Goal: Task Accomplishment & Management: Complete application form

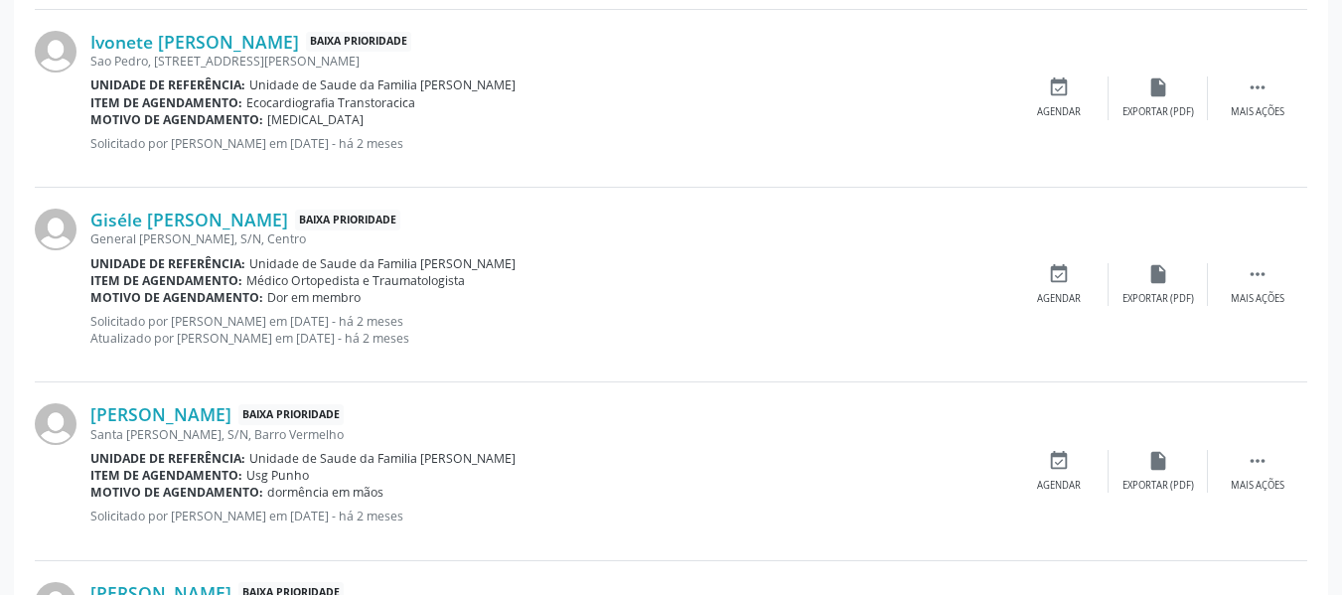
scroll to position [1129, 0]
click at [243, 347] on p "Solicitado por Jacqueline Maria Peixoto Pinto em 17/07/2025 - há 2 meses Atuali…" at bounding box center [549, 330] width 919 height 34
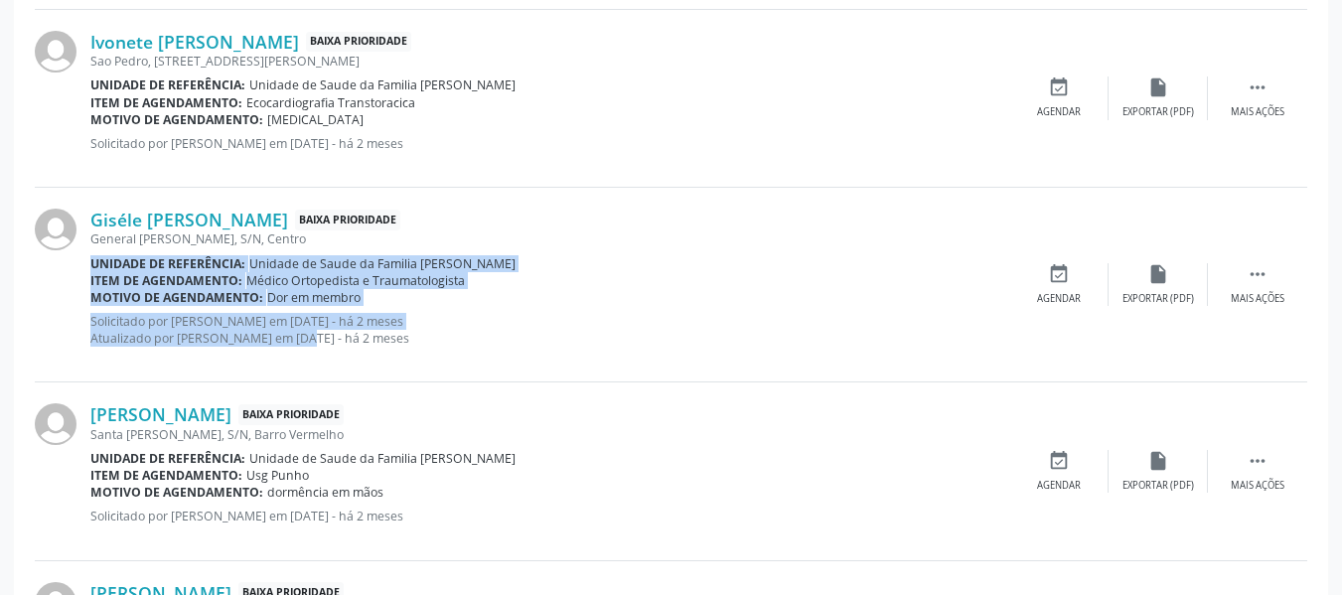
drag, startPoint x: 243, startPoint y: 347, endPoint x: 341, endPoint y: 223, distance: 157.8
click at [341, 223] on div "Giséle Sabrina dos Santos Baixa Prioridade General Hermes, S/N, Centro Unidade …" at bounding box center [549, 285] width 919 height 152
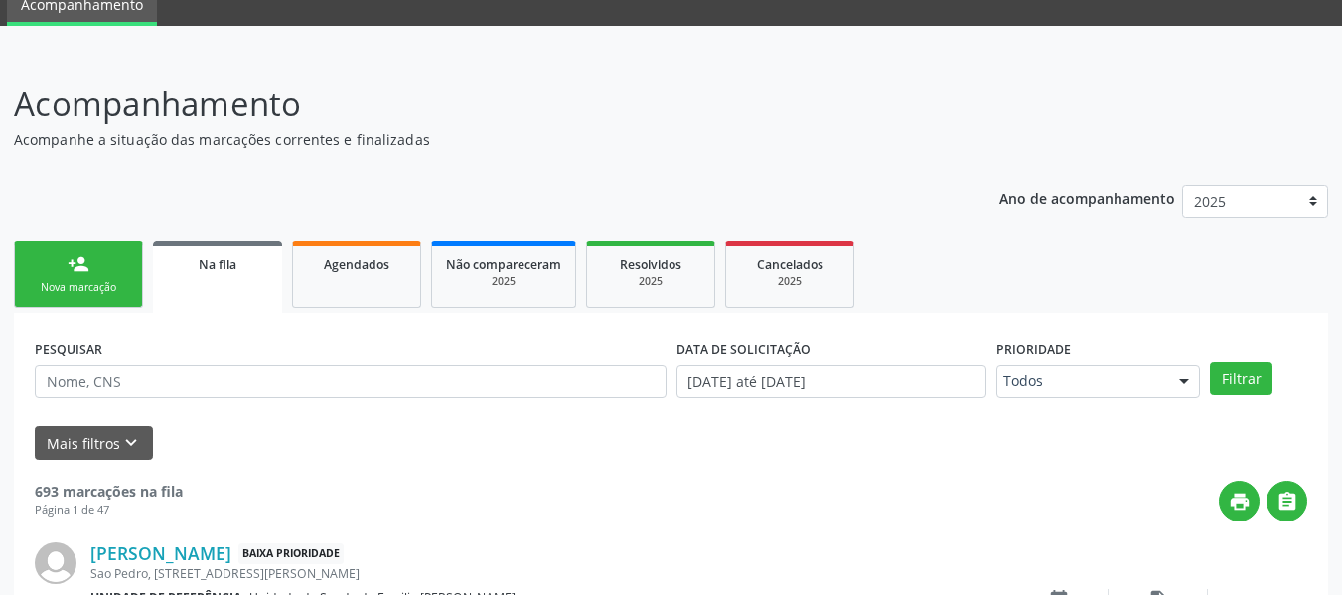
scroll to position [18, 0]
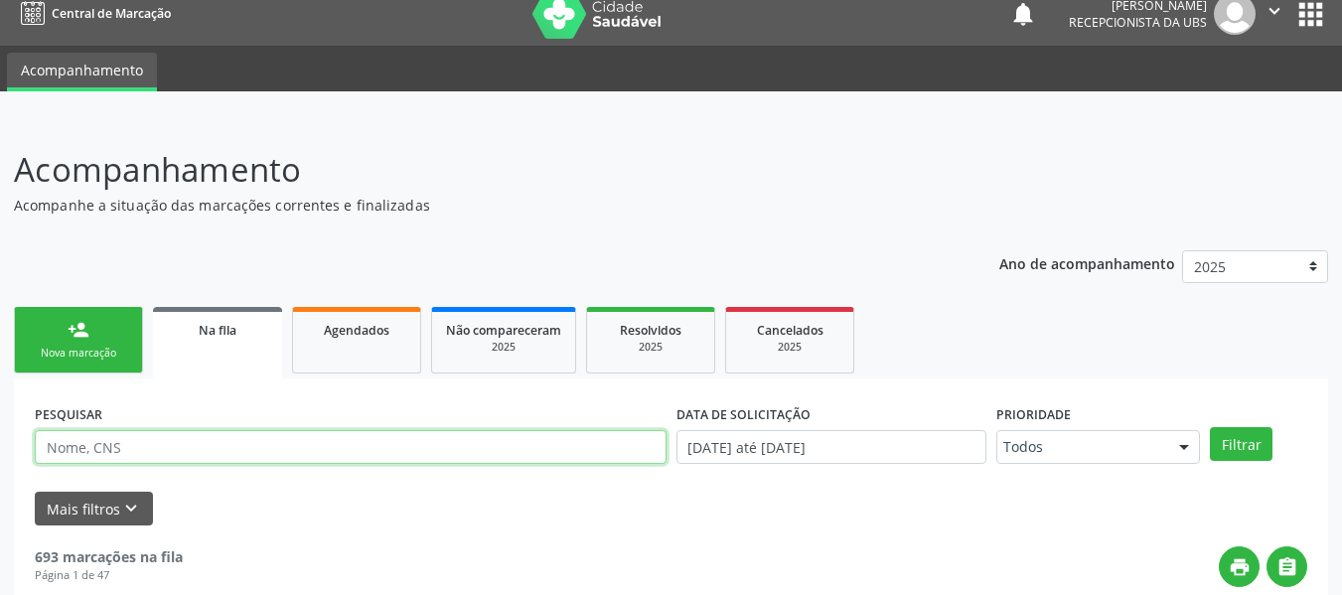
click at [156, 445] on input "text" at bounding box center [351, 447] width 632 height 34
type input "SANDRA VALERIA"
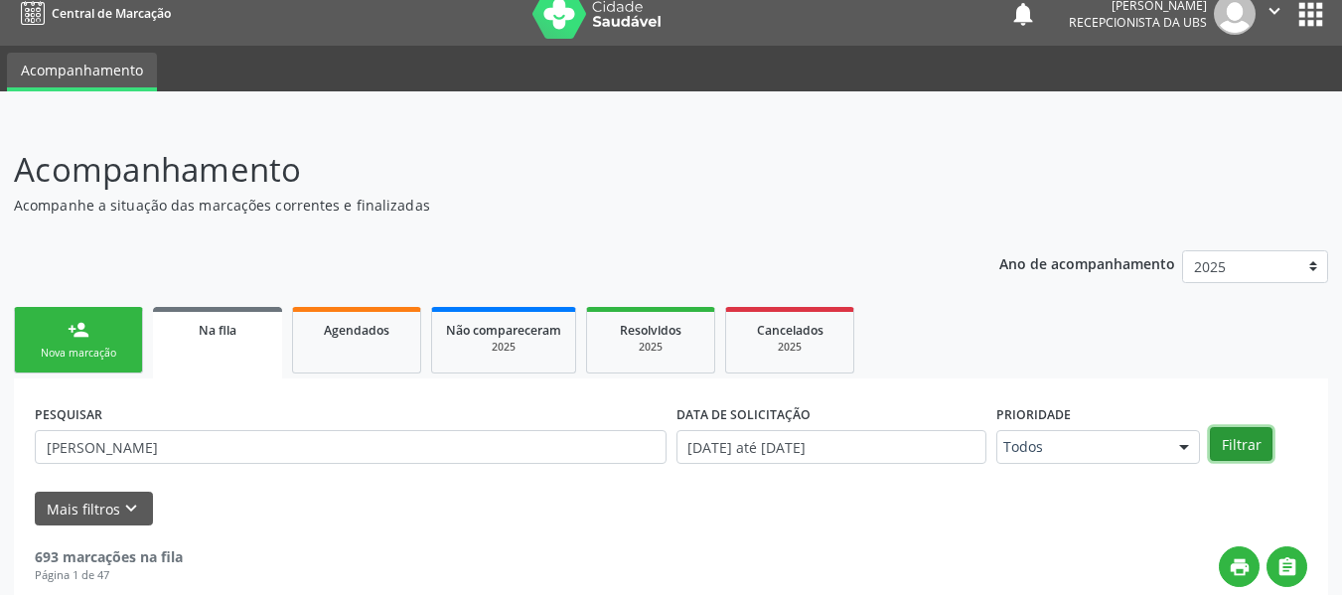
click at [1241, 437] on button "Filtrar" at bounding box center [1241, 444] width 63 height 34
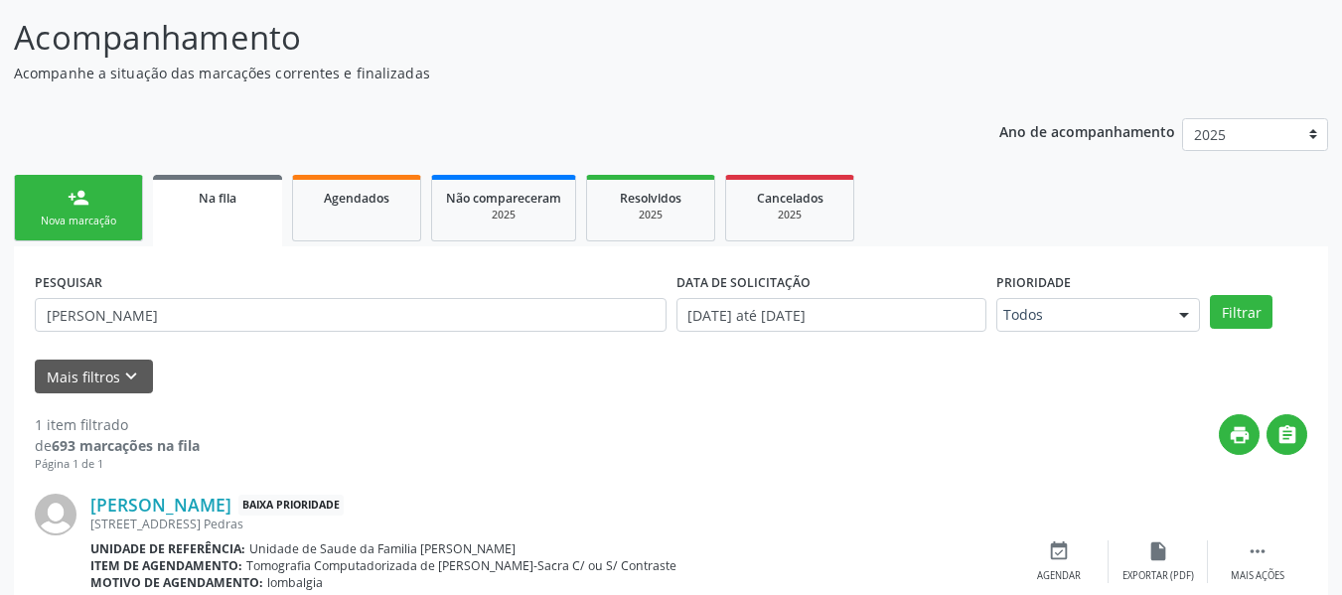
scroll to position [239, 0]
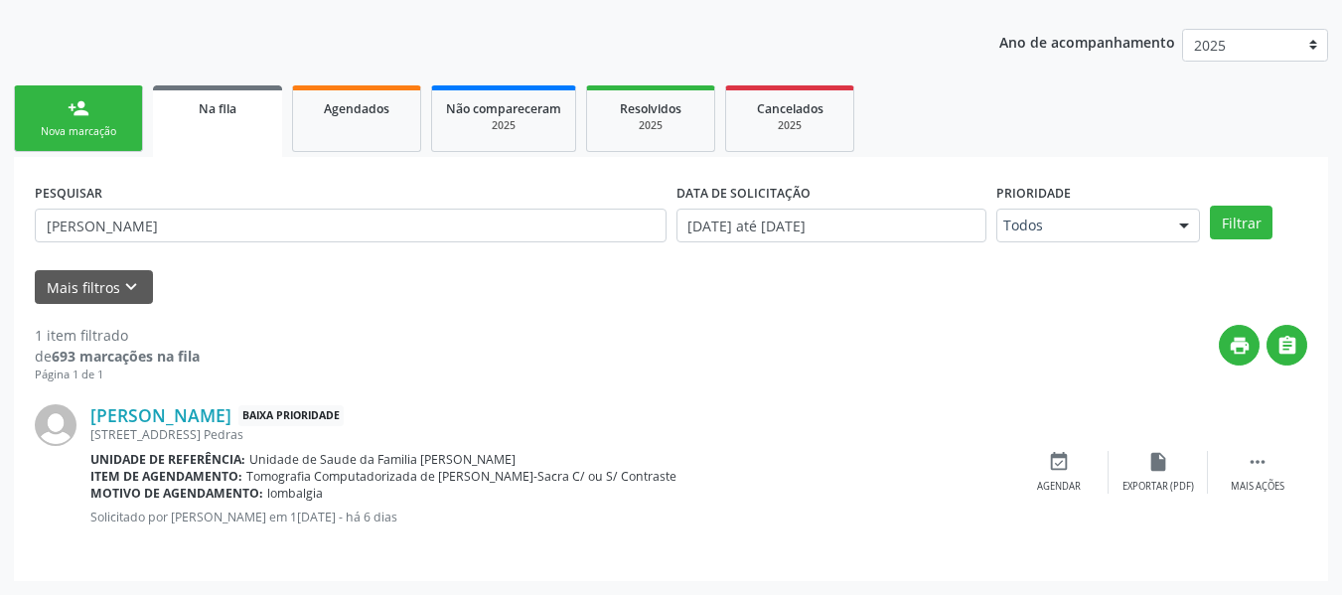
click at [61, 101] on link "person_add Nova marcação" at bounding box center [78, 118] width 129 height 67
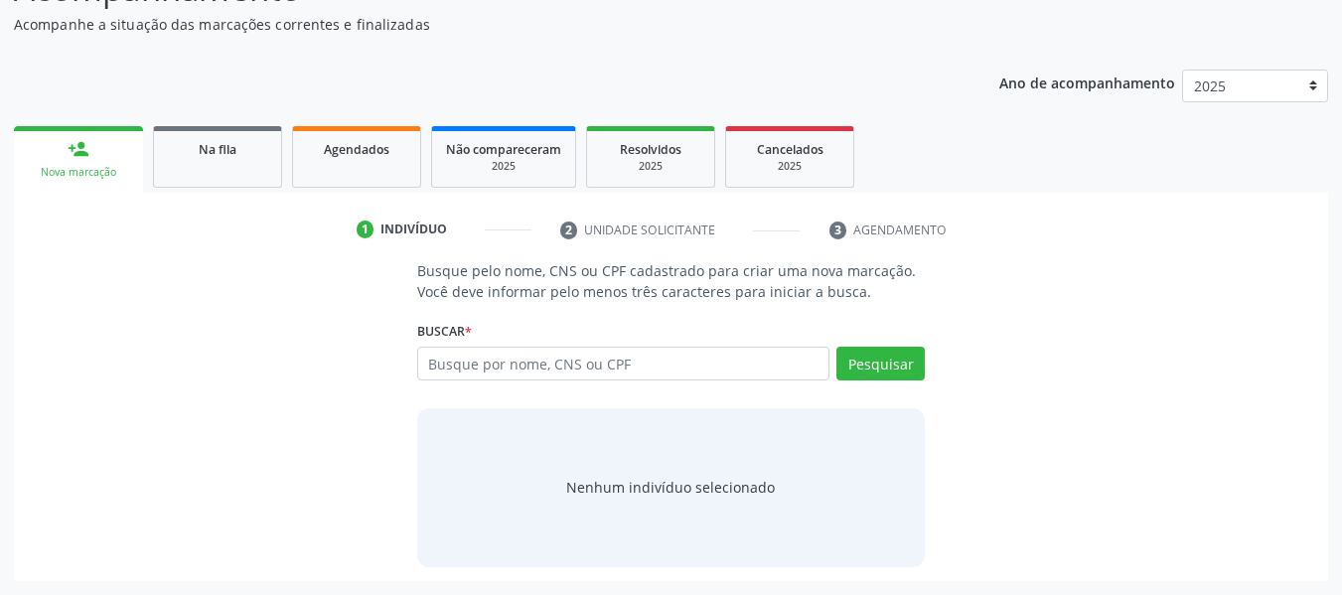
scroll to position [199, 0]
click at [594, 354] on input "text" at bounding box center [623, 364] width 413 height 34
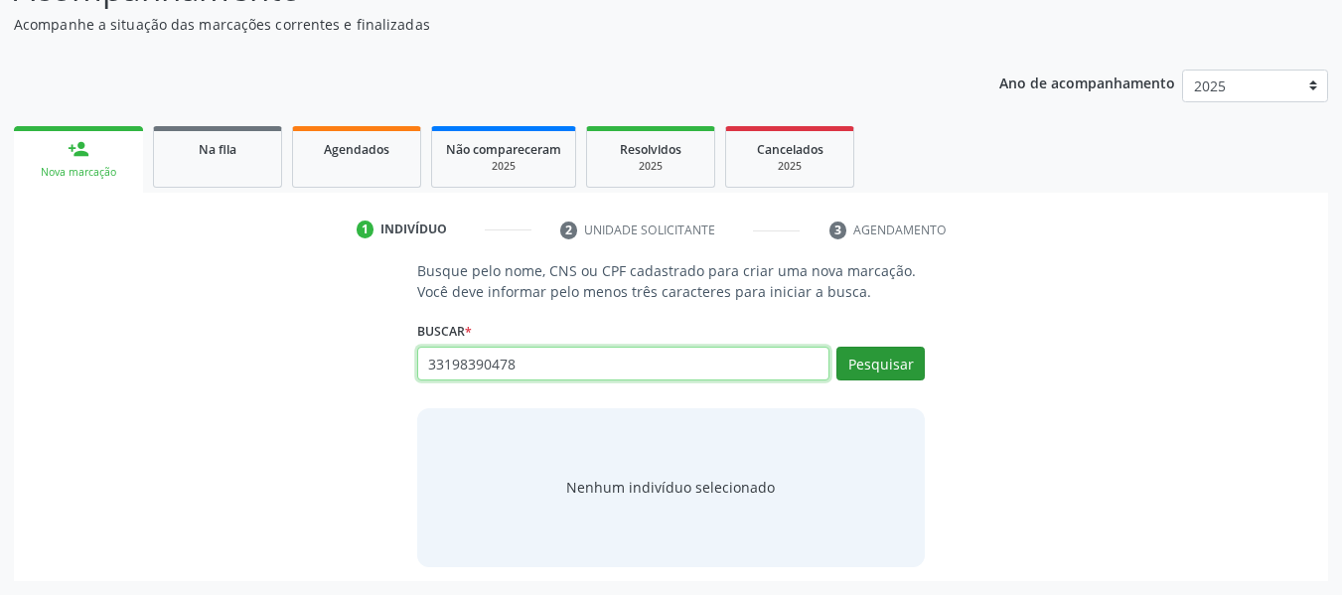
type input "33198390478"
click at [867, 368] on button "Pesquisar" at bounding box center [880, 364] width 88 height 34
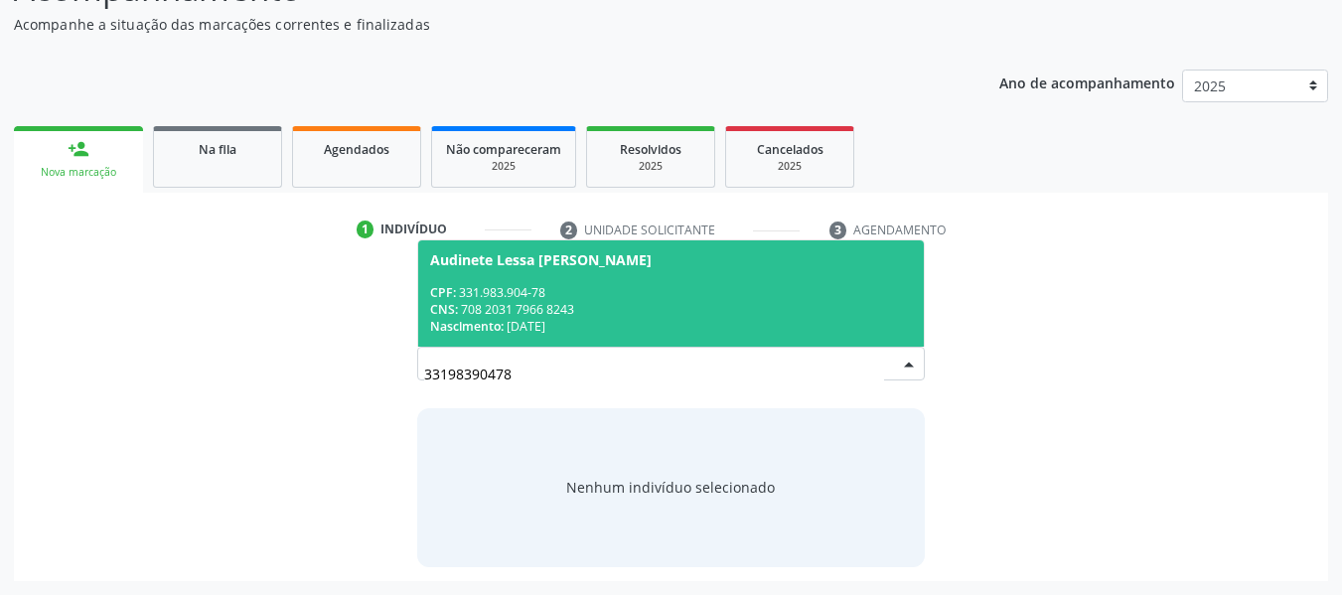
click at [449, 319] on span "Nascimento:" at bounding box center [467, 326] width 74 height 17
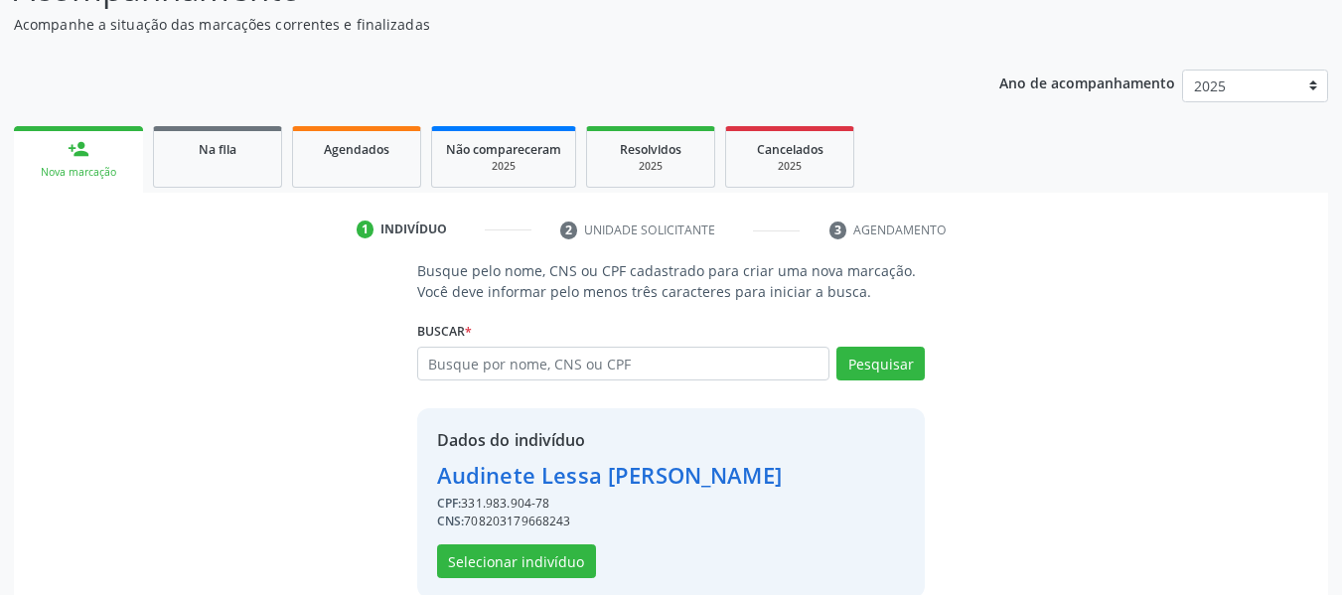
click at [449, 319] on label "Buscar *" at bounding box center [444, 331] width 55 height 31
click at [541, 555] on button "Selecionar indivíduo" at bounding box center [516, 561] width 159 height 34
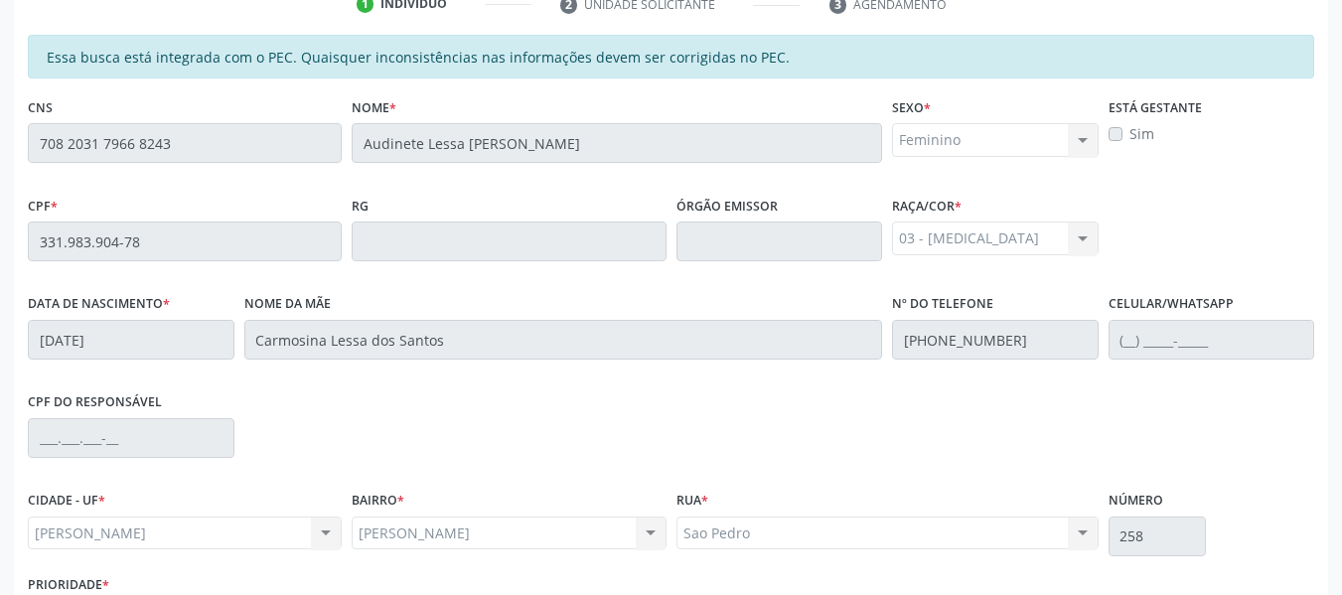
scroll to position [567, 0]
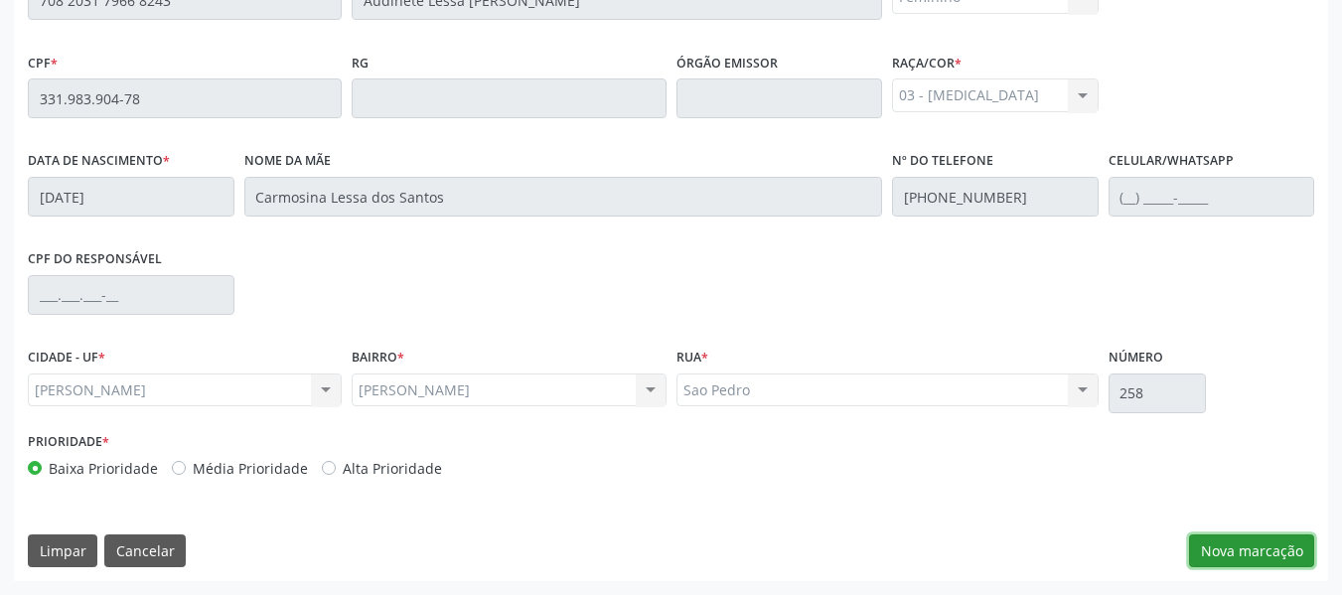
click at [1246, 552] on button "Nova marcação" at bounding box center [1251, 551] width 125 height 34
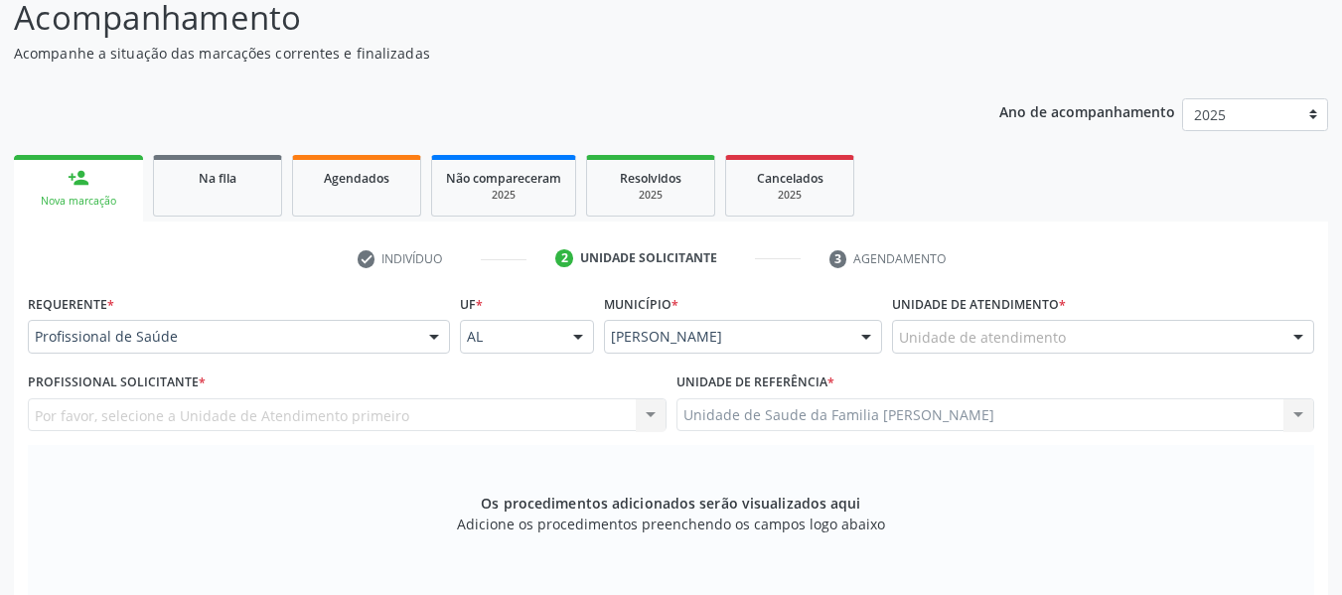
scroll to position [103, 0]
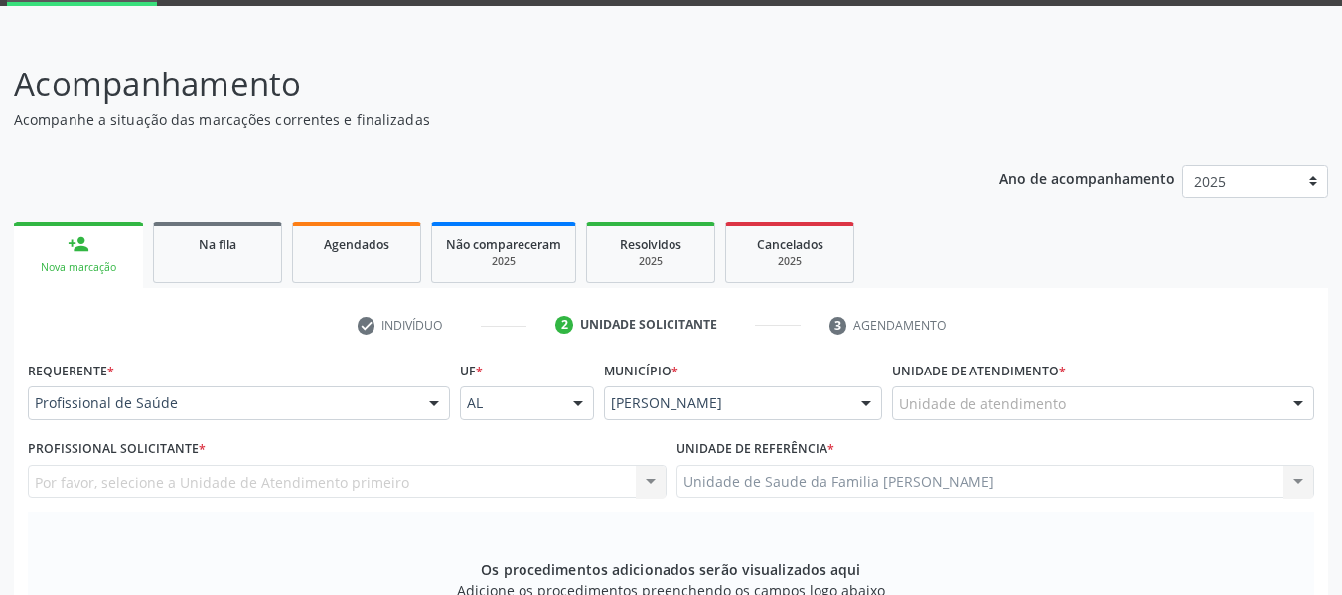
click at [1301, 402] on div at bounding box center [1298, 404] width 30 height 34
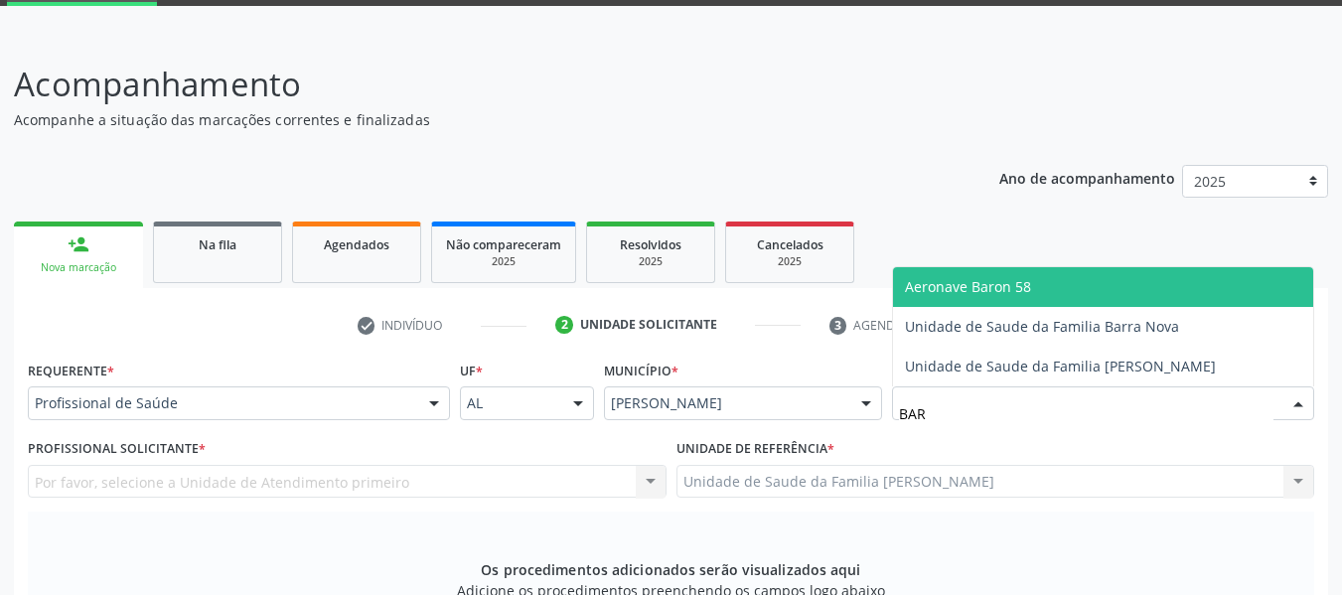
type input "BARR"
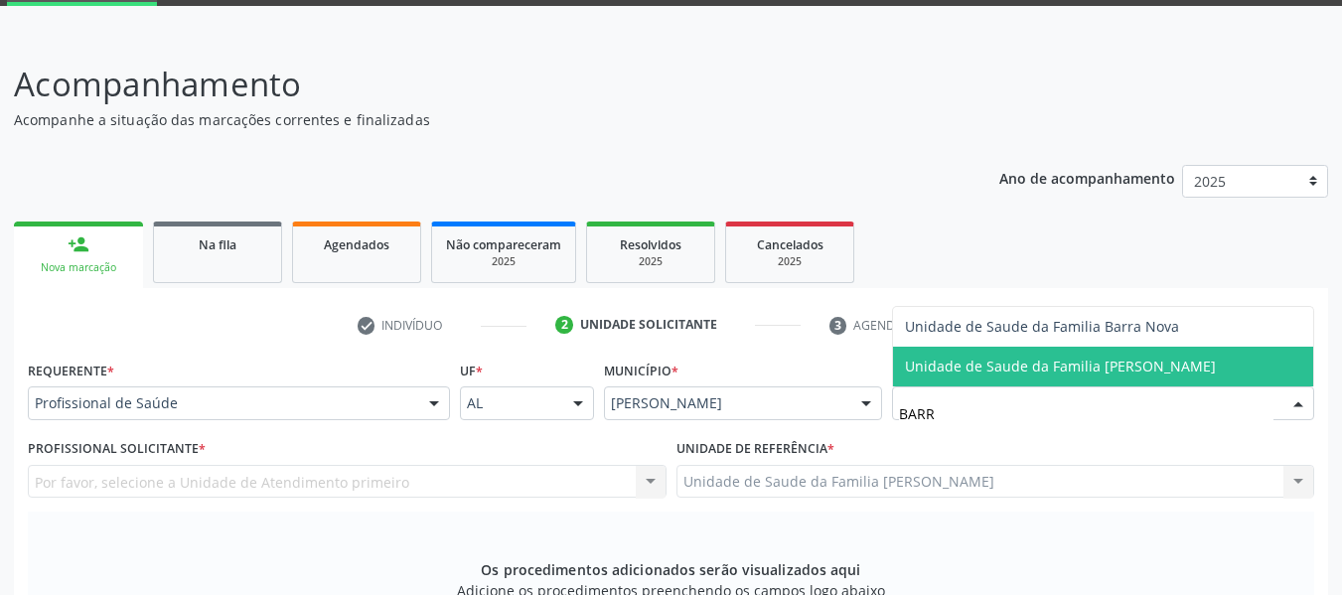
click at [1040, 372] on span "Unidade de Saude da Familia [PERSON_NAME]" at bounding box center [1060, 366] width 311 height 19
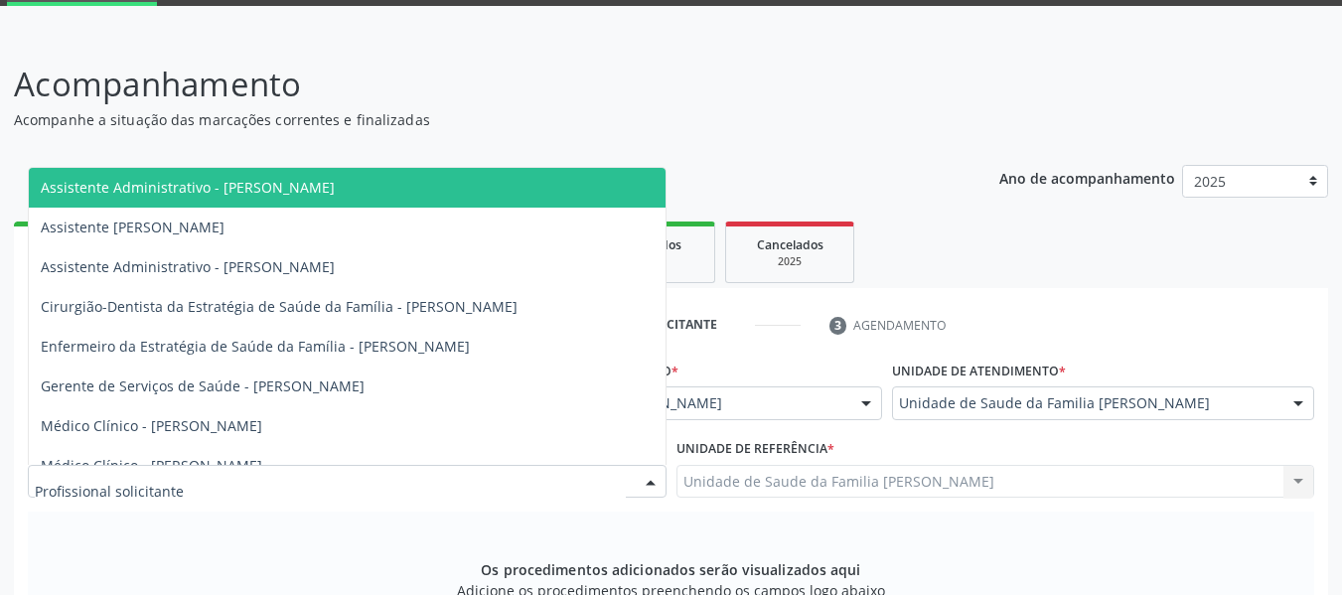
click at [646, 480] on div at bounding box center [651, 483] width 30 height 34
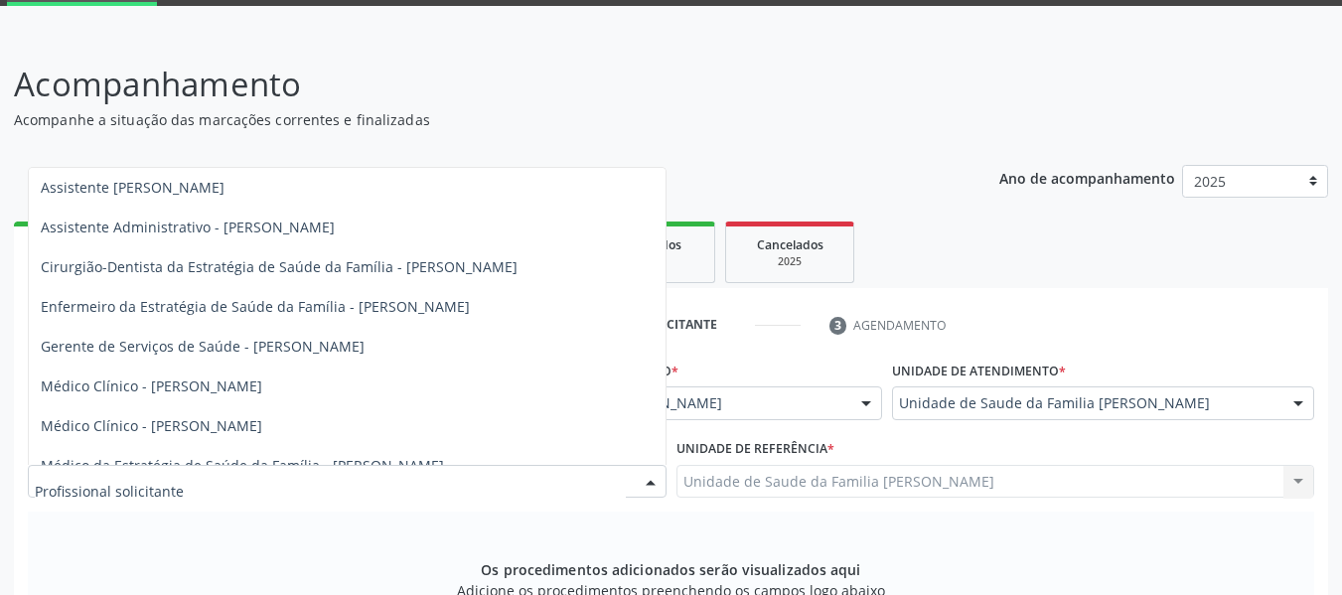
scroll to position [61, 0]
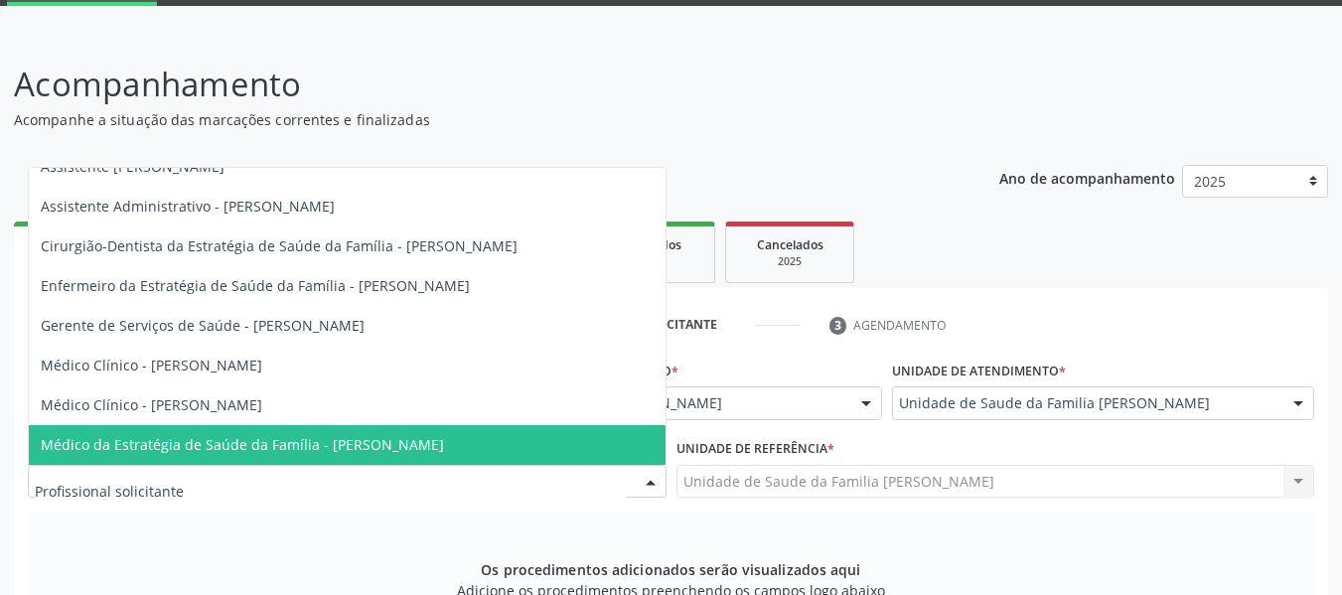
click at [322, 447] on span "Médico da Estratégia de Saúde da Família - [PERSON_NAME]" at bounding box center [242, 444] width 403 height 19
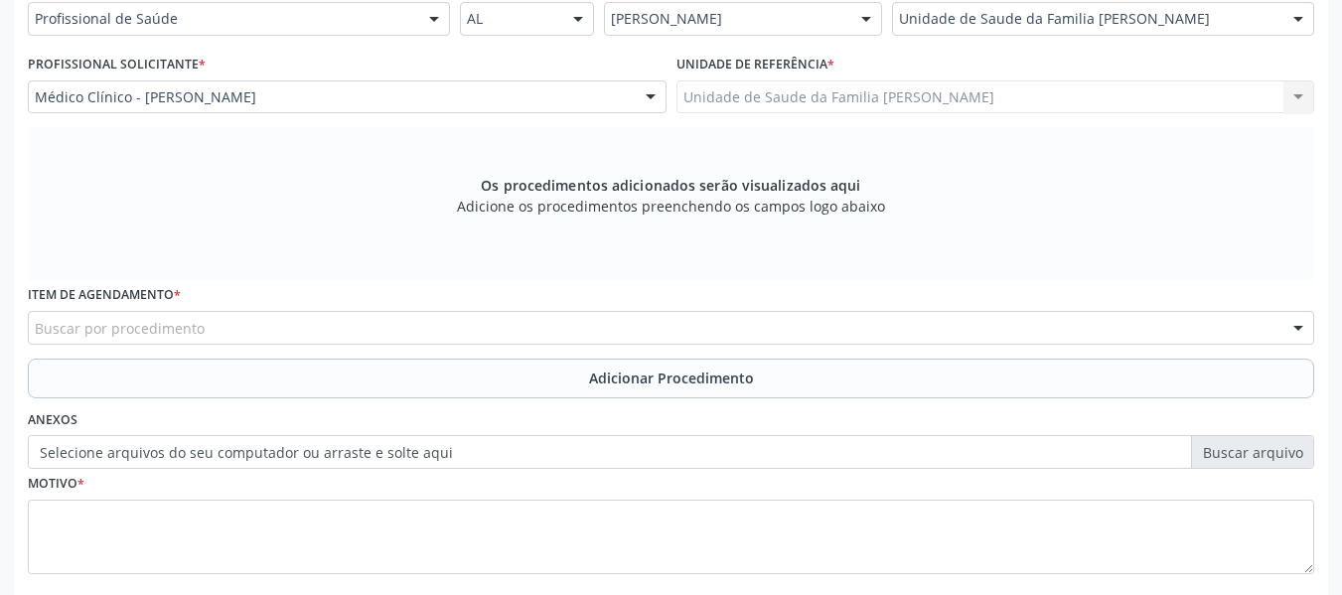
scroll to position [514, 0]
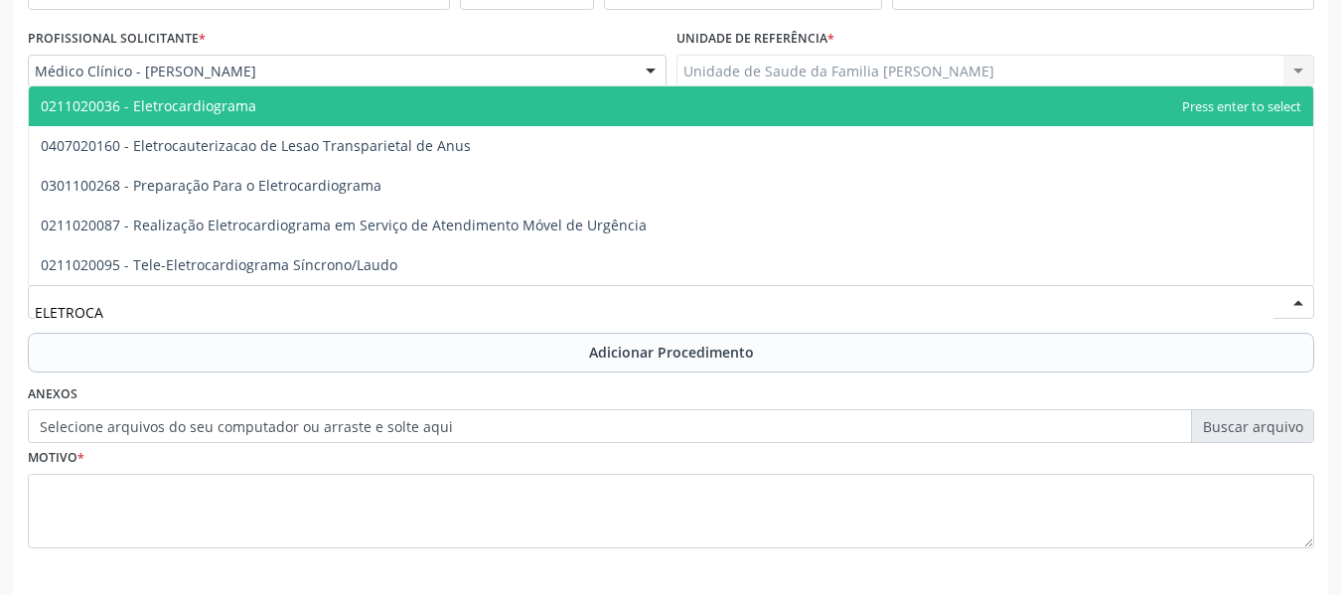
type input "ELETROCAR"
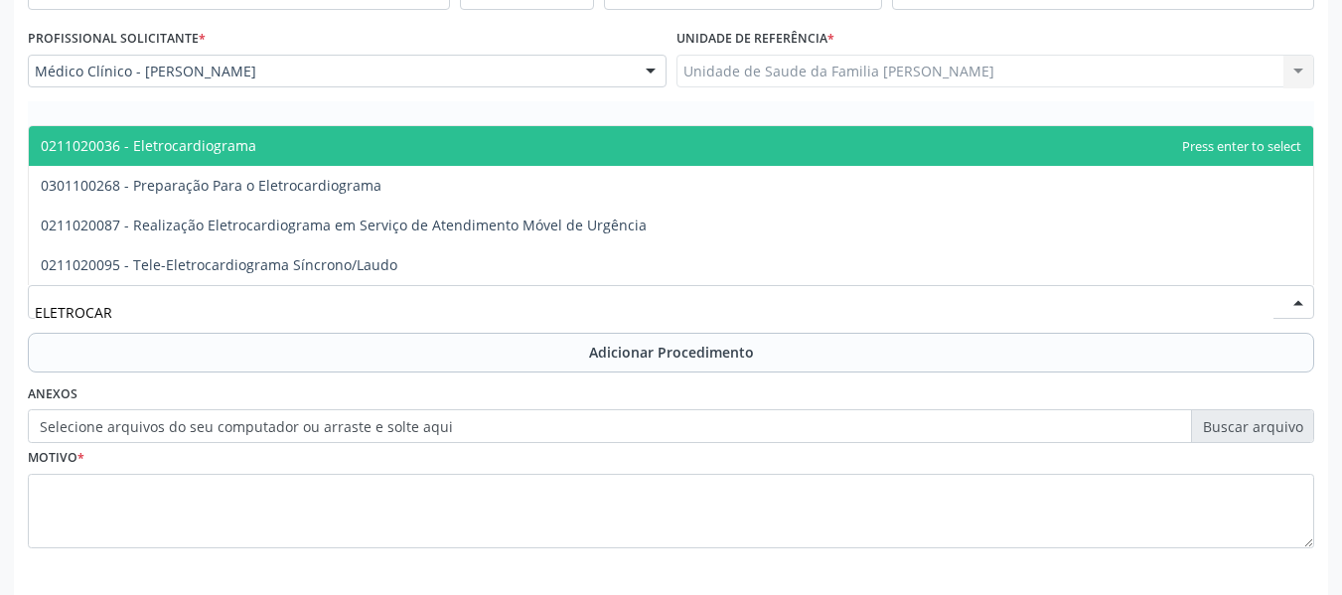
click at [203, 147] on span "0211020036 - Eletrocardiograma" at bounding box center [149, 145] width 216 height 19
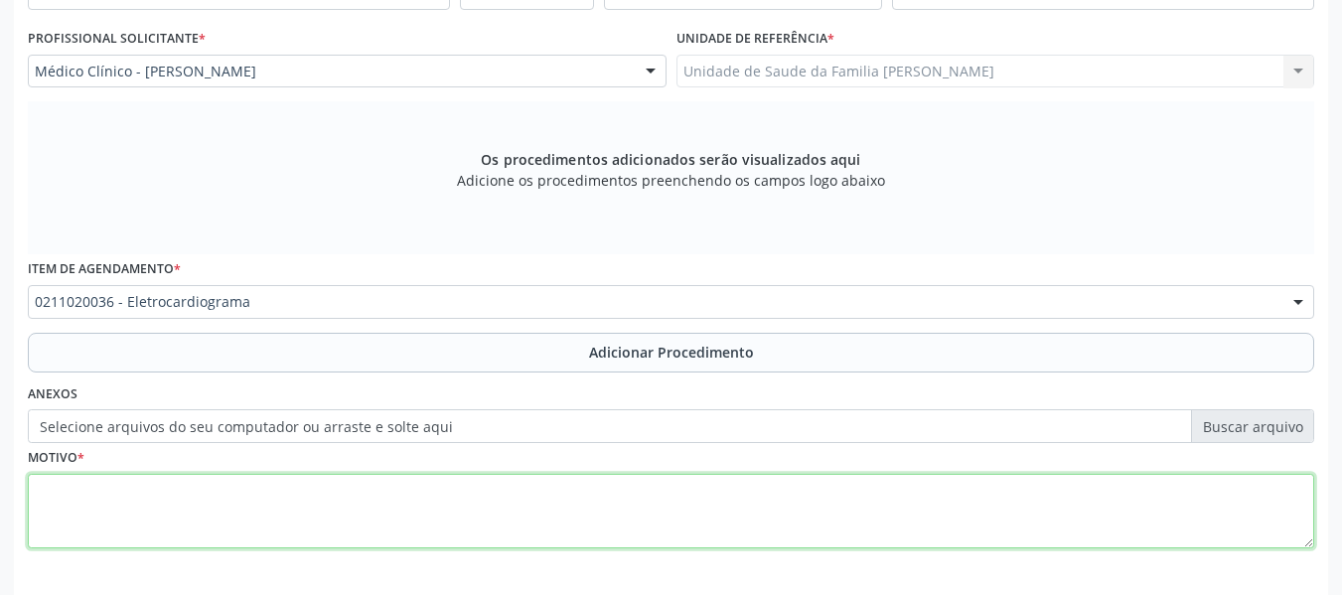
click at [83, 502] on textarea at bounding box center [671, 511] width 1286 height 75
type textarea "A"
click at [161, 488] on textarea "DOR PRECORDIAL/HAS + DIABETES" at bounding box center [671, 511] width 1286 height 75
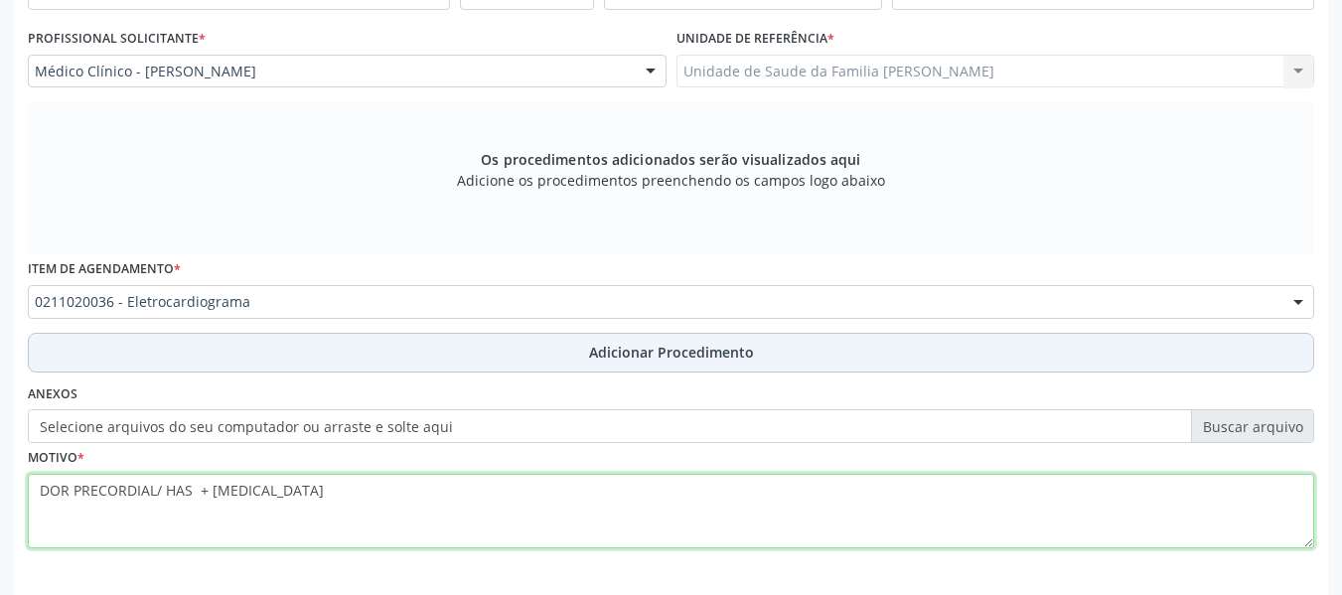
type textarea "DOR PRECORDIAL/ HAS + DIABETES"
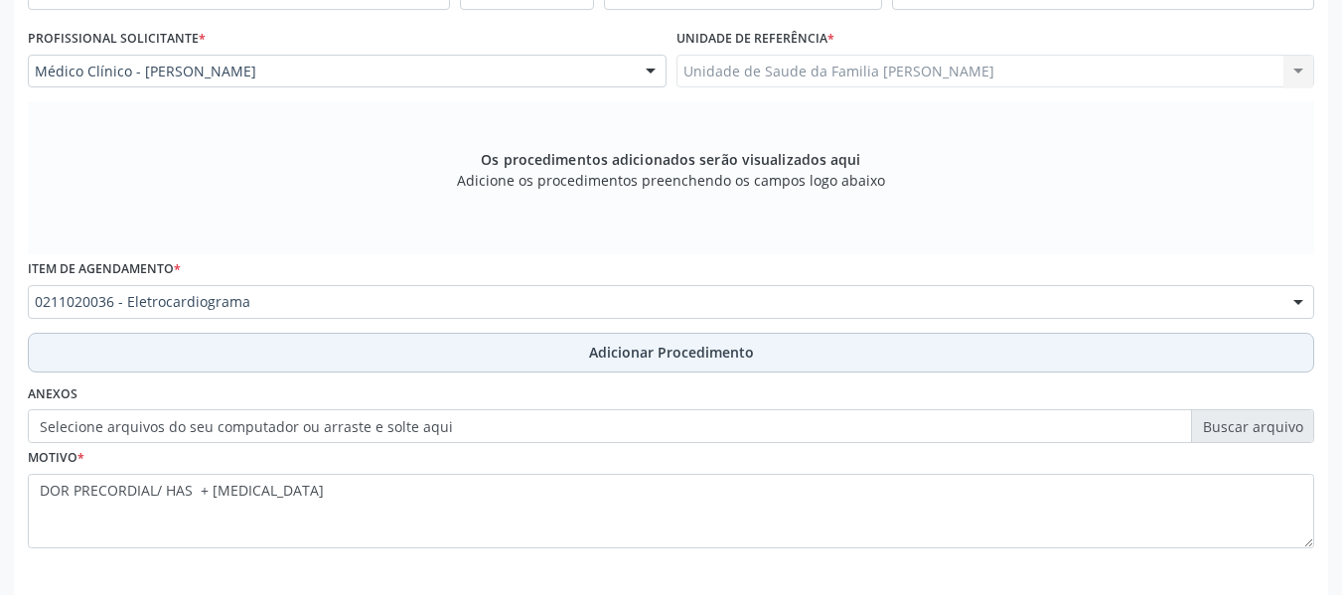
click at [685, 354] on span "Adicionar Procedimento" at bounding box center [671, 352] width 165 height 21
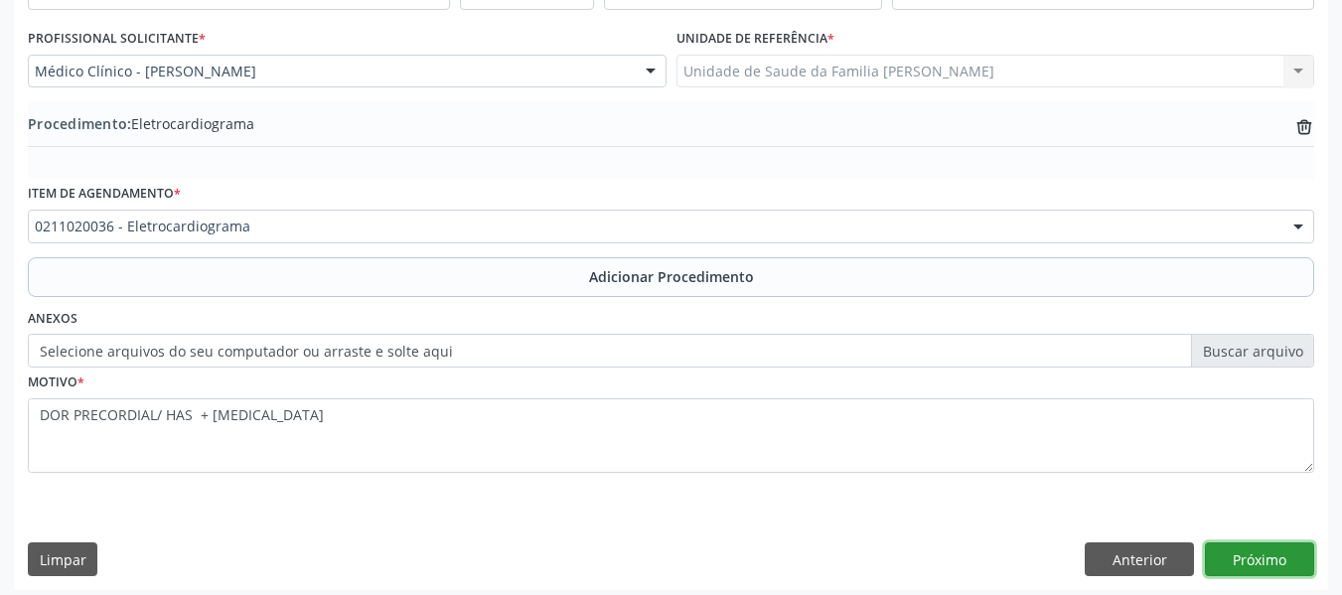
click at [1252, 561] on button "Próximo" at bounding box center [1259, 559] width 109 height 34
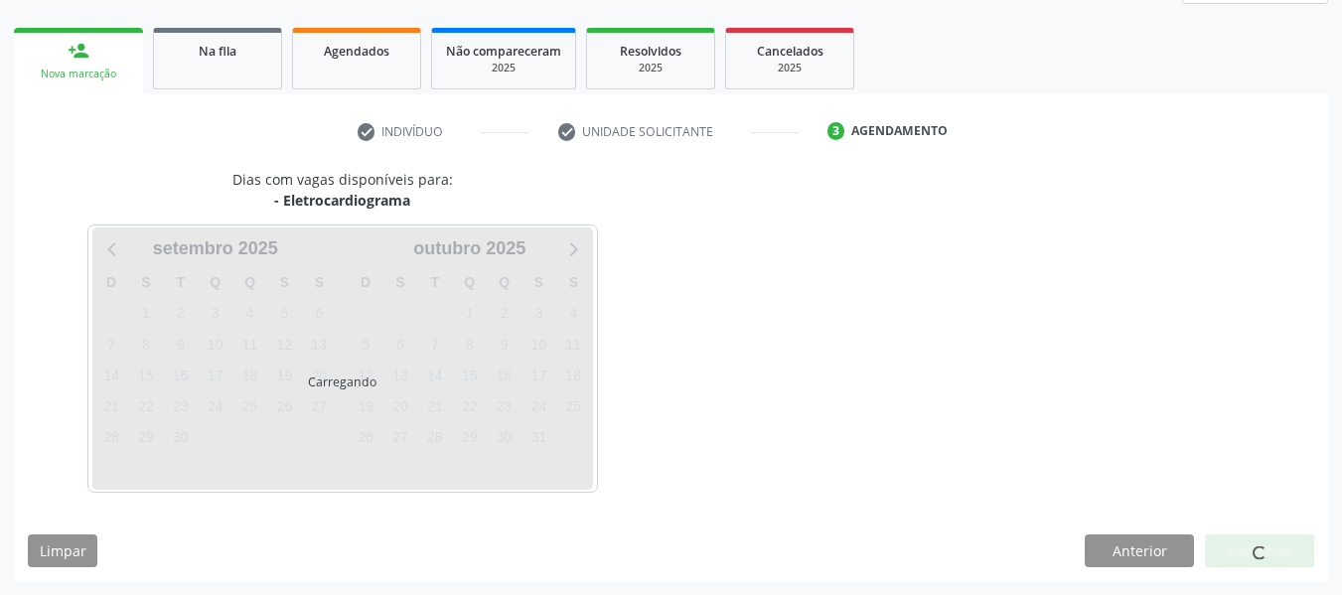
scroll to position [356, 0]
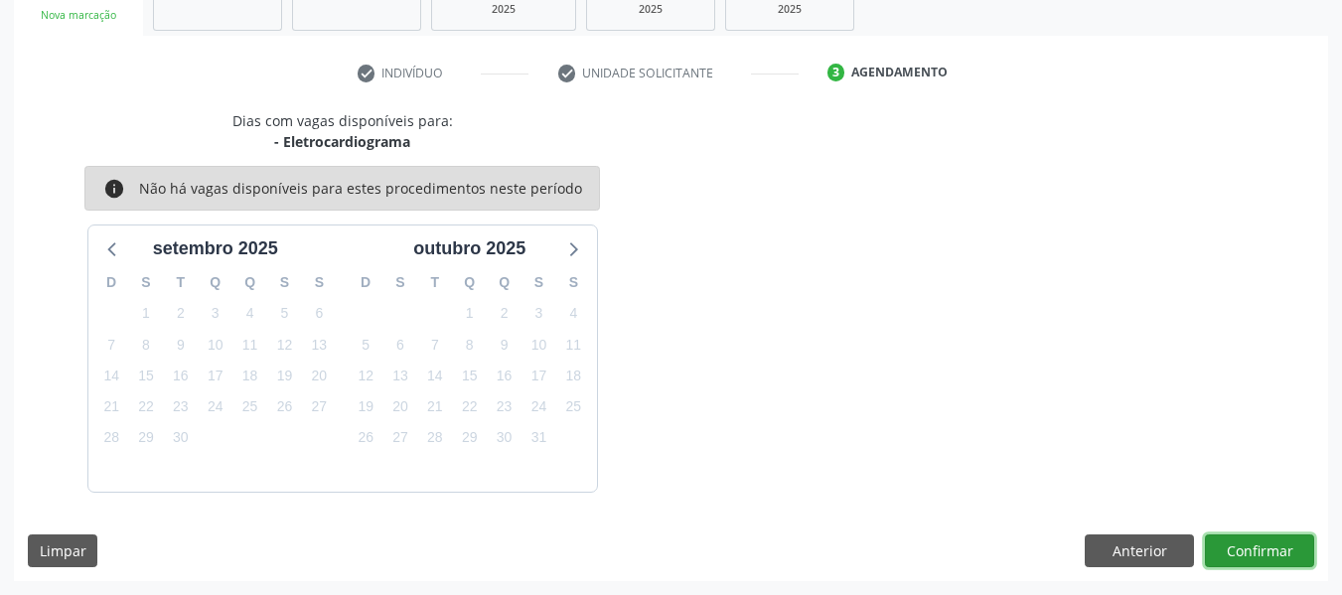
click at [1271, 552] on button "Confirmar" at bounding box center [1259, 551] width 109 height 34
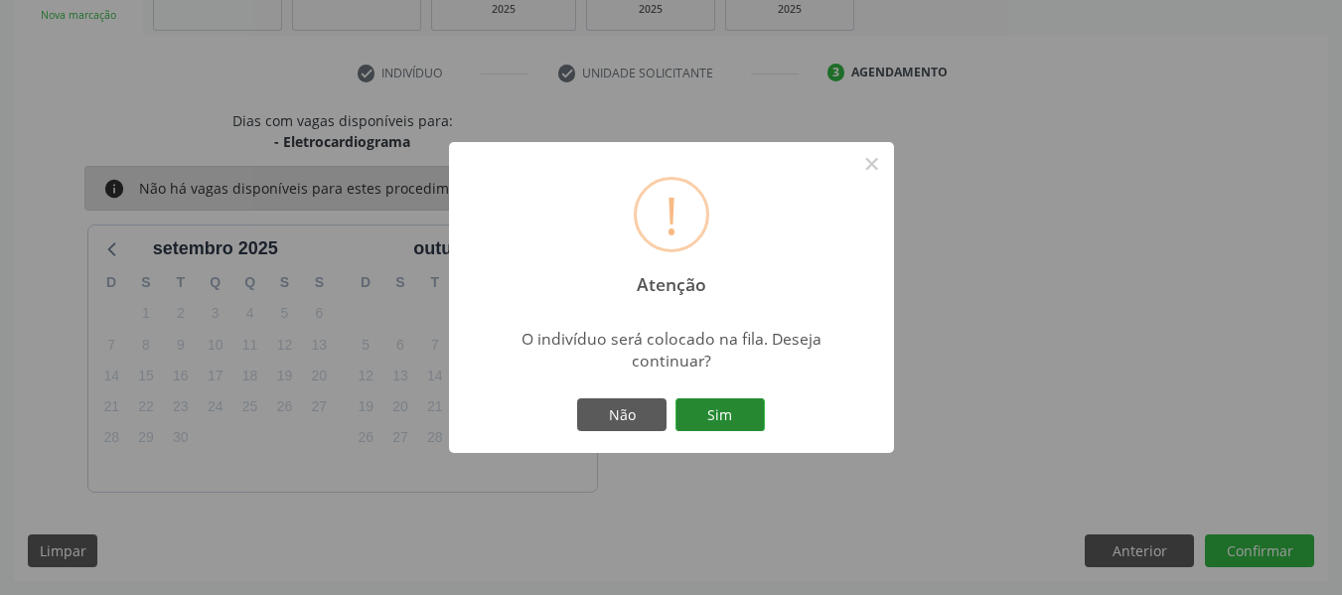
click at [731, 412] on button "Sim" at bounding box center [719, 415] width 89 height 34
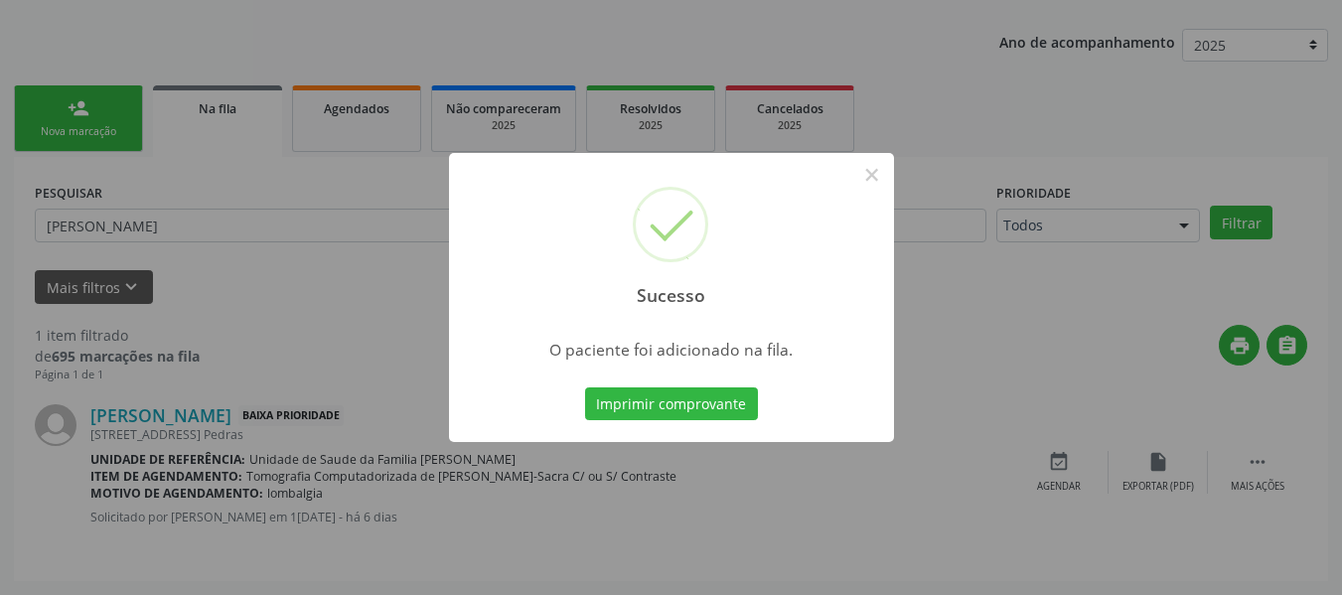
scroll to position [88, 0]
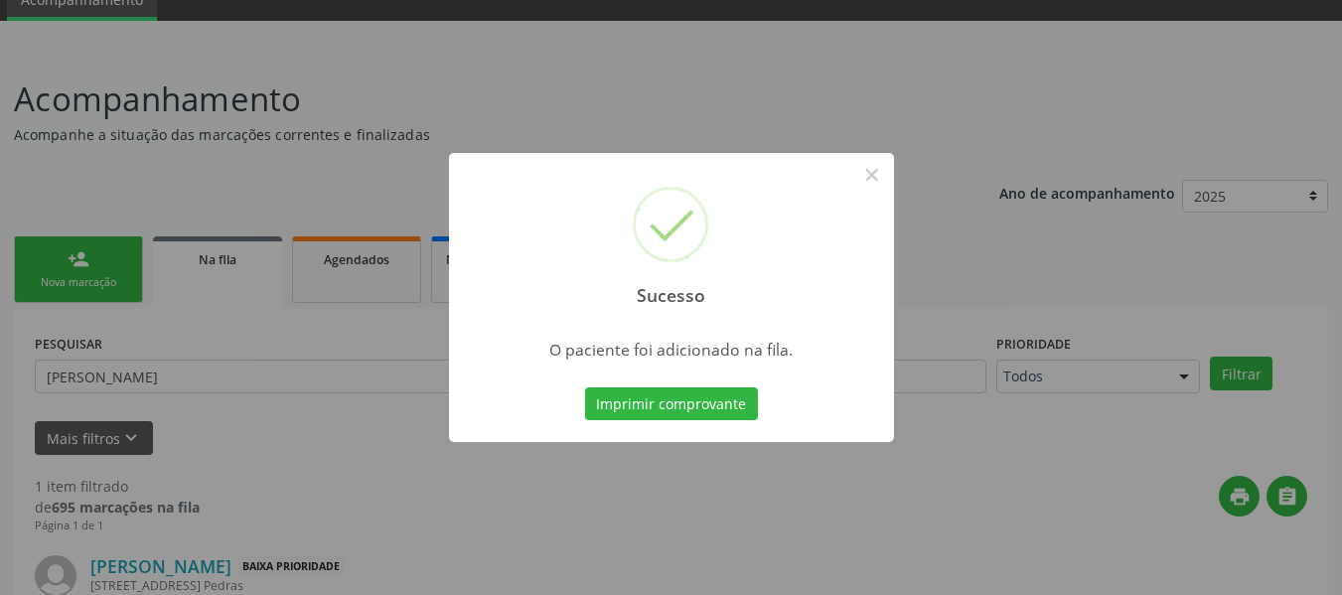
click at [74, 260] on div "Sucesso × O paciente foi adicionado na fila. Imprimir comprovante Cancel" at bounding box center [671, 297] width 1342 height 595
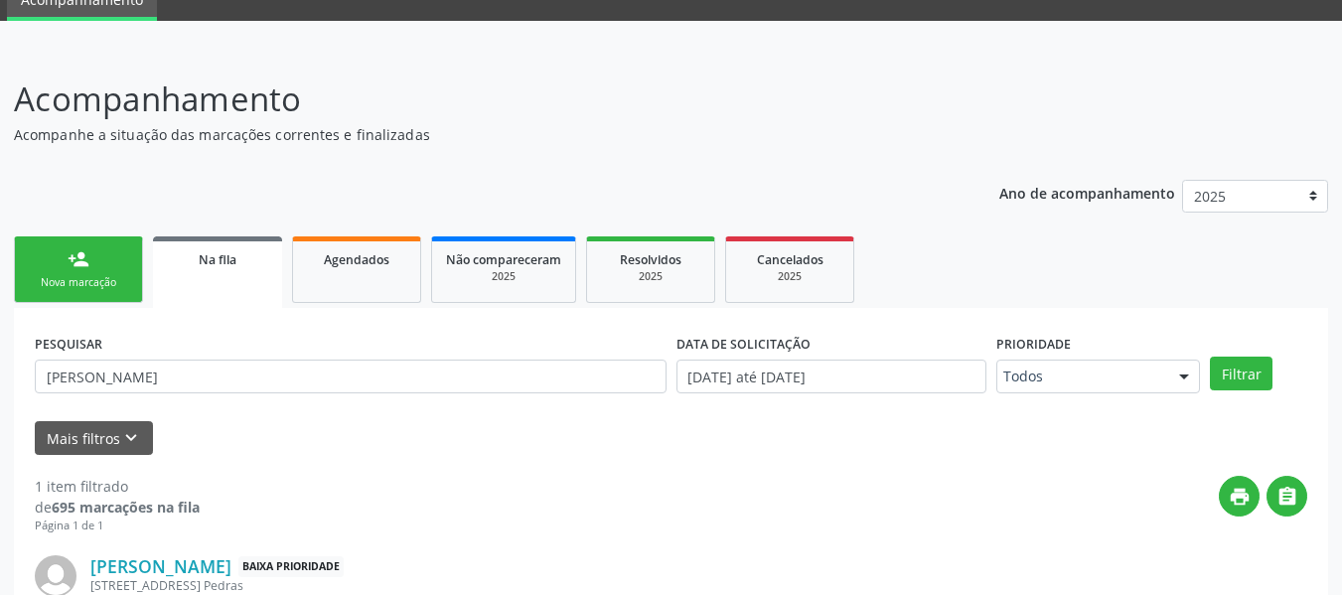
click at [74, 260] on div "person_add" at bounding box center [79, 259] width 22 height 22
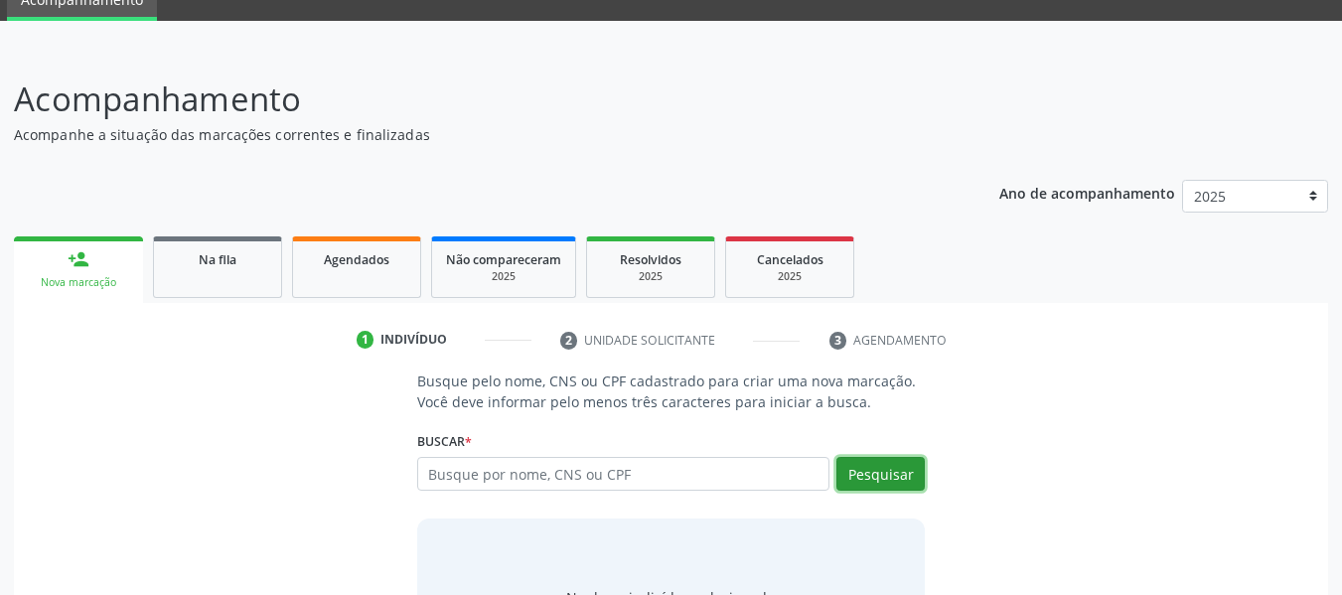
click at [871, 473] on button "Pesquisar" at bounding box center [880, 474] width 88 height 34
click at [442, 471] on input "text" at bounding box center [623, 474] width 413 height 34
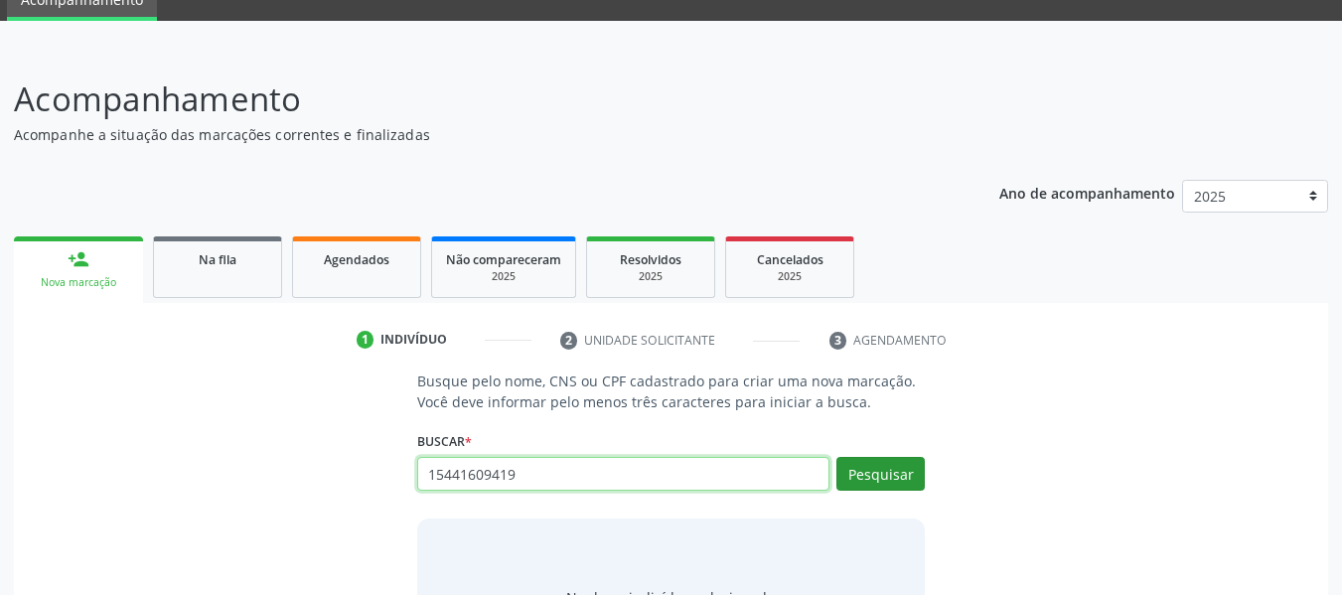
type input "15441609419"
click at [862, 467] on button "Pesquisar" at bounding box center [880, 474] width 88 height 34
type input "15441609419"
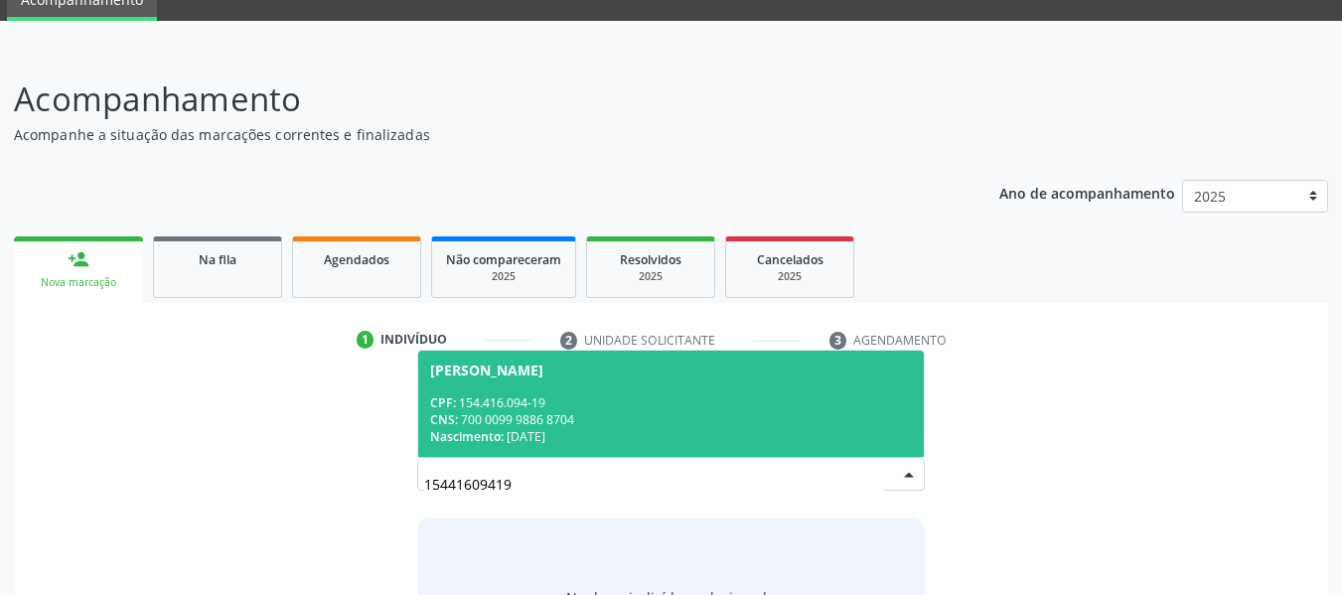
click at [560, 425] on div "CNS: 700 0099 9886 8704" at bounding box center [671, 419] width 483 height 17
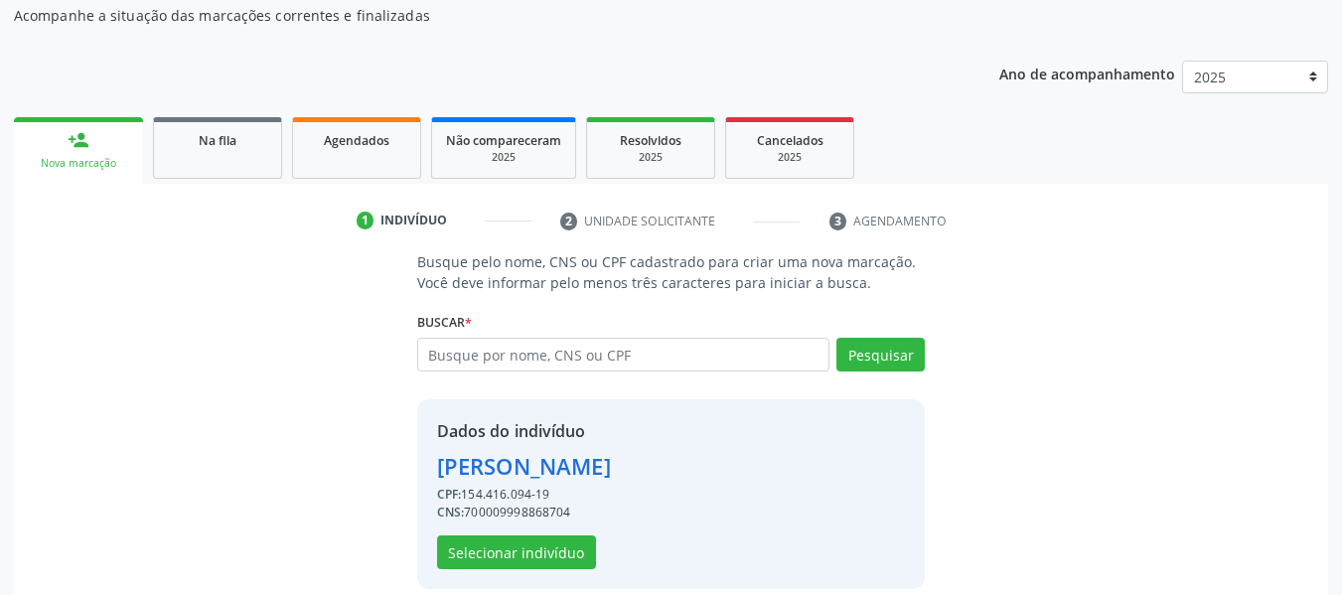
scroll to position [229, 0]
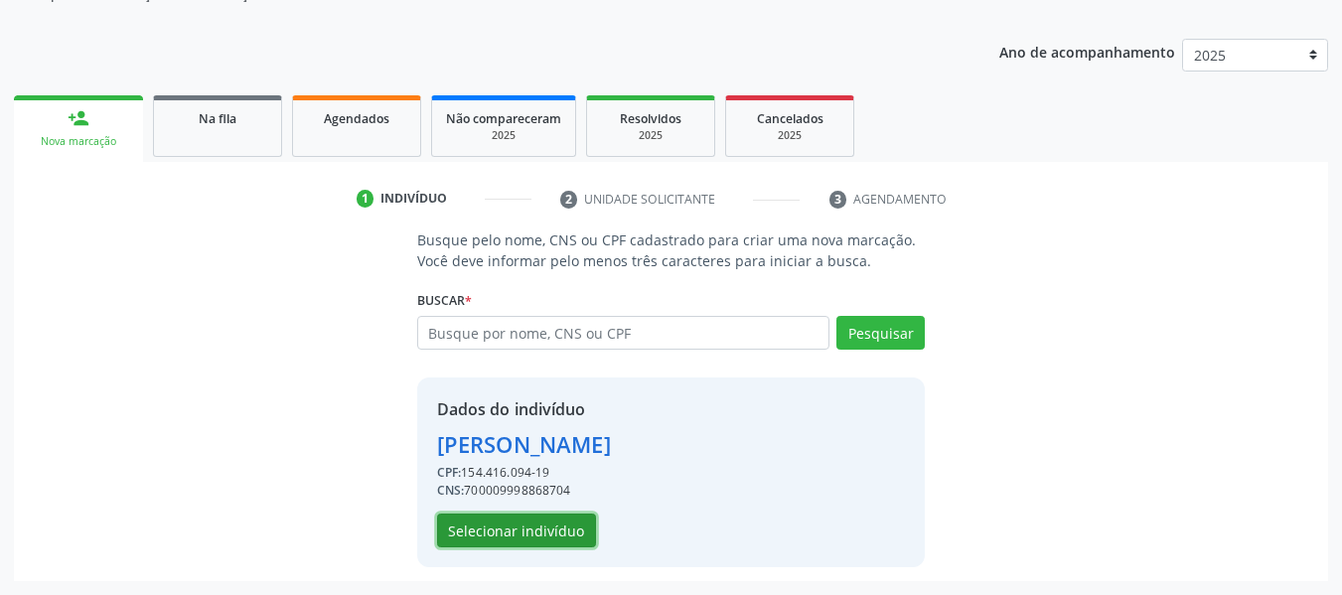
click at [557, 524] on button "Selecionar indivíduo" at bounding box center [516, 531] width 159 height 34
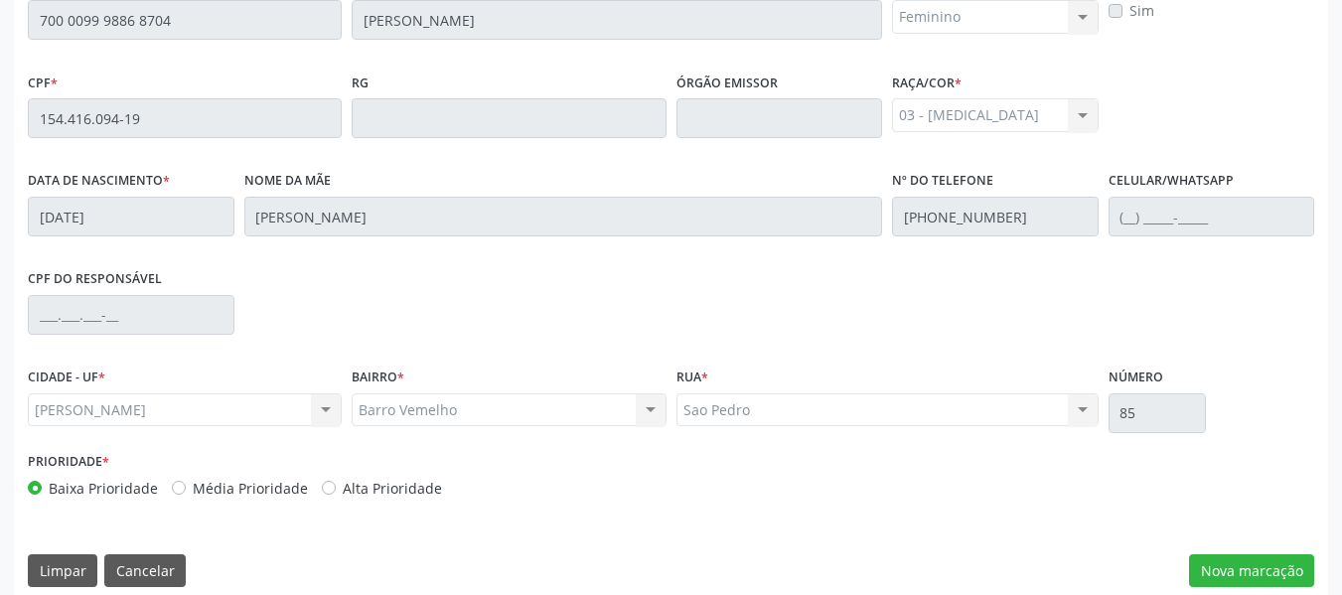
scroll to position [567, 0]
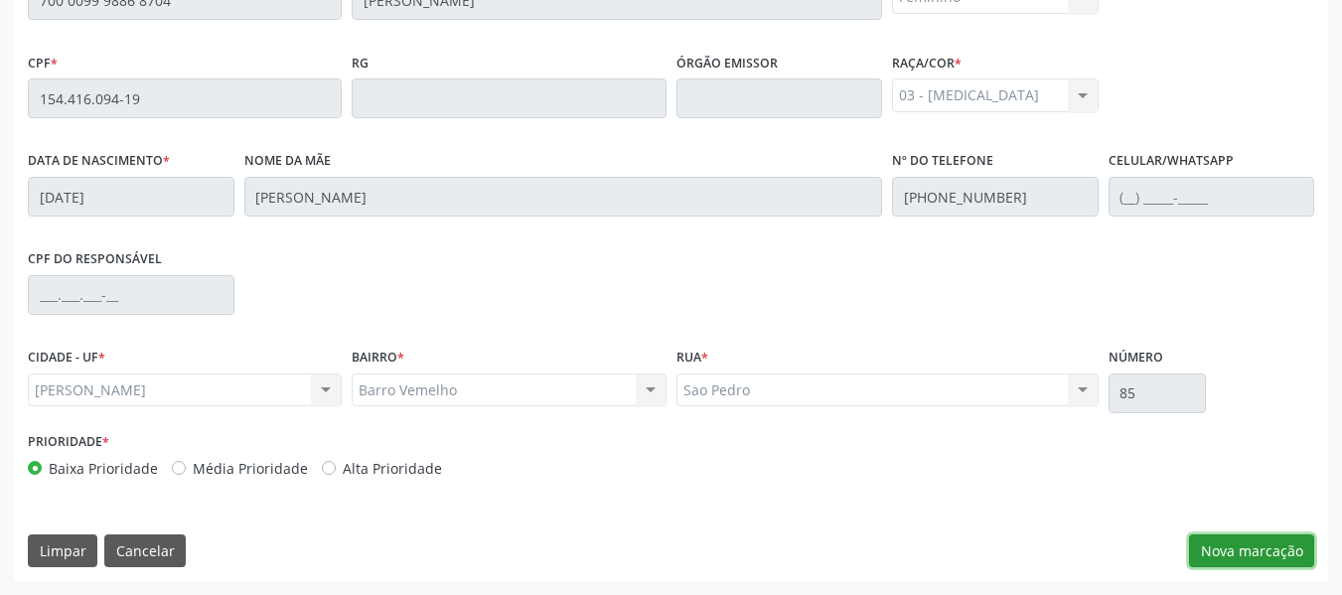
click at [1219, 549] on button "Nova marcação" at bounding box center [1251, 551] width 125 height 34
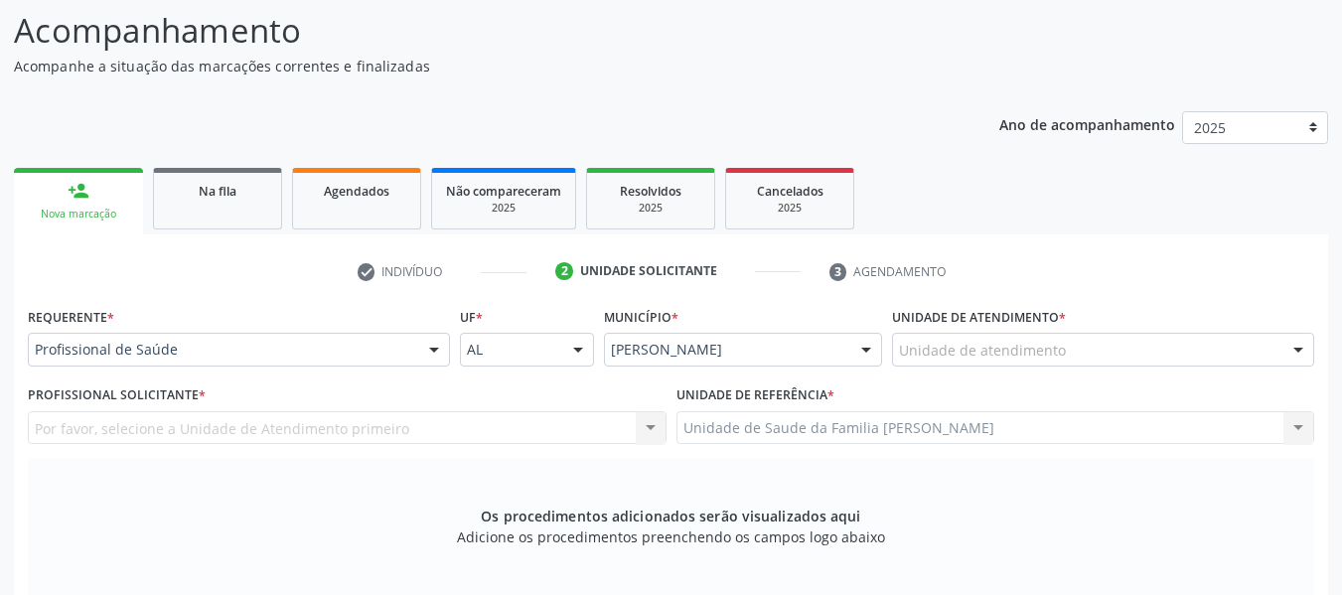
scroll to position [104, 0]
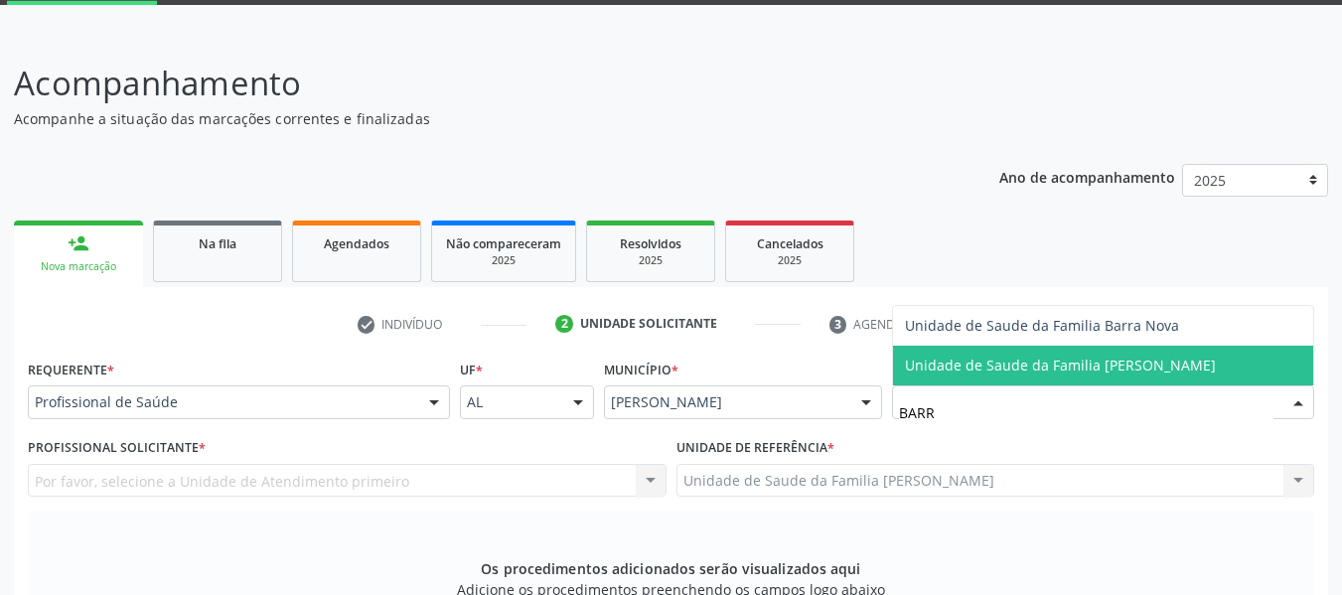
click at [990, 362] on span "Unidade de Saude da Familia [PERSON_NAME]" at bounding box center [1060, 365] width 311 height 19
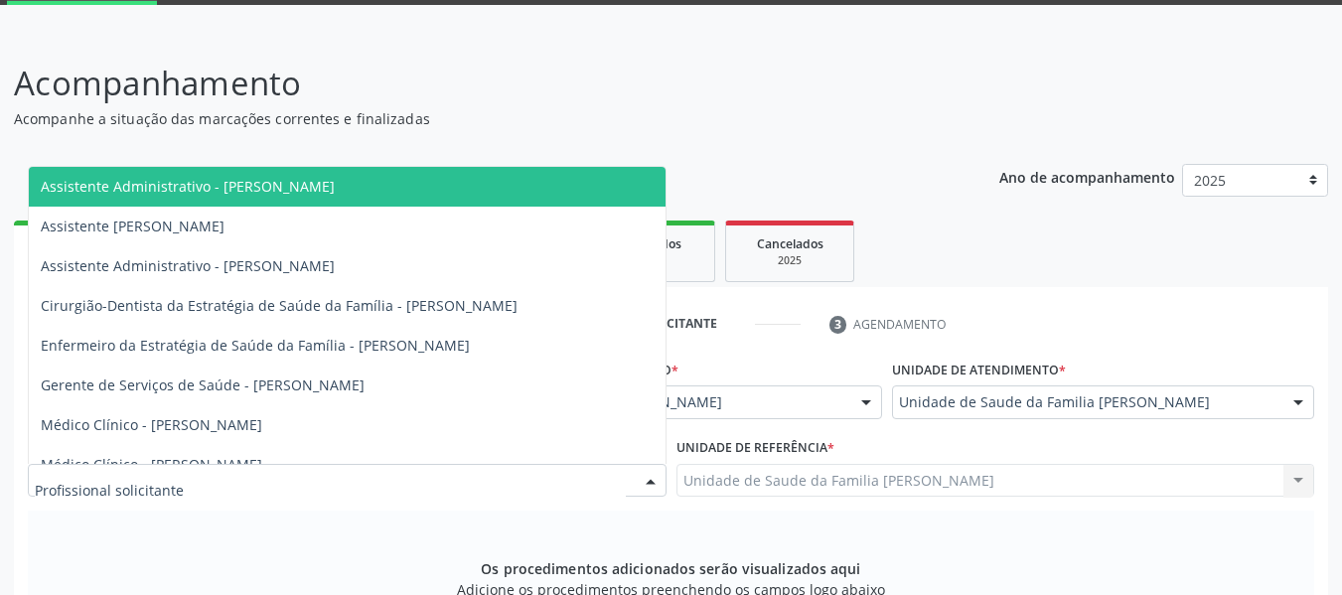
click at [655, 473] on div at bounding box center [651, 482] width 30 height 34
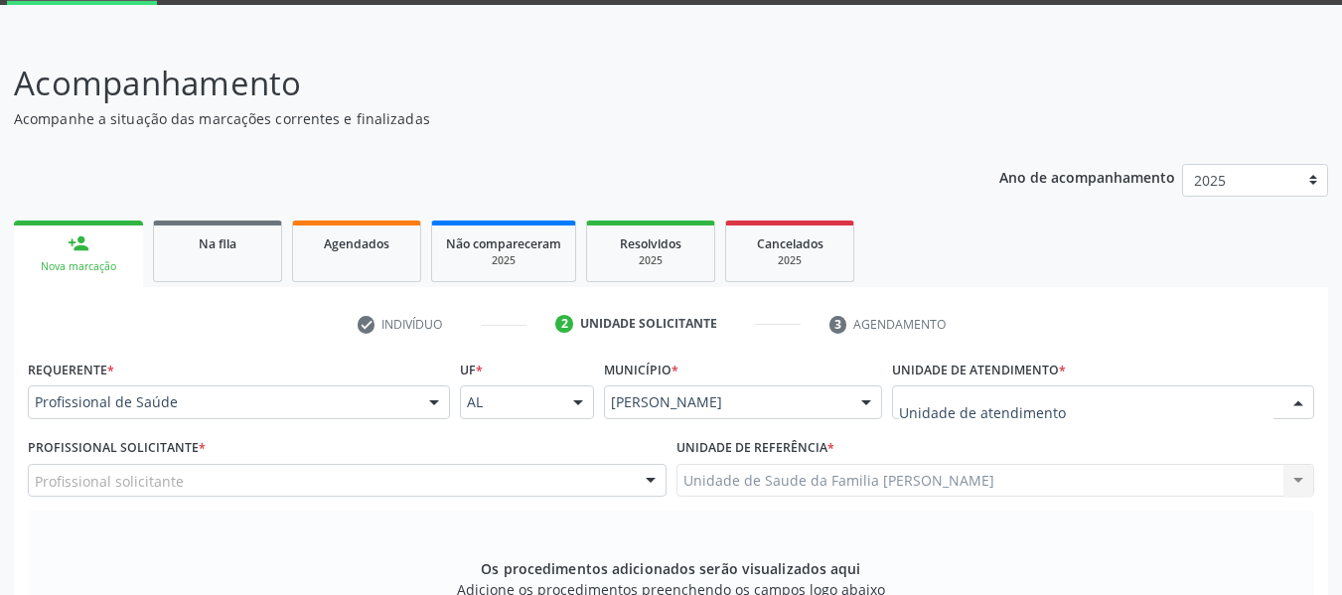
click at [1298, 401] on div at bounding box center [1298, 403] width 30 height 34
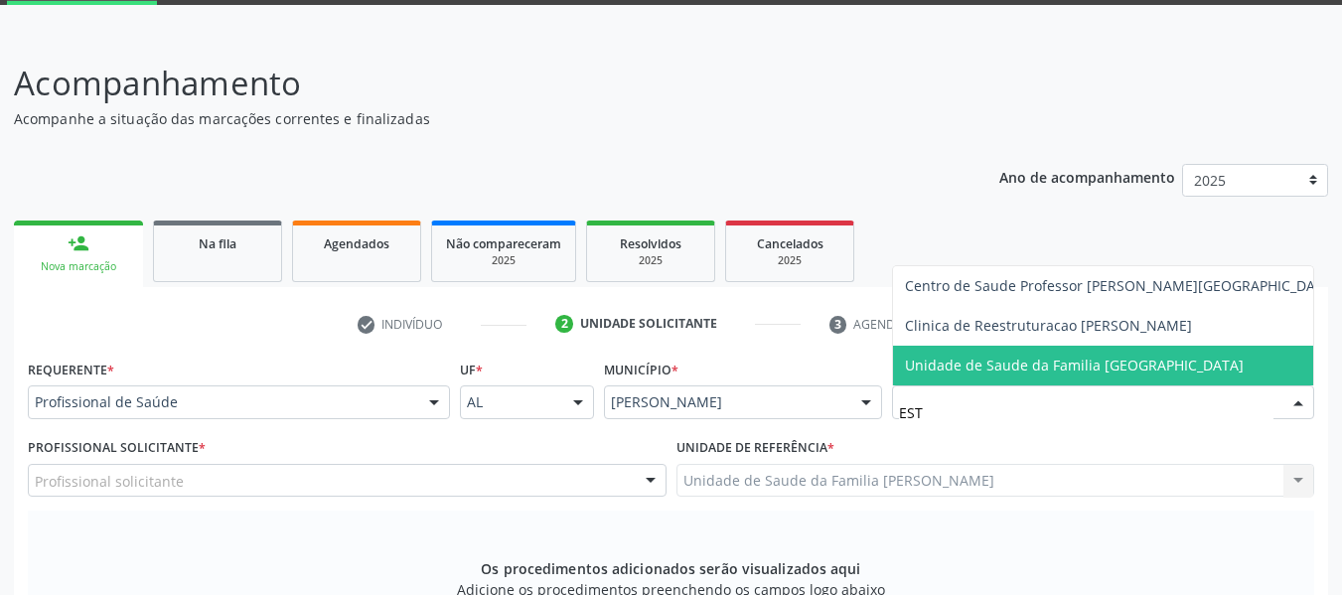
type input "ESTA"
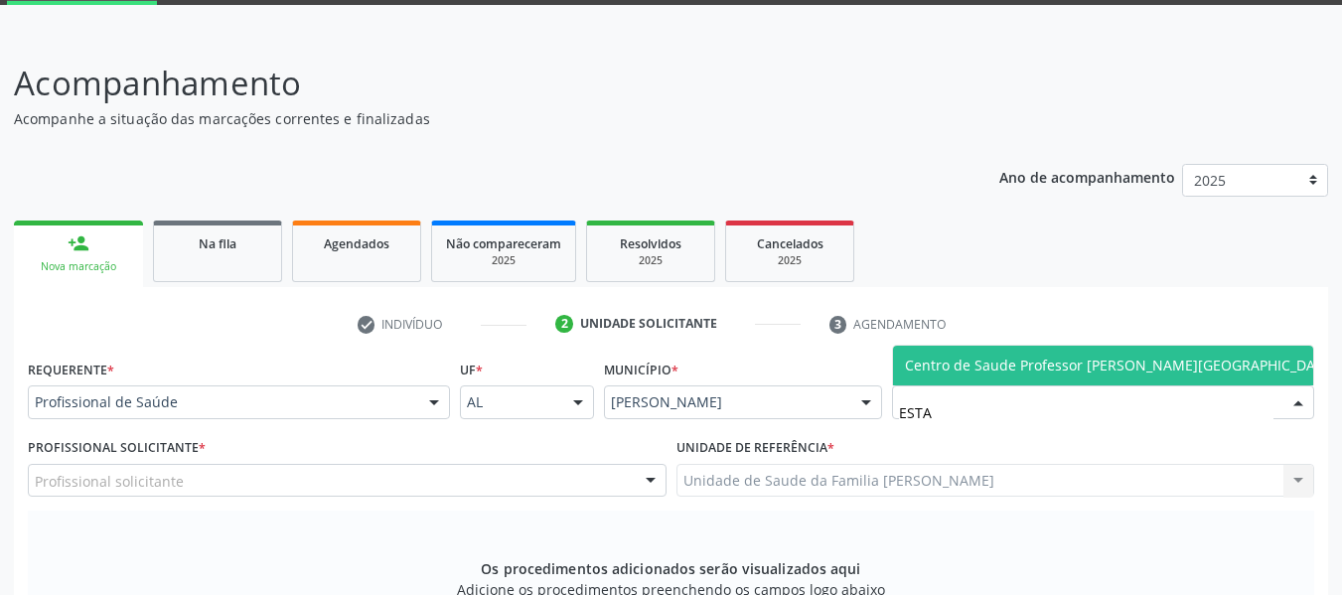
click at [1163, 364] on span "Centro de Saude Professor [PERSON_NAME][GEOGRAPHIC_DATA]" at bounding box center [1121, 365] width 432 height 19
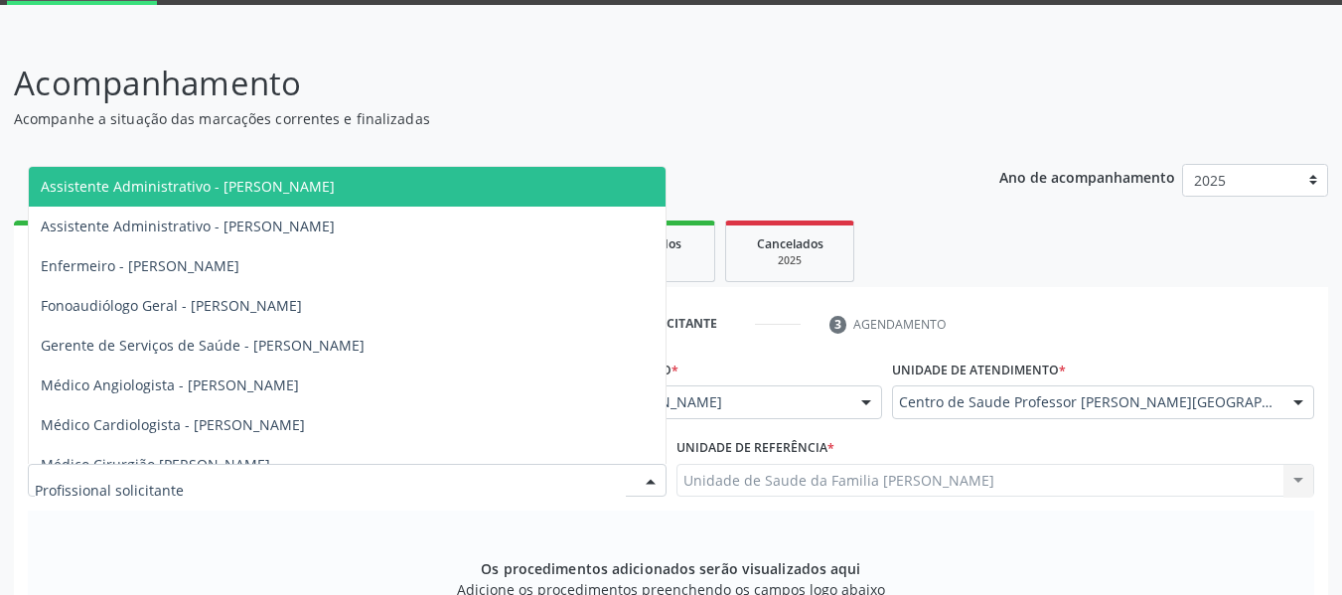
click at [648, 478] on div at bounding box center [651, 482] width 30 height 34
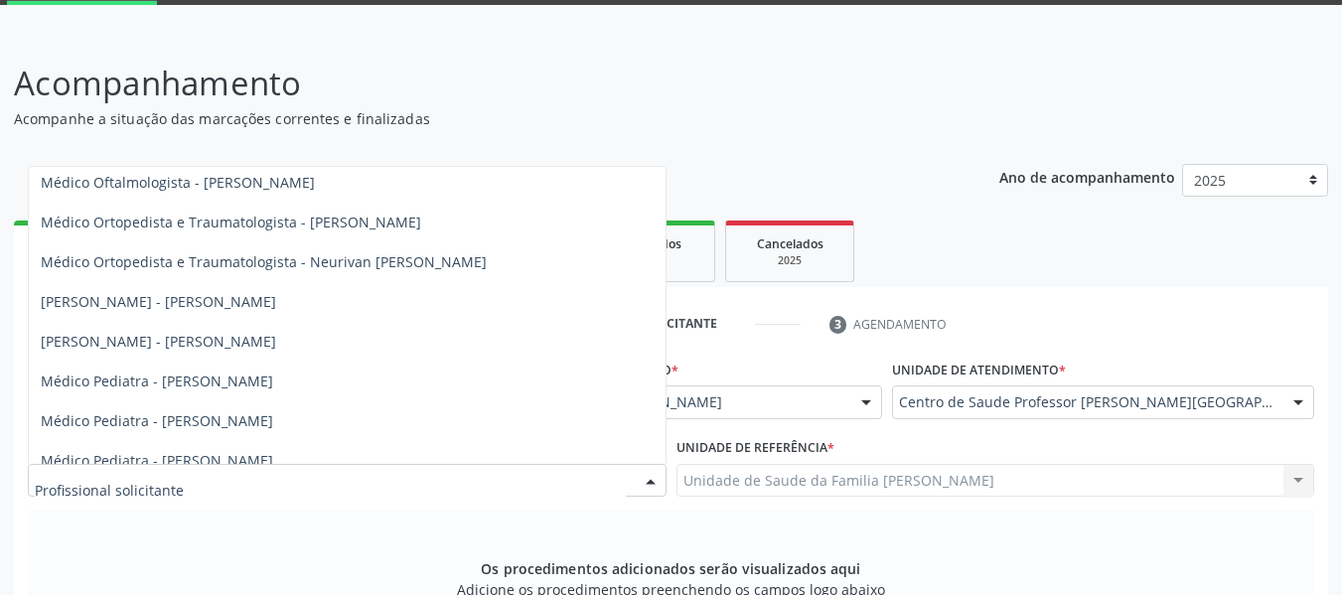
scroll to position [887, 0]
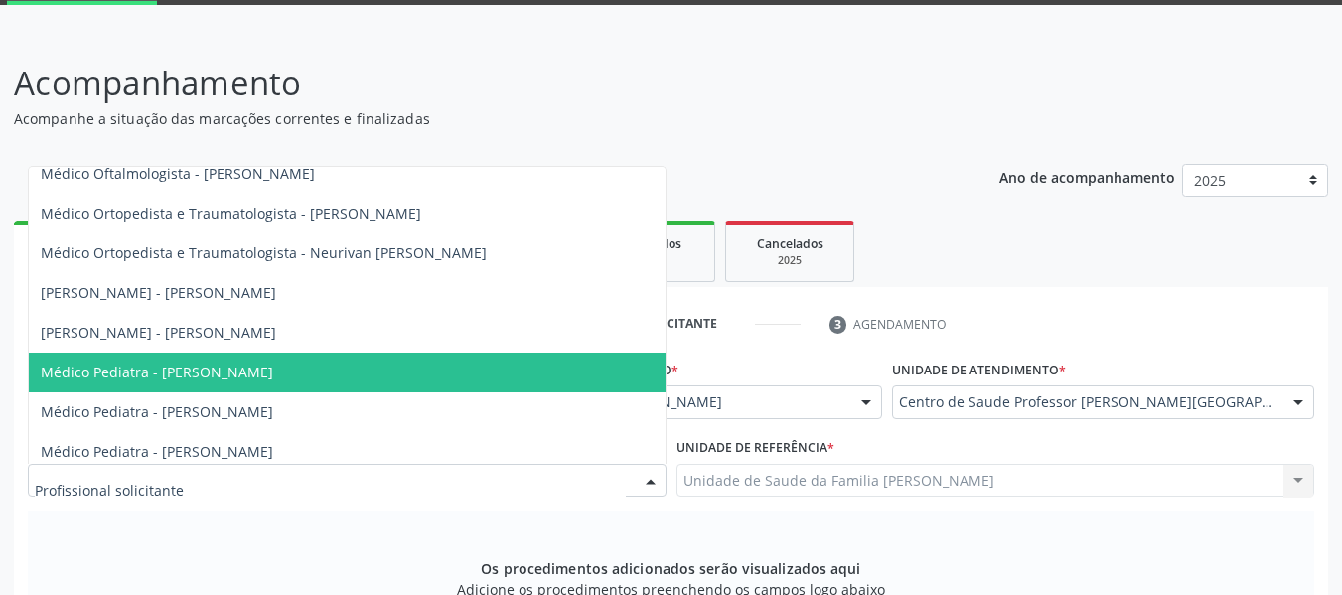
click at [137, 371] on span "Médico Pediatra - [PERSON_NAME]" at bounding box center [157, 372] width 232 height 19
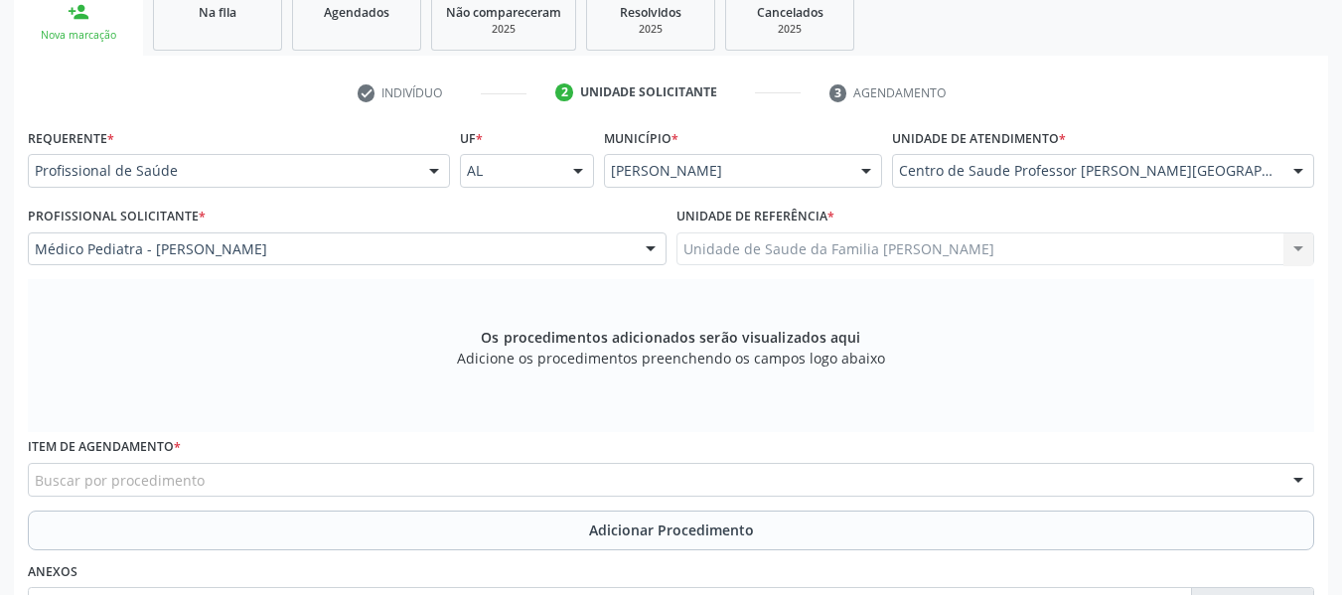
scroll to position [343, 0]
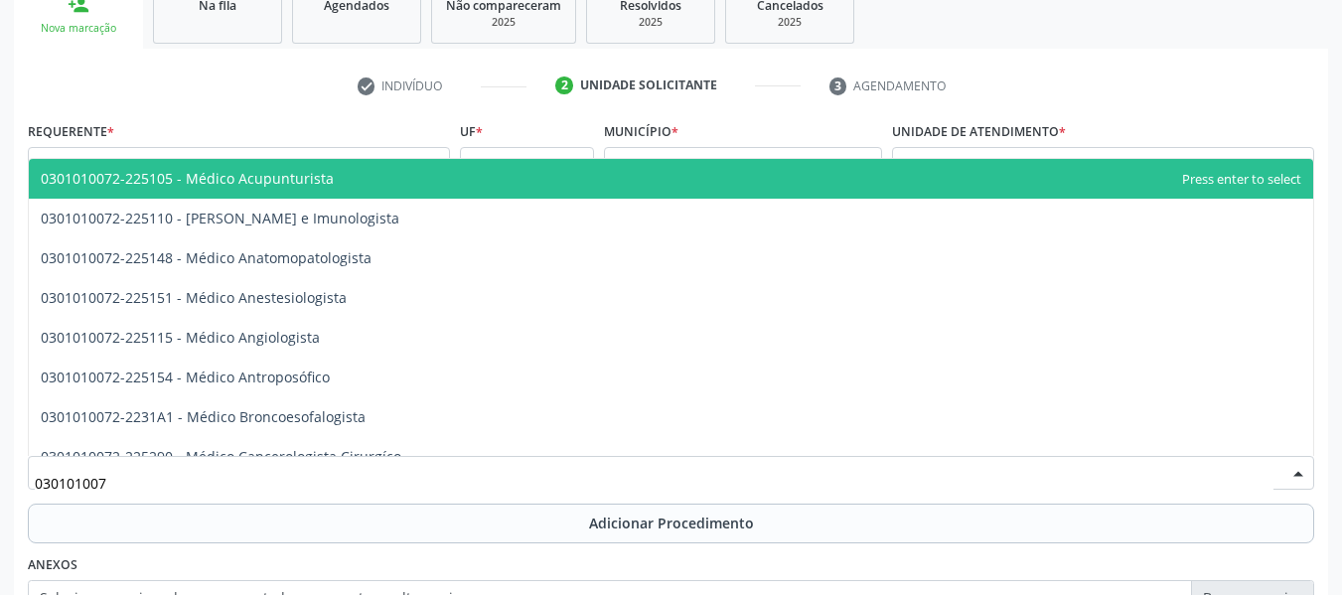
type input "0301010072"
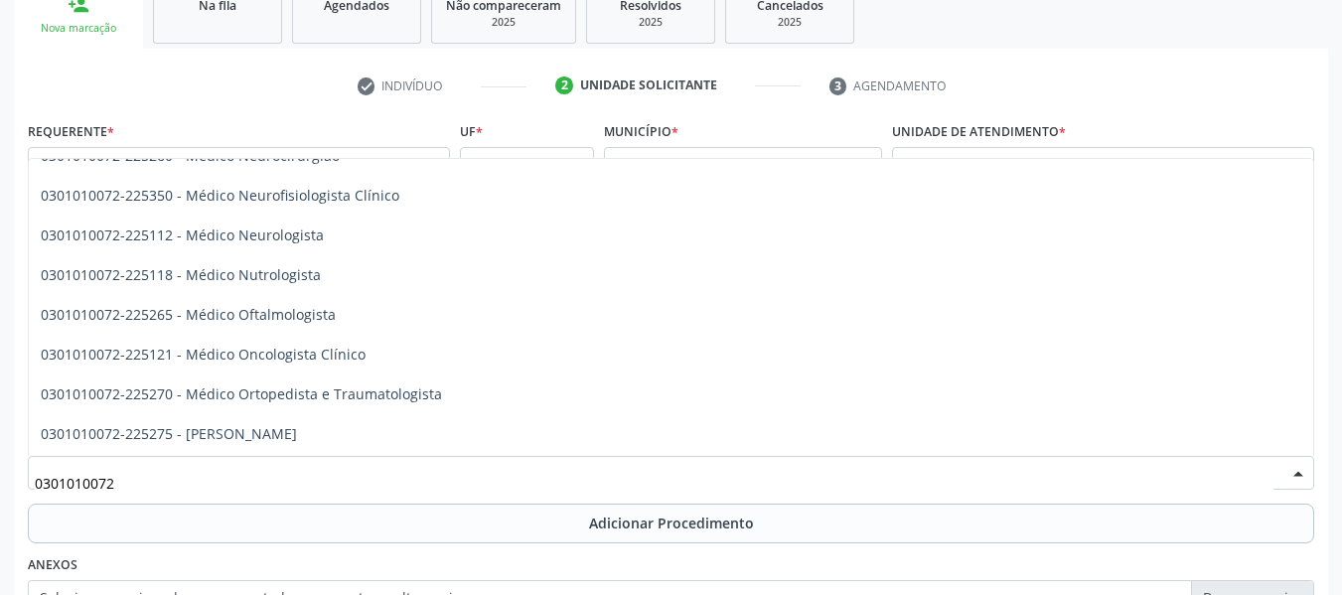
scroll to position [1537, 0]
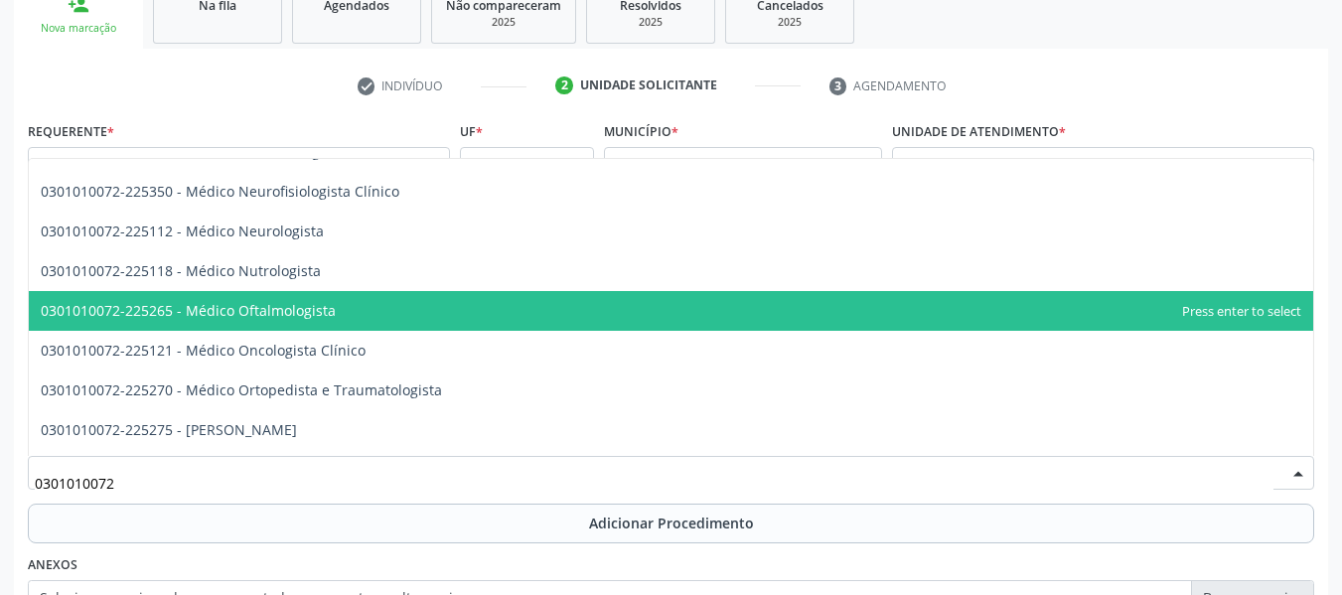
click at [238, 314] on span "0301010072-225265 - Médico Oftalmologista" at bounding box center [188, 310] width 295 height 19
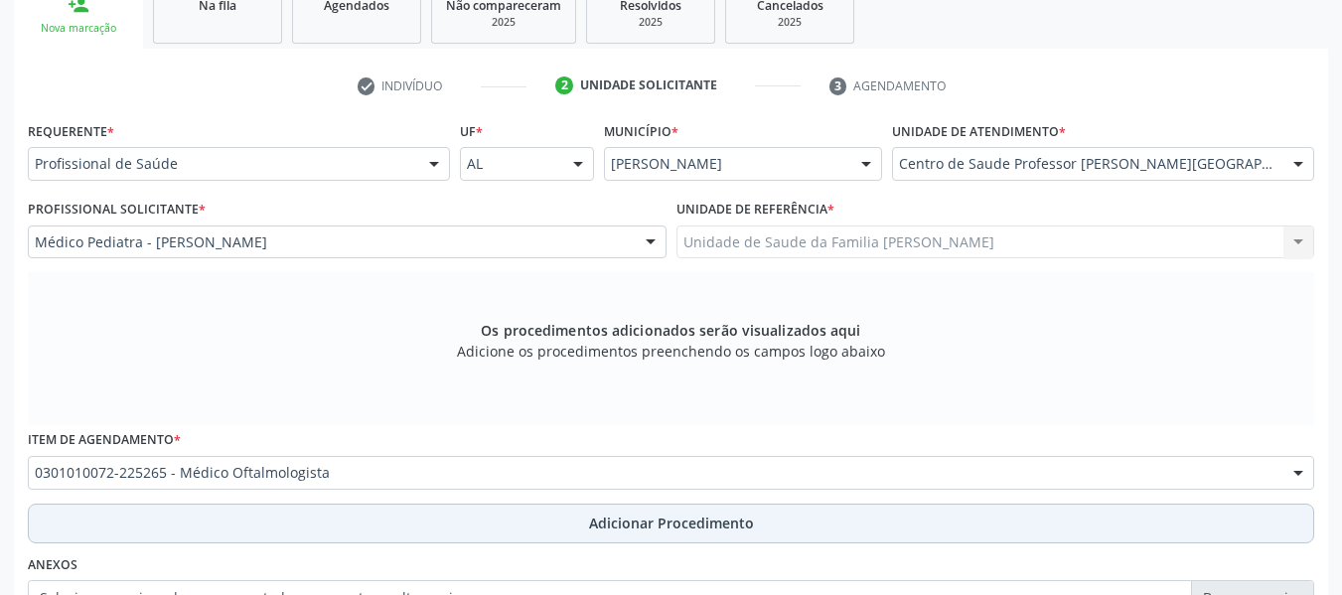
click at [640, 526] on span "Adicionar Procedimento" at bounding box center [671, 523] width 165 height 21
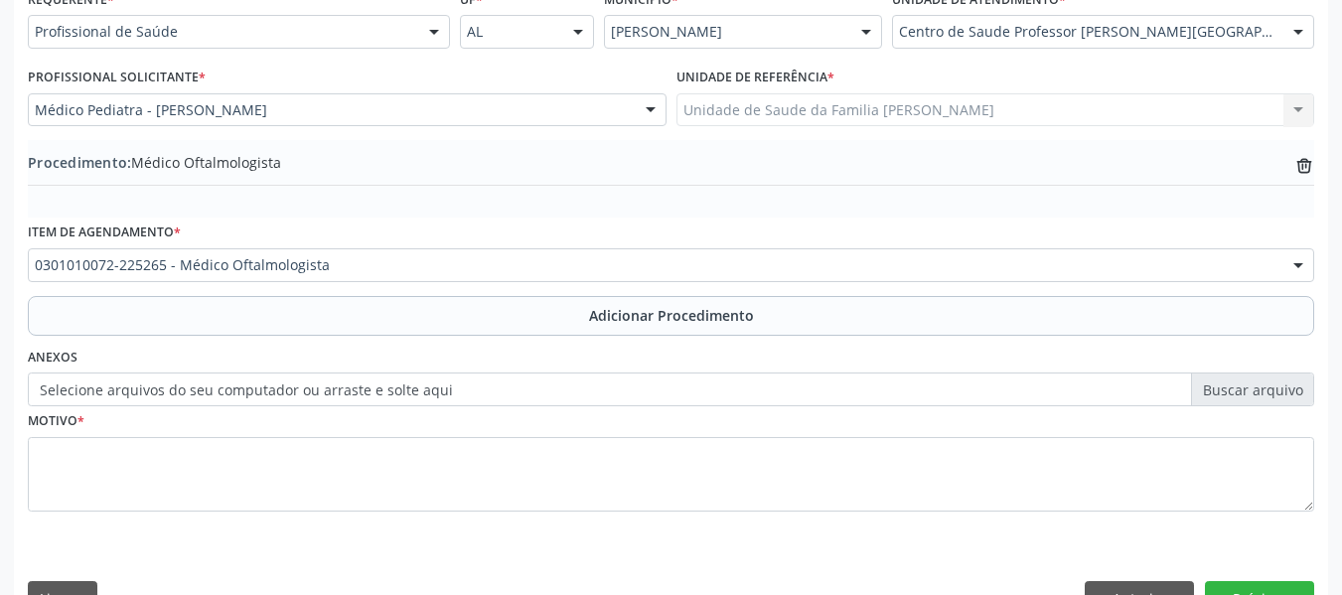
scroll to position [522, 0]
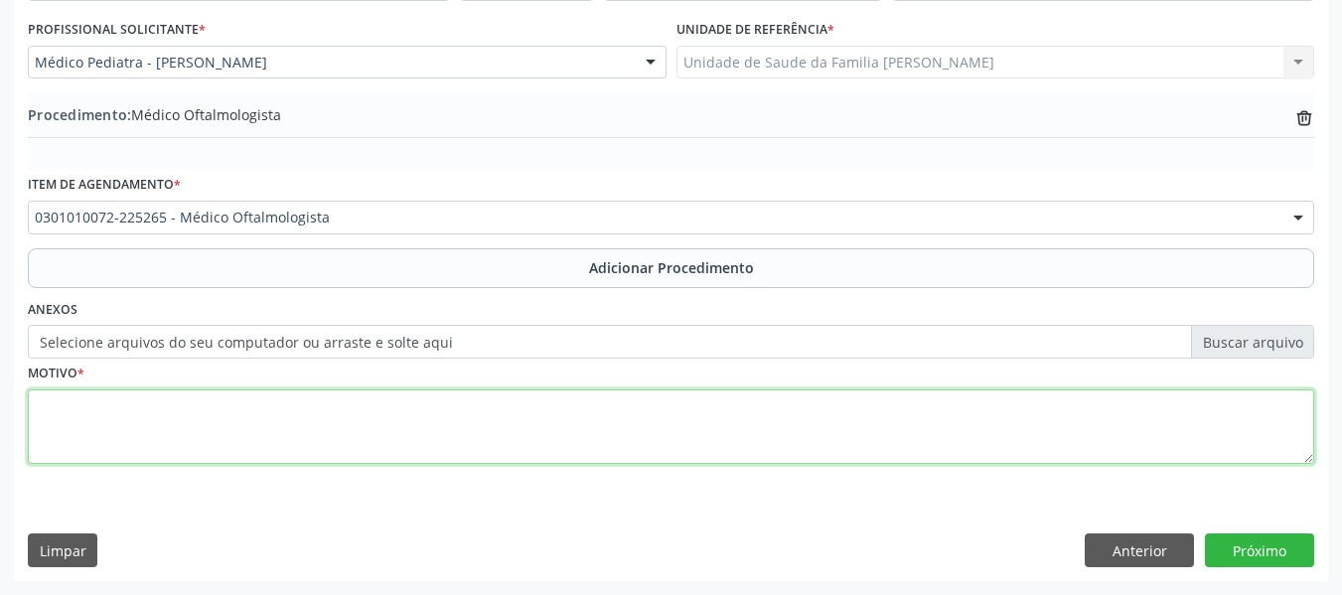
click at [113, 426] on textarea at bounding box center [671, 426] width 1286 height 75
type textarea "S/JUSTIFICATIVA"
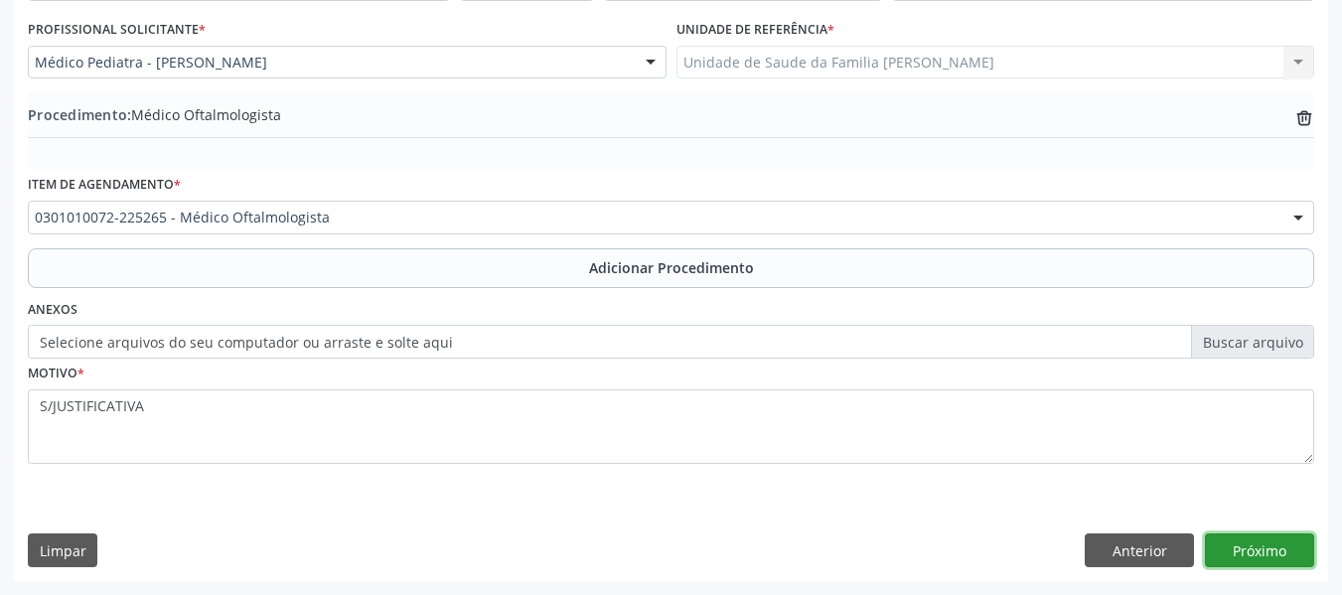
click at [1249, 551] on button "Próximo" at bounding box center [1259, 550] width 109 height 34
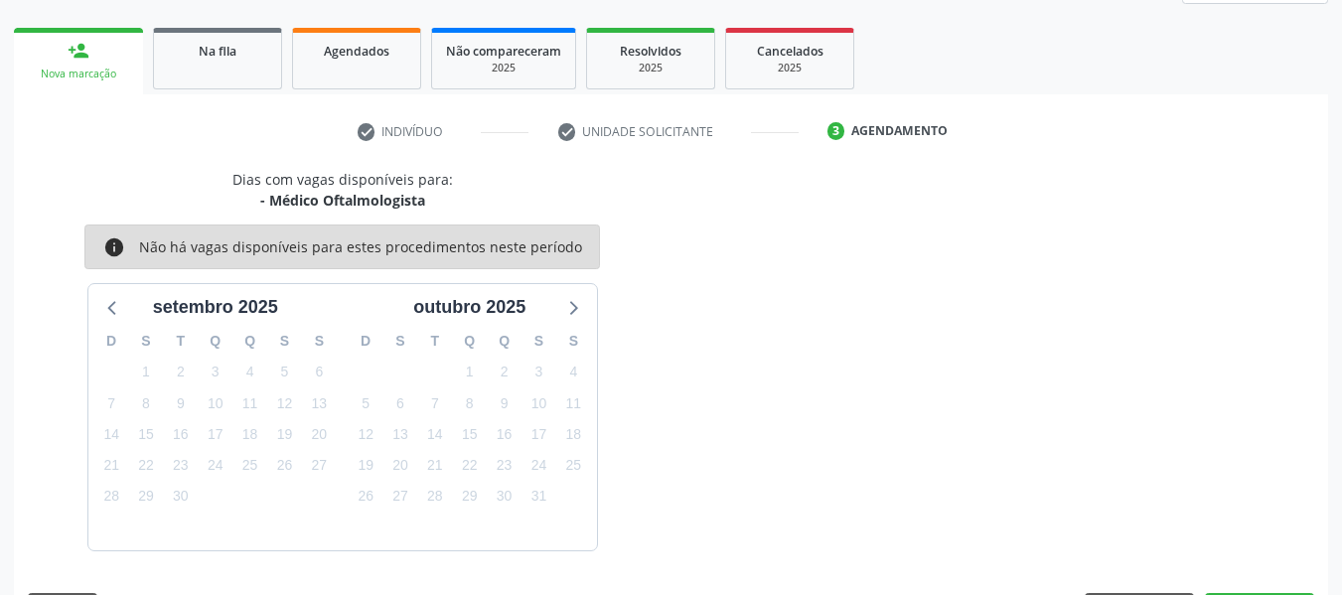
scroll to position [356, 0]
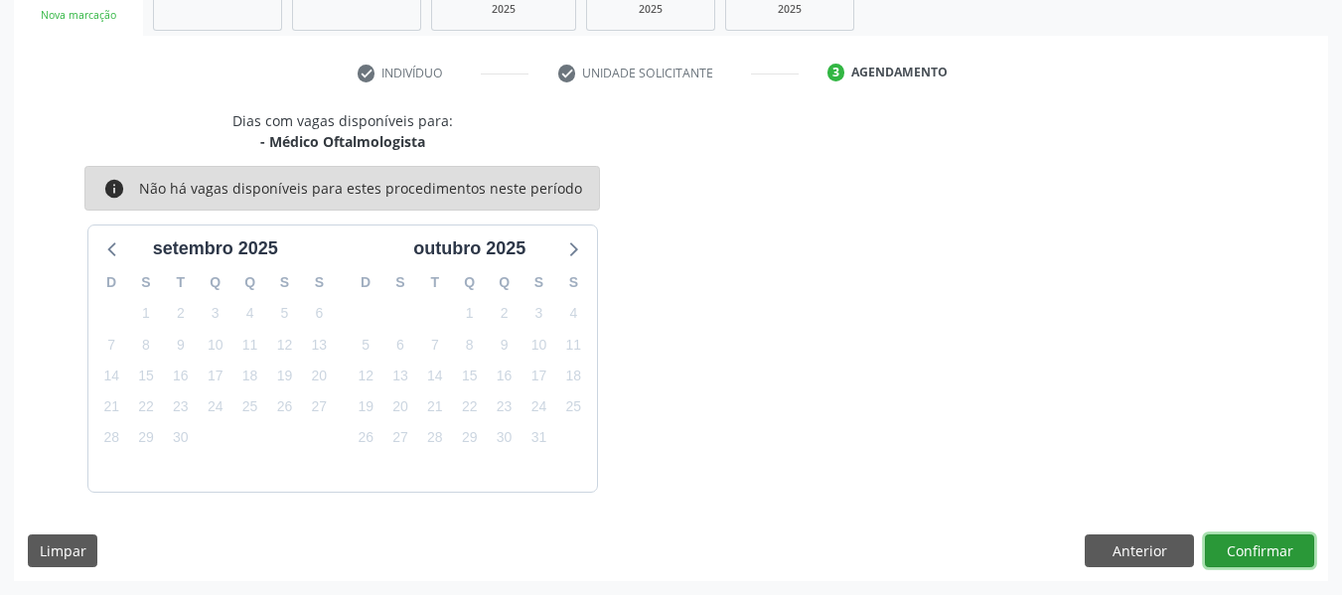
click at [1249, 551] on button "Confirmar" at bounding box center [1259, 551] width 109 height 34
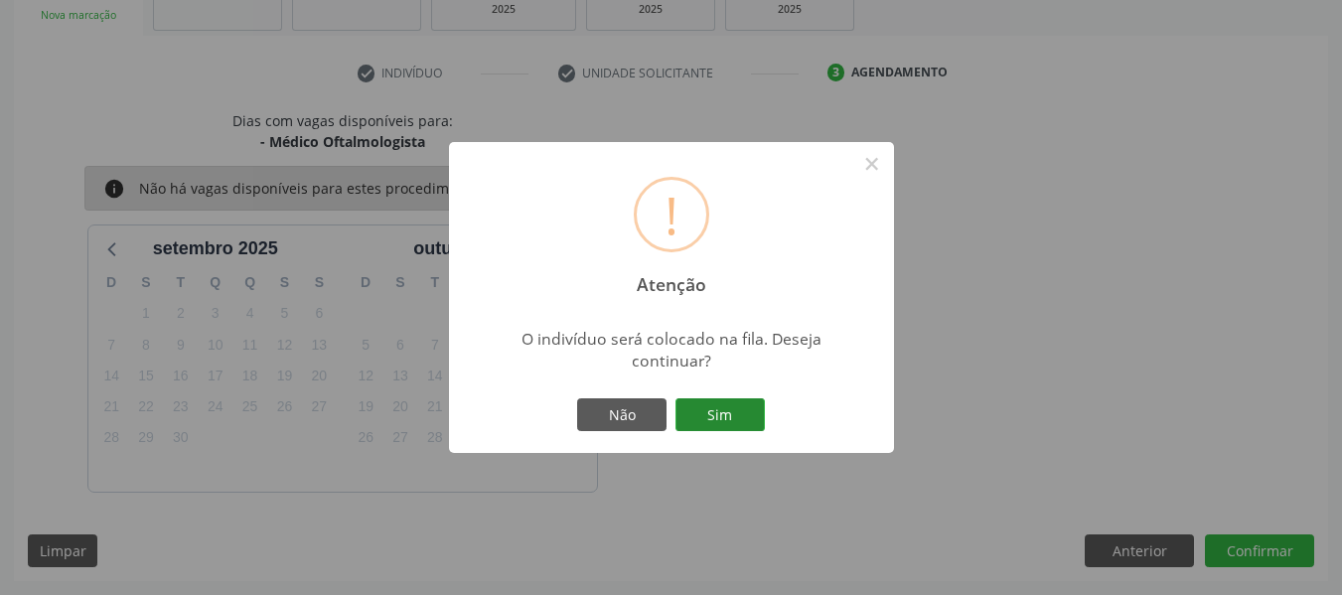
click at [706, 414] on button "Sim" at bounding box center [719, 415] width 89 height 34
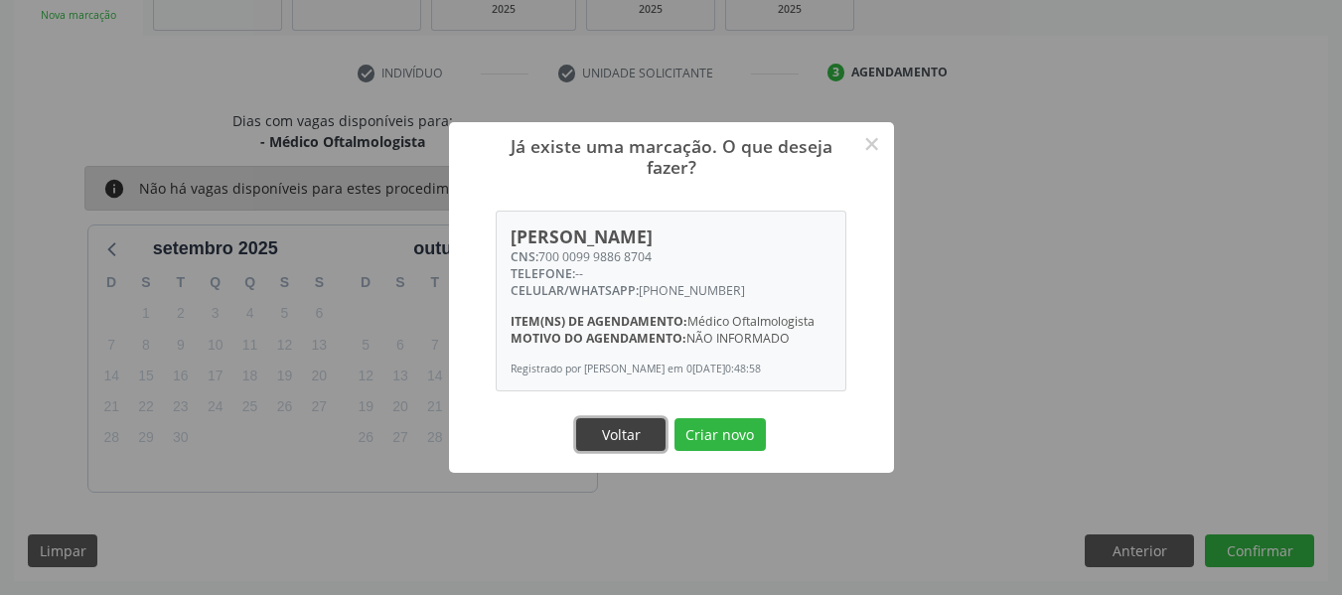
click at [628, 438] on button "Voltar" at bounding box center [620, 435] width 89 height 34
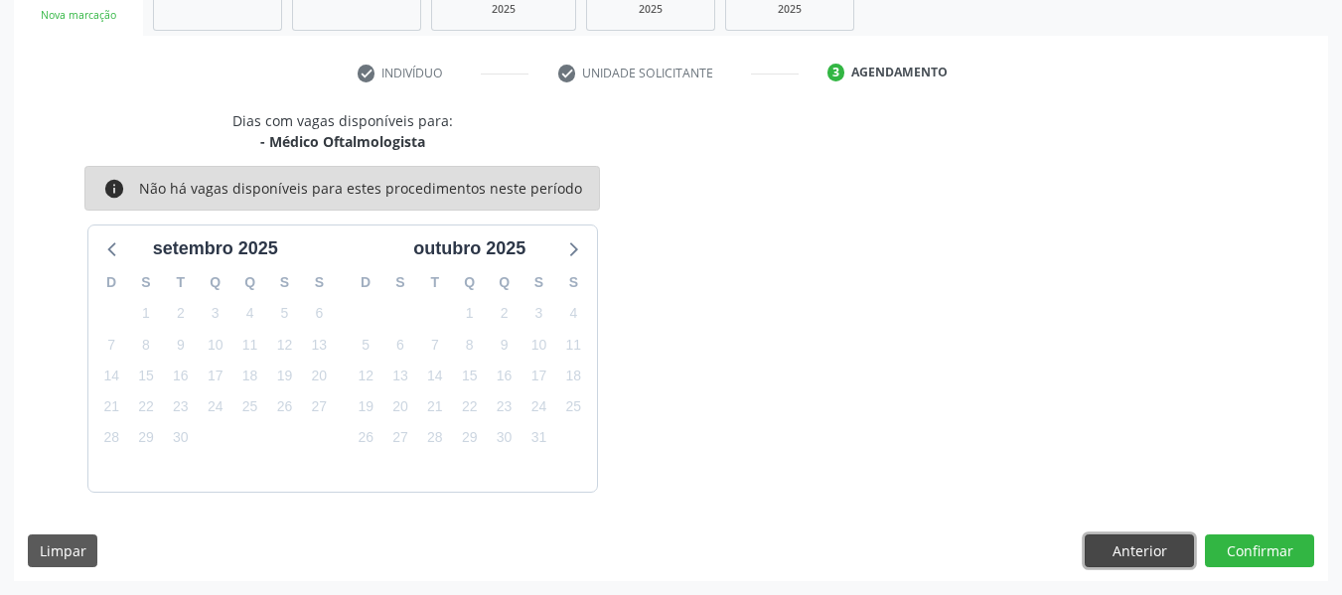
click at [1132, 551] on button "Anterior" at bounding box center [1139, 551] width 109 height 34
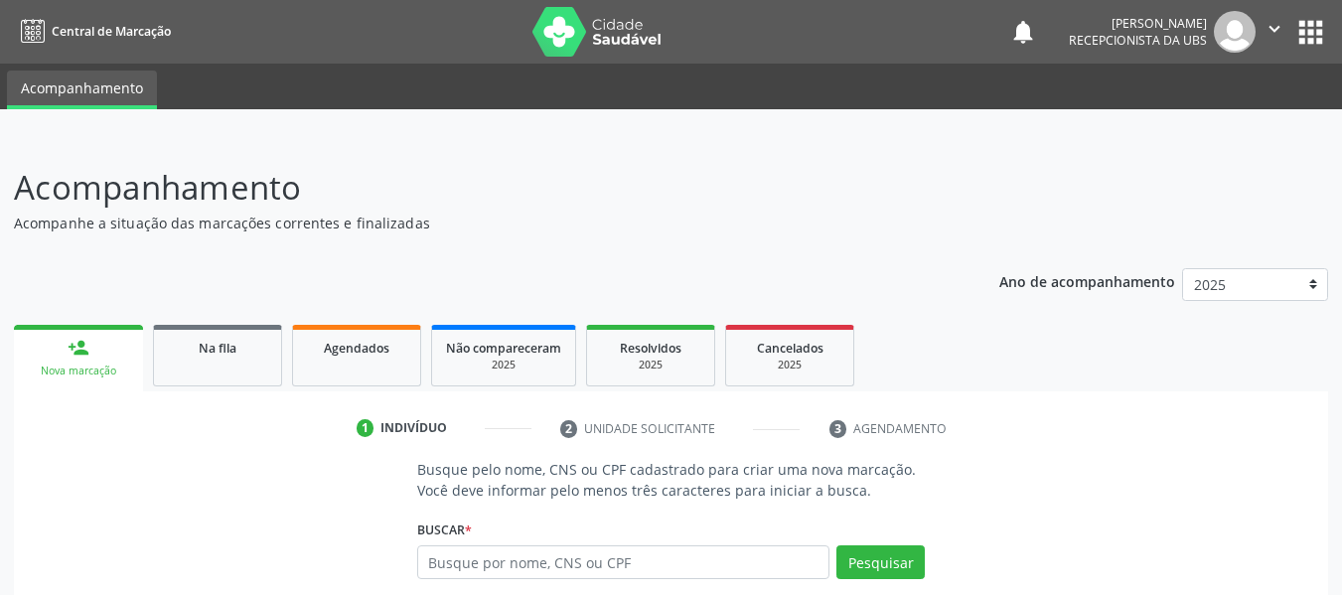
click at [484, 566] on input "text" at bounding box center [623, 562] width 413 height 34
type input "700104925913216"
click at [872, 566] on button "Pesquisar" at bounding box center [880, 562] width 88 height 34
type input "700104925913216"
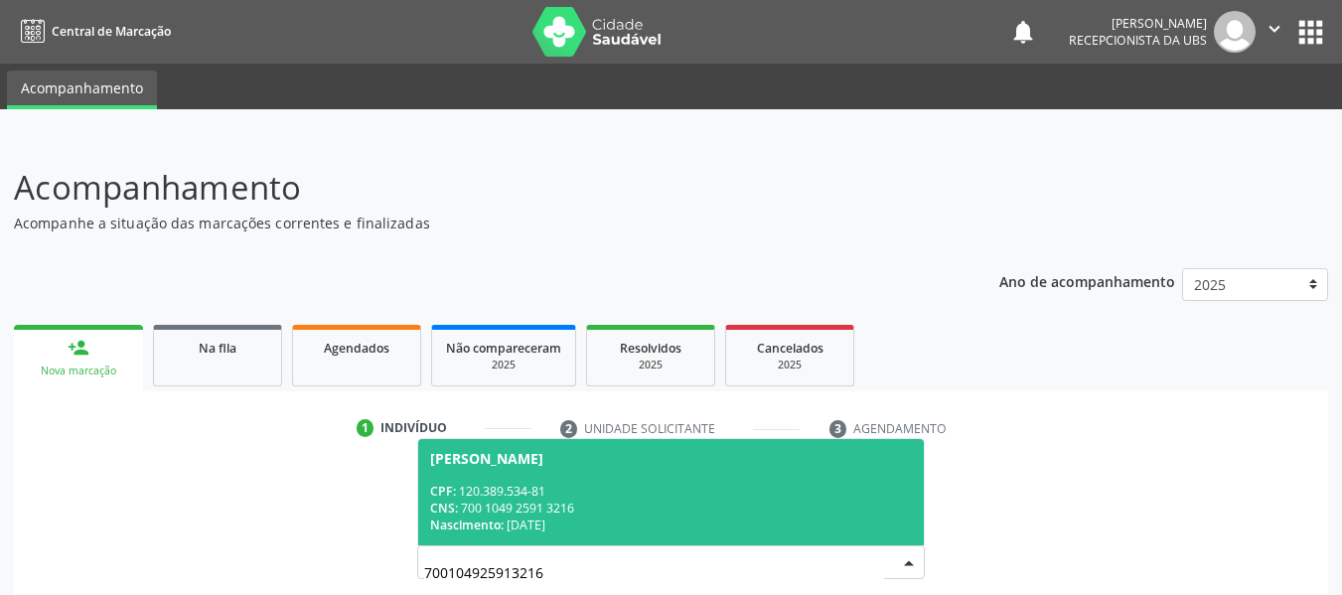
click at [512, 517] on div "Nascimento: 29/11/2000" at bounding box center [671, 525] width 483 height 17
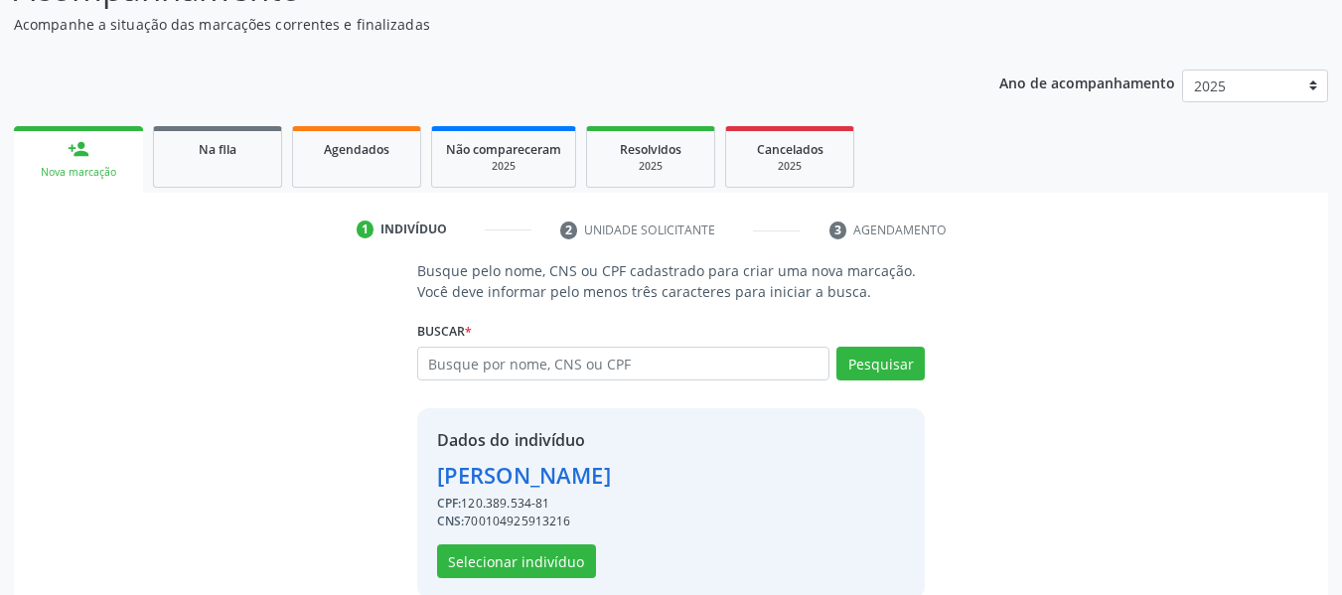
scroll to position [229, 0]
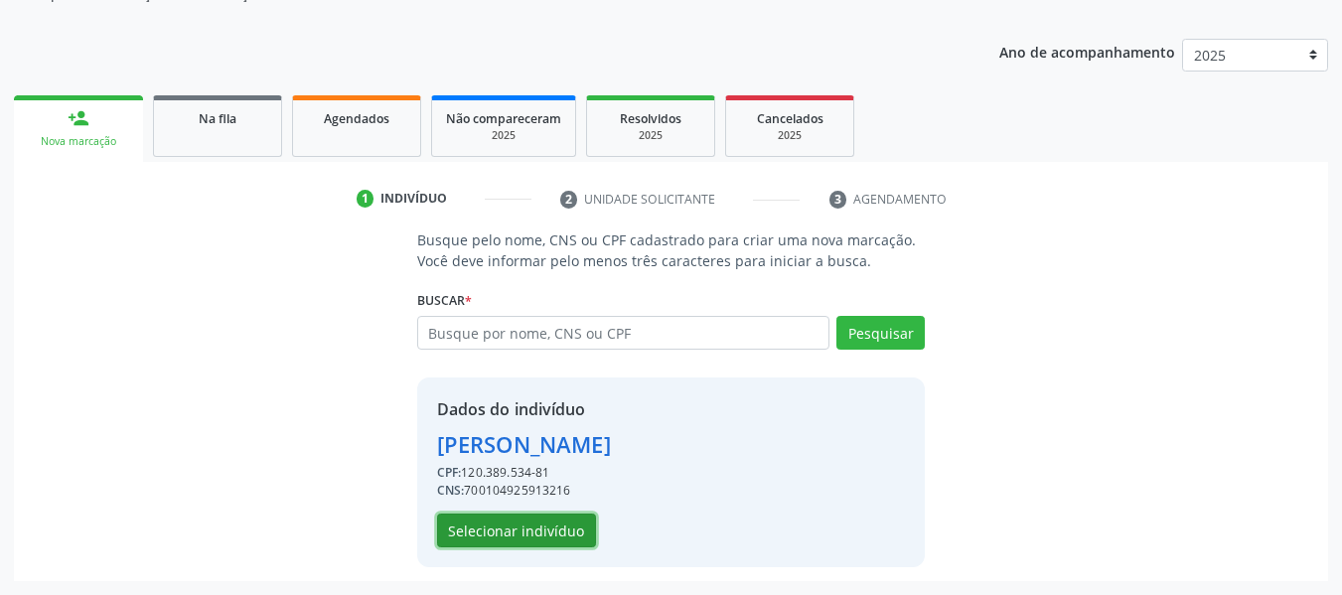
click at [546, 534] on button "Selecionar indivíduo" at bounding box center [516, 531] width 159 height 34
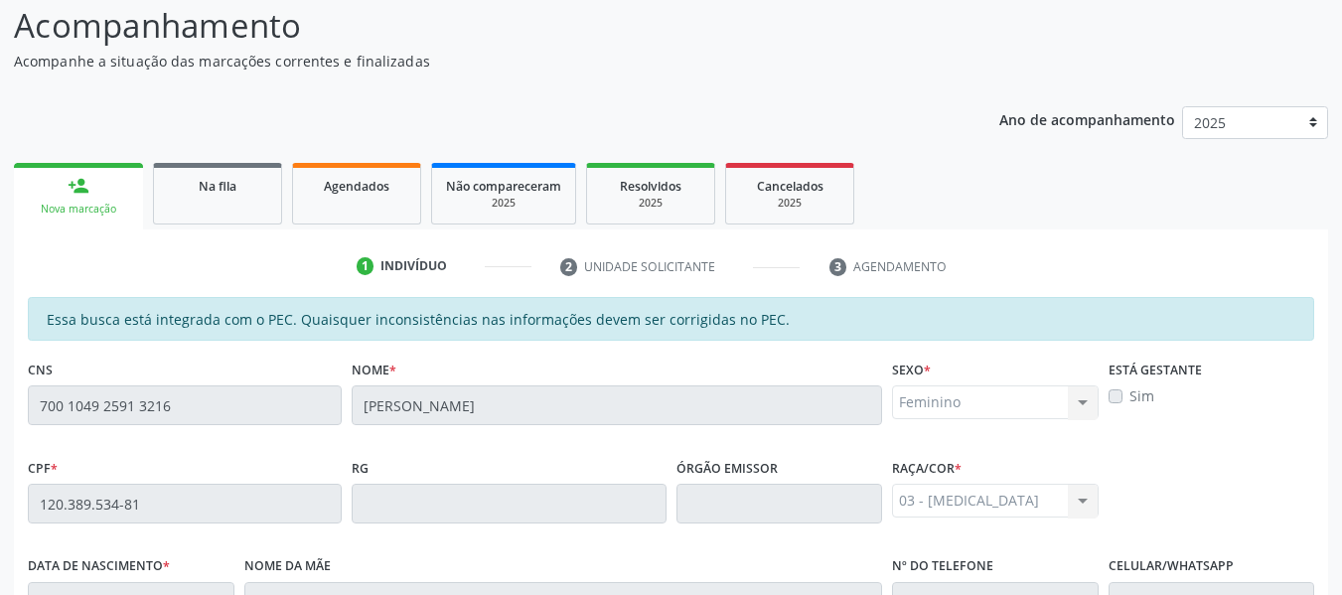
scroll to position [109, 0]
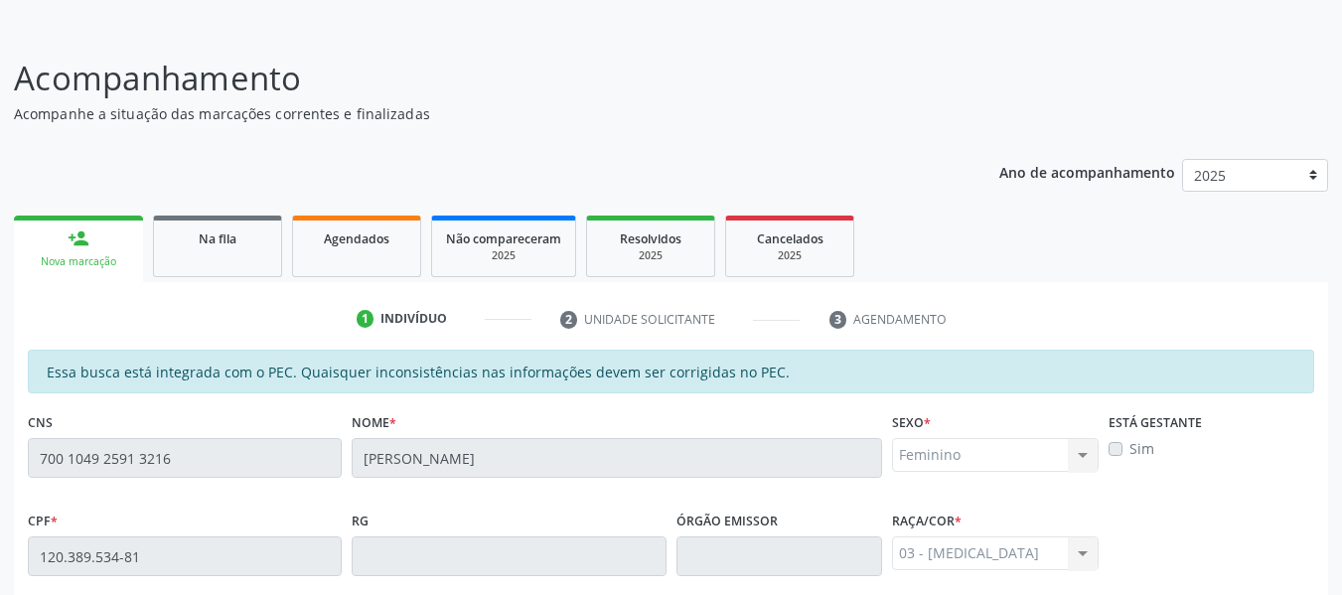
click at [81, 236] on div "person_add" at bounding box center [79, 238] width 22 height 22
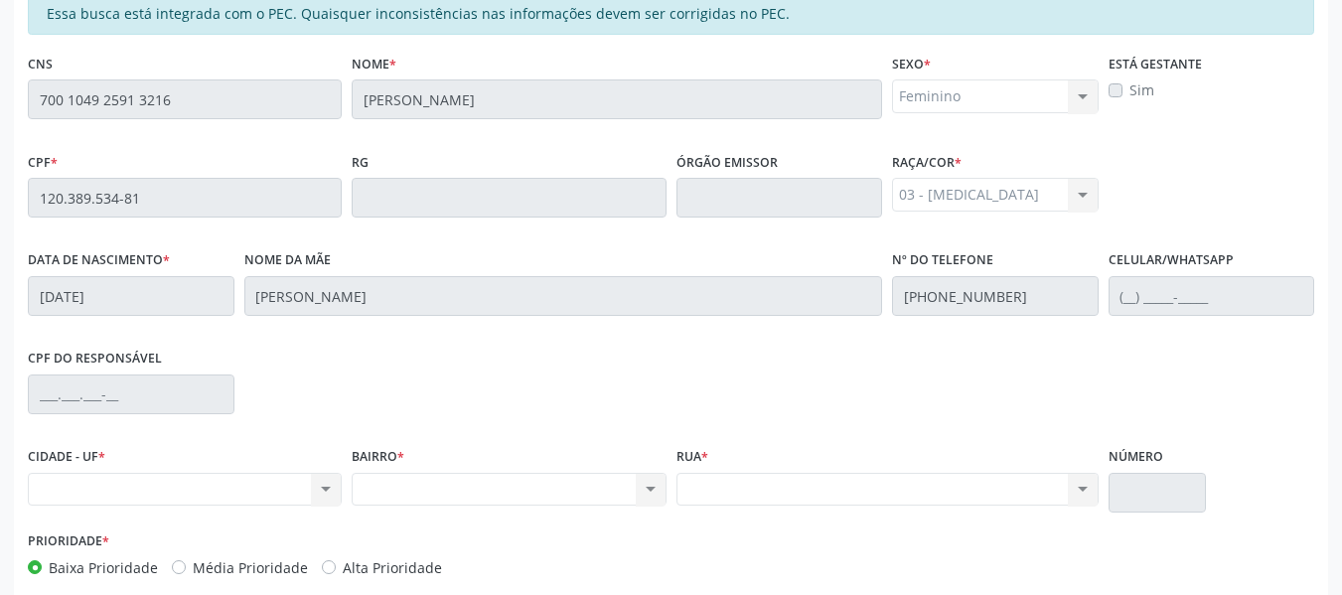
scroll to position [567, 0]
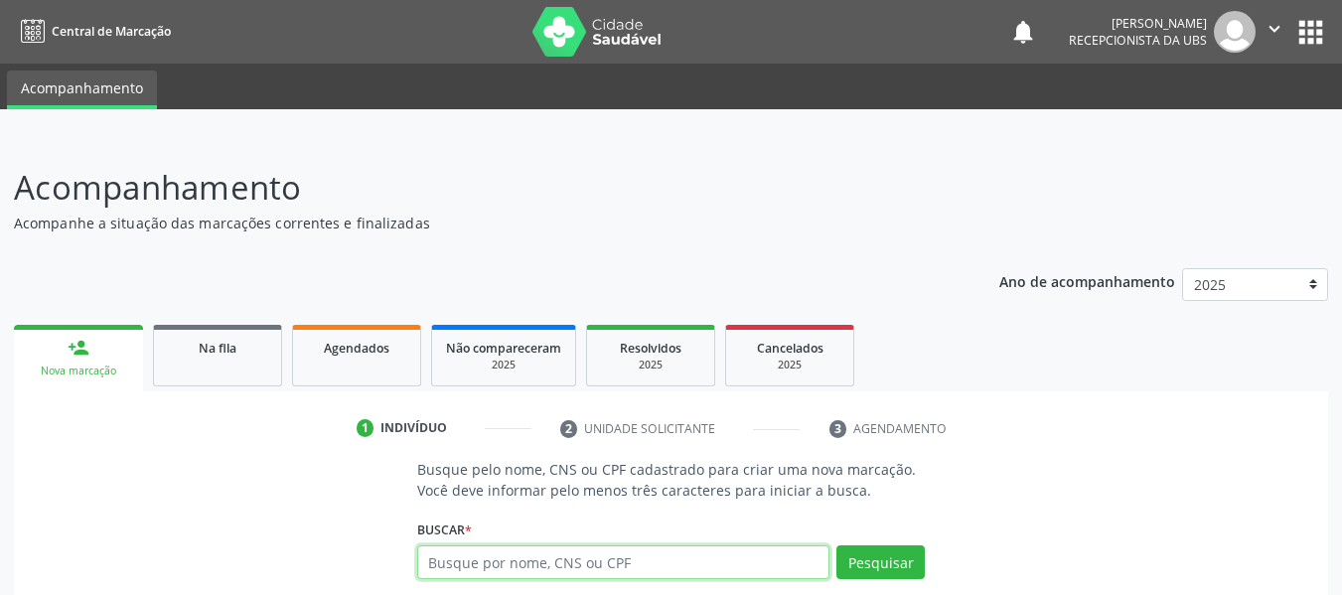
click at [505, 569] on input "text" at bounding box center [623, 562] width 413 height 34
type input "15007099481"
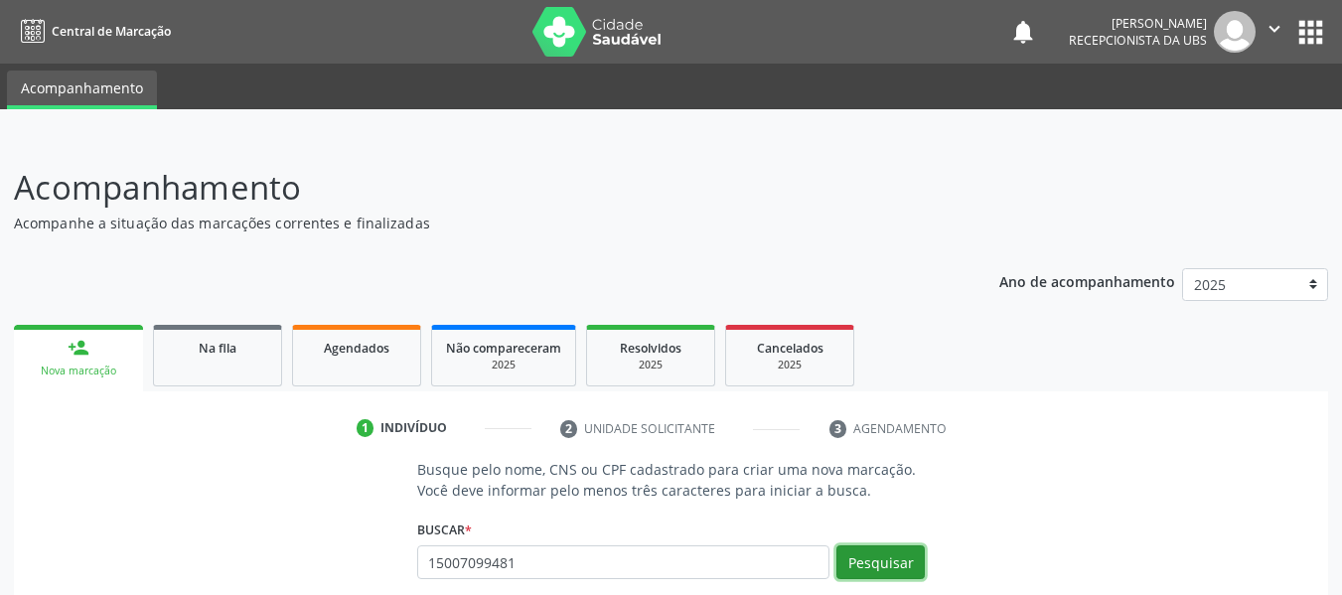
click at [882, 558] on button "Pesquisar" at bounding box center [880, 562] width 88 height 34
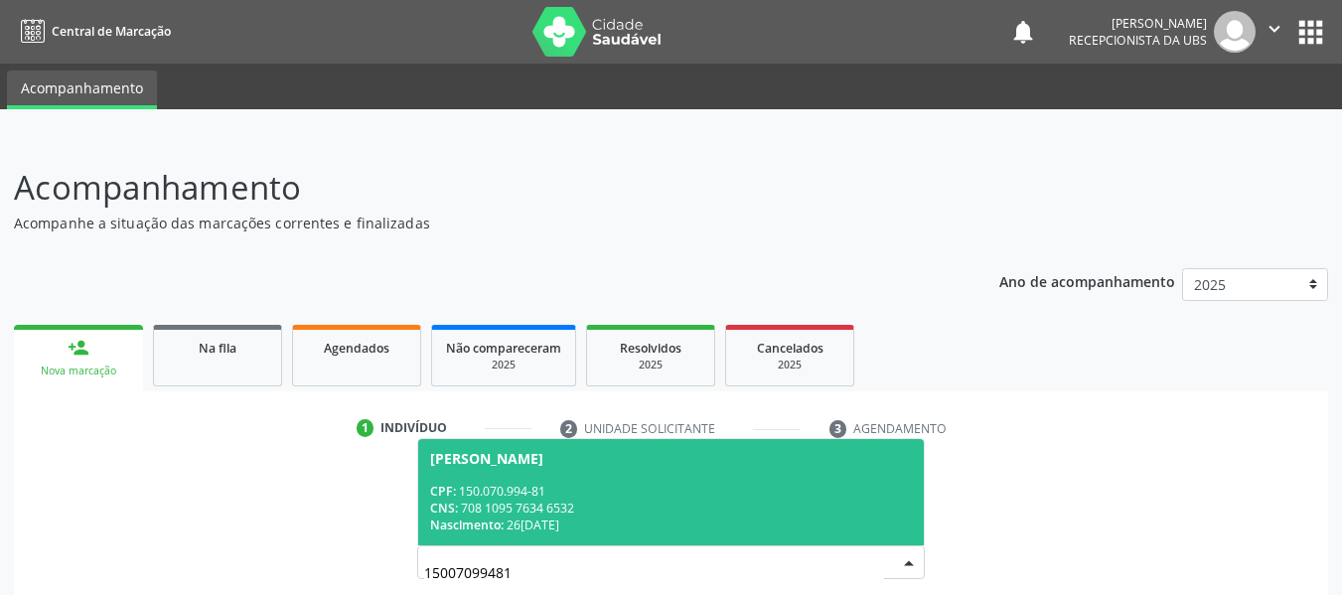
click at [518, 498] on div "CPF: 150.070.994-81" at bounding box center [671, 491] width 483 height 17
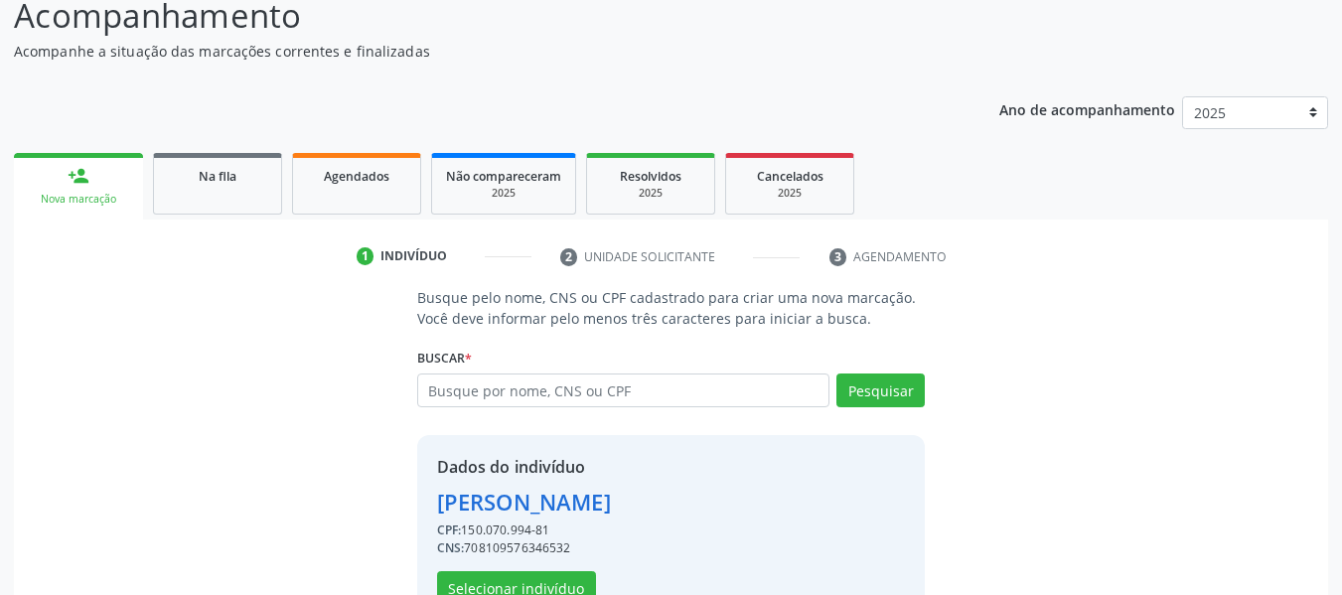
scroll to position [229, 0]
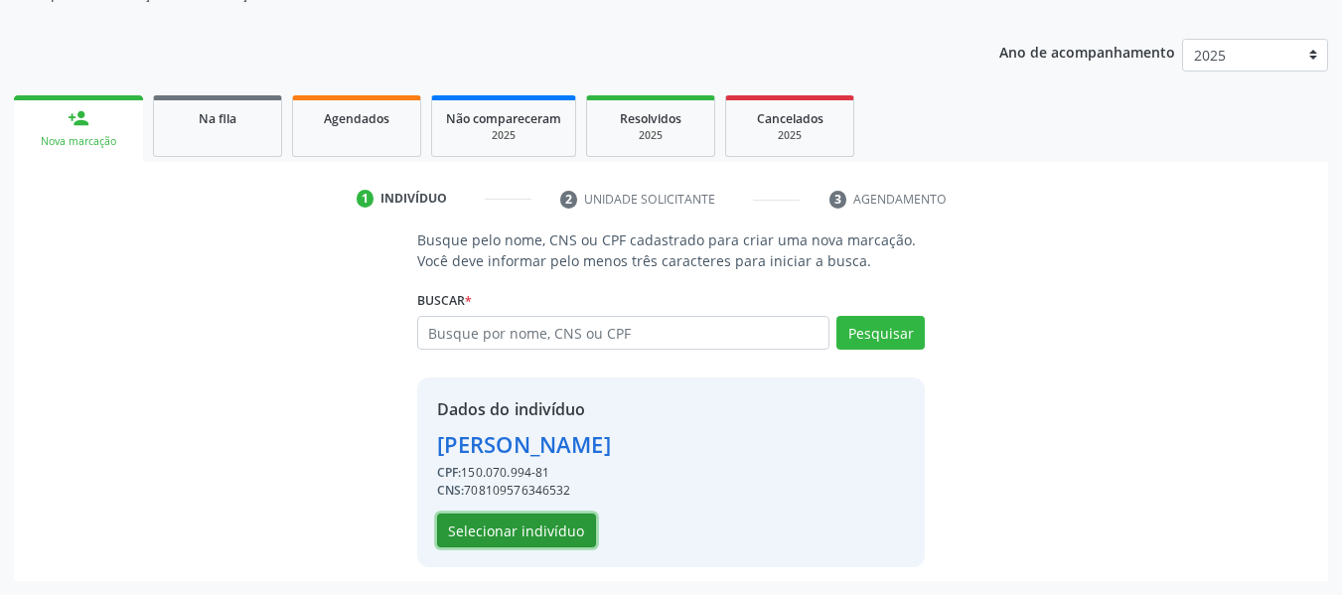
click at [513, 532] on button "Selecionar indivíduo" at bounding box center [516, 531] width 159 height 34
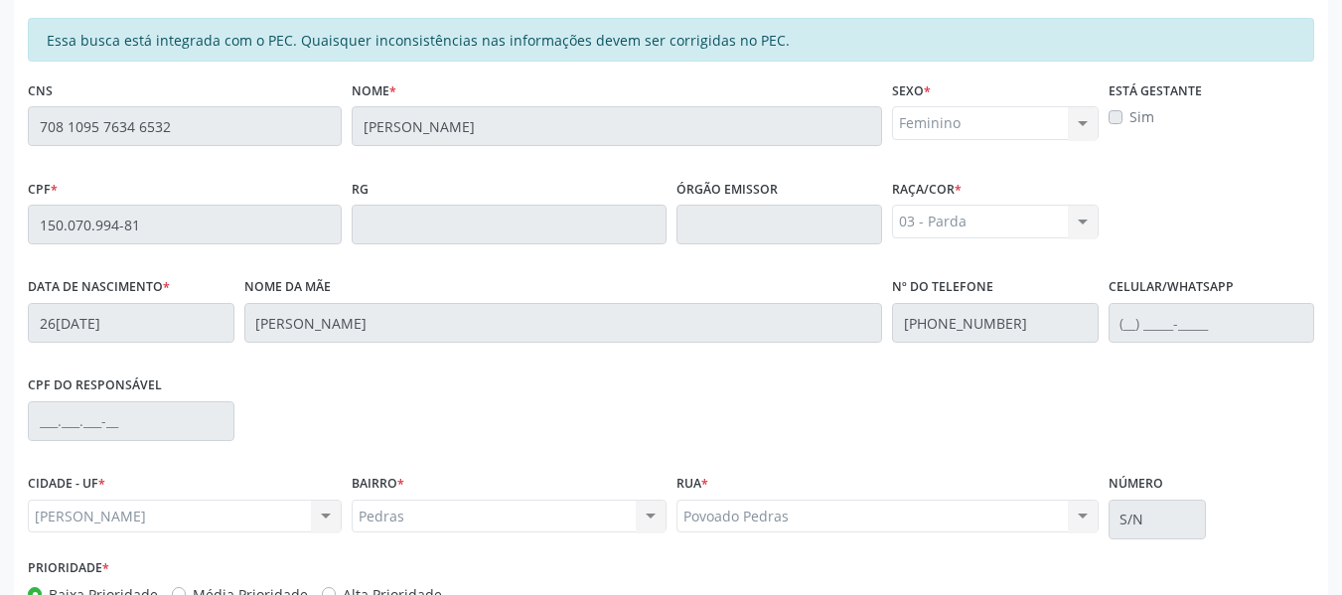
scroll to position [567, 0]
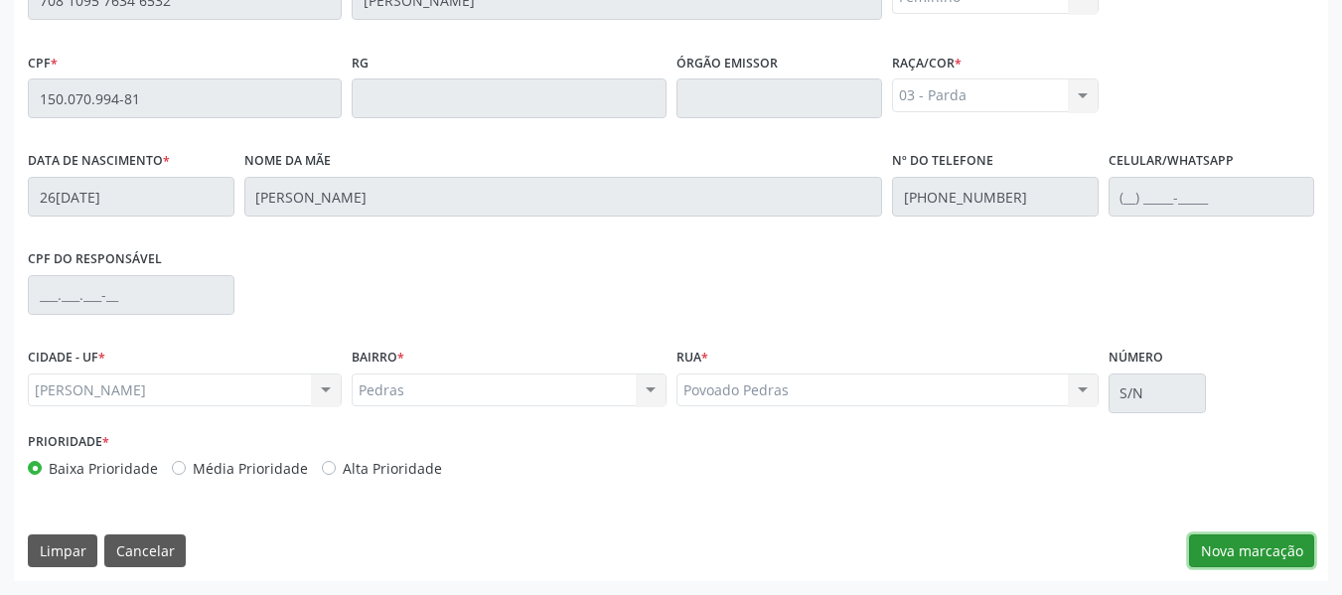
click at [1271, 544] on button "Nova marcação" at bounding box center [1251, 551] width 125 height 34
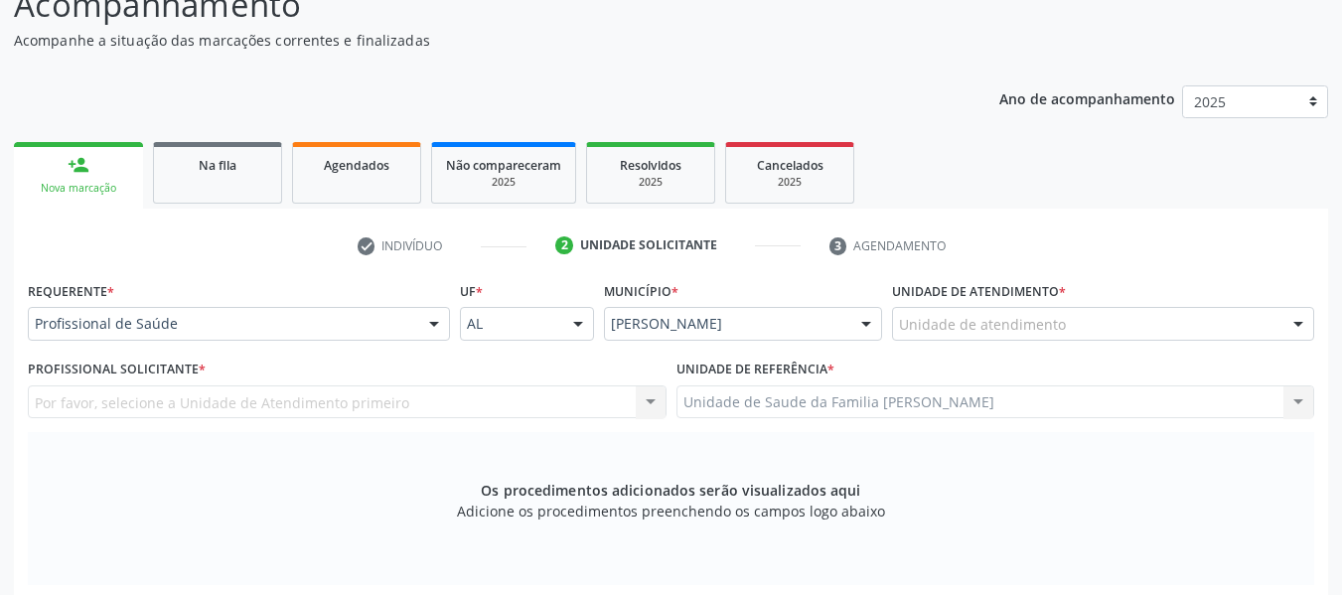
scroll to position [130, 0]
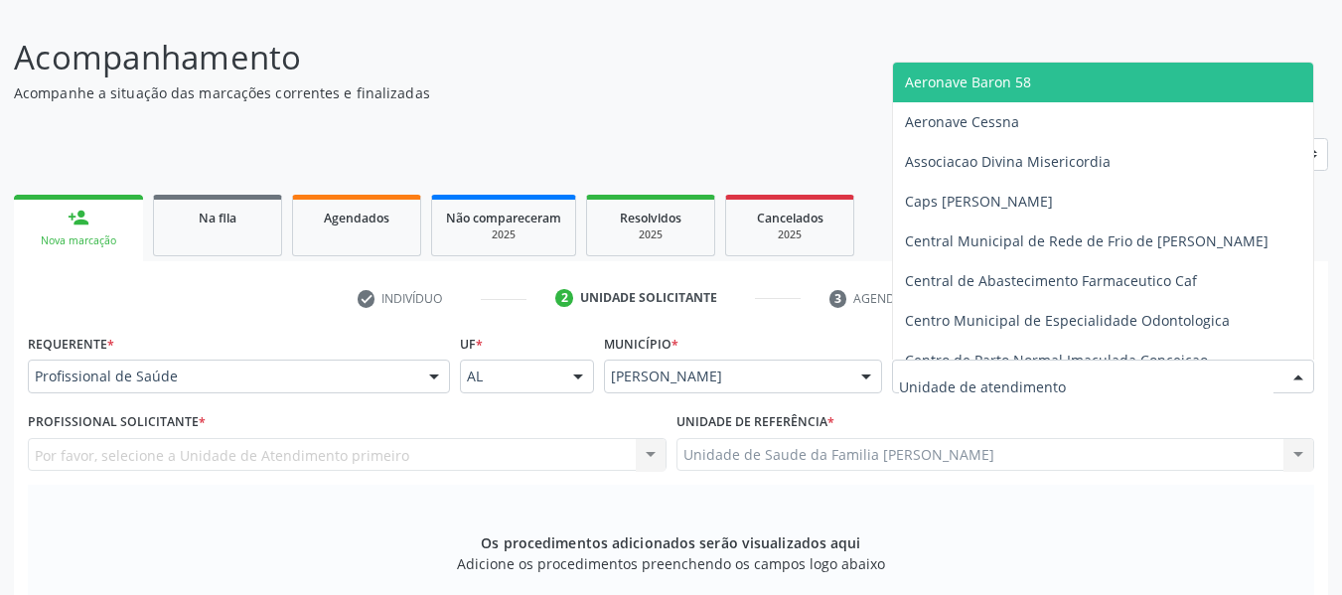
click at [1299, 374] on div at bounding box center [1298, 378] width 30 height 34
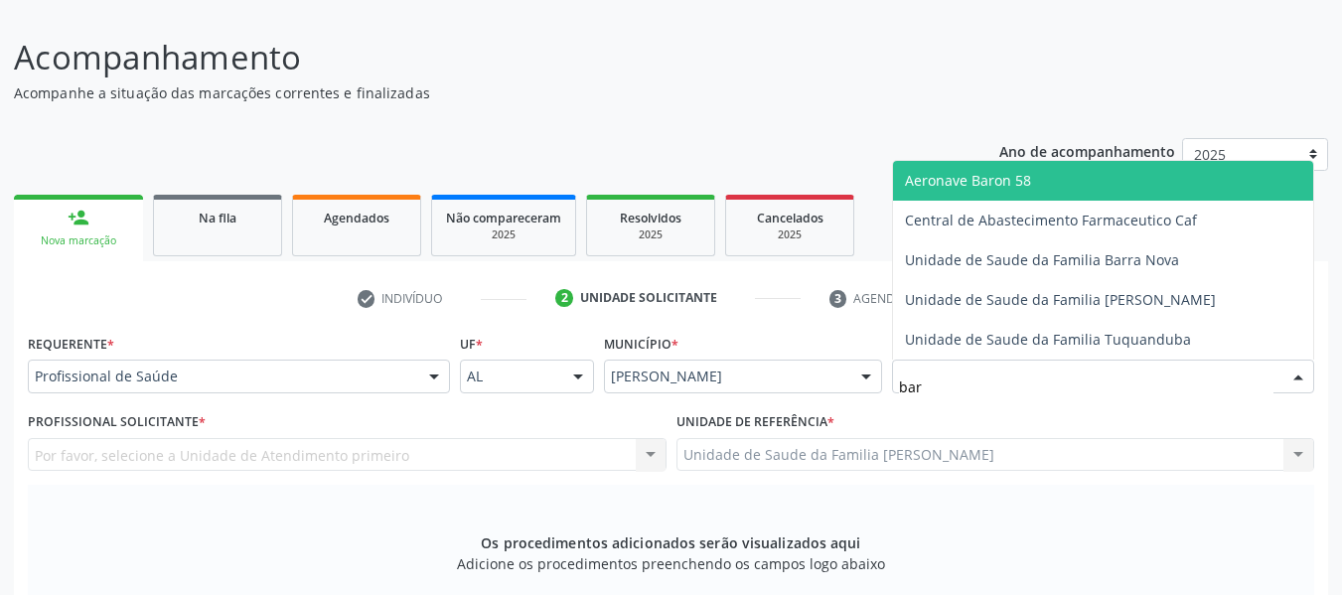
type input "barr"
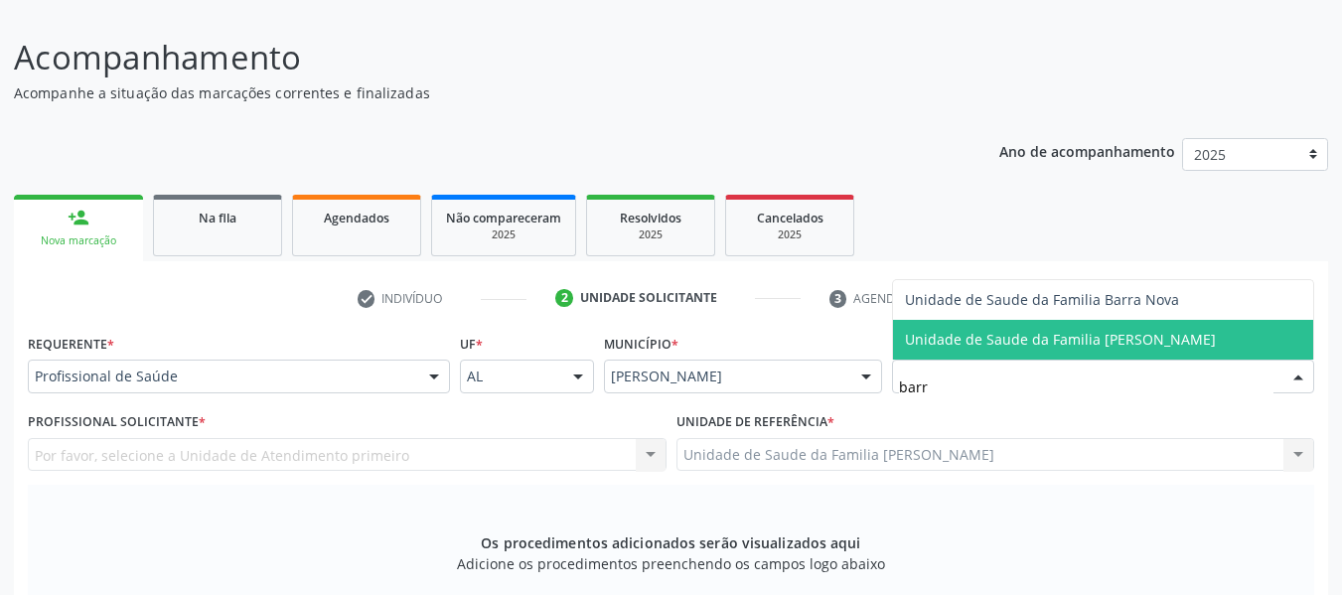
click at [1147, 340] on span "Unidade de Saude da Familia [PERSON_NAME]" at bounding box center [1060, 339] width 311 height 19
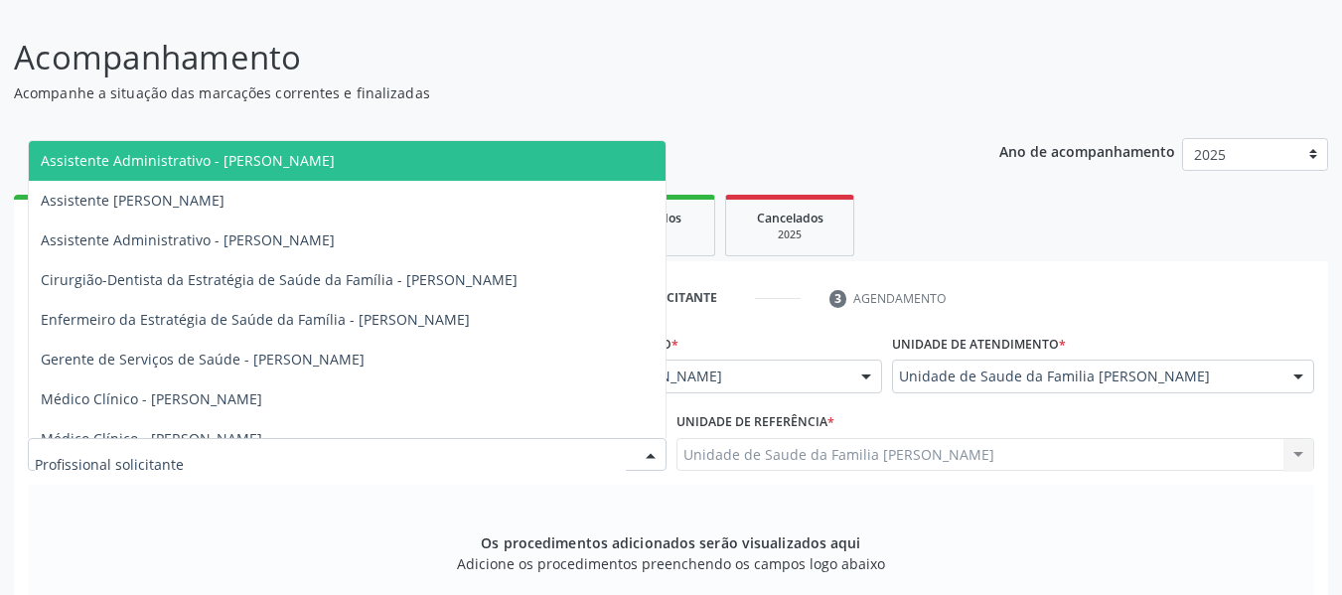
click at [651, 451] on div at bounding box center [651, 456] width 30 height 34
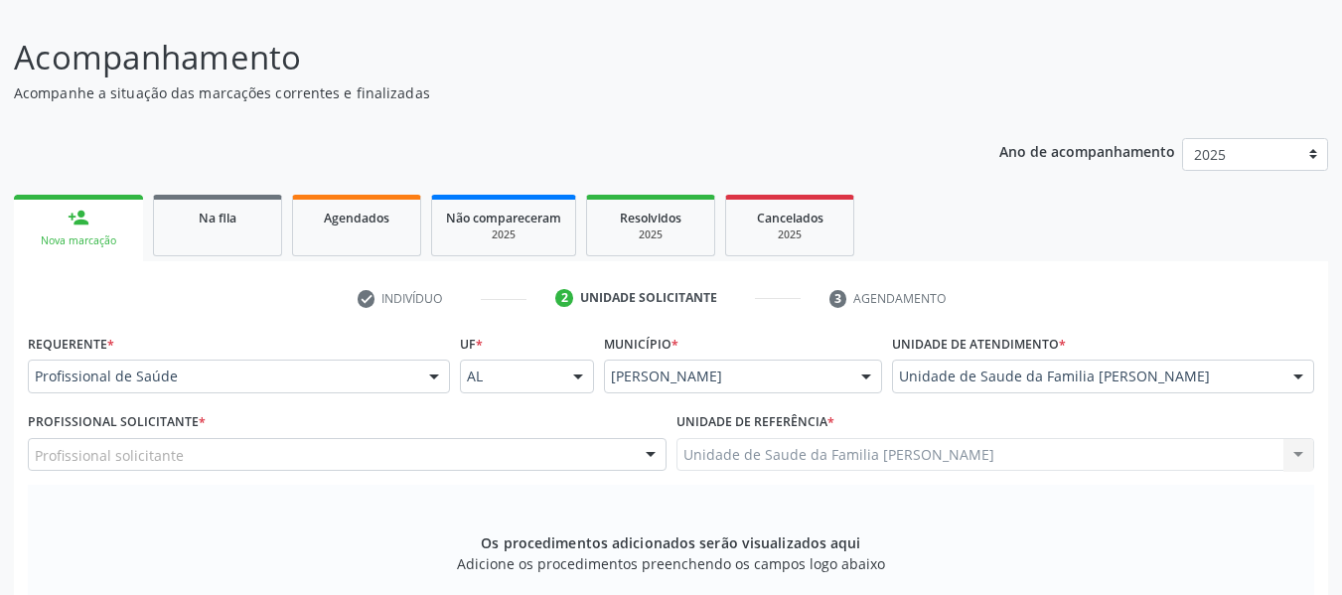
click at [651, 451] on div at bounding box center [651, 456] width 30 height 34
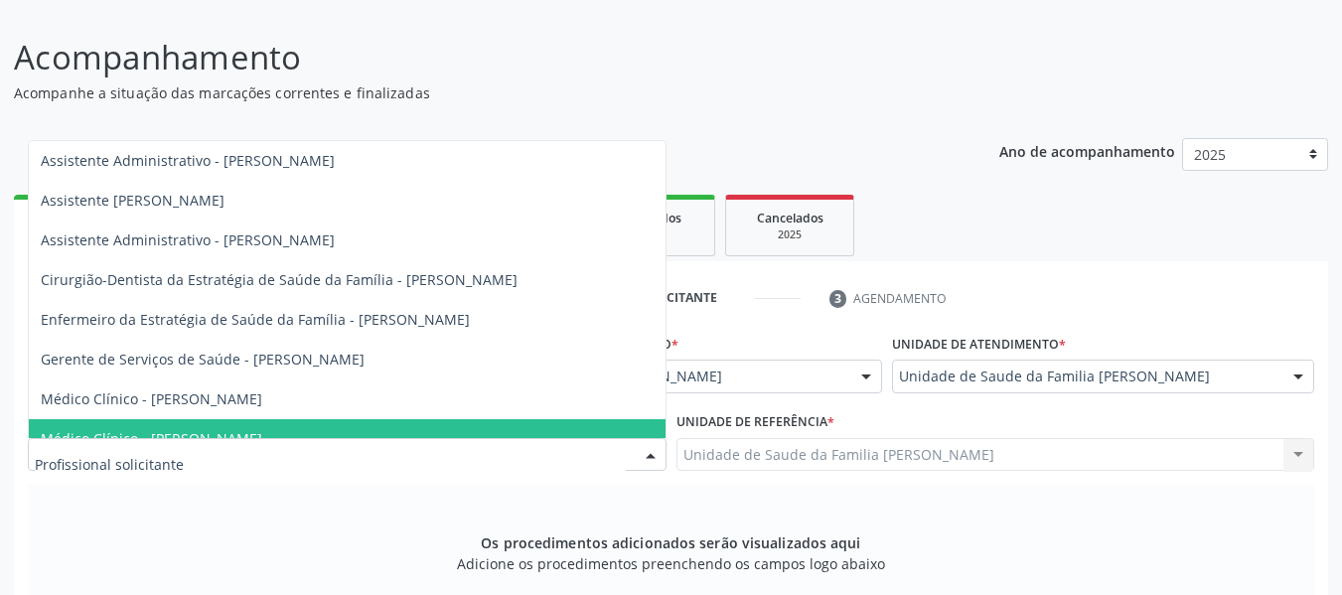
scroll to position [61, 0]
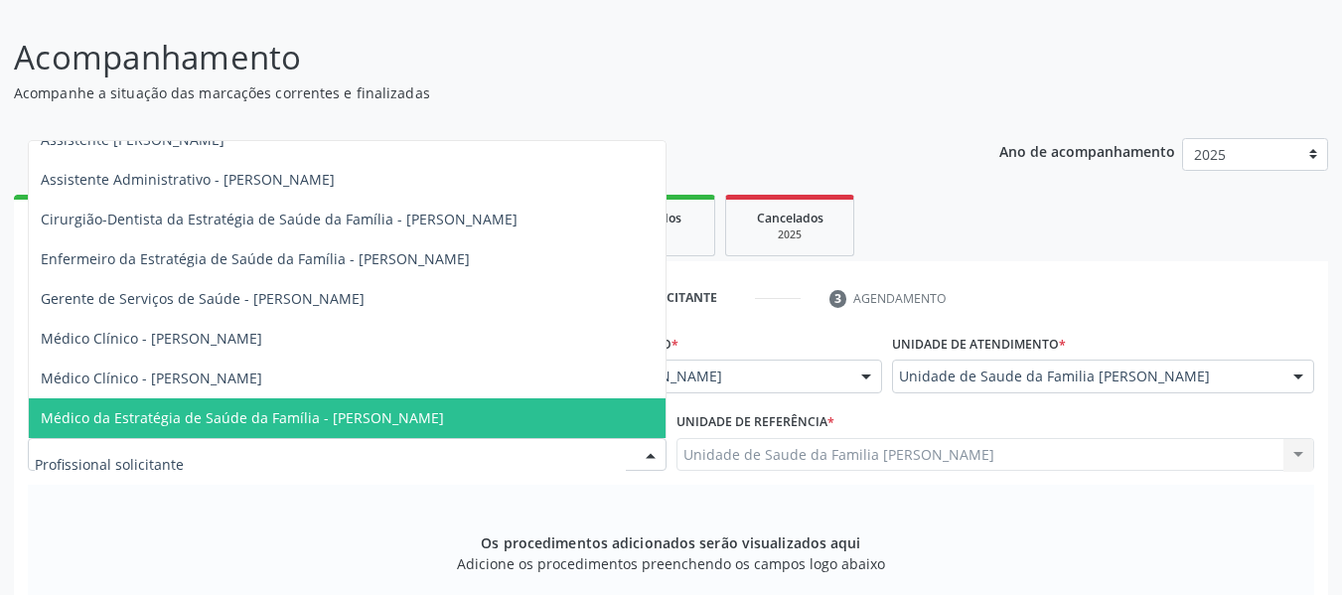
click at [303, 417] on span "Médico da Estratégia de Saúde da Família - [PERSON_NAME]" at bounding box center [242, 417] width 403 height 19
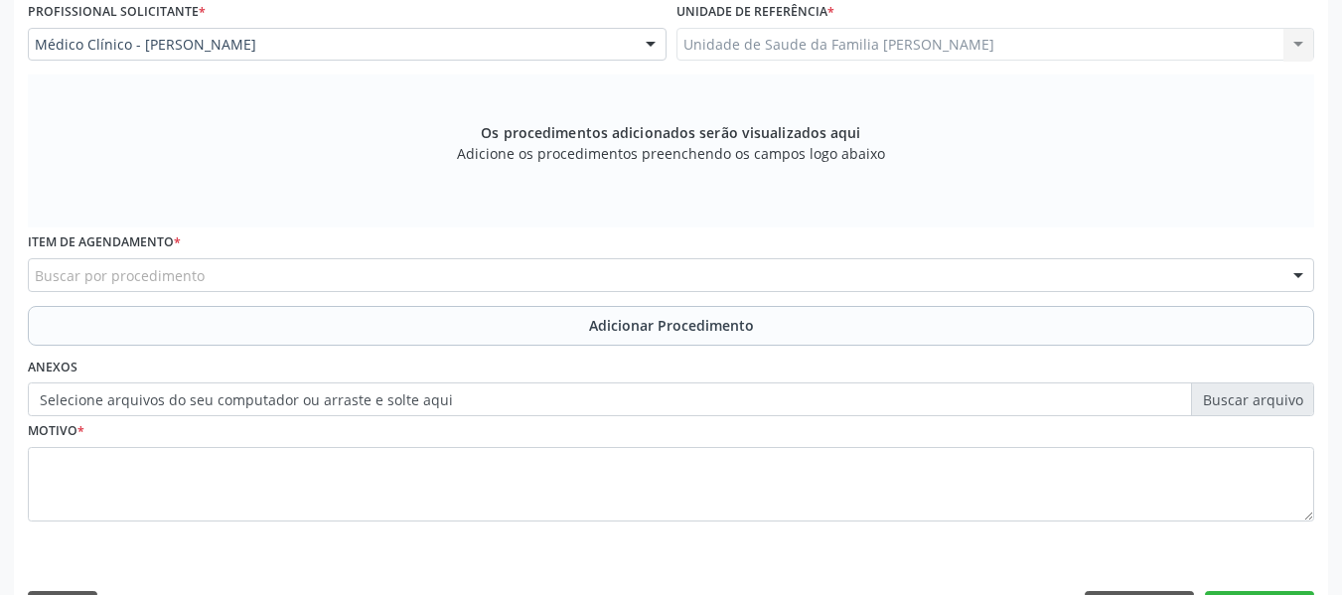
scroll to position [598, 0]
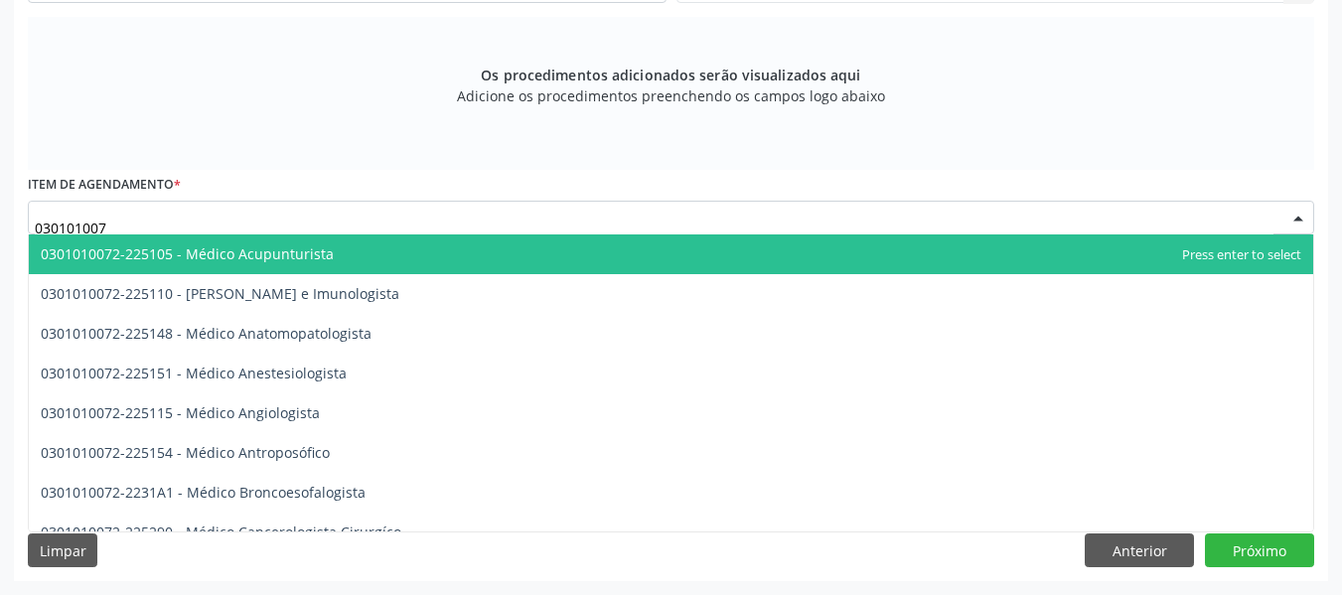
type input "0301010072"
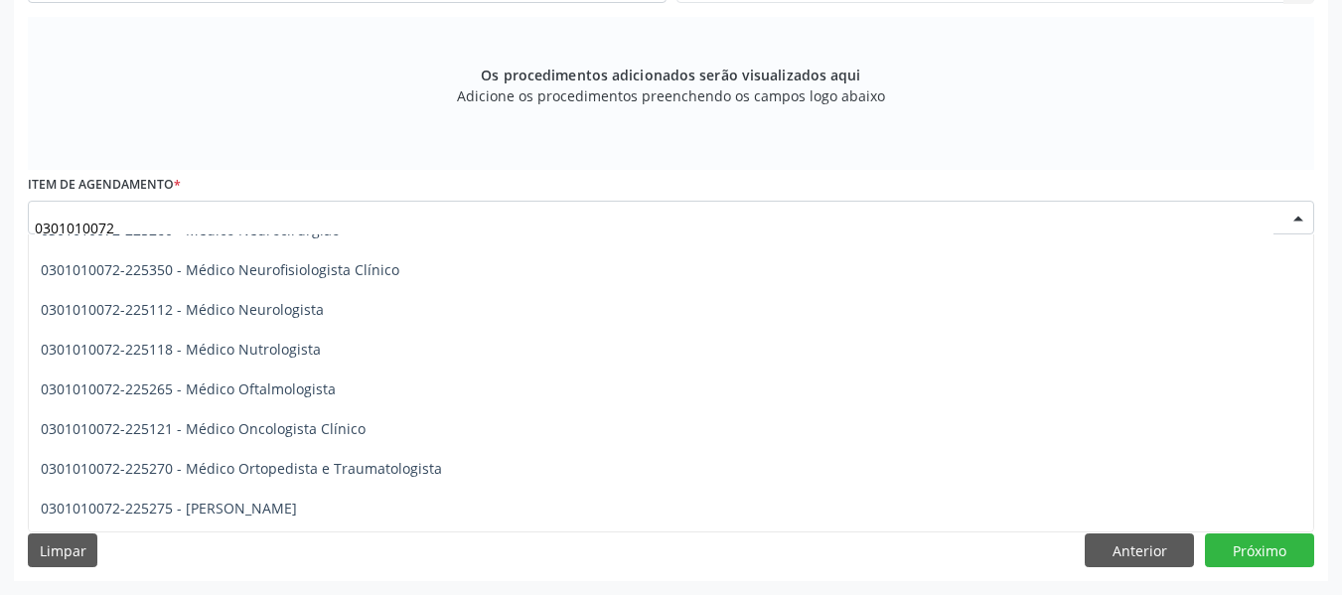
scroll to position [1564, 0]
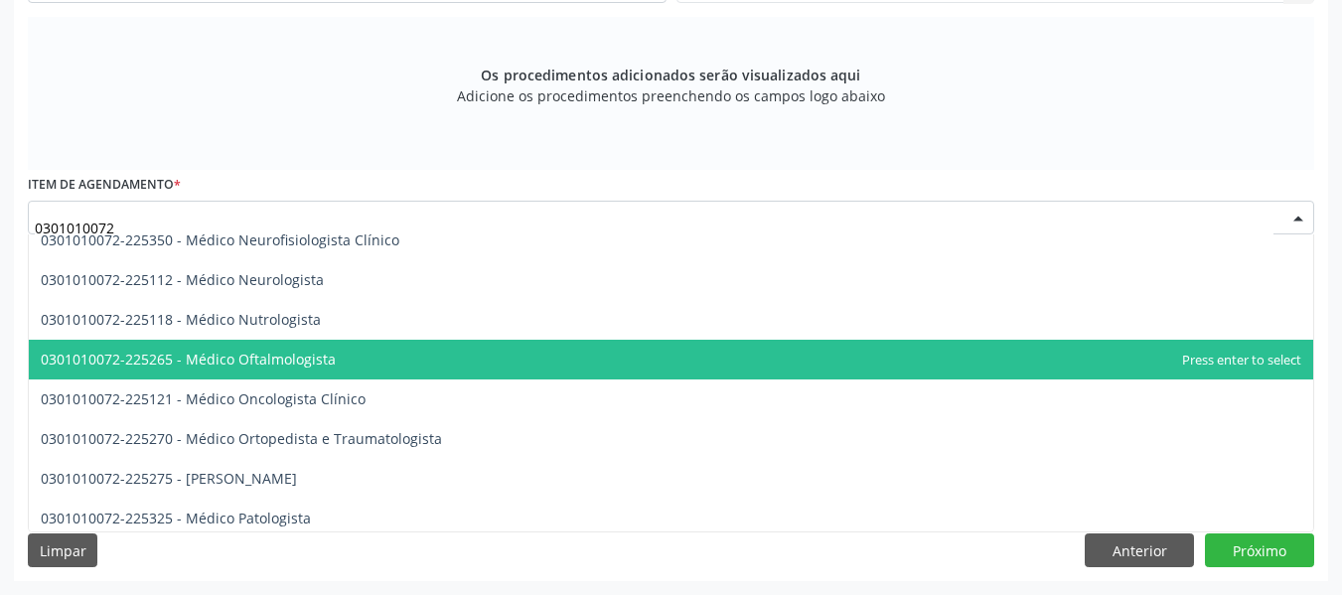
click at [321, 355] on span "0301010072-225265 - Médico Oftalmologista" at bounding box center [188, 359] width 295 height 19
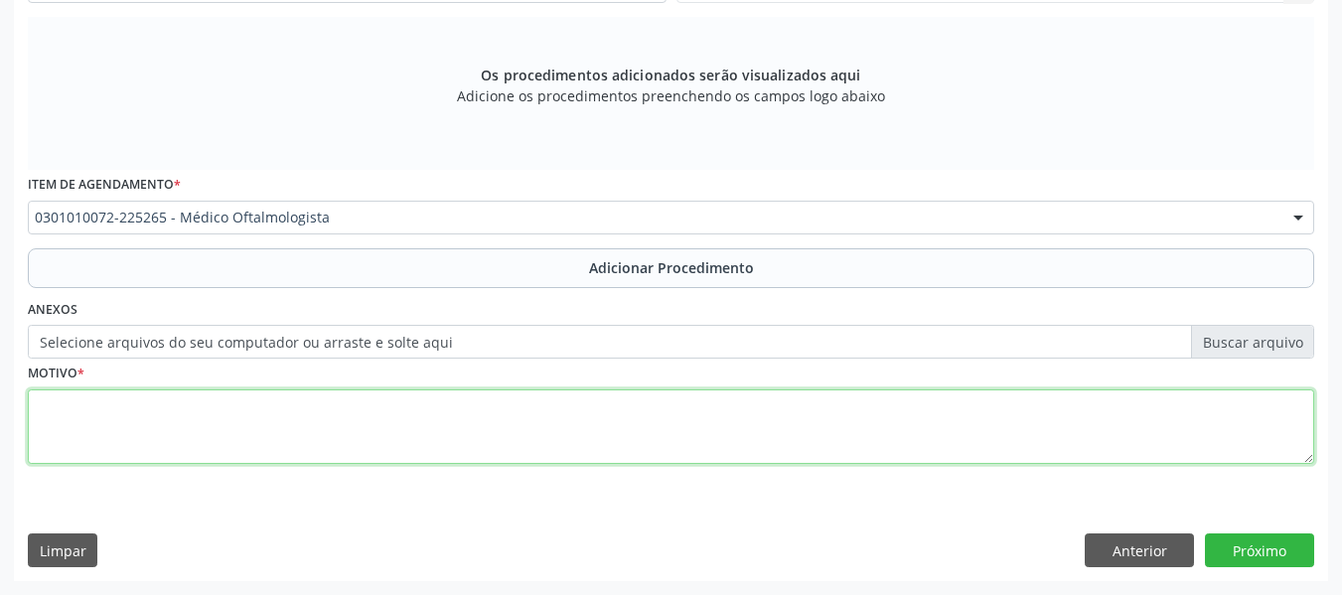
click at [63, 416] on textarea at bounding box center [671, 426] width 1286 height 75
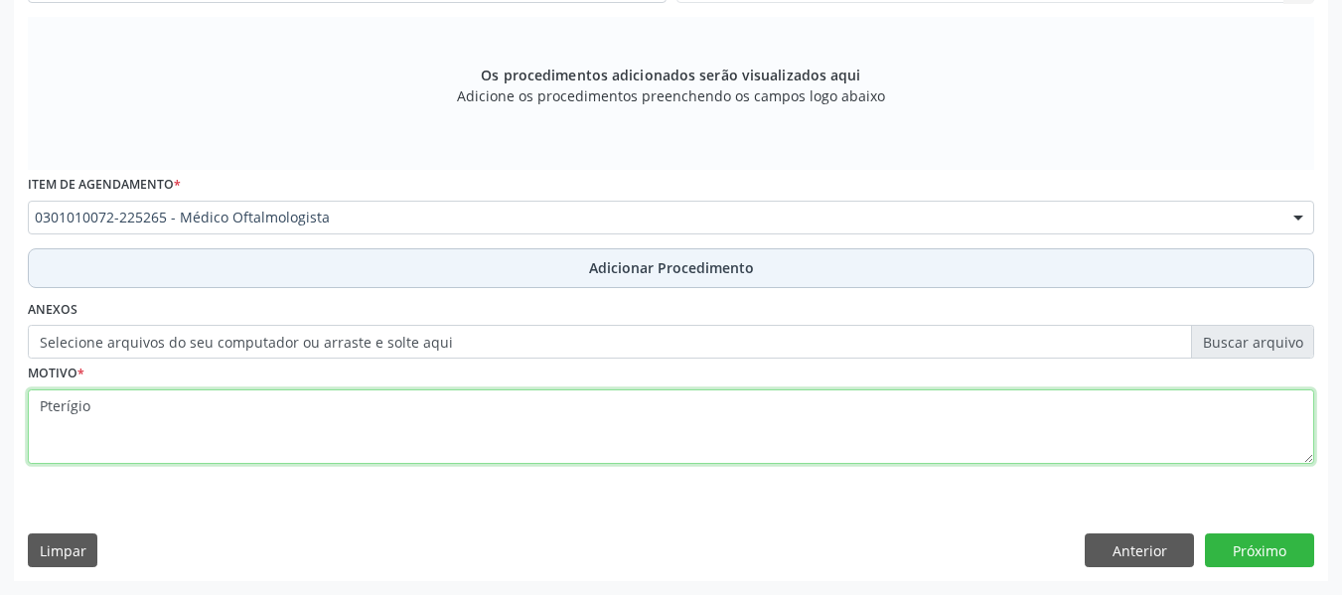
type textarea "Pterígio"
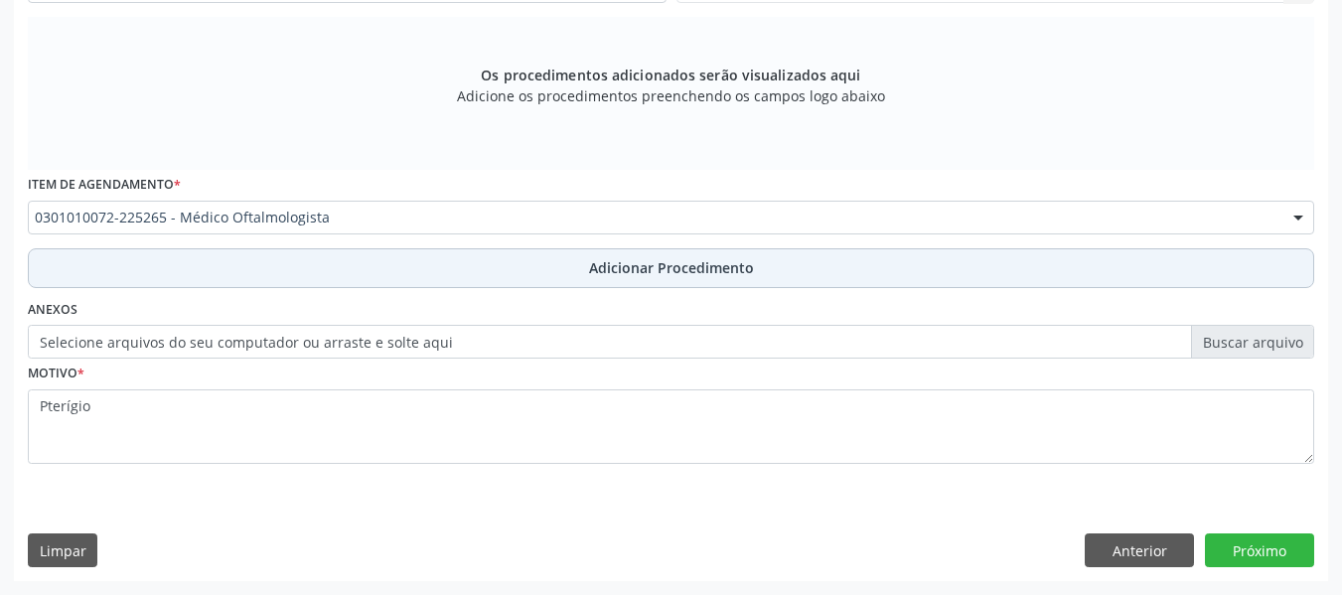
click at [681, 269] on span "Adicionar Procedimento" at bounding box center [671, 267] width 165 height 21
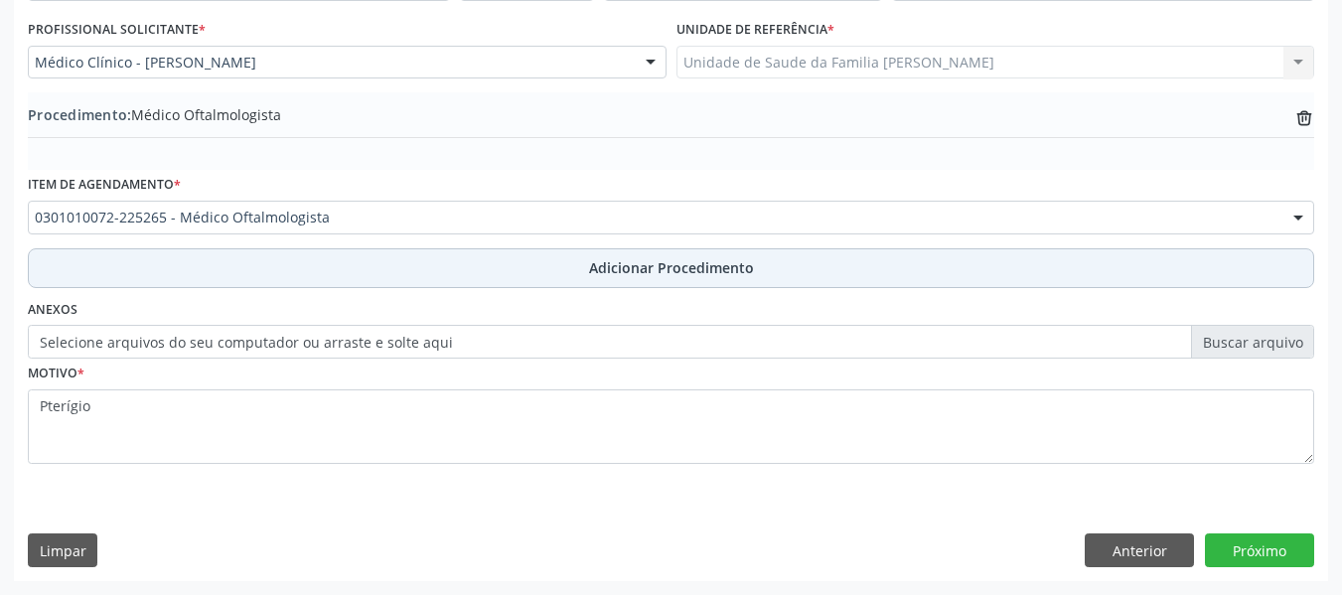
scroll to position [522, 0]
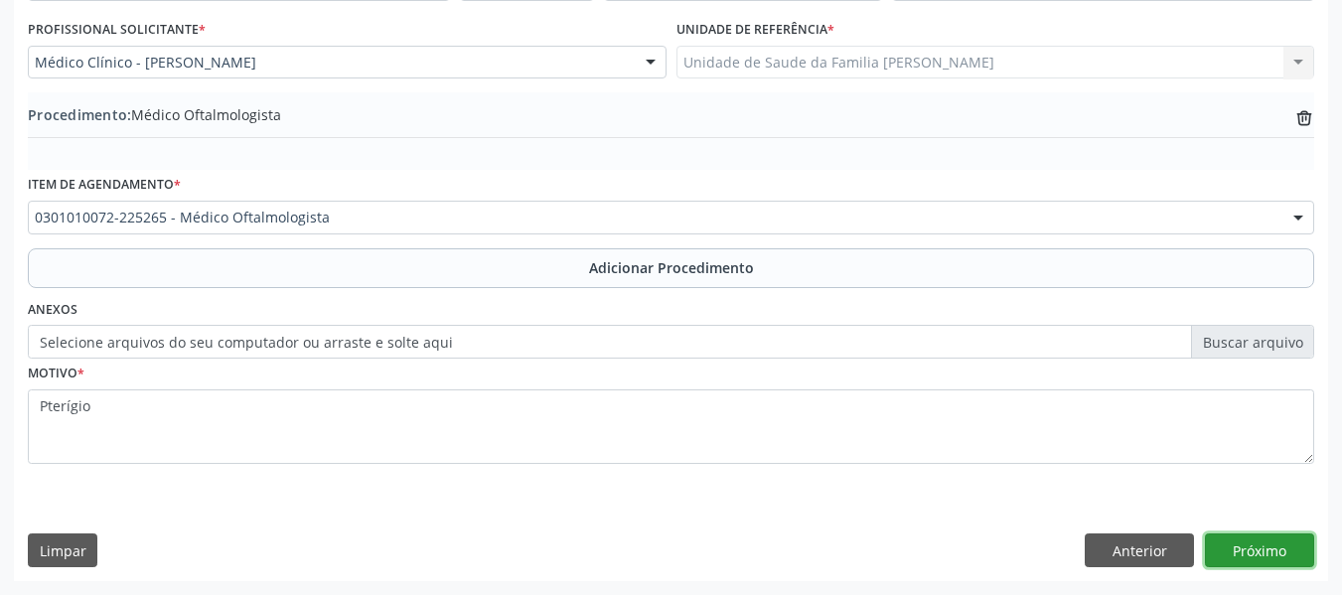
click at [1250, 553] on button "Próximo" at bounding box center [1259, 550] width 109 height 34
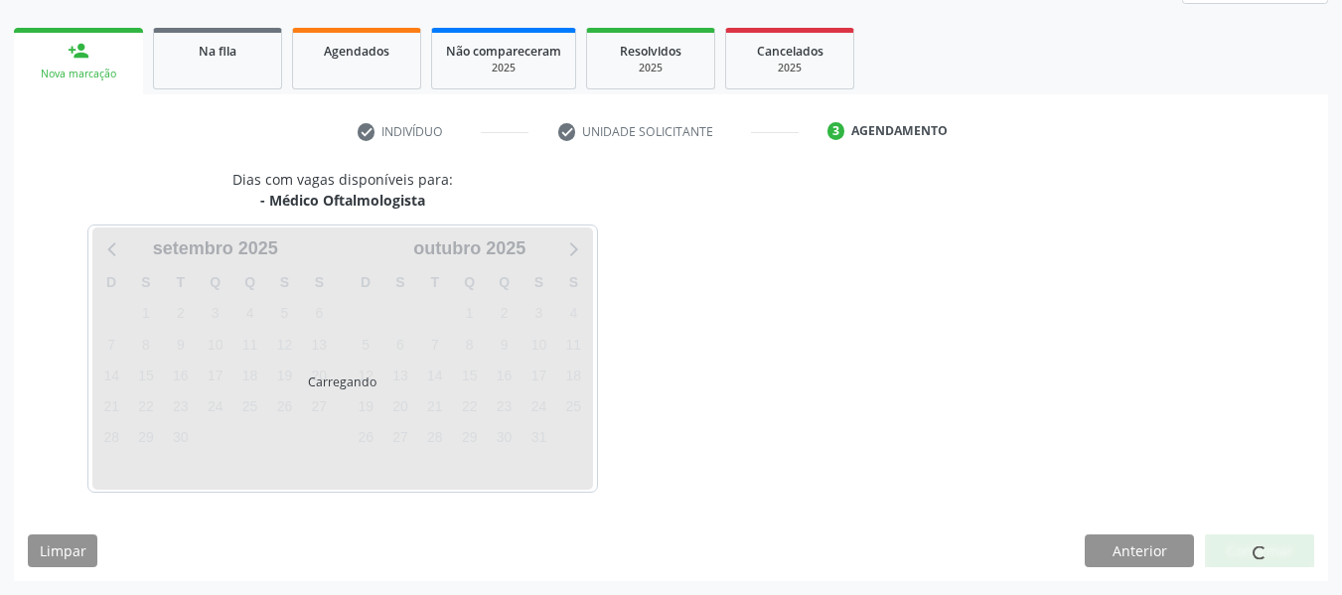
scroll to position [356, 0]
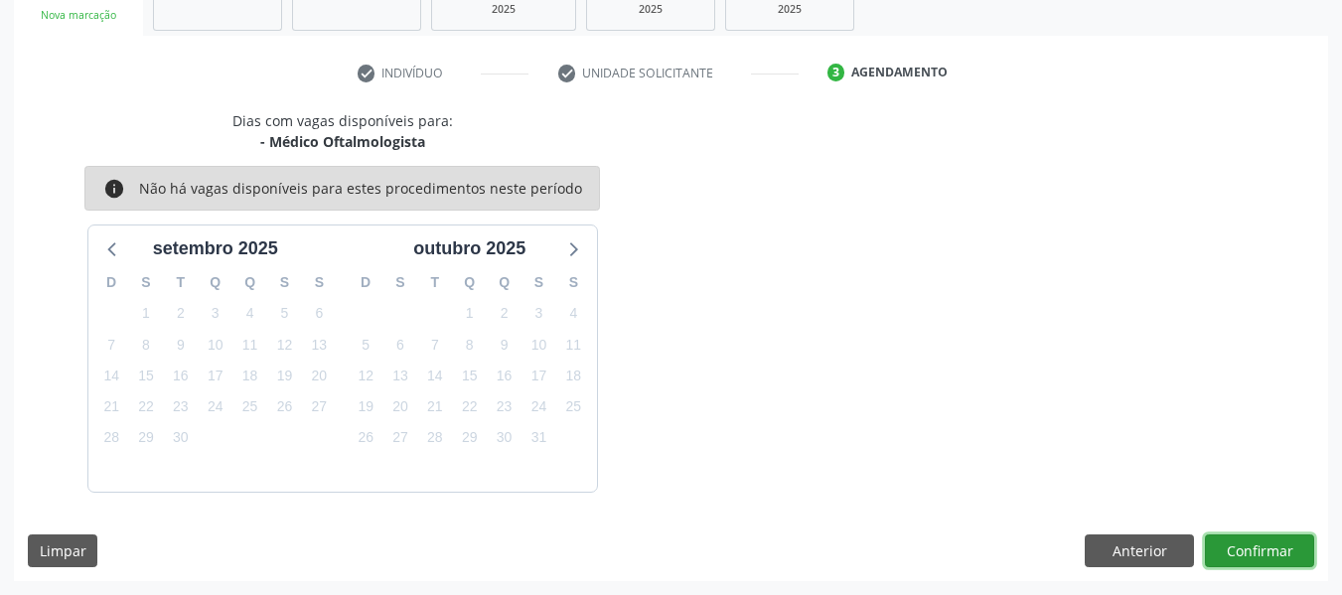
click at [1247, 548] on button "Confirmar" at bounding box center [1259, 551] width 109 height 34
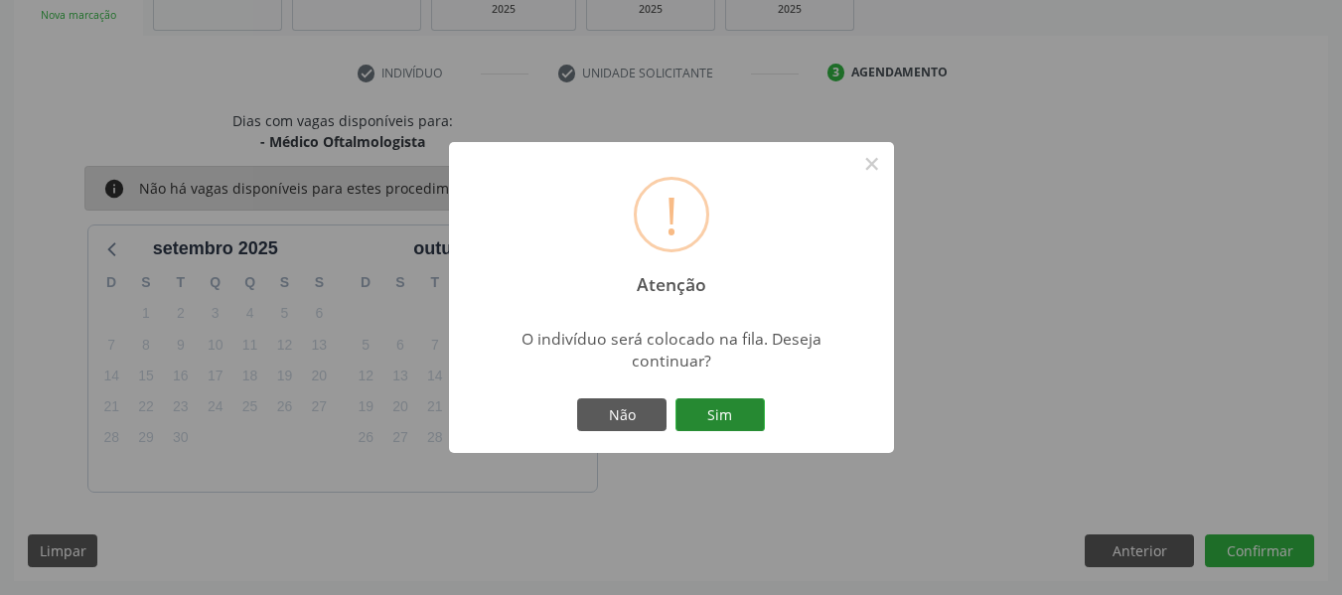
click at [700, 405] on button "Sim" at bounding box center [719, 415] width 89 height 34
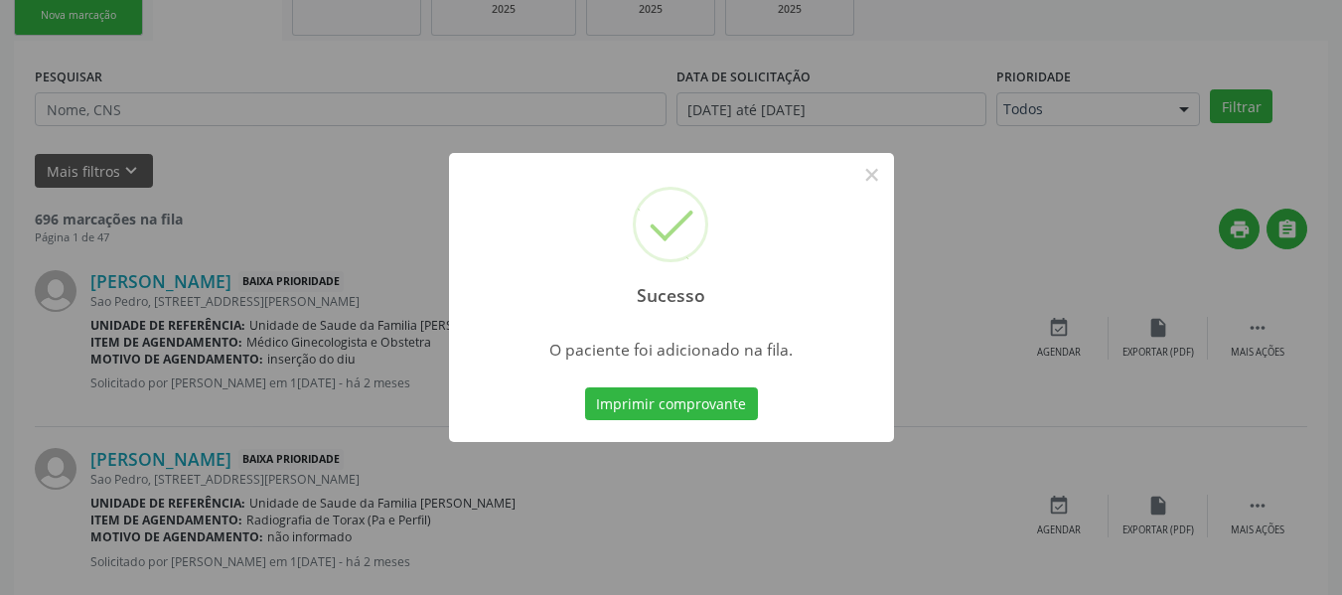
scroll to position [88, 0]
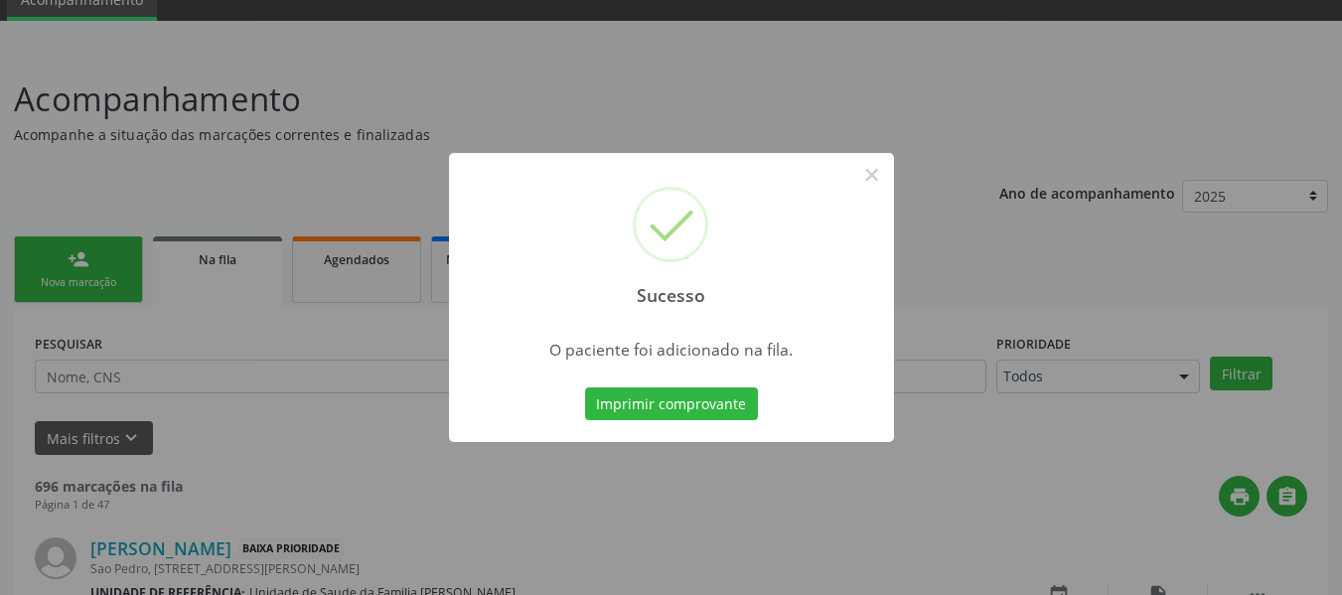
click at [60, 254] on div "Sucesso × O paciente foi adicionado na fila. Imprimir comprovante Cancel" at bounding box center [671, 297] width 1342 height 595
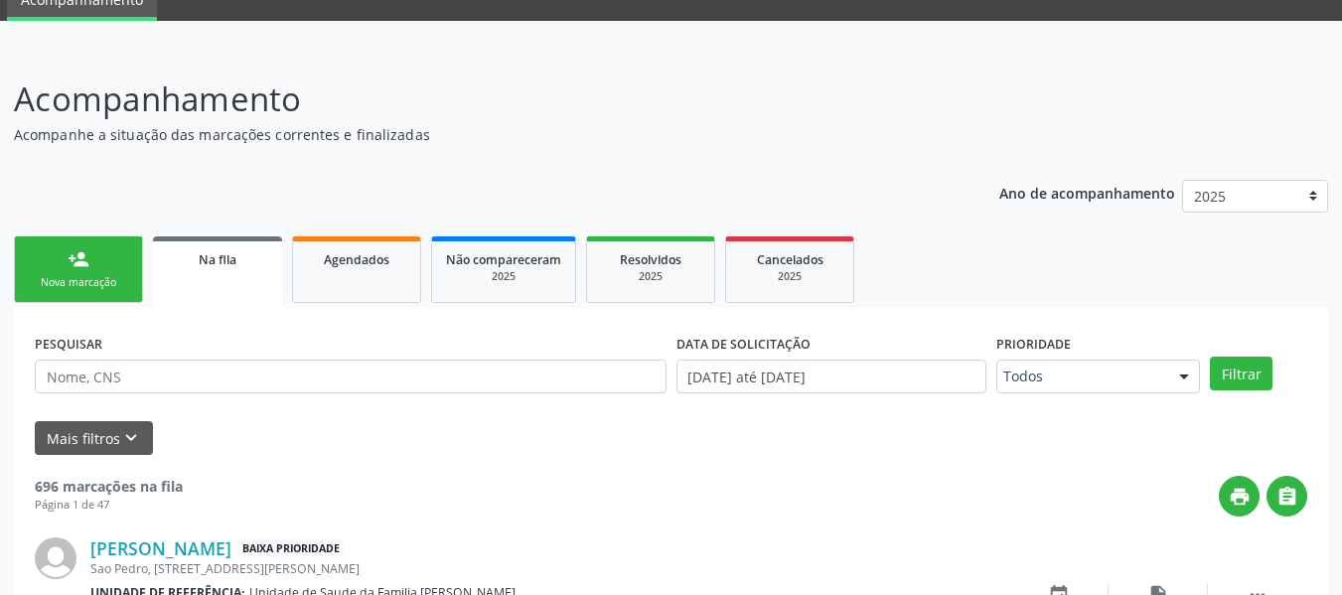
click at [54, 252] on link "person_add Nova marcação" at bounding box center [78, 269] width 129 height 67
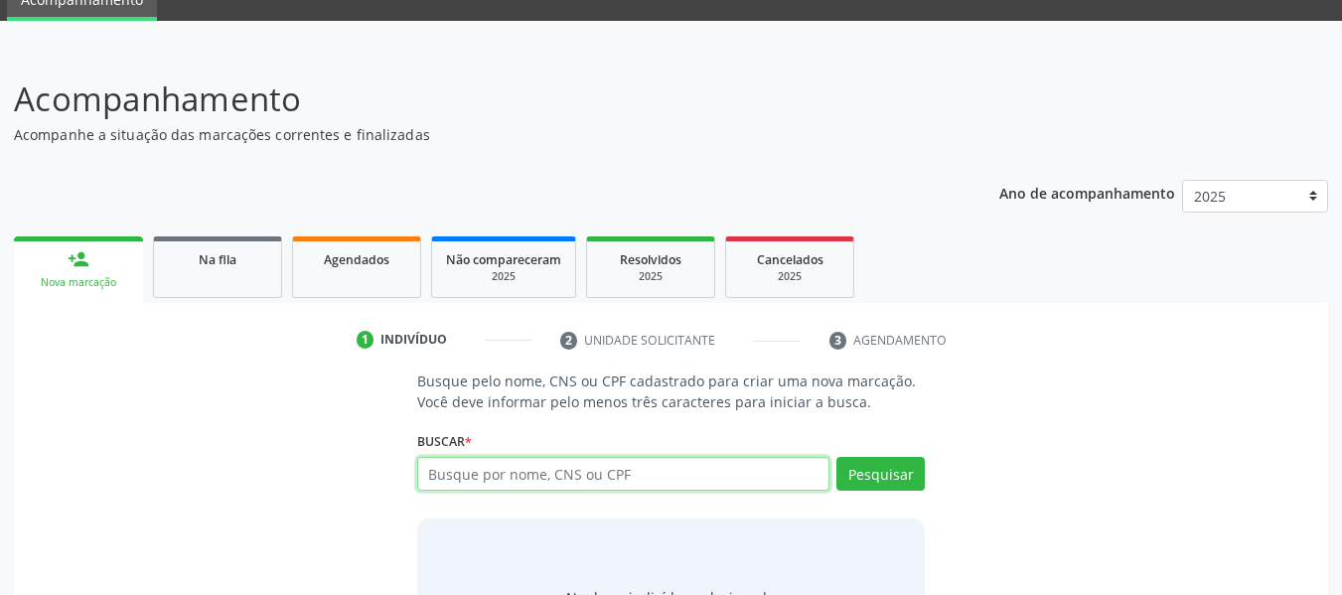
click at [473, 482] on input "text" at bounding box center [623, 474] width 413 height 34
type input "700104925913216"
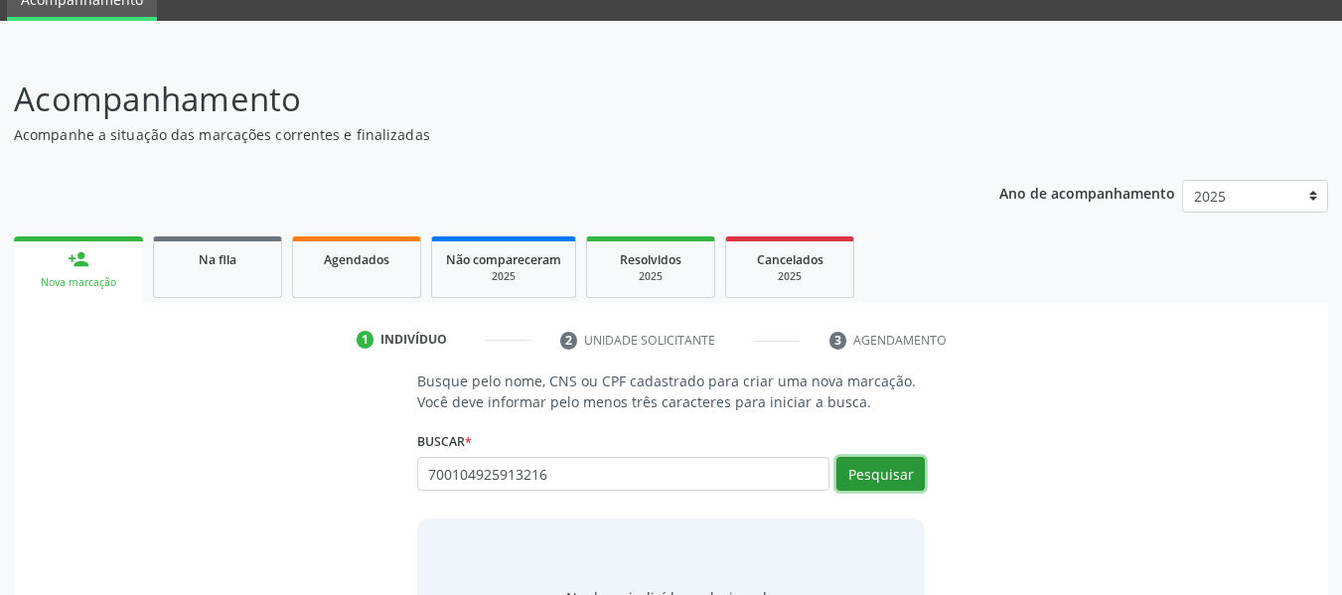
click at [871, 470] on button "Pesquisar" at bounding box center [880, 474] width 88 height 34
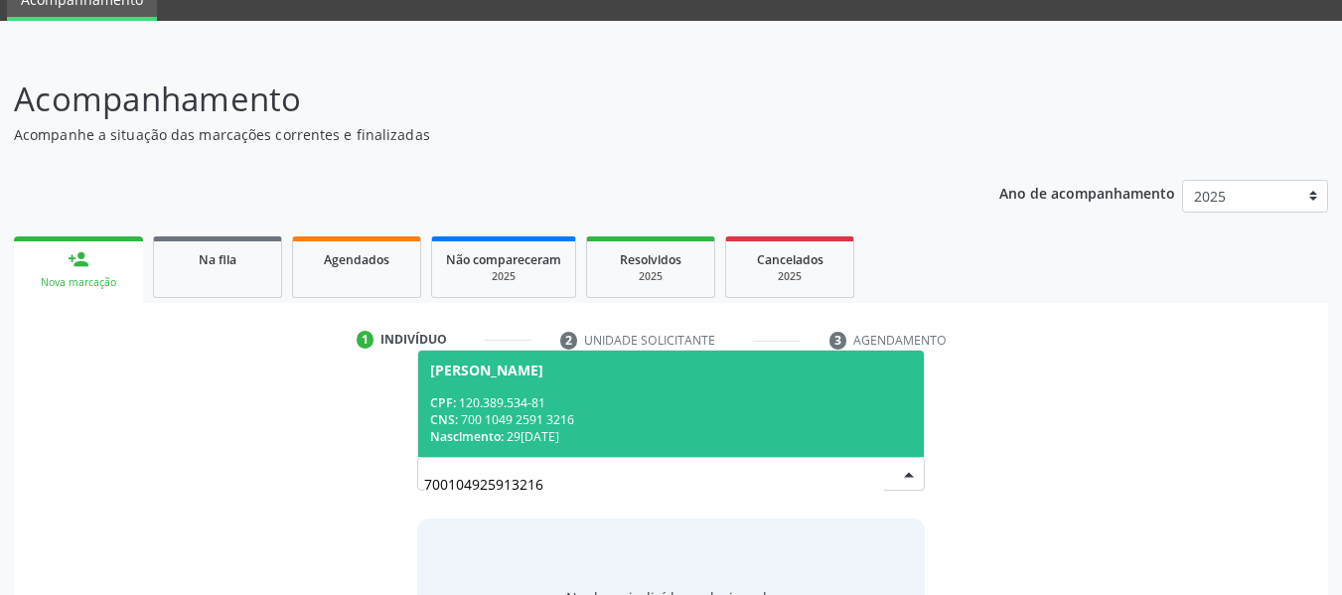
click at [509, 423] on div "CNS: 700 1049 2591 3216" at bounding box center [671, 419] width 483 height 17
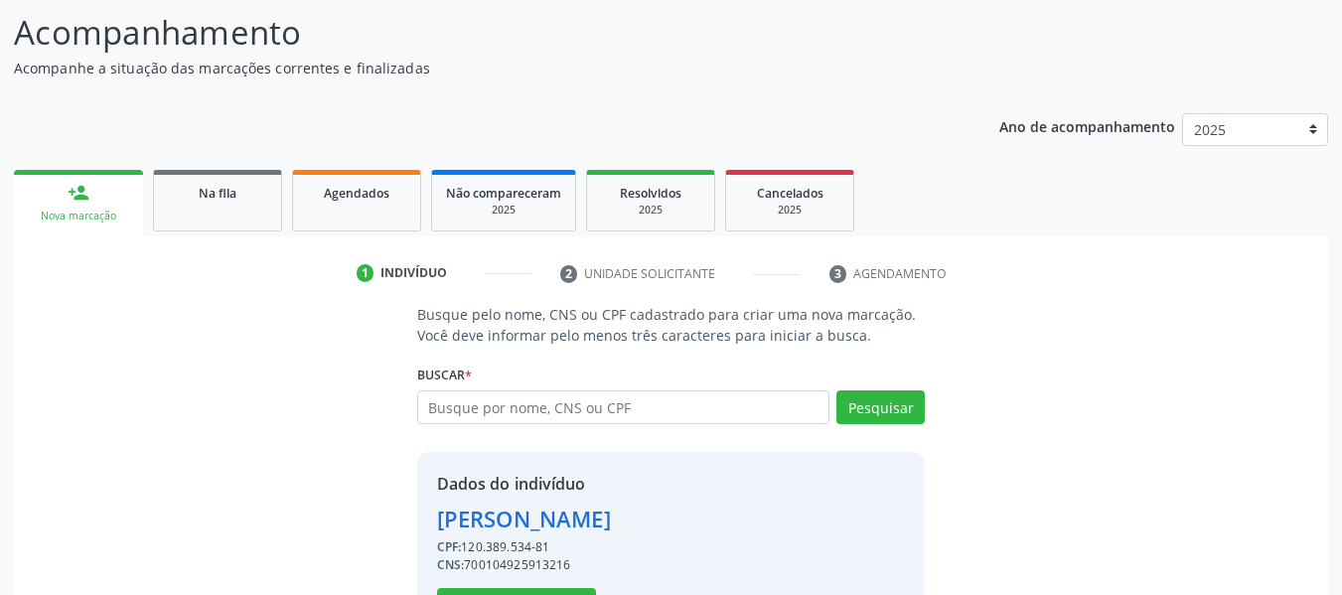
scroll to position [229, 0]
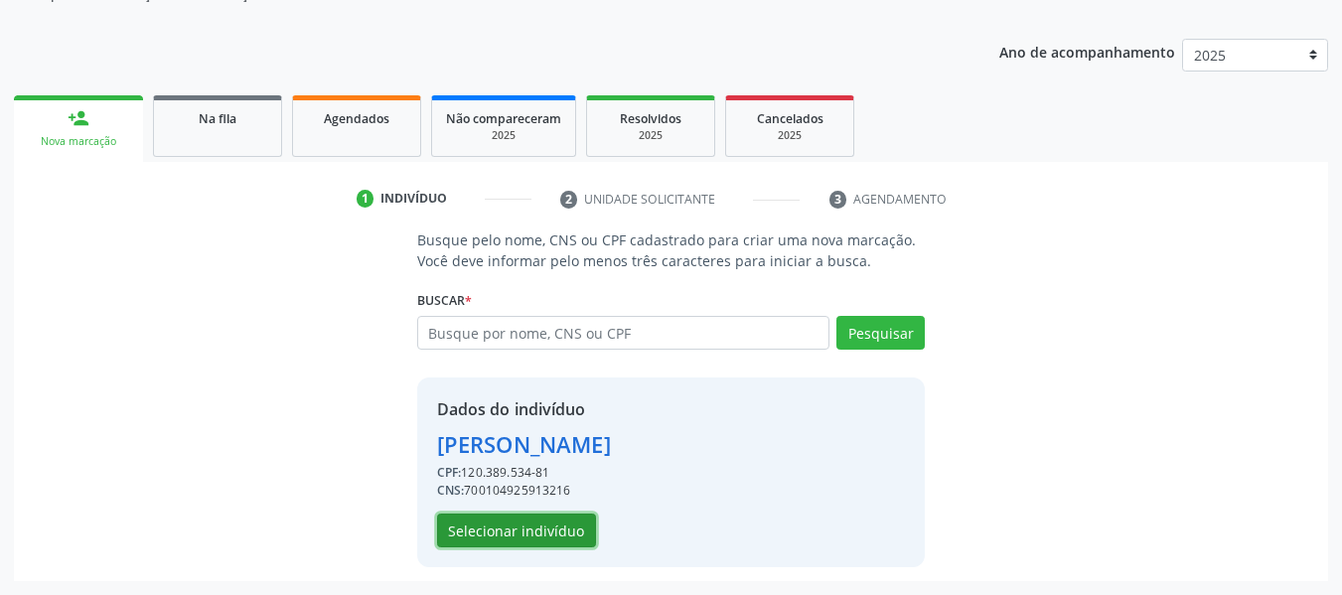
click at [543, 529] on button "Selecionar indivíduo" at bounding box center [516, 531] width 159 height 34
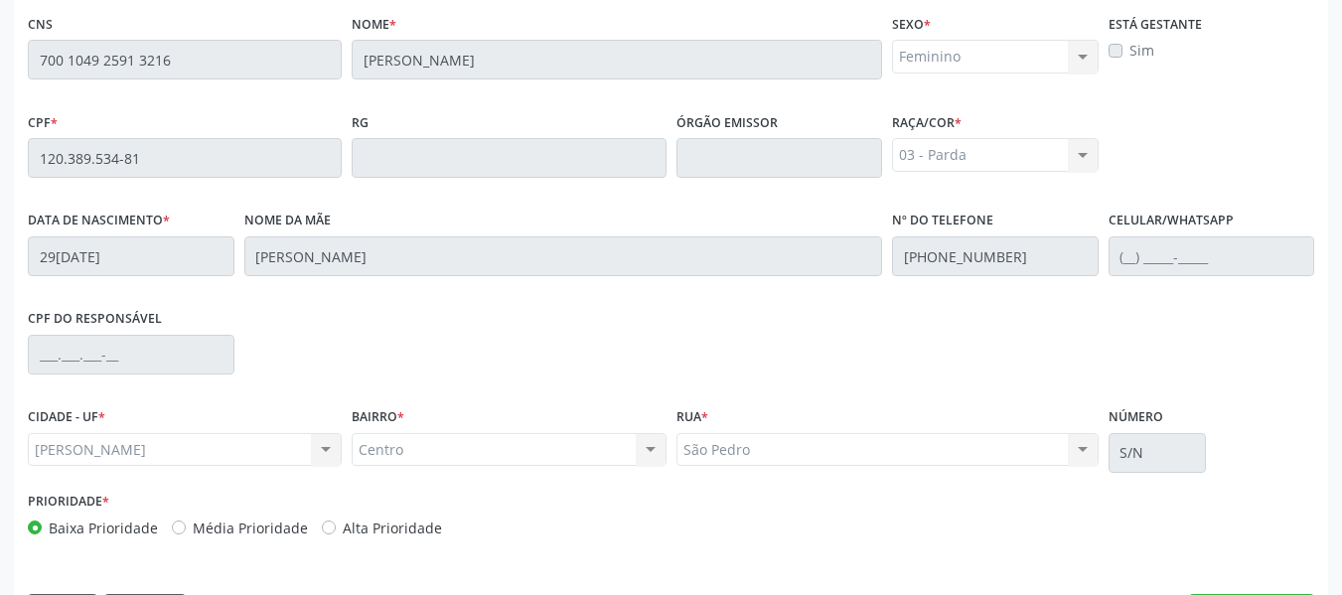
scroll to position [567, 0]
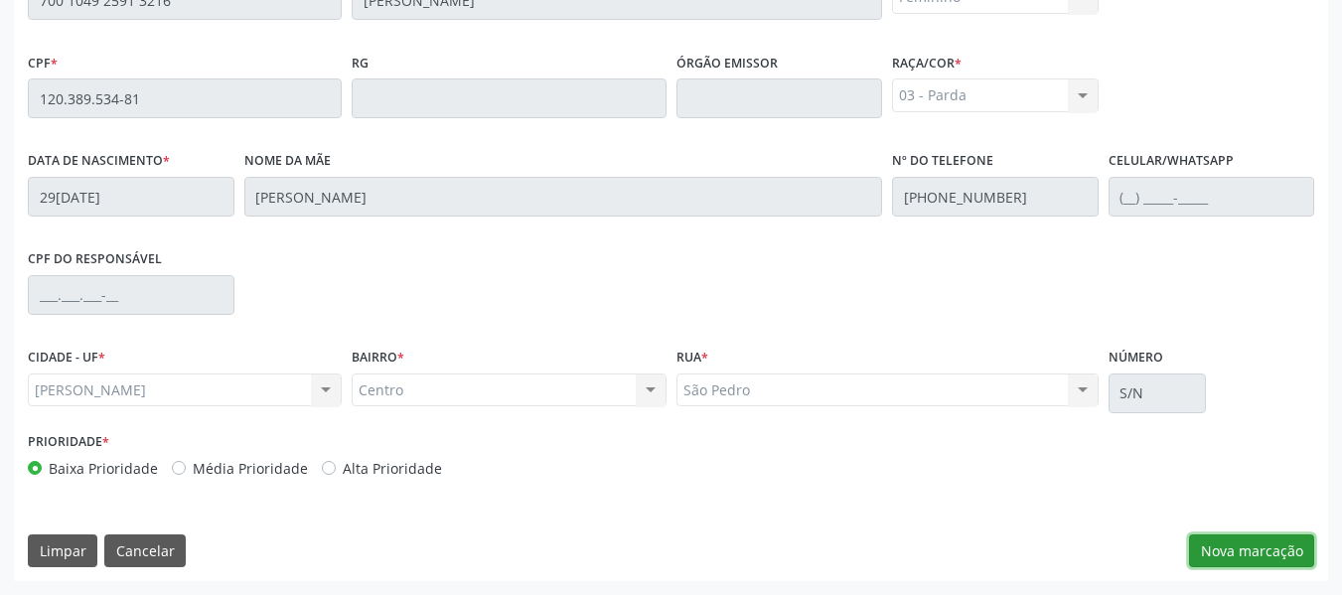
click at [1255, 549] on button "Nova marcação" at bounding box center [1251, 551] width 125 height 34
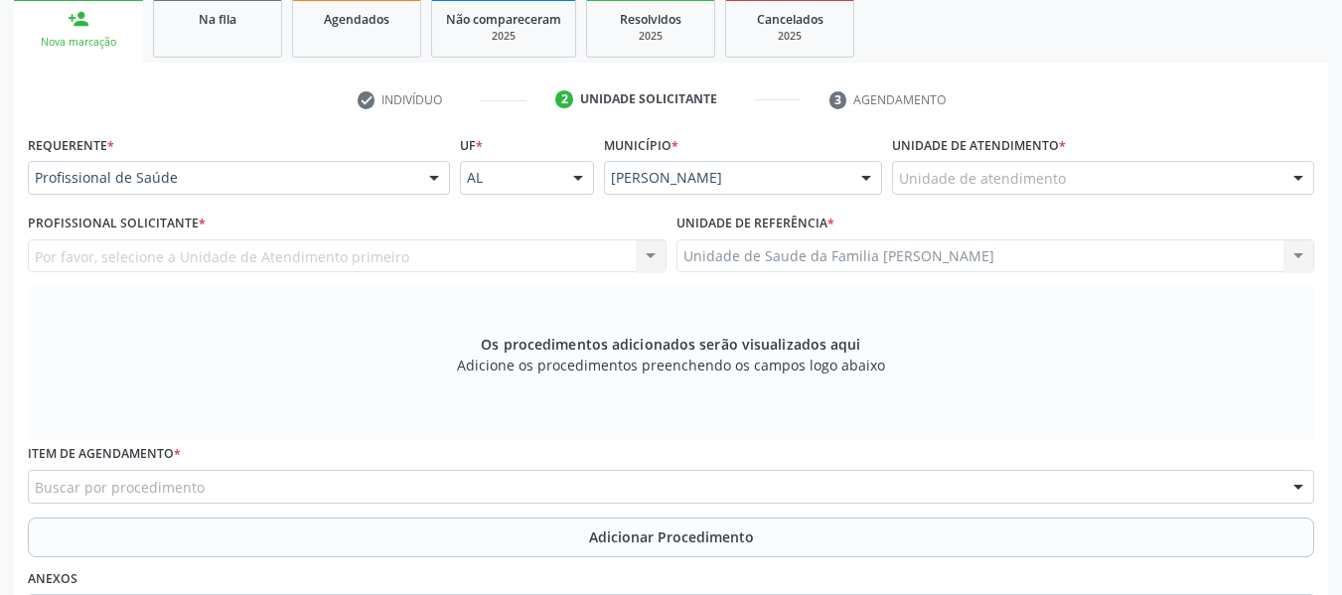
scroll to position [316, 0]
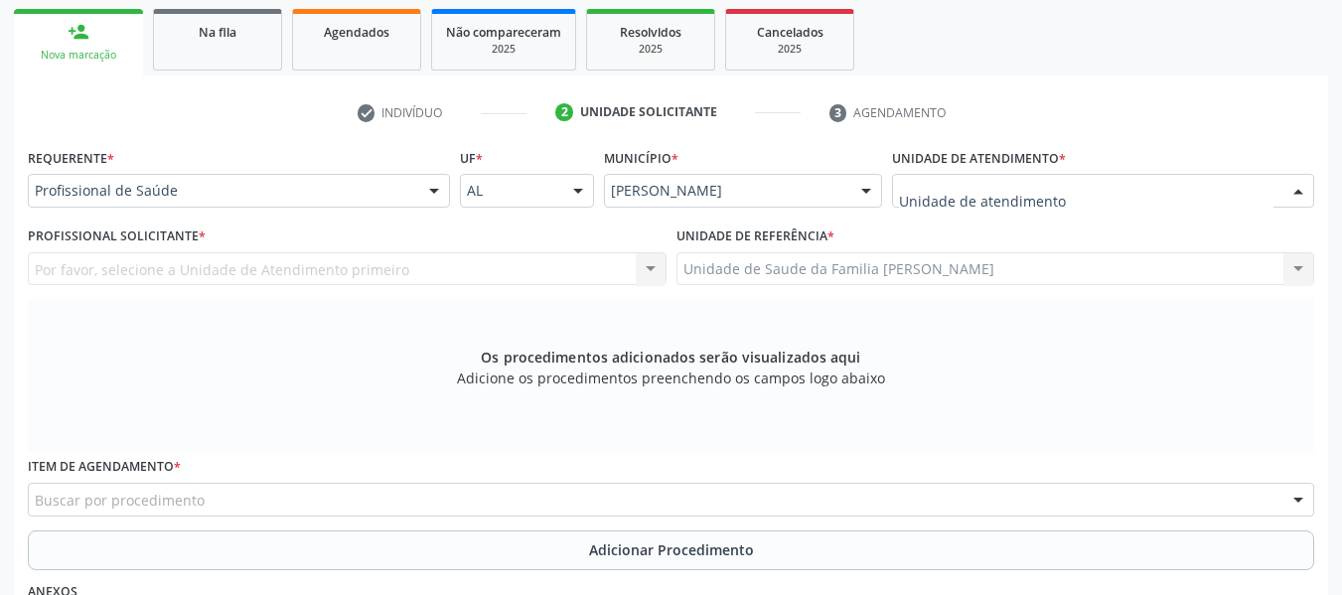
click at [1298, 189] on div at bounding box center [1298, 192] width 30 height 34
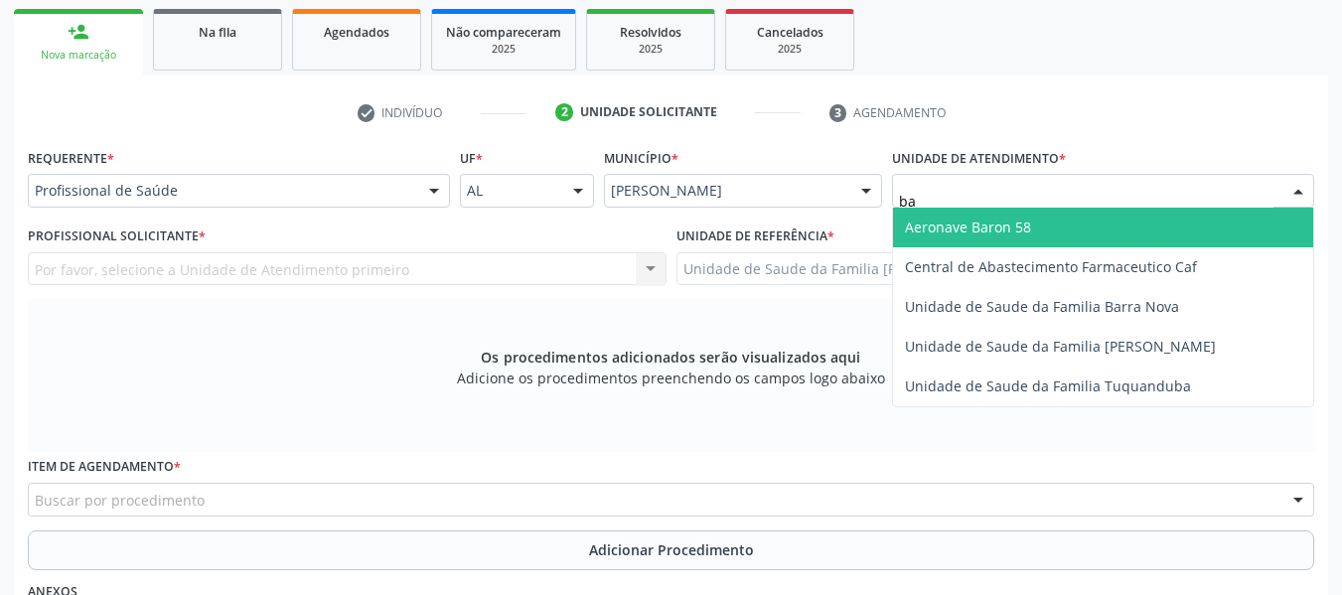
type input "bar"
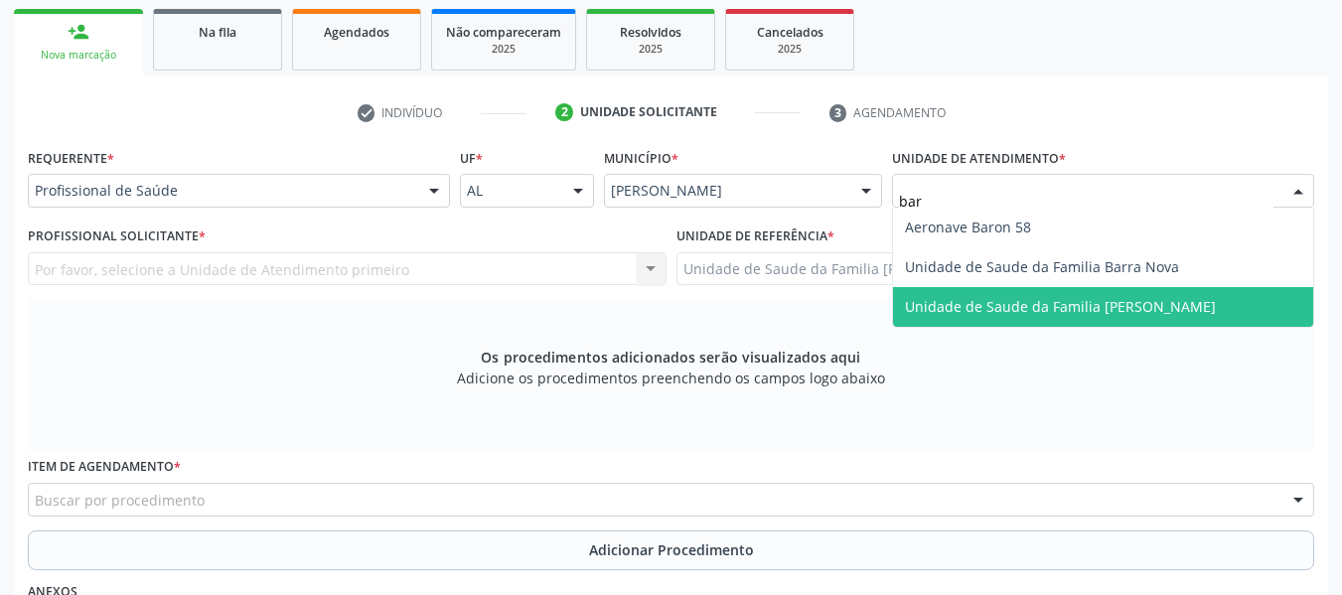
click at [1160, 301] on span "Unidade de Saude da Familia [PERSON_NAME]" at bounding box center [1060, 306] width 311 height 19
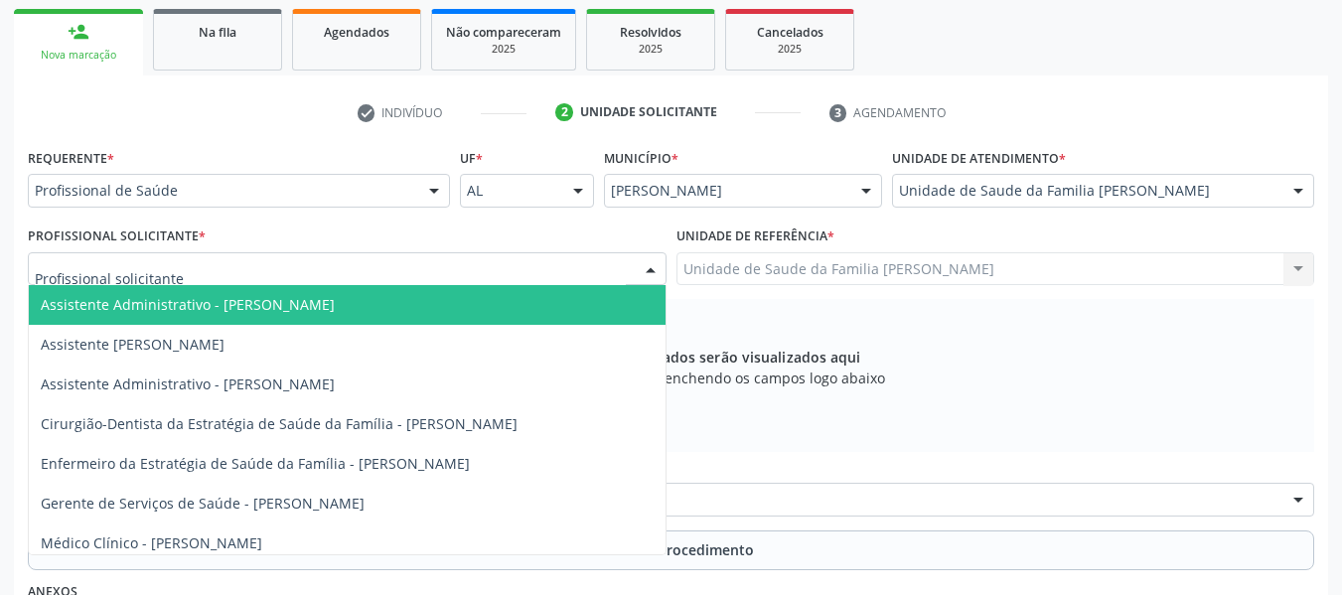
click at [650, 269] on div at bounding box center [651, 270] width 30 height 34
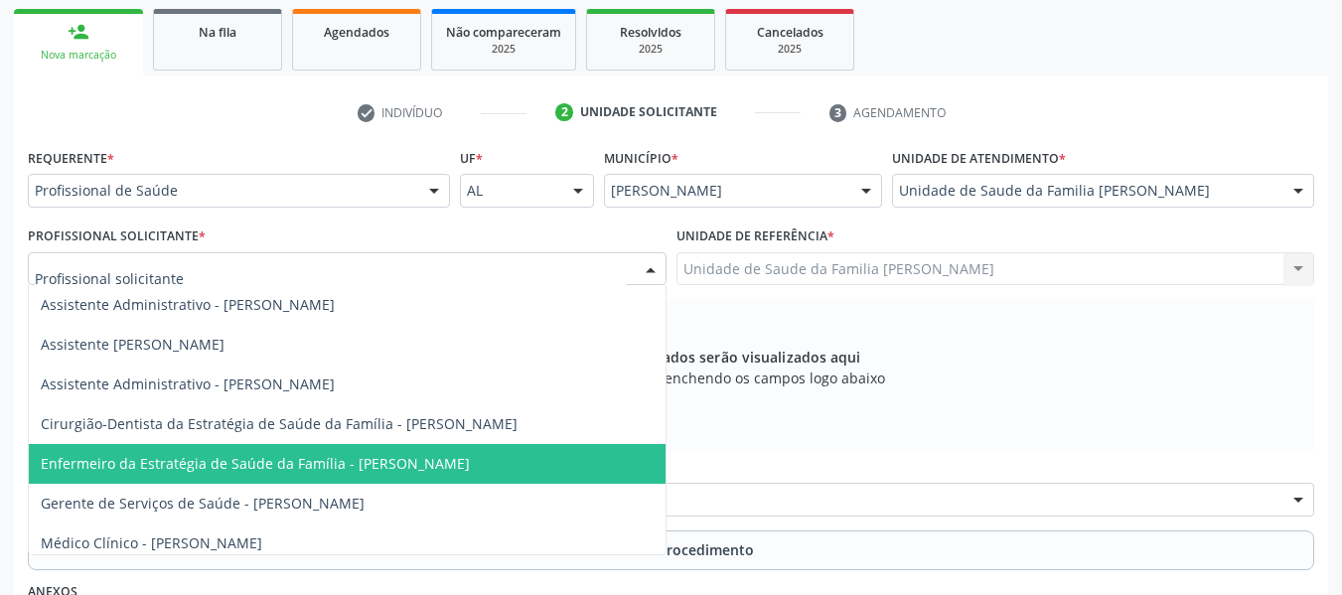
click at [389, 468] on span "Enfermeiro da Estratégia de Saúde da Família - [PERSON_NAME]" at bounding box center [255, 463] width 429 height 19
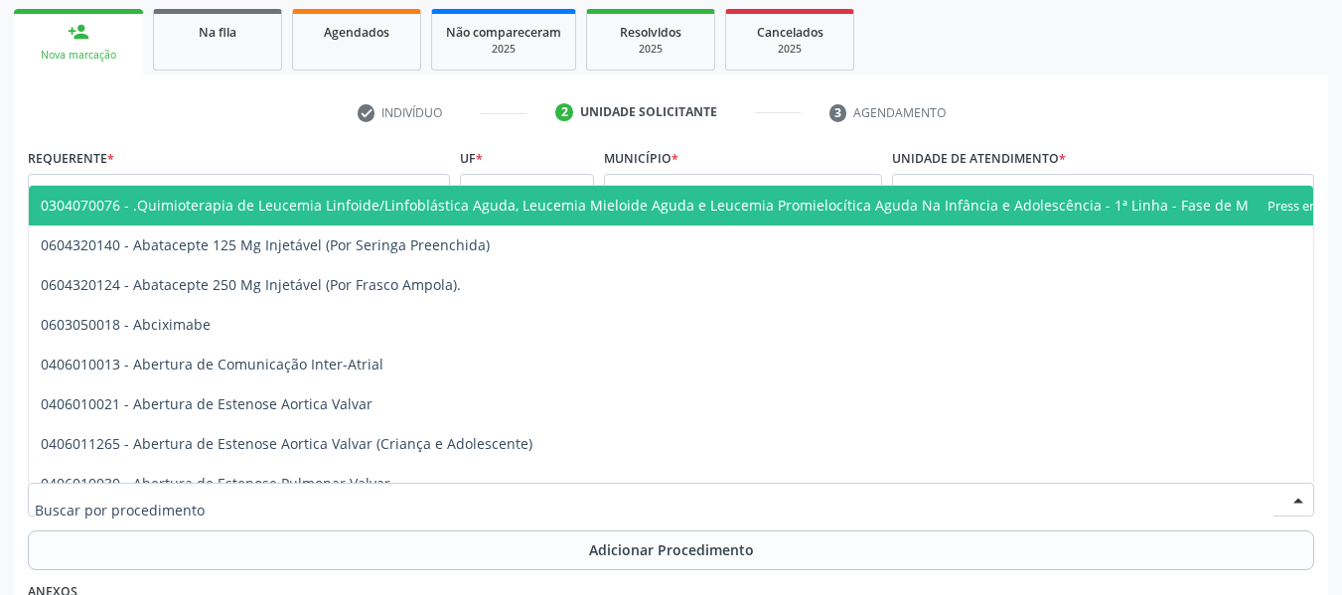
click at [227, 498] on div at bounding box center [671, 500] width 1286 height 34
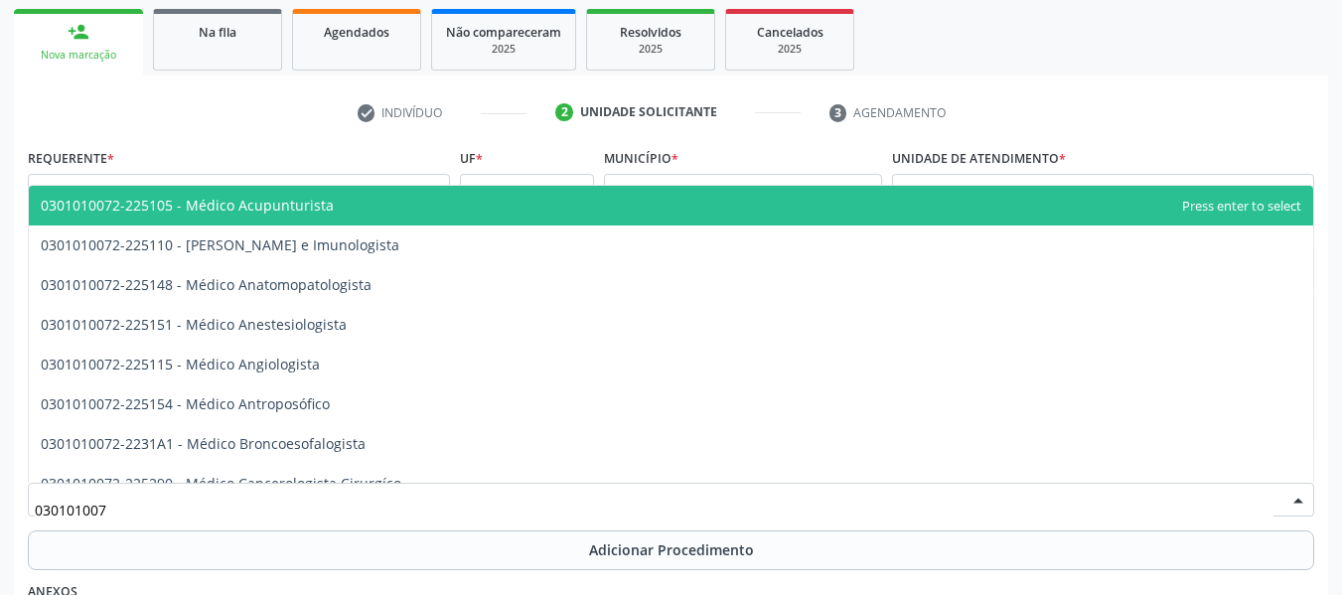
type input "0301010072"
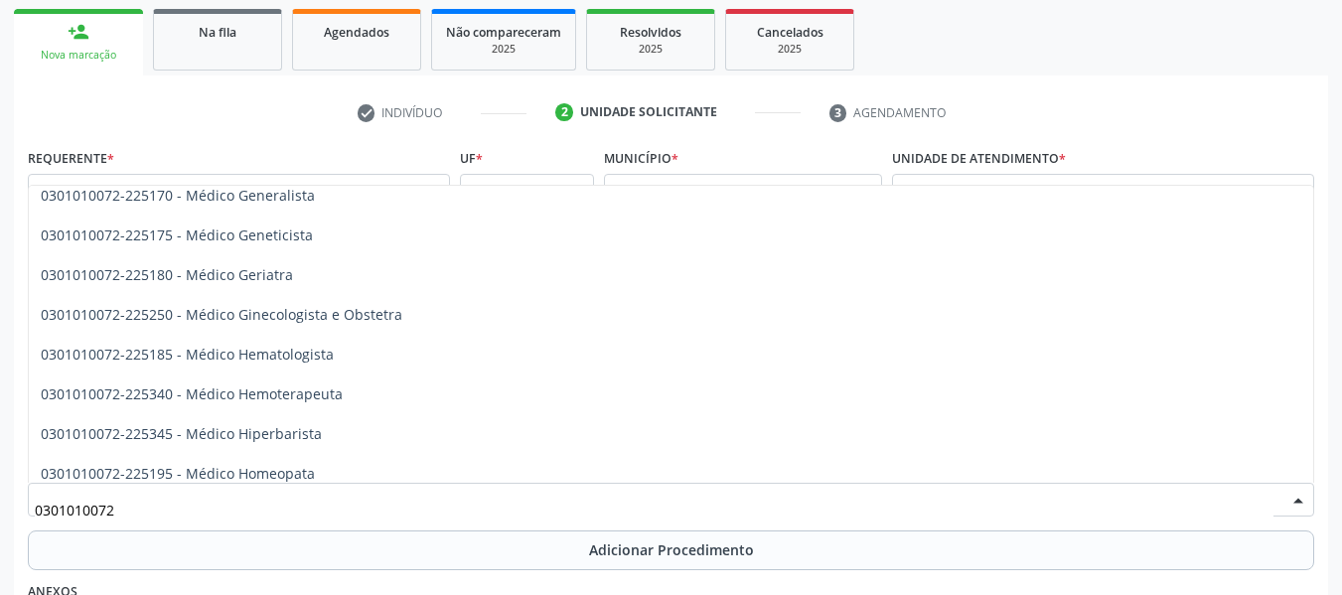
scroll to position [1047, 0]
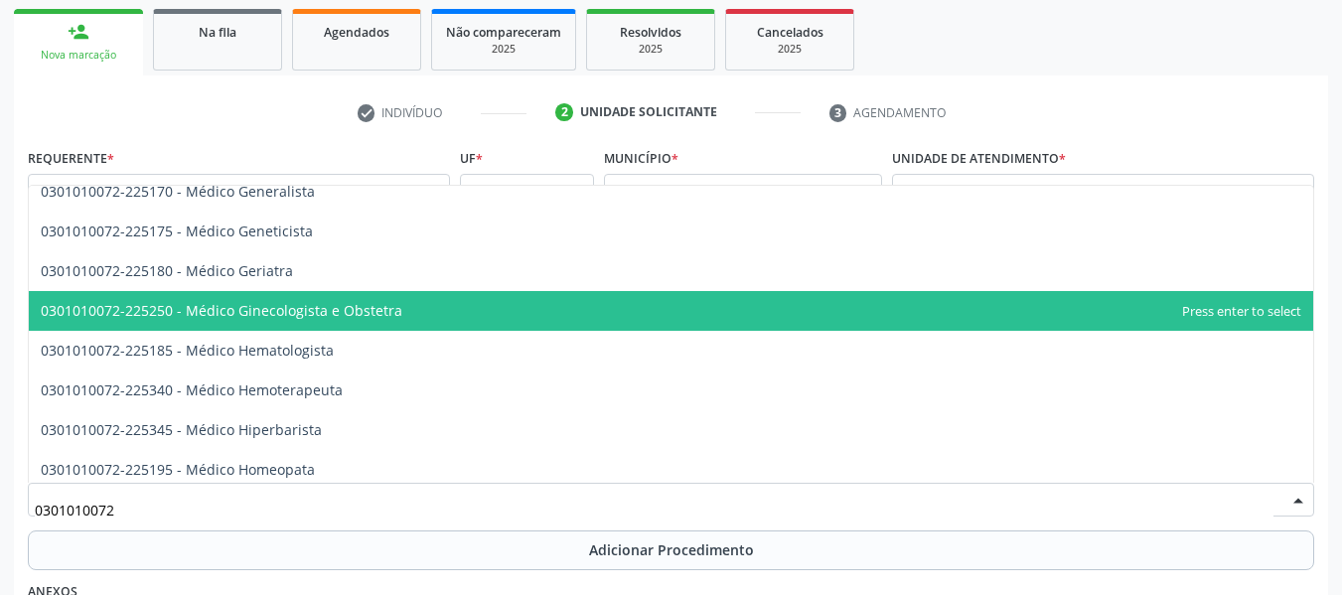
click at [368, 310] on span "0301010072-225250 - Médico Ginecologista e Obstetra" at bounding box center [222, 310] width 362 height 19
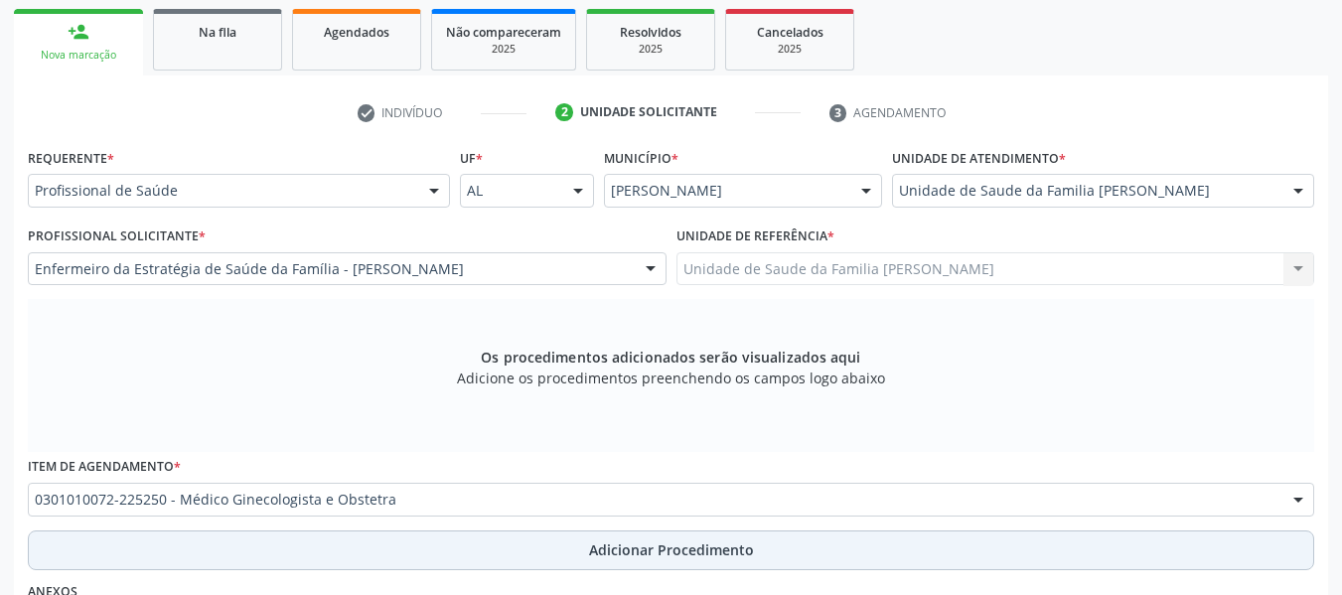
click at [678, 550] on span "Adicionar Procedimento" at bounding box center [671, 549] width 165 height 21
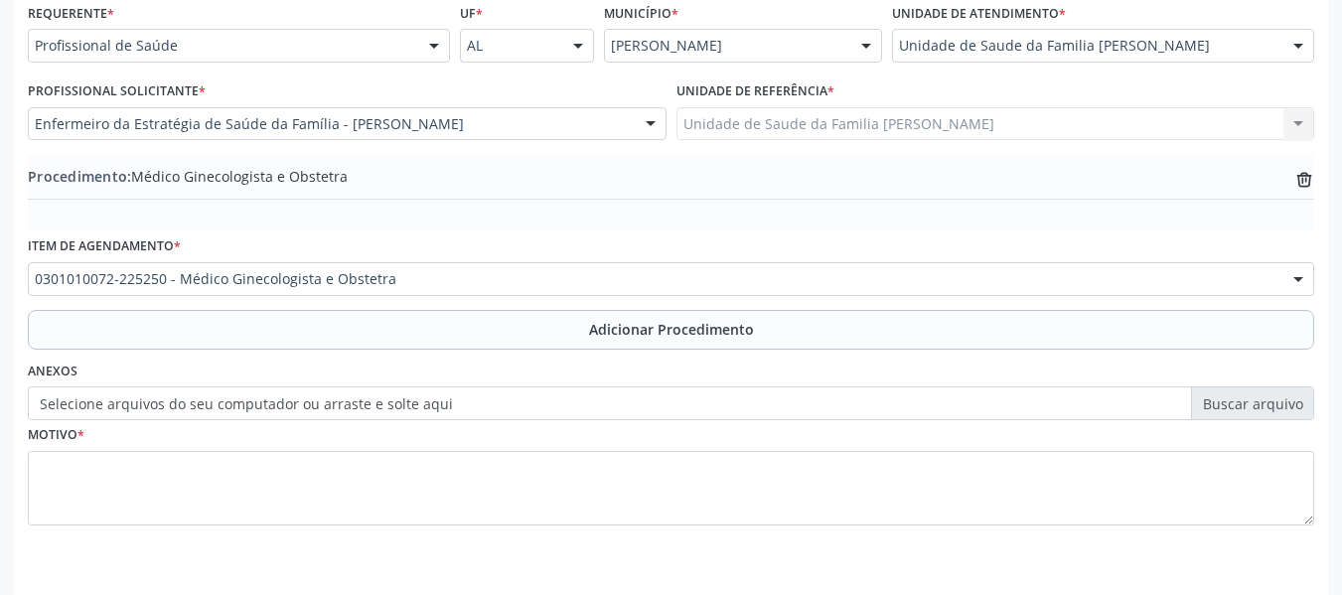
scroll to position [522, 0]
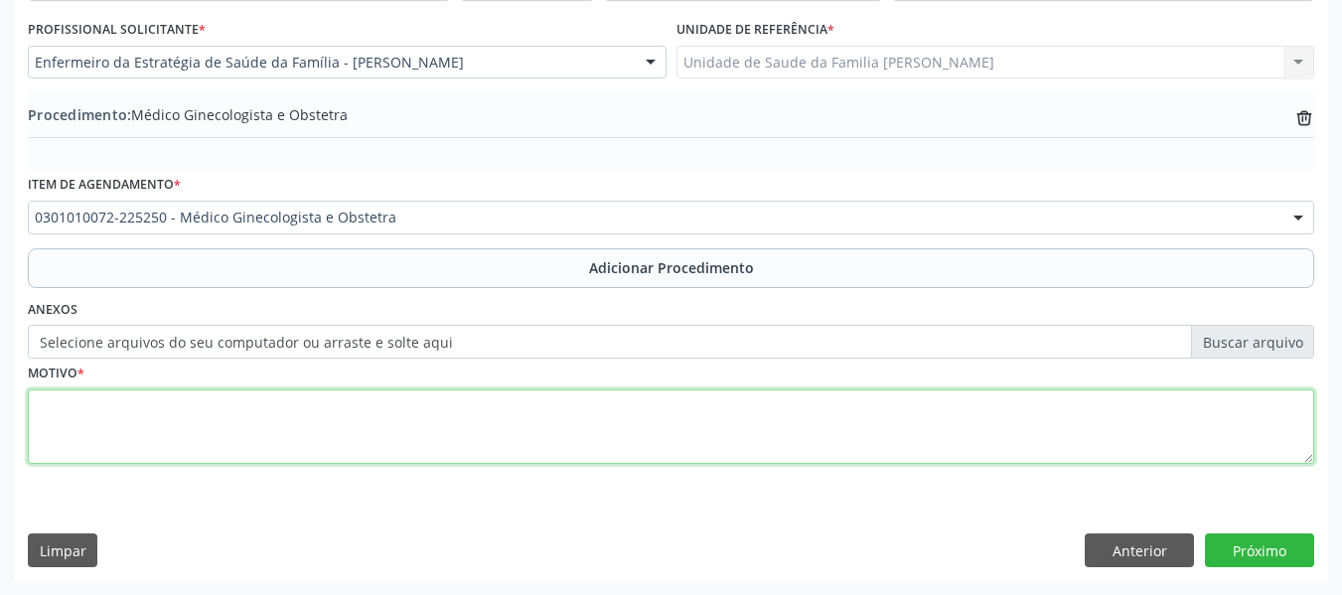
click at [75, 426] on textarea at bounding box center [671, 426] width 1286 height 75
type textarea "inserção do diu"
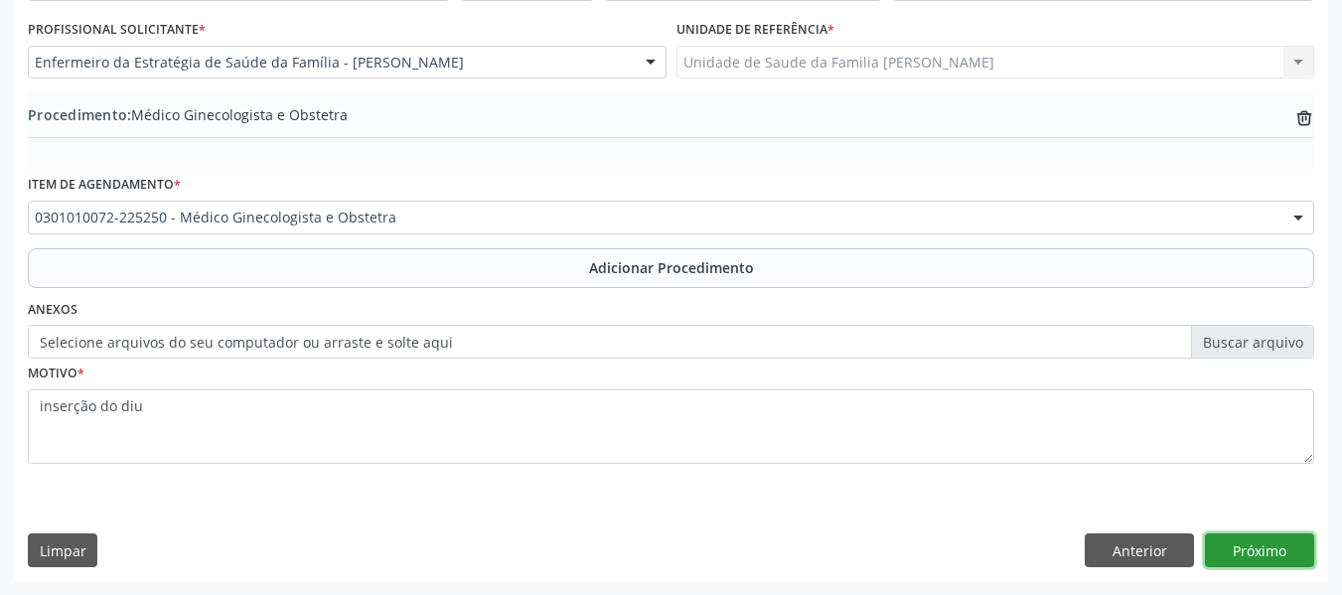
click at [1262, 555] on button "Próximo" at bounding box center [1259, 550] width 109 height 34
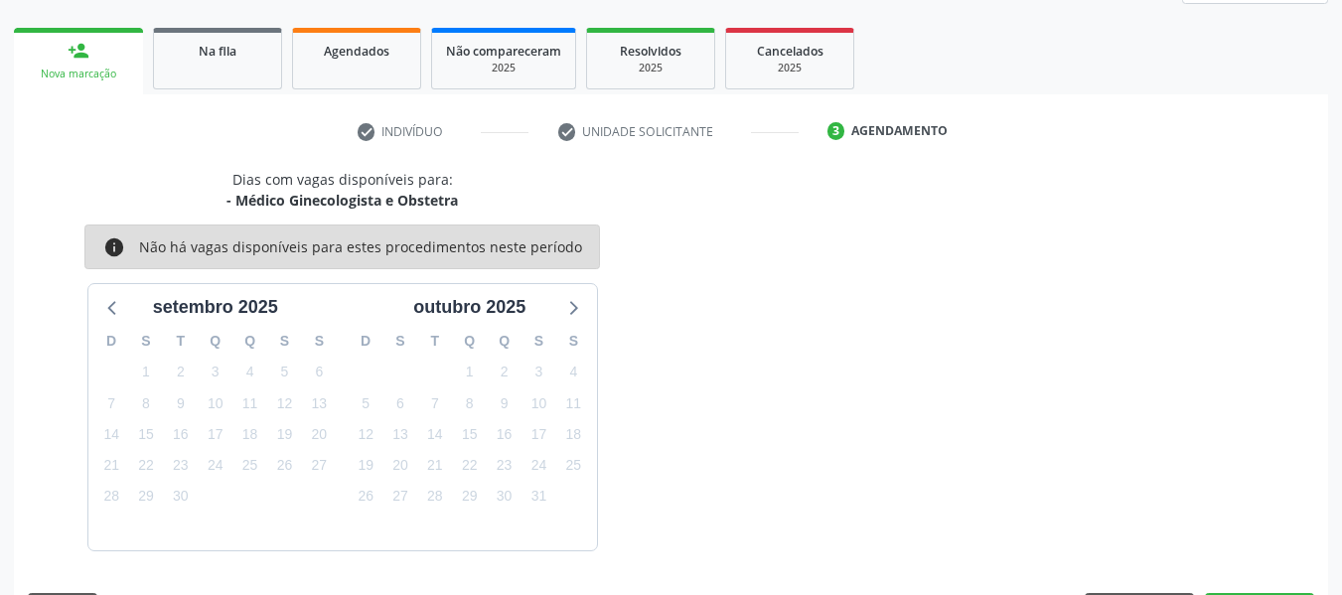
scroll to position [356, 0]
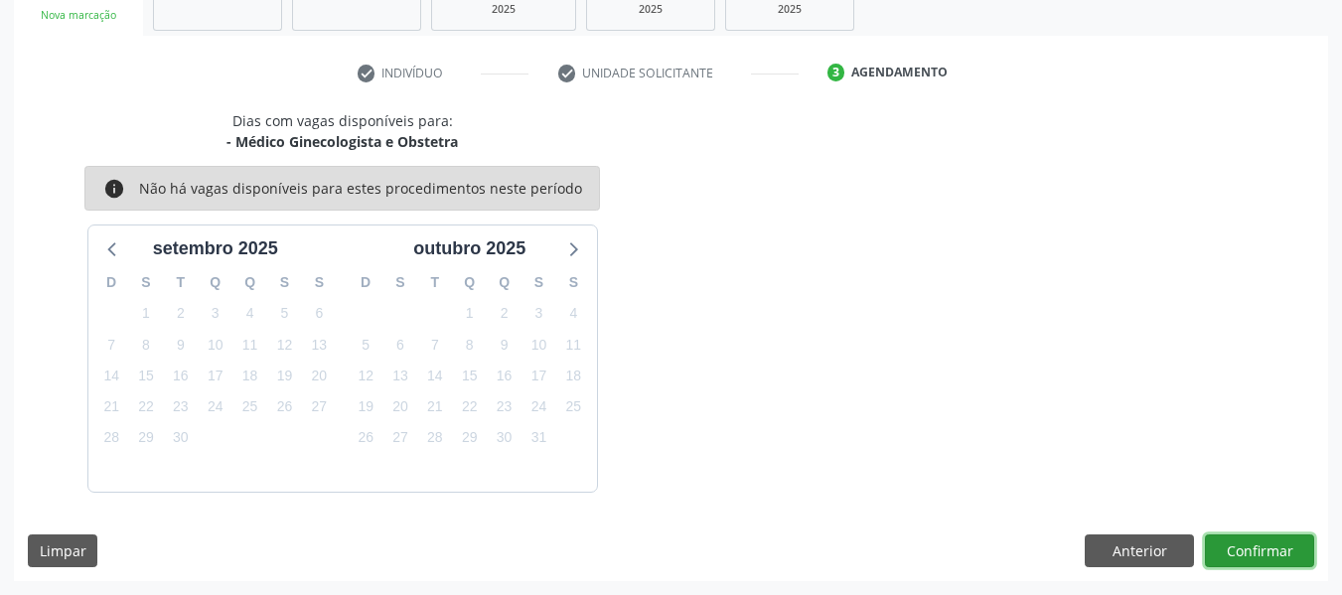
click at [1264, 554] on button "Confirmar" at bounding box center [1259, 551] width 109 height 34
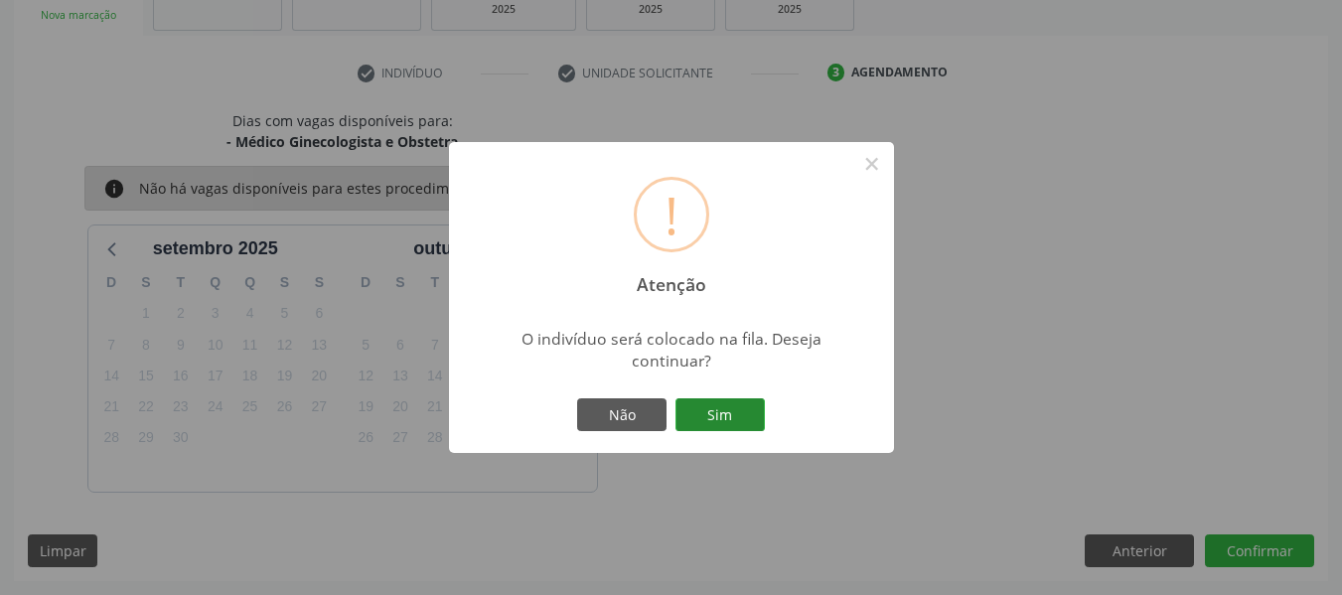
click at [724, 412] on button "Sim" at bounding box center [719, 415] width 89 height 34
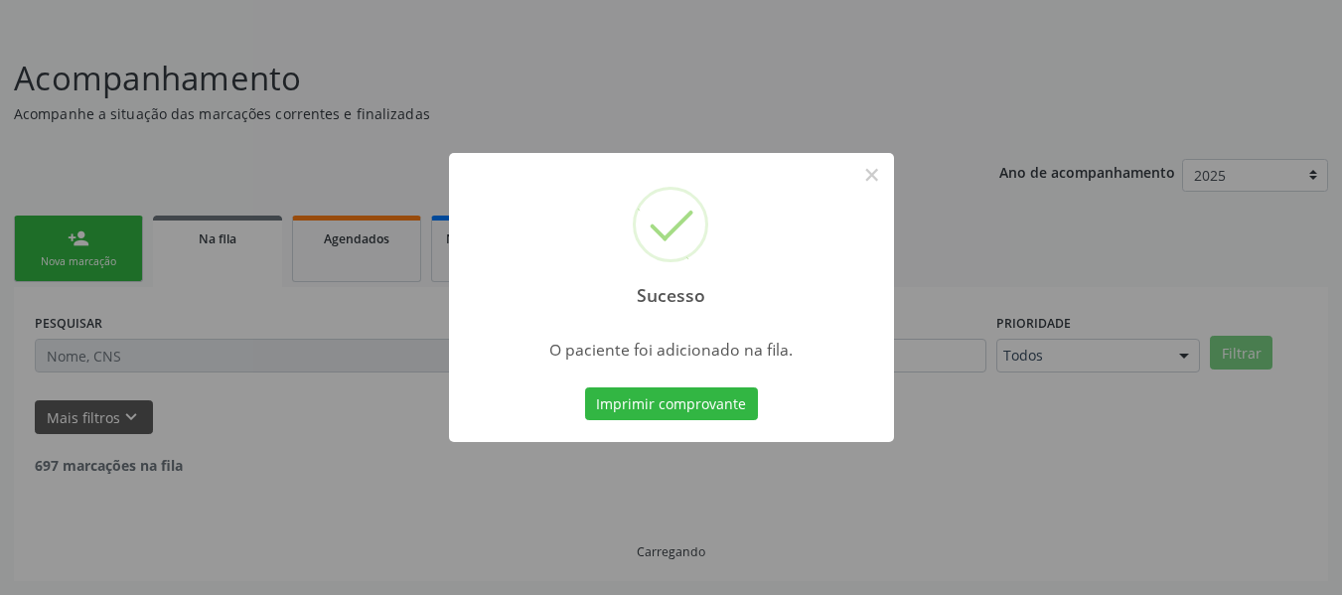
scroll to position [88, 0]
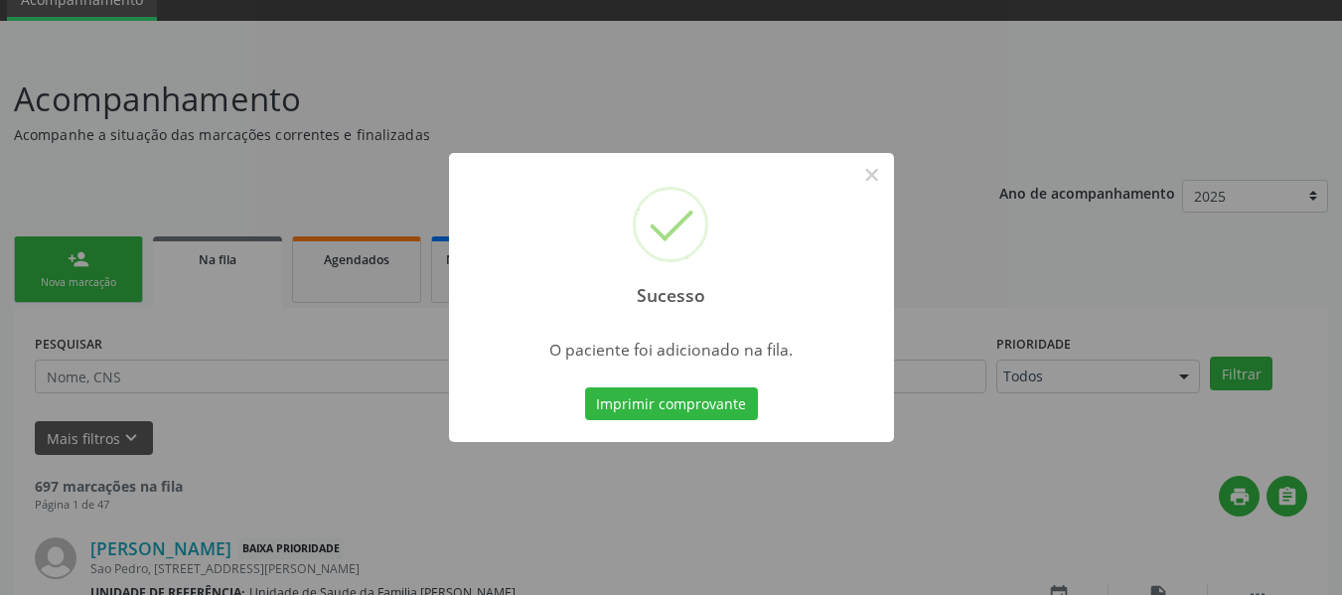
click at [48, 256] on div "Sucesso × O paciente foi adicionado na fila. Imprimir comprovante Cancel" at bounding box center [671, 297] width 1342 height 595
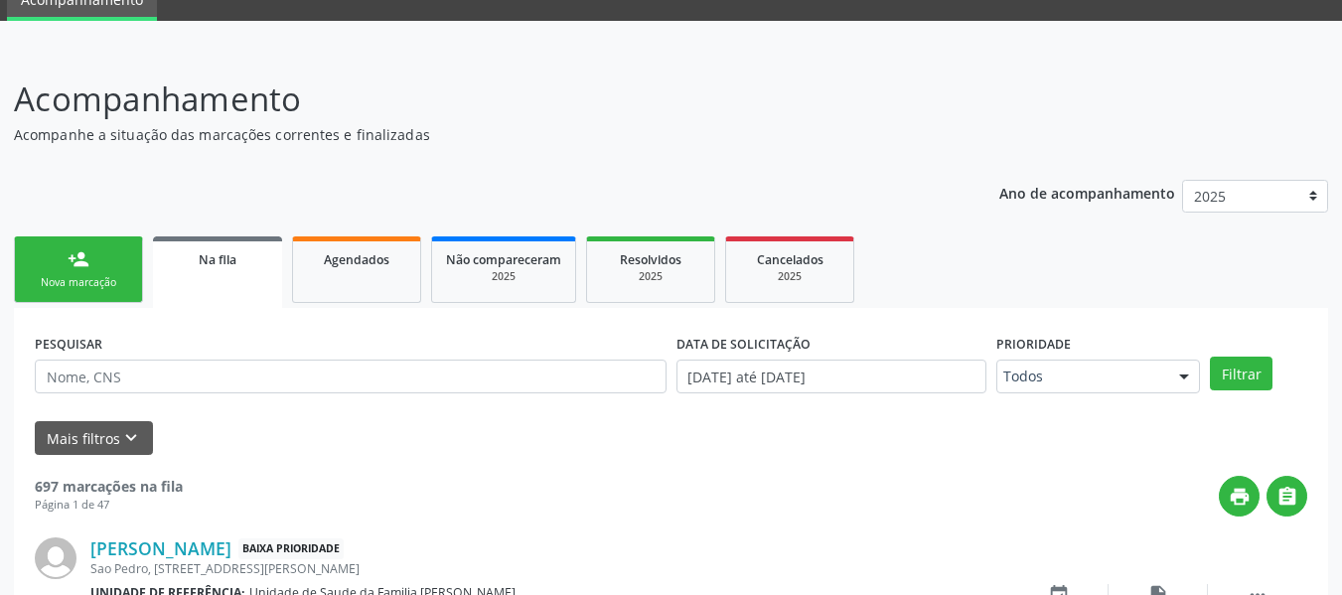
click at [59, 244] on link "person_add Nova marcação" at bounding box center [78, 269] width 129 height 67
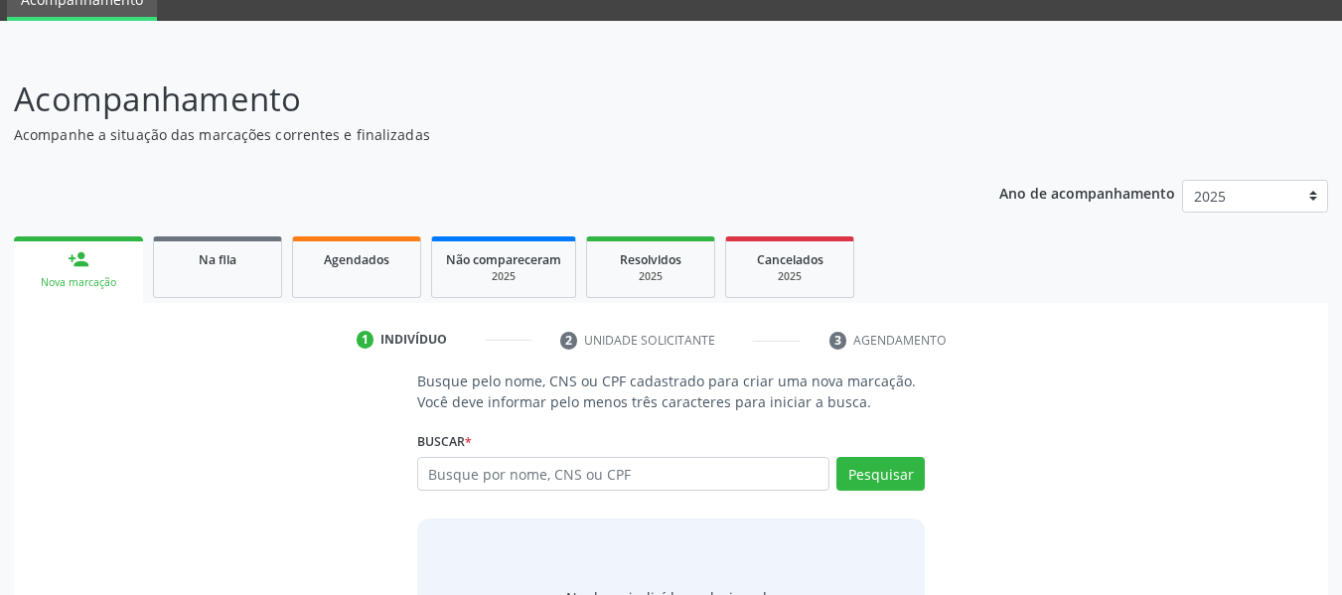
click at [59, 244] on link "person_add Nova marcação" at bounding box center [78, 269] width 129 height 67
click at [523, 477] on input "text" at bounding box center [623, 474] width 413 height 34
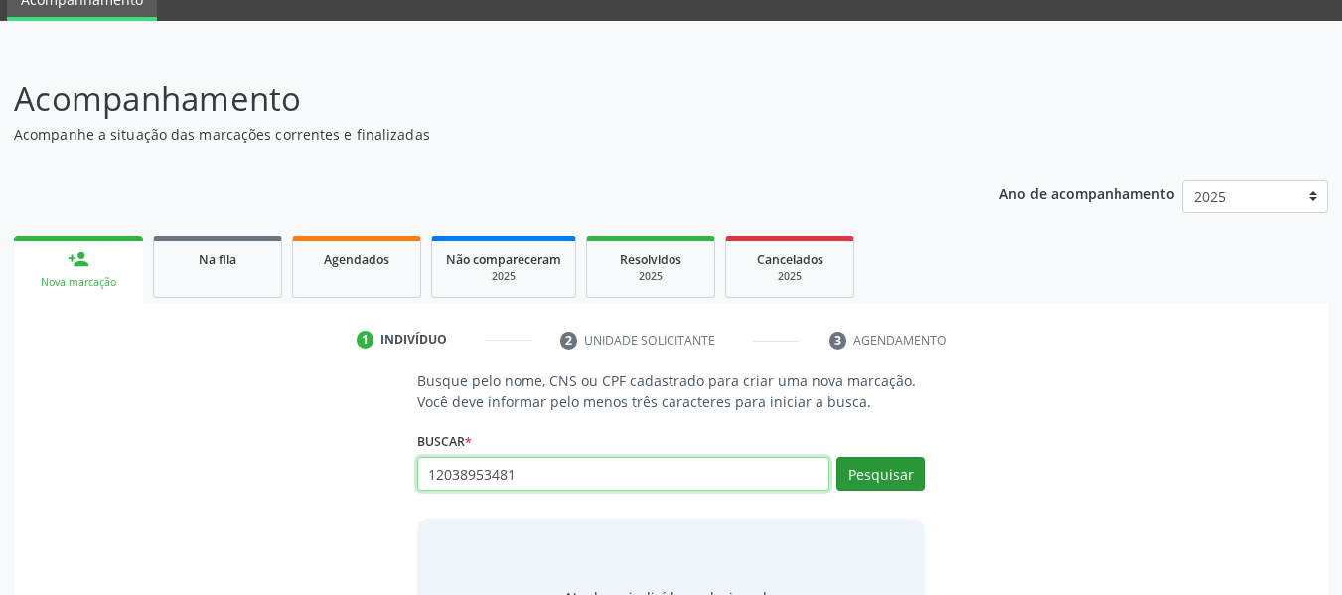
type input "12038953481"
click at [870, 472] on button "Pesquisar" at bounding box center [880, 474] width 88 height 34
type input "12038953481"
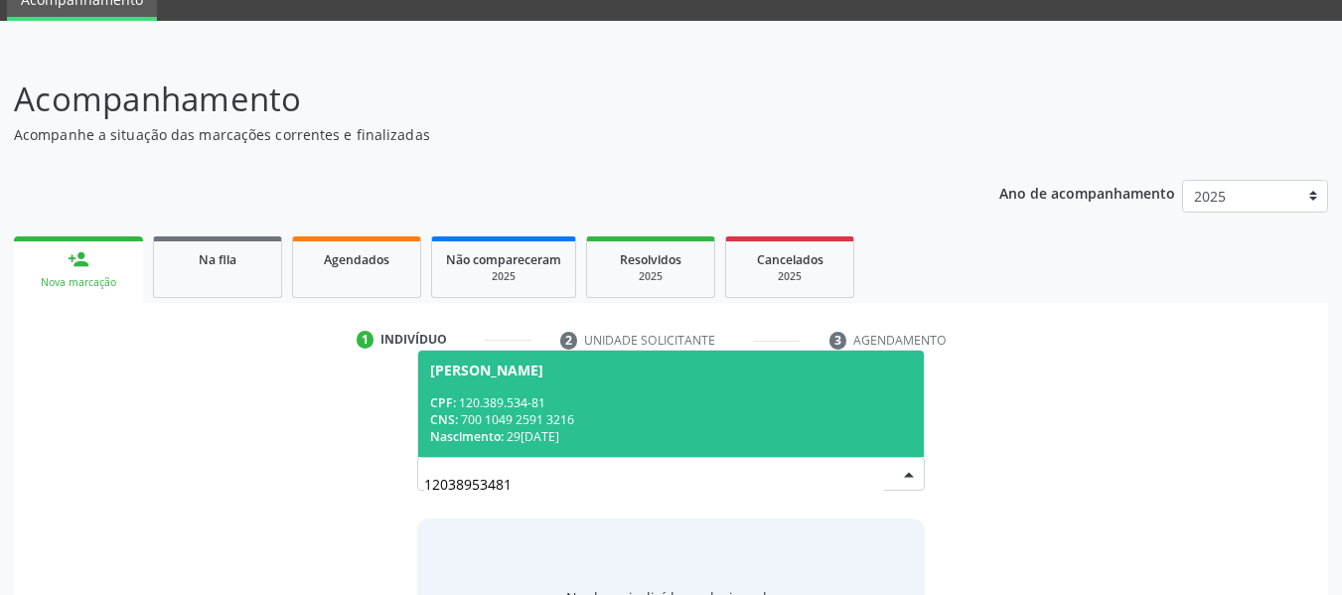
click at [492, 415] on div "CNS: 700 1049 2591 3216" at bounding box center [671, 419] width 483 height 17
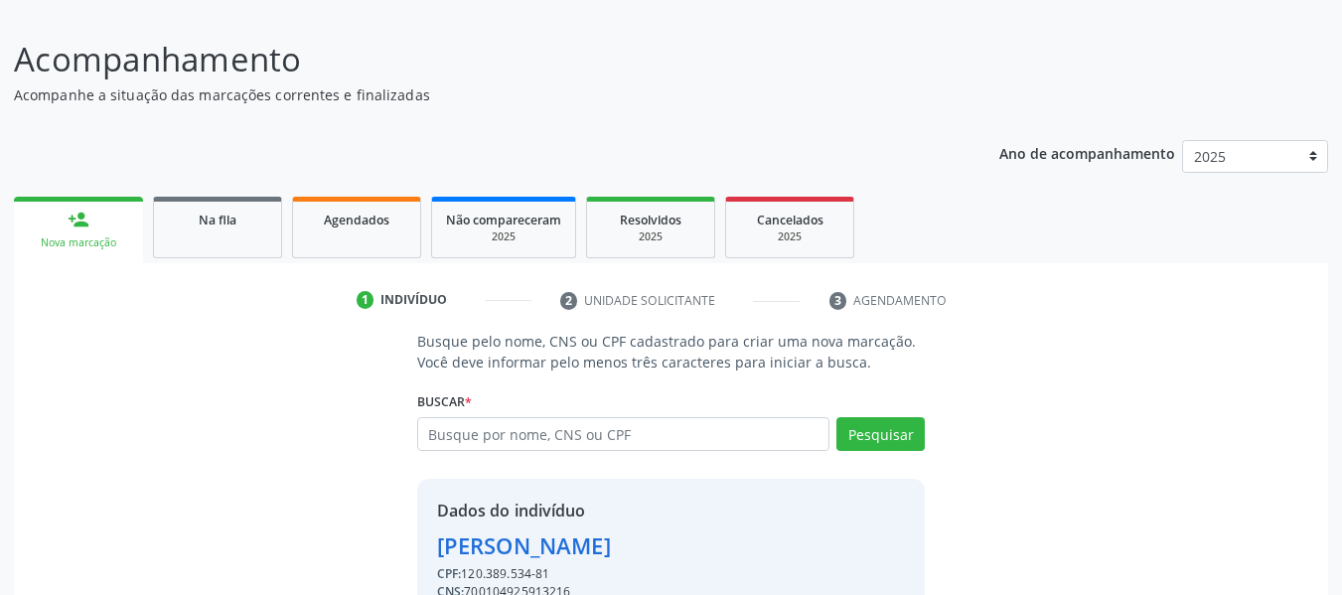
scroll to position [229, 0]
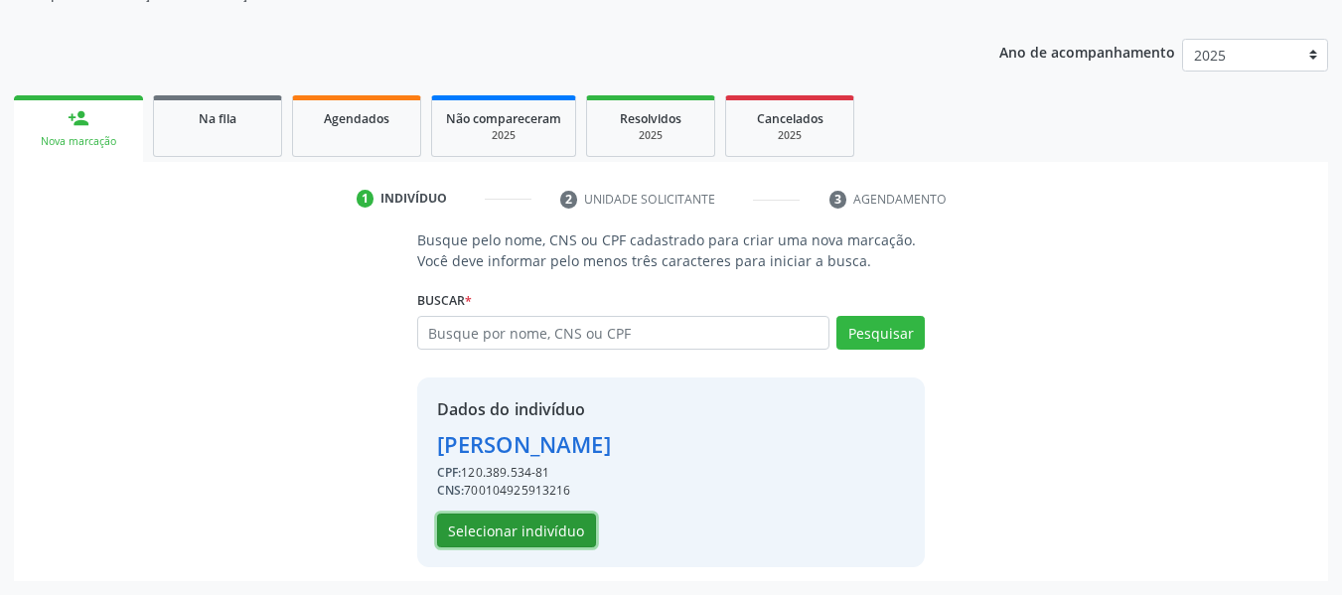
click at [506, 530] on button "Selecionar indivíduo" at bounding box center [516, 531] width 159 height 34
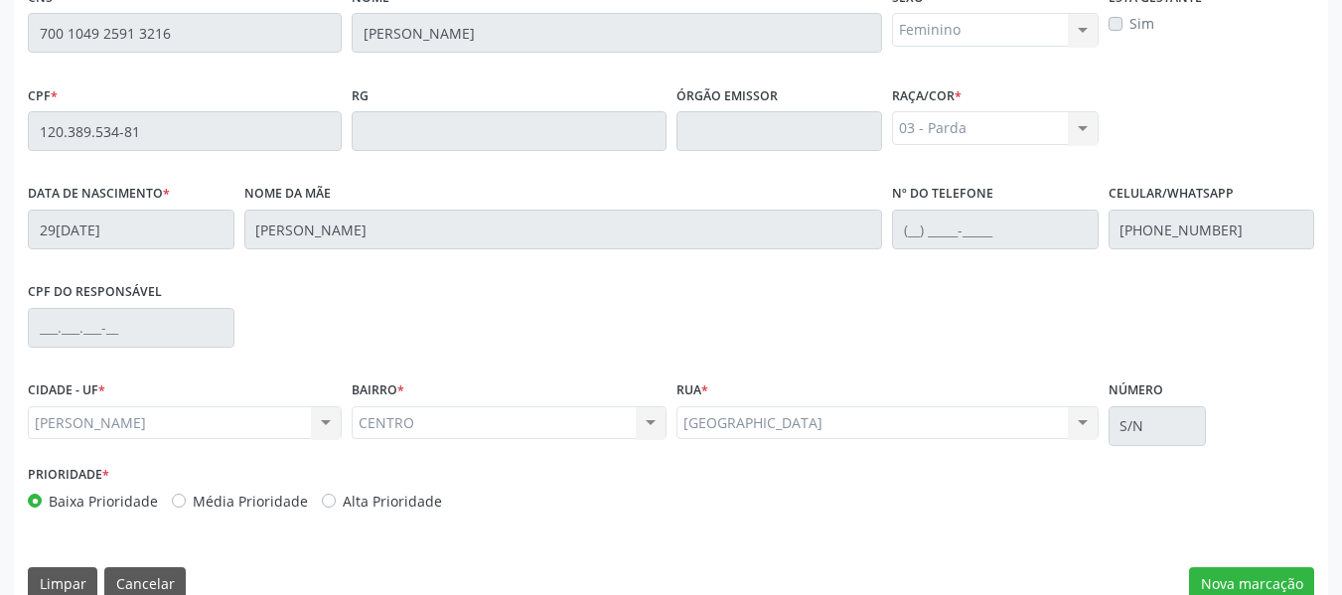
scroll to position [567, 0]
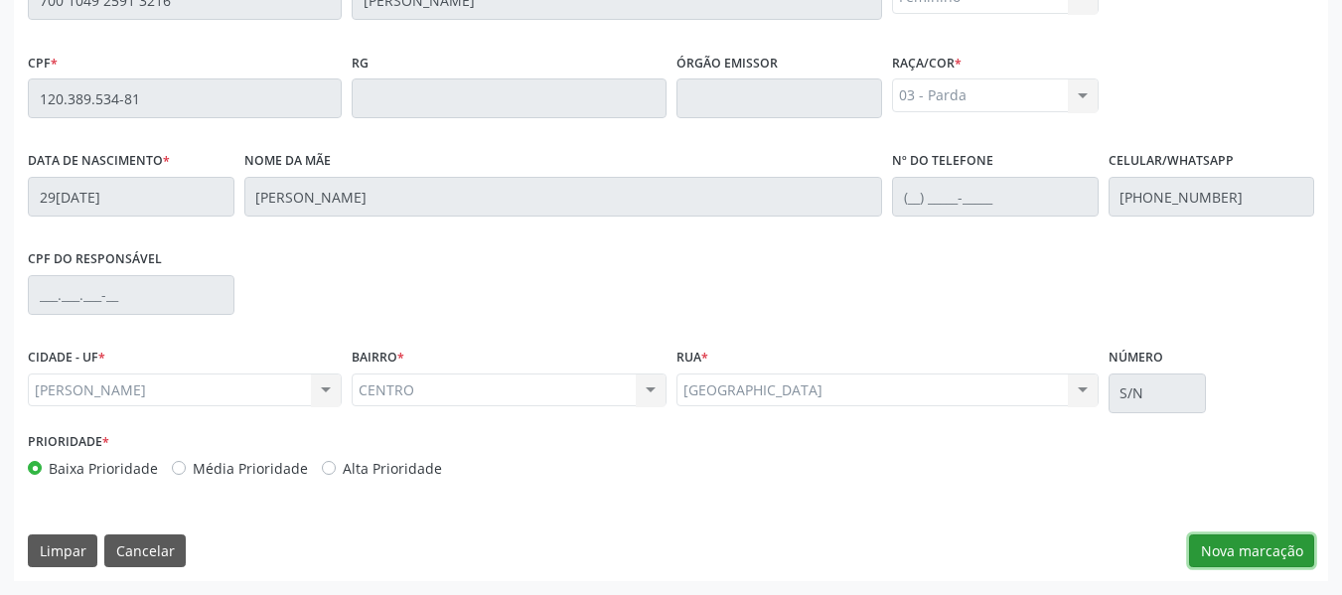
click at [1225, 547] on button "Nova marcação" at bounding box center [1251, 551] width 125 height 34
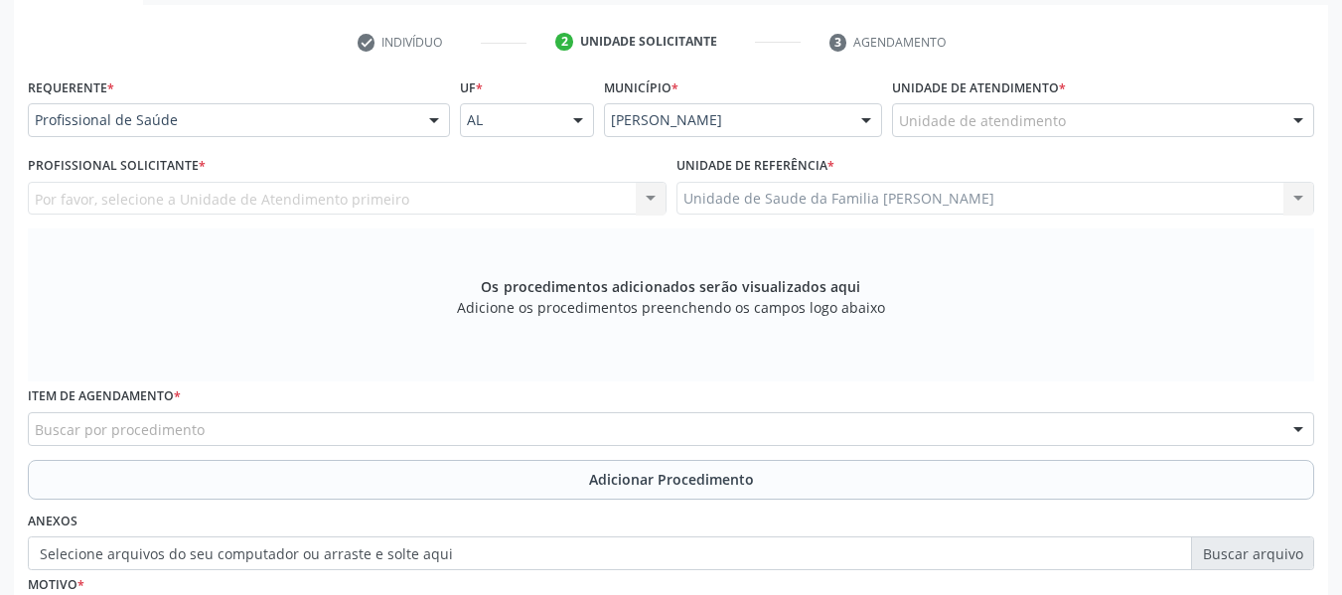
scroll to position [280, 0]
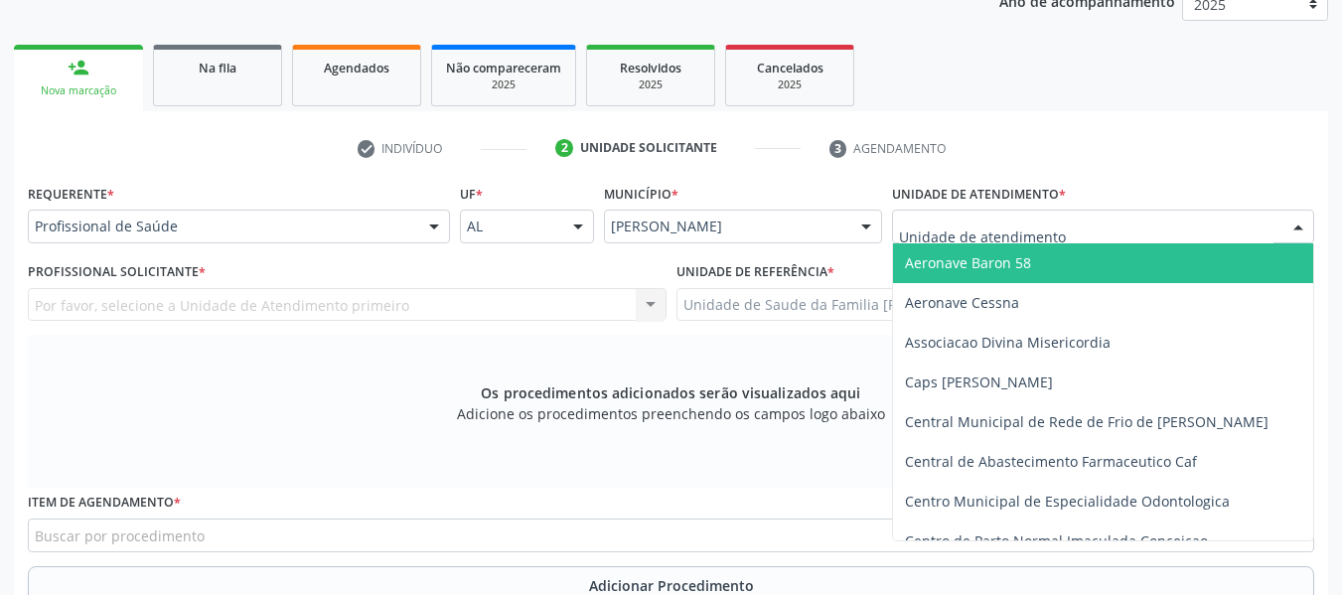
click at [1064, 223] on div at bounding box center [1103, 227] width 422 height 34
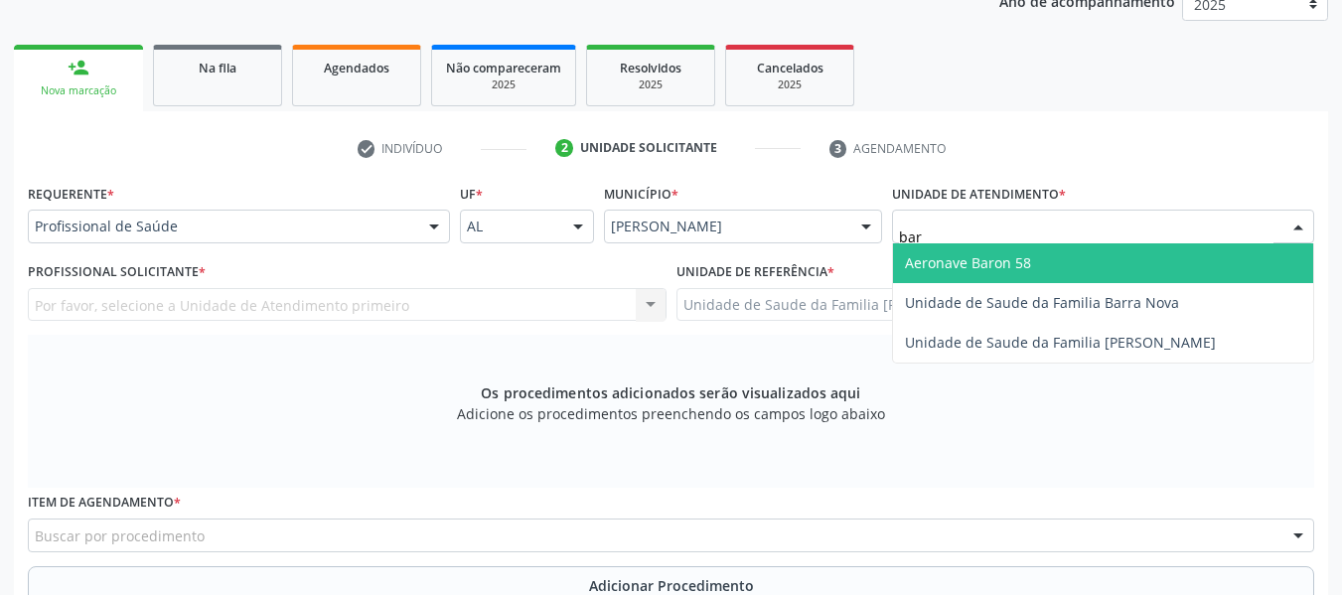
type input "barr"
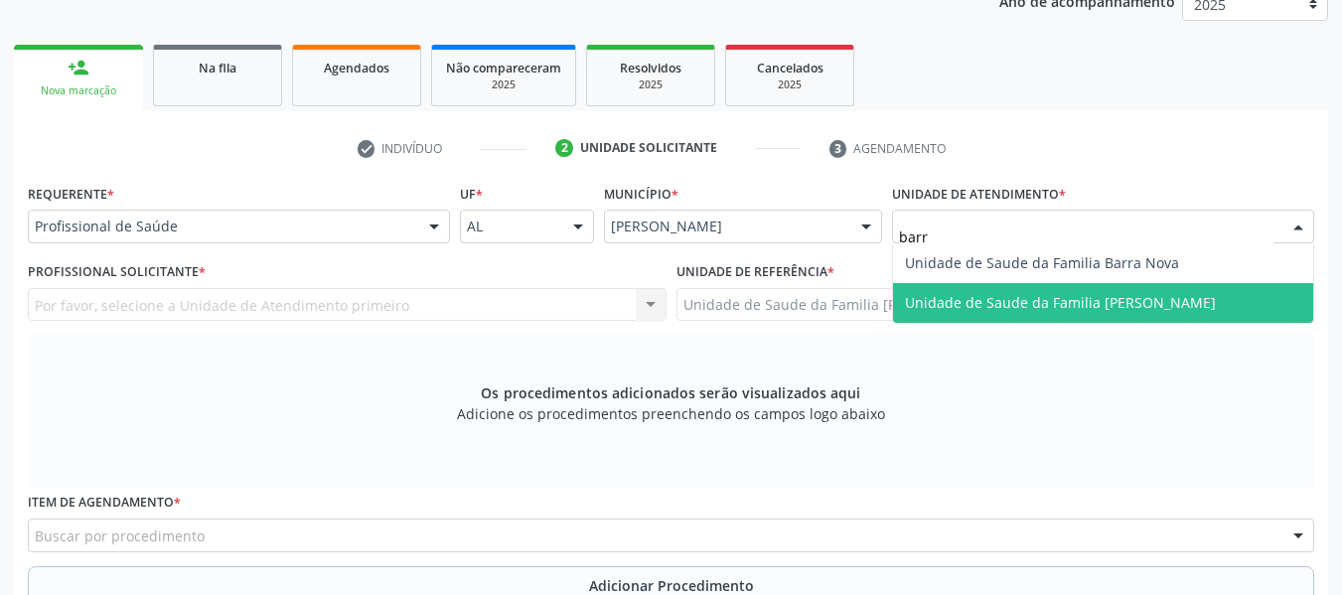
click at [1026, 300] on span "Unidade de Saude da Familia [PERSON_NAME]" at bounding box center [1060, 302] width 311 height 19
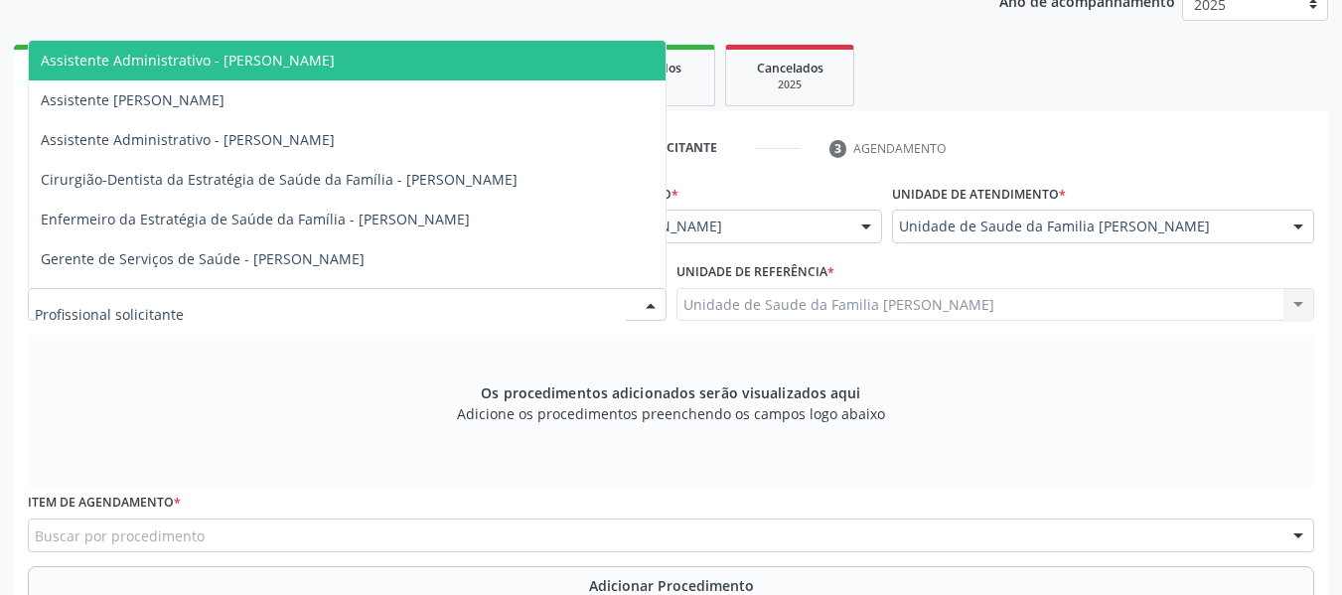
click at [649, 304] on div at bounding box center [651, 306] width 30 height 34
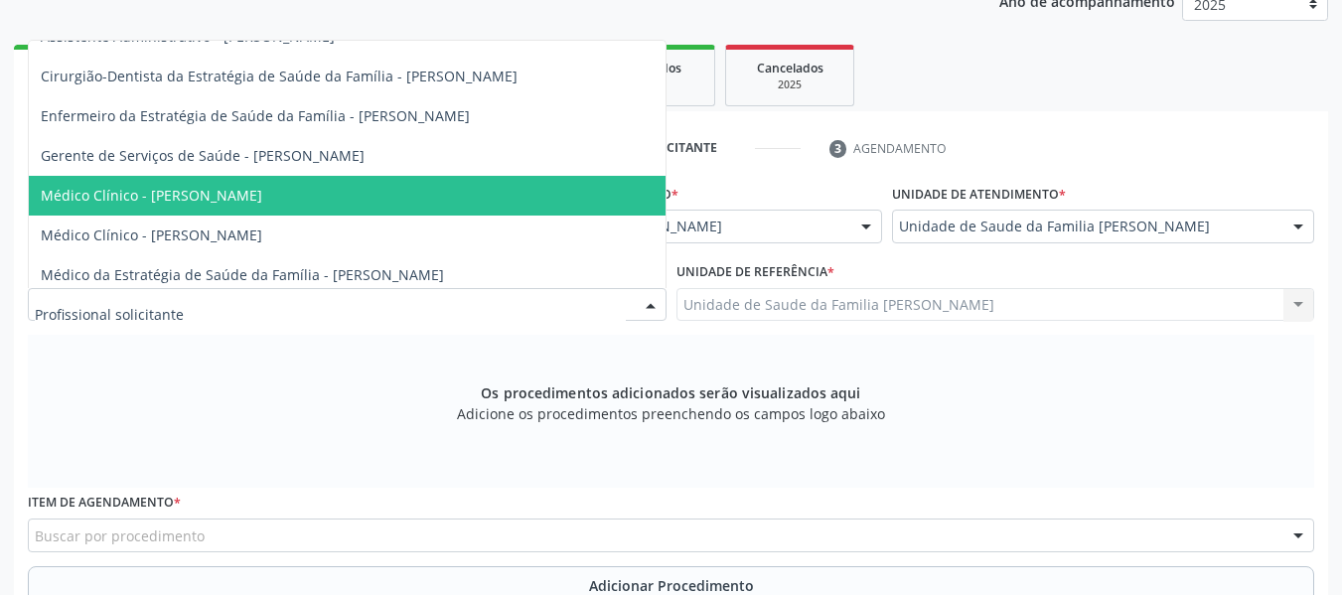
scroll to position [110, 0]
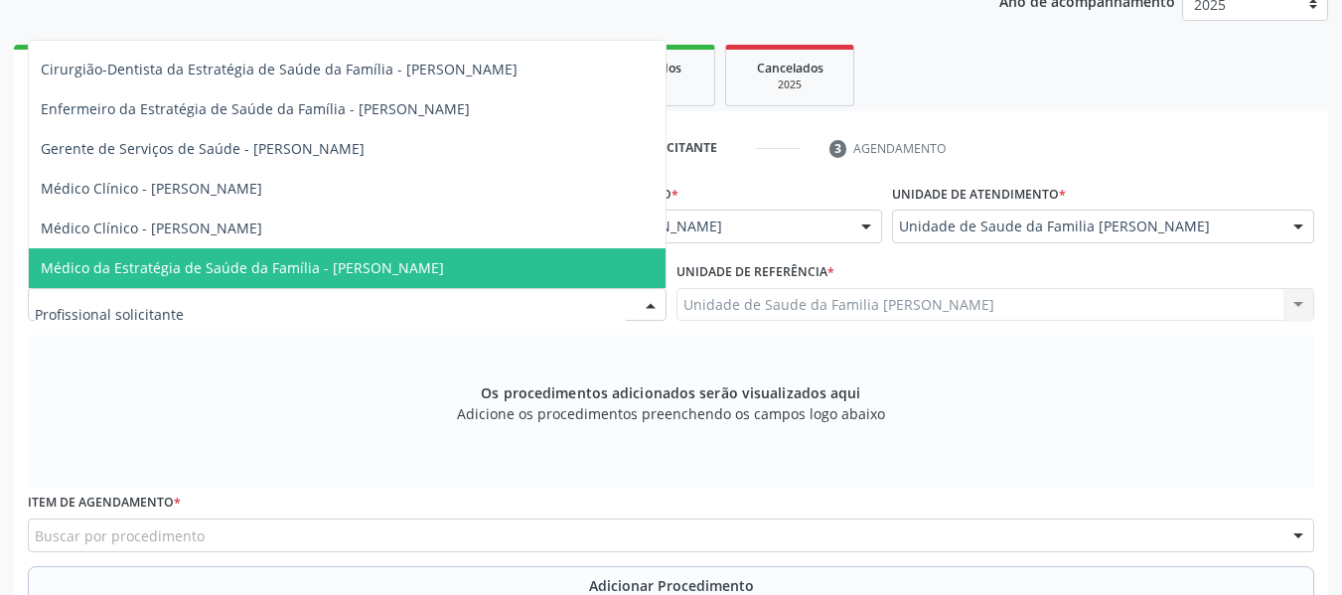
click at [502, 270] on span "Médico da Estratégia de Saúde da Família - [PERSON_NAME]" at bounding box center [347, 268] width 637 height 40
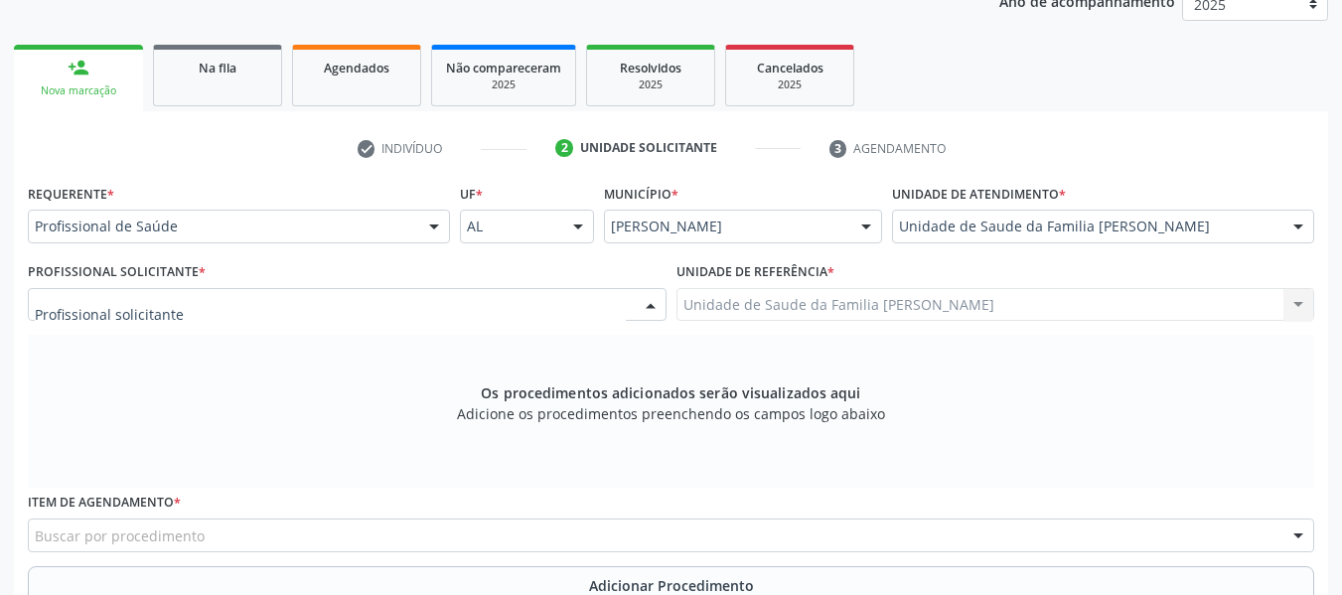
click at [652, 303] on div at bounding box center [651, 306] width 30 height 34
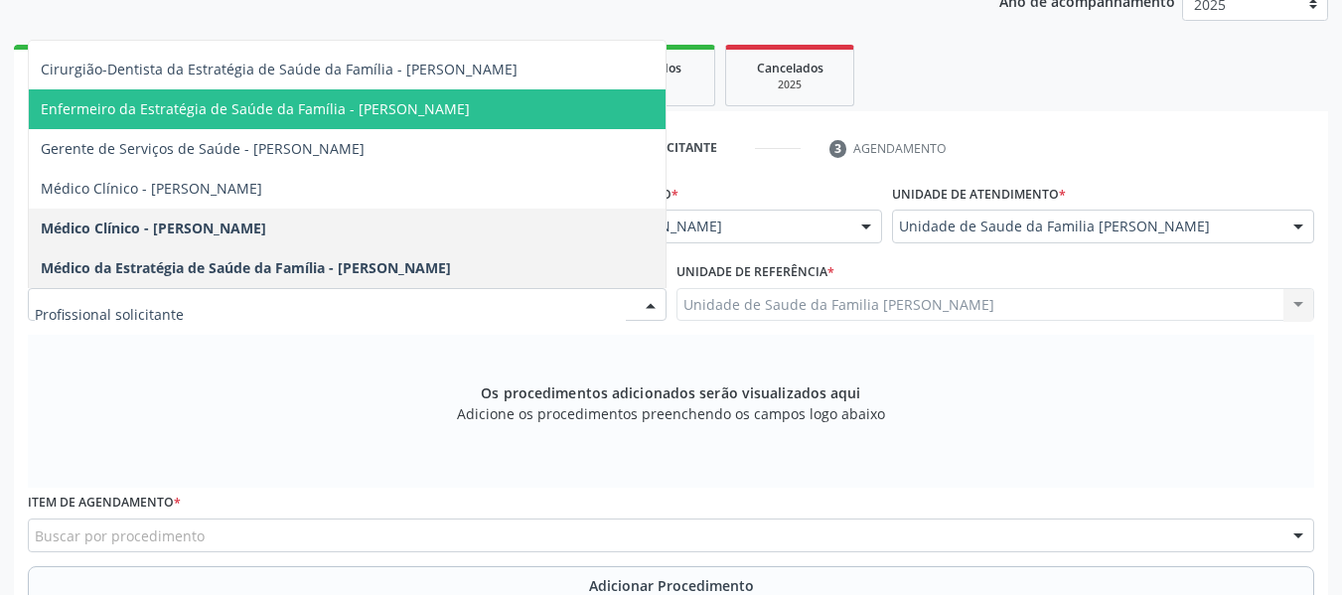
click at [437, 108] on span "Enfermeiro da Estratégia de Saúde da Família - [PERSON_NAME]" at bounding box center [255, 108] width 429 height 19
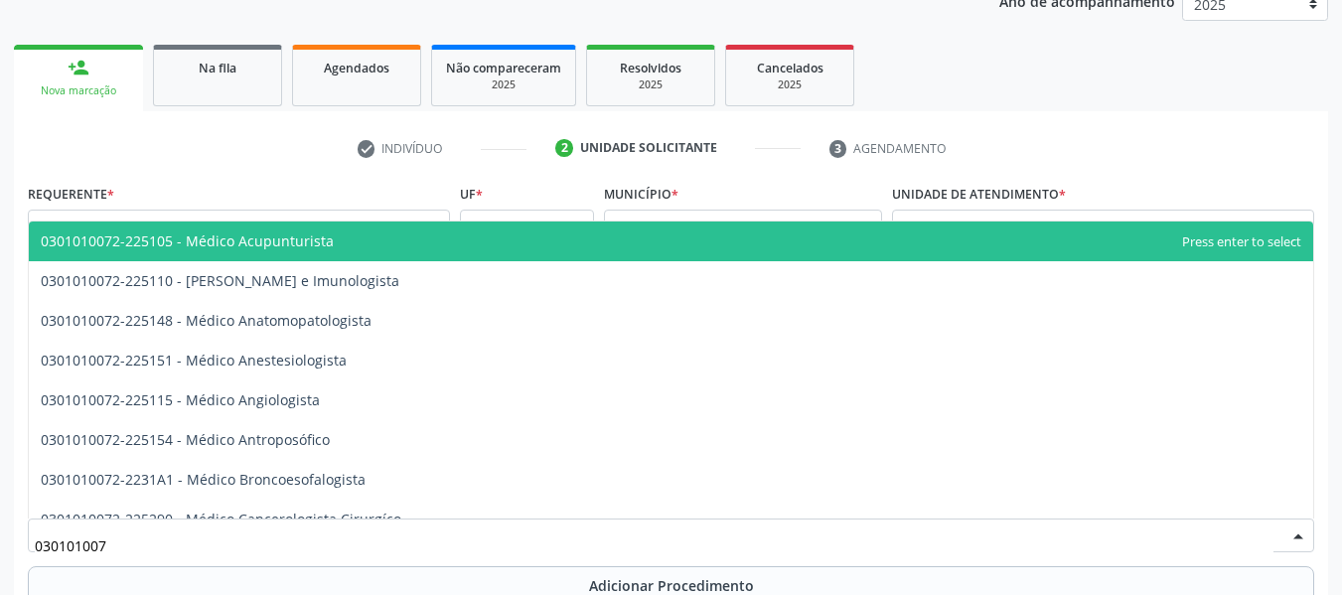
type input "0301010072"
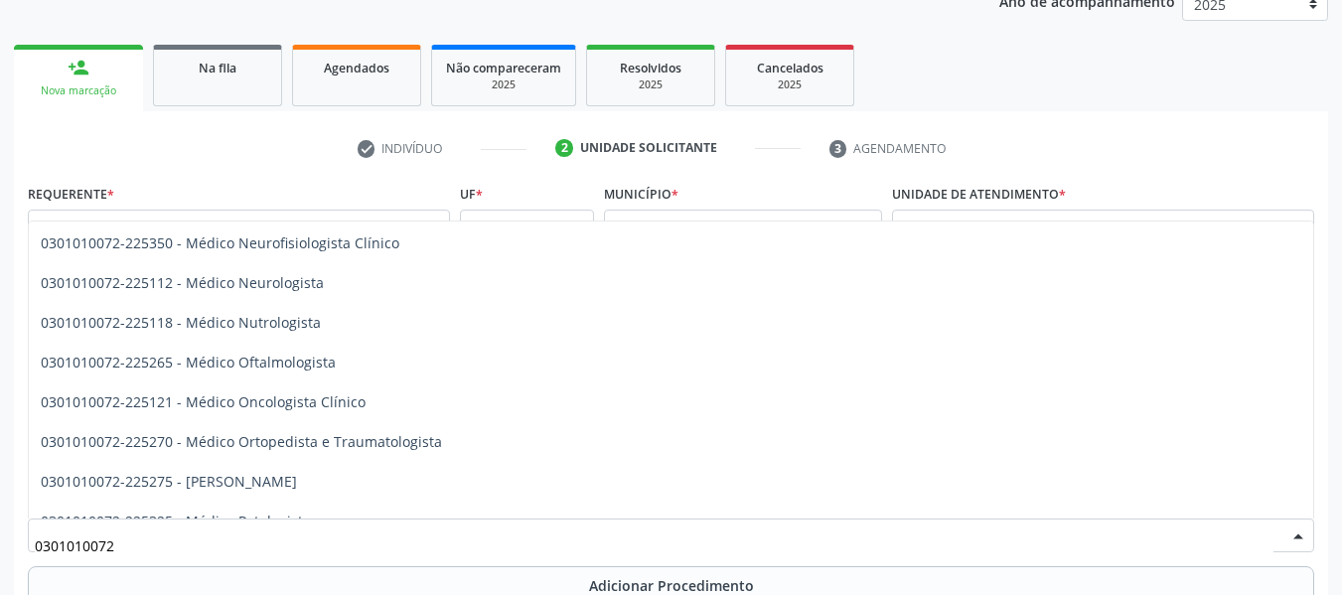
scroll to position [1550, 0]
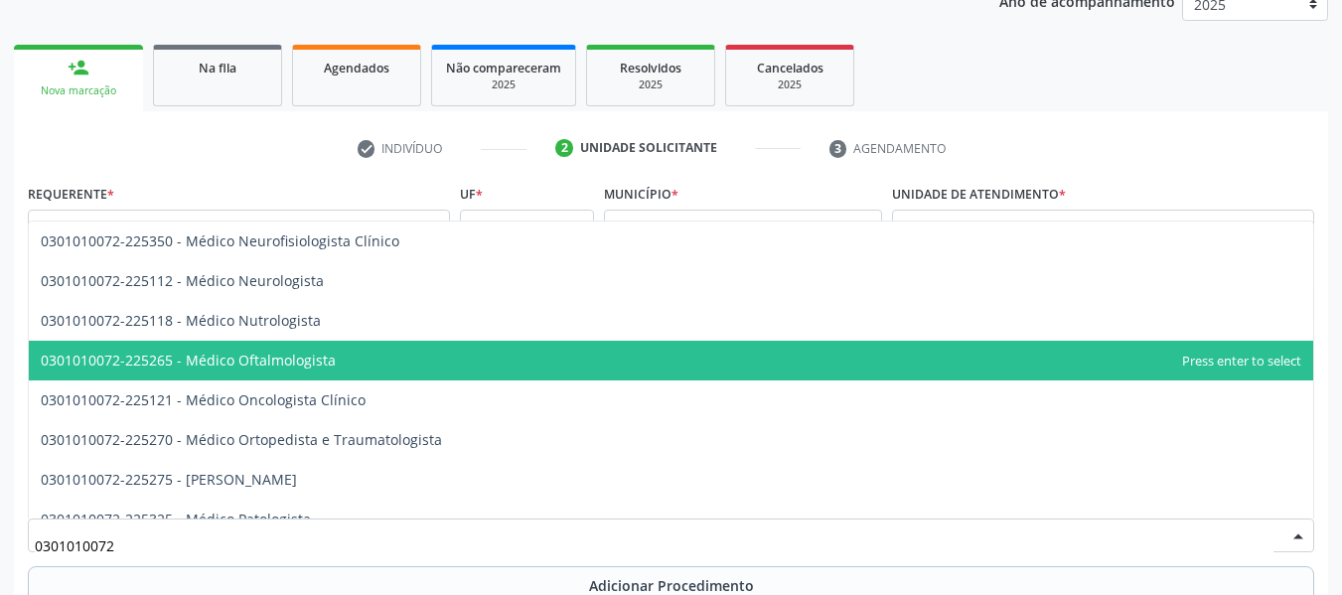
click at [138, 357] on span "0301010072-225265 - Médico Oftalmologista" at bounding box center [188, 360] width 295 height 19
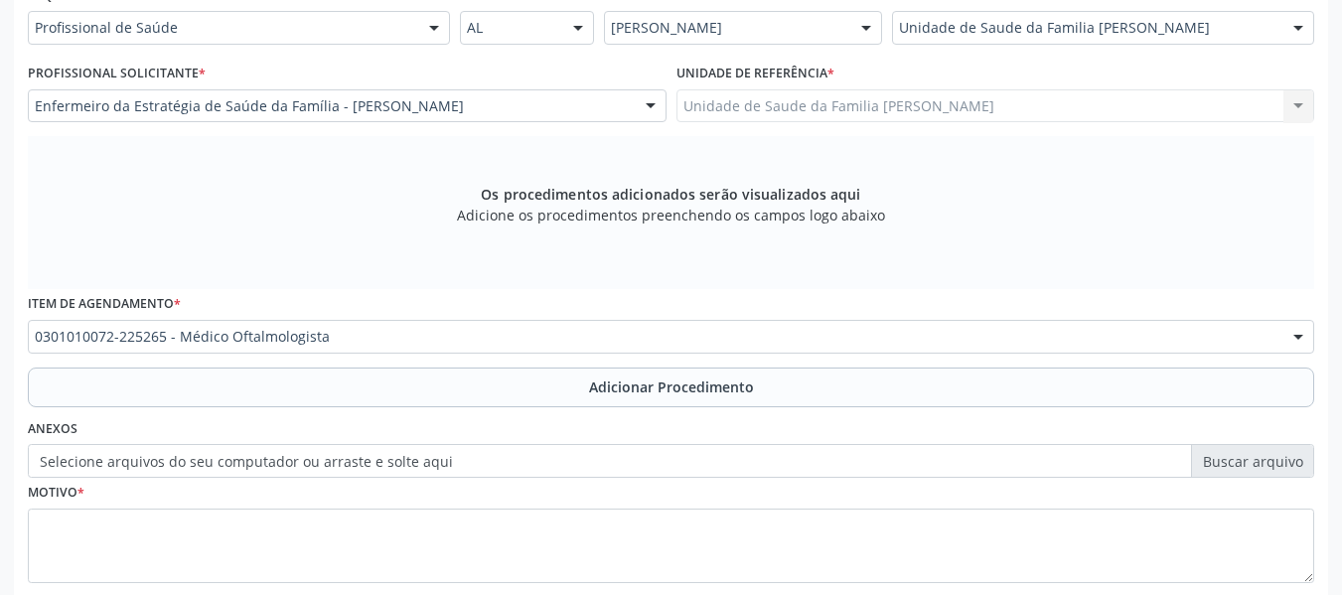
scroll to position [598, 0]
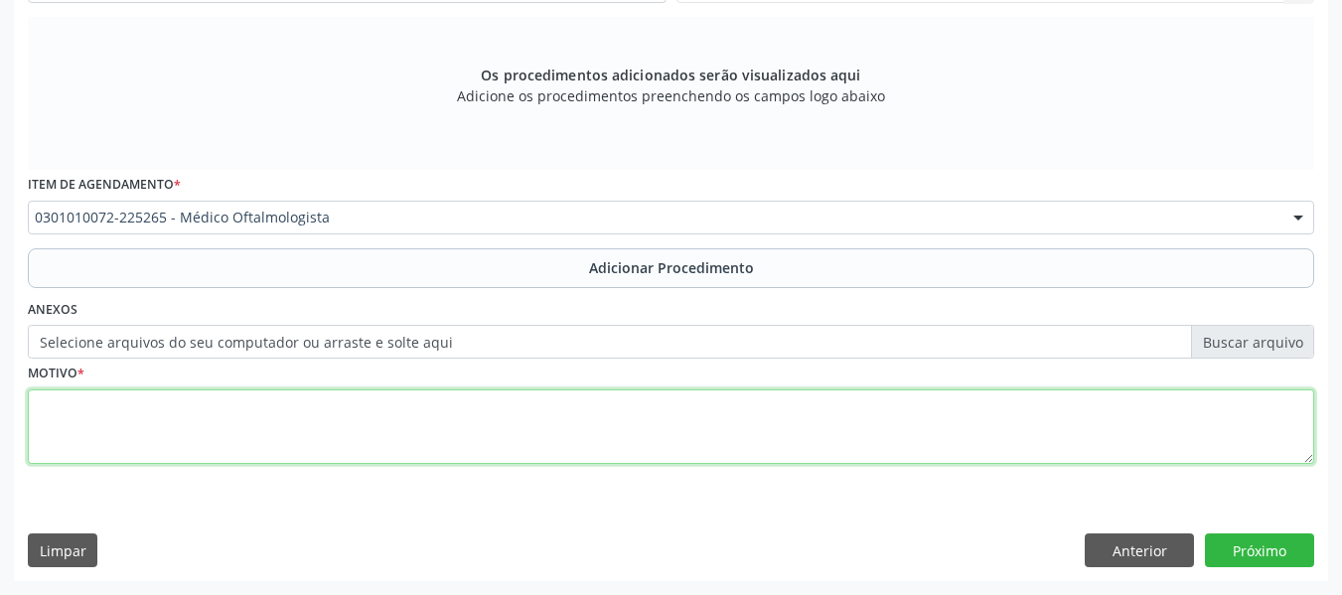
click at [93, 420] on textarea at bounding box center [671, 426] width 1286 height 75
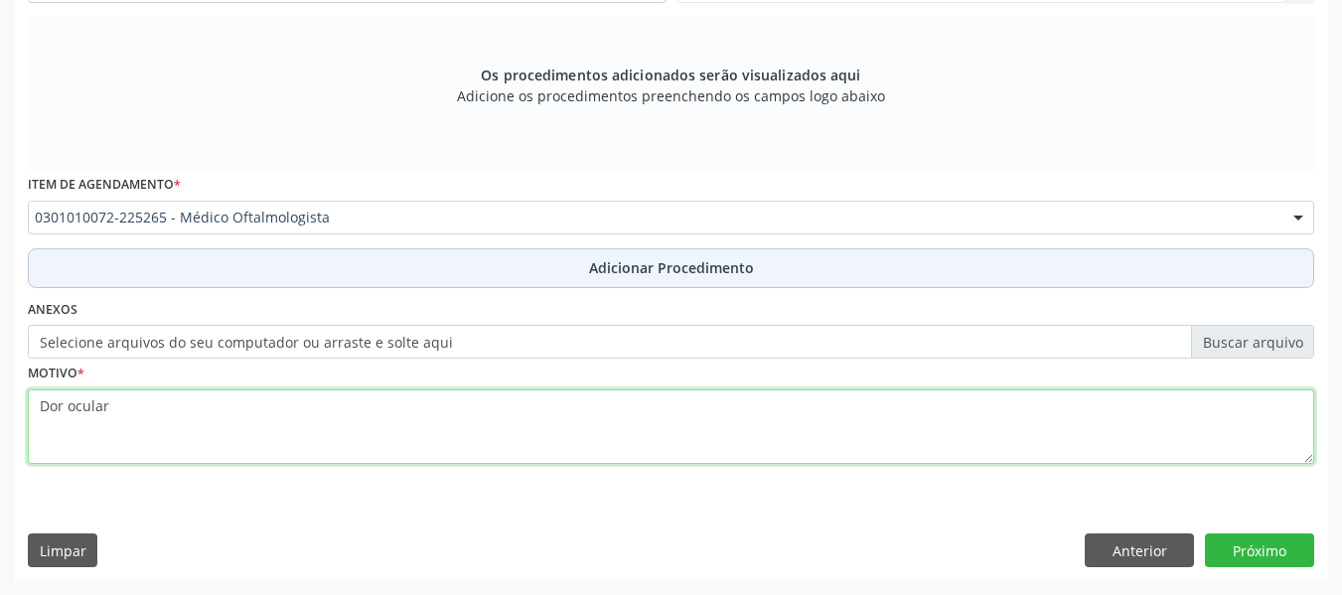
type textarea "Dor ocular"
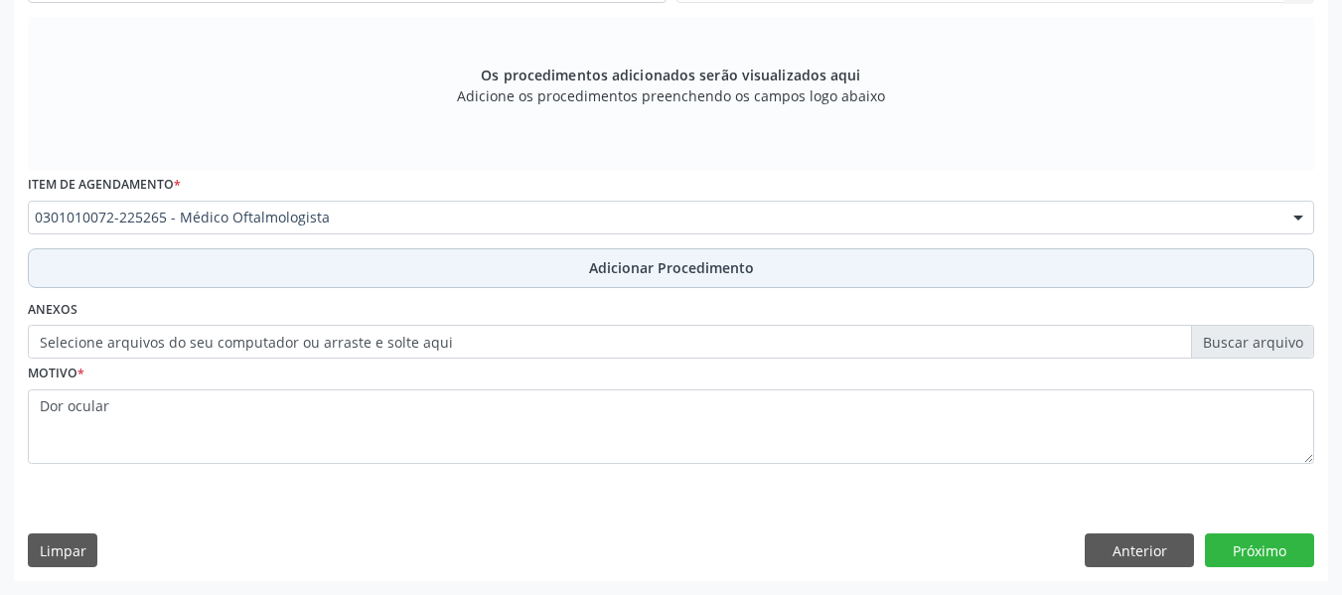
click at [708, 272] on span "Adicionar Procedimento" at bounding box center [671, 267] width 165 height 21
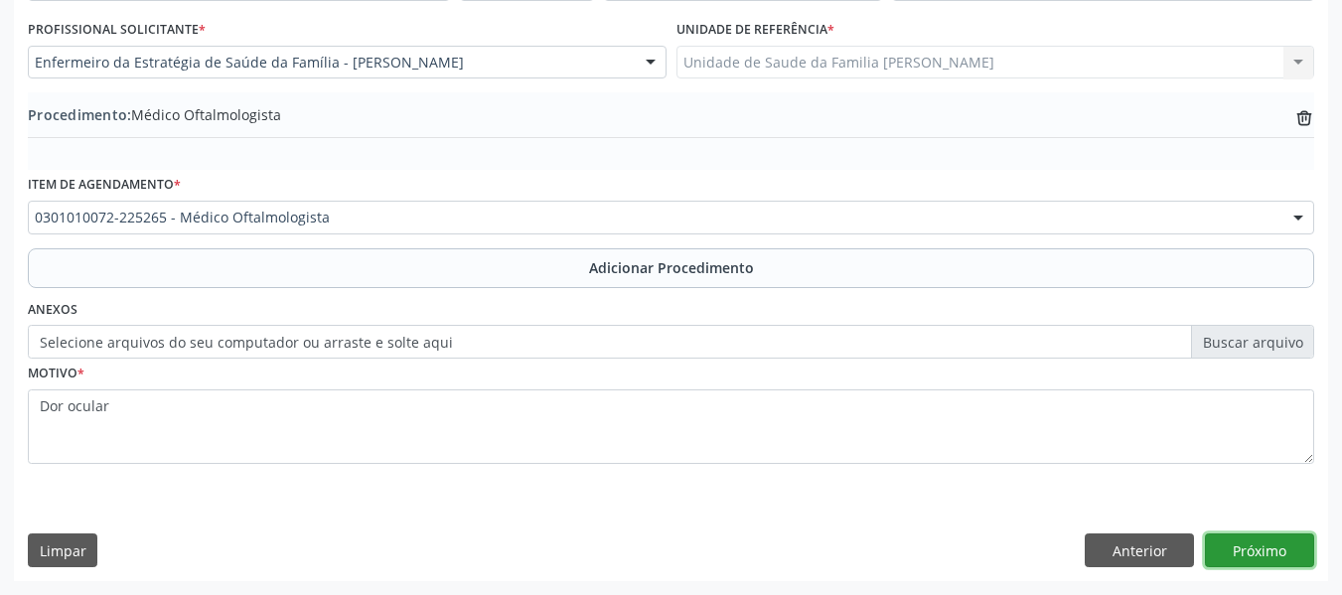
click at [1257, 551] on button "Próximo" at bounding box center [1259, 550] width 109 height 34
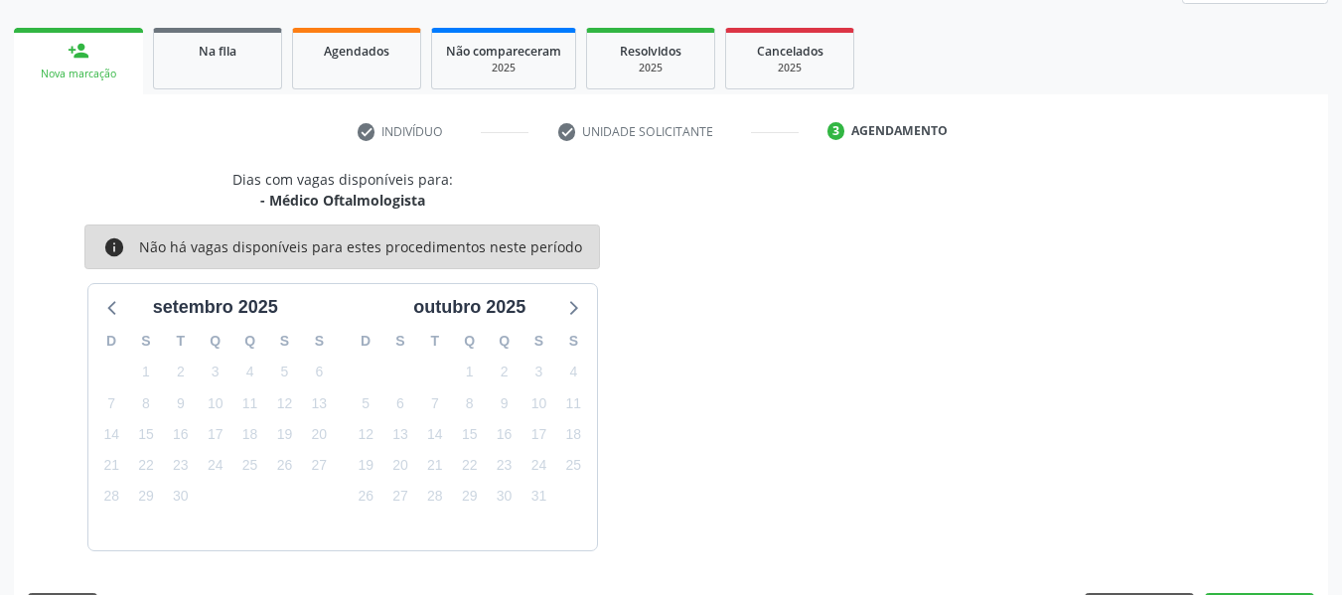
scroll to position [356, 0]
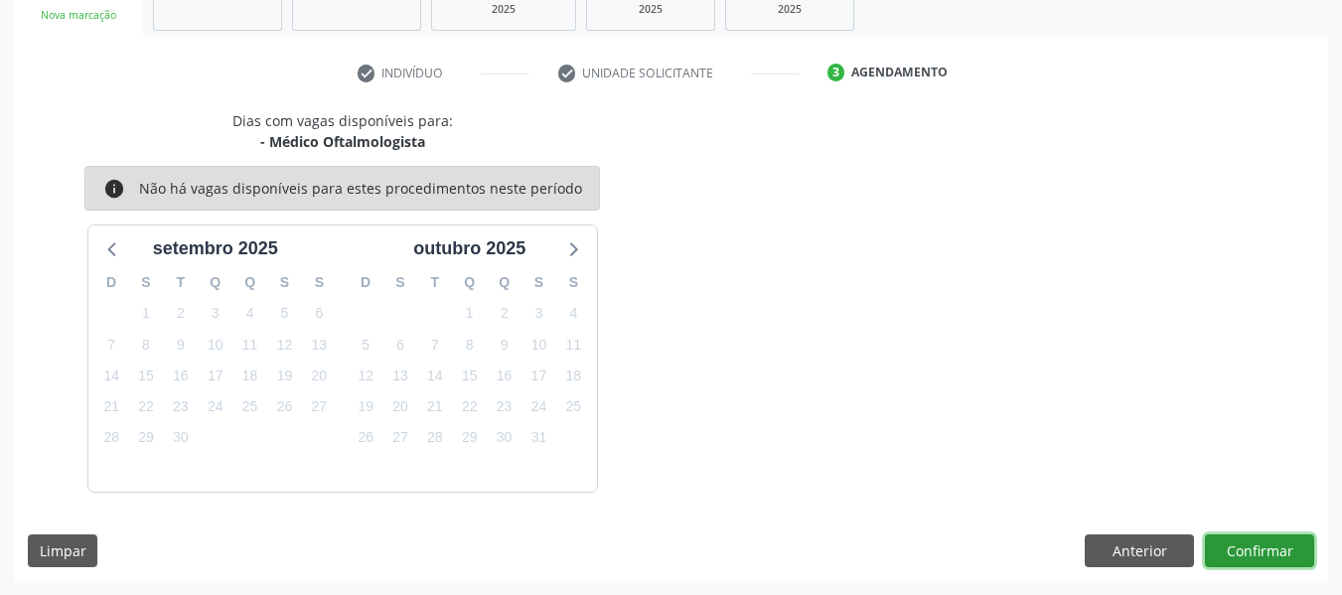
click at [1247, 549] on button "Confirmar" at bounding box center [1259, 551] width 109 height 34
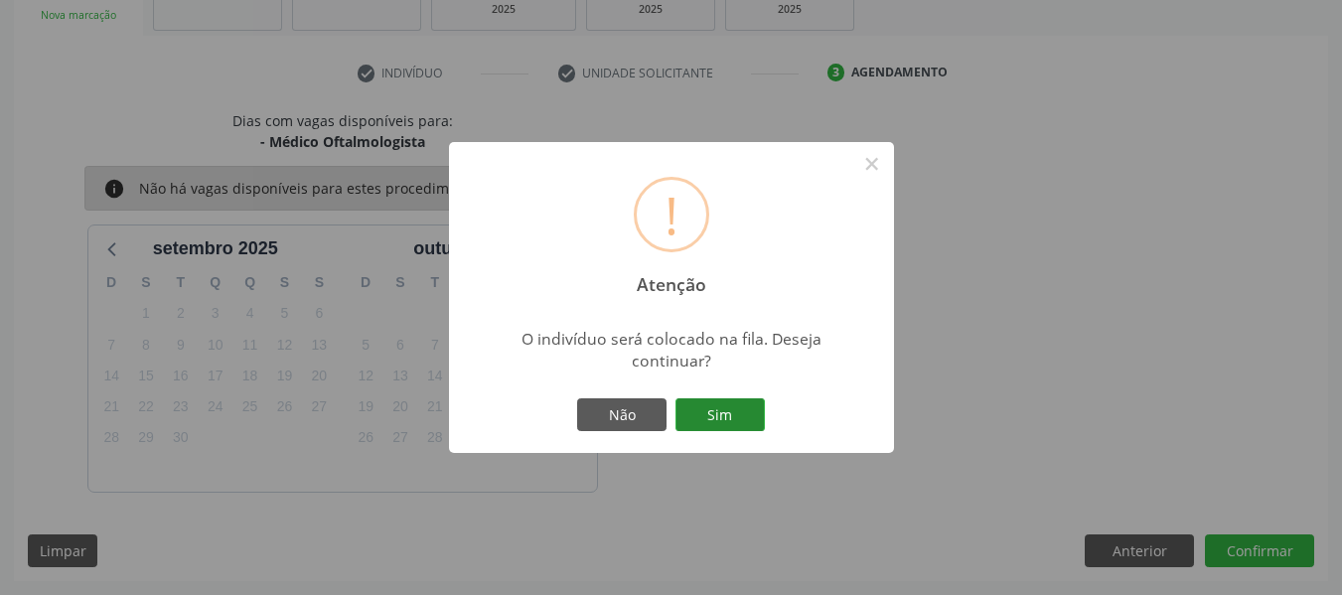
click at [729, 414] on button "Sim" at bounding box center [719, 415] width 89 height 34
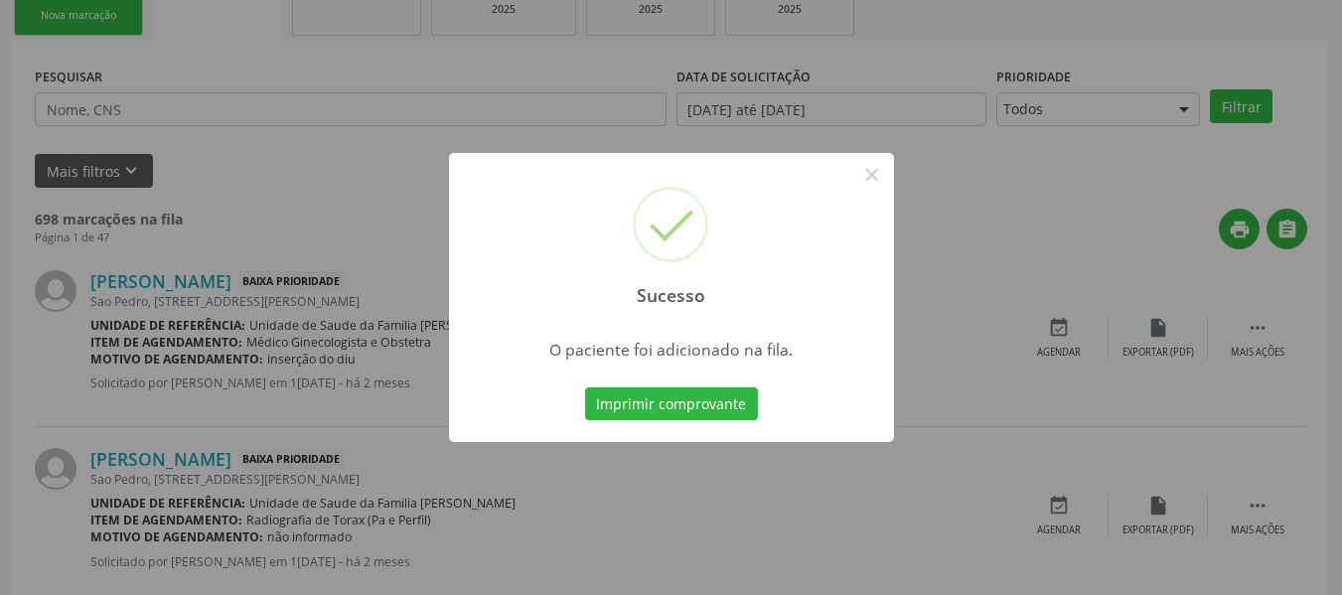
scroll to position [88, 0]
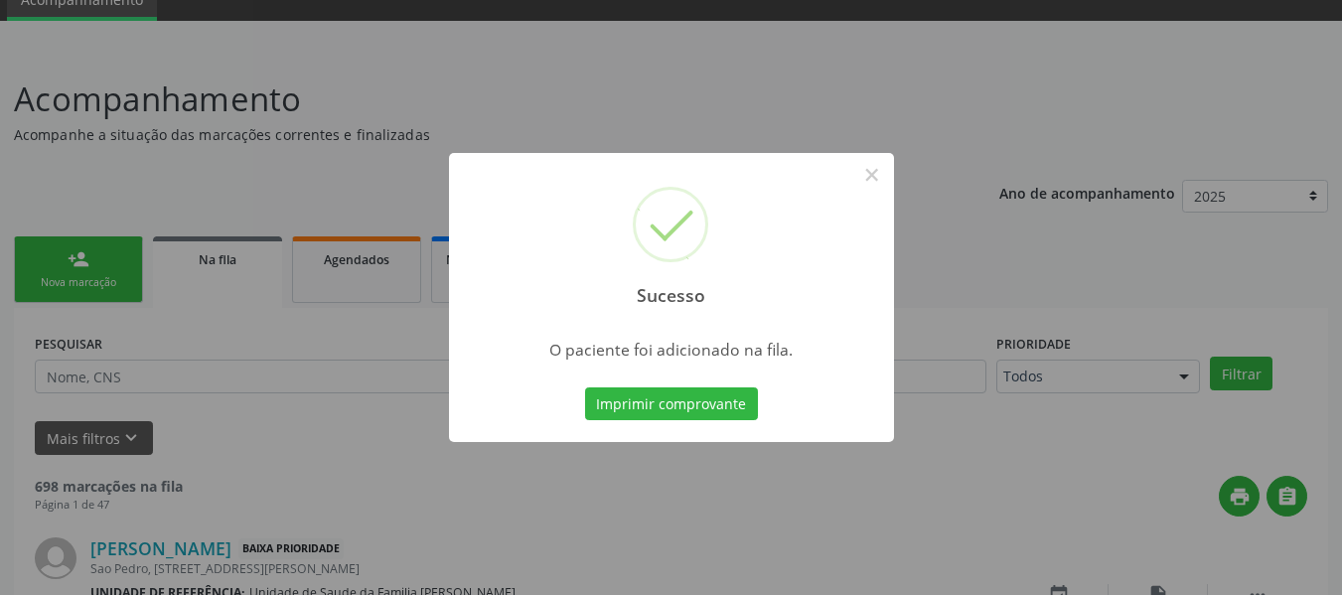
click at [40, 252] on div "Sucesso × O paciente foi adicionado na fila. Imprimir comprovante Cancel" at bounding box center [671, 297] width 1342 height 595
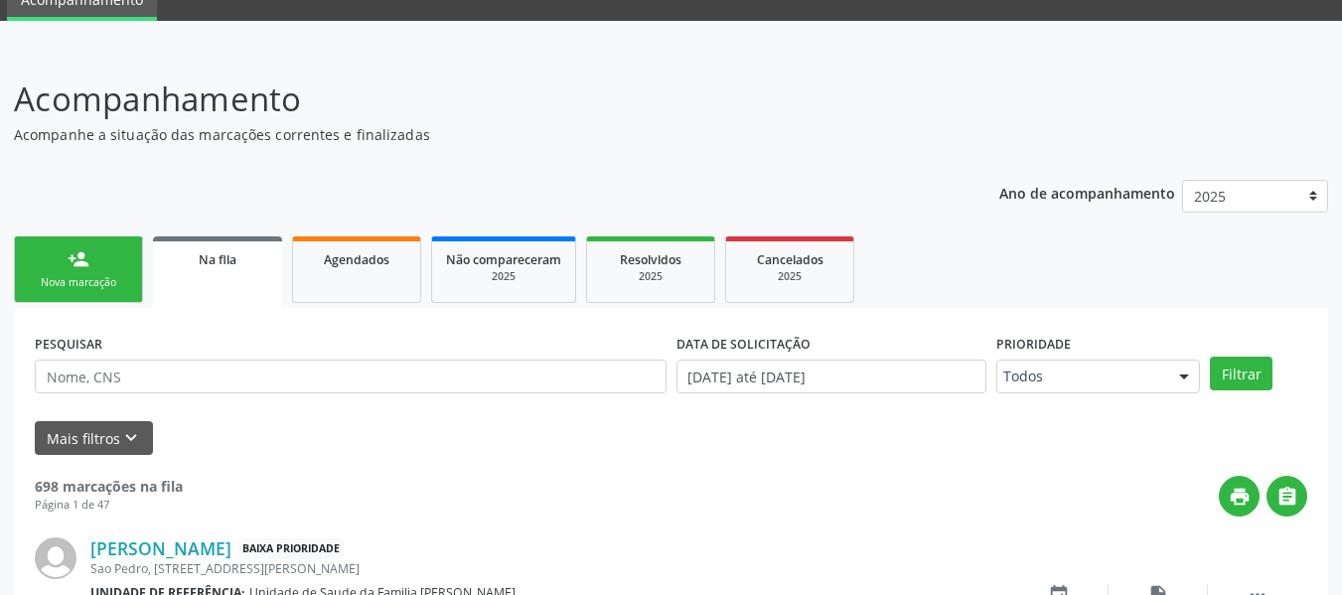
click at [49, 251] on link "person_add Nova marcação" at bounding box center [78, 269] width 129 height 67
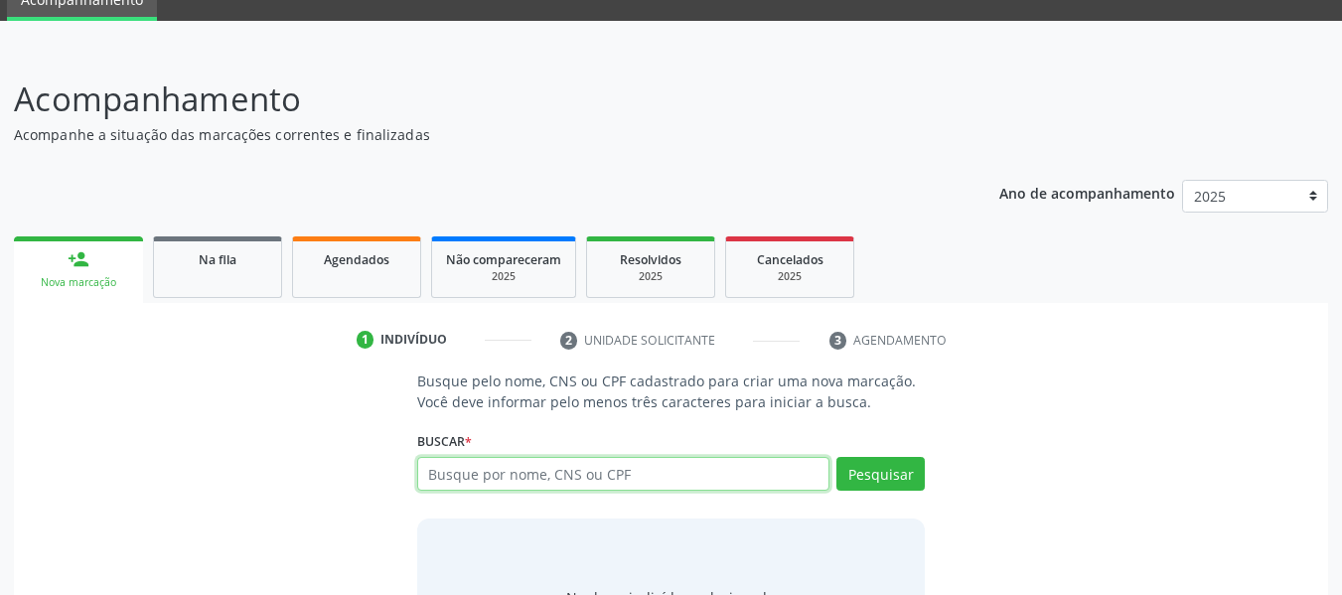
click at [507, 474] on input "text" at bounding box center [623, 474] width 413 height 34
type input "12038953481"
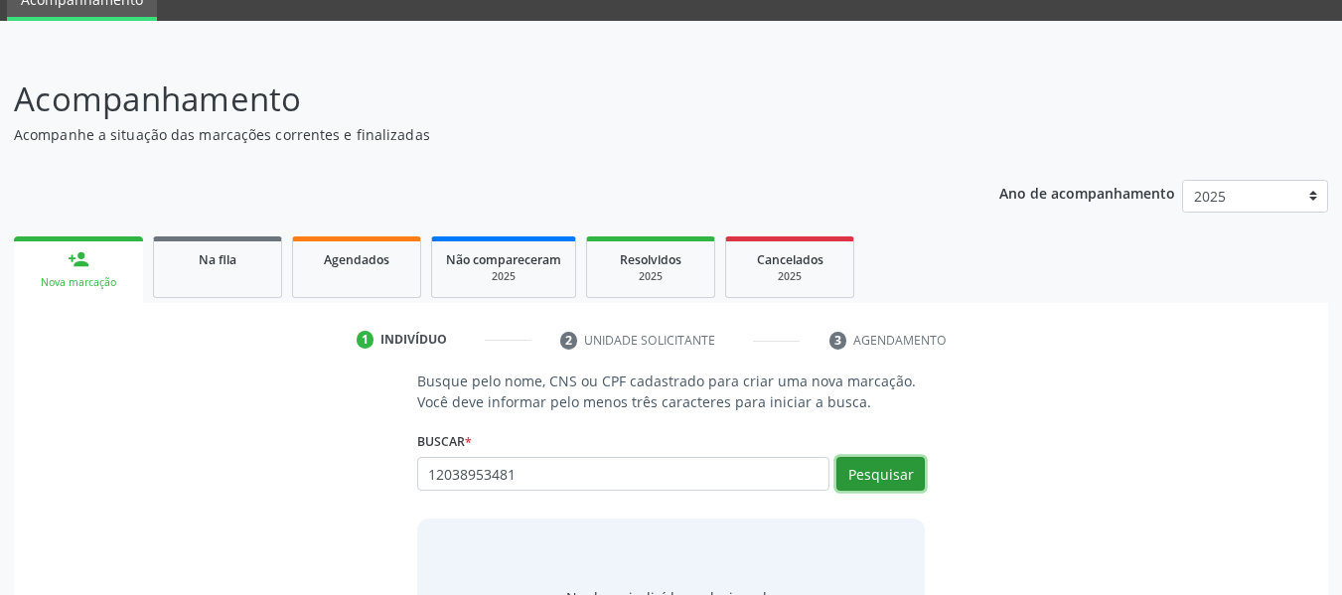
click at [879, 472] on button "Pesquisar" at bounding box center [880, 474] width 88 height 34
type input "12038953481"
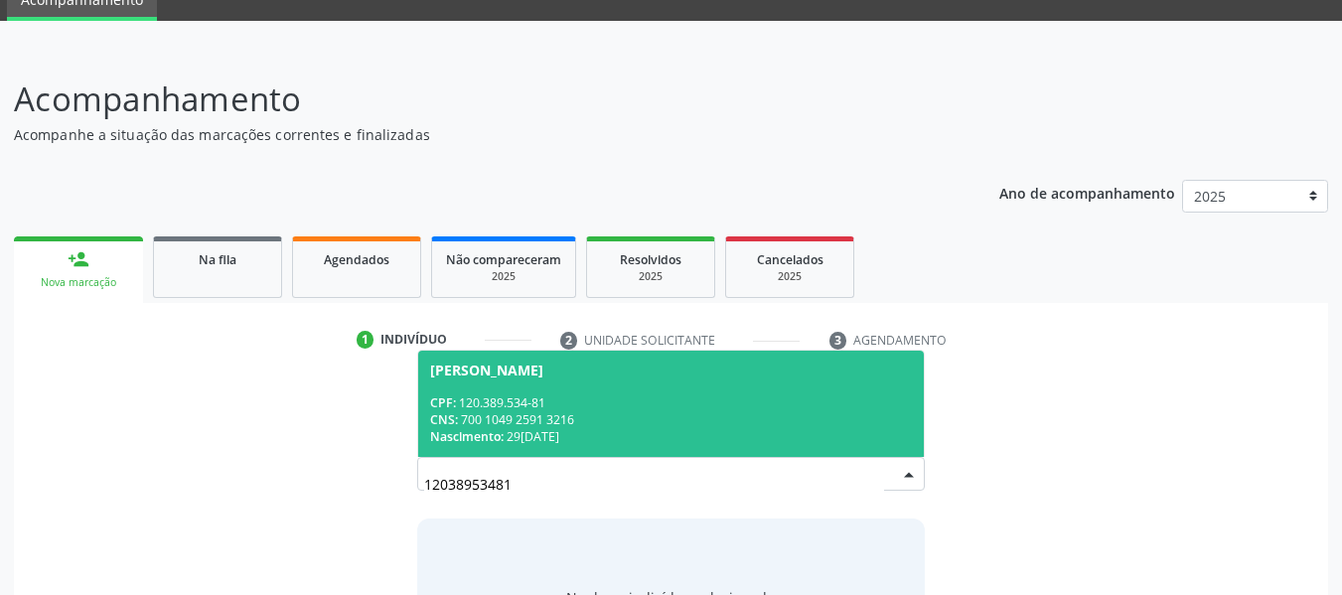
click at [535, 422] on div "CNS: 700 1049 2591 3216" at bounding box center [671, 419] width 483 height 17
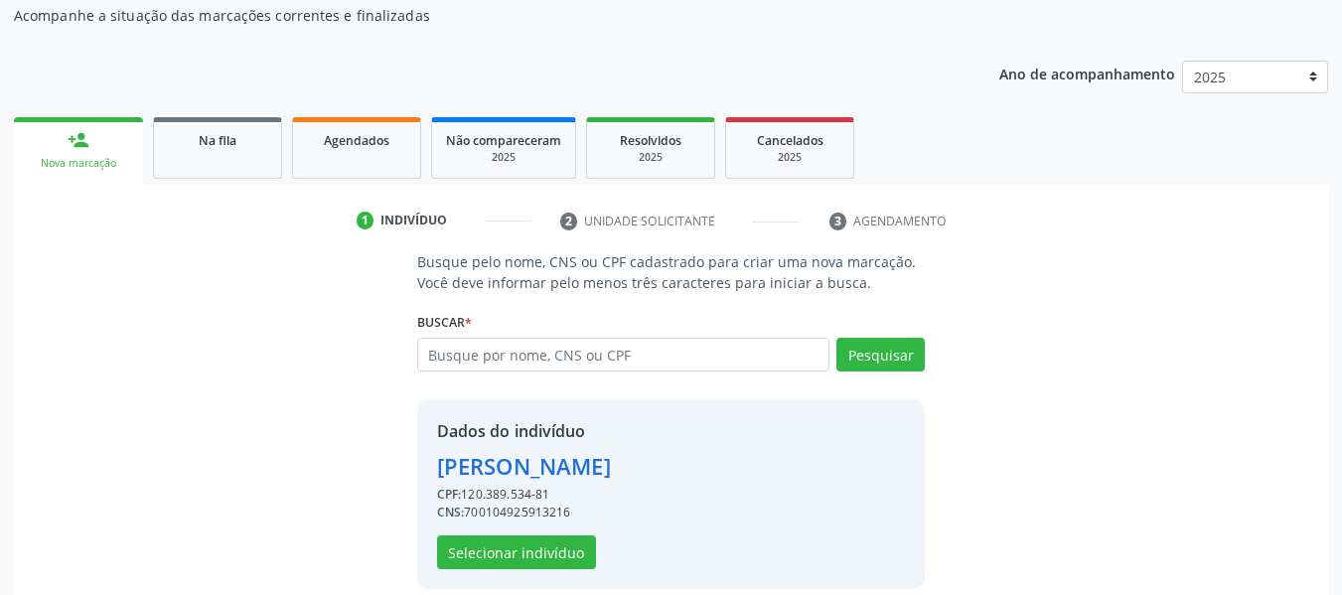
scroll to position [229, 0]
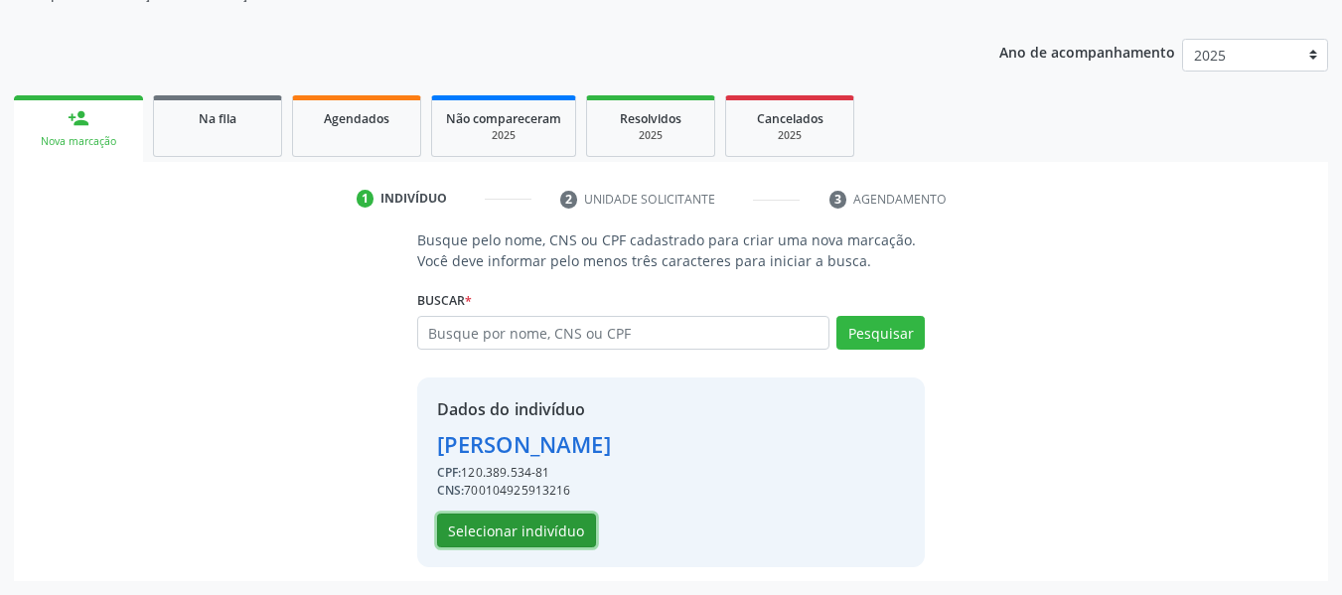
click at [535, 527] on button "Selecionar indivíduo" at bounding box center [516, 531] width 159 height 34
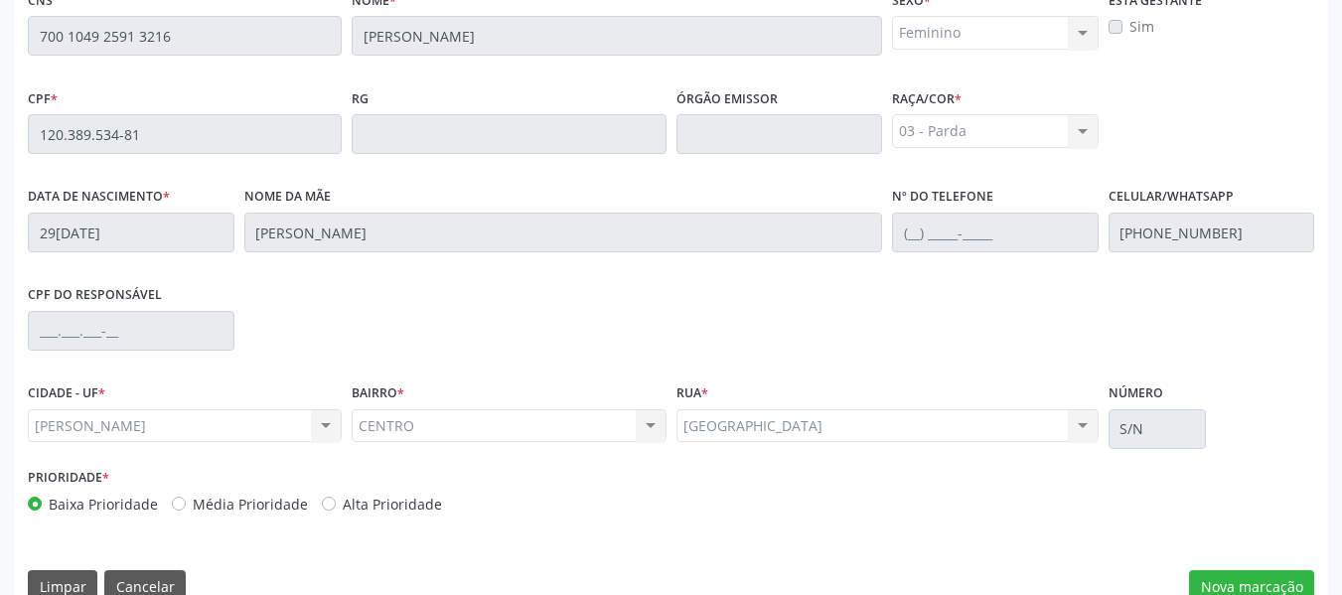
scroll to position [567, 0]
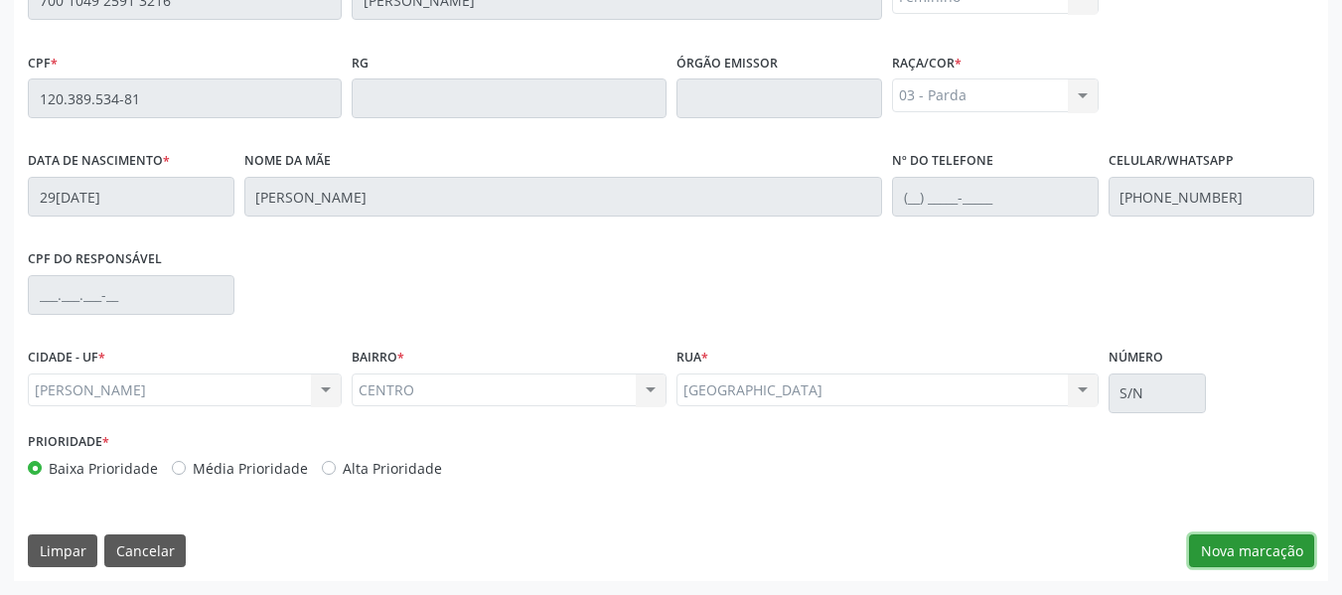
click at [1263, 551] on button "Nova marcação" at bounding box center [1251, 551] width 125 height 34
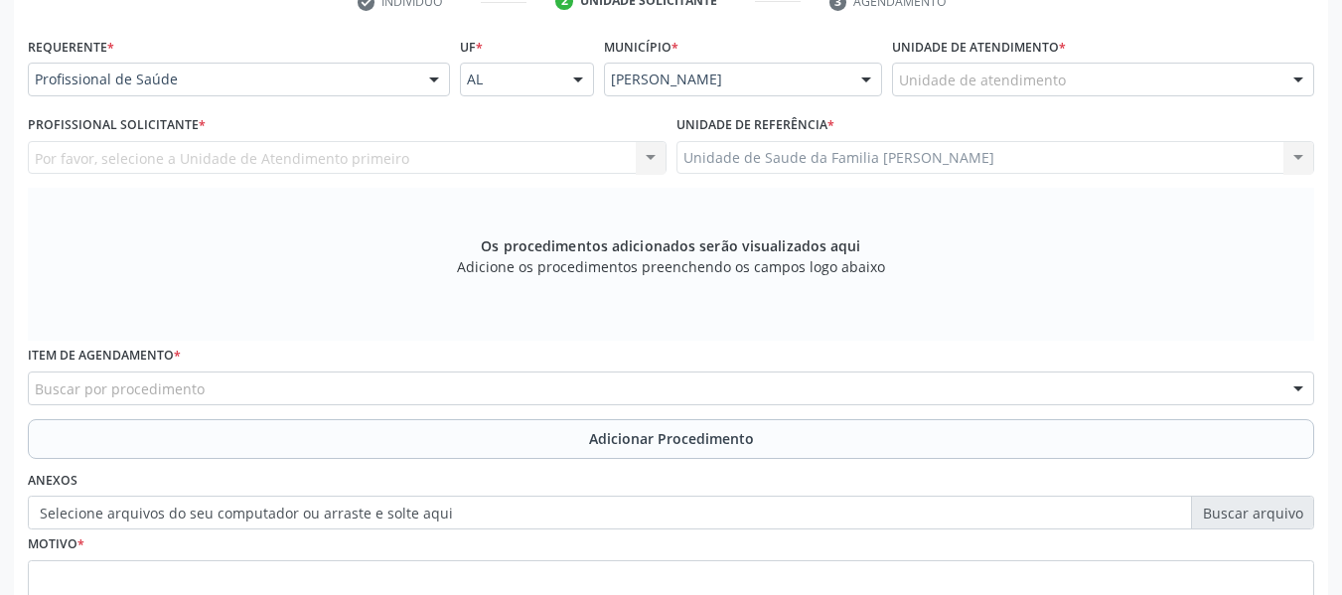
scroll to position [408, 0]
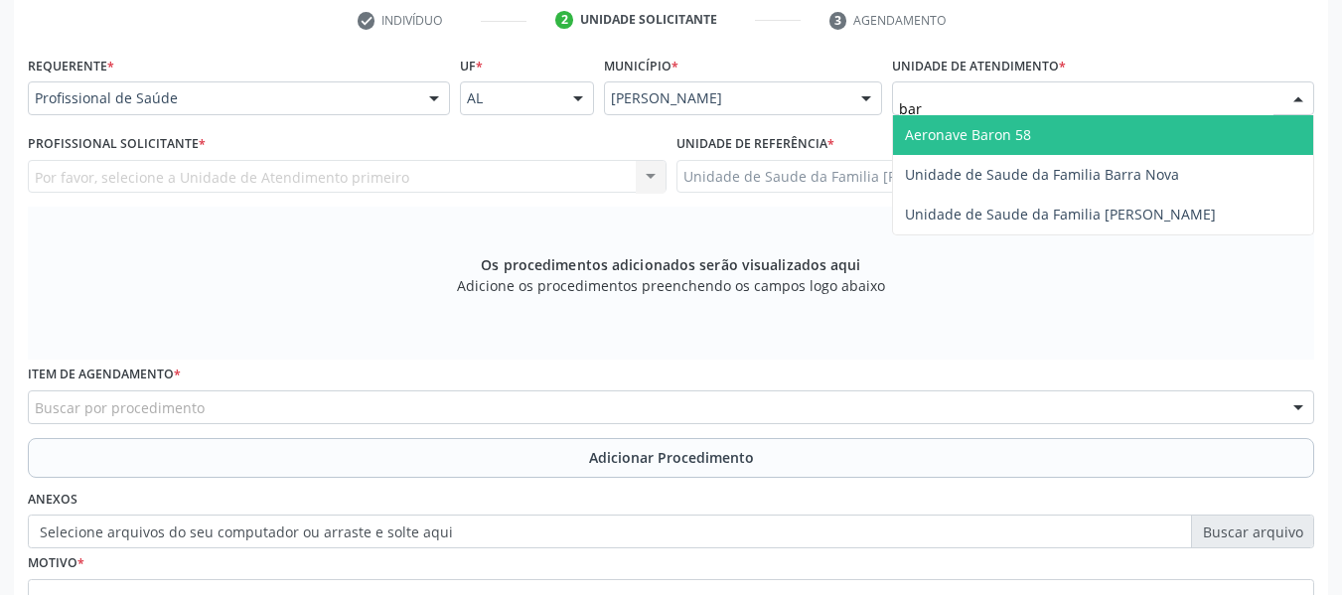
type input "barr"
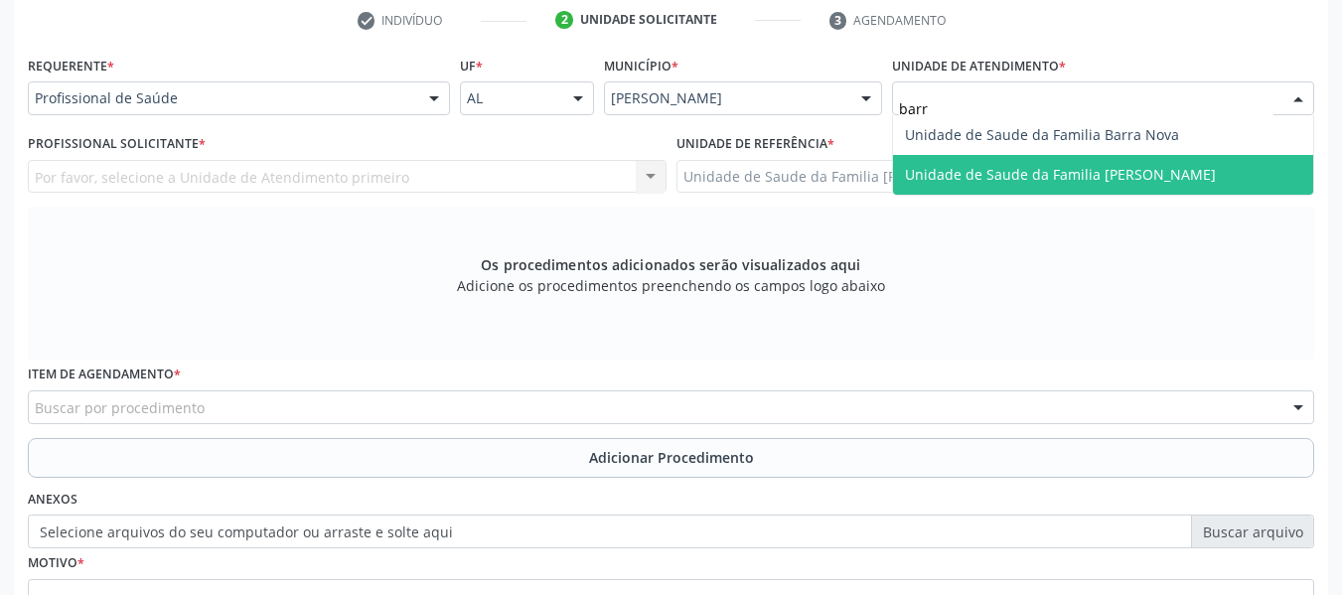
click at [953, 172] on span "Unidade de Saude da Familia [PERSON_NAME]" at bounding box center [1060, 174] width 311 height 19
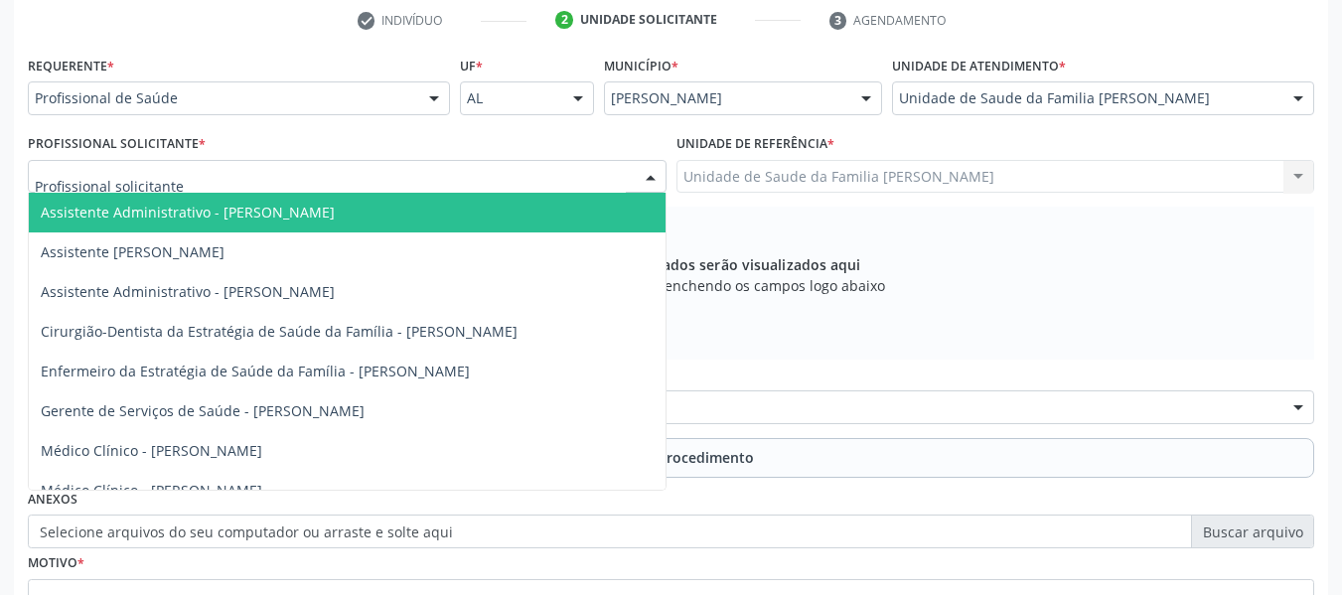
click at [647, 173] on div at bounding box center [651, 178] width 30 height 34
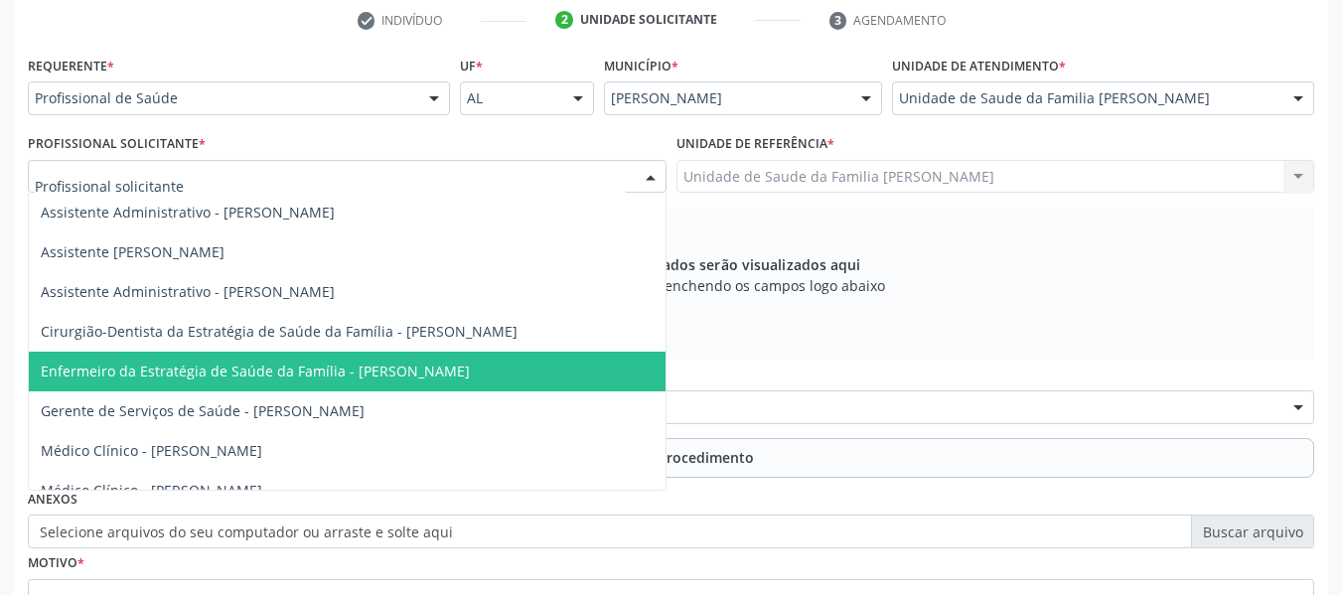
click at [443, 367] on span "Enfermeiro da Estratégia de Saúde da Família - [PERSON_NAME]" at bounding box center [255, 371] width 429 height 19
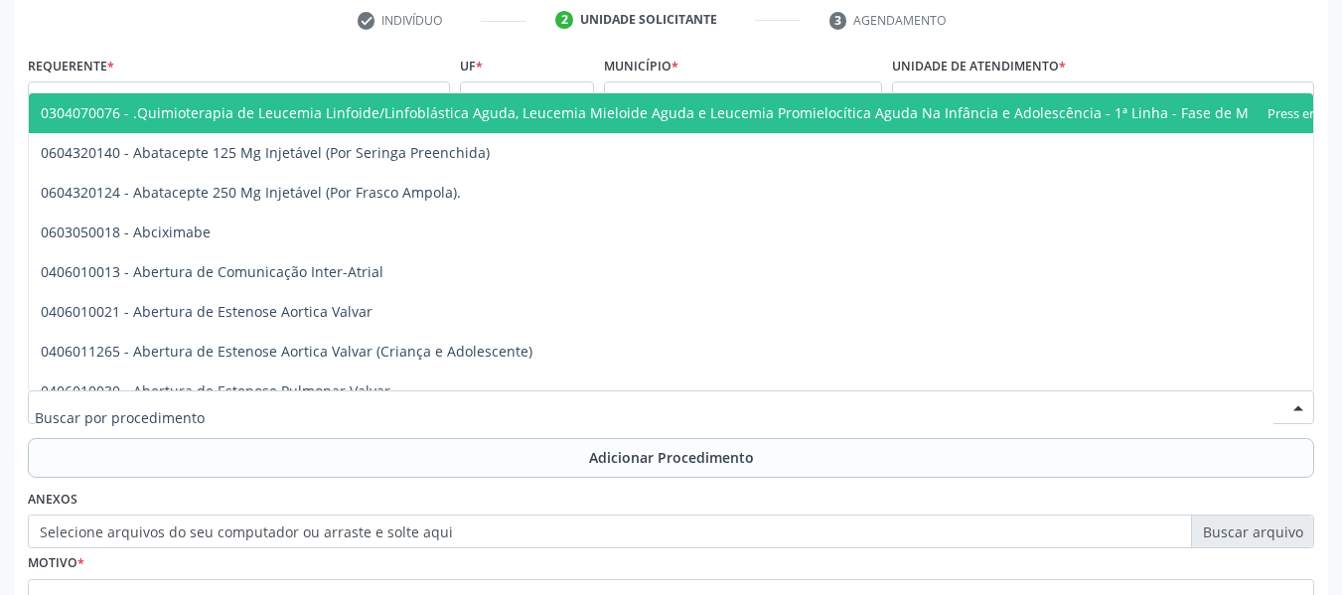
click at [198, 394] on div at bounding box center [671, 407] width 1286 height 34
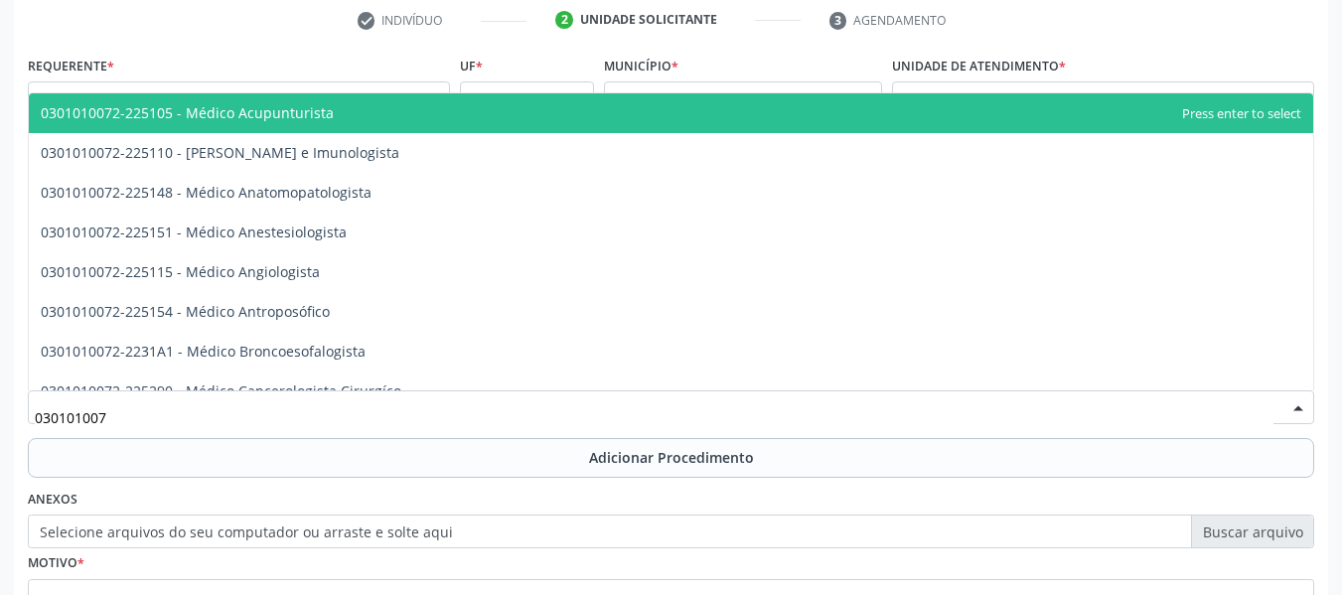
type input "0301010072"
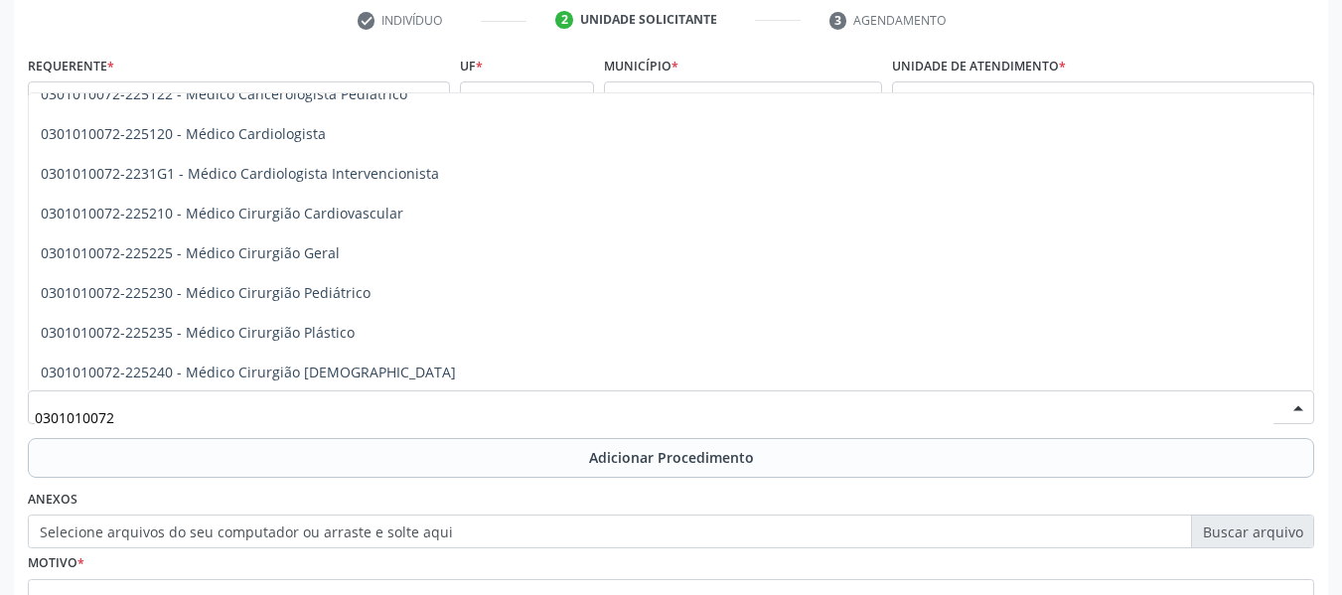
scroll to position [345, 0]
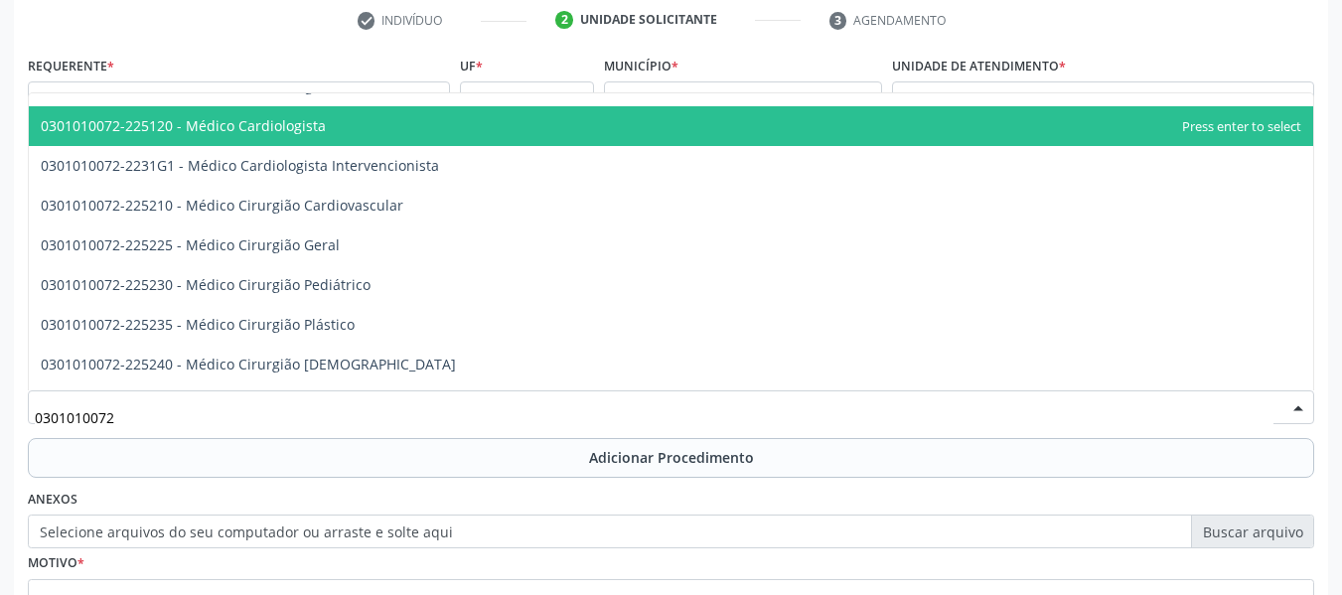
click at [315, 124] on span "0301010072-225120 - Médico Cardiologista" at bounding box center [183, 125] width 285 height 19
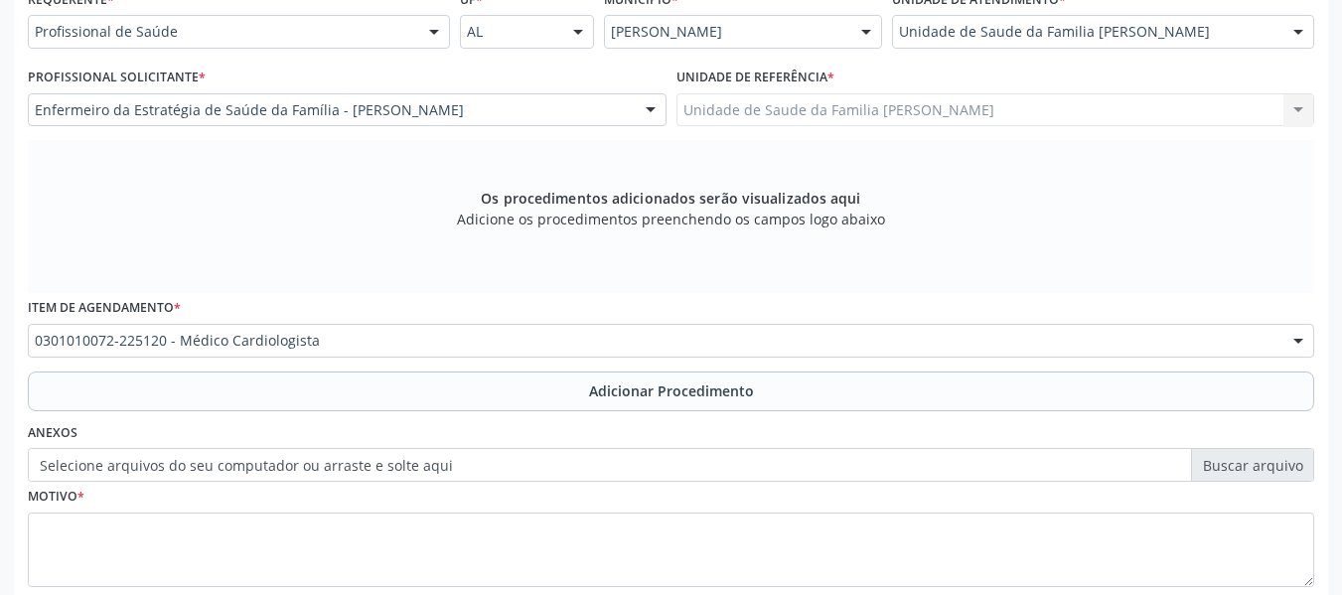
scroll to position [598, 0]
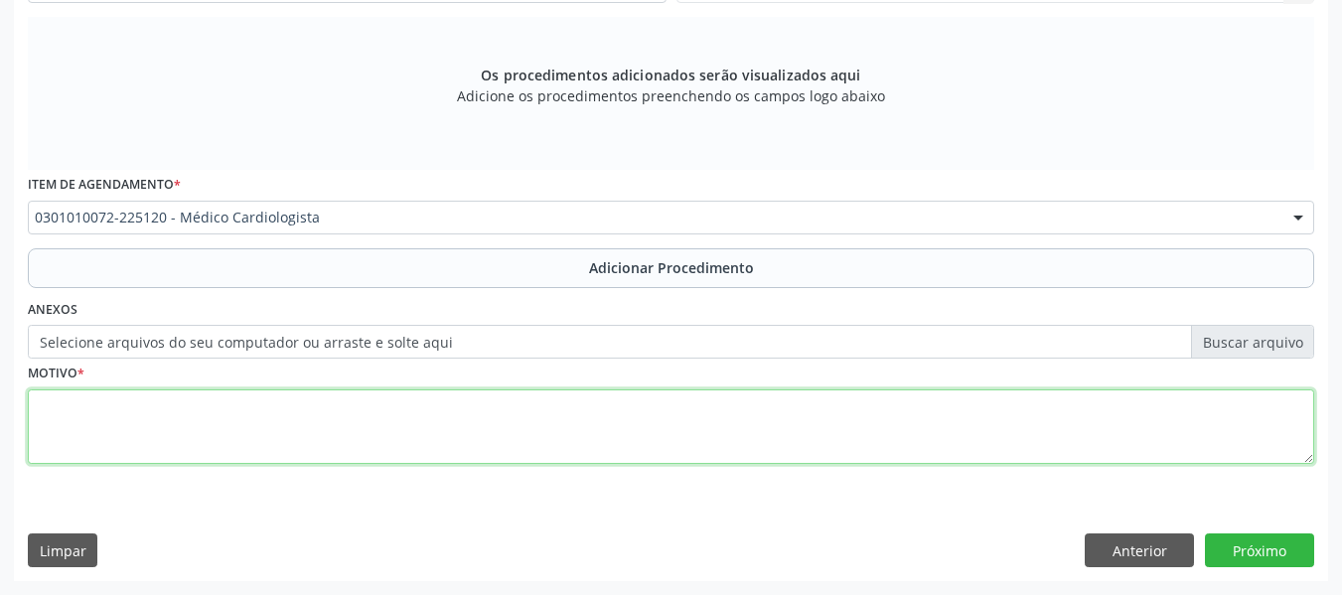
click at [141, 432] on textarea at bounding box center [671, 426] width 1286 height 75
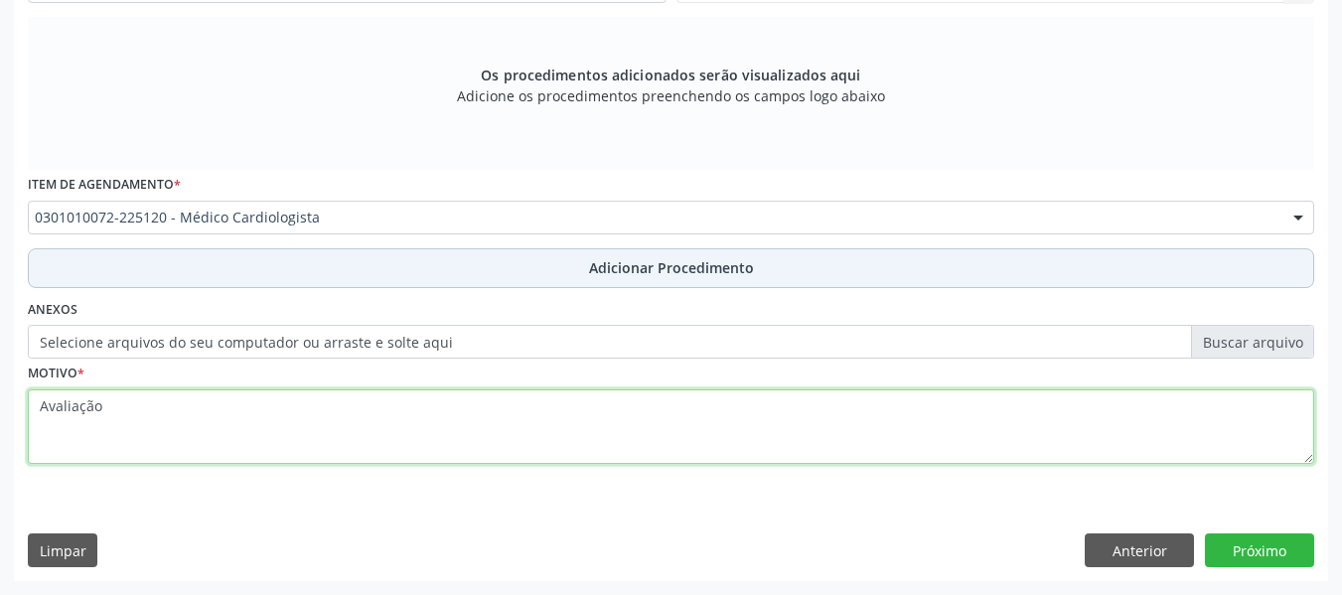
type textarea "Avaliação"
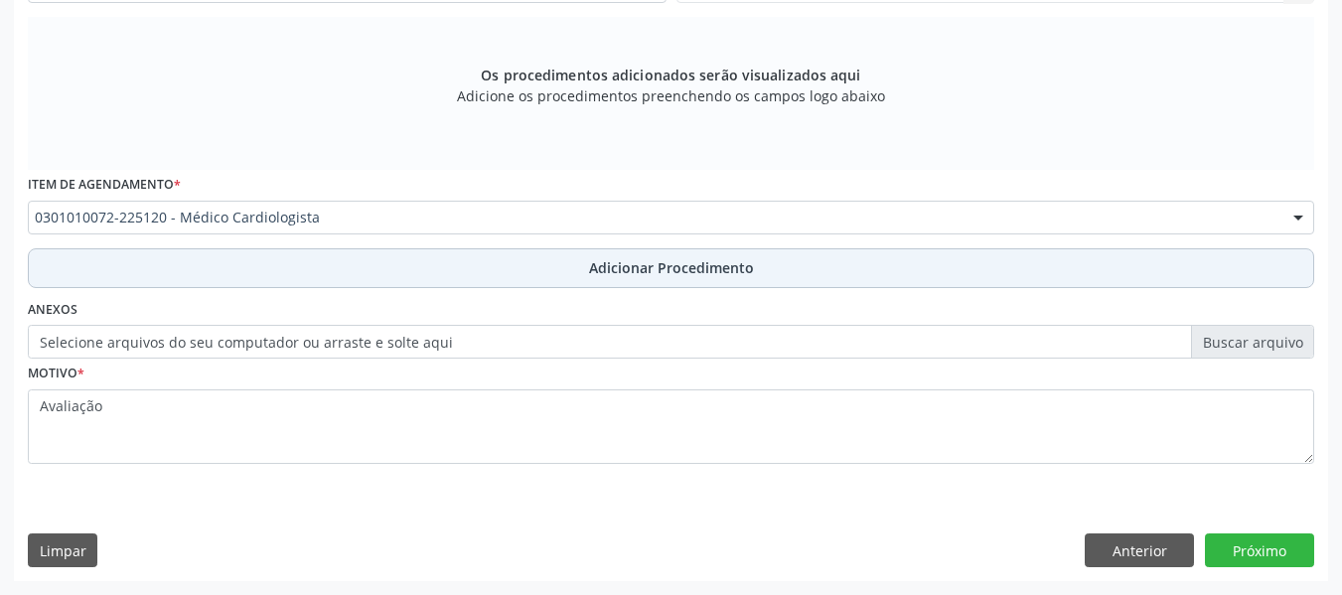
click at [667, 264] on span "Adicionar Procedimento" at bounding box center [671, 267] width 165 height 21
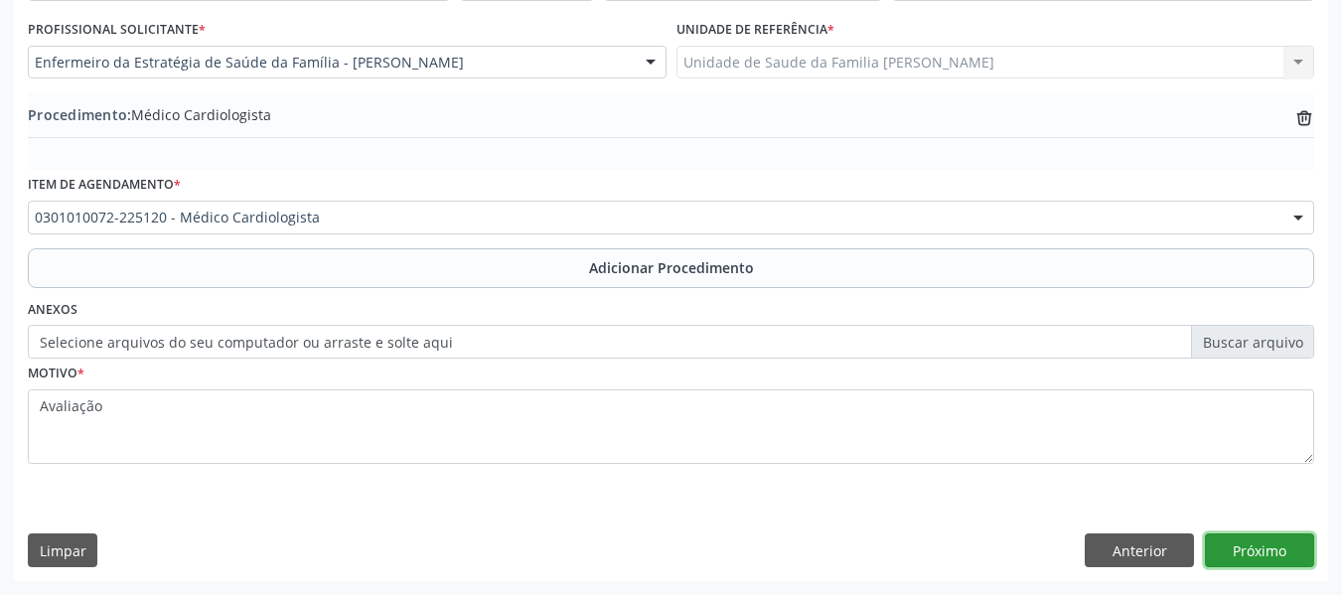
click at [1248, 548] on button "Próximo" at bounding box center [1259, 550] width 109 height 34
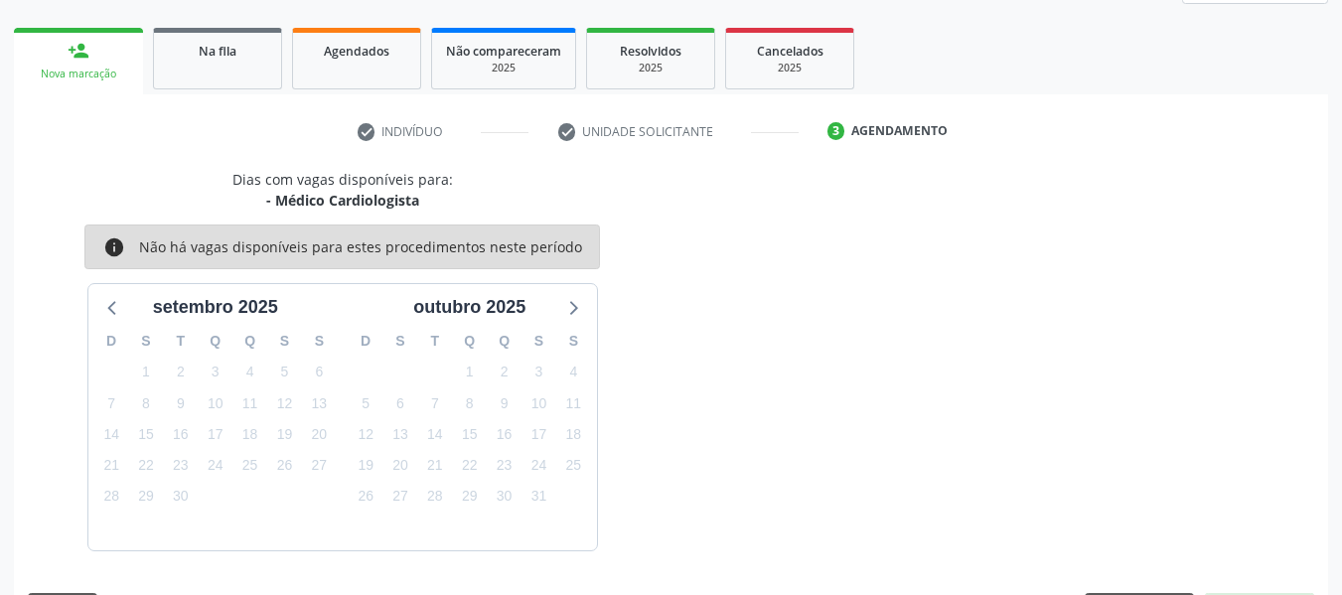
scroll to position [356, 0]
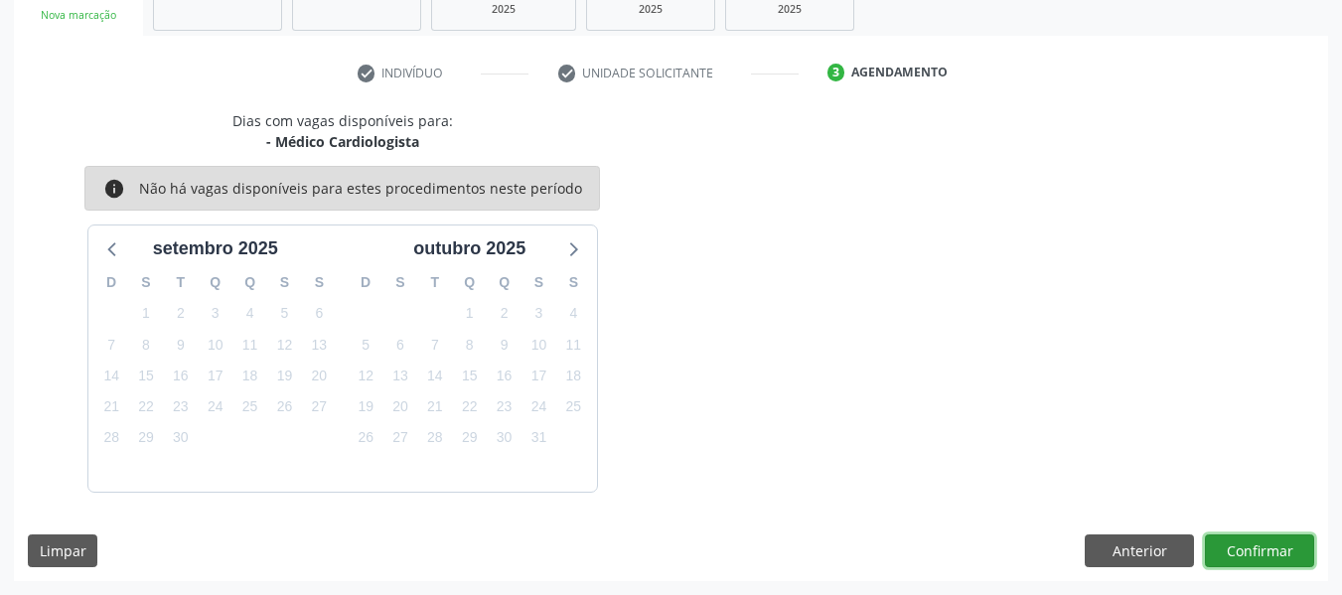
click at [1256, 550] on button "Confirmar" at bounding box center [1259, 551] width 109 height 34
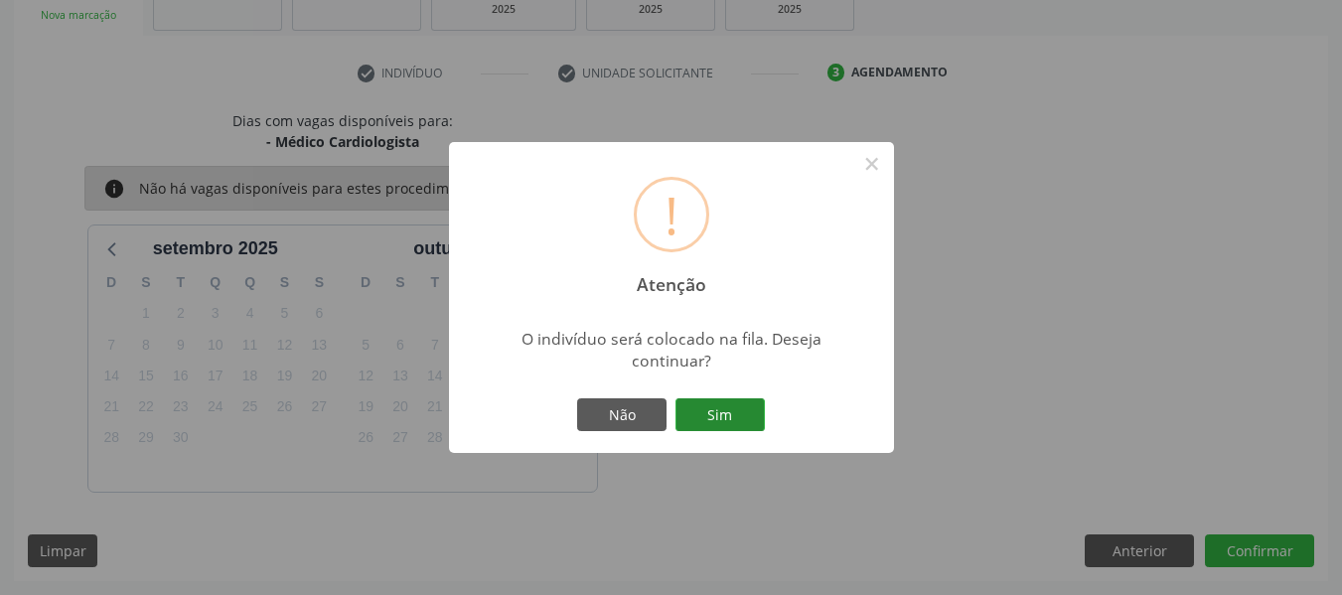
click at [729, 418] on button "Sim" at bounding box center [719, 415] width 89 height 34
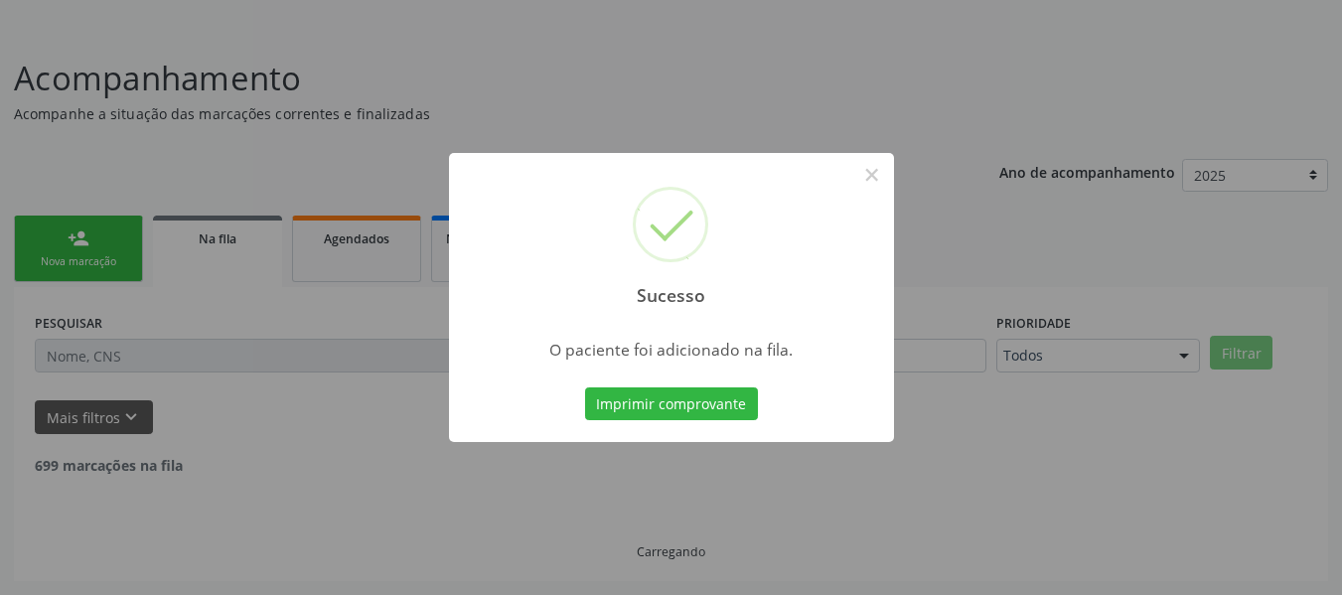
scroll to position [88, 0]
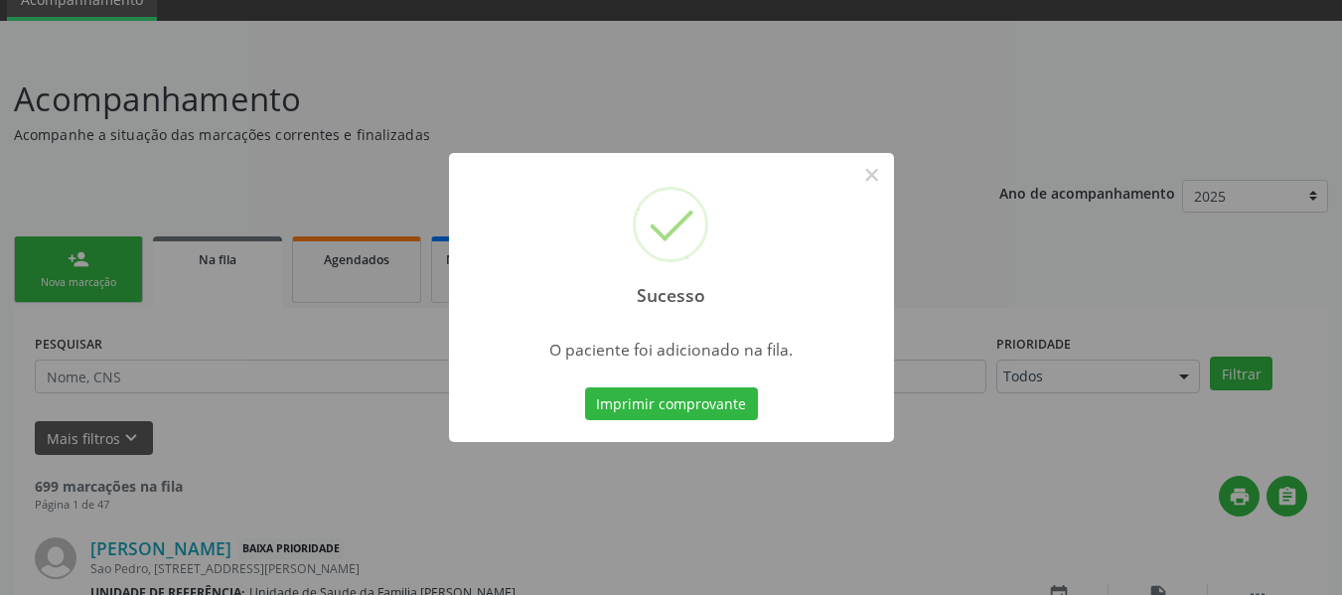
click at [53, 260] on div "Sucesso × O paciente foi adicionado na fila. Imprimir comprovante Cancel" at bounding box center [671, 297] width 1342 height 595
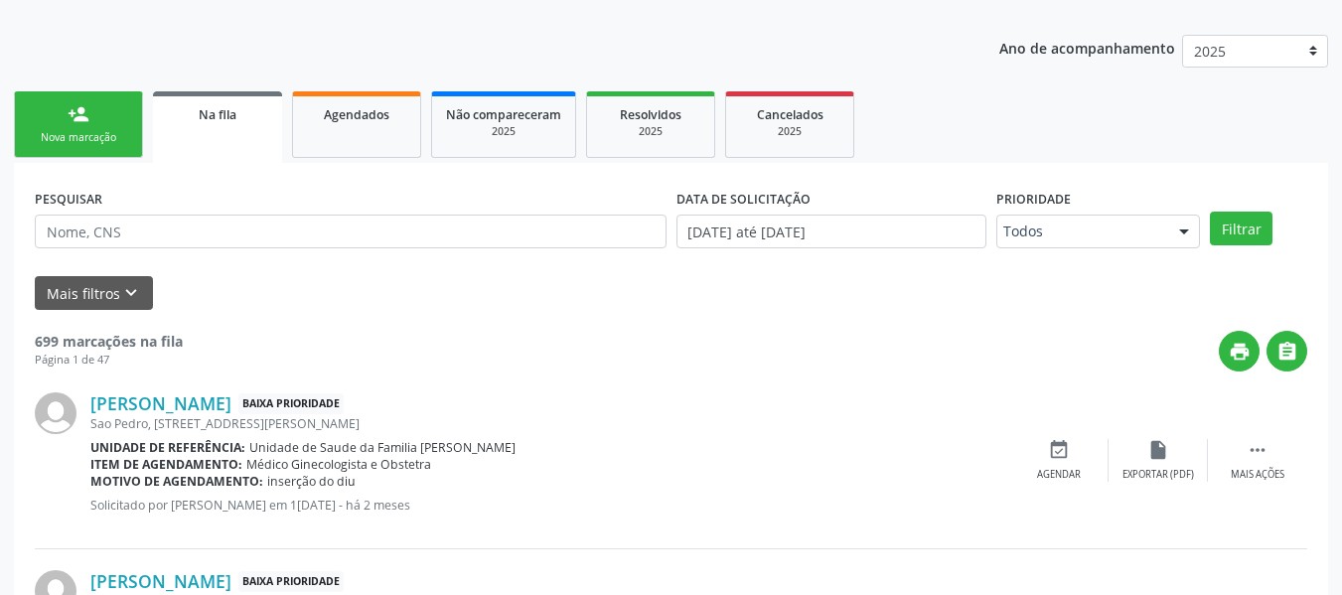
scroll to position [181, 0]
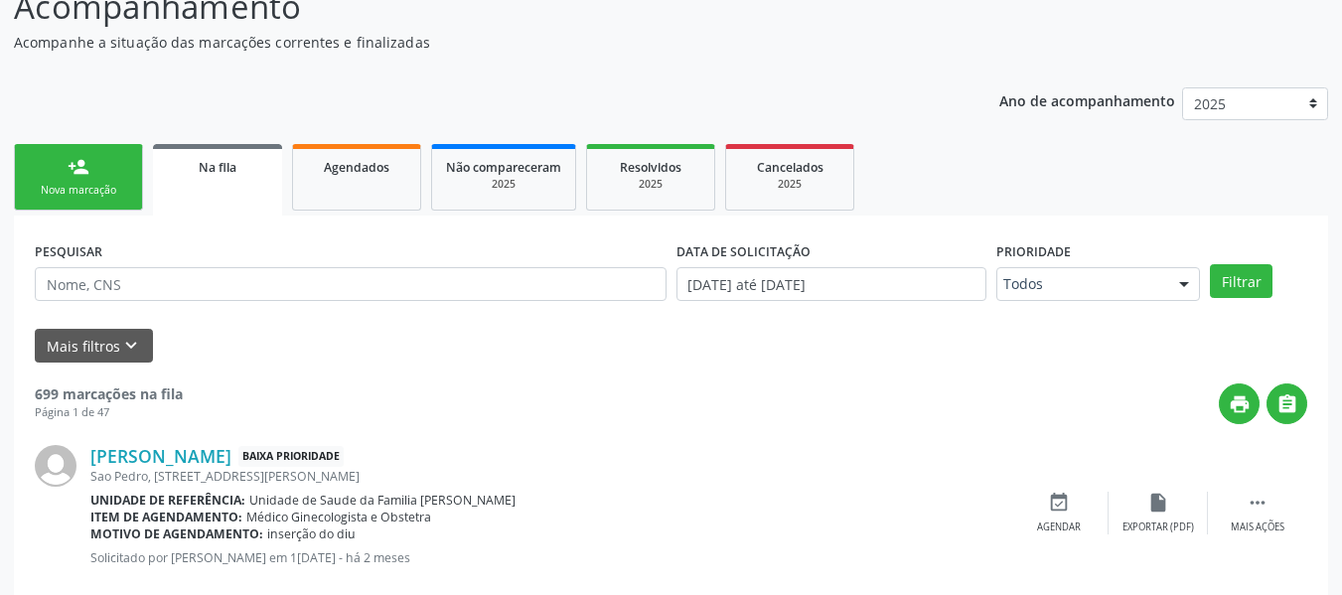
click at [74, 160] on div "person_add" at bounding box center [79, 167] width 22 height 22
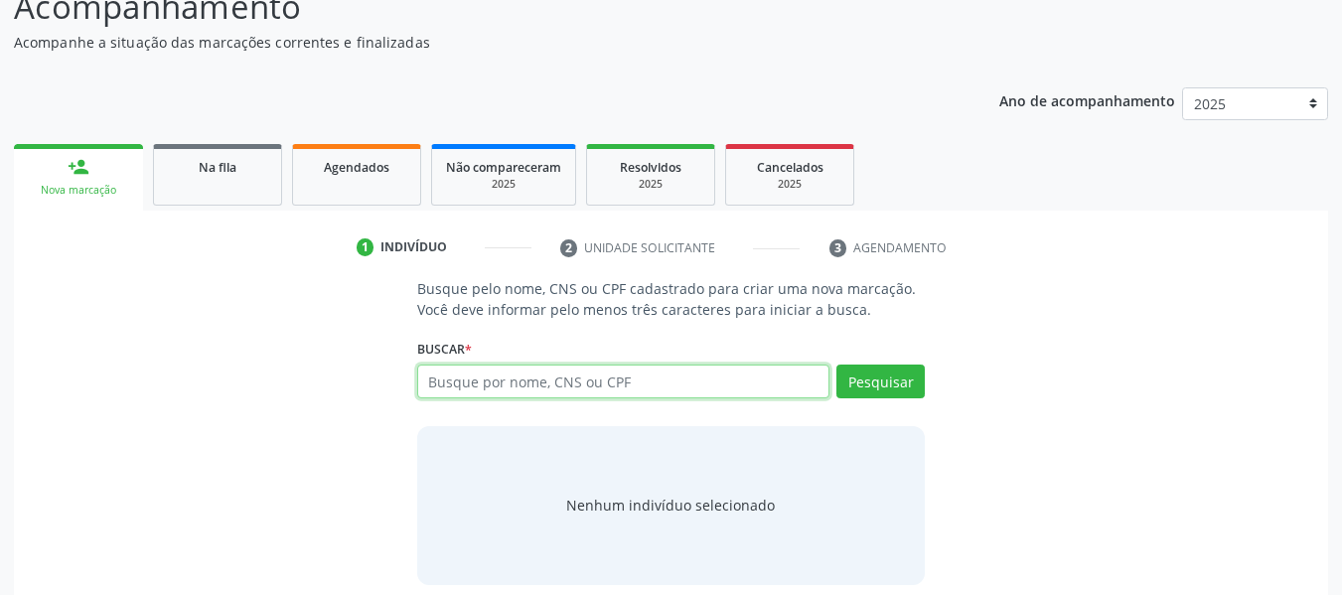
click at [458, 378] on input "text" at bounding box center [623, 382] width 413 height 34
type input "704709769006034"
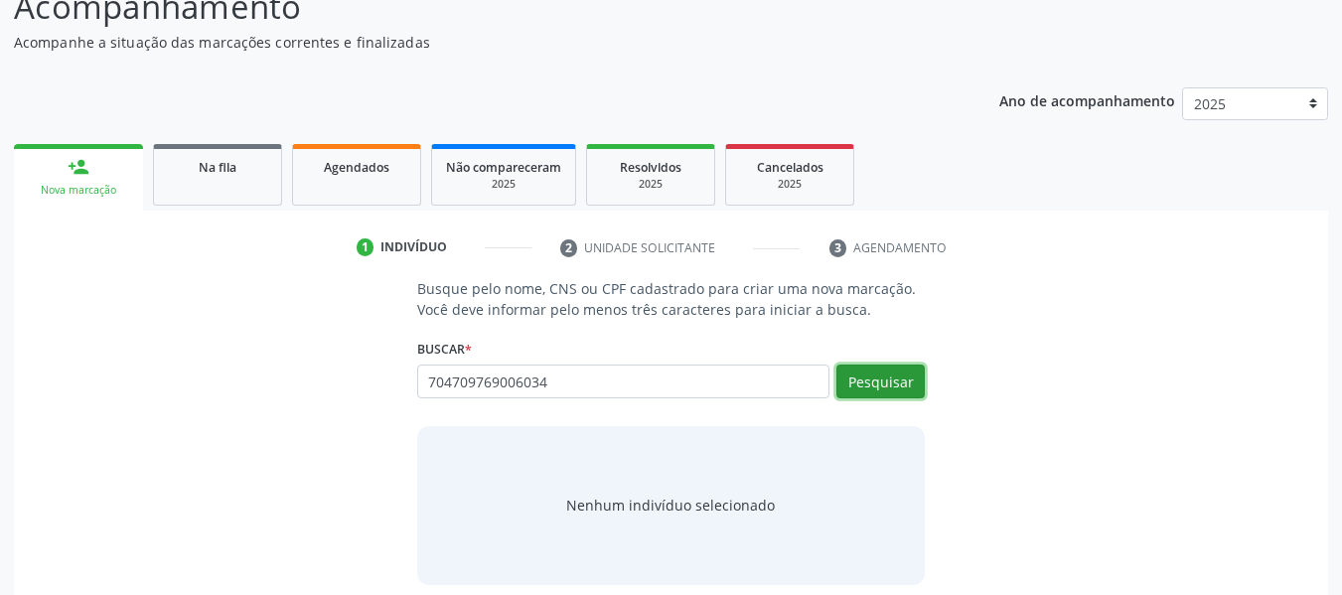
click at [858, 376] on button "Pesquisar" at bounding box center [880, 382] width 88 height 34
type input "704709769006034"
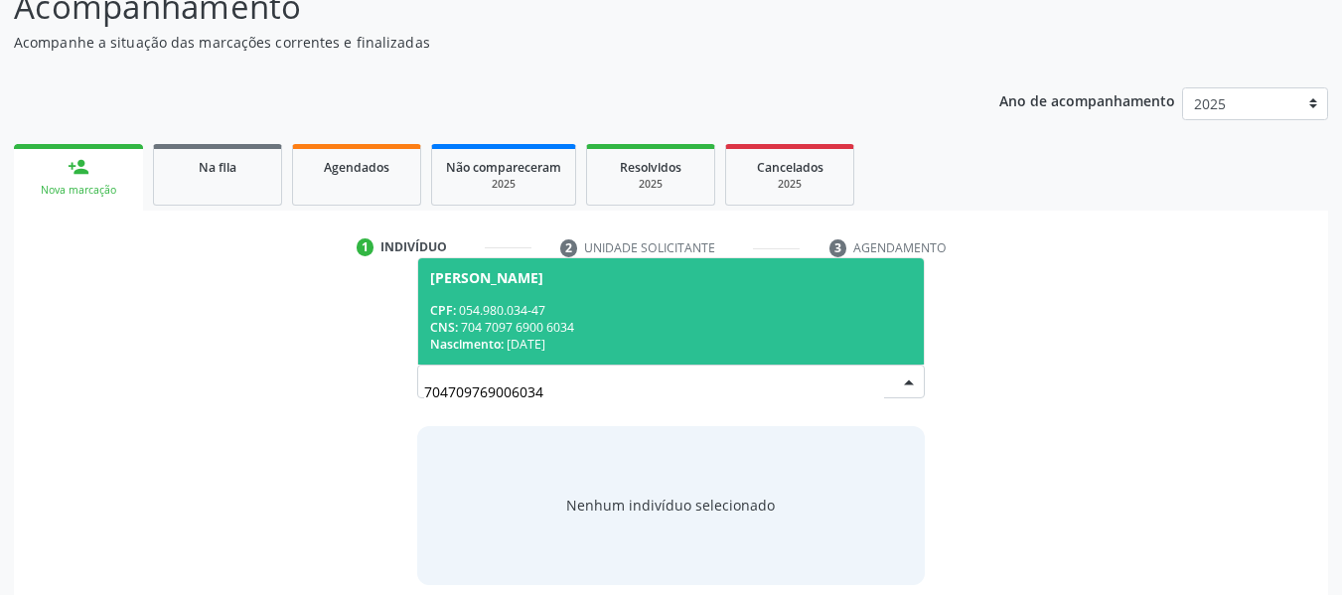
click at [858, 376] on input "704709769006034" at bounding box center [654, 392] width 461 height 40
click at [514, 324] on div "CNS: 704 7097 6900 6034" at bounding box center [671, 327] width 483 height 17
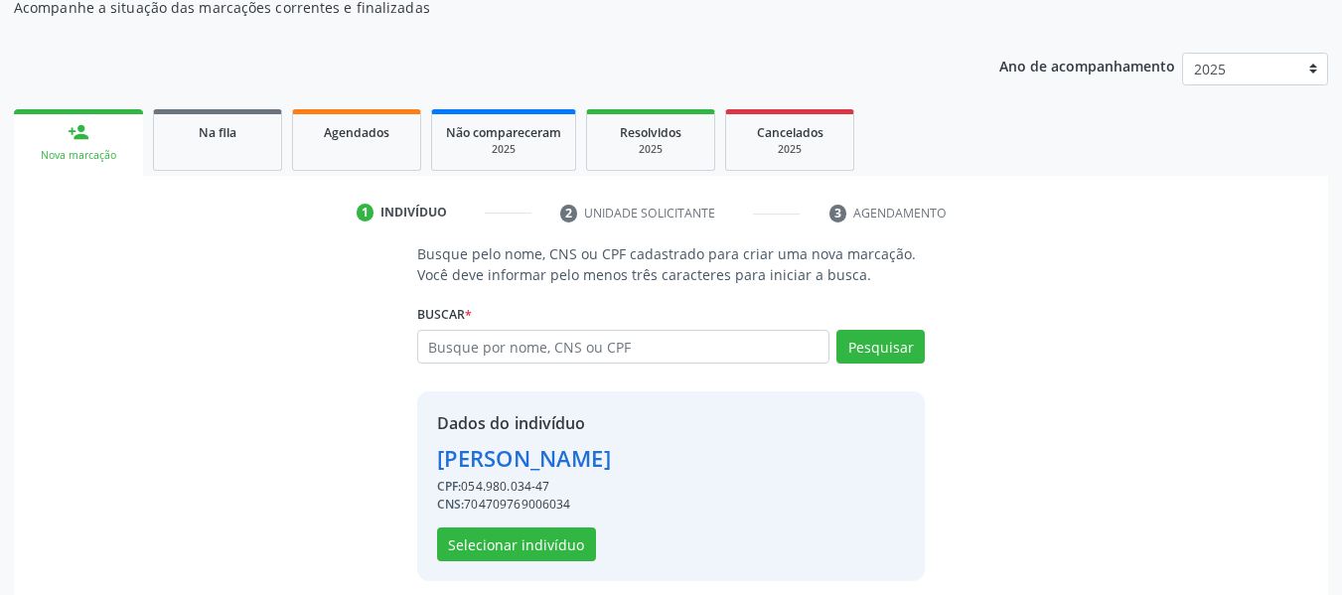
scroll to position [229, 0]
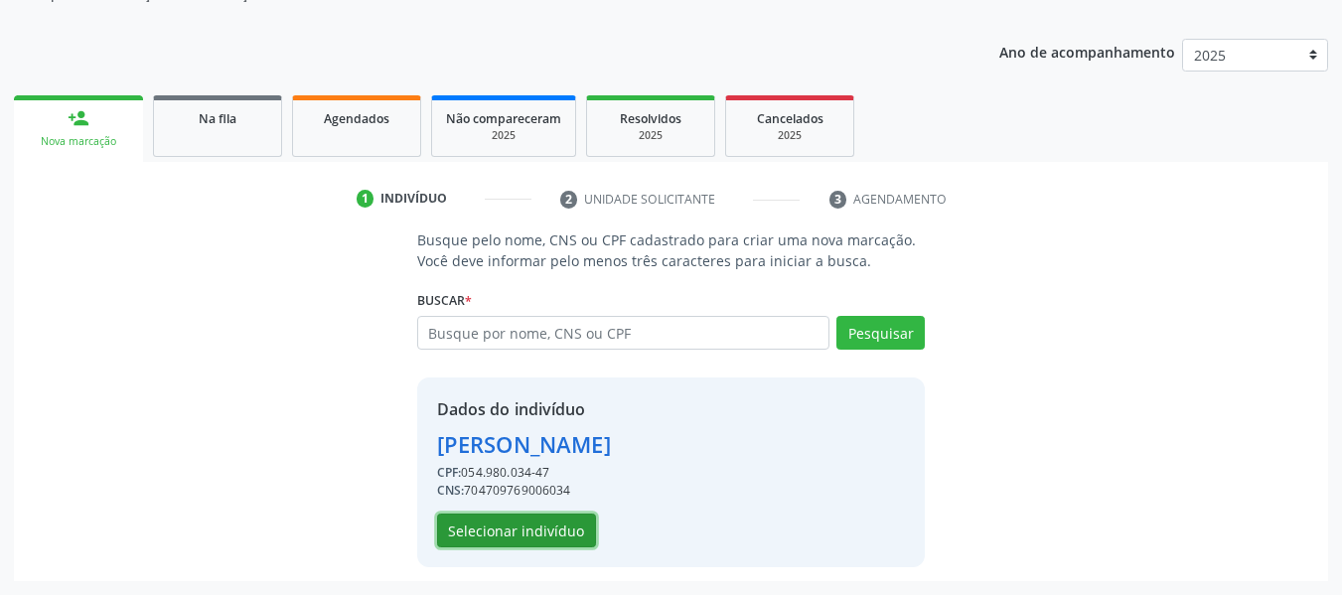
click at [540, 531] on button "Selecionar indivíduo" at bounding box center [516, 531] width 159 height 34
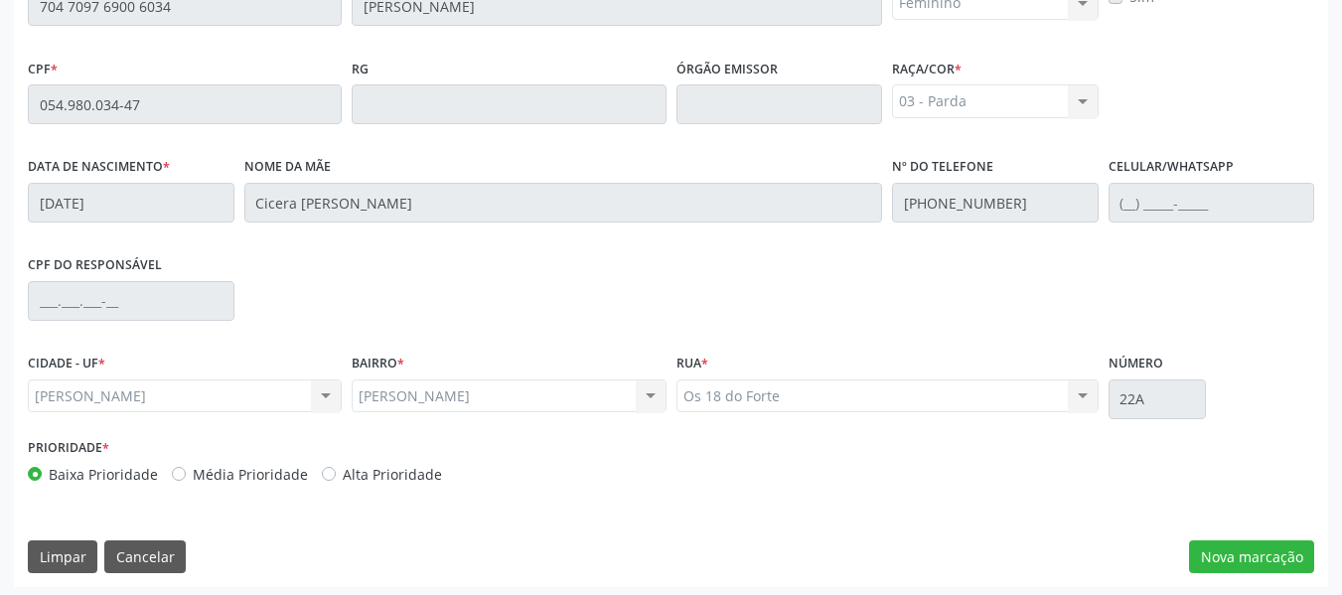
scroll to position [567, 0]
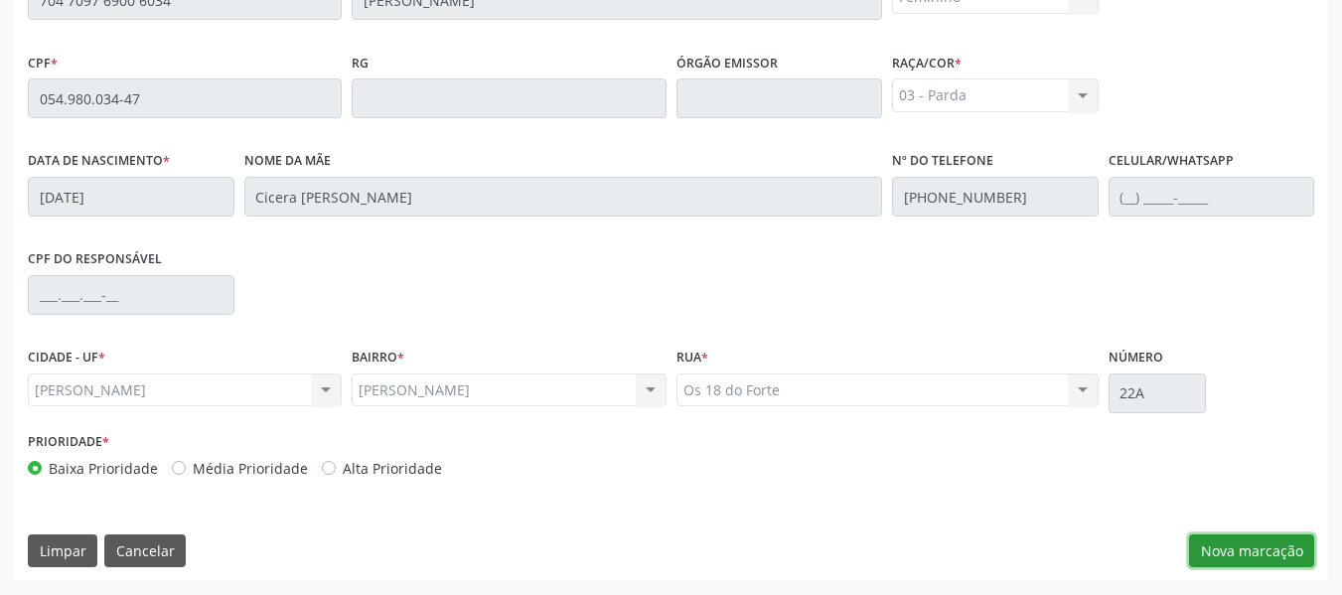
click at [1242, 546] on button "Nova marcação" at bounding box center [1251, 551] width 125 height 34
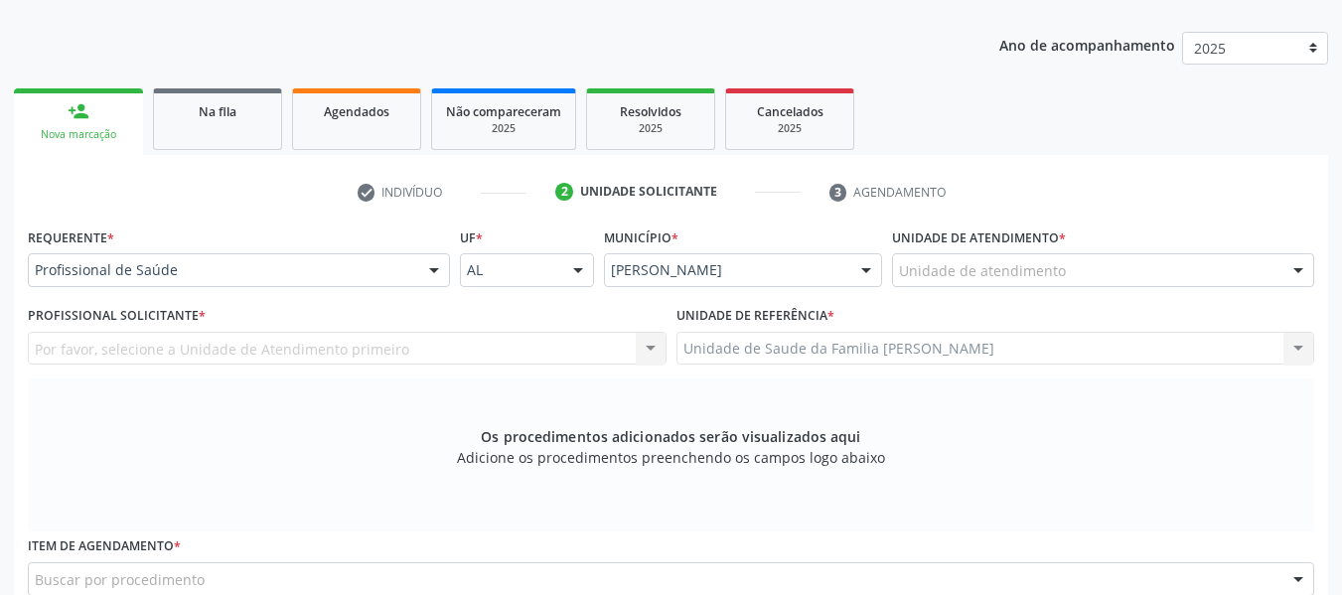
scroll to position [183, 0]
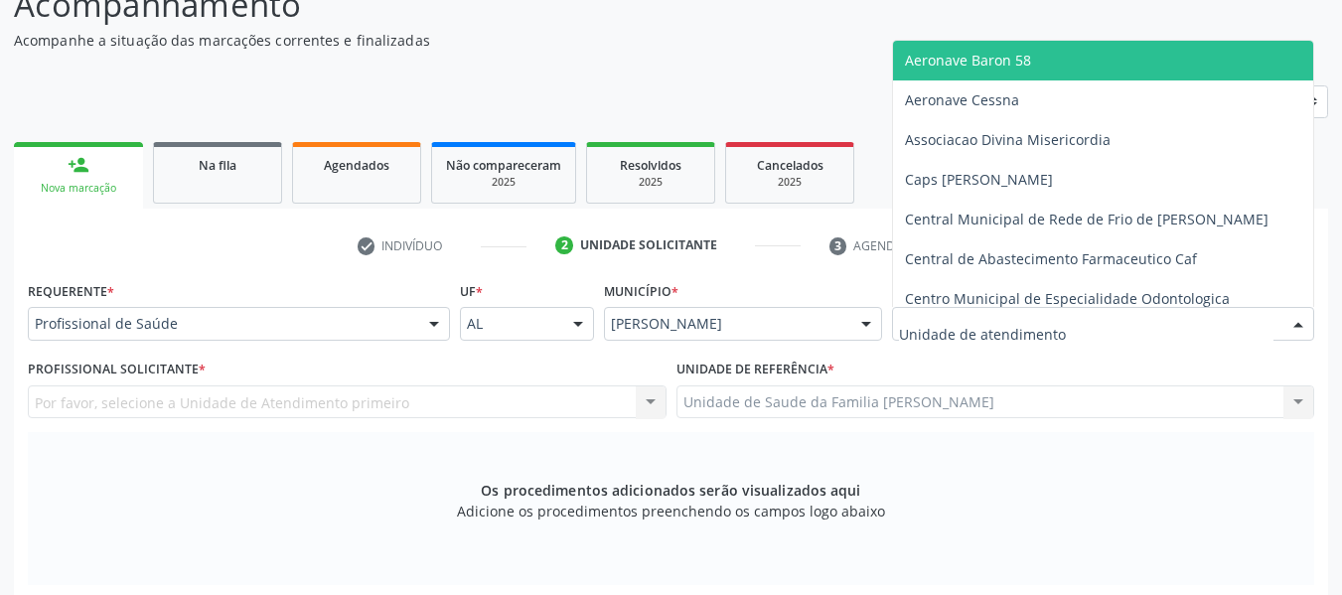
click at [1198, 326] on div at bounding box center [1103, 324] width 422 height 34
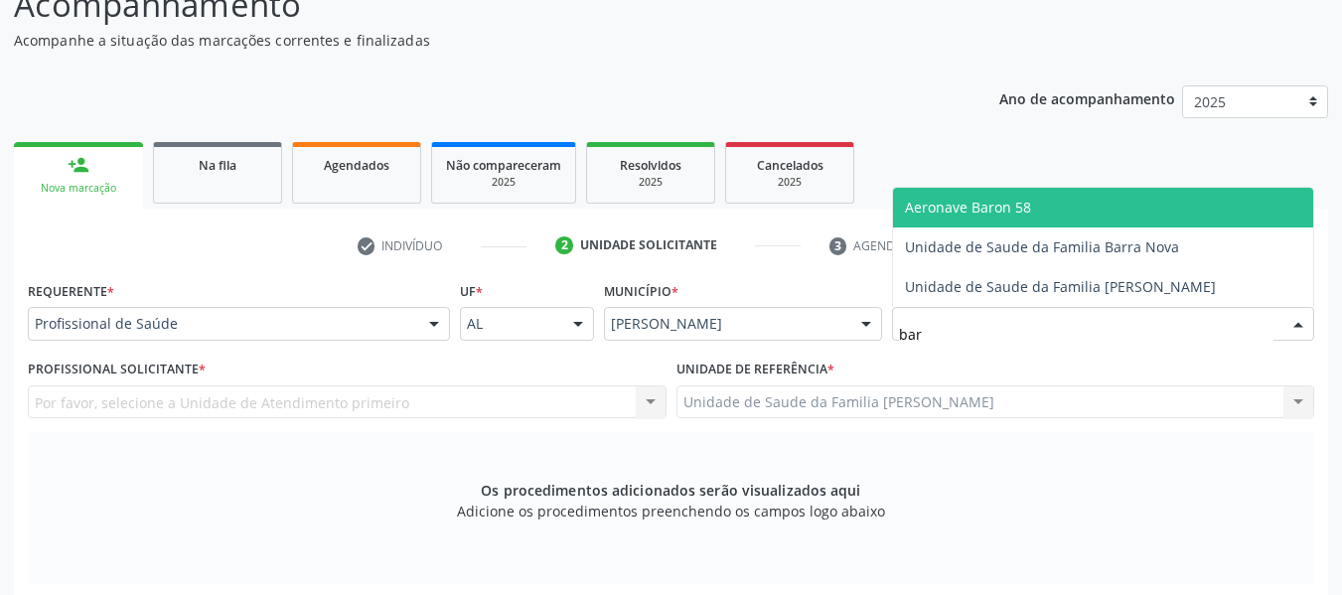
type input "barr"
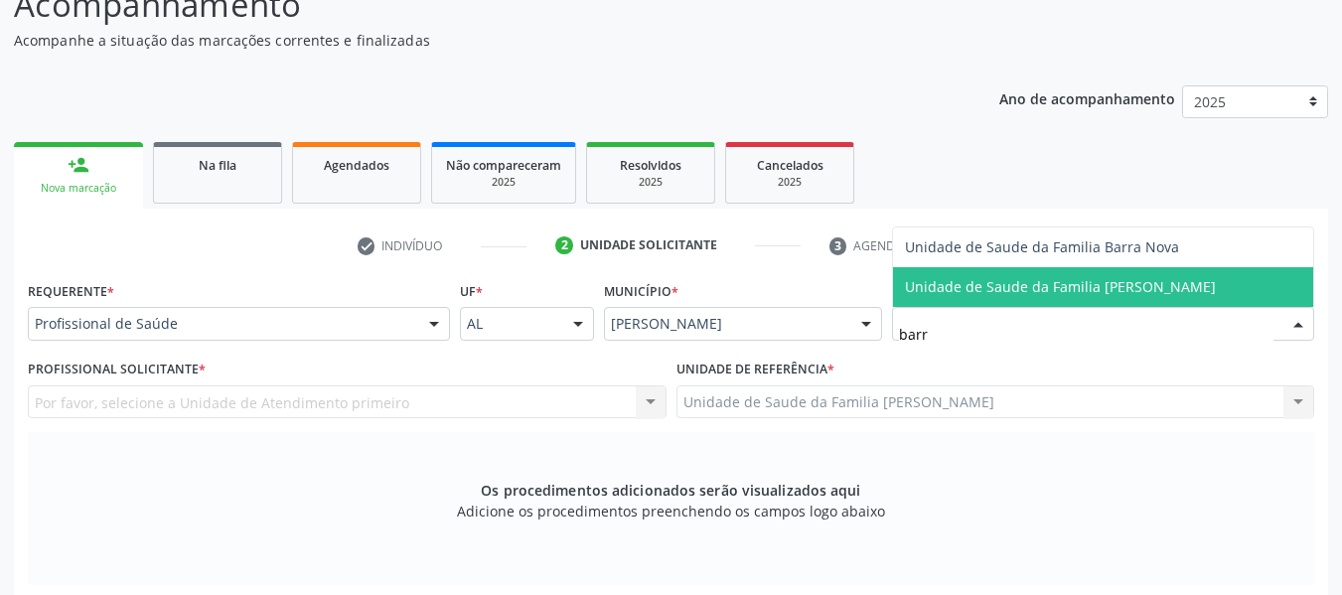
click at [1149, 286] on span "Unidade de Saude da Familia [PERSON_NAME]" at bounding box center [1060, 286] width 311 height 19
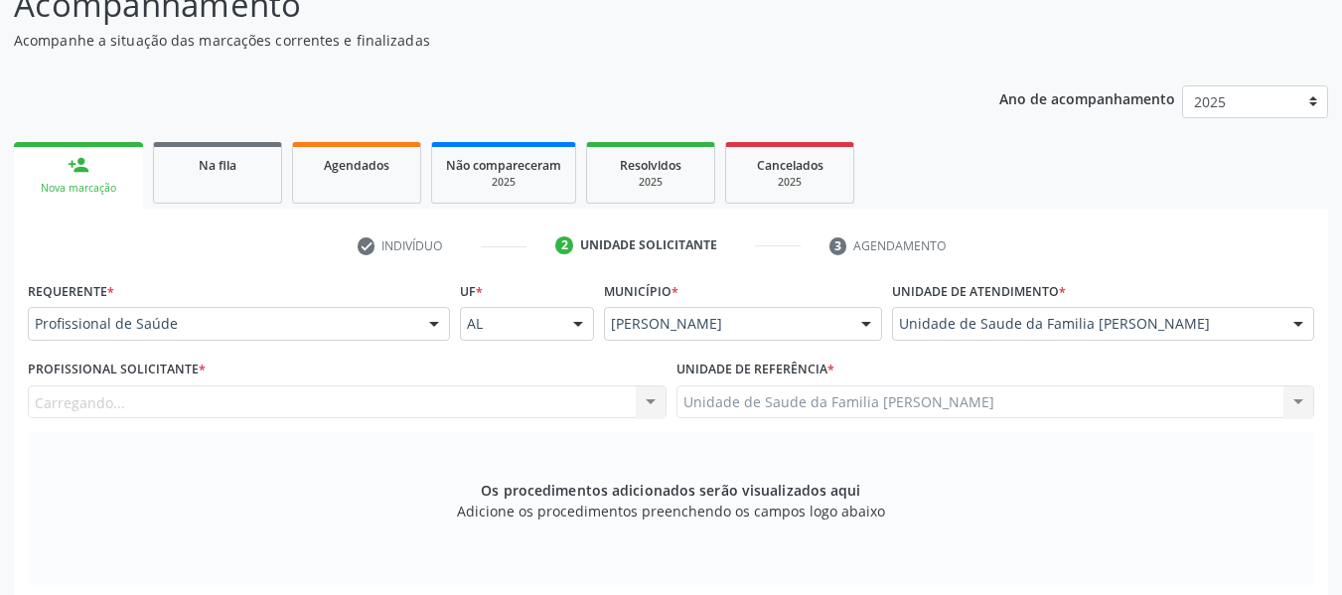
click at [648, 401] on div "Carregando... Nenhum resultado encontrado para: " " Não há nenhuma opção para s…" at bounding box center [347, 402] width 639 height 34
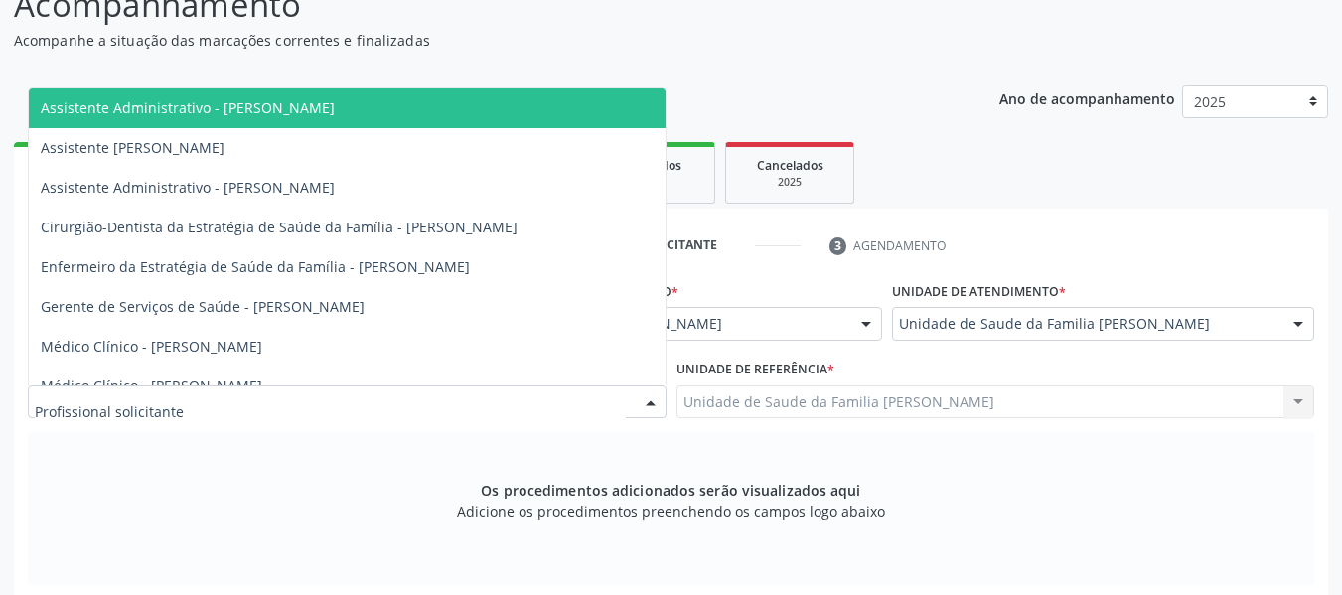
click at [654, 399] on div at bounding box center [651, 403] width 30 height 34
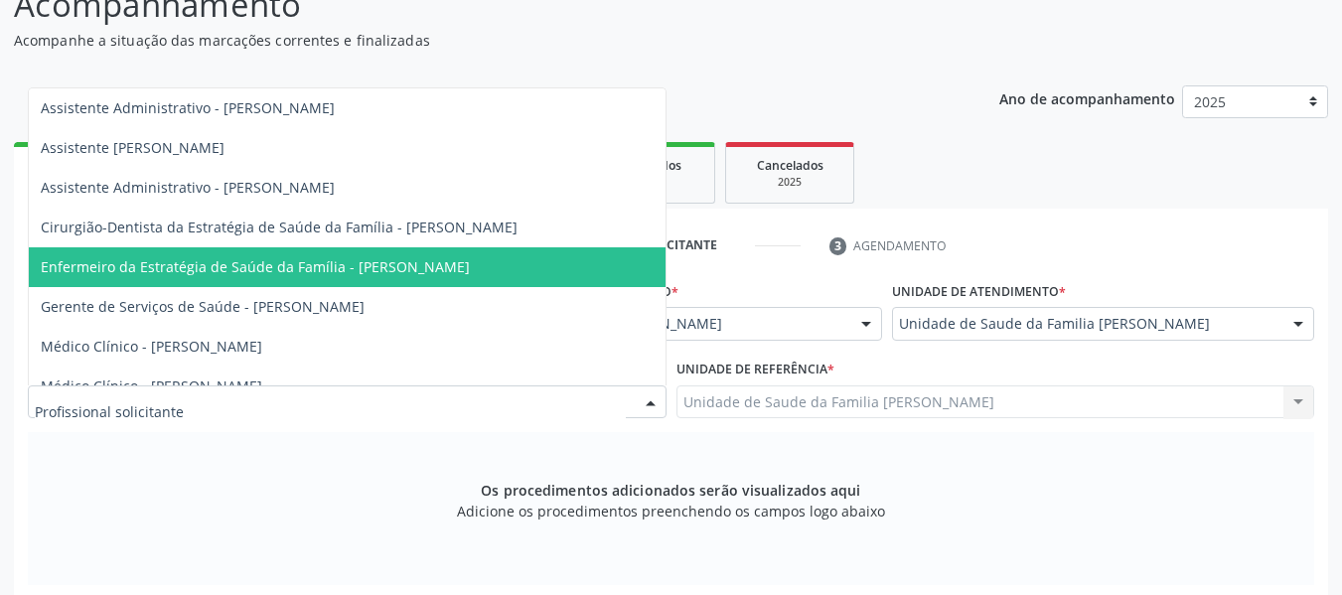
click at [464, 272] on span "Enfermeiro da Estratégia de Saúde da Família - [PERSON_NAME]" at bounding box center [255, 266] width 429 height 19
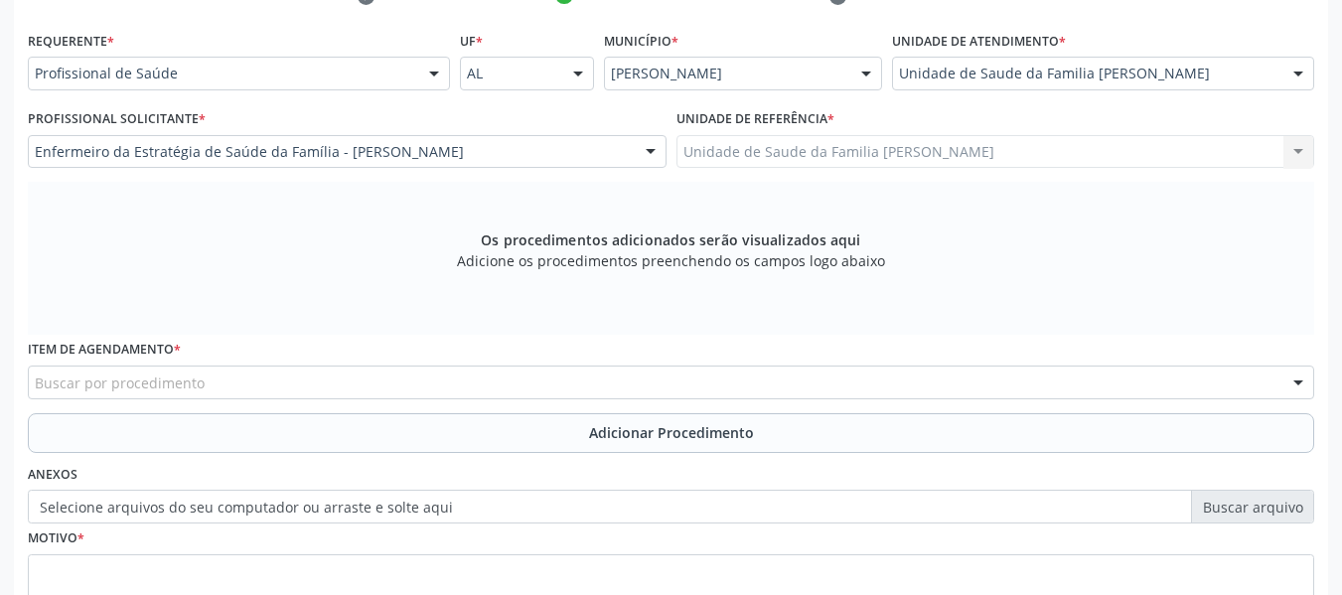
scroll to position [461, 0]
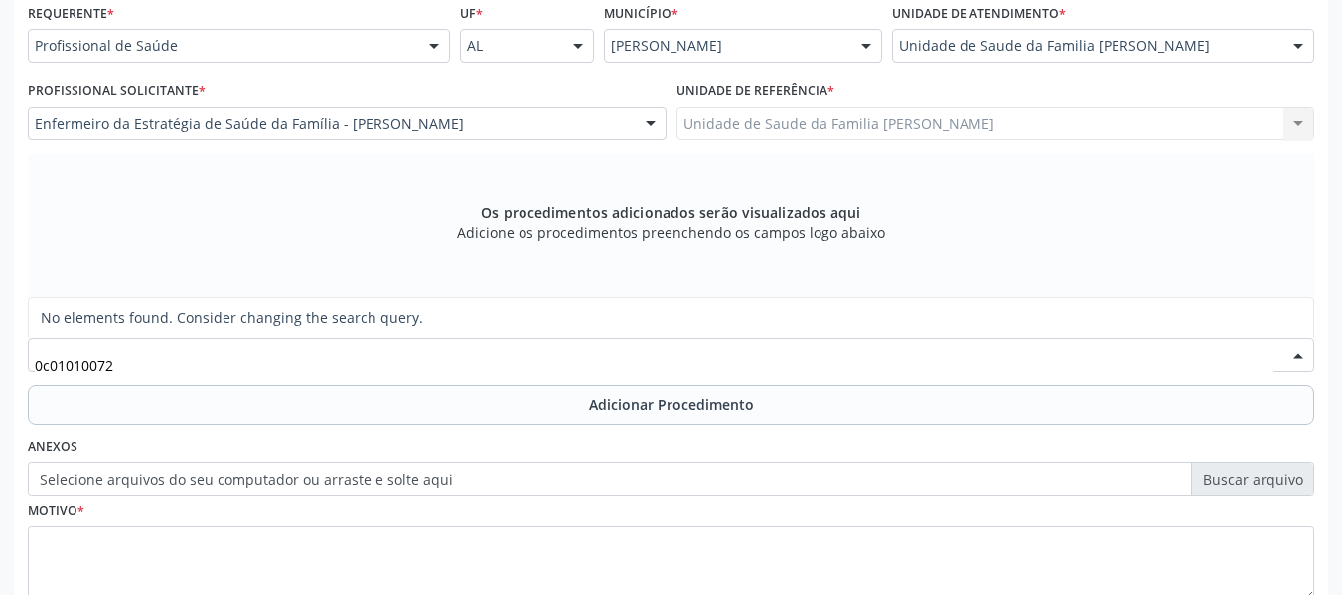
click at [49, 366] on input "0c01010072" at bounding box center [654, 365] width 1239 height 40
type input "0301010072"
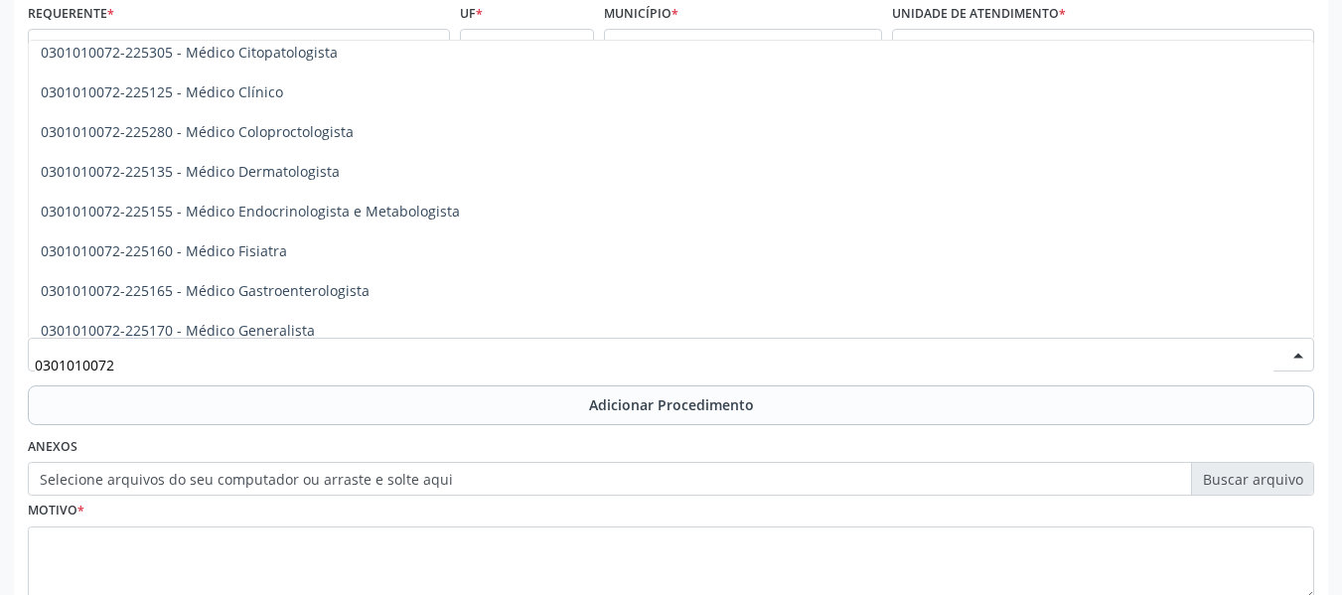
scroll to position [769, 0]
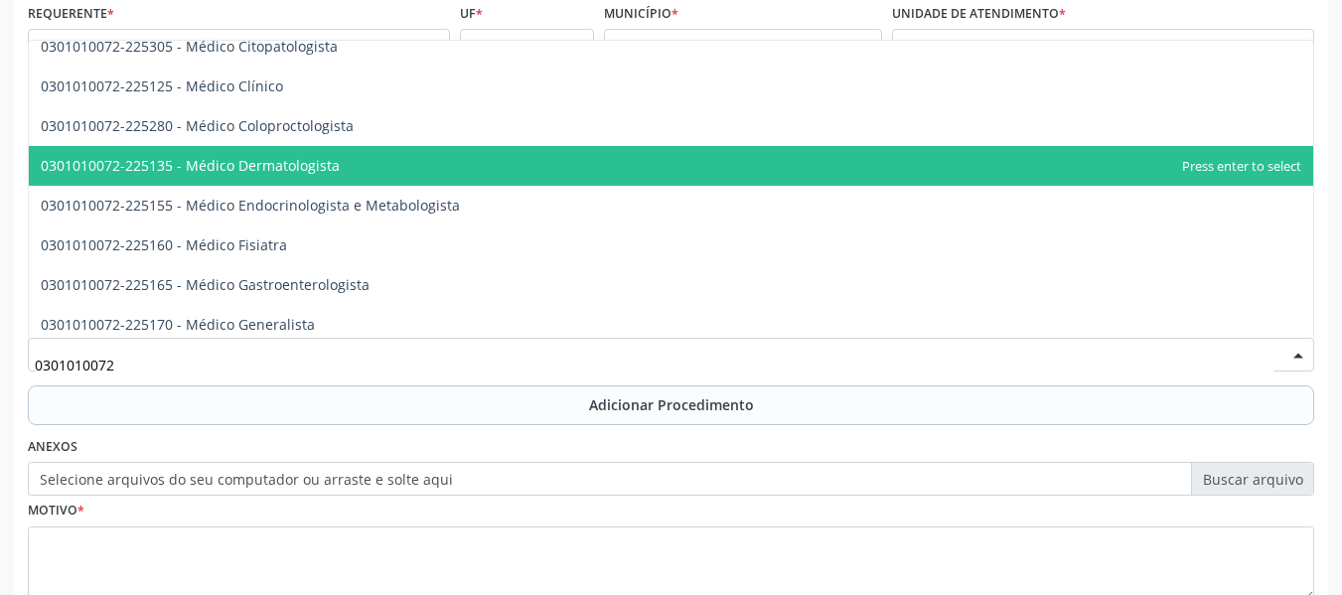
click at [263, 164] on span "0301010072-225135 - Médico Dermatologista" at bounding box center [190, 165] width 299 height 19
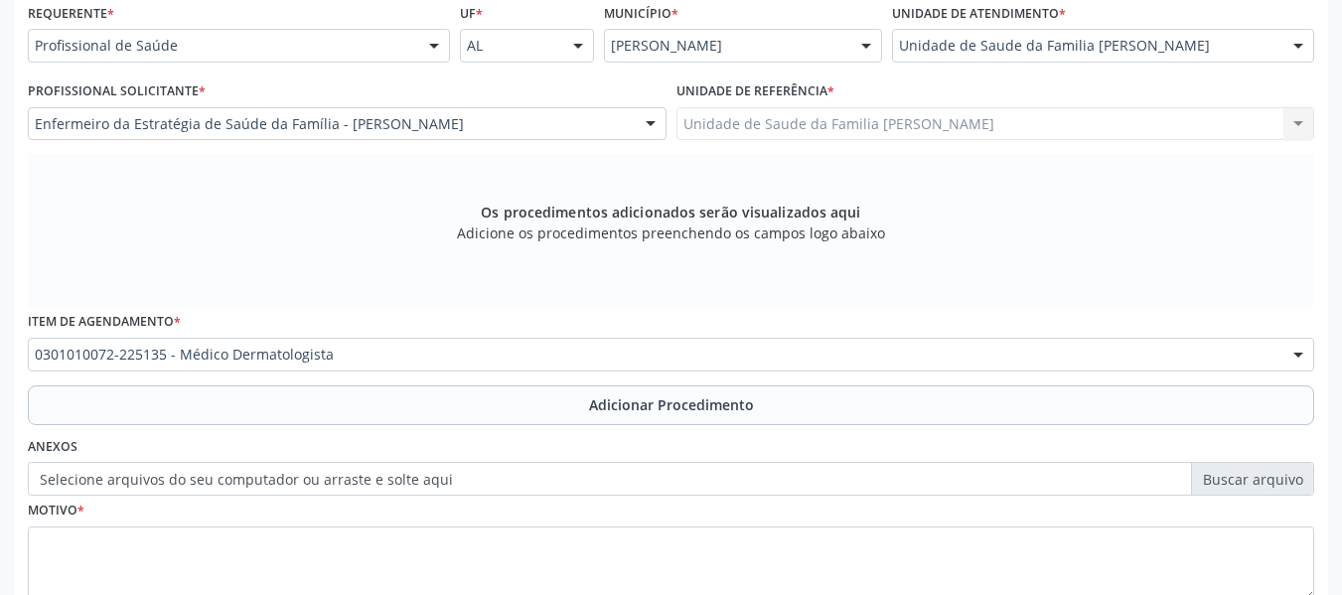
scroll to position [598, 0]
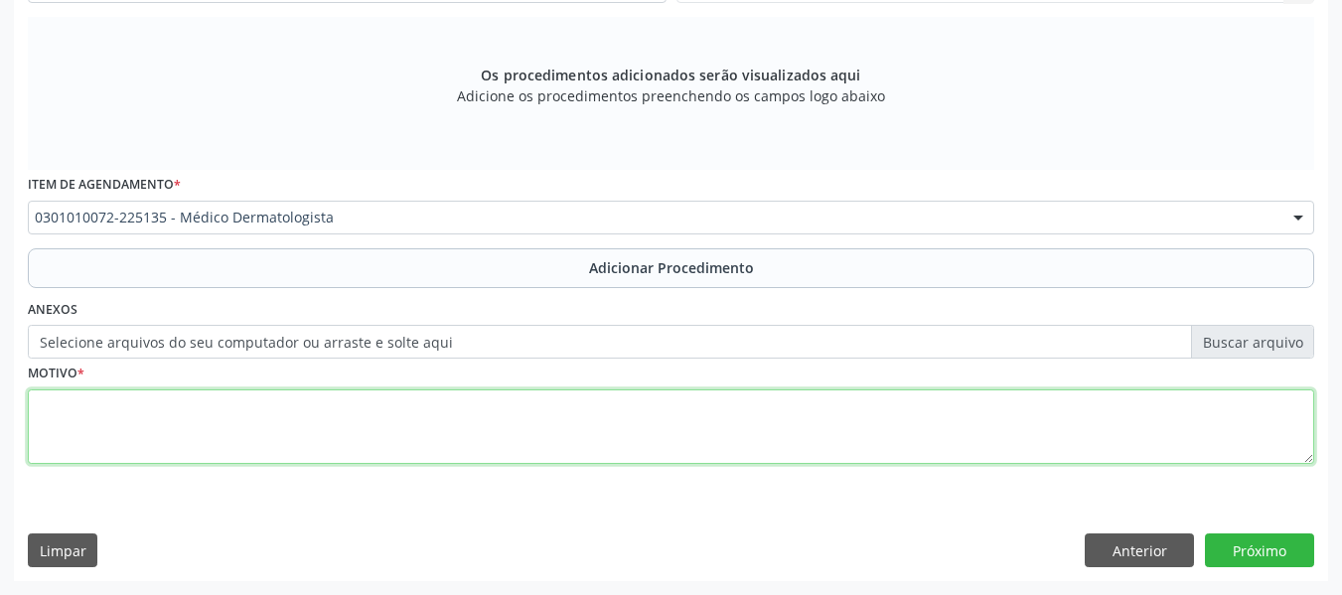
click at [74, 417] on textarea at bounding box center [671, 426] width 1286 height 75
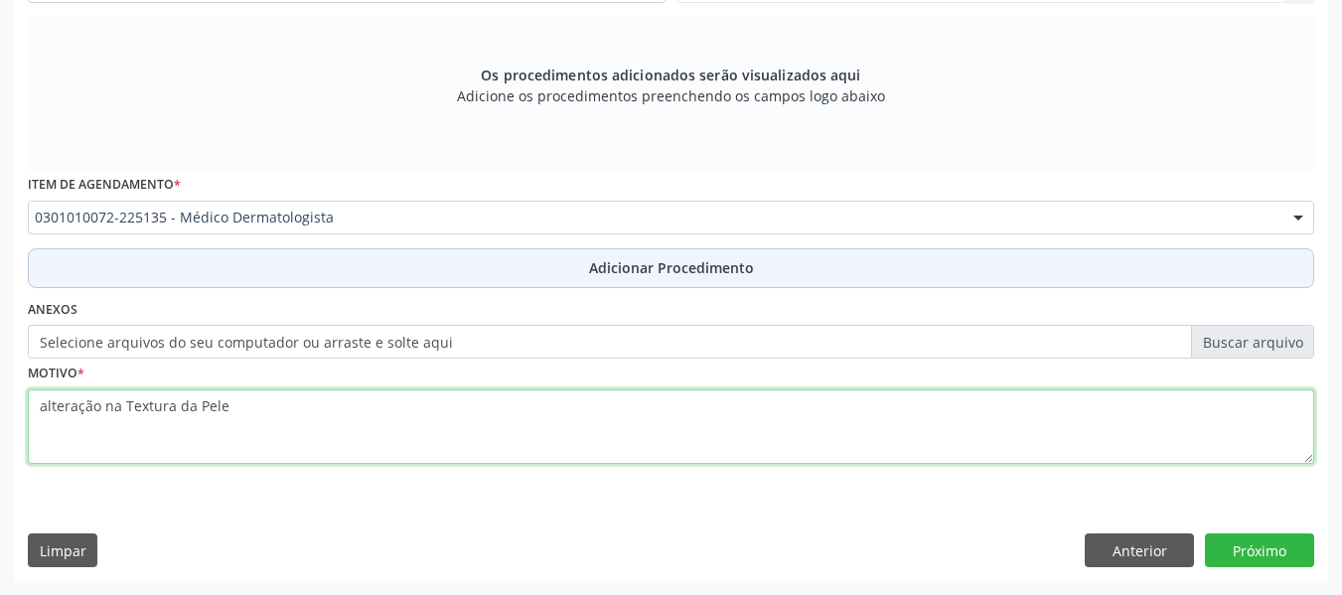
type textarea "alteração na Textura da Pele"
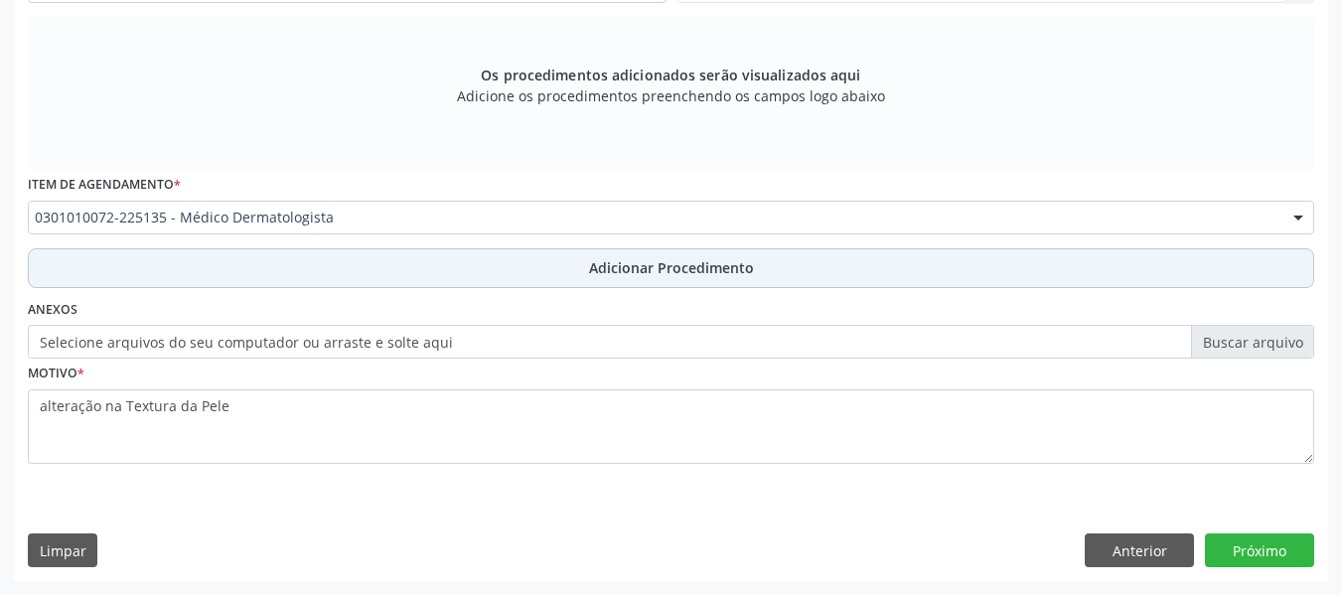
click at [648, 267] on span "Adicionar Procedimento" at bounding box center [671, 267] width 165 height 21
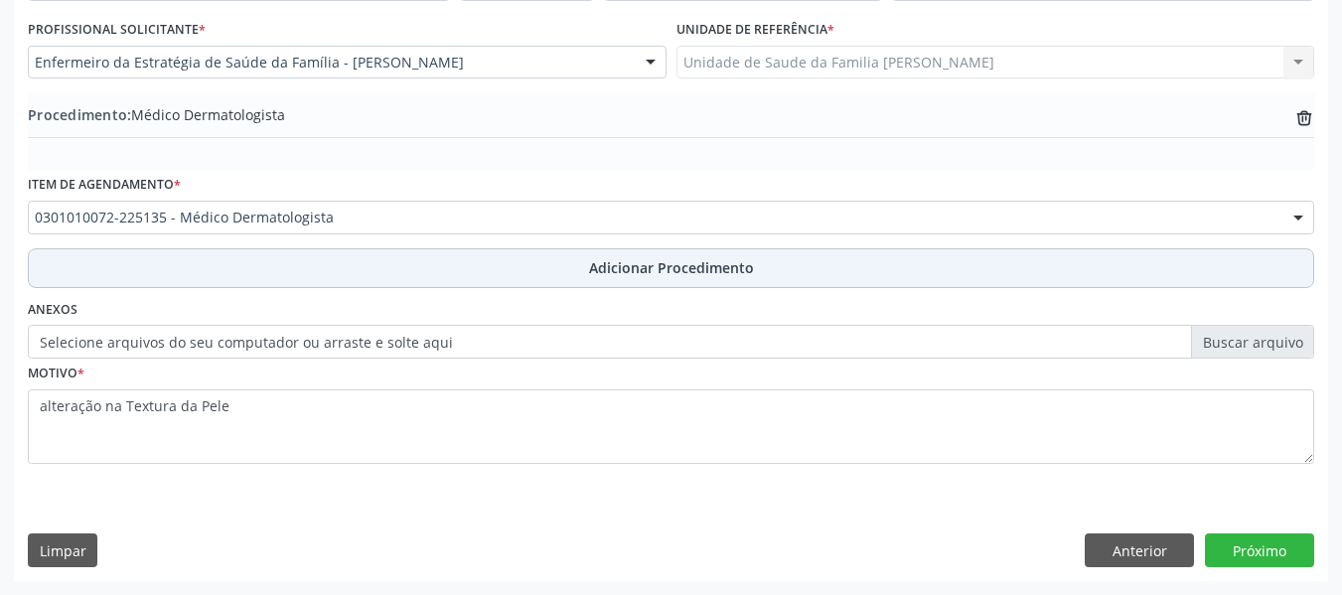
scroll to position [522, 0]
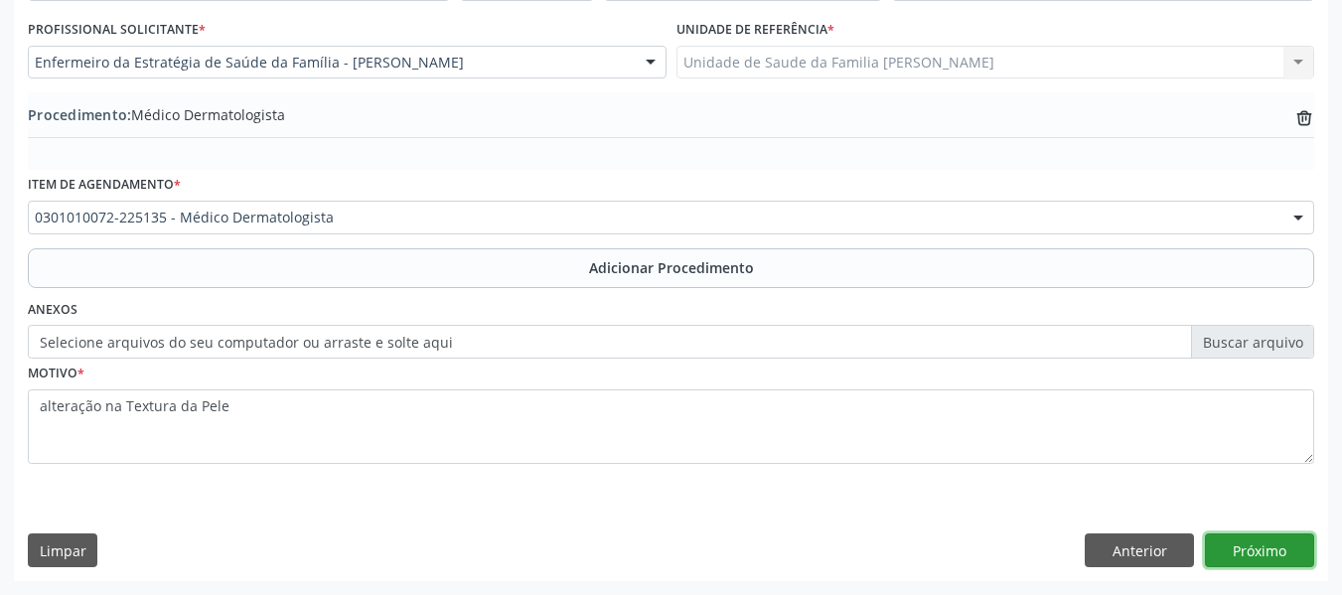
click at [1264, 556] on button "Próximo" at bounding box center [1259, 550] width 109 height 34
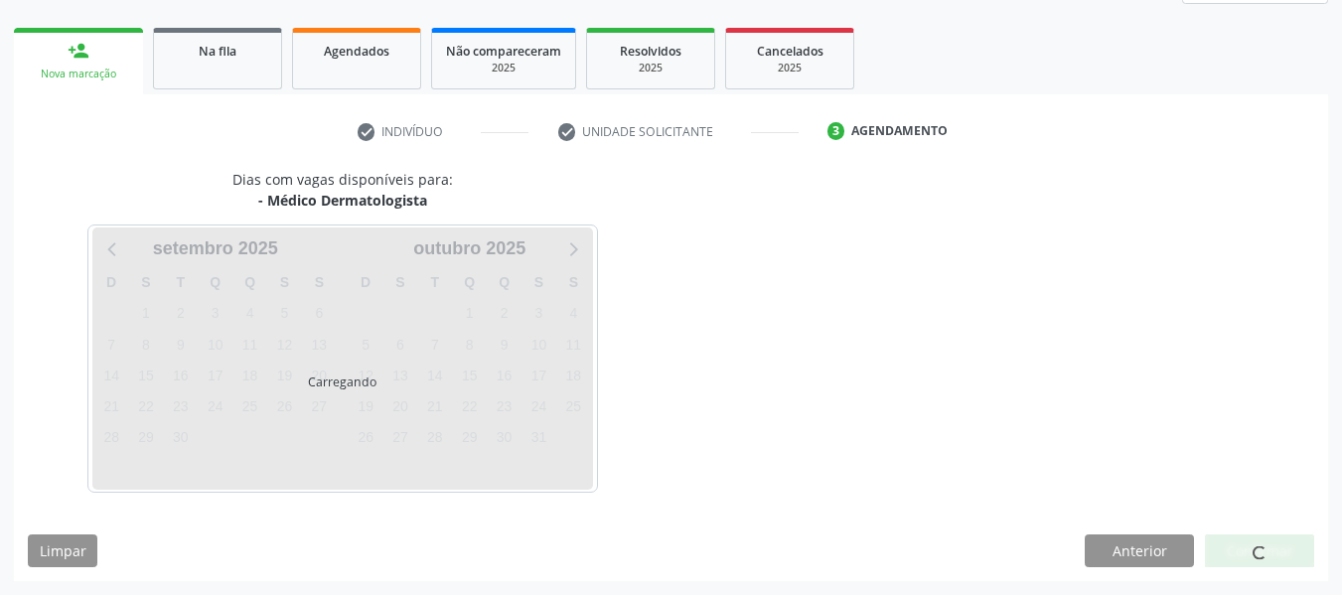
scroll to position [356, 0]
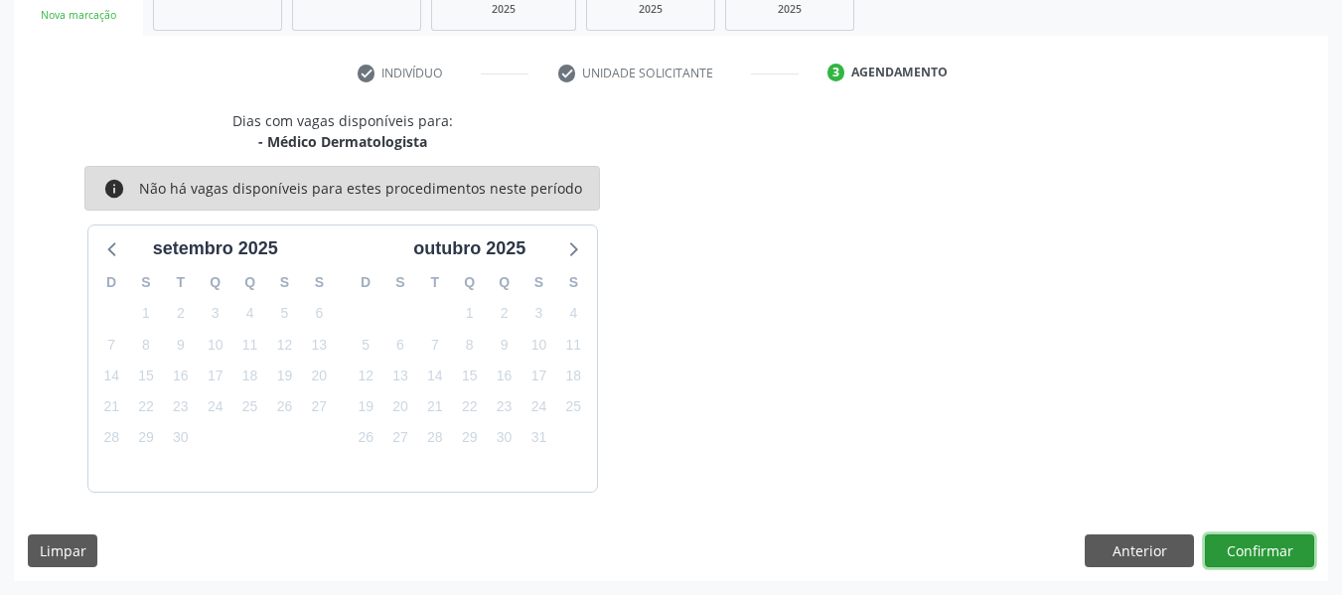
click at [1265, 555] on button "Confirmar" at bounding box center [1259, 551] width 109 height 34
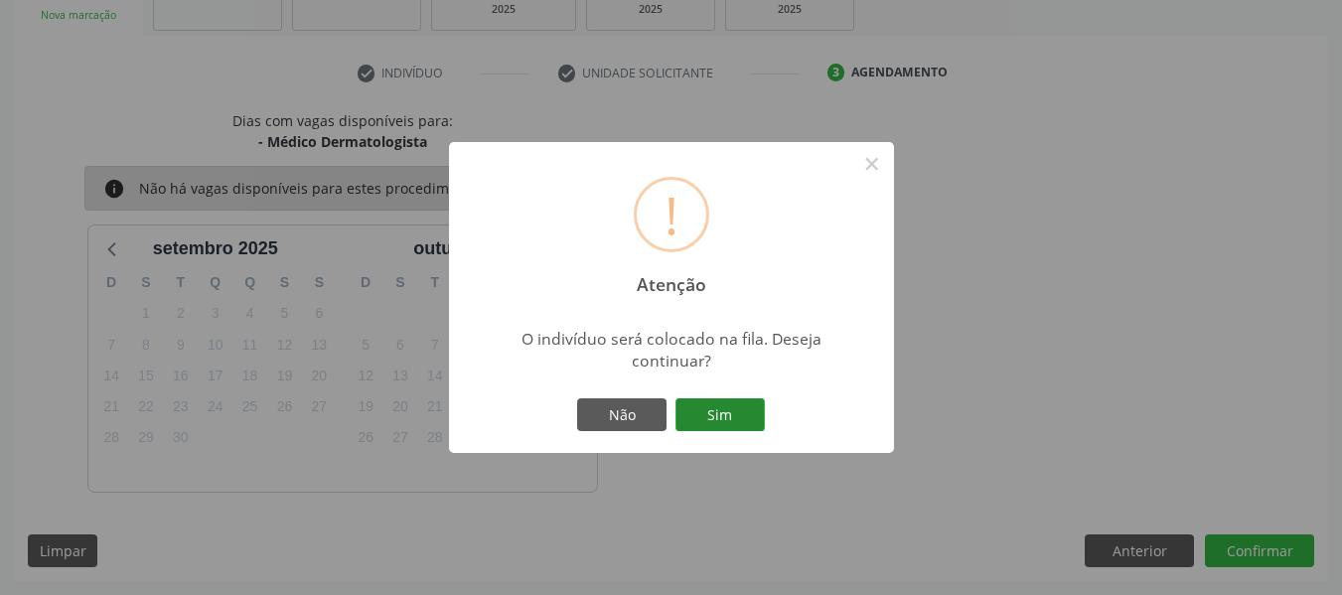
click at [733, 407] on button "Sim" at bounding box center [719, 415] width 89 height 34
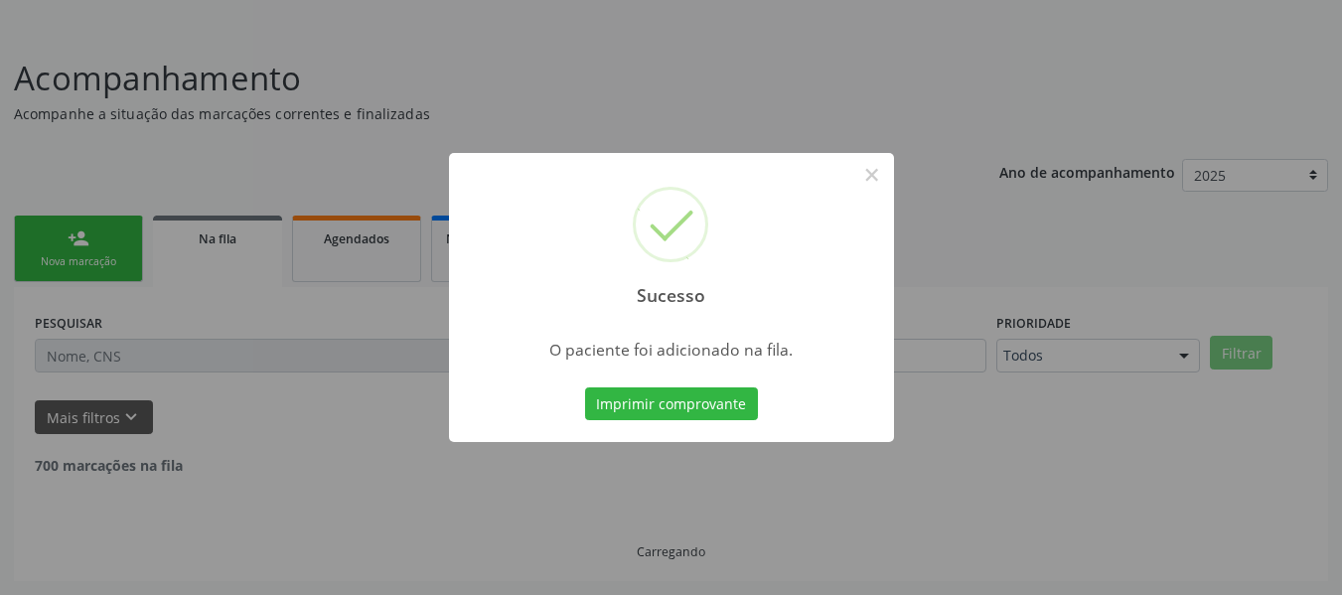
scroll to position [88, 0]
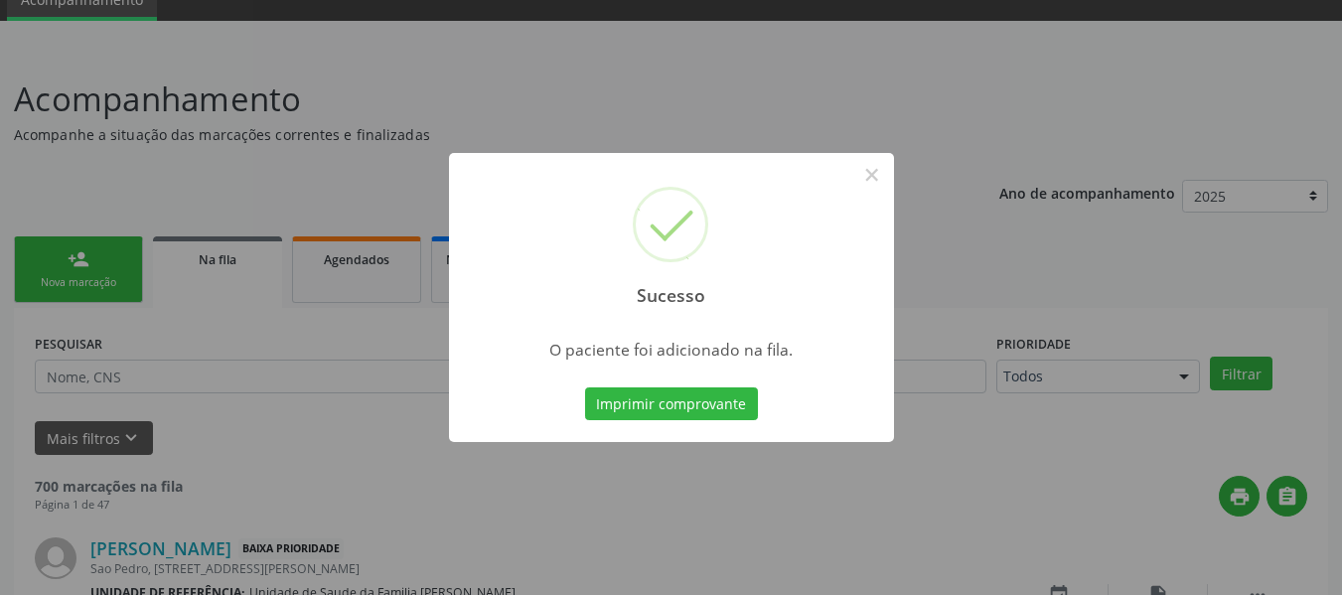
click at [47, 263] on div "Sucesso × O paciente foi adicionado na fila. Imprimir comprovante Cancel" at bounding box center [671, 297] width 1342 height 595
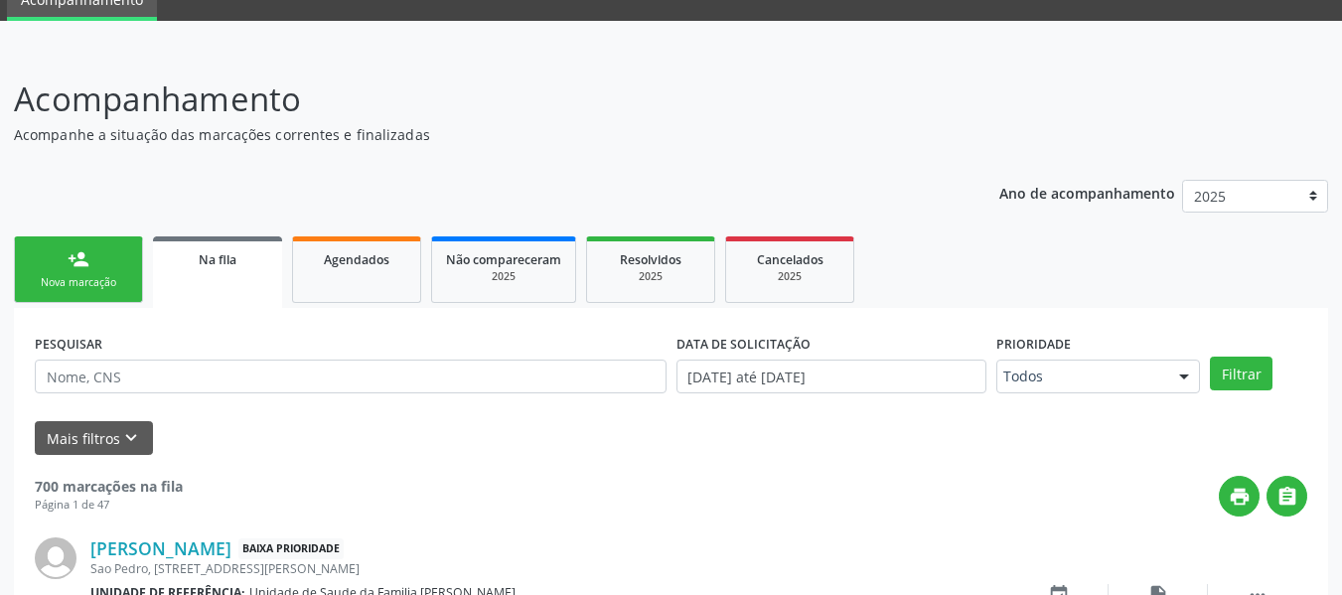
click at [47, 263] on link "person_add Nova marcação" at bounding box center [78, 269] width 129 height 67
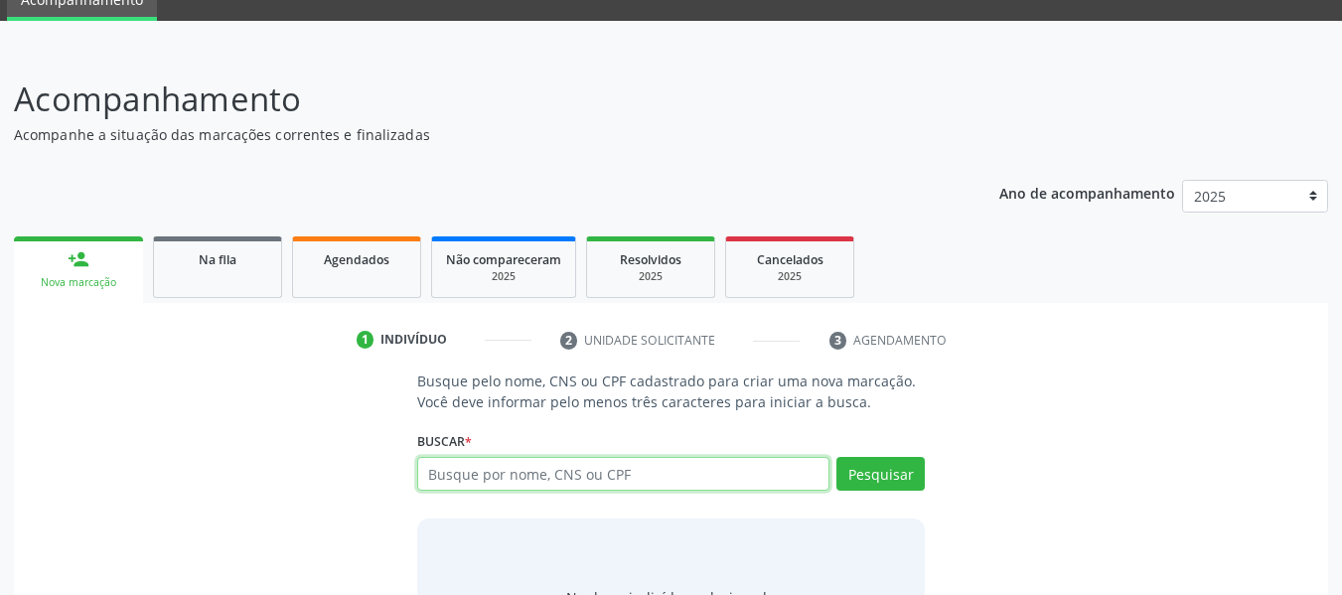
click at [594, 473] on input "text" at bounding box center [623, 474] width 413 height 34
type input "78812267491"
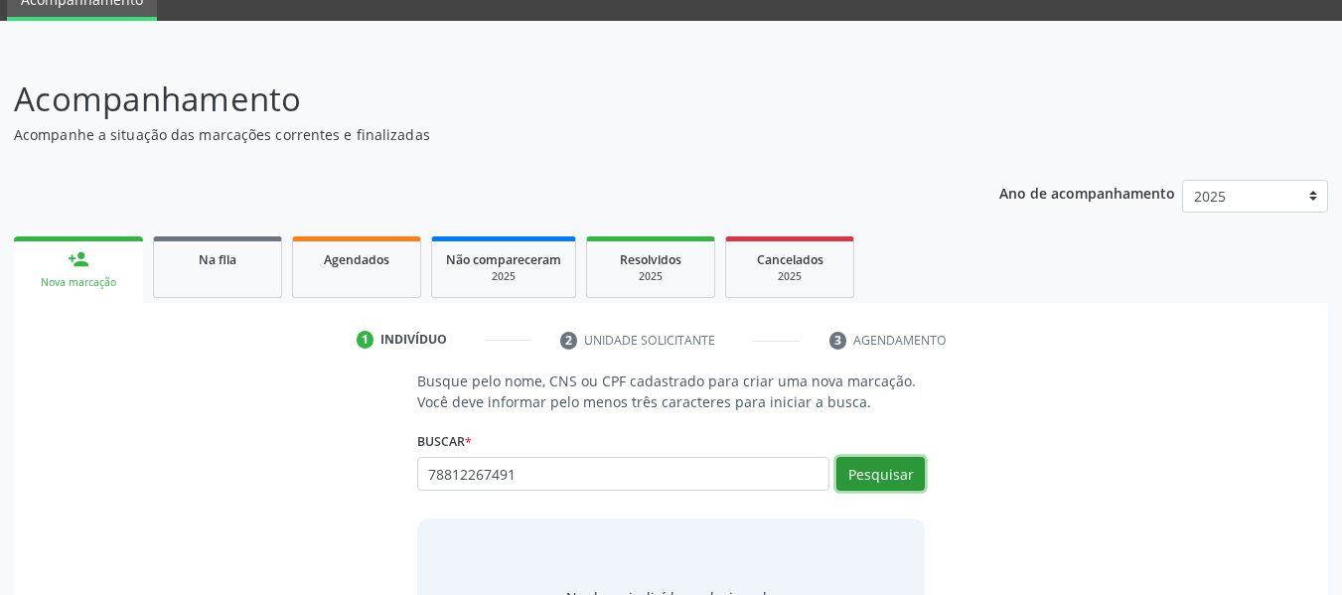
click at [856, 478] on button "Pesquisar" at bounding box center [880, 474] width 88 height 34
type input "78812267491"
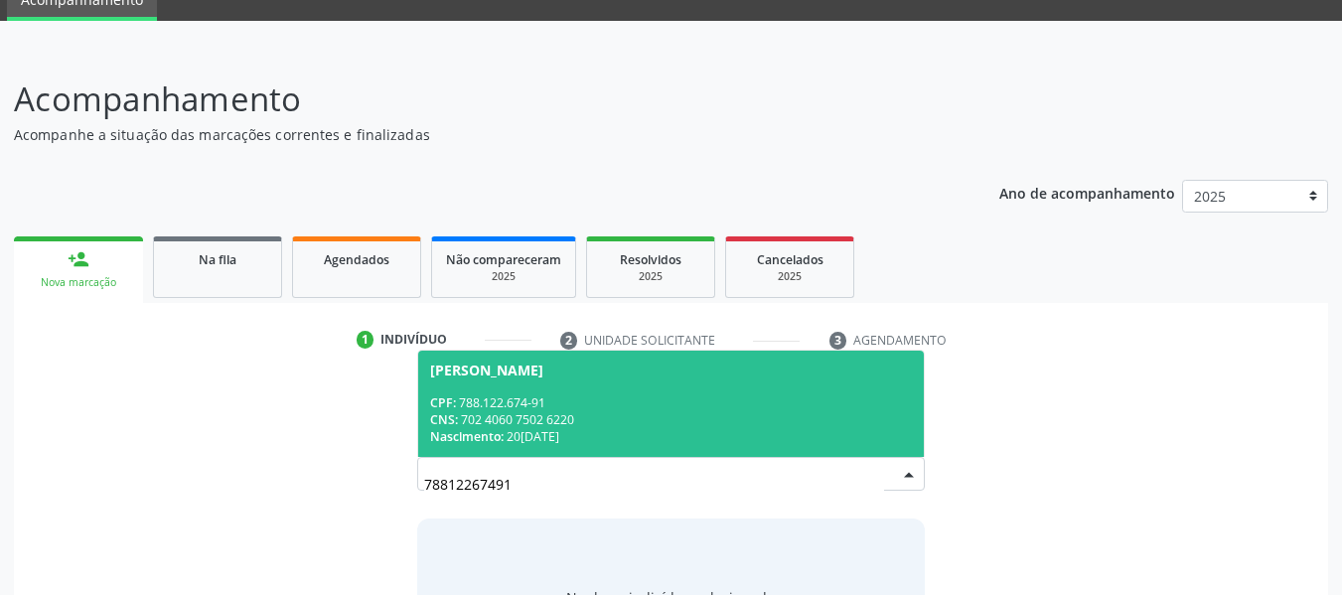
click at [490, 405] on div "CPF: 788.122.674-91" at bounding box center [671, 402] width 483 height 17
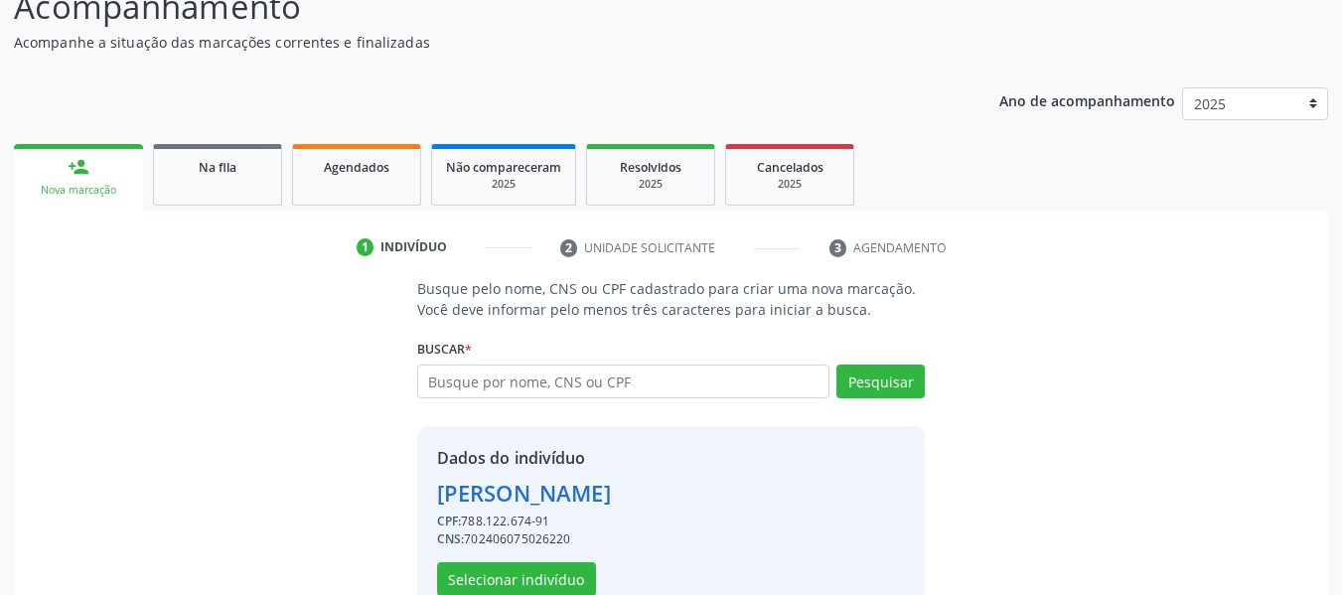
scroll to position [229, 0]
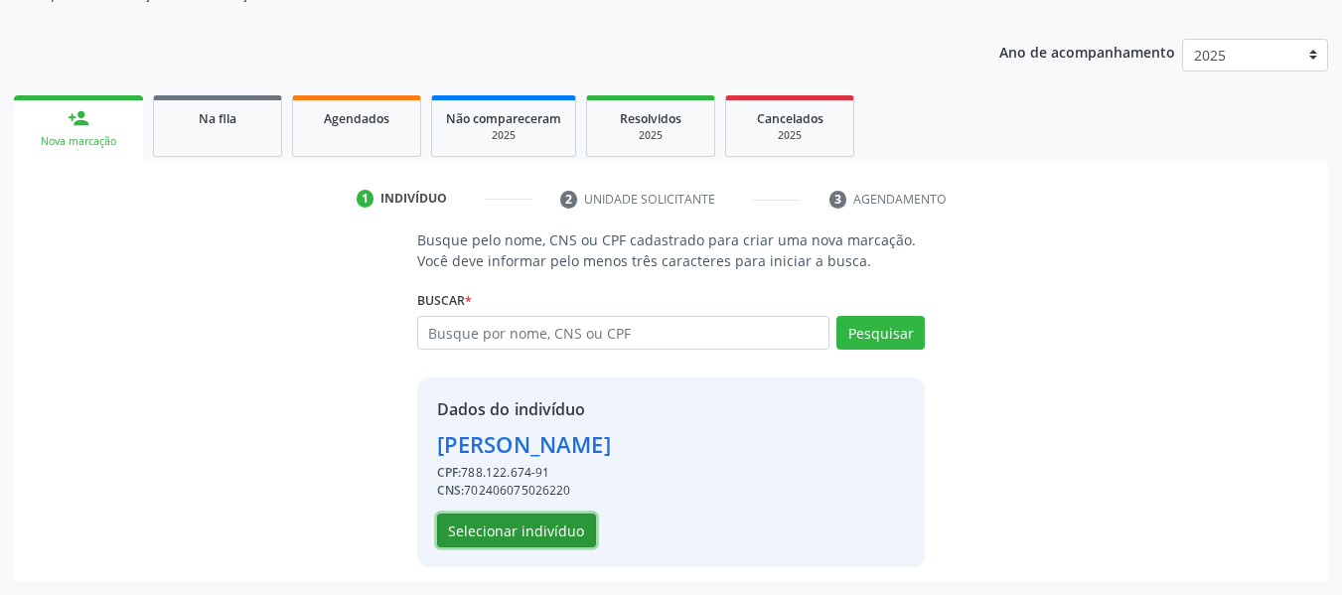
click at [510, 528] on button "Selecionar indivíduo" at bounding box center [516, 531] width 159 height 34
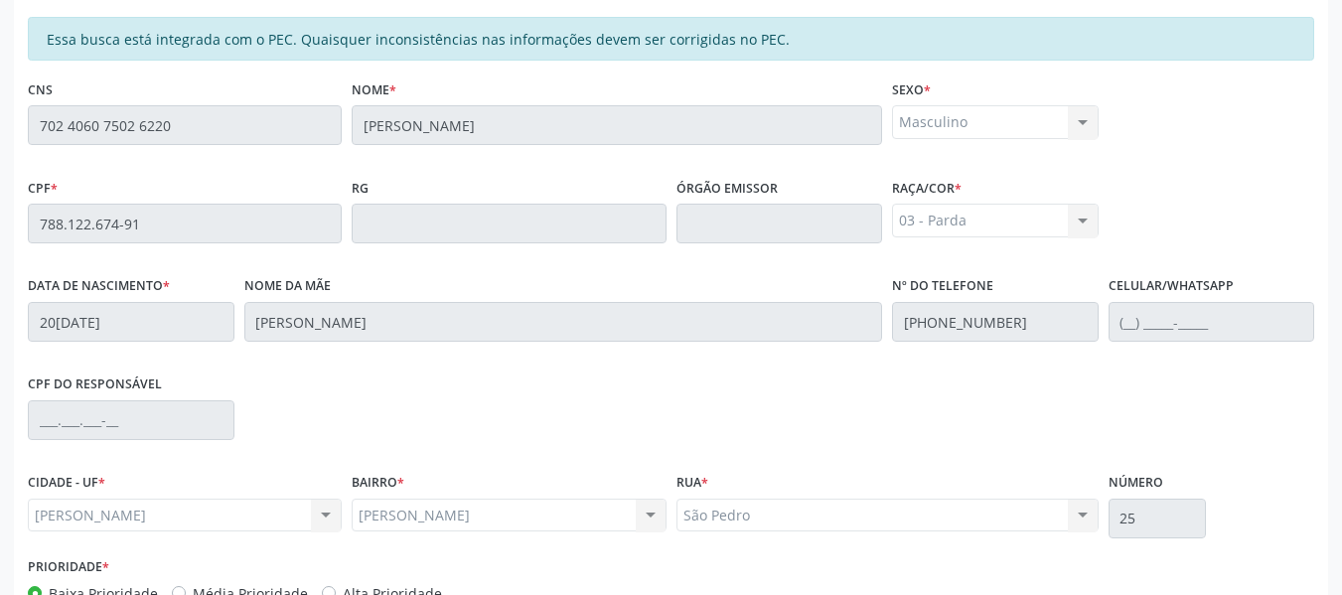
scroll to position [567, 0]
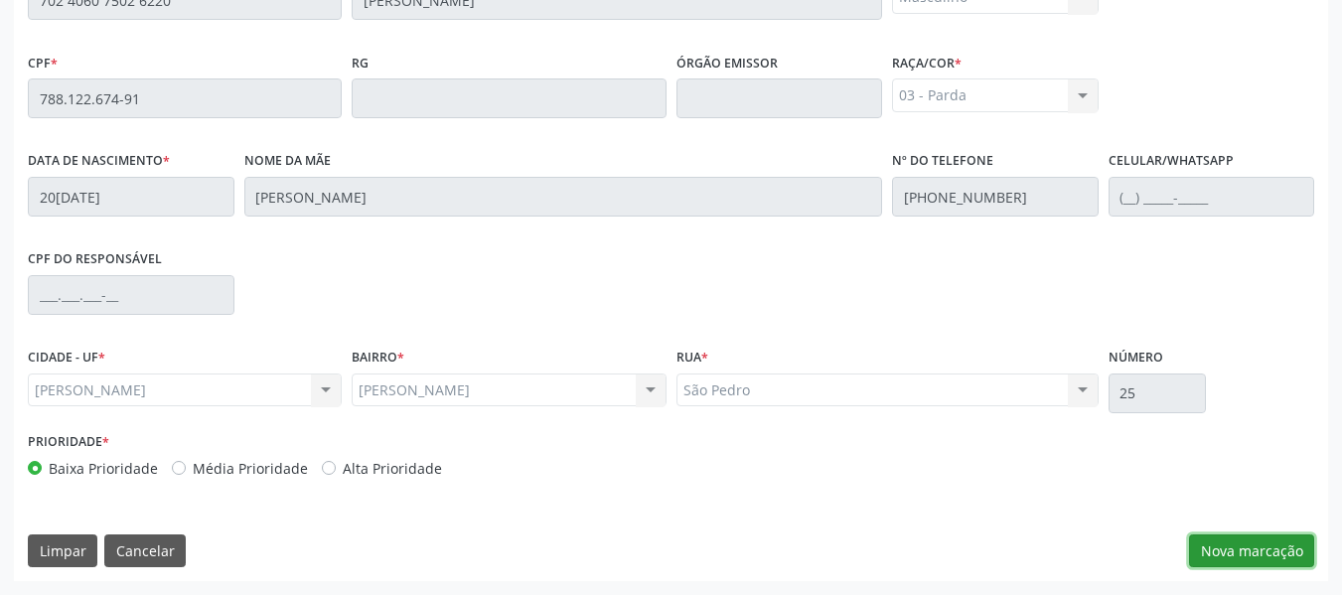
click at [1263, 547] on button "Nova marcação" at bounding box center [1251, 551] width 125 height 34
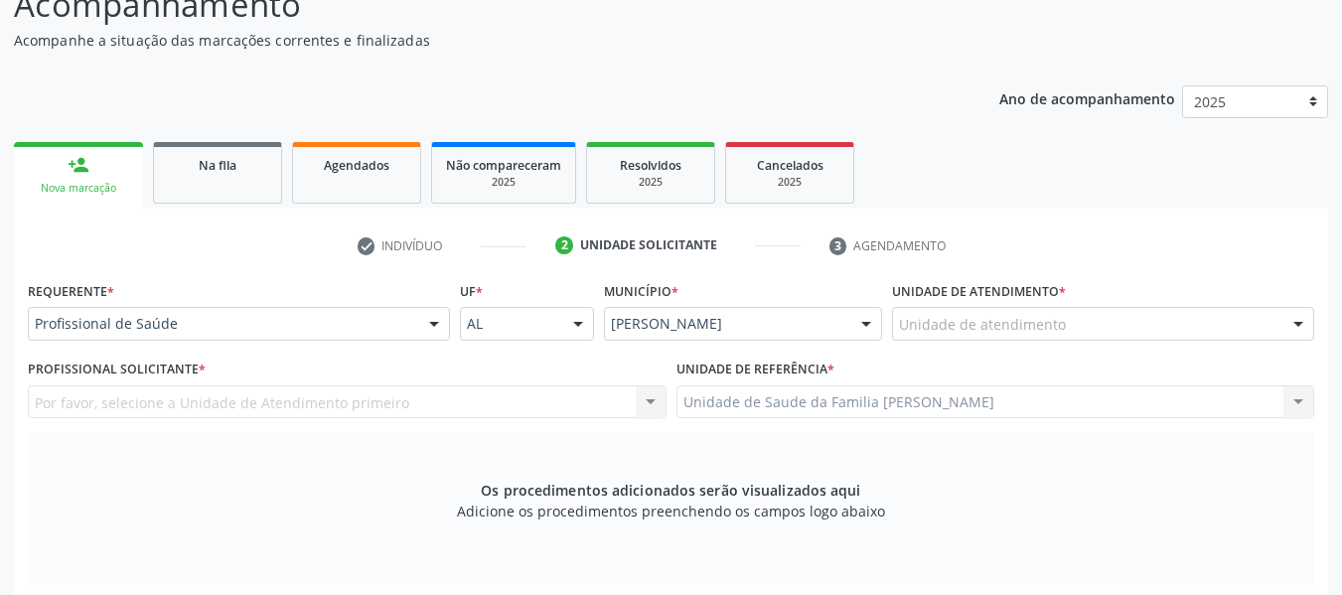
scroll to position [103, 0]
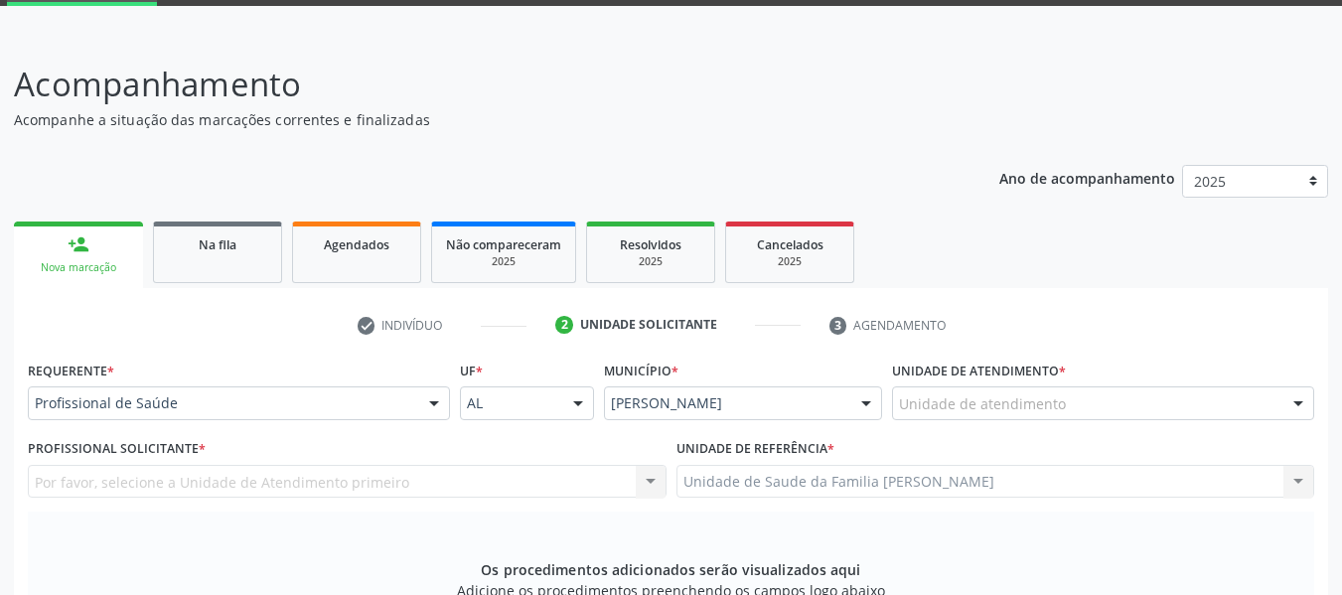
click at [1296, 402] on div at bounding box center [1298, 404] width 30 height 34
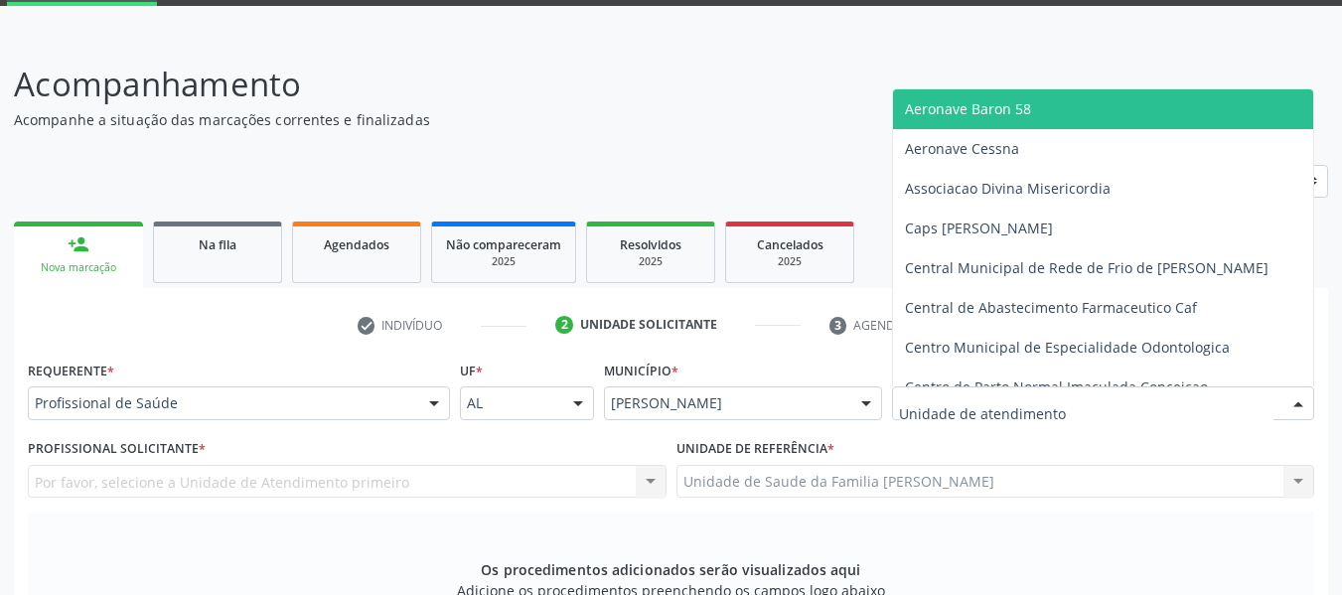
click at [1296, 402] on div at bounding box center [1298, 404] width 30 height 34
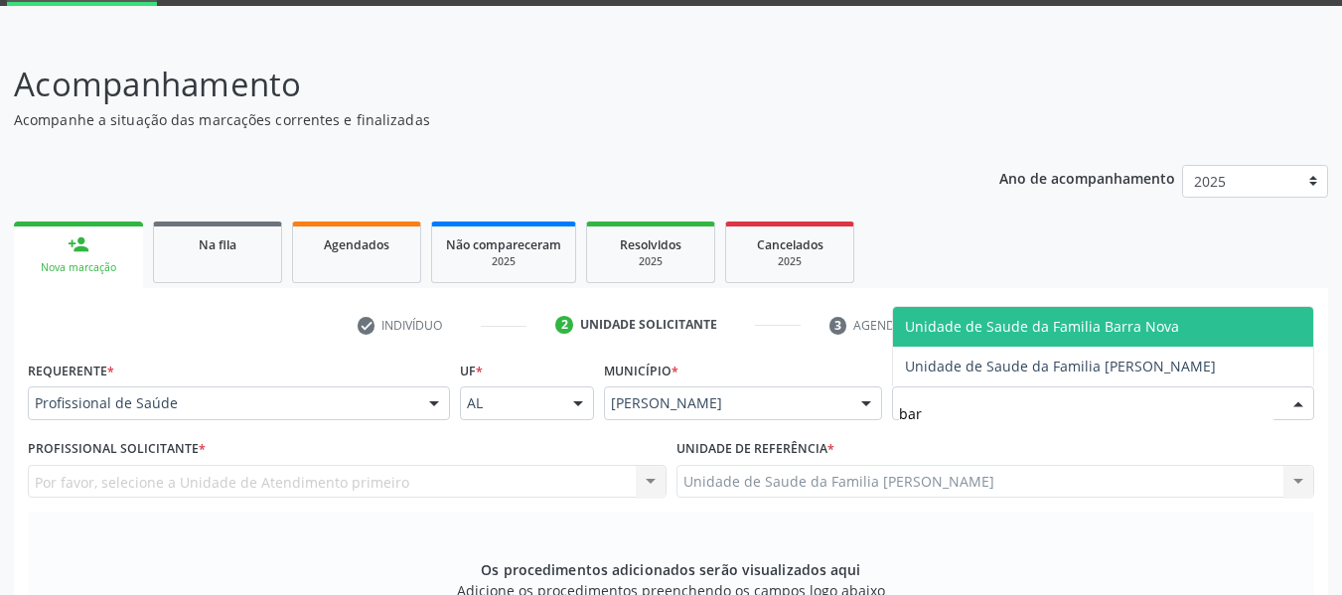
type input "barr"
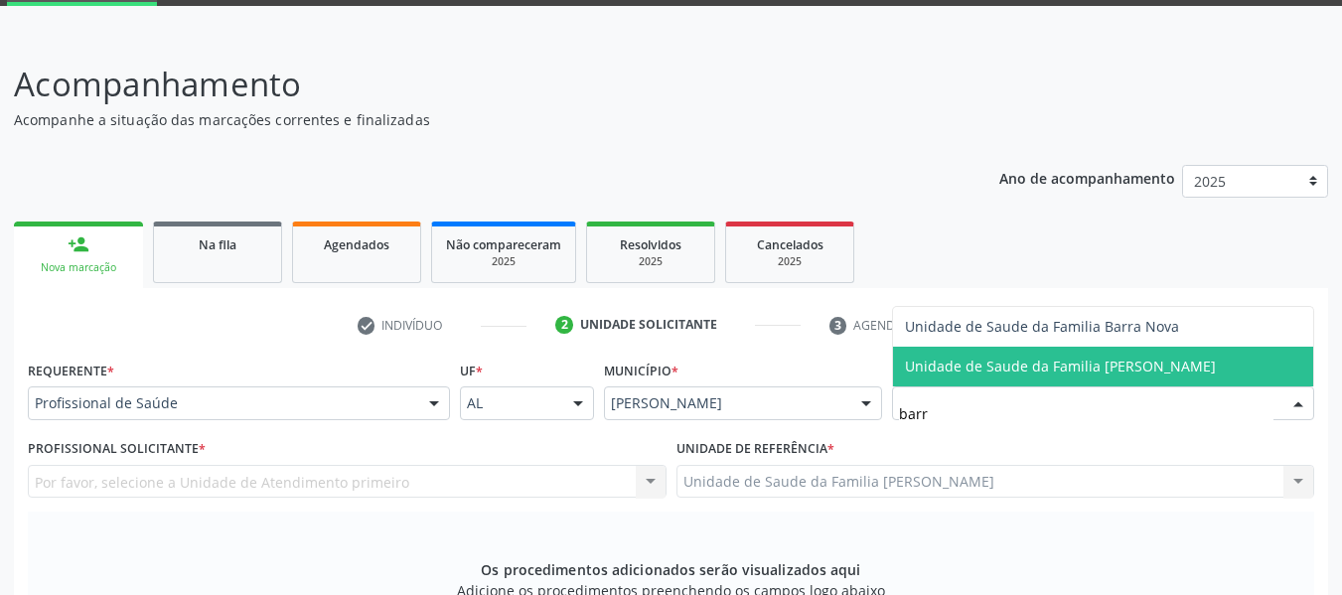
click at [1150, 355] on span "Unidade de Saude da Familia [PERSON_NAME]" at bounding box center [1103, 367] width 420 height 40
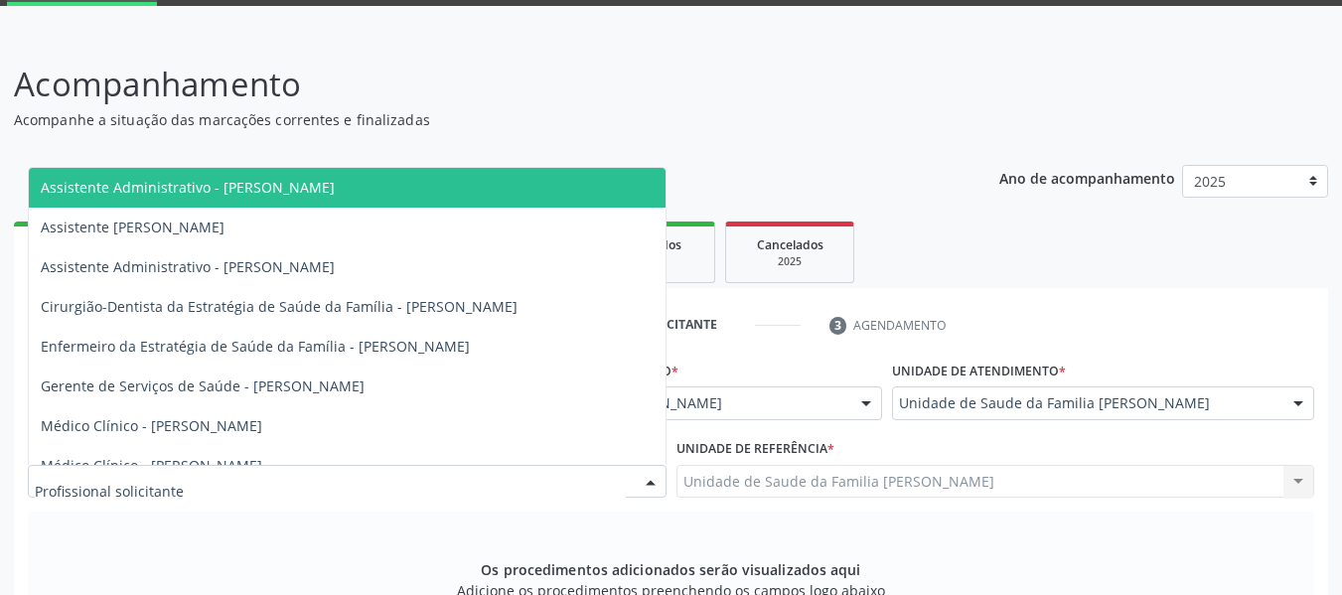
click at [653, 479] on div at bounding box center [651, 483] width 30 height 34
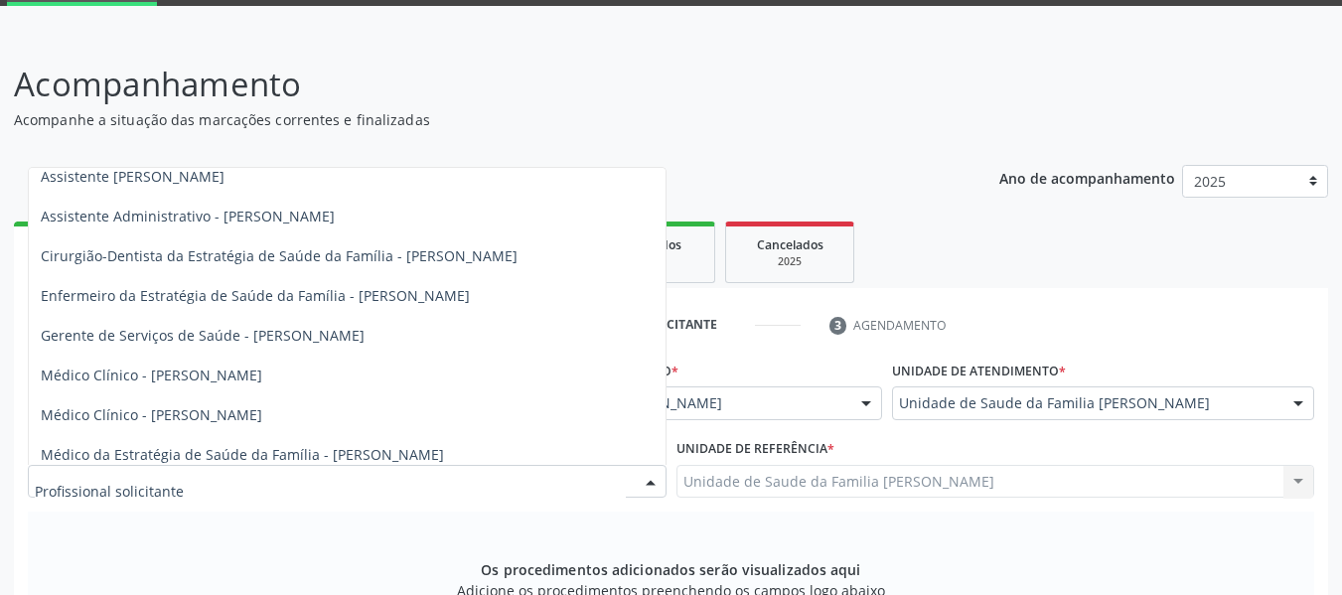
scroll to position [61, 0]
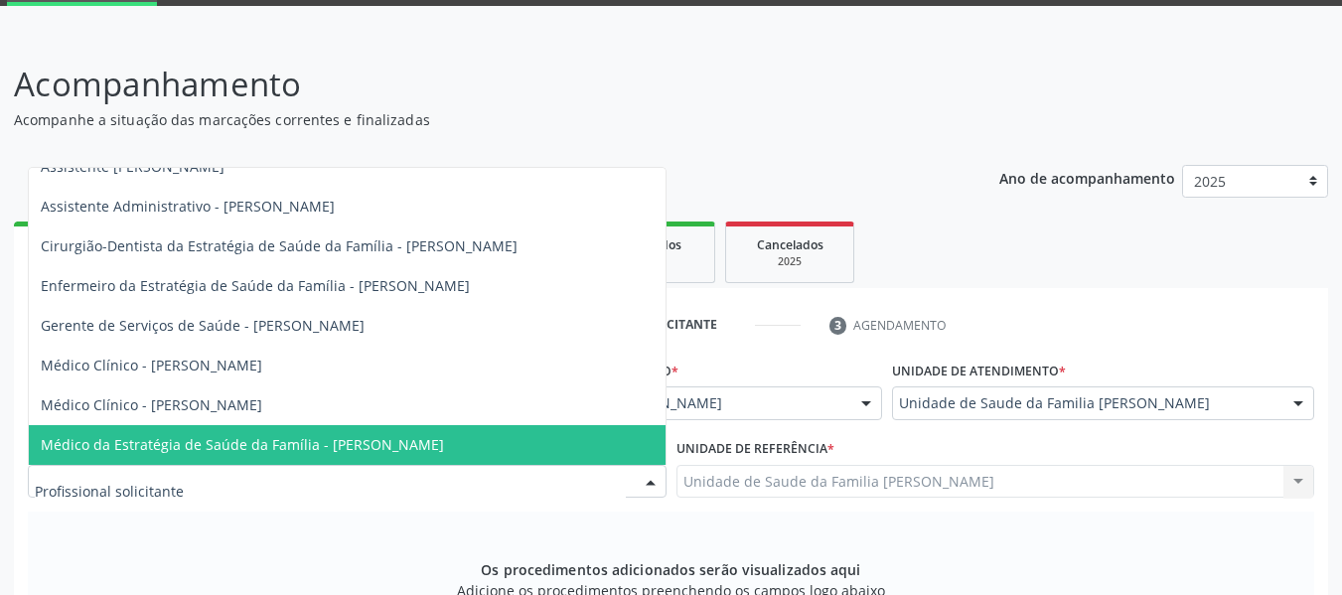
click at [430, 436] on span "Médico da Estratégia de Saúde da Família - [PERSON_NAME]" at bounding box center [242, 444] width 403 height 19
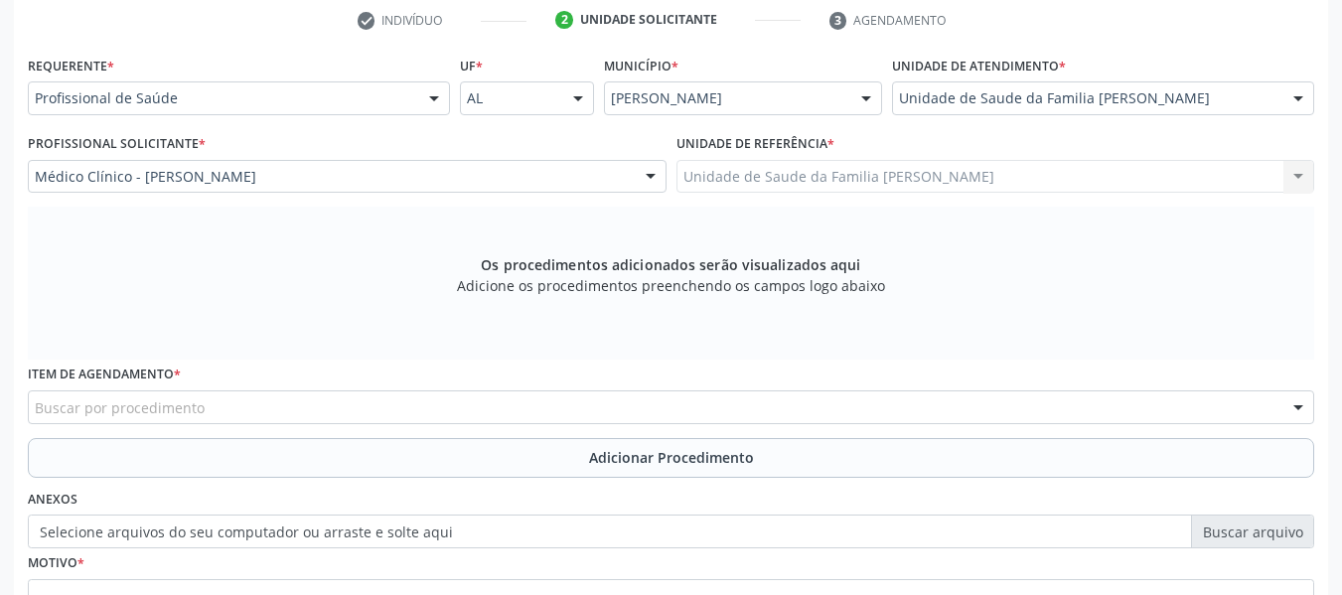
scroll to position [461, 0]
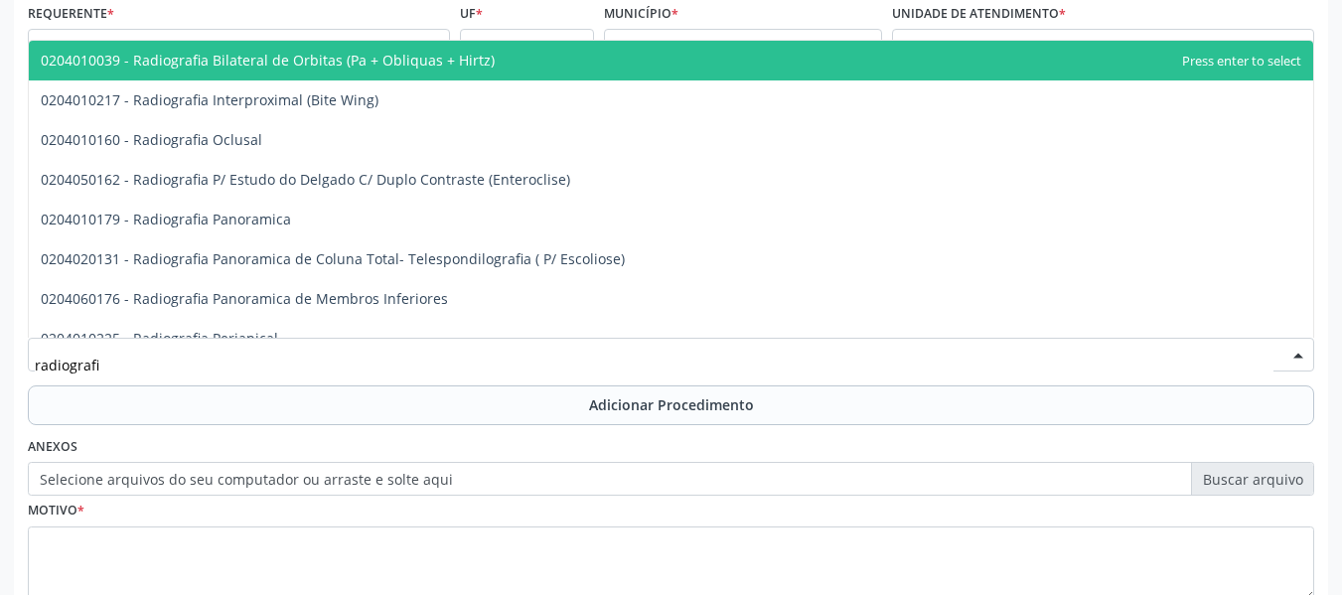
type input "radiografia"
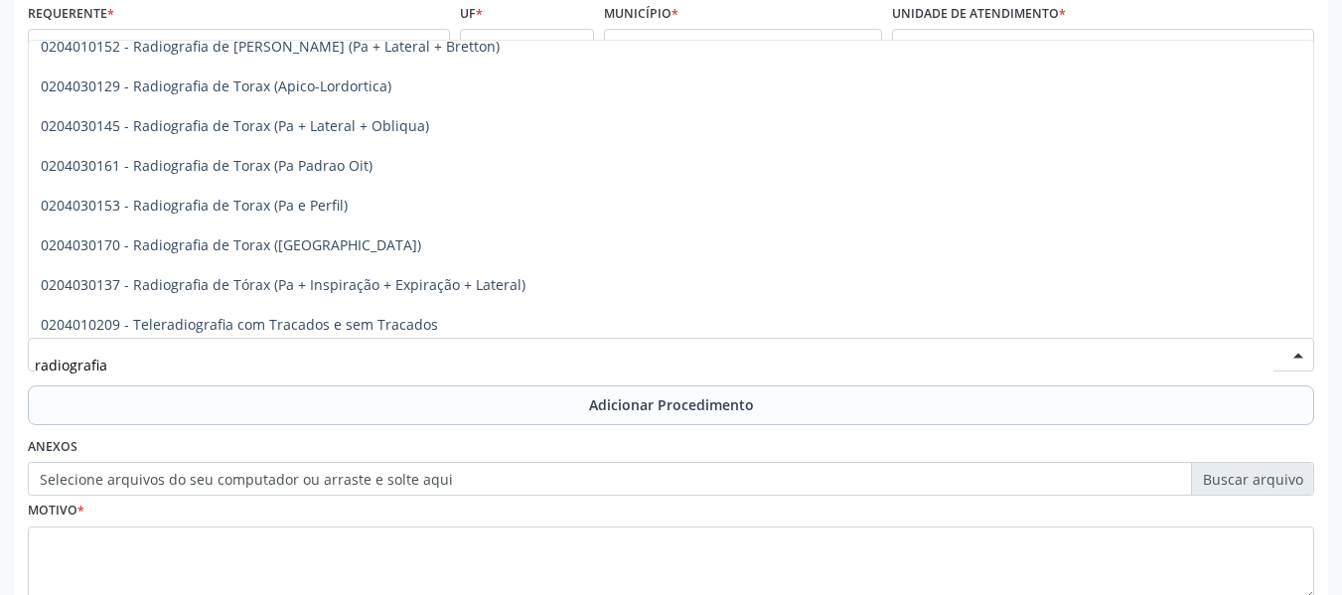
scroll to position [2564, 0]
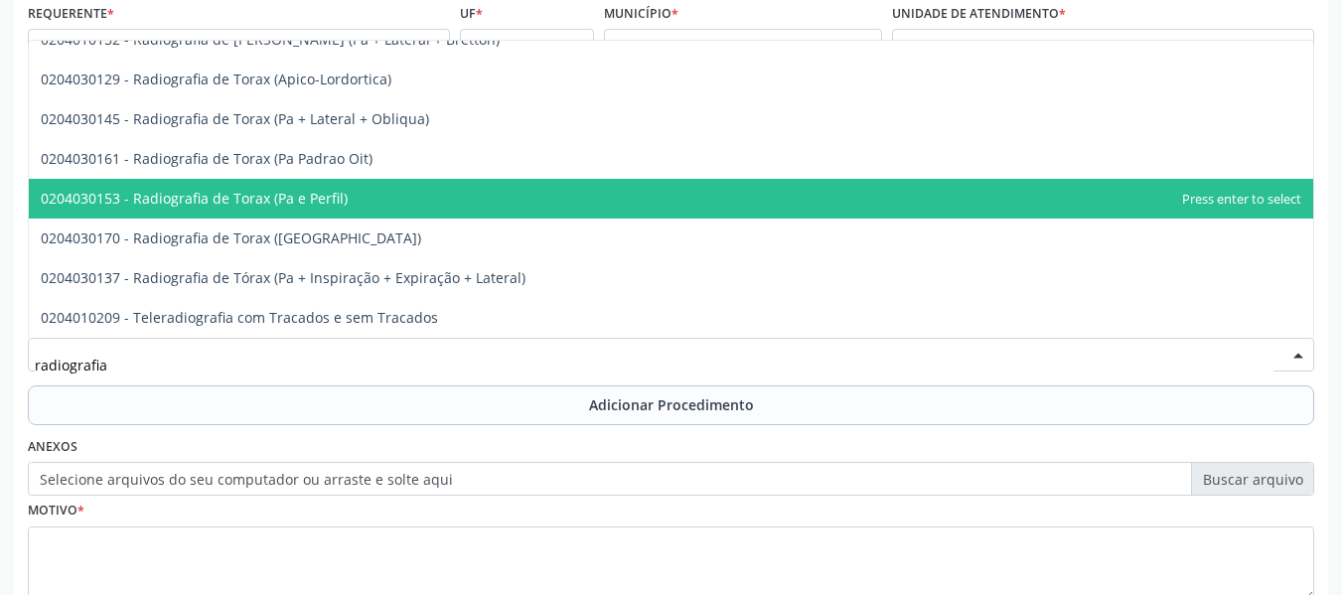
click at [274, 199] on span "0204030153 - Radiografia de Torax (Pa e Perfil)" at bounding box center [194, 198] width 307 height 19
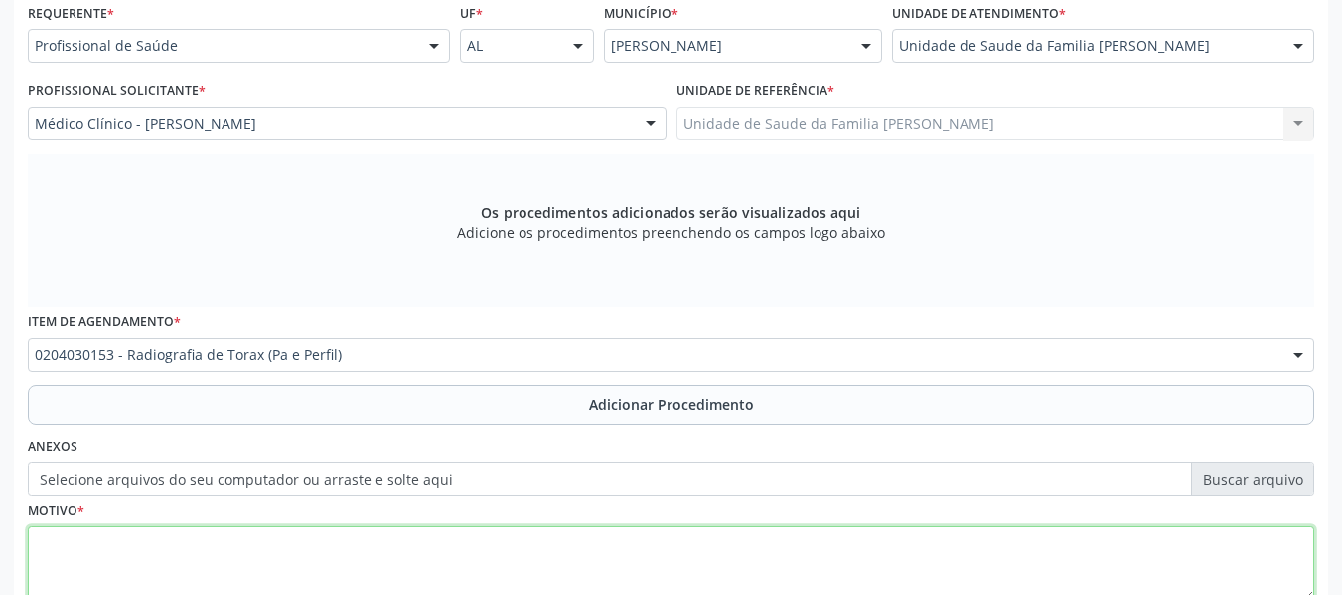
click at [65, 546] on textarea at bounding box center [671, 563] width 1286 height 75
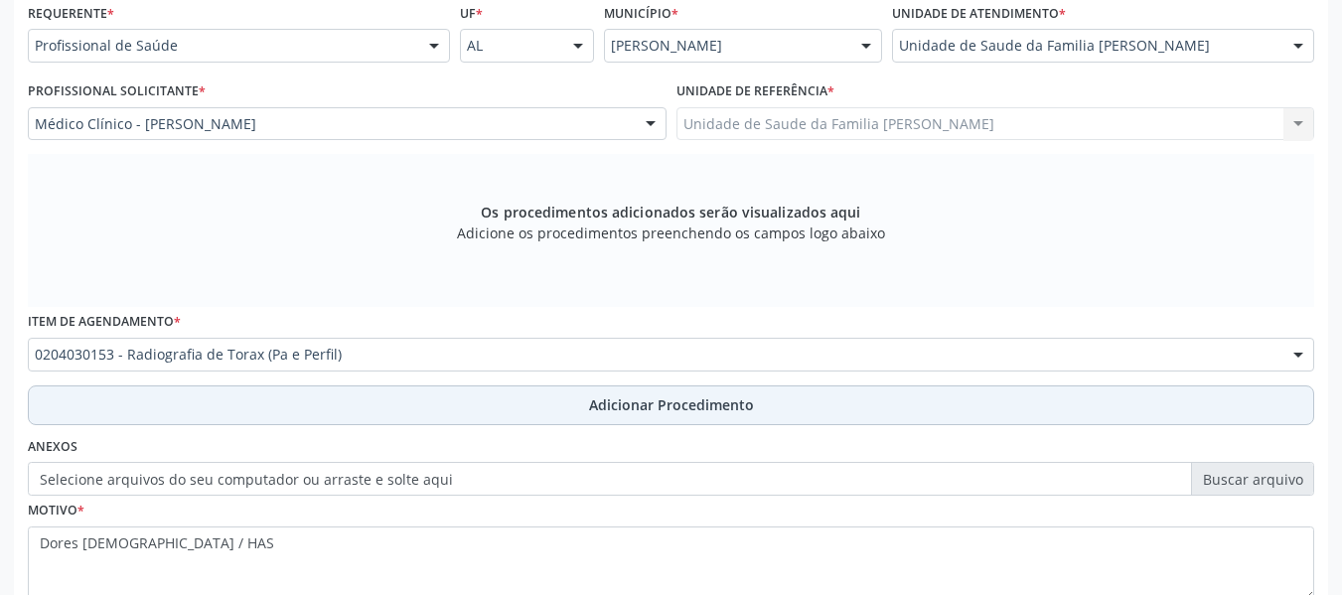
click at [656, 406] on span "Adicionar Procedimento" at bounding box center [671, 404] width 165 height 21
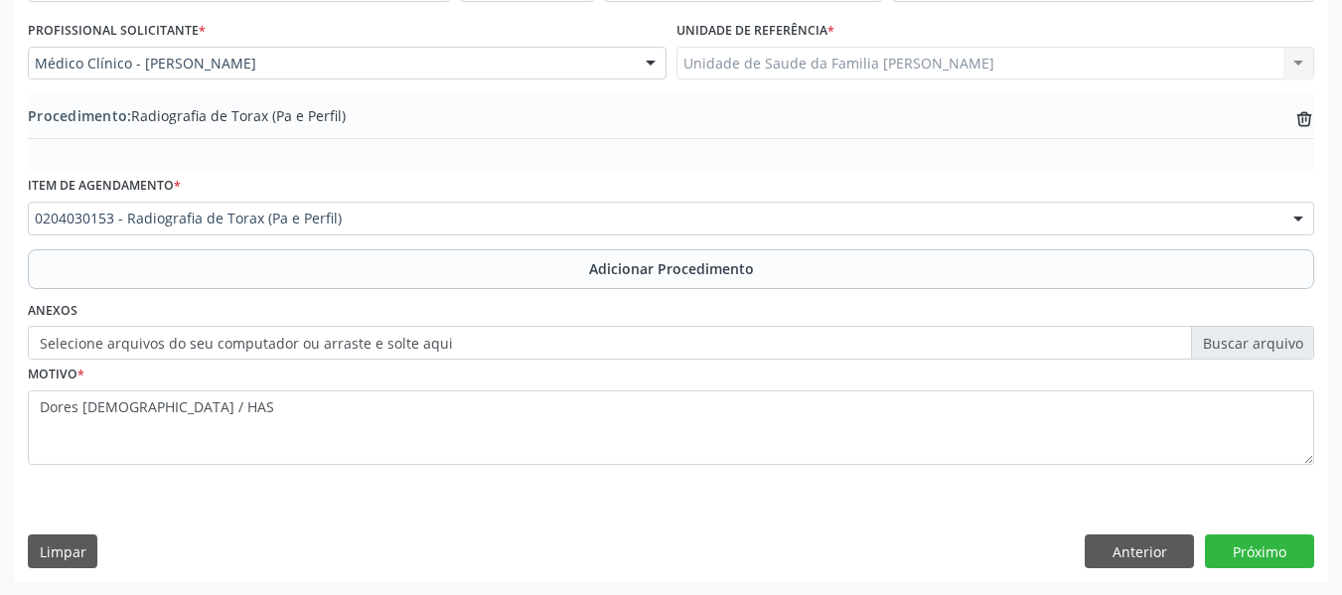
scroll to position [522, 0]
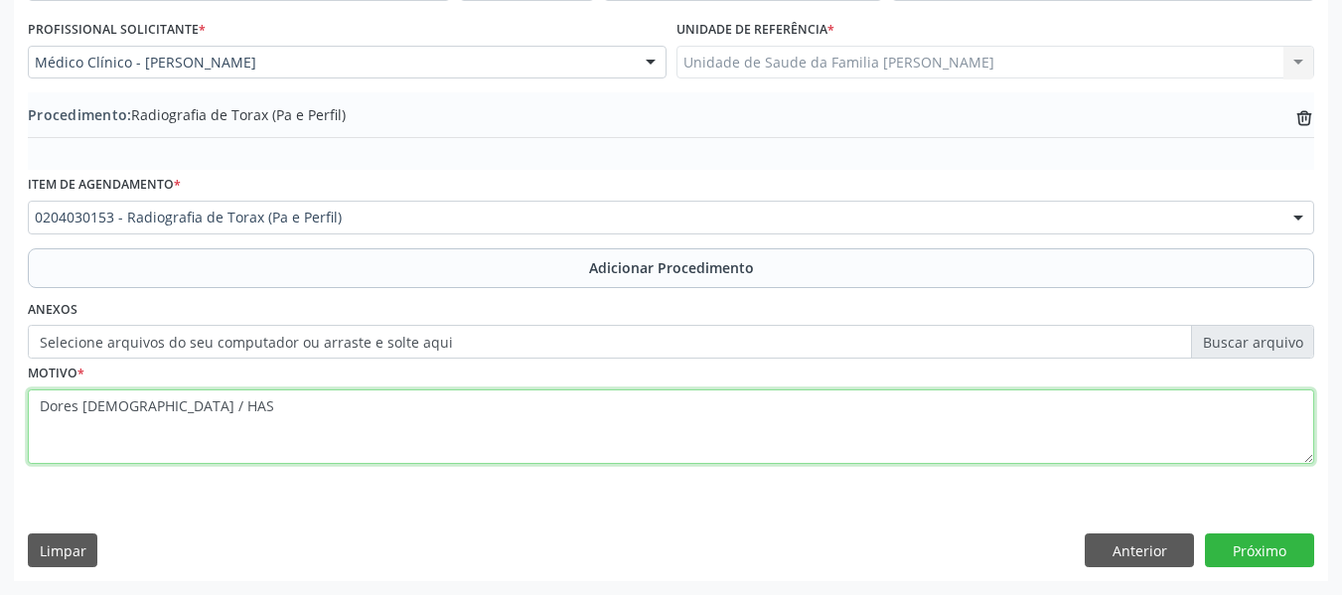
click at [116, 407] on textarea "Dores [DEMOGRAPHIC_DATA] / HAS" at bounding box center [671, 426] width 1286 height 75
type textarea "Dores torácicas / HAS"
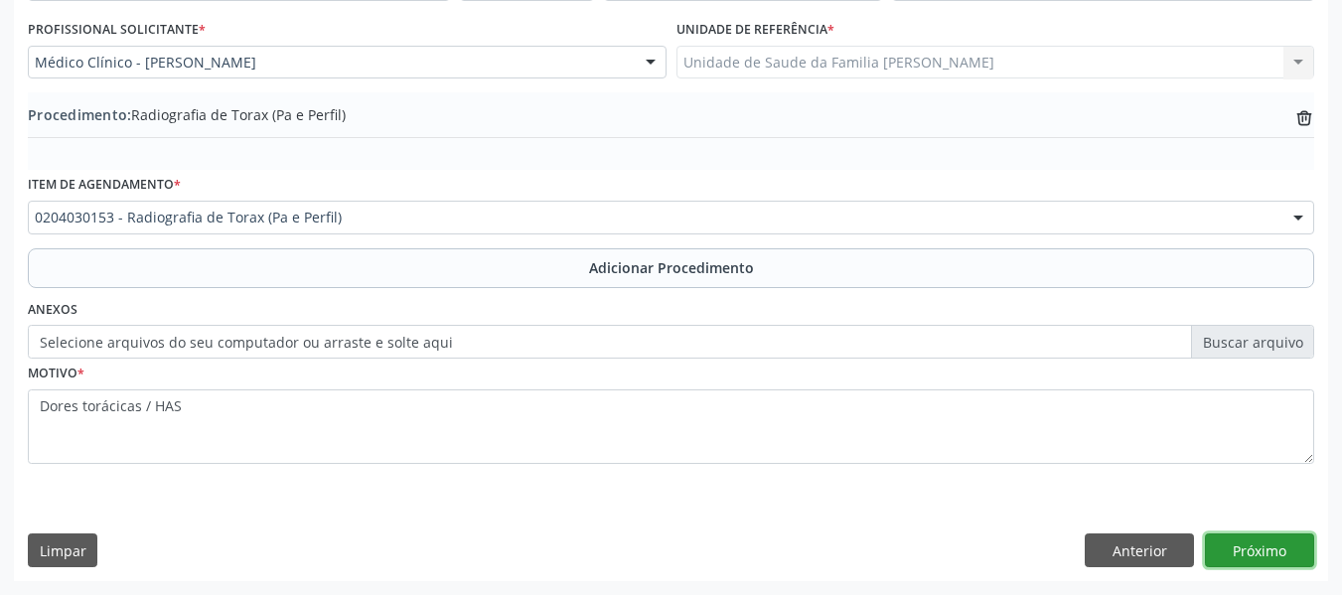
click at [1261, 550] on button "Próximo" at bounding box center [1259, 550] width 109 height 34
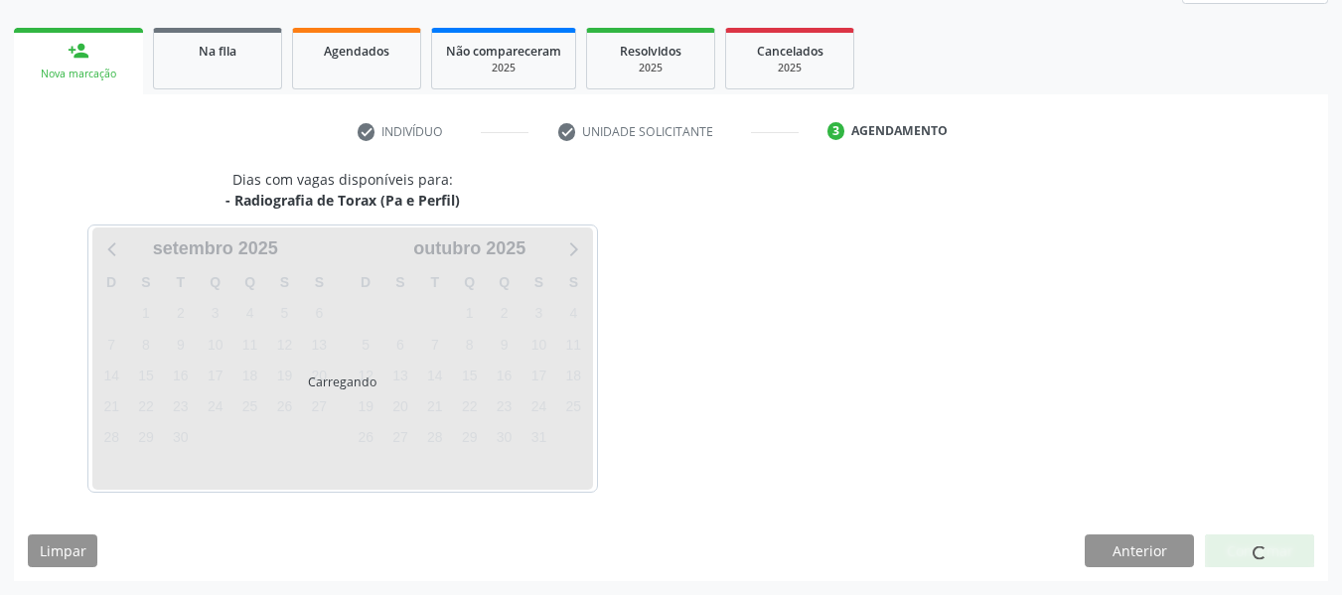
scroll to position [356, 0]
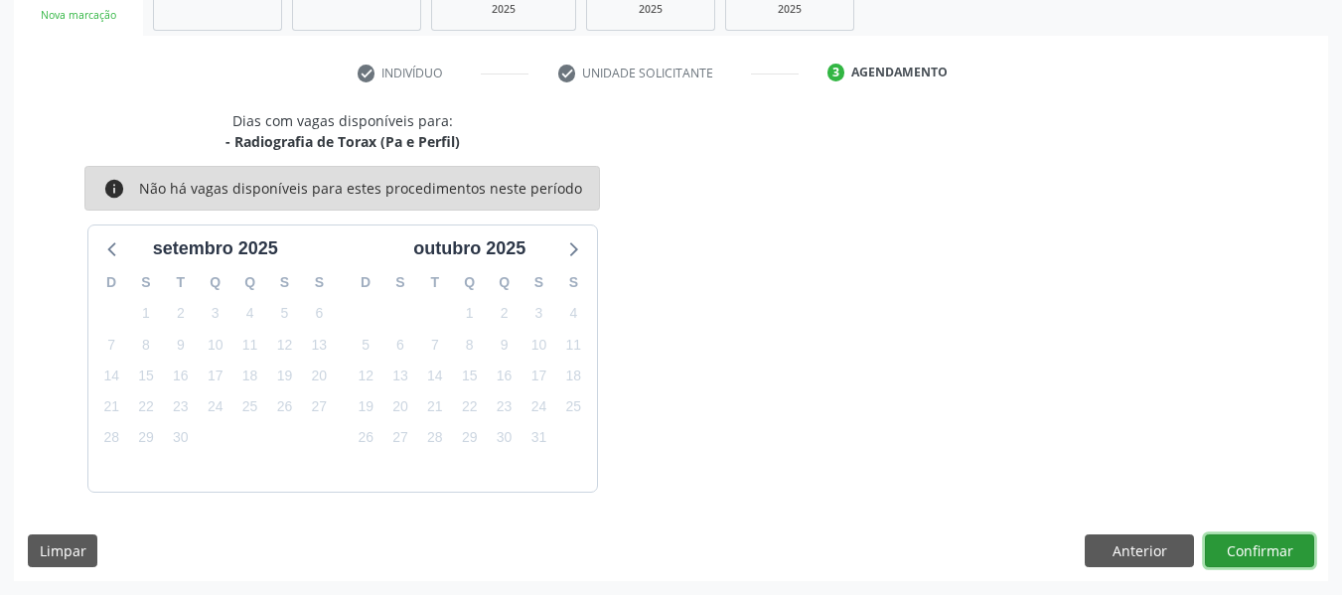
click at [1250, 543] on button "Confirmar" at bounding box center [1259, 551] width 109 height 34
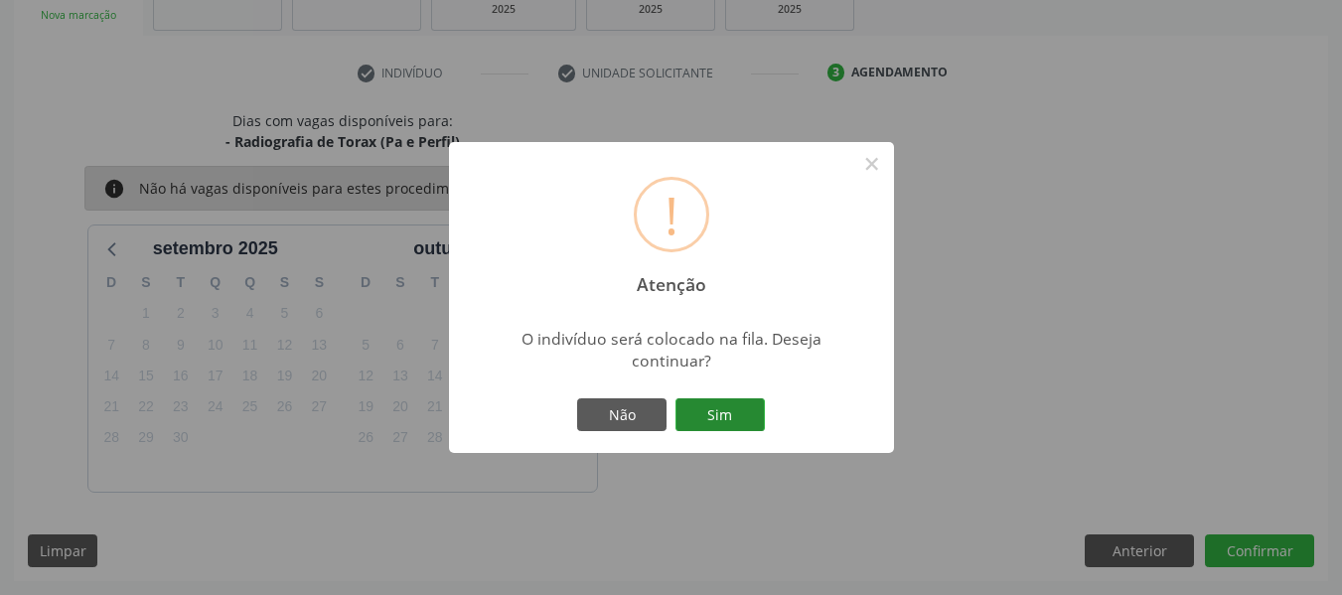
click at [714, 417] on button "Sim" at bounding box center [719, 415] width 89 height 34
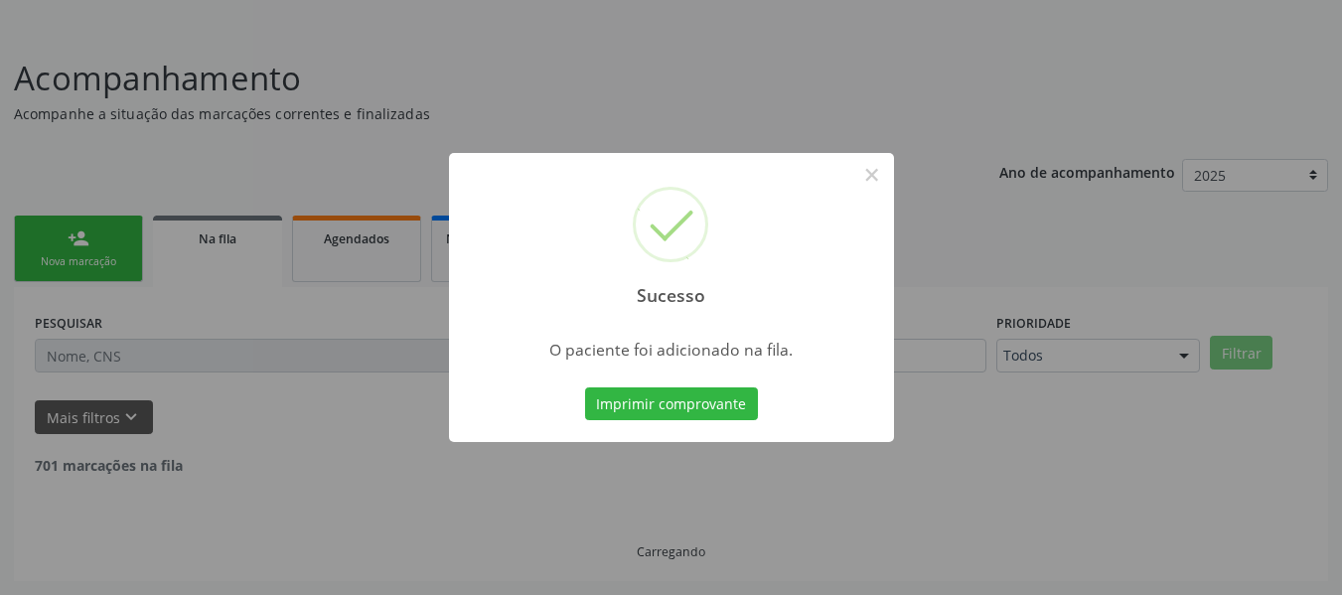
scroll to position [88, 0]
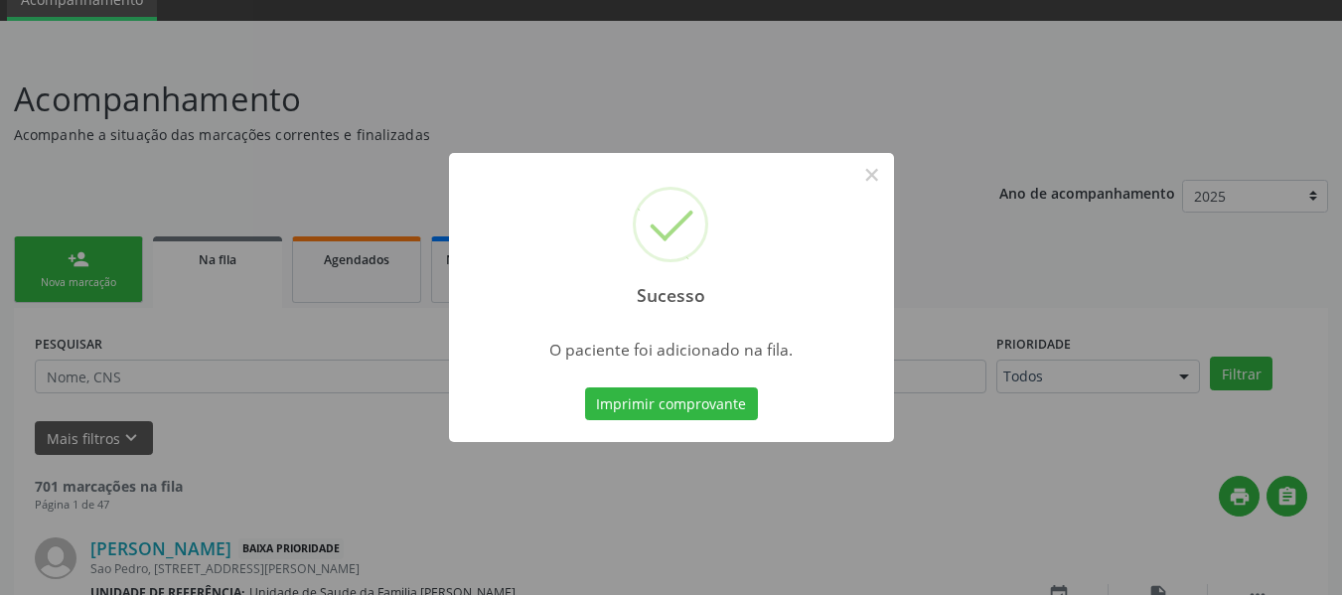
click at [56, 257] on div "Sucesso × O paciente foi adicionado na fila. Imprimir comprovante Cancel" at bounding box center [671, 297] width 1342 height 595
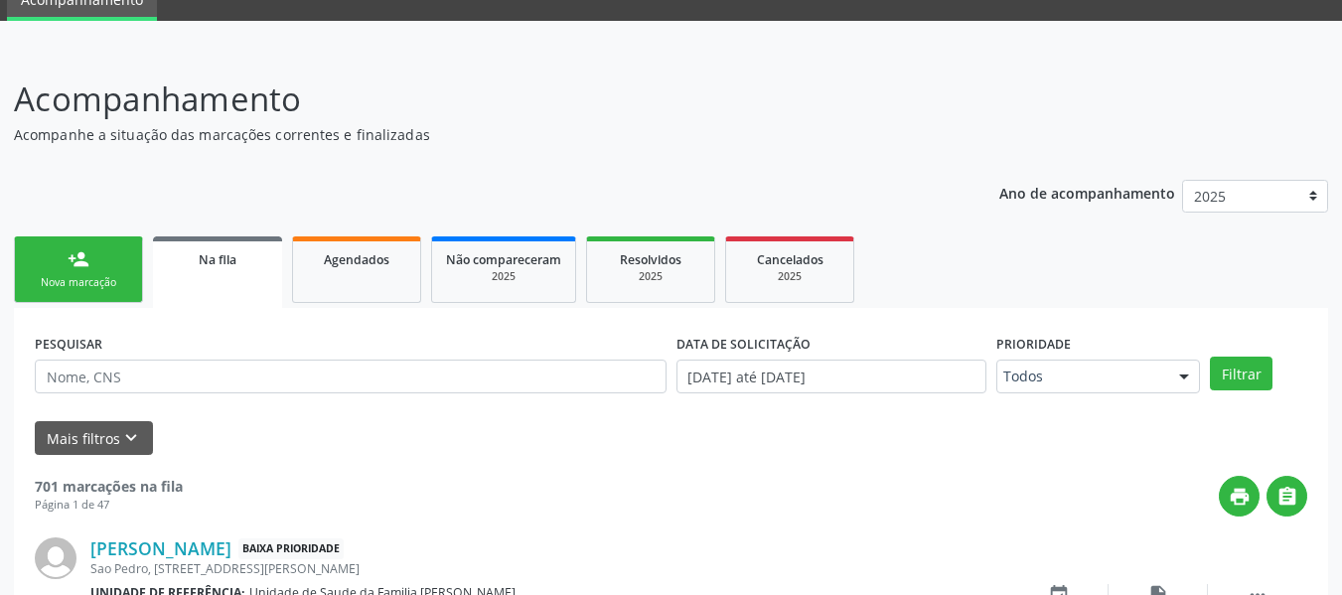
click at [56, 257] on link "person_add Nova marcação" at bounding box center [78, 269] width 129 height 67
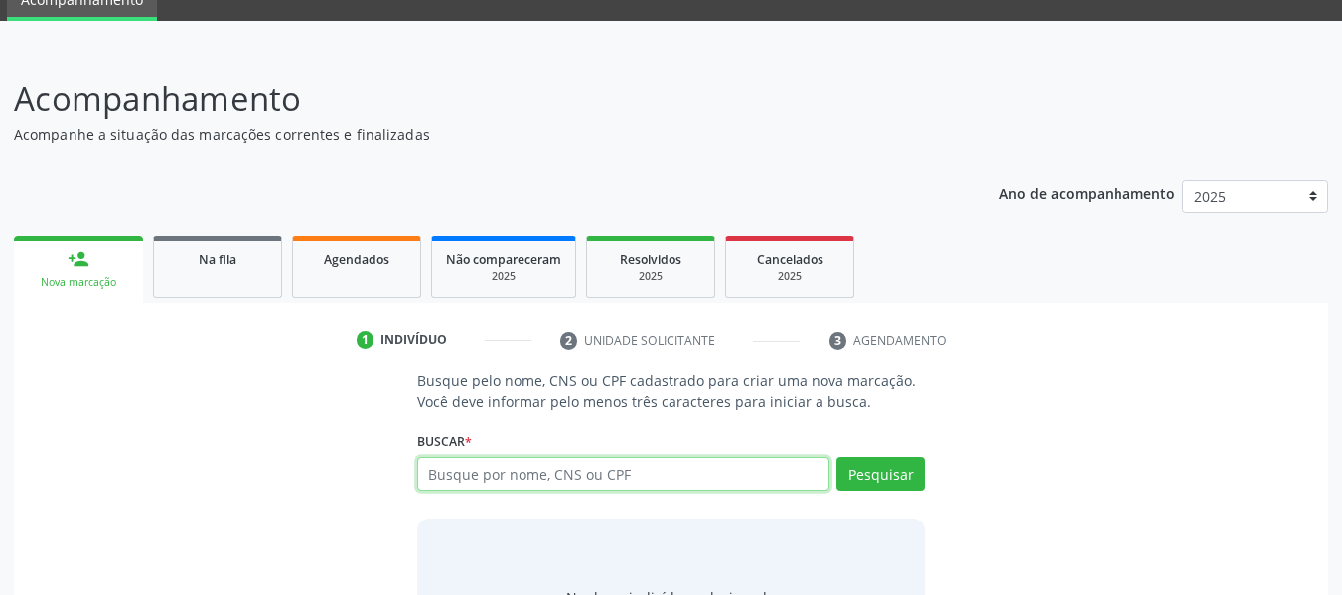
click at [556, 475] on input "text" at bounding box center [623, 474] width 413 height 34
type input "78812267491"
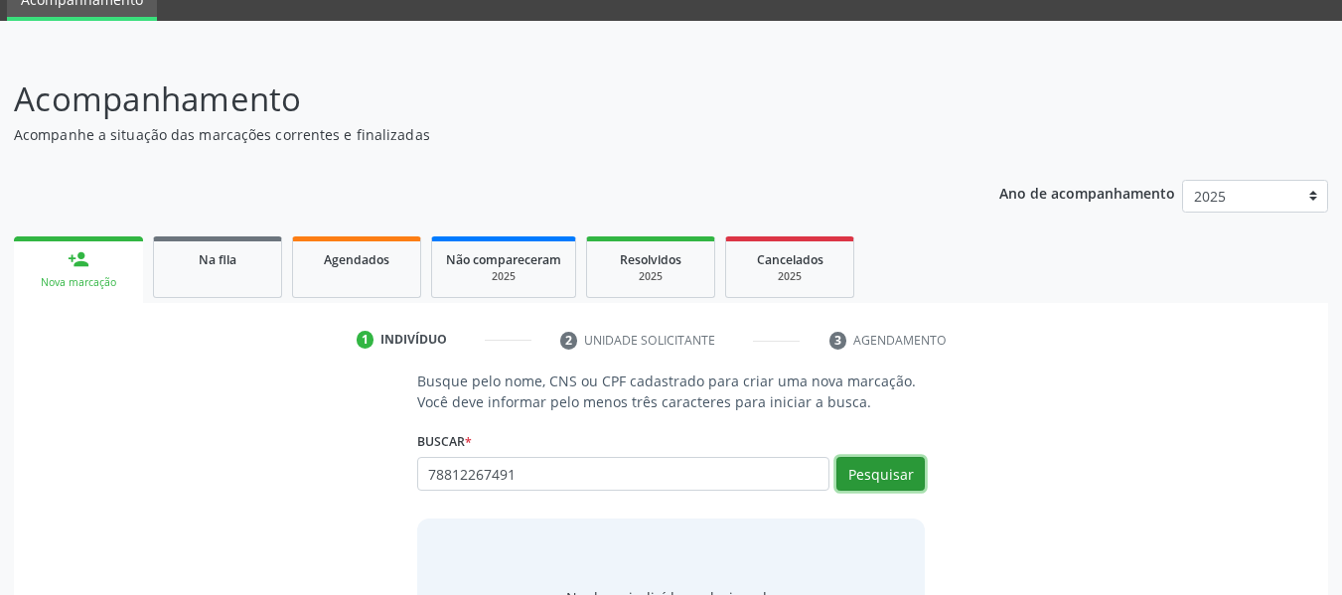
click at [885, 468] on button "Pesquisar" at bounding box center [880, 474] width 88 height 34
type input "78812267491"
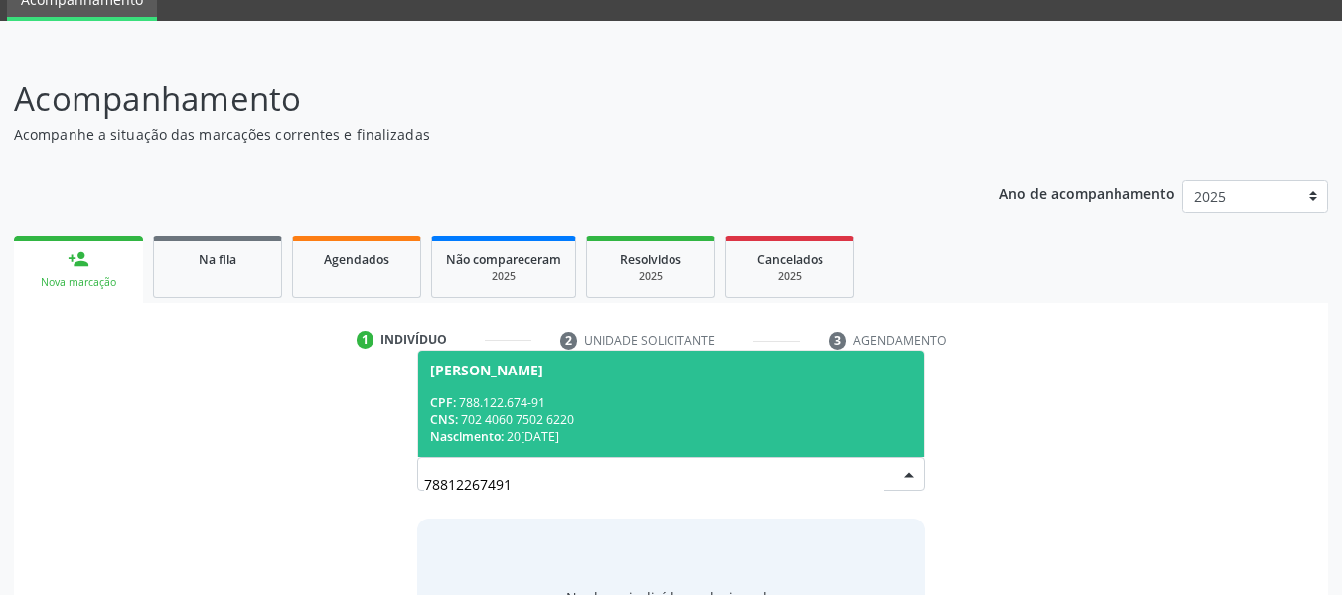
click at [476, 411] on div "CNS: 702 4060 7502 6220" at bounding box center [671, 419] width 483 height 17
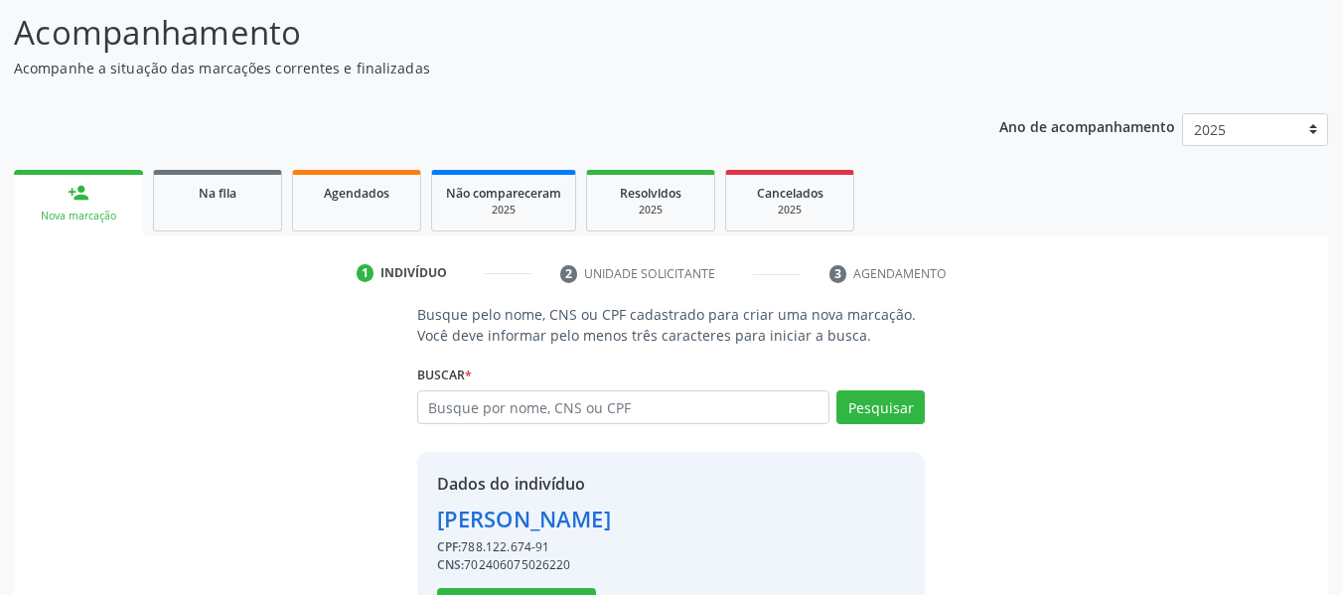
scroll to position [229, 0]
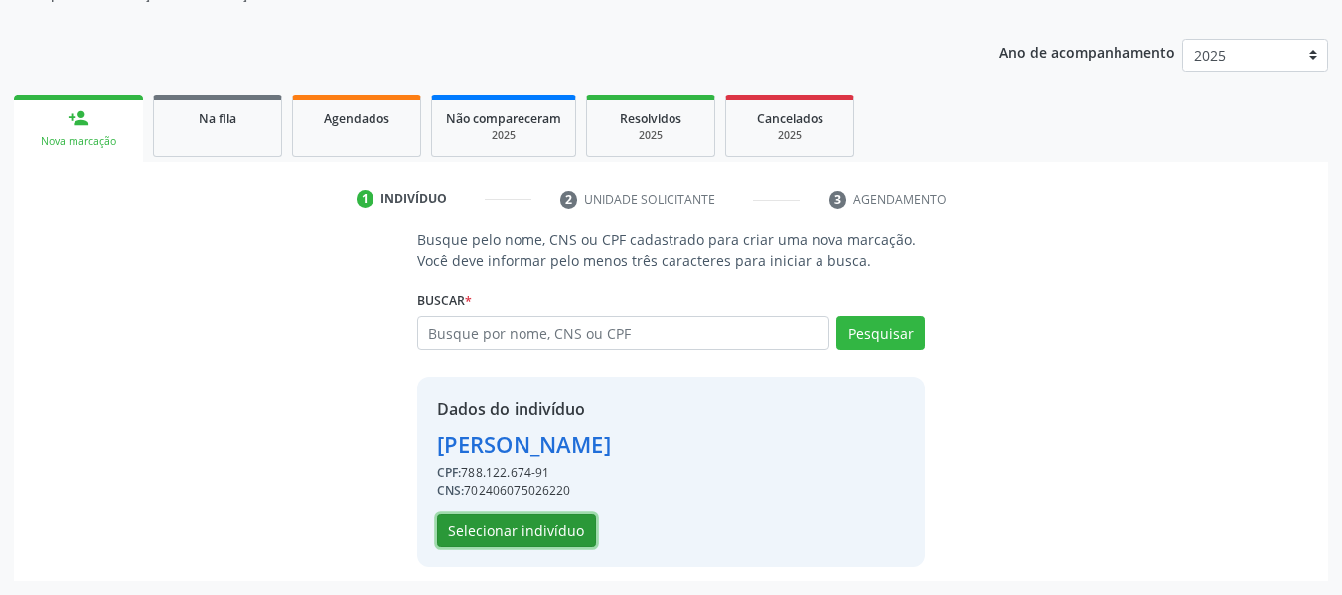
click at [521, 531] on button "Selecionar indivíduo" at bounding box center [516, 531] width 159 height 34
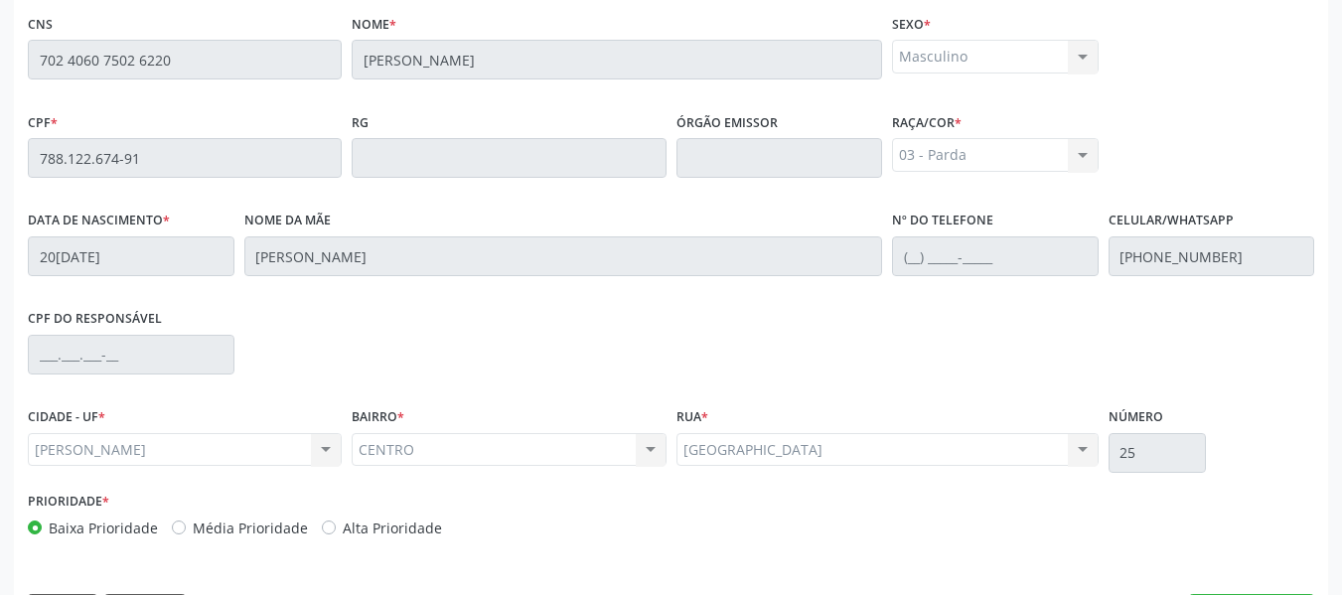
scroll to position [567, 0]
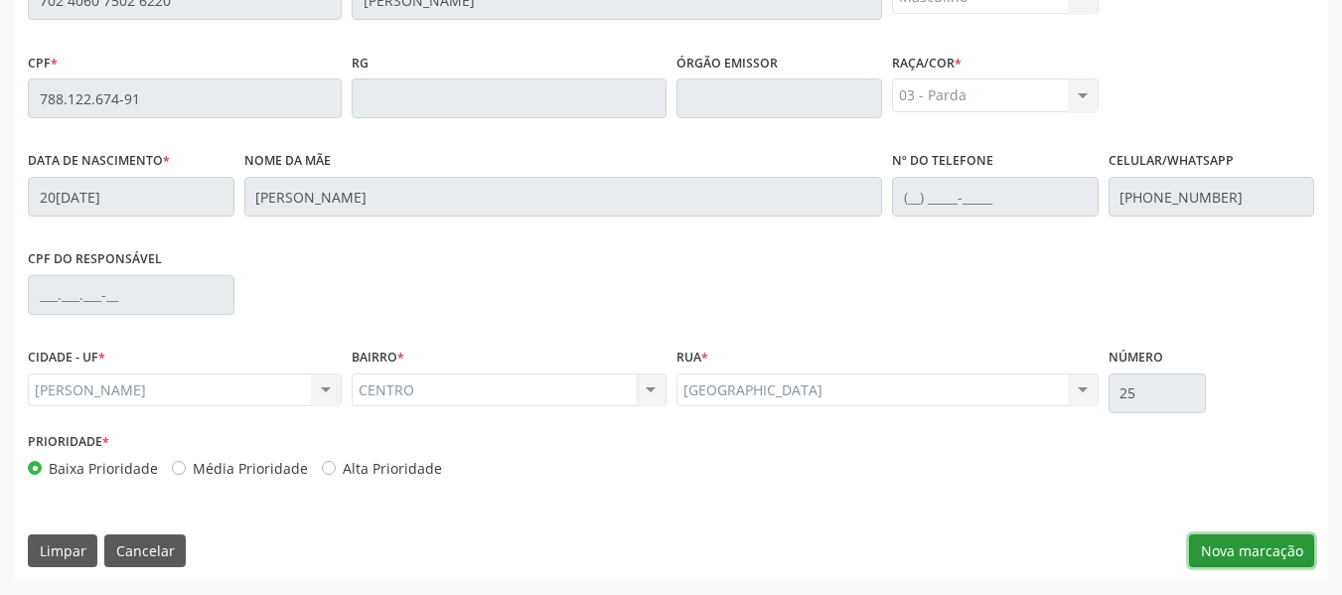
click at [1258, 551] on button "Nova marcação" at bounding box center [1251, 551] width 125 height 34
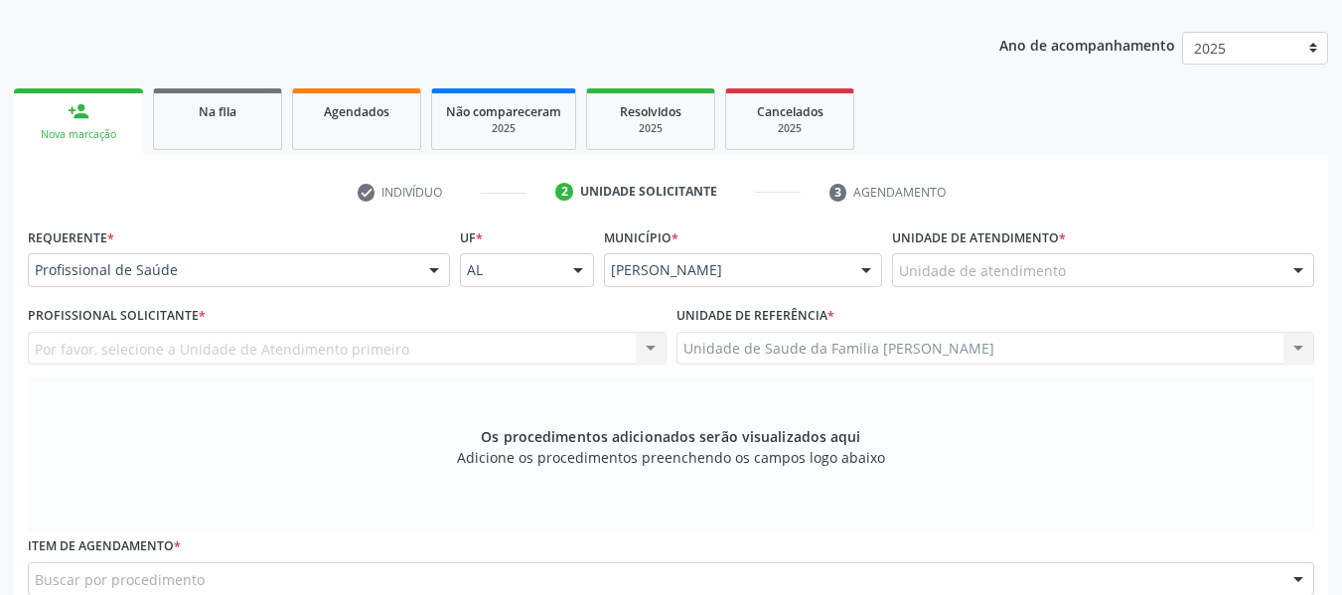
scroll to position [130, 0]
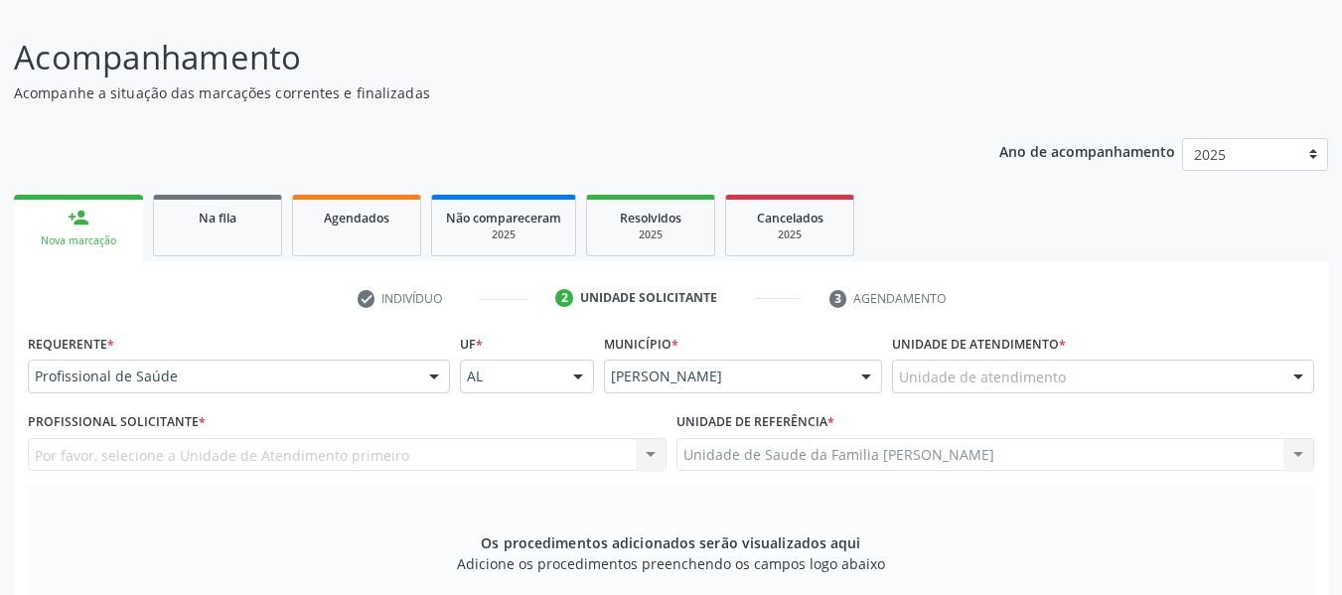
click at [1301, 370] on div at bounding box center [1298, 378] width 30 height 34
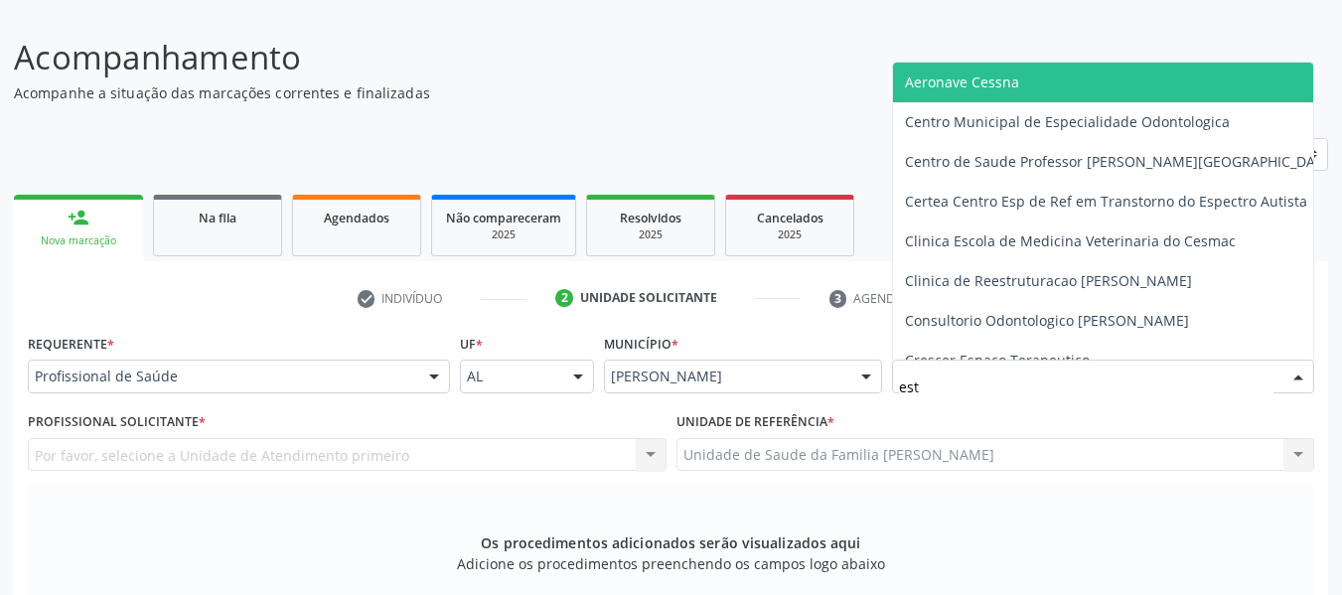
type input "esta"
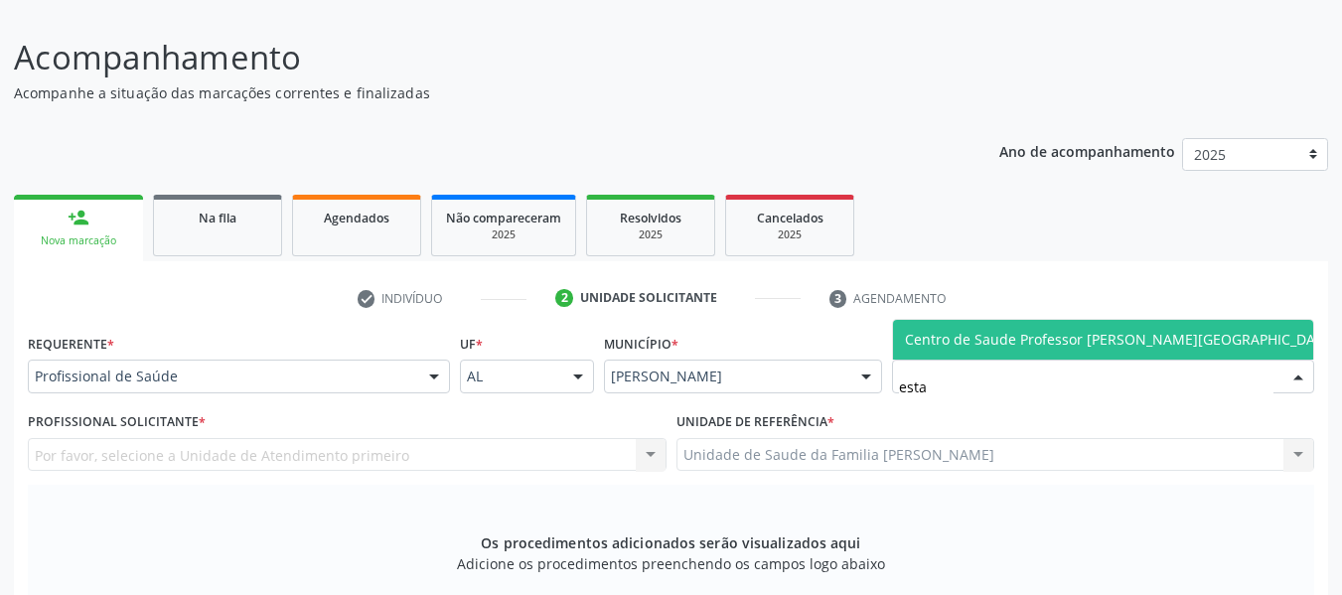
click at [1125, 340] on span "Centro de Saude Professor [PERSON_NAME][GEOGRAPHIC_DATA]" at bounding box center [1121, 339] width 432 height 19
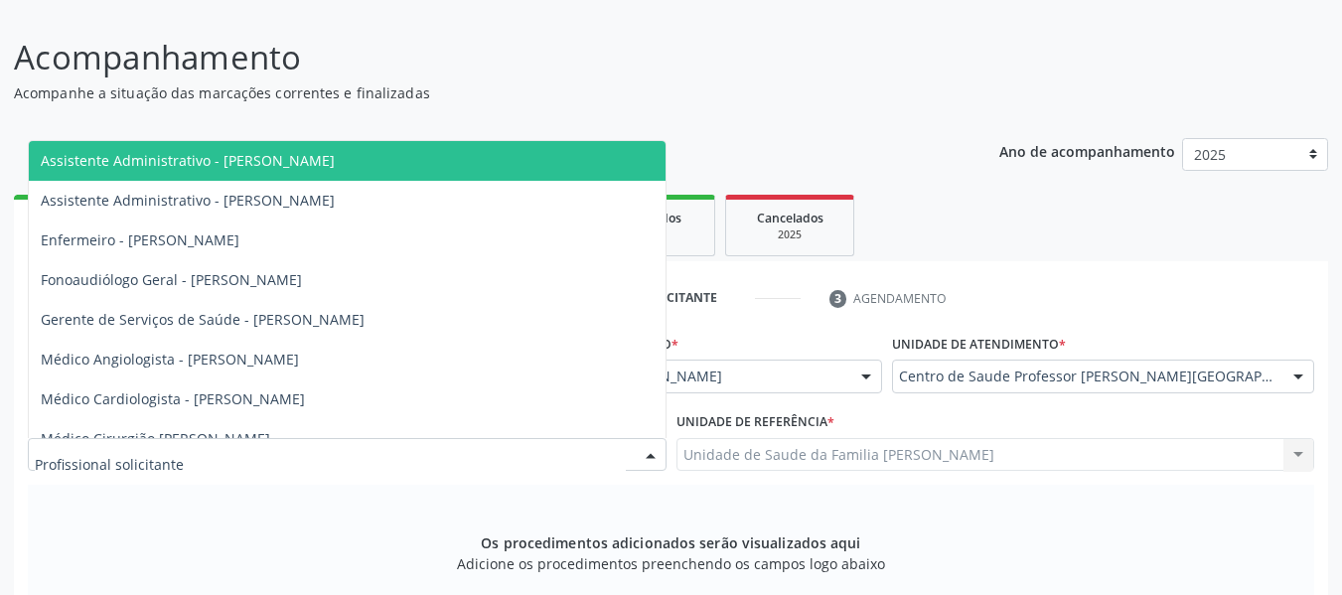
click at [650, 451] on div at bounding box center [651, 456] width 30 height 34
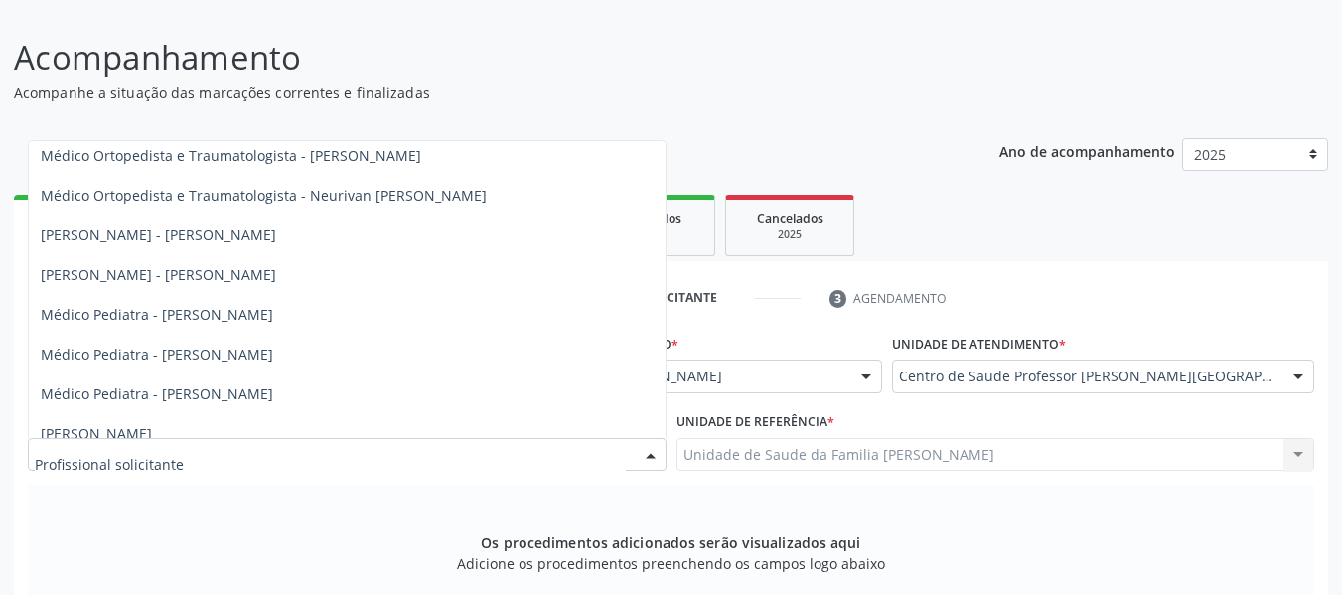
scroll to position [927, 0]
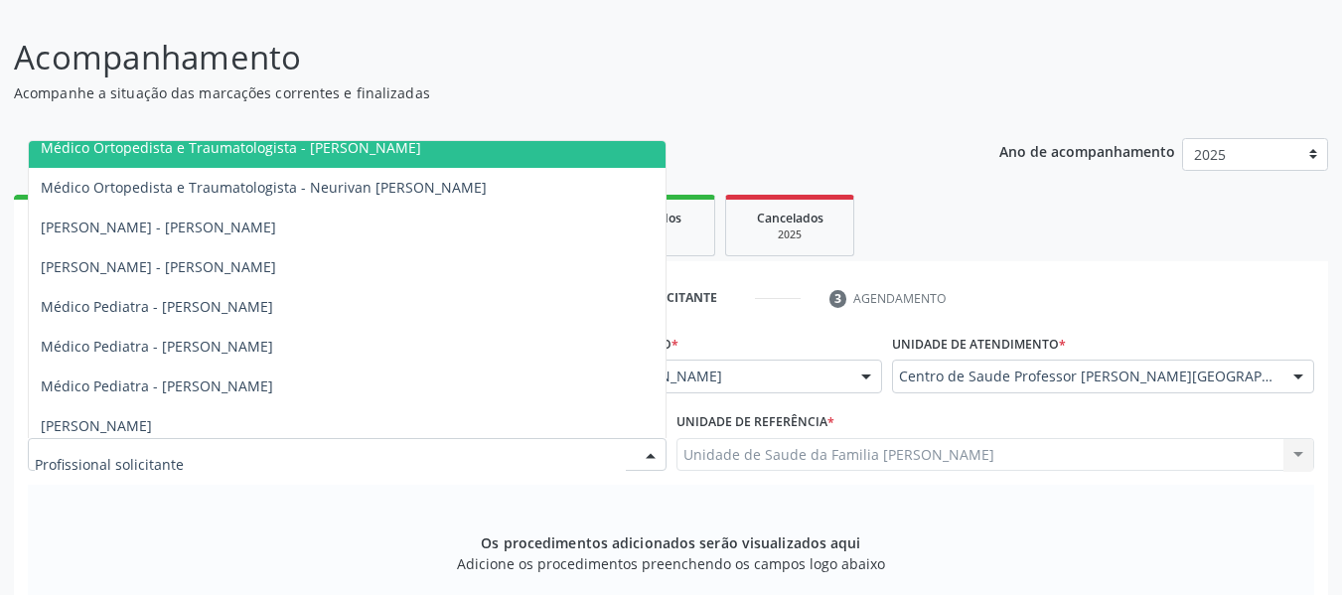
click at [356, 148] on span "Médico Ortopedista e Traumatologista - [PERSON_NAME]" at bounding box center [231, 147] width 380 height 19
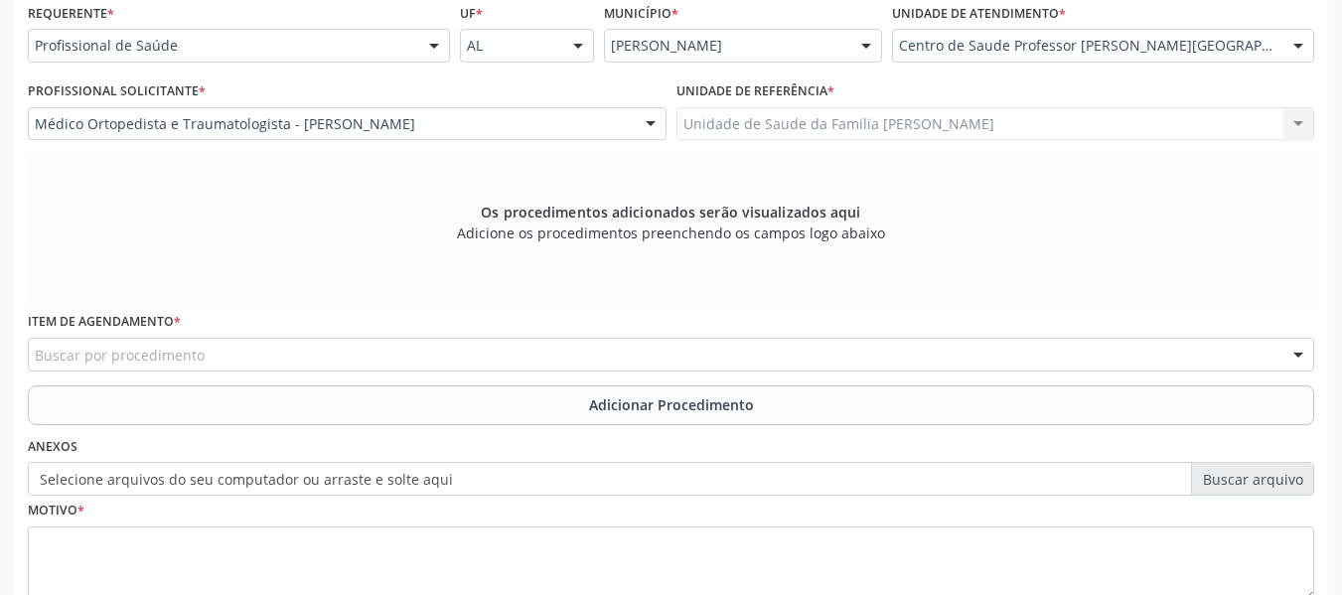
scroll to position [593, 0]
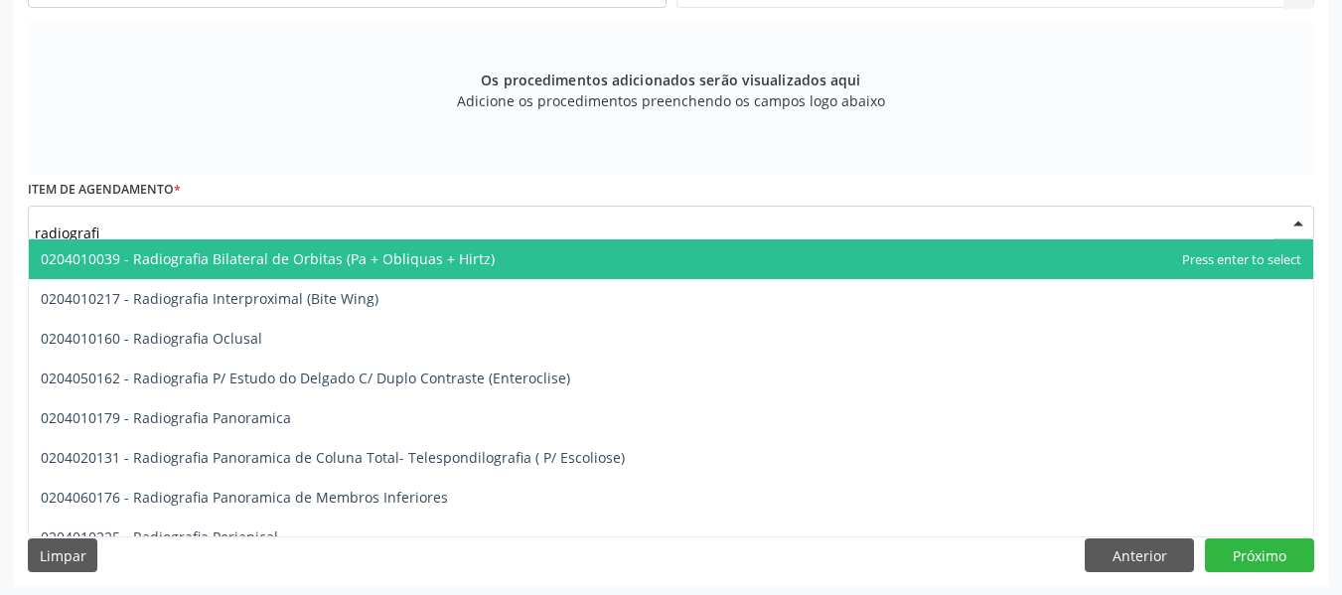
type input "radiografia"
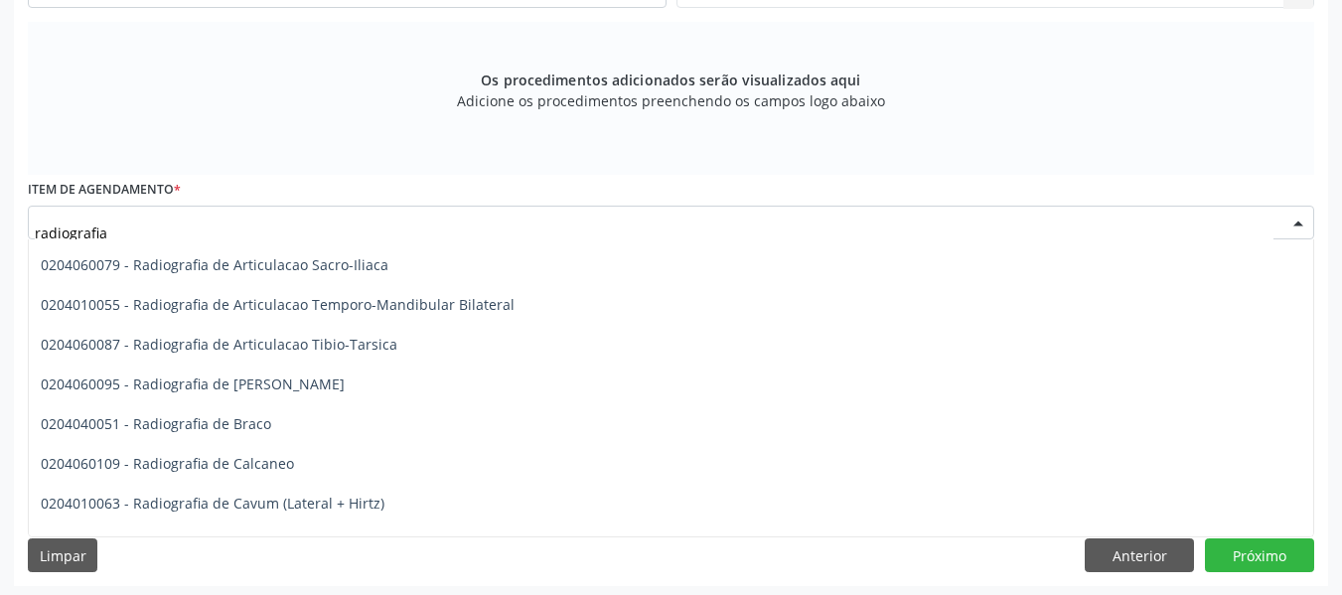
scroll to position [630, 0]
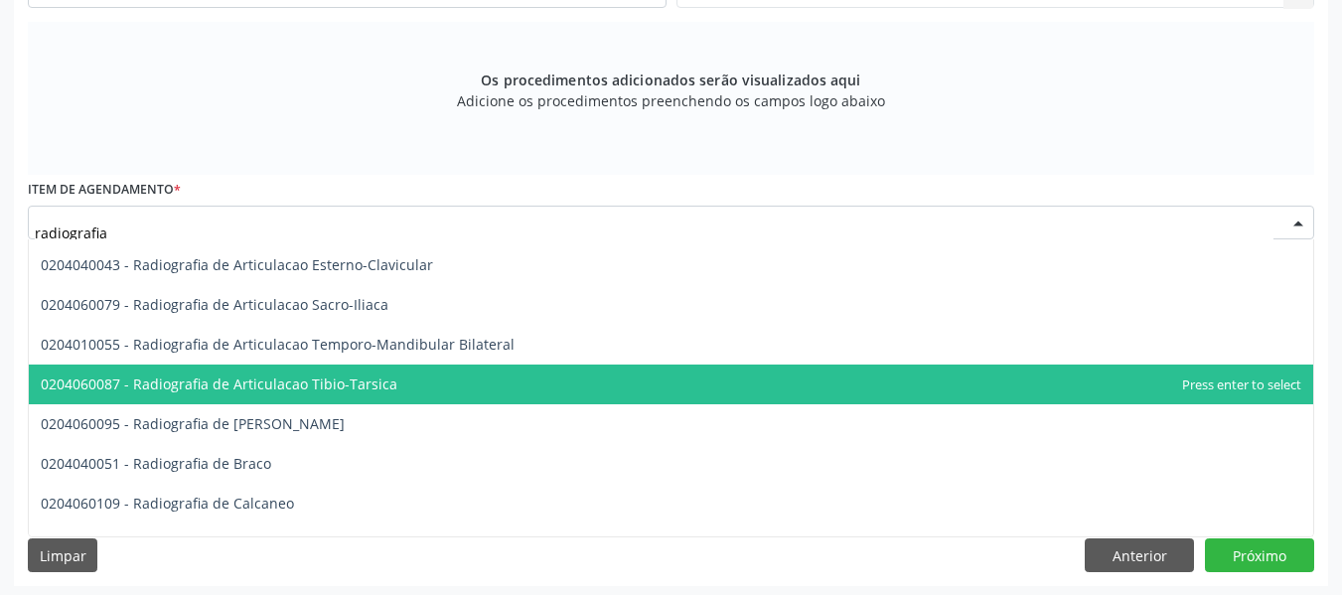
click at [272, 383] on span "0204060087 - Radiografia de Articulacao Tibio-Tarsica" at bounding box center [219, 383] width 357 height 19
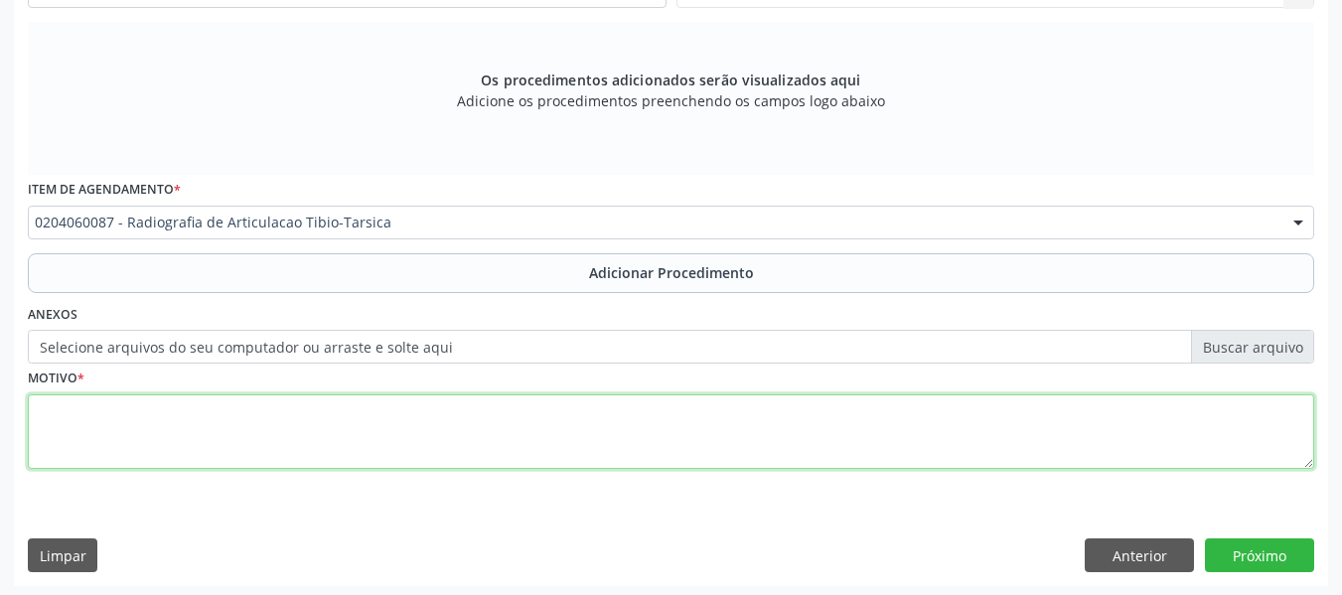
click at [103, 424] on textarea at bounding box center [671, 431] width 1286 height 75
click at [103, 424] on textarea "Tornozelo e" at bounding box center [671, 431] width 1286 height 75
click at [222, 410] on textarea "Tornozelo E / Pós Trauma e" at bounding box center [671, 431] width 1286 height 75
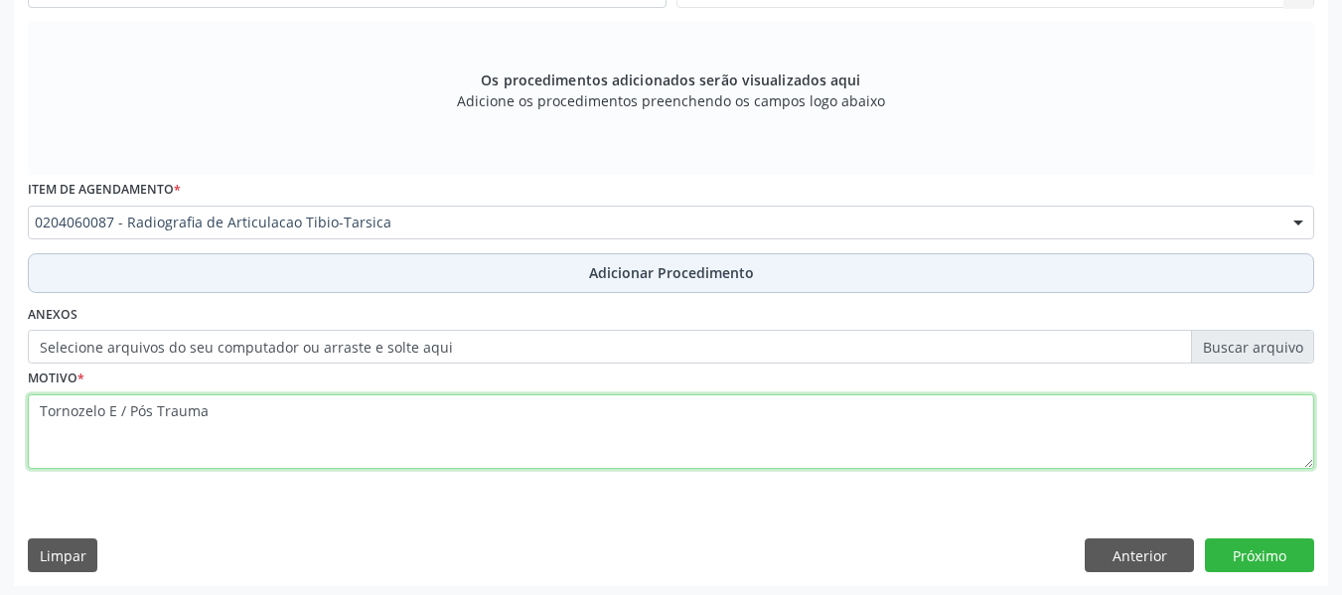
type textarea "Tornozelo E / Pós Trauma"
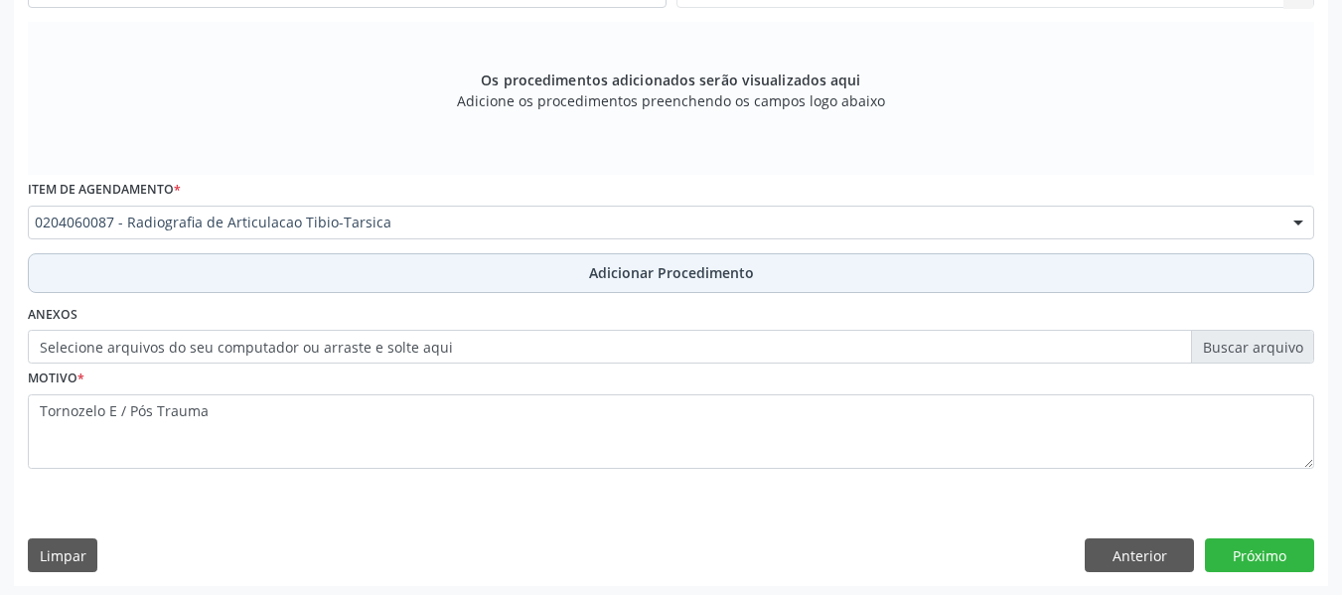
click at [694, 274] on span "Adicionar Procedimento" at bounding box center [671, 272] width 165 height 21
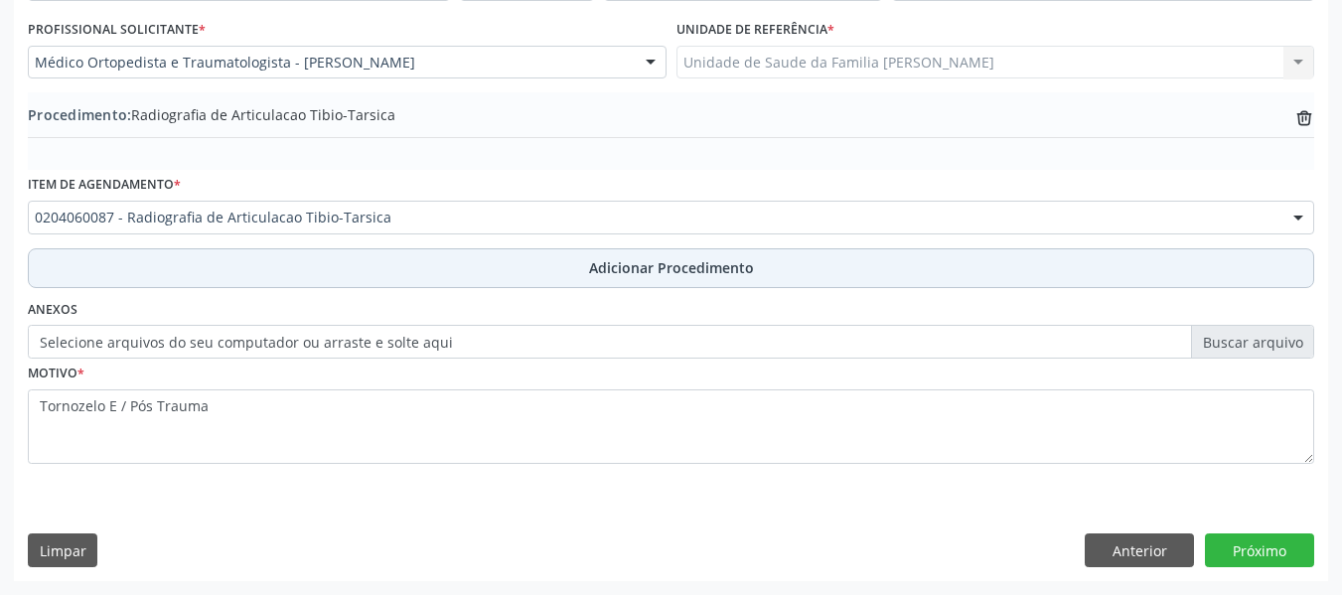
scroll to position [522, 0]
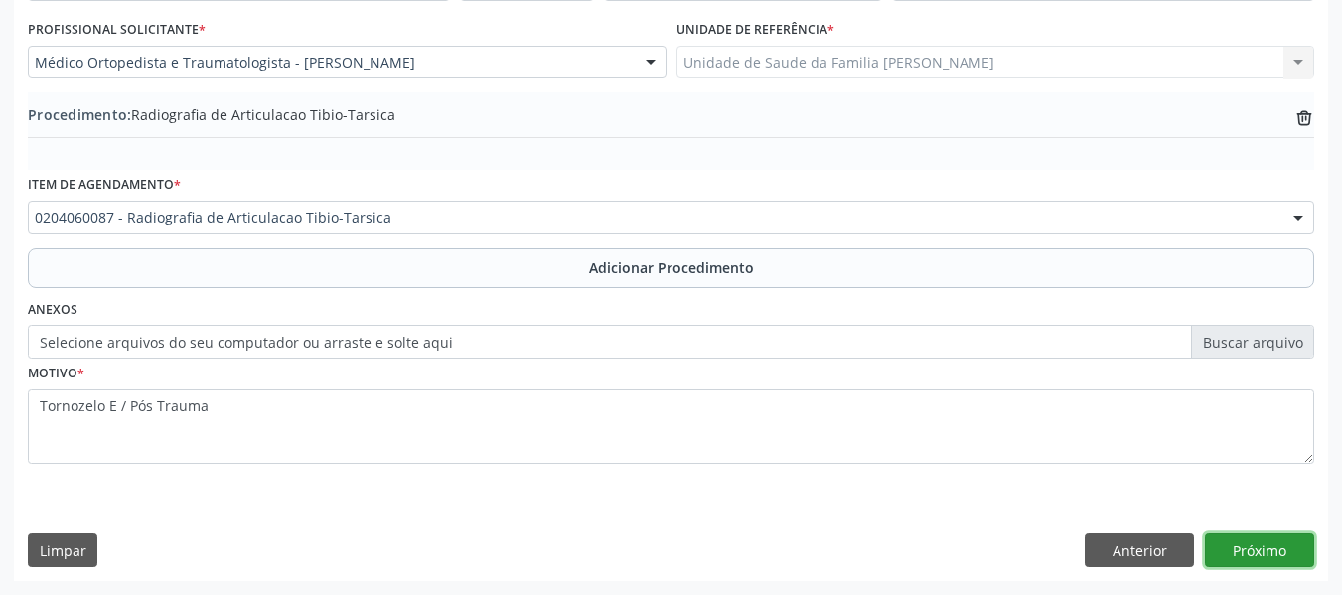
click at [1261, 547] on button "Próximo" at bounding box center [1259, 550] width 109 height 34
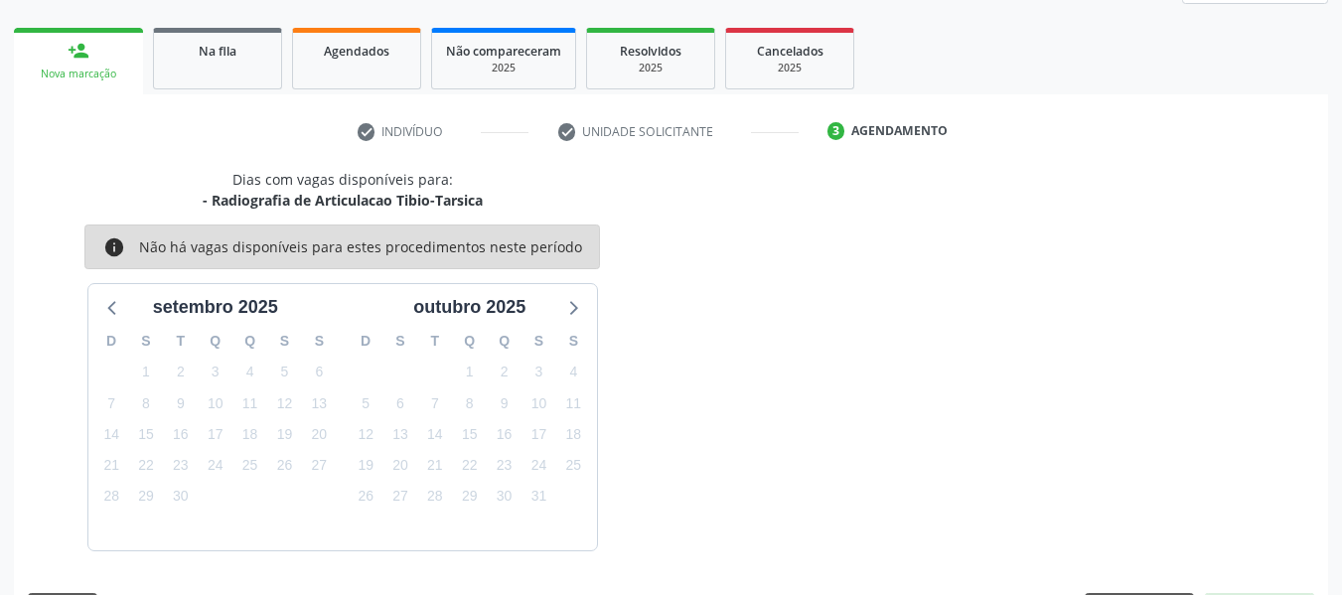
scroll to position [356, 0]
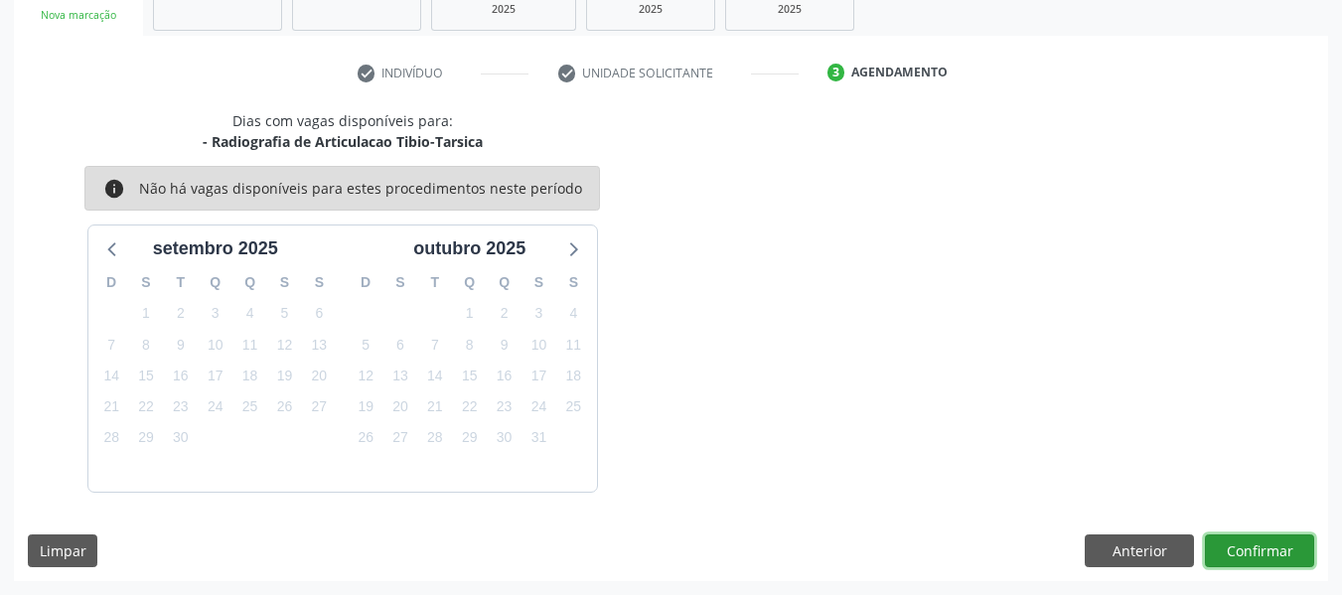
click at [1247, 541] on button "Confirmar" at bounding box center [1259, 551] width 109 height 34
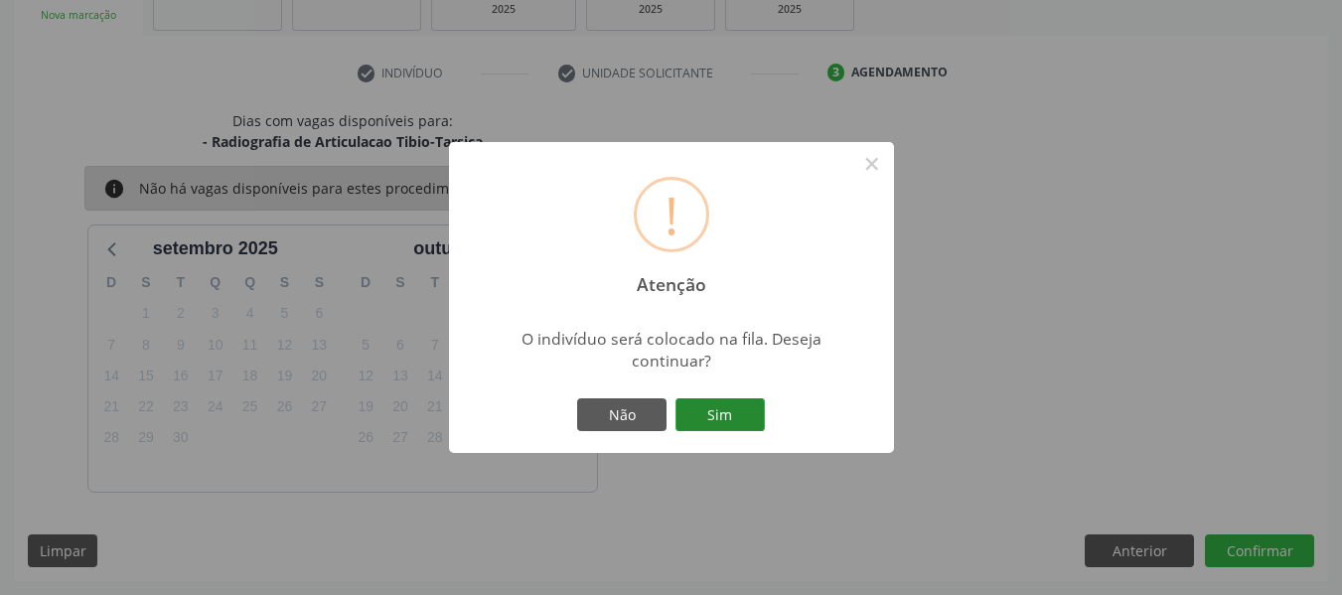
click at [709, 418] on button "Sim" at bounding box center [719, 415] width 89 height 34
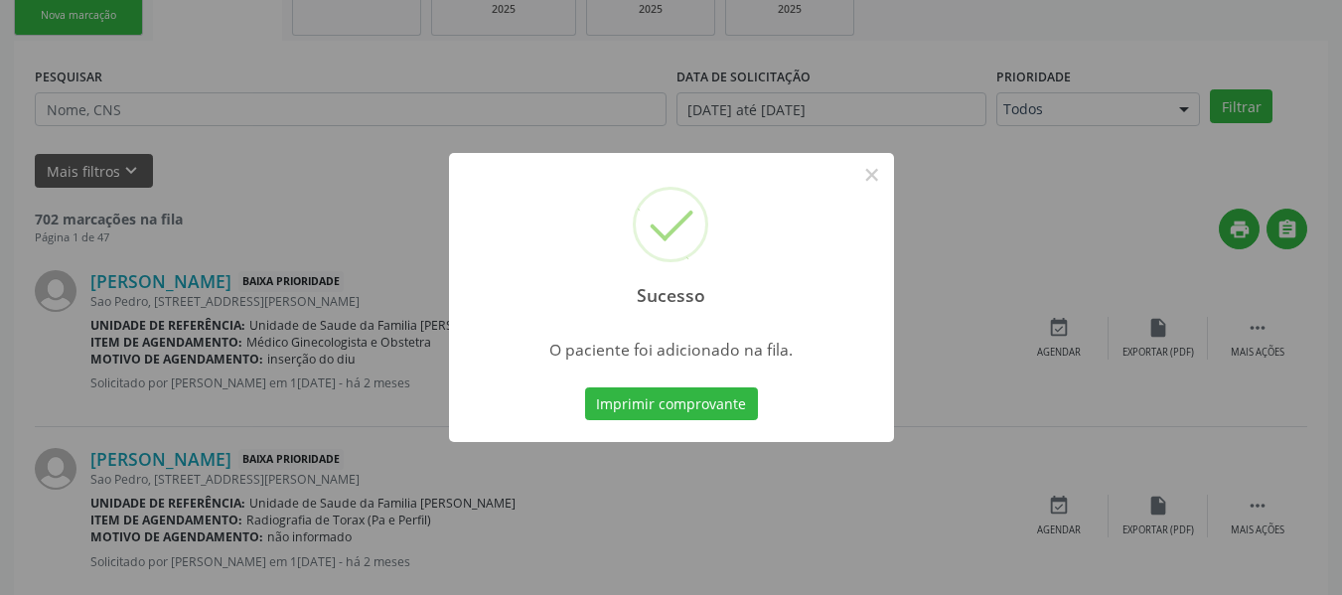
scroll to position [88, 0]
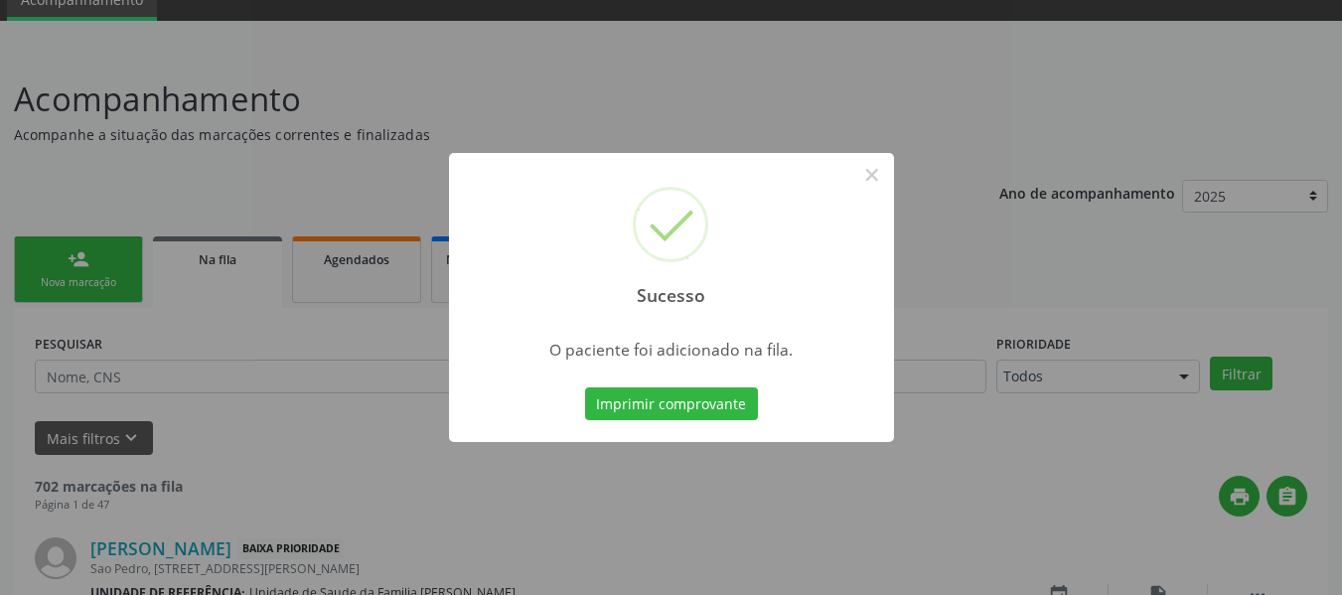
click at [54, 264] on div "Sucesso × O paciente foi adicionado na fila. Imprimir comprovante Cancel" at bounding box center [671, 297] width 1342 height 595
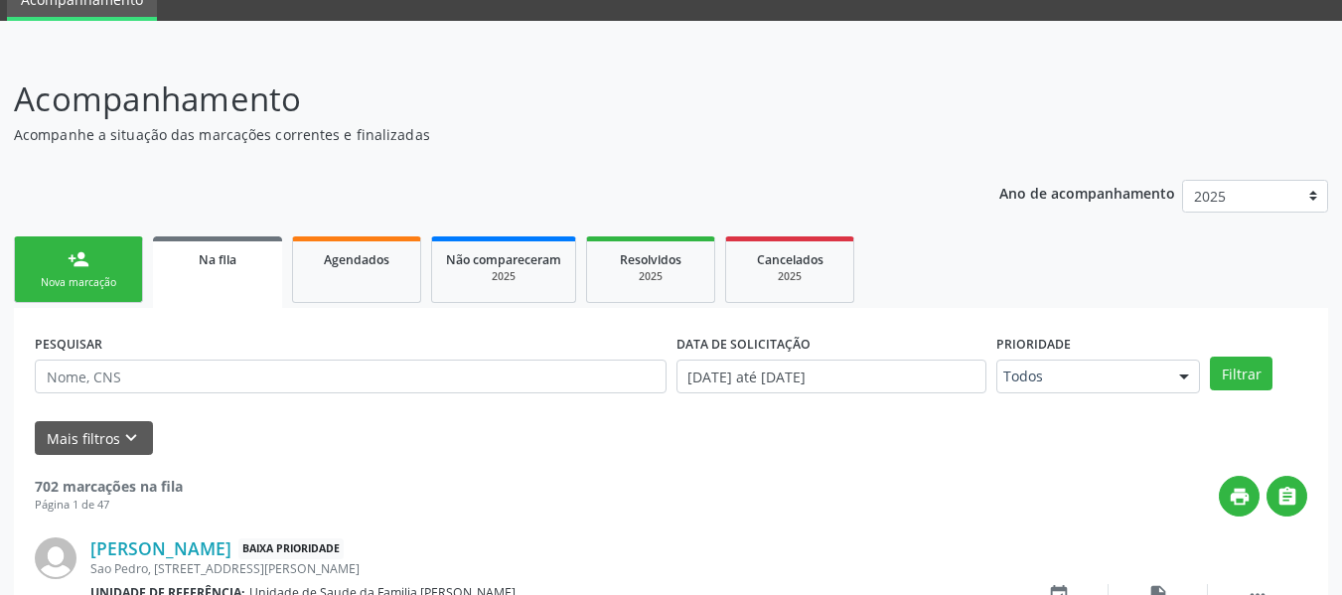
click at [109, 261] on link "person_add Nova marcação" at bounding box center [78, 269] width 129 height 67
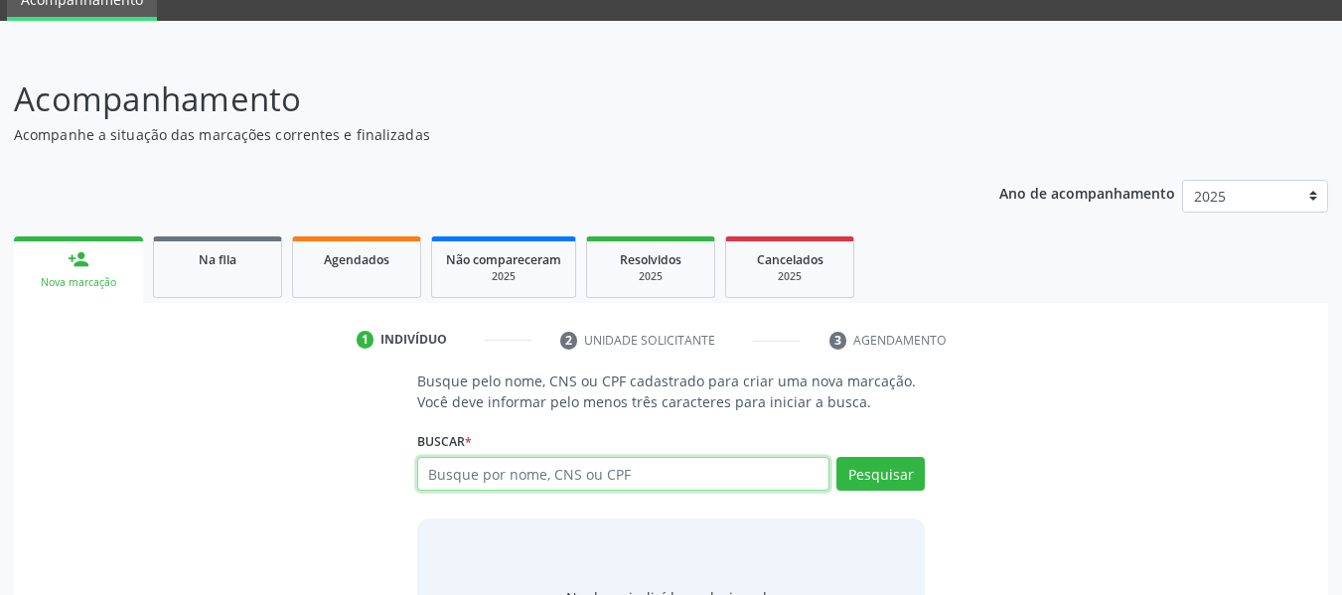
click at [591, 468] on input "text" at bounding box center [623, 474] width 413 height 34
type input "78812267491"
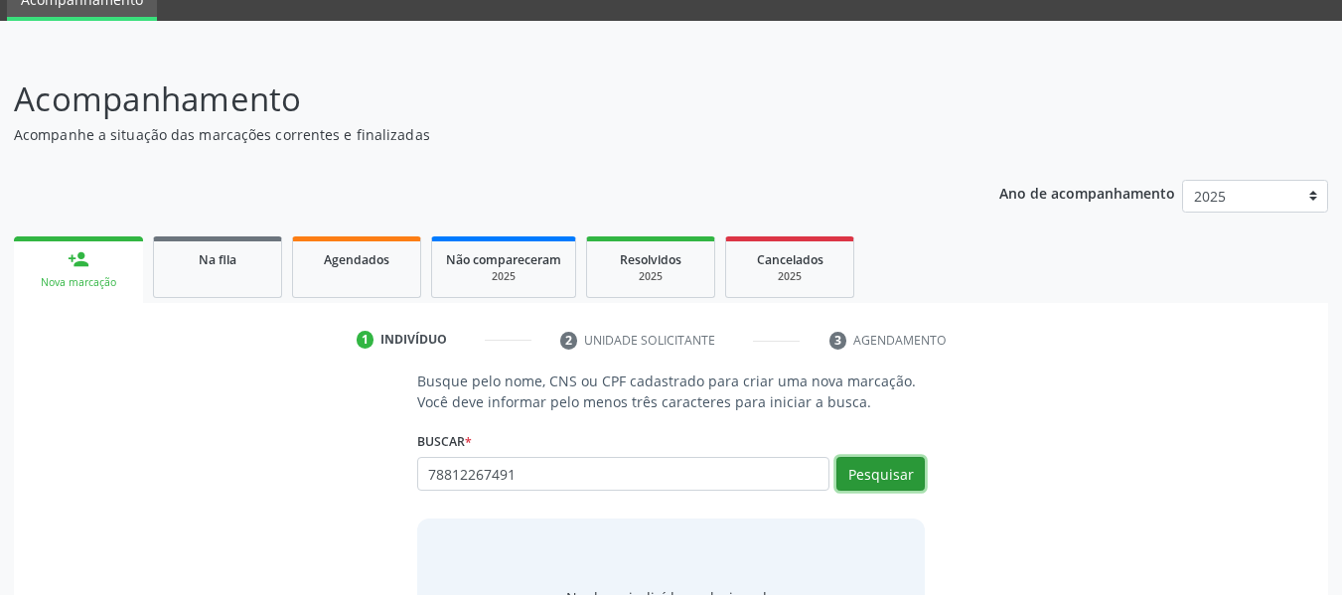
click at [892, 472] on button "Pesquisar" at bounding box center [880, 474] width 88 height 34
type input "78812267491"
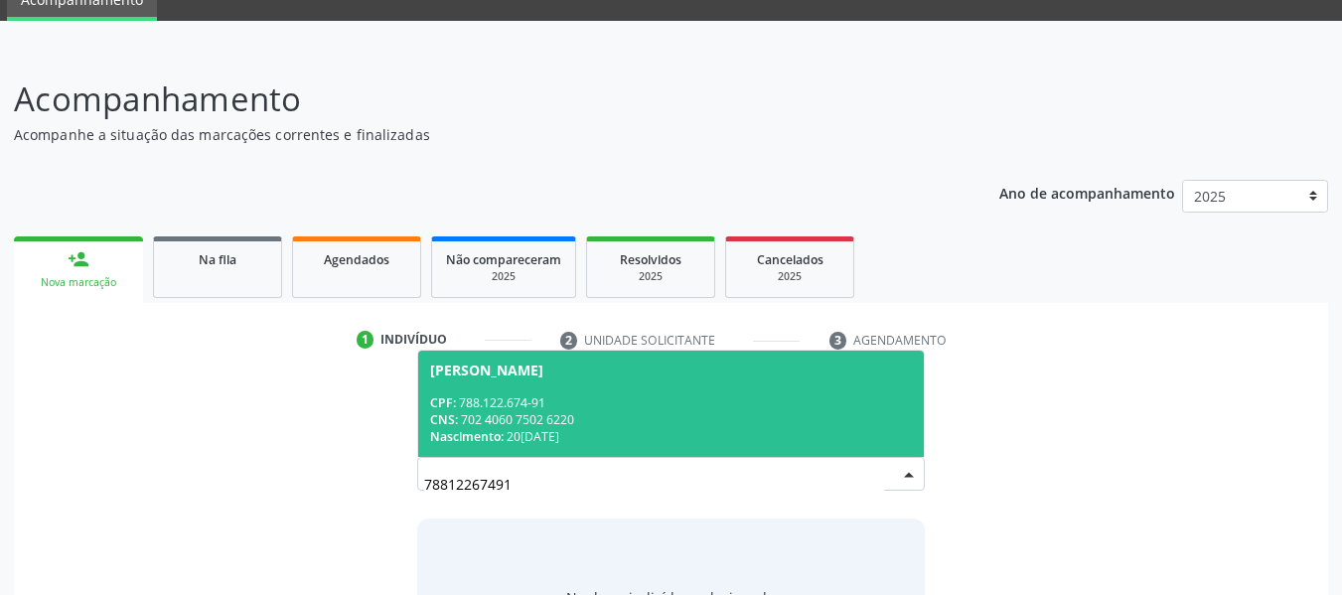
click at [485, 411] on div "CNS: 702 4060 7502 6220" at bounding box center [671, 419] width 483 height 17
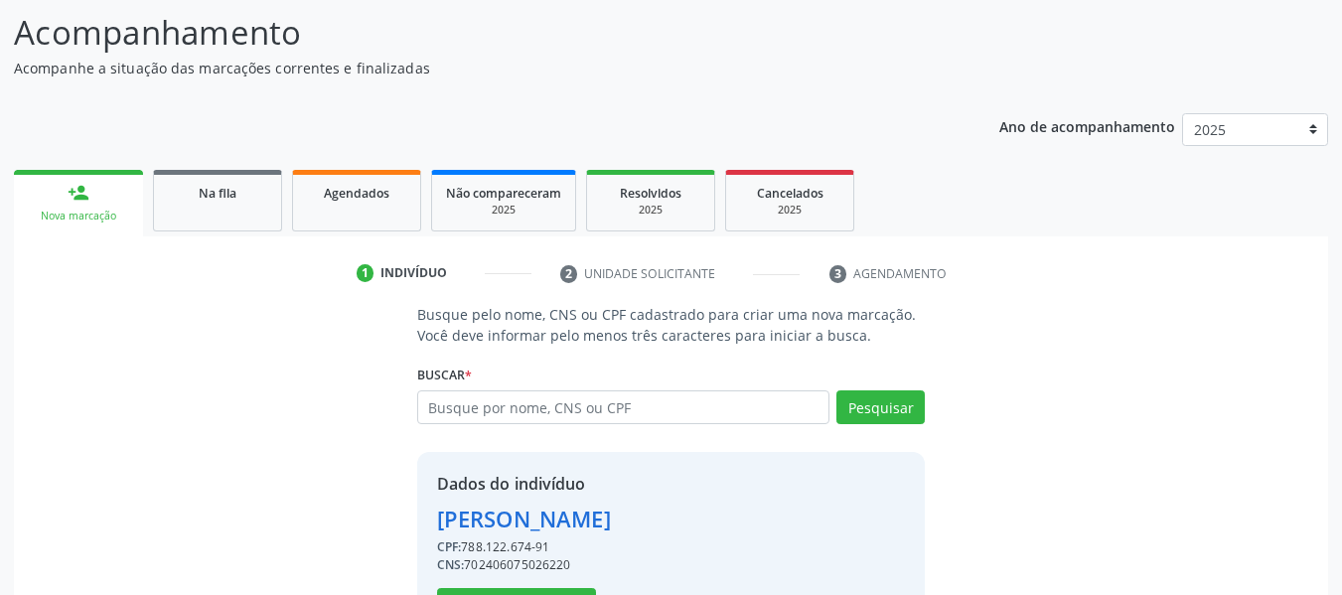
scroll to position [229, 0]
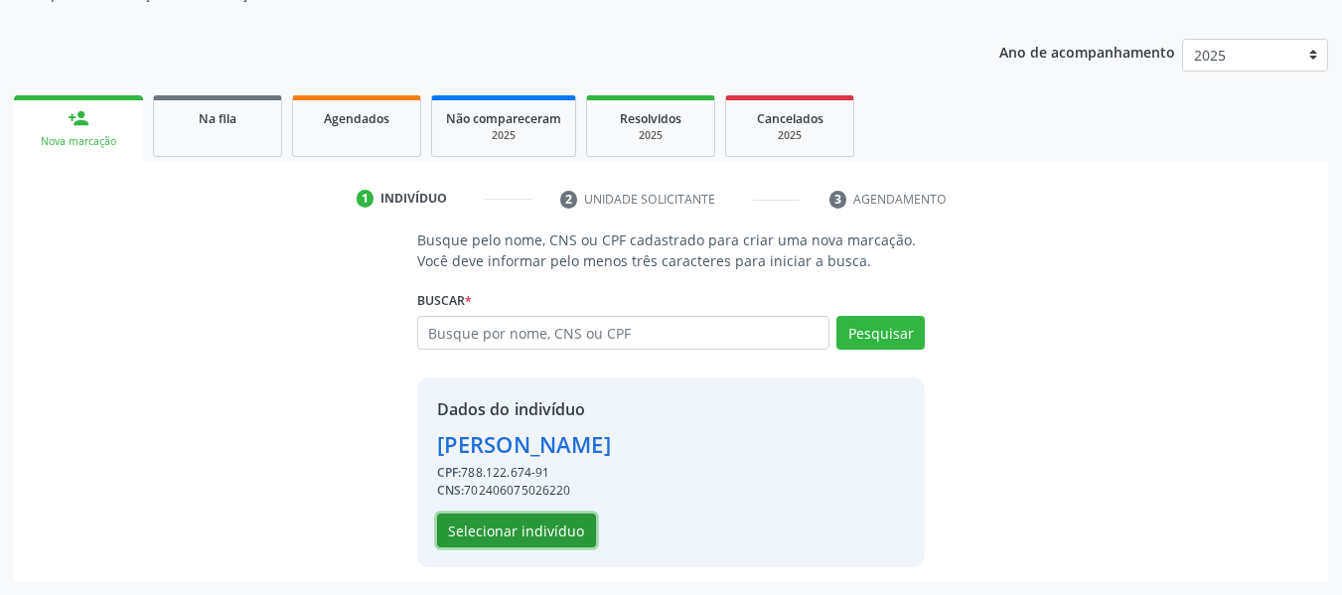
click at [569, 526] on button "Selecionar indivíduo" at bounding box center [516, 531] width 159 height 34
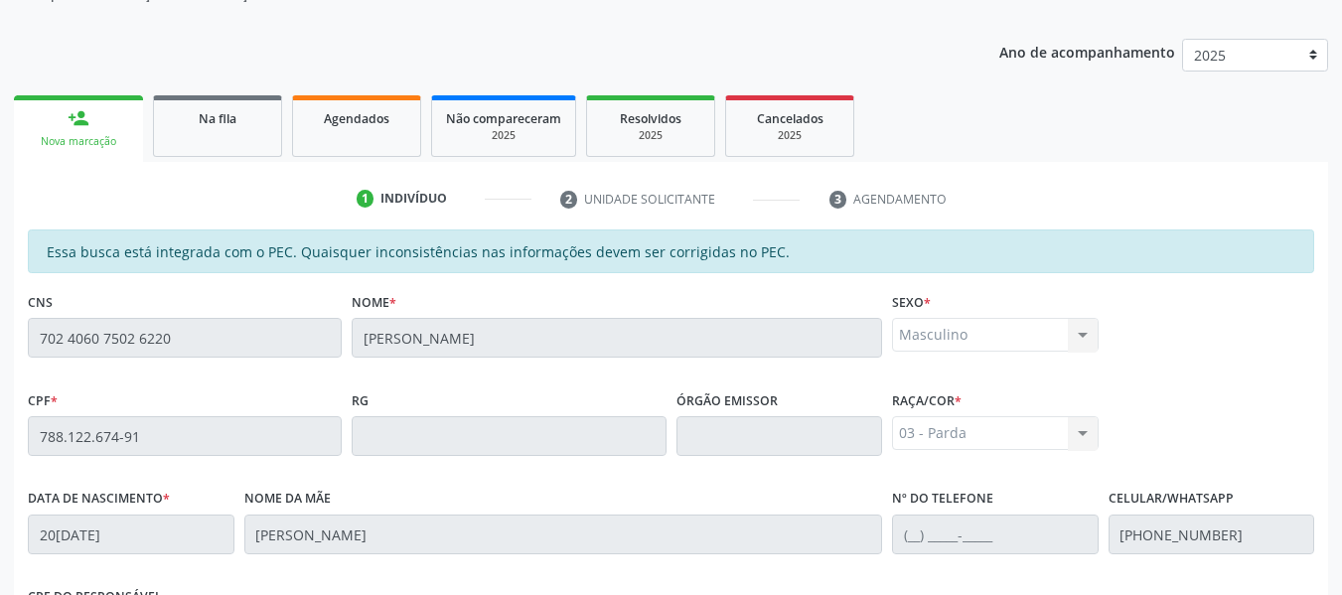
drag, startPoint x: 1350, startPoint y: 591, endPoint x: 542, endPoint y: 497, distance: 813.1
click at [542, 497] on div "Nome da mãe [PERSON_NAME]" at bounding box center [563, 519] width 639 height 71
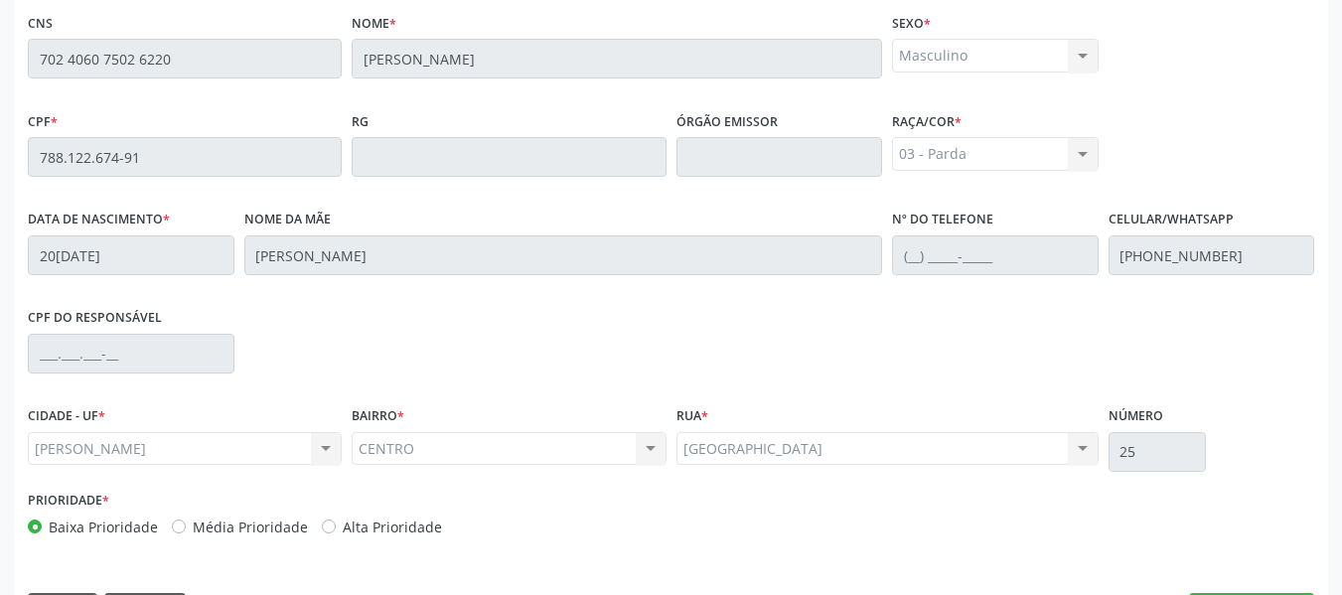
scroll to position [567, 0]
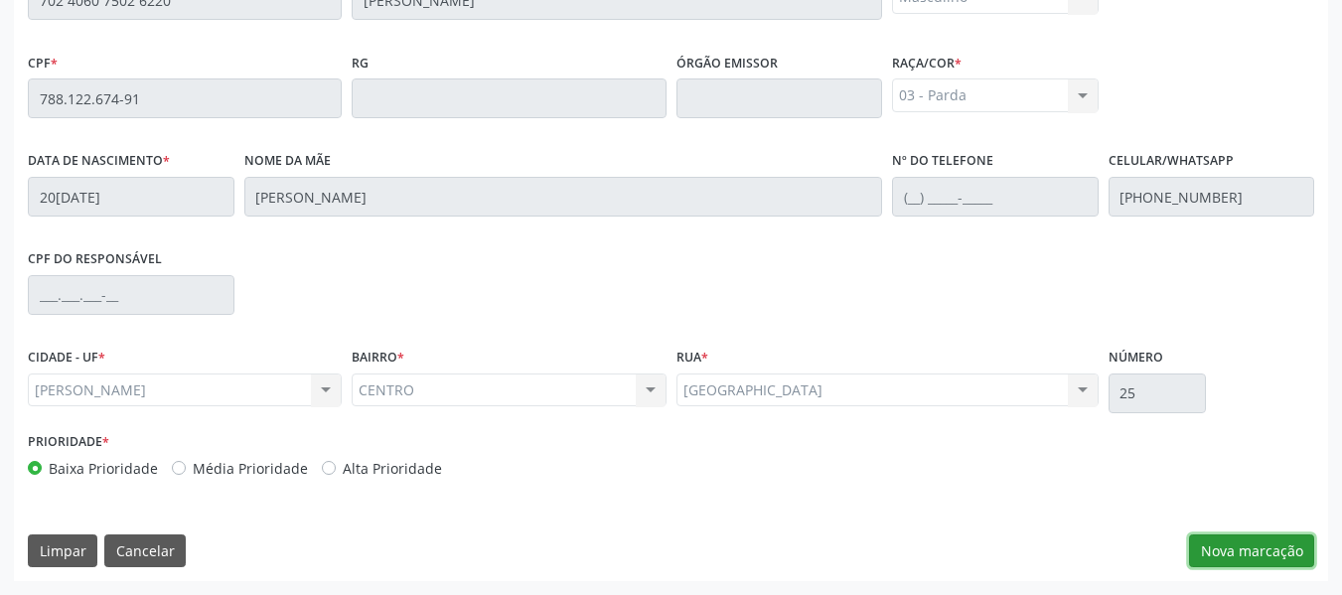
click at [1272, 546] on button "Nova marcação" at bounding box center [1251, 551] width 125 height 34
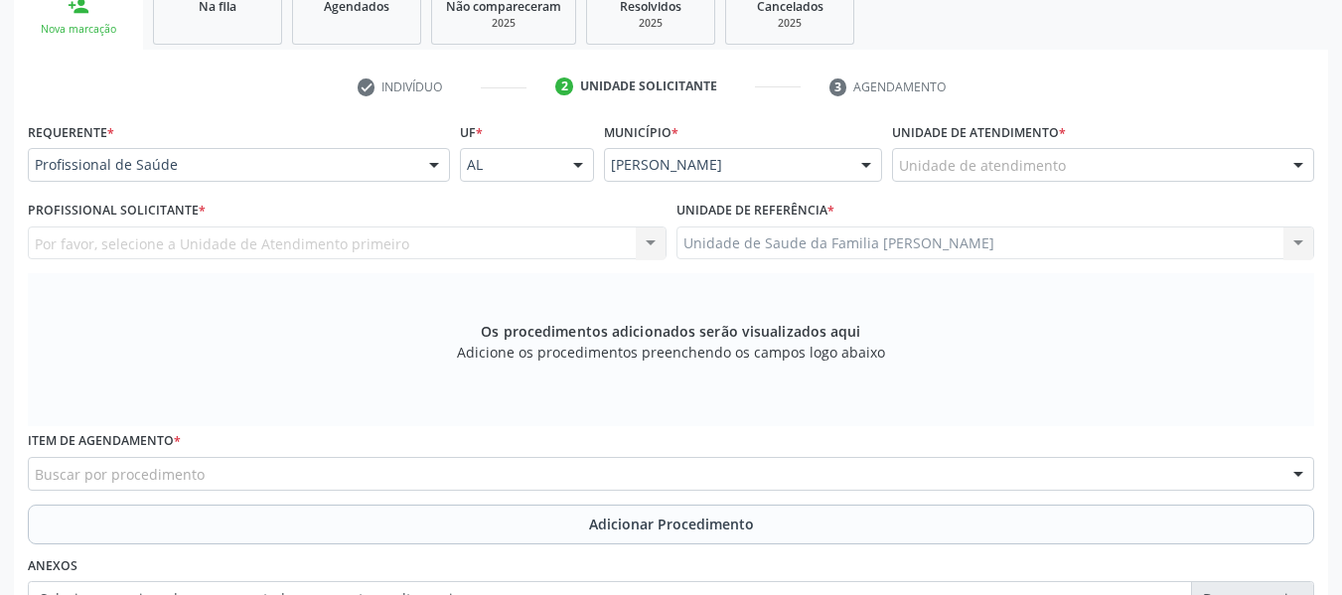
scroll to position [262, 0]
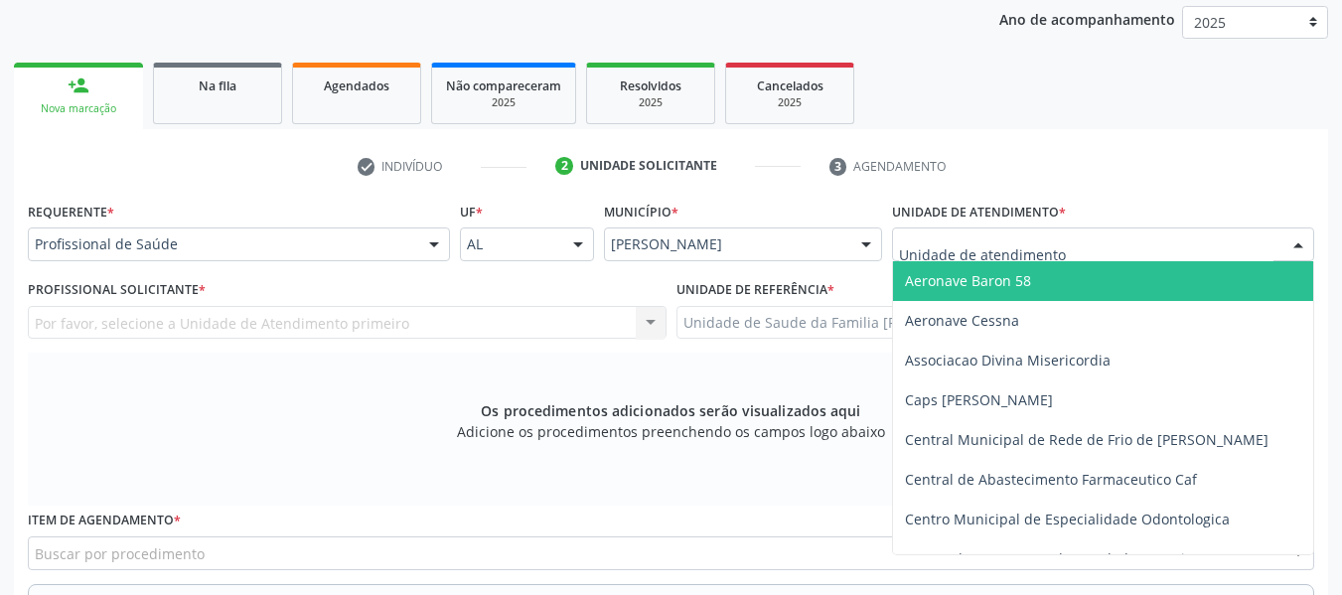
click at [1300, 240] on div at bounding box center [1298, 245] width 30 height 34
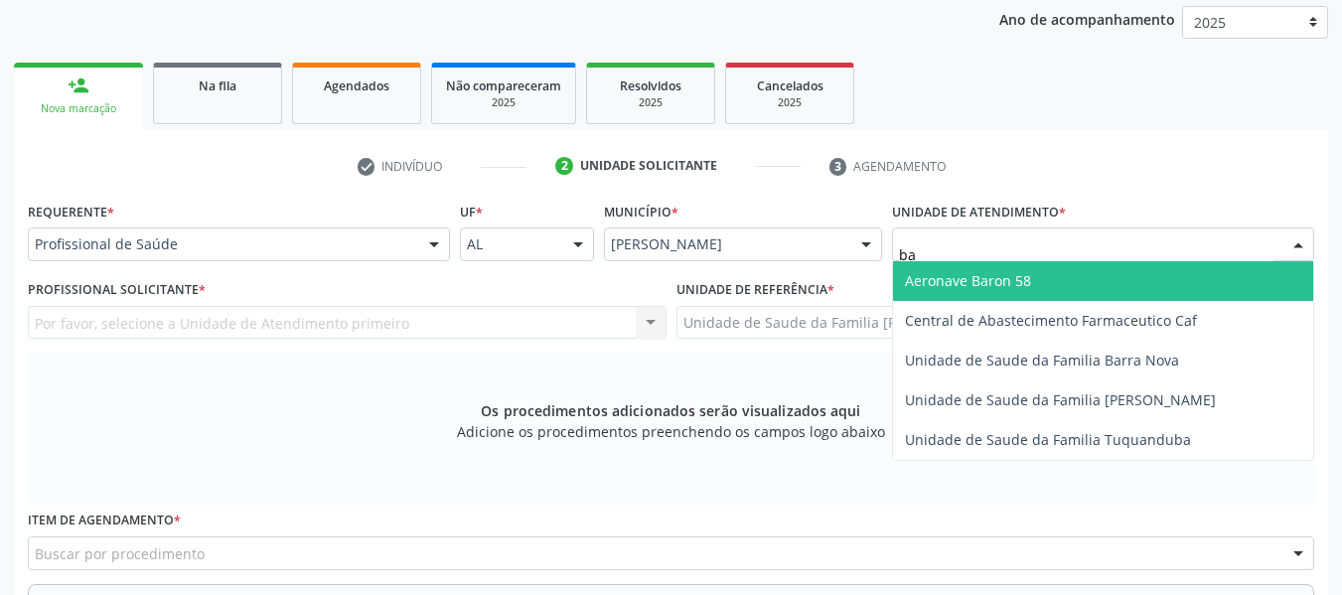
type input "b"
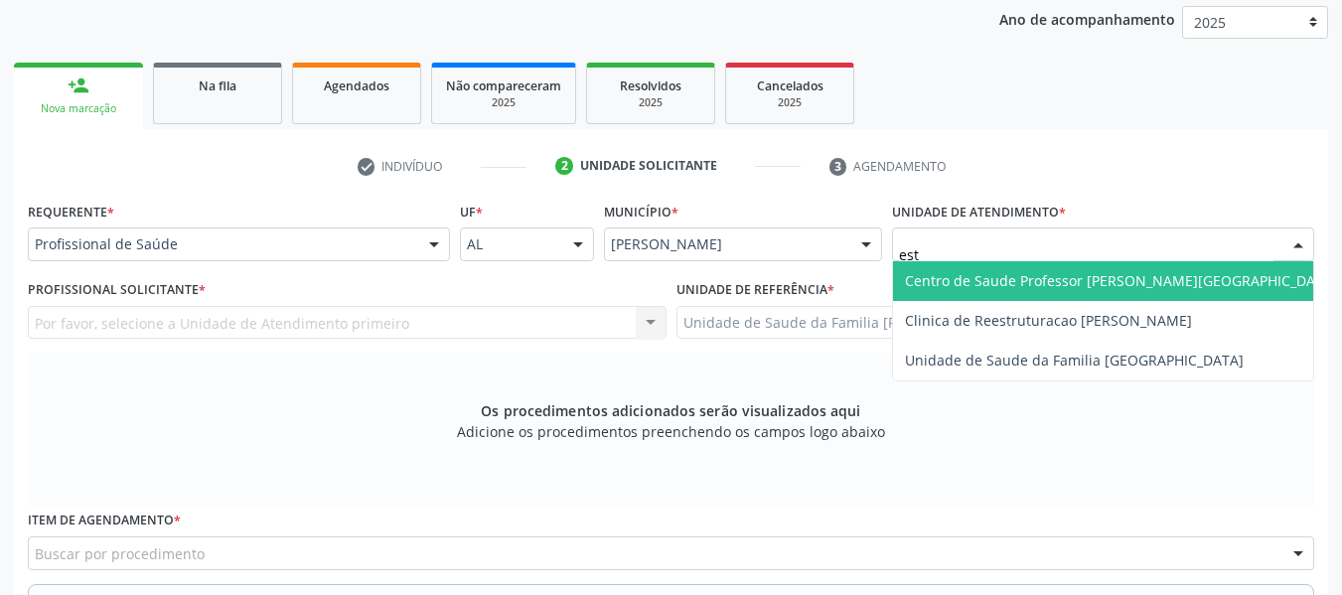
type input "esta"
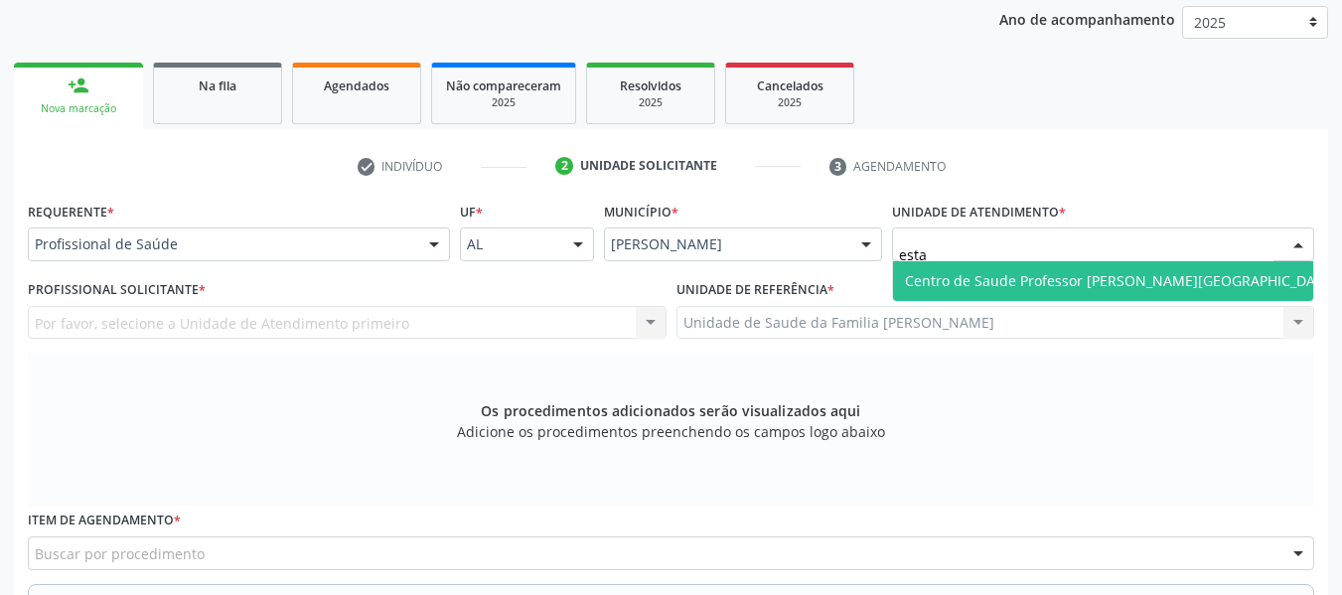
click at [1157, 284] on span "Centro de Saude Professor [PERSON_NAME][GEOGRAPHIC_DATA]" at bounding box center [1121, 280] width 432 height 19
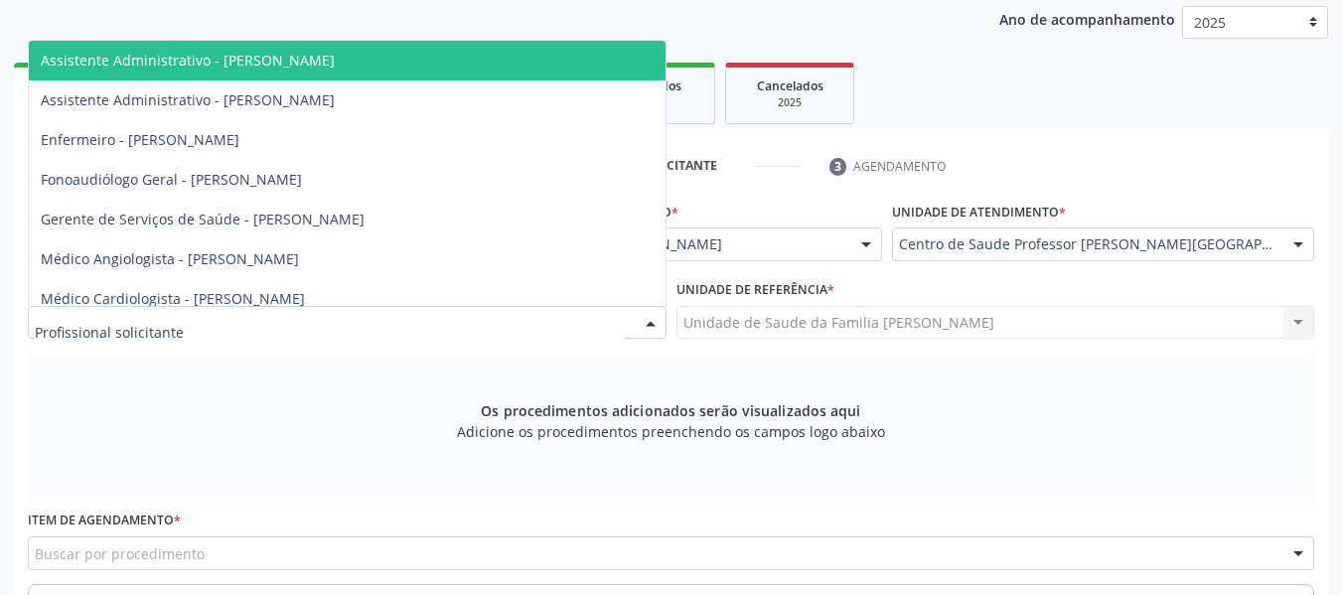
click at [647, 326] on div at bounding box center [651, 324] width 30 height 34
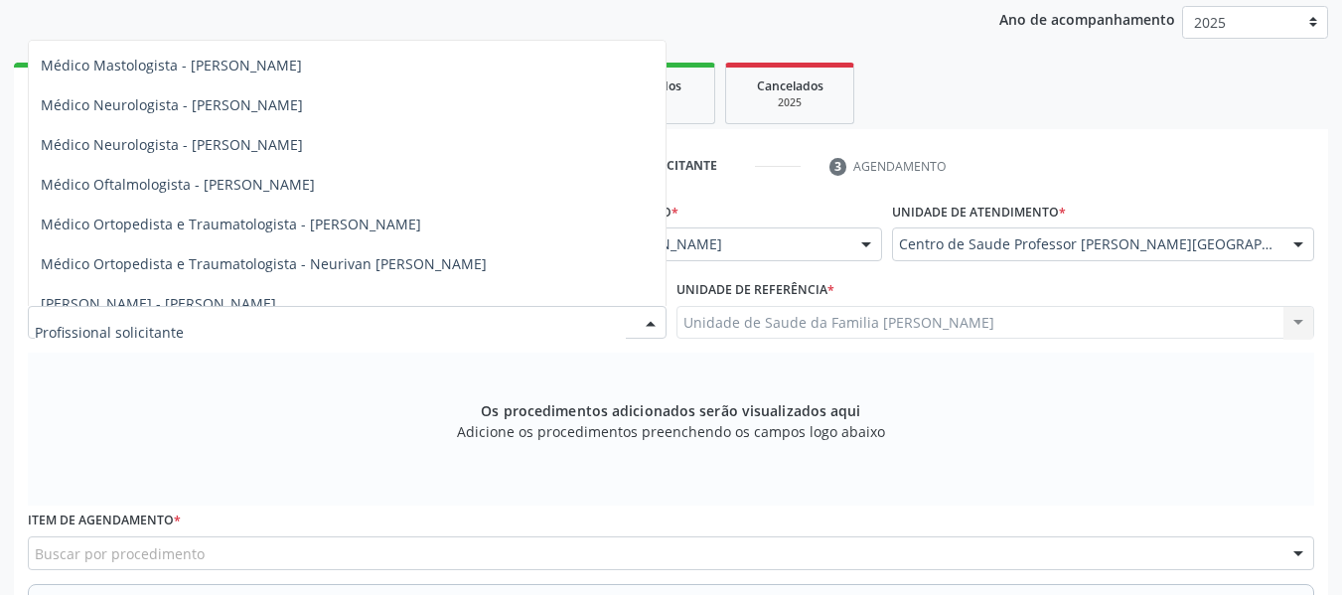
scroll to position [755, 0]
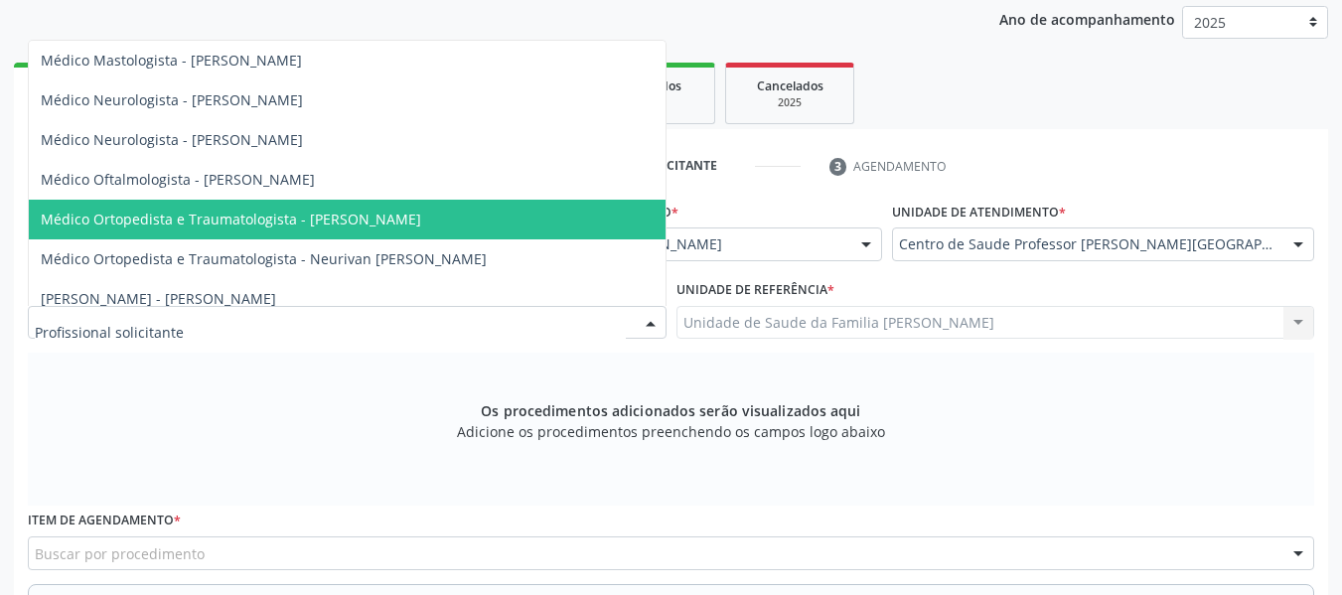
click at [421, 224] on span "Médico Ortopedista e Traumatologista - [PERSON_NAME]" at bounding box center [231, 219] width 380 height 19
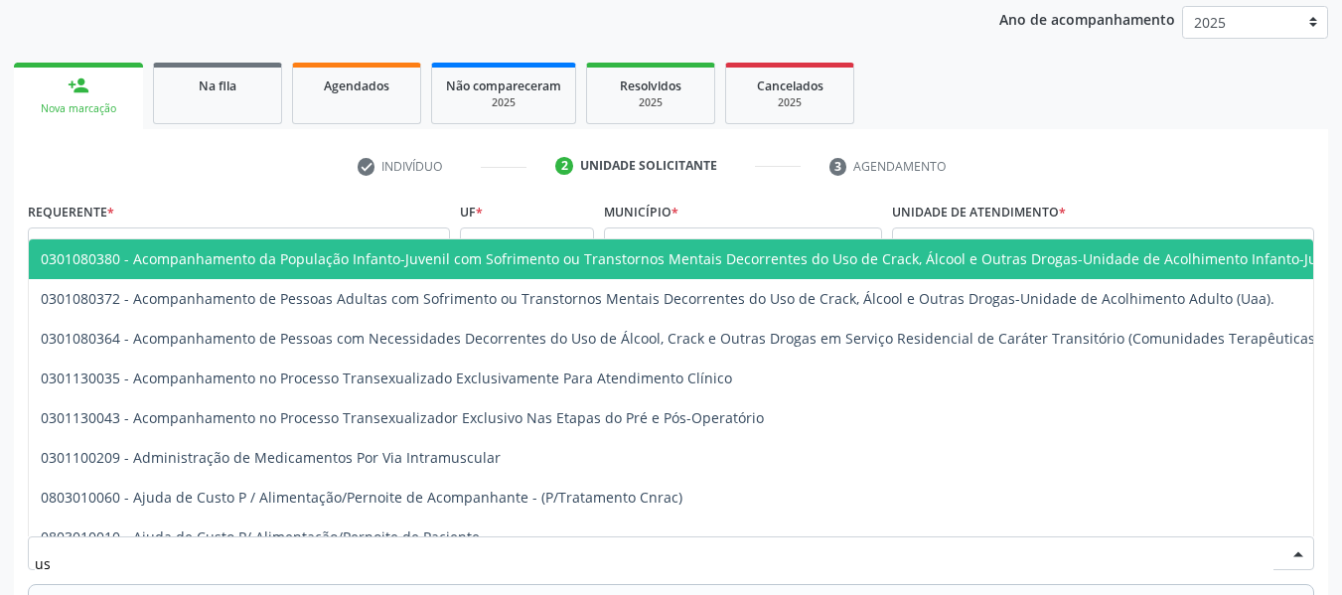
type input "usg"
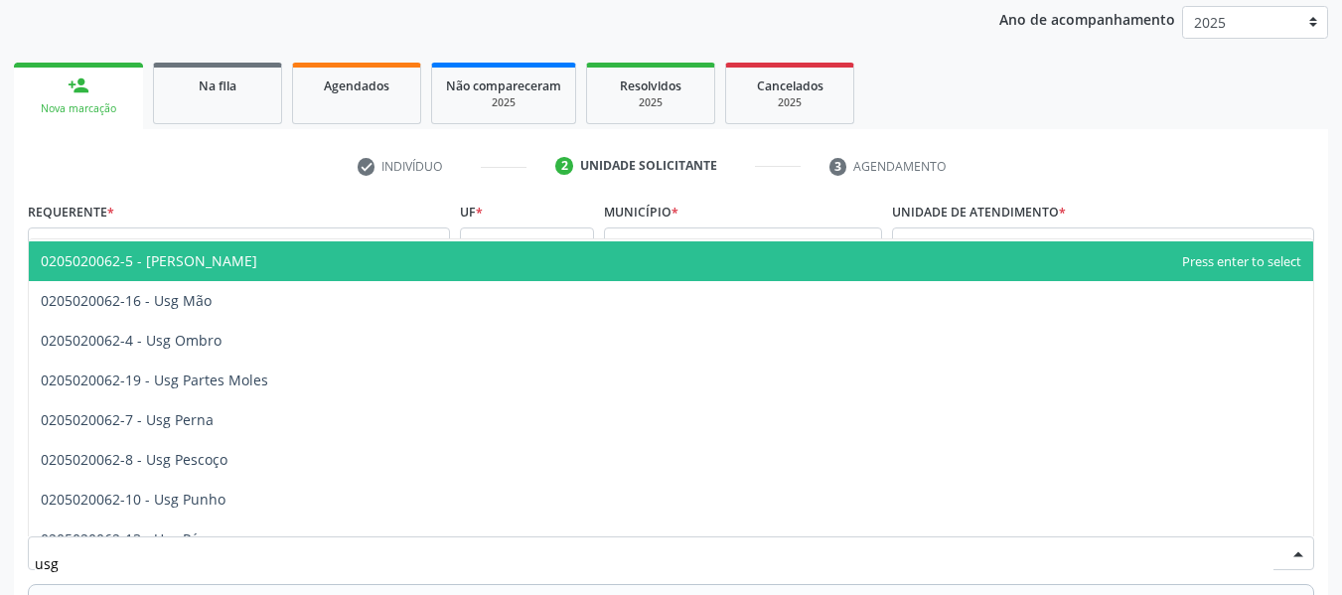
scroll to position [278, 0]
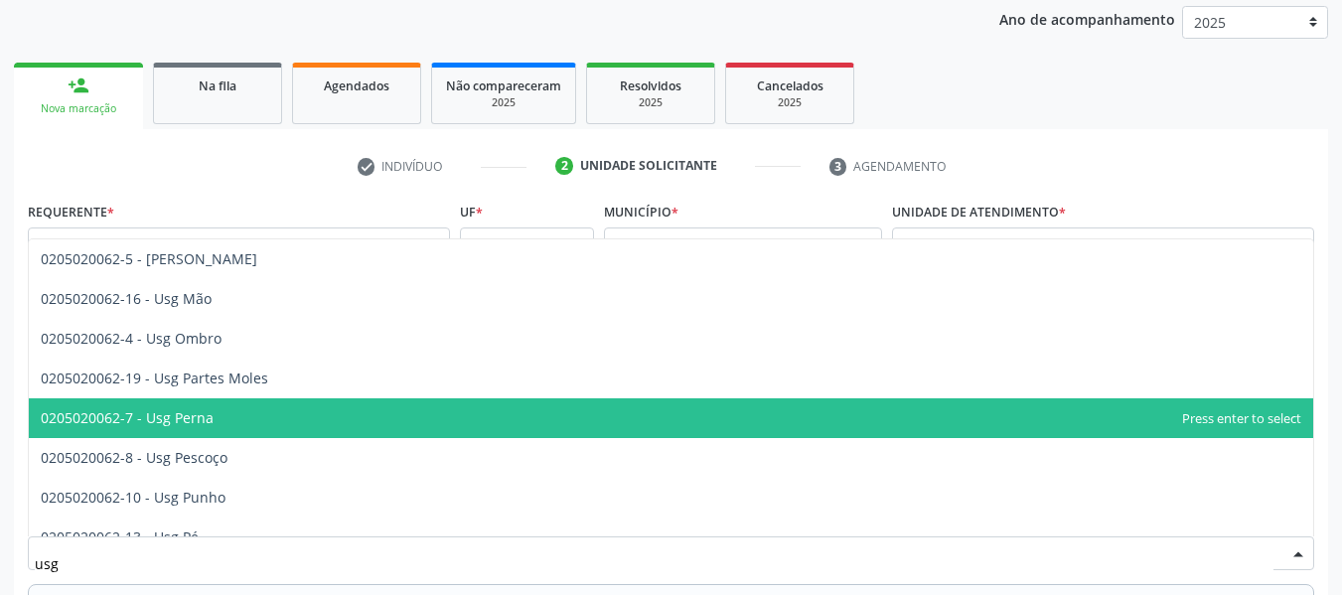
click at [167, 414] on span "0205020062-7 - Usg Perna" at bounding box center [127, 417] width 173 height 19
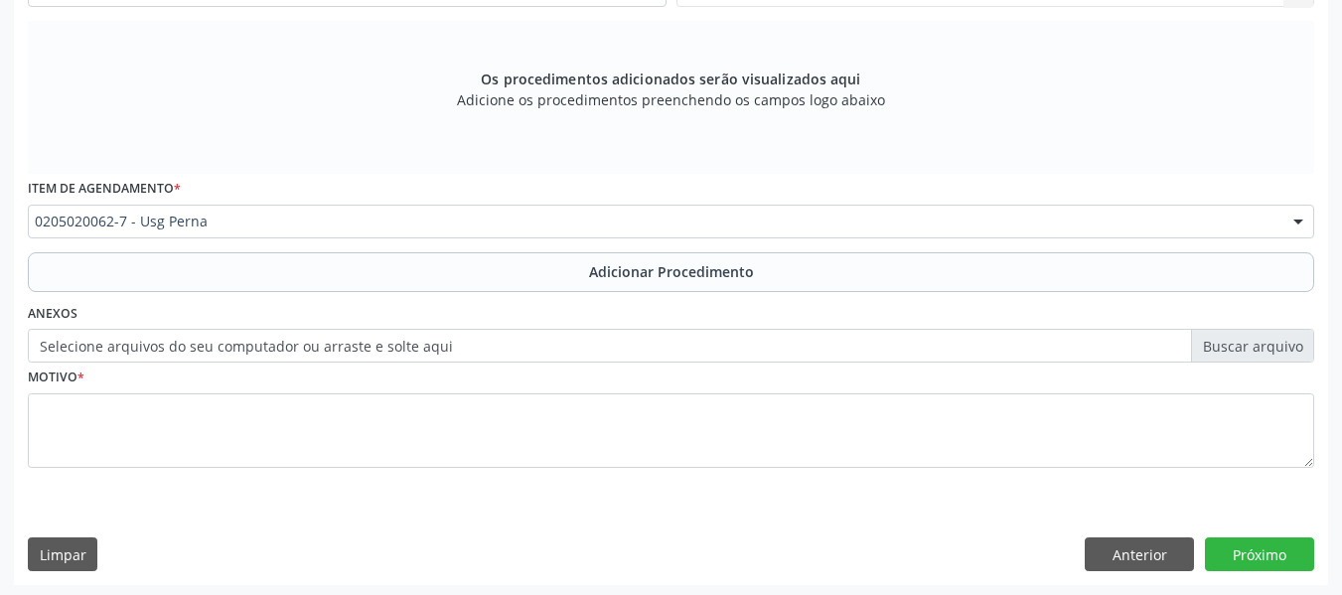
scroll to position [598, 0]
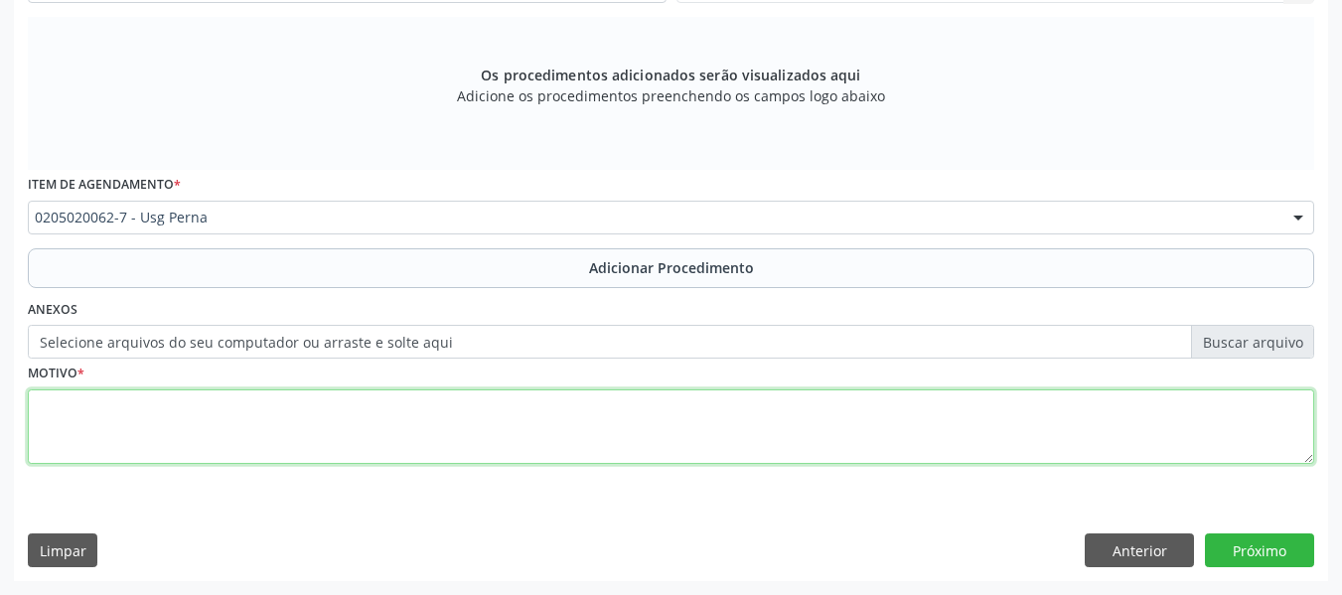
click at [88, 420] on textarea at bounding box center [671, 426] width 1286 height 75
type textarea "f"
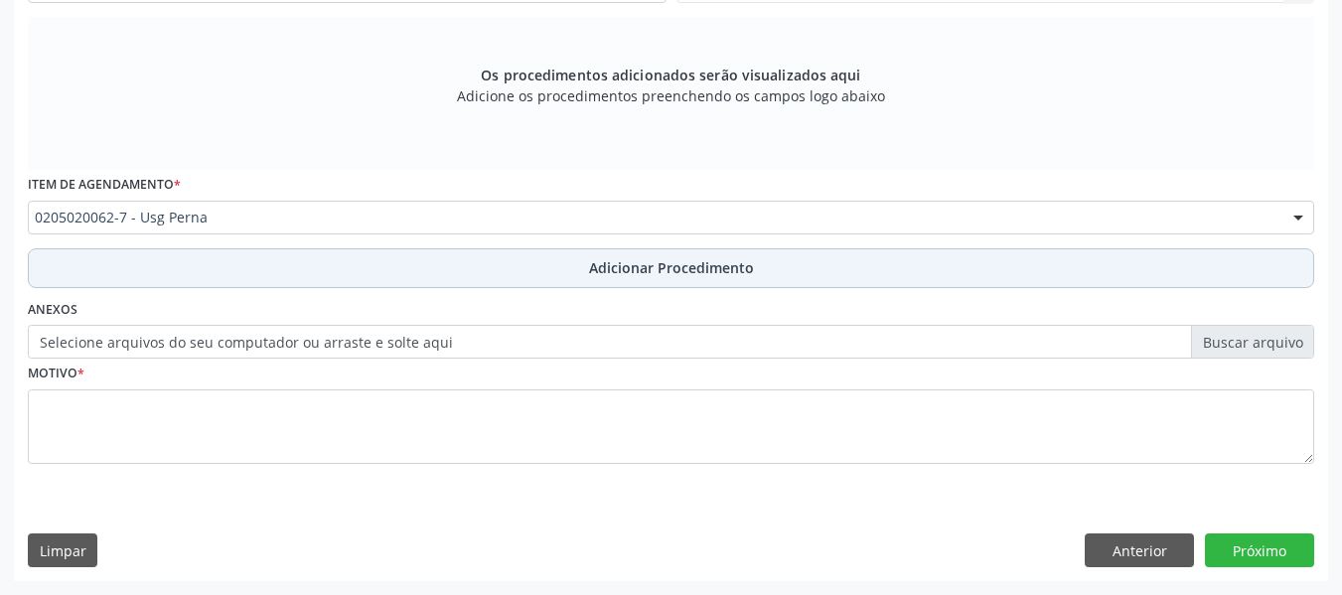
click at [670, 268] on span "Adicionar Procedimento" at bounding box center [671, 267] width 165 height 21
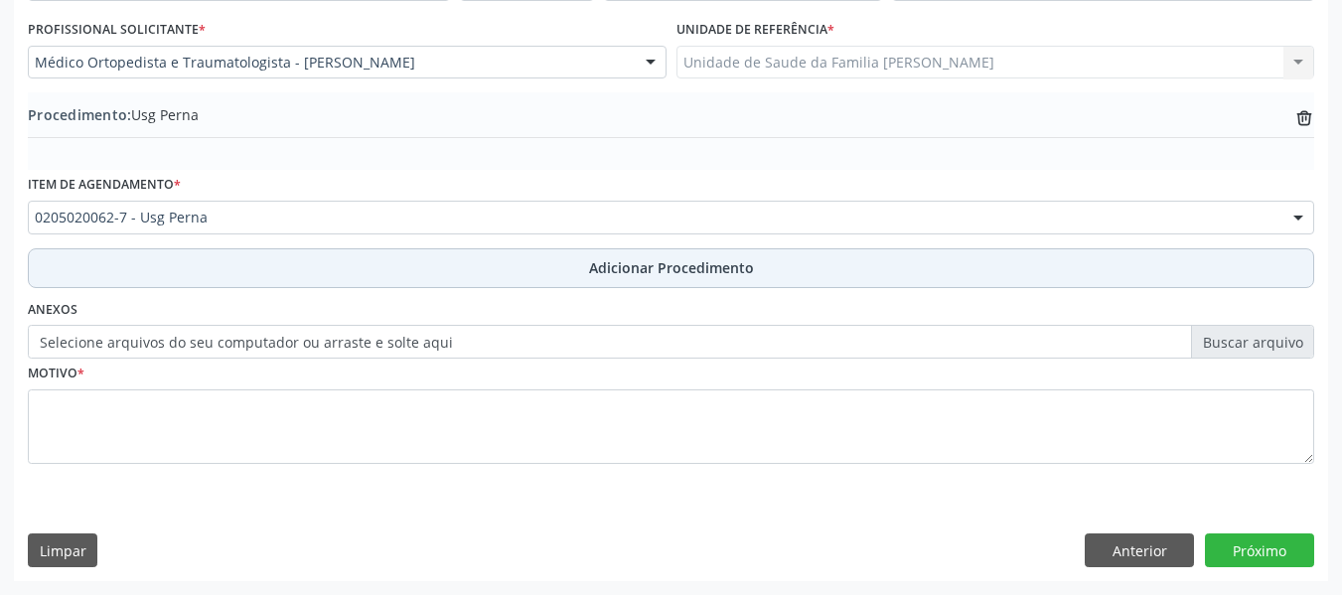
scroll to position [522, 0]
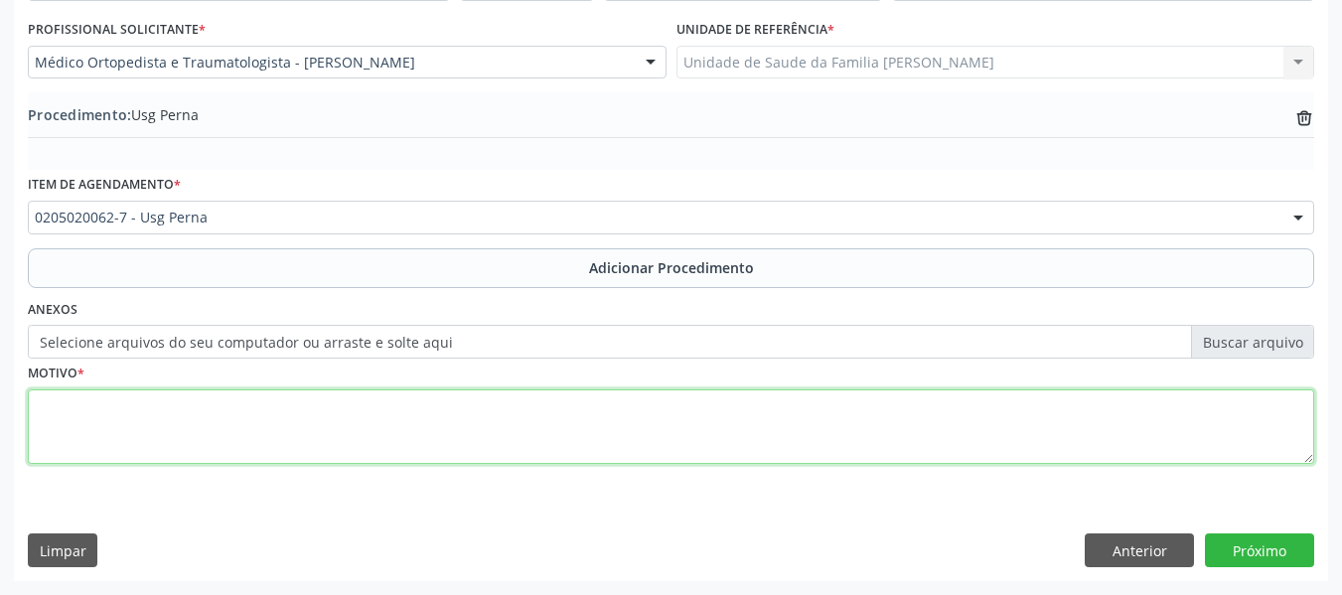
click at [83, 436] on textarea at bounding box center [671, 426] width 1286 height 75
type textarea "tendinopatia"
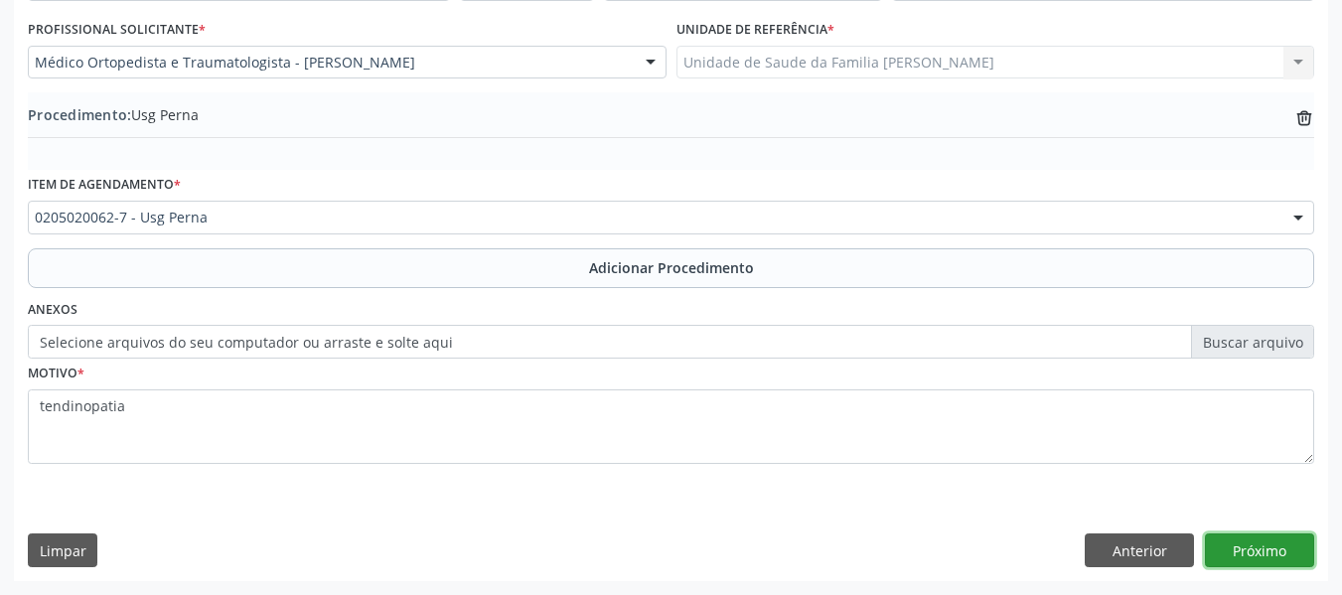
click at [1260, 551] on button "Próximo" at bounding box center [1259, 550] width 109 height 34
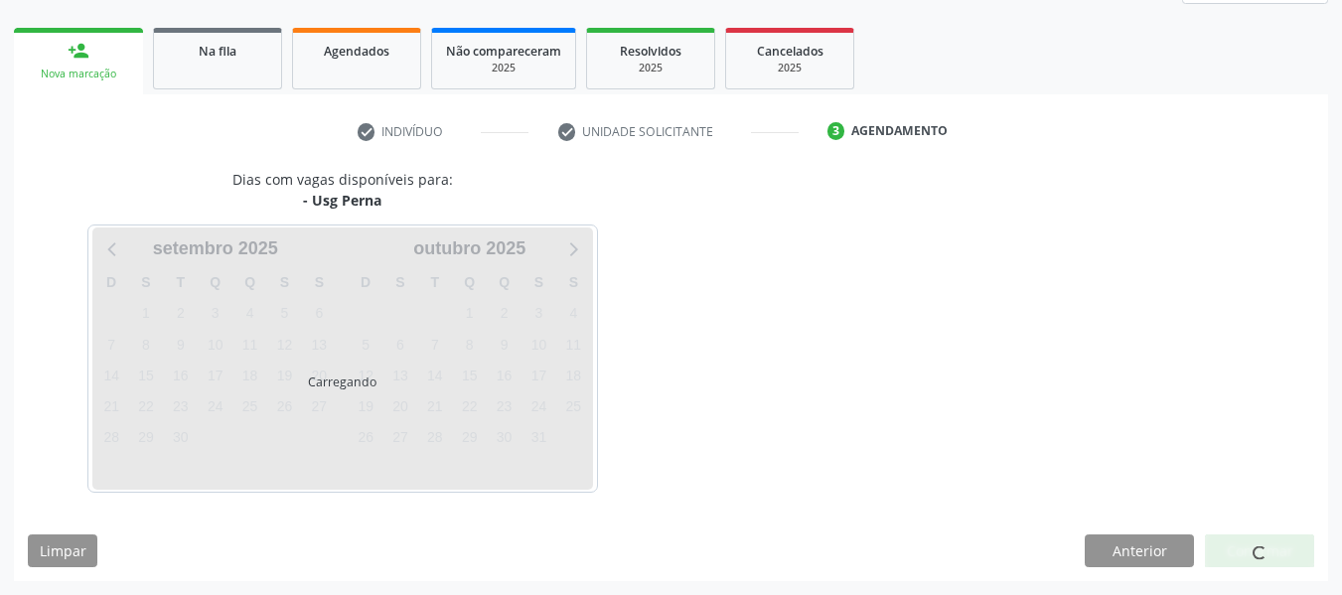
scroll to position [356, 0]
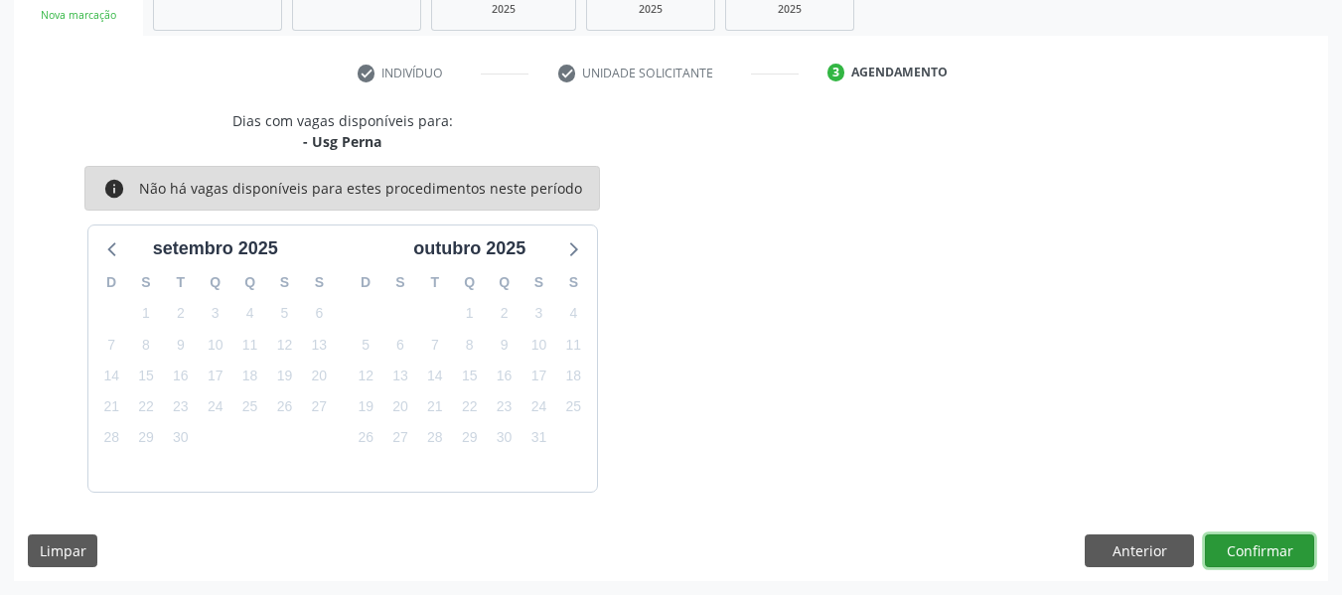
click at [1260, 551] on button "Confirmar" at bounding box center [1259, 551] width 109 height 34
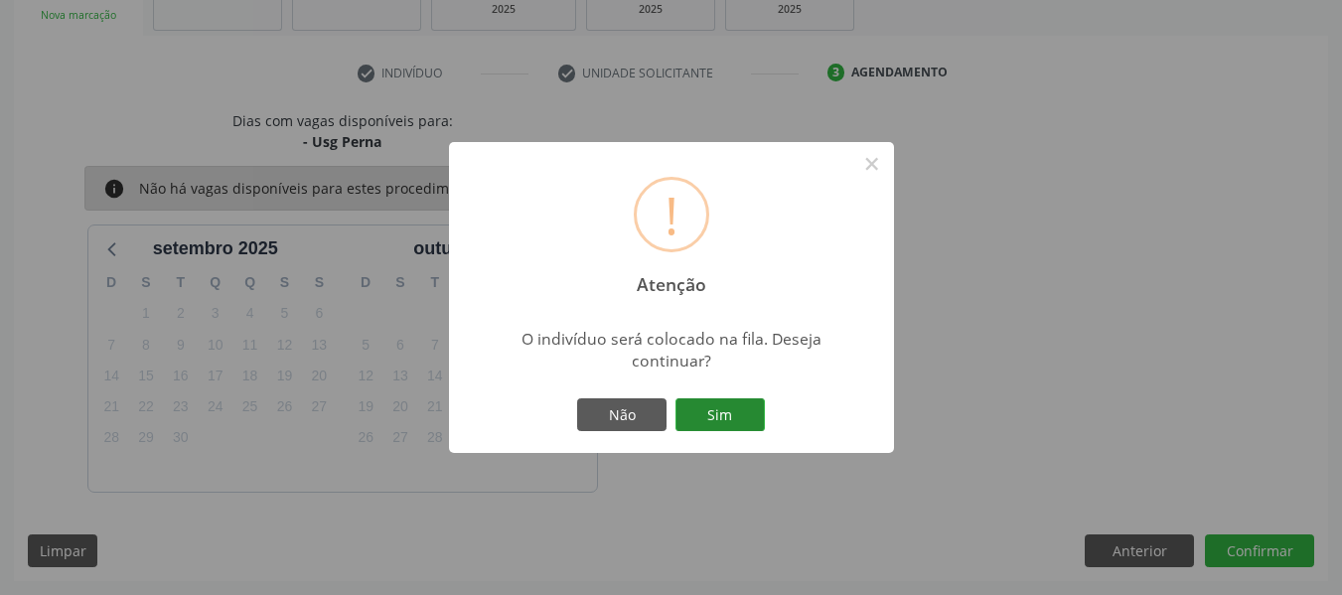
click at [722, 407] on button "Sim" at bounding box center [719, 415] width 89 height 34
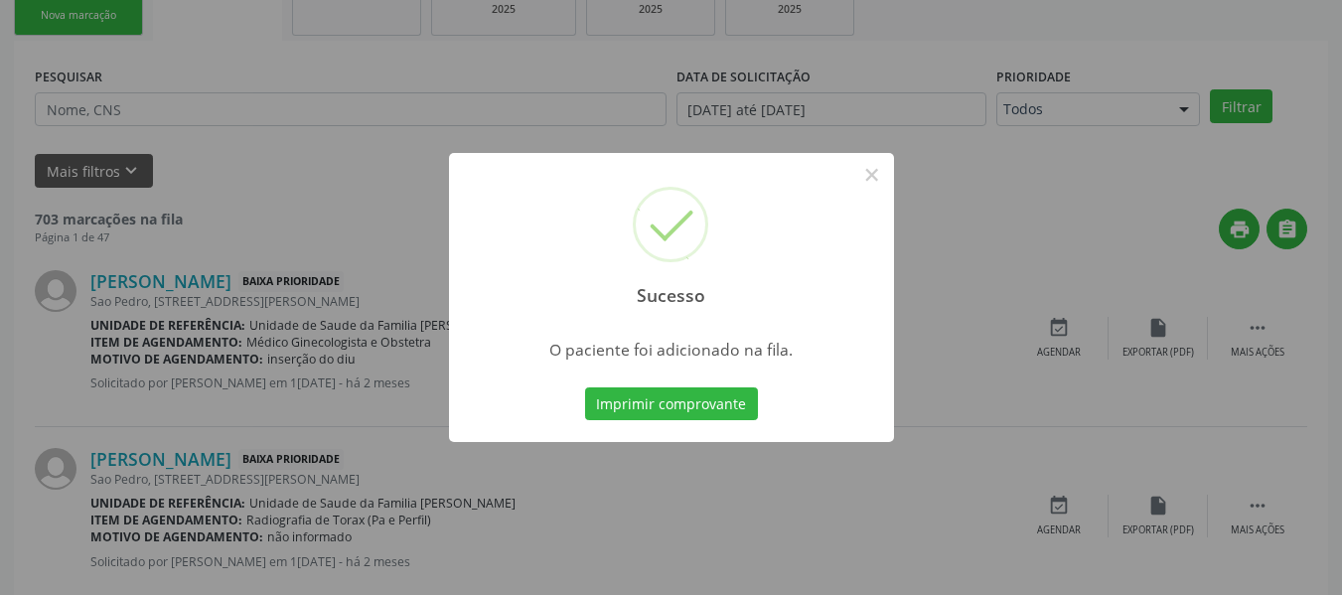
scroll to position [88, 0]
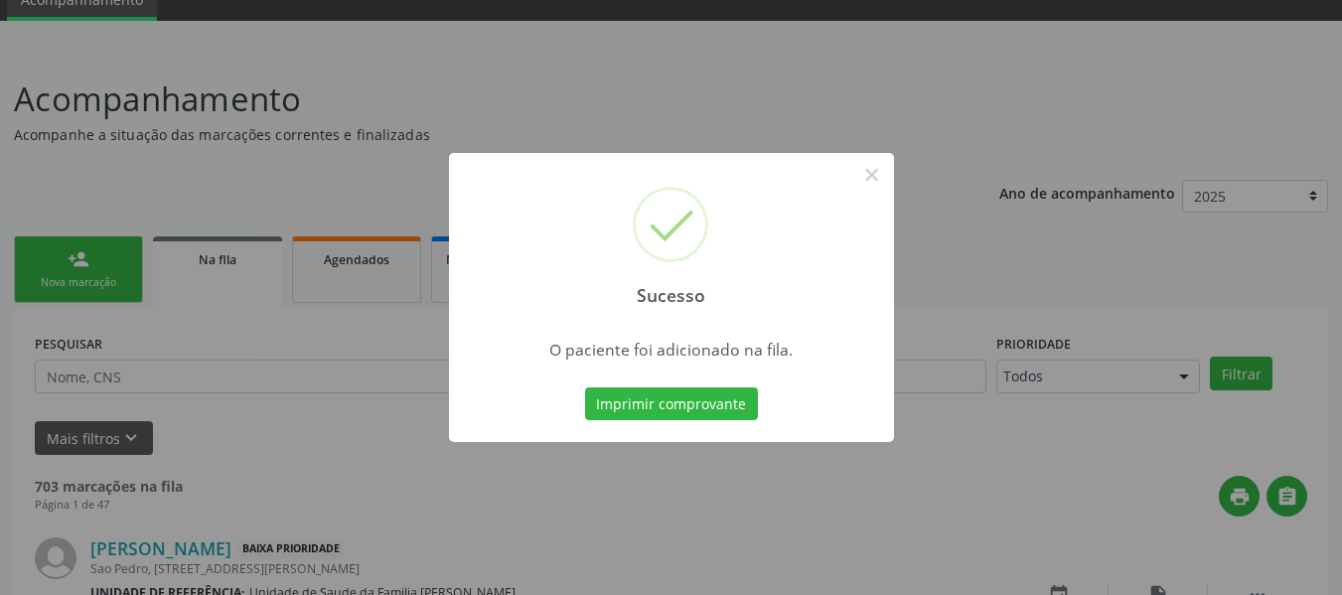
click at [42, 259] on div "Sucesso × O paciente foi adicionado na fila. Imprimir comprovante Cancel" at bounding box center [671, 297] width 1342 height 595
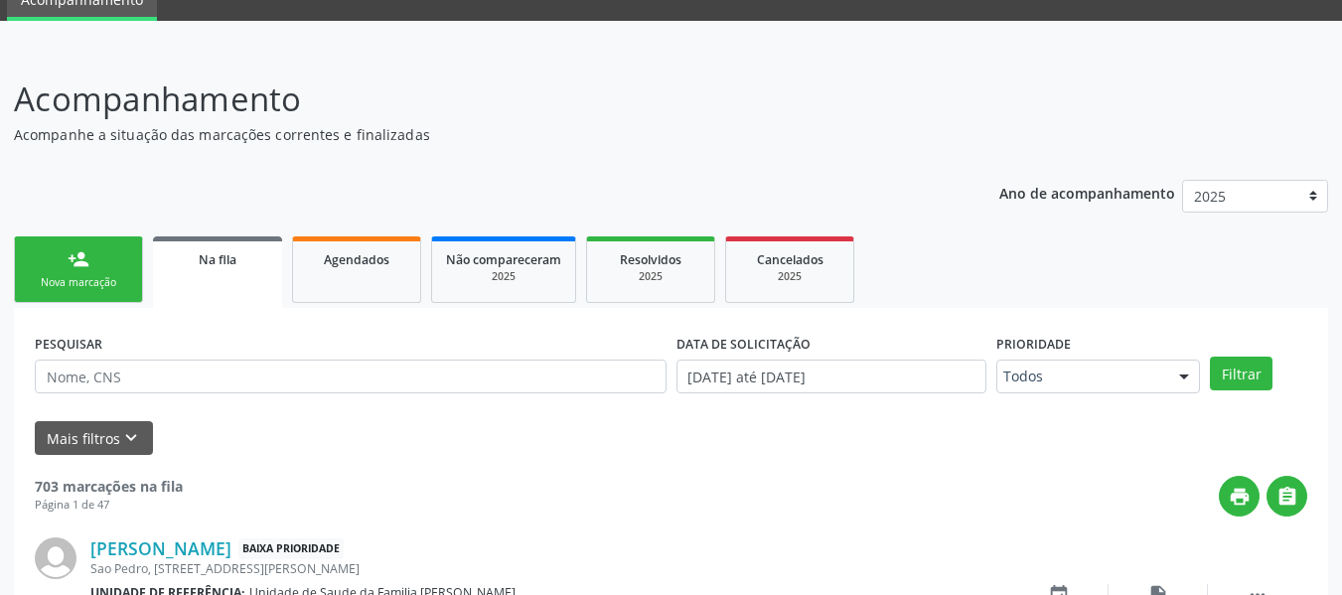
click at [61, 245] on link "person_add Nova marcação" at bounding box center [78, 269] width 129 height 67
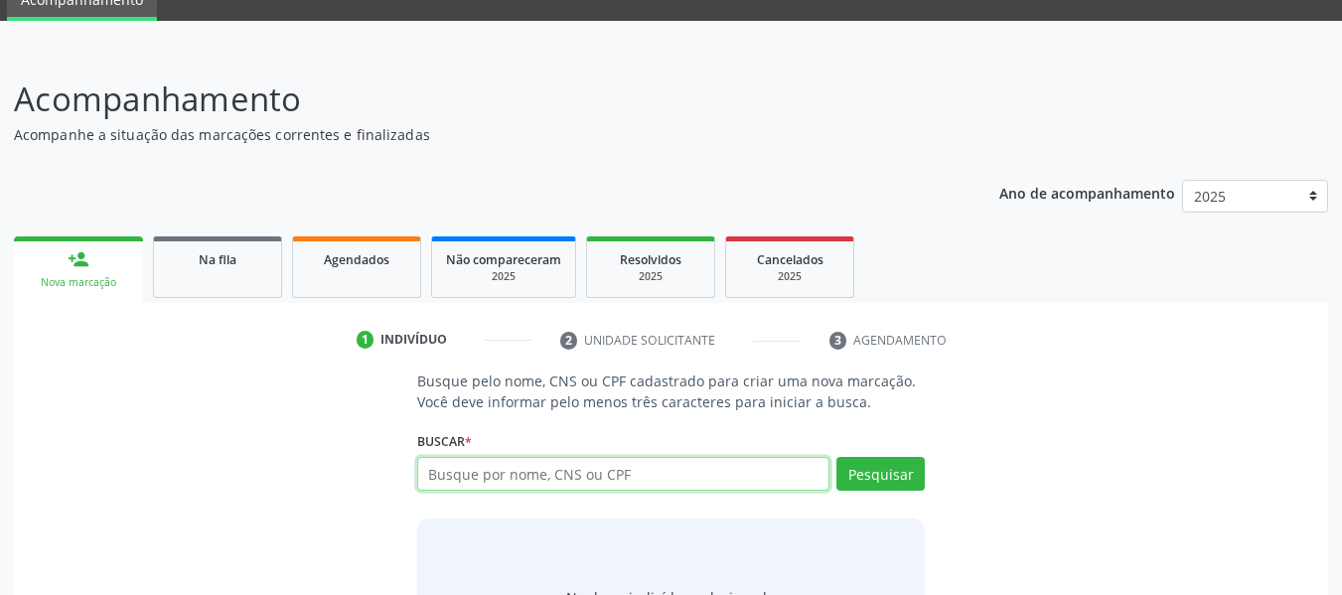
click at [602, 473] on input "text" at bounding box center [623, 474] width 413 height 34
type input "78812267491"
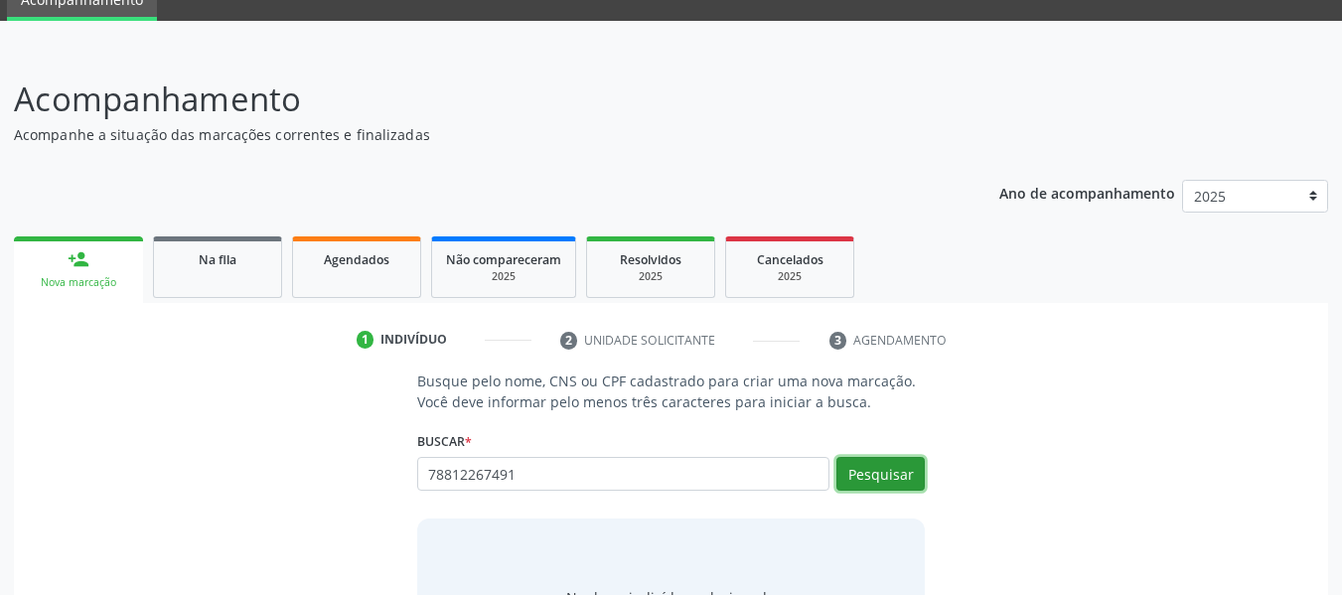
click at [898, 468] on button "Pesquisar" at bounding box center [880, 474] width 88 height 34
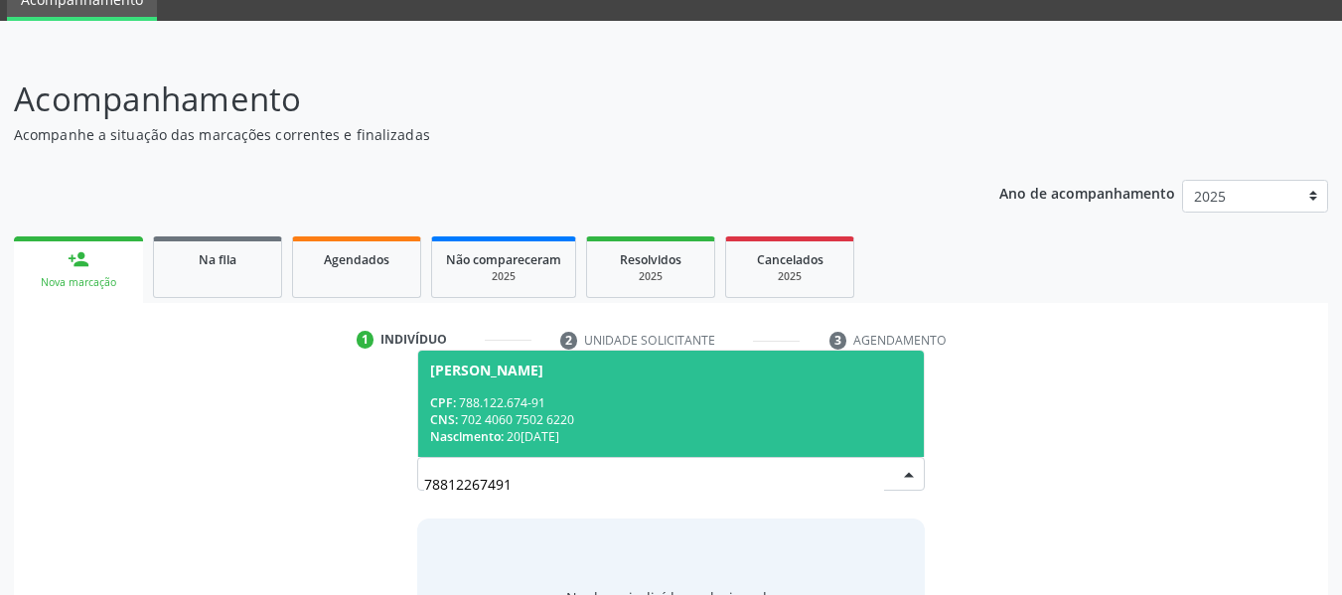
click at [501, 413] on div "CNS: 702 4060 7502 6220" at bounding box center [671, 419] width 483 height 17
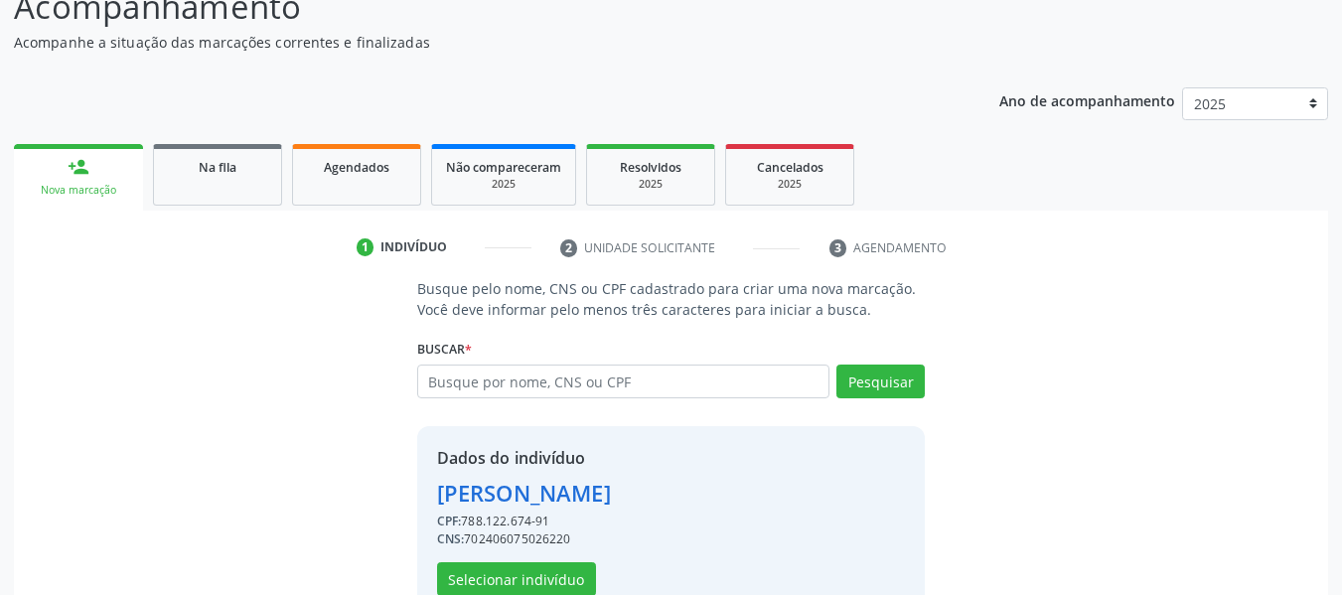
scroll to position [229, 0]
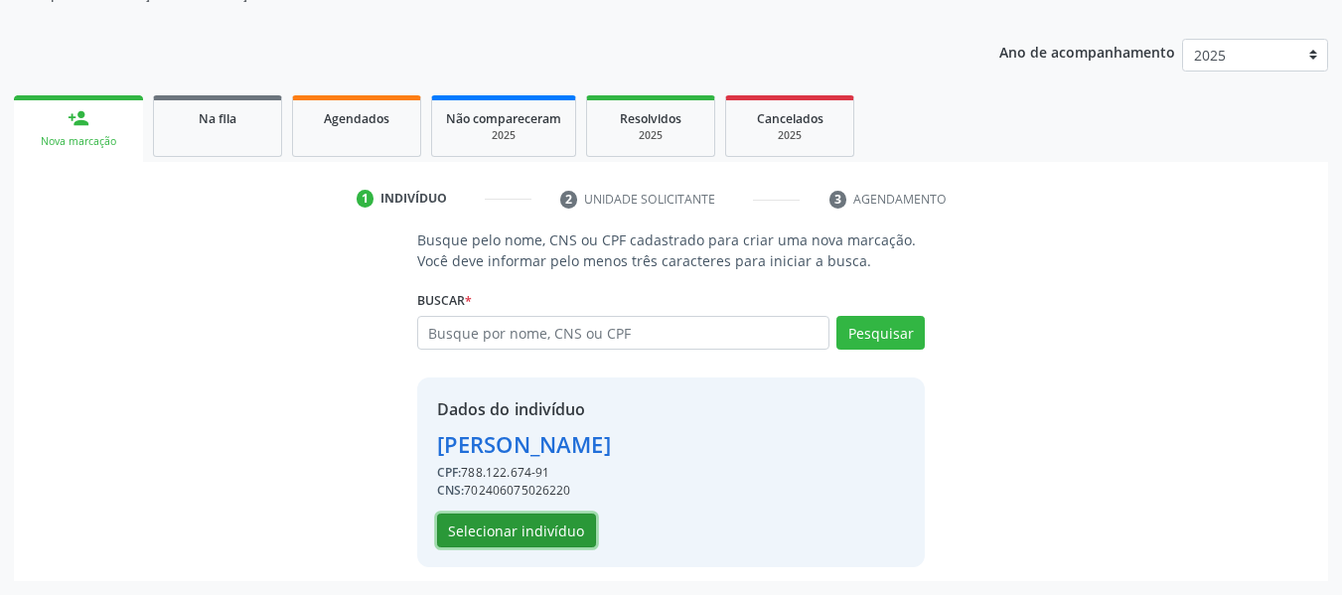
click at [531, 534] on button "Selecionar indivíduo" at bounding box center [516, 531] width 159 height 34
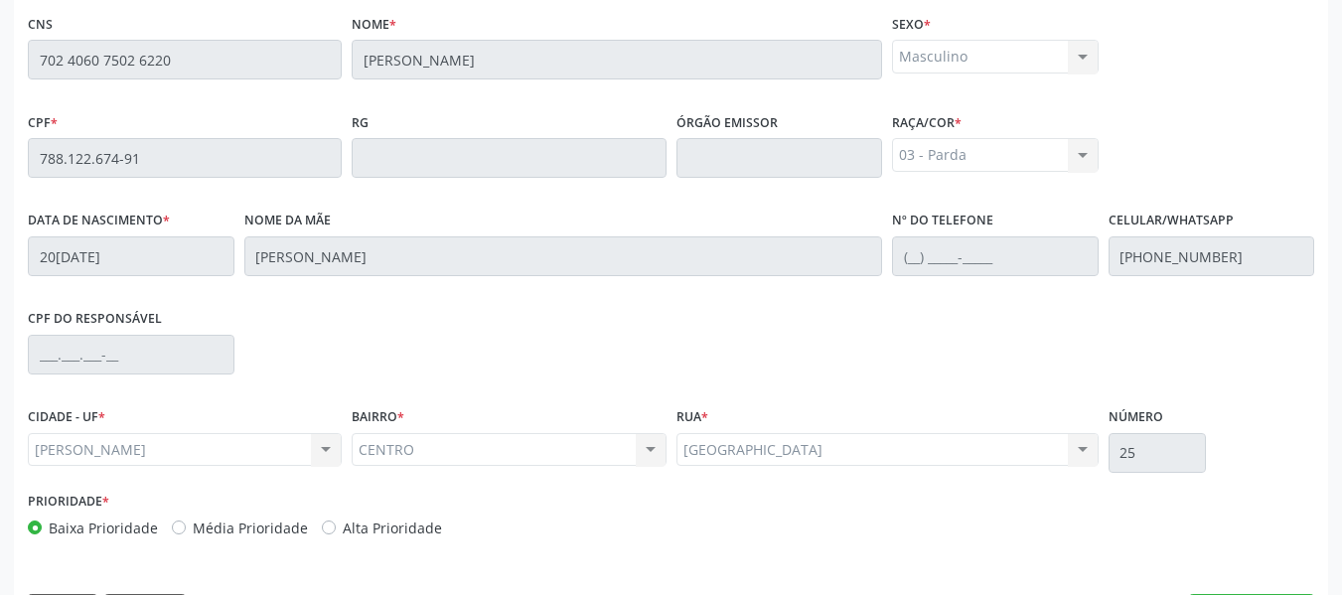
scroll to position [567, 0]
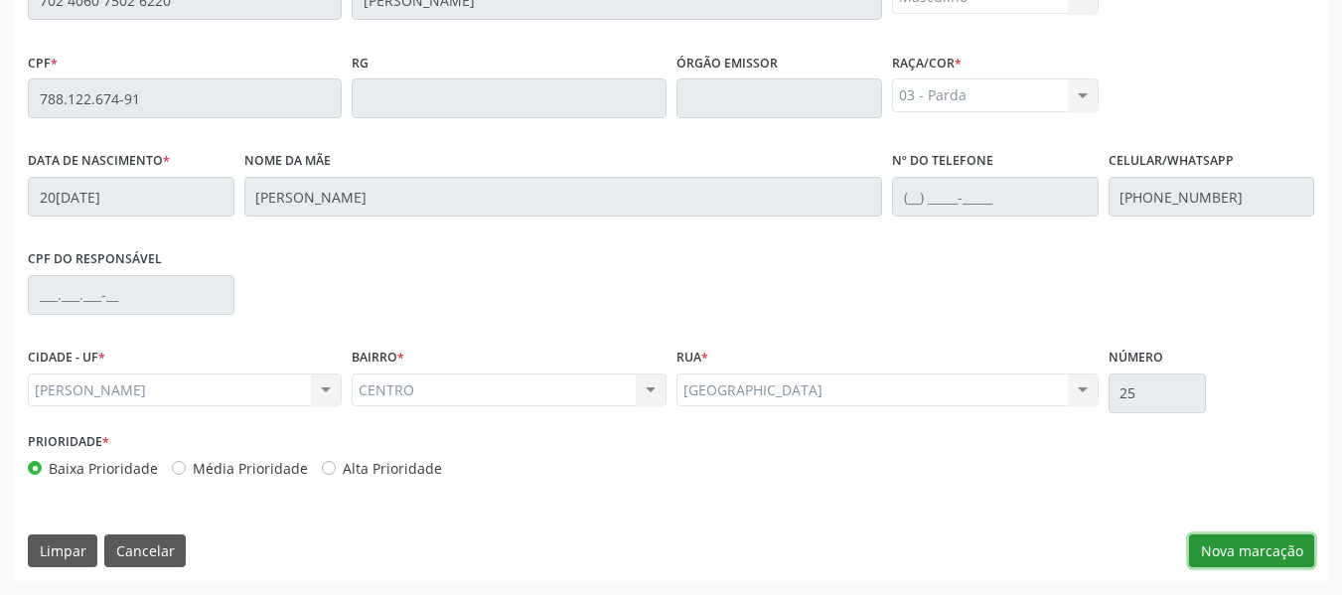
click at [1268, 548] on button "Nova marcação" at bounding box center [1251, 551] width 125 height 34
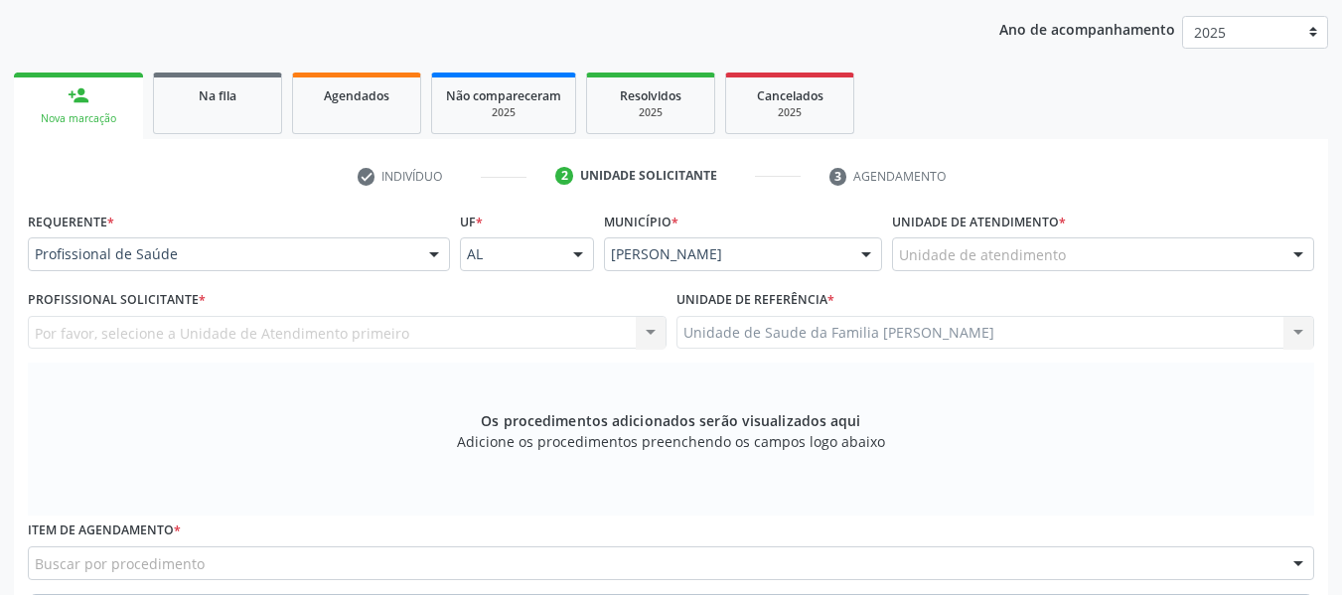
scroll to position [249, 0]
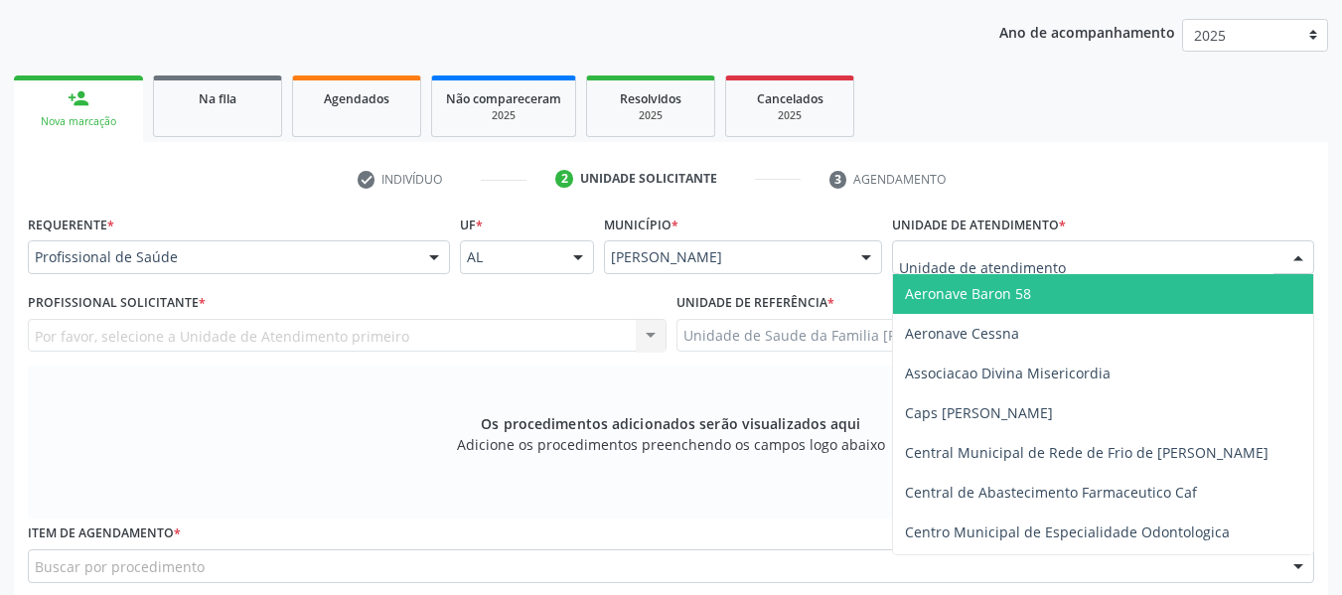
click at [1298, 254] on div at bounding box center [1298, 258] width 30 height 34
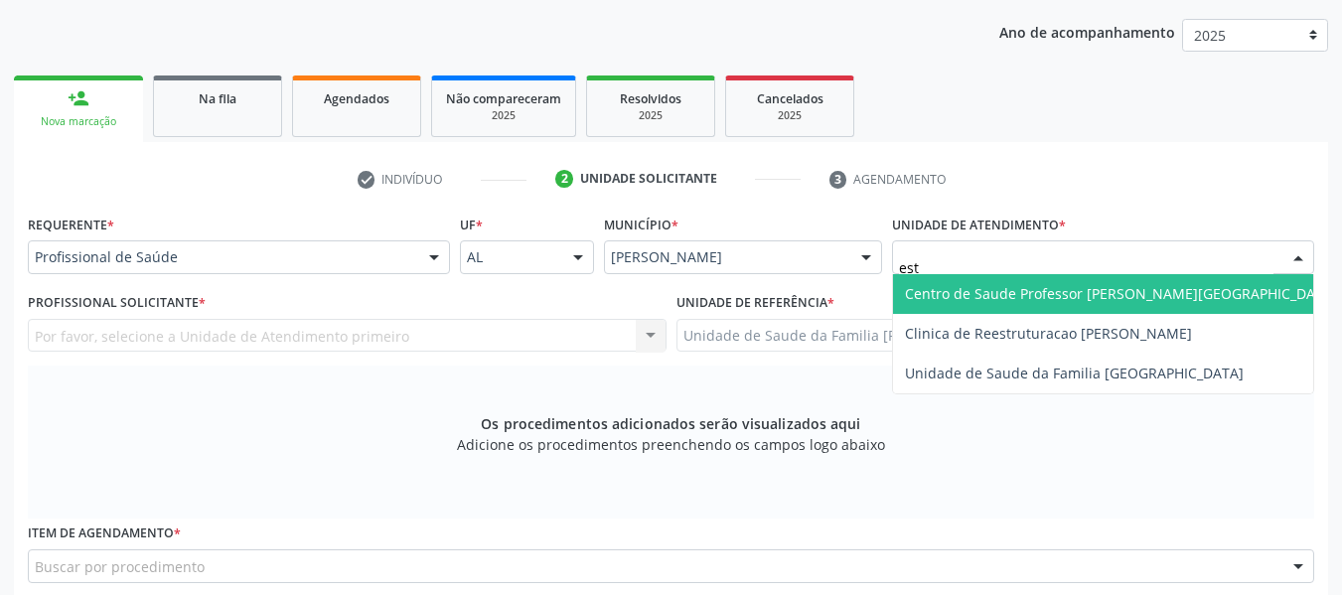
type input "esta"
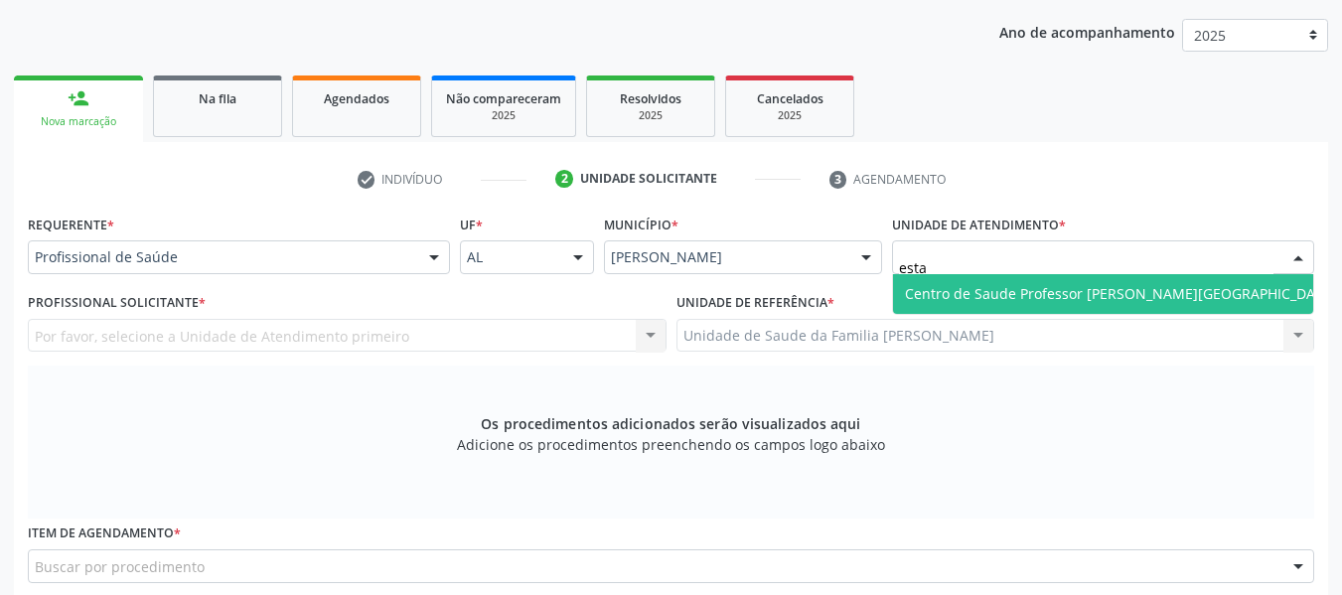
click at [1148, 294] on span "Centro de Saude Professor [PERSON_NAME][GEOGRAPHIC_DATA]" at bounding box center [1121, 293] width 432 height 19
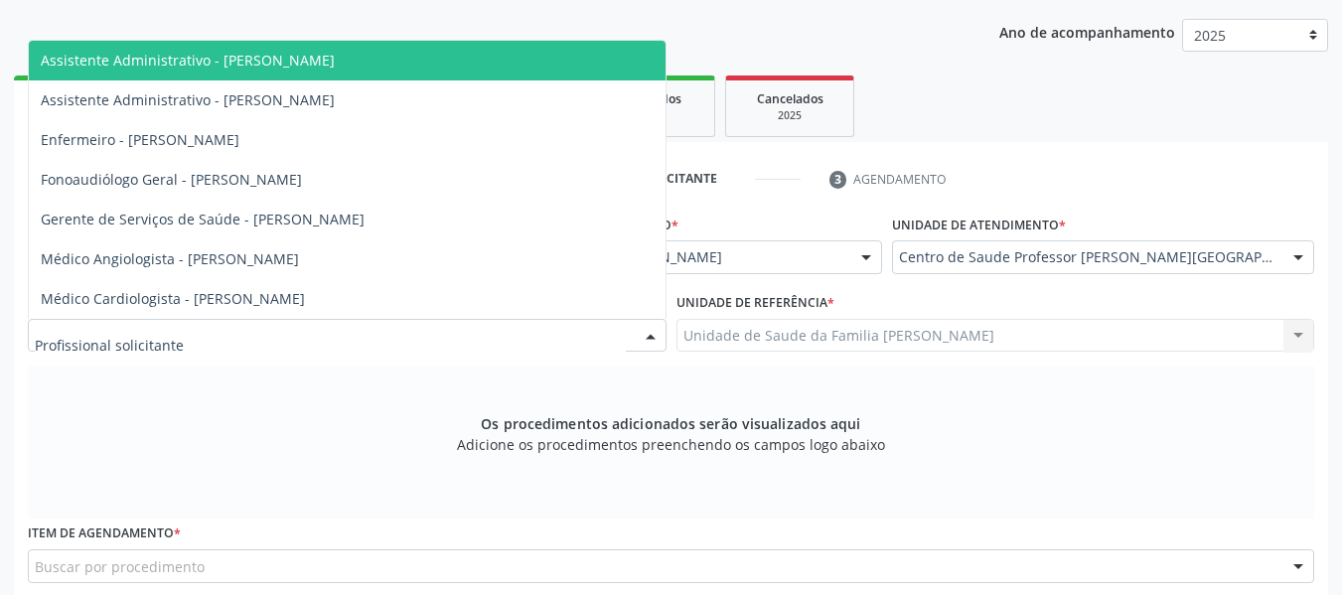
click at [653, 331] on div at bounding box center [651, 337] width 30 height 34
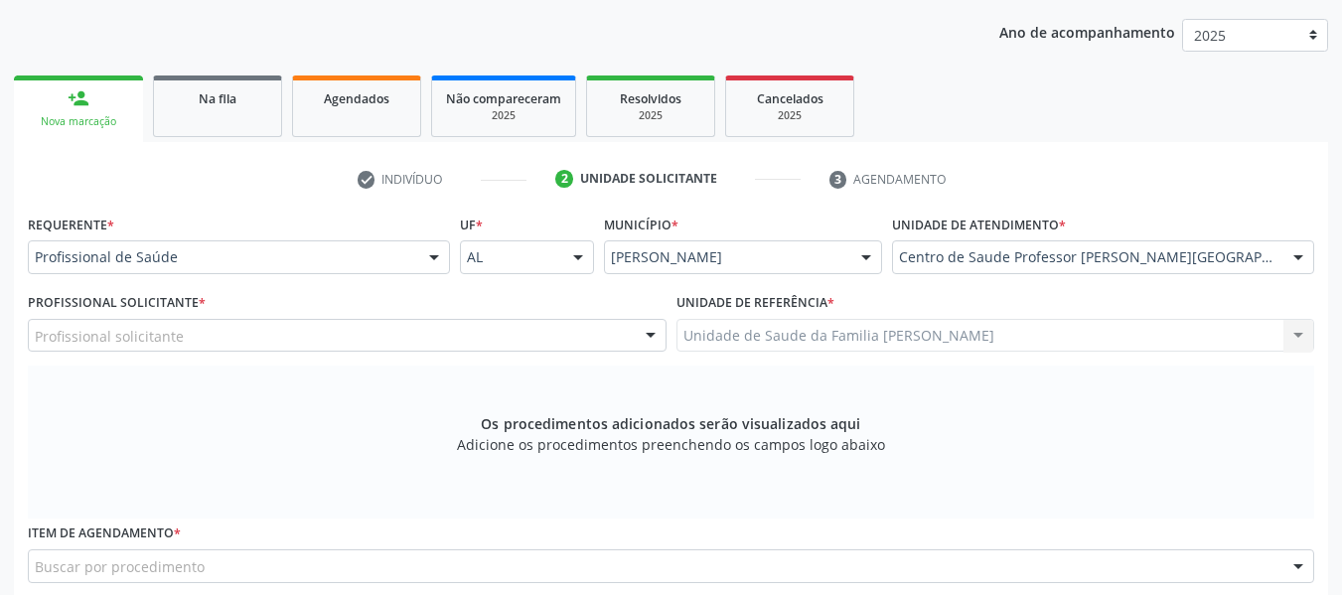
click at [653, 331] on div at bounding box center [651, 337] width 30 height 34
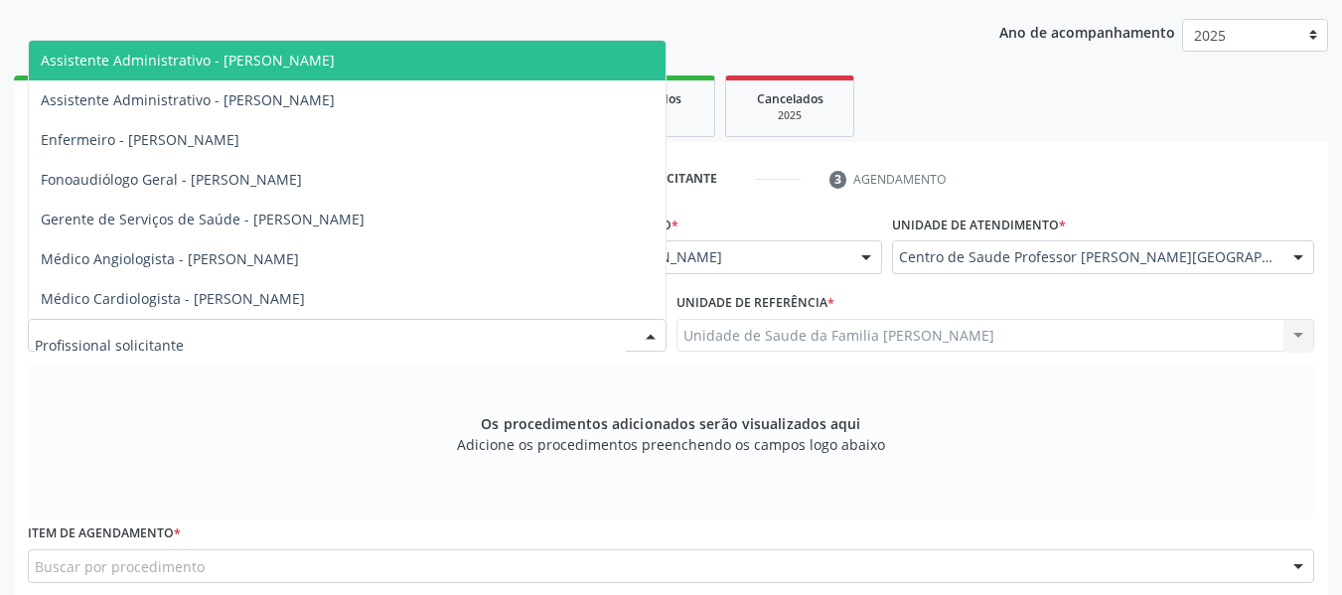
click at [653, 327] on div at bounding box center [651, 337] width 30 height 34
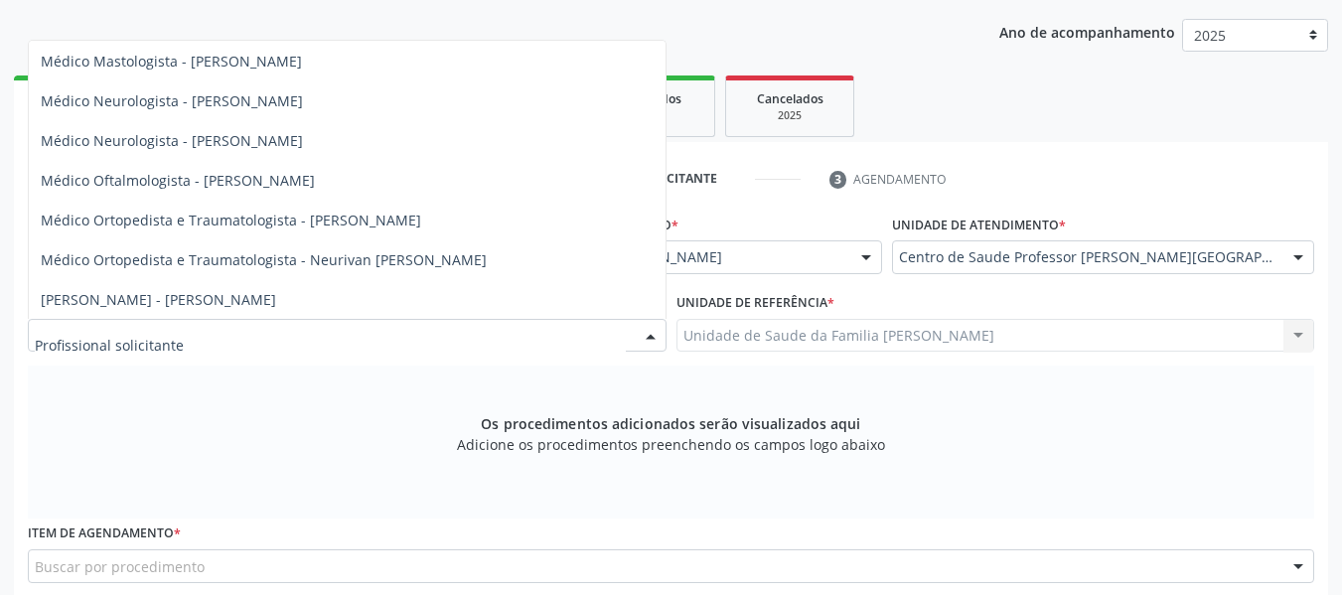
scroll to position [755, 0]
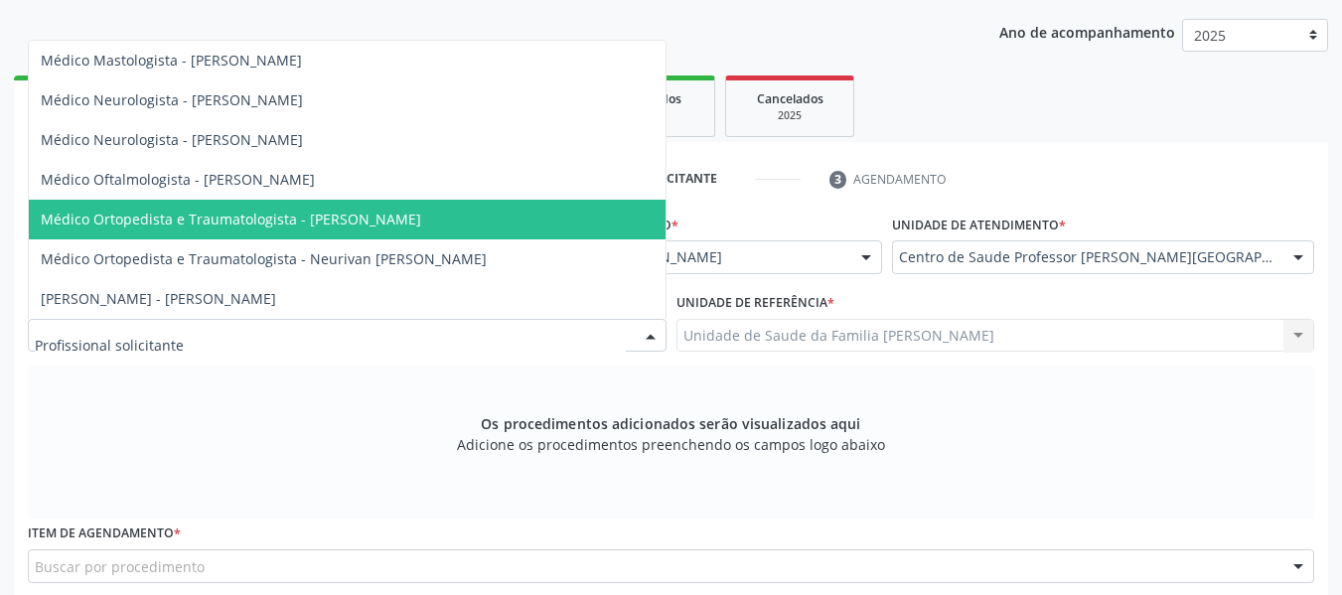
click at [474, 221] on span "Médico Ortopedista e Traumatologista - [PERSON_NAME]" at bounding box center [347, 220] width 637 height 40
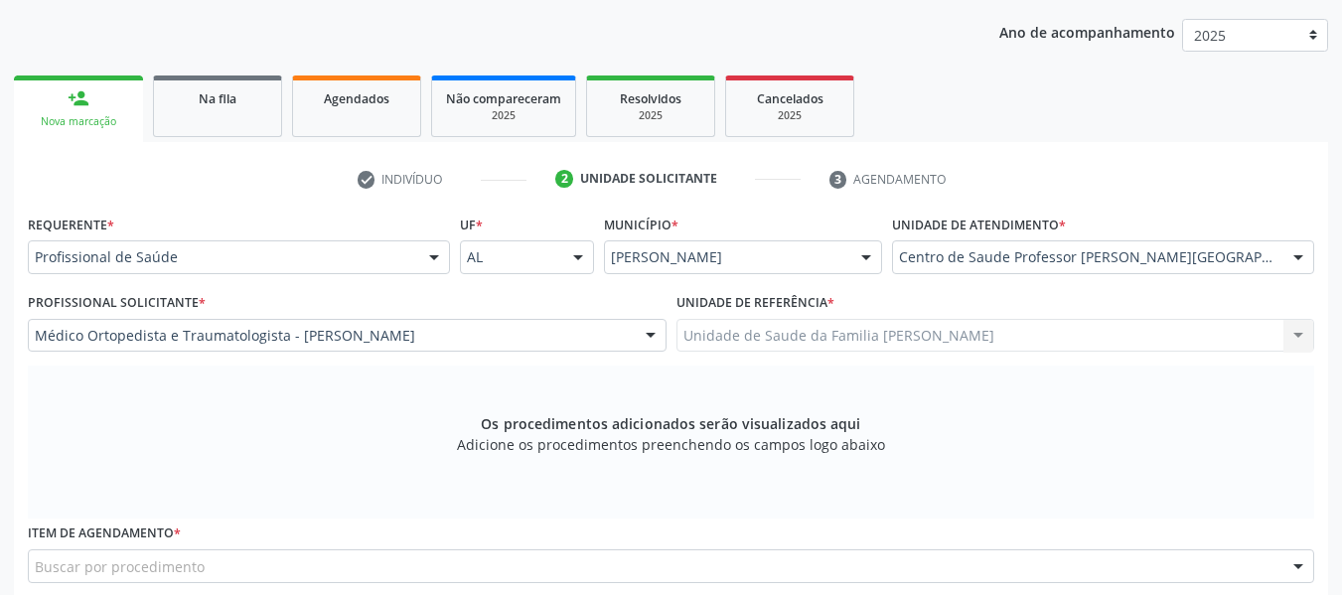
scroll to position [250, 0]
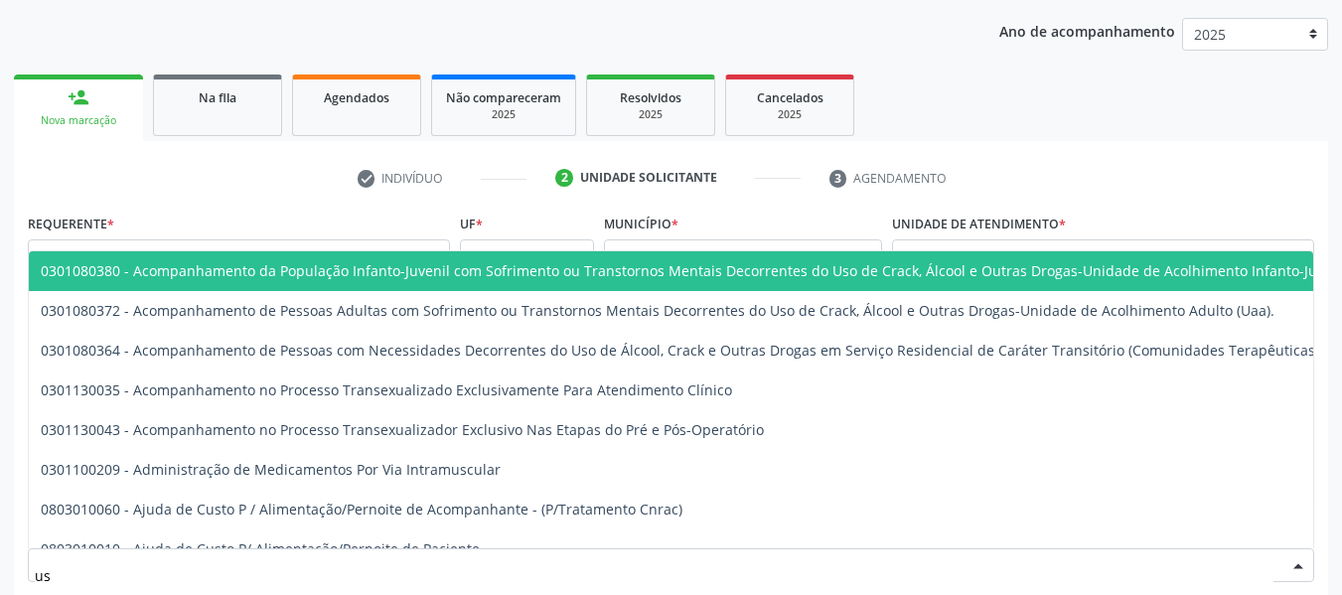
type input "usg"
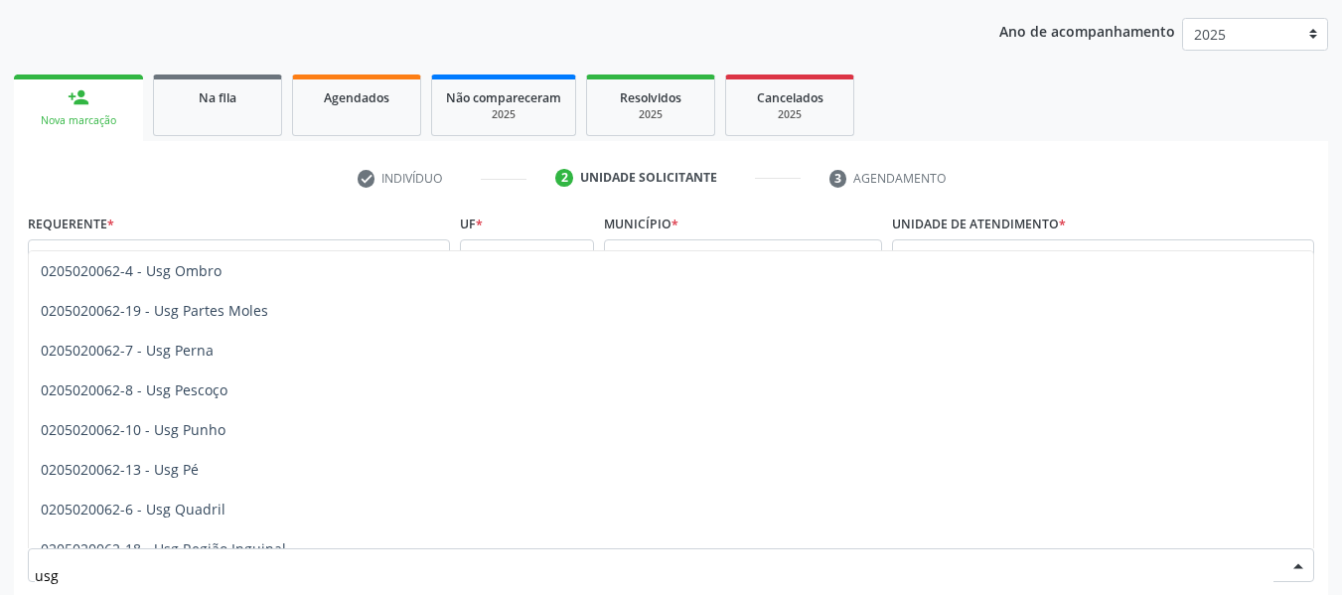
scroll to position [458, 0]
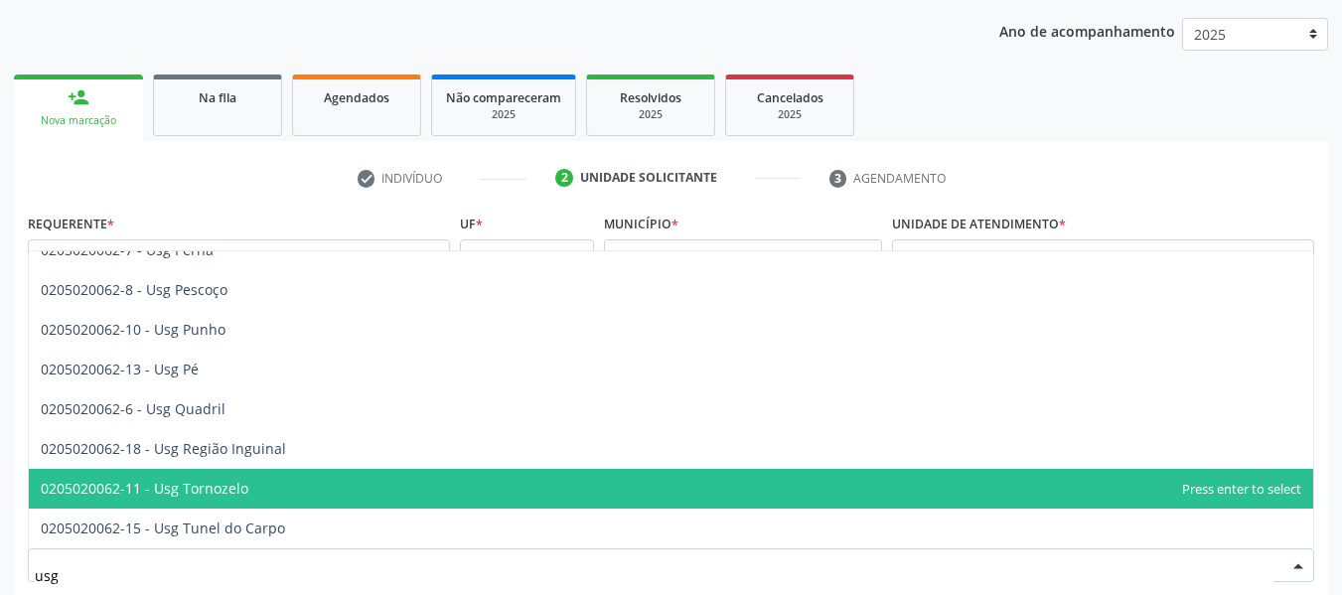
click at [218, 486] on span "0205020062-11 - Usg Tornozelo" at bounding box center [145, 488] width 208 height 19
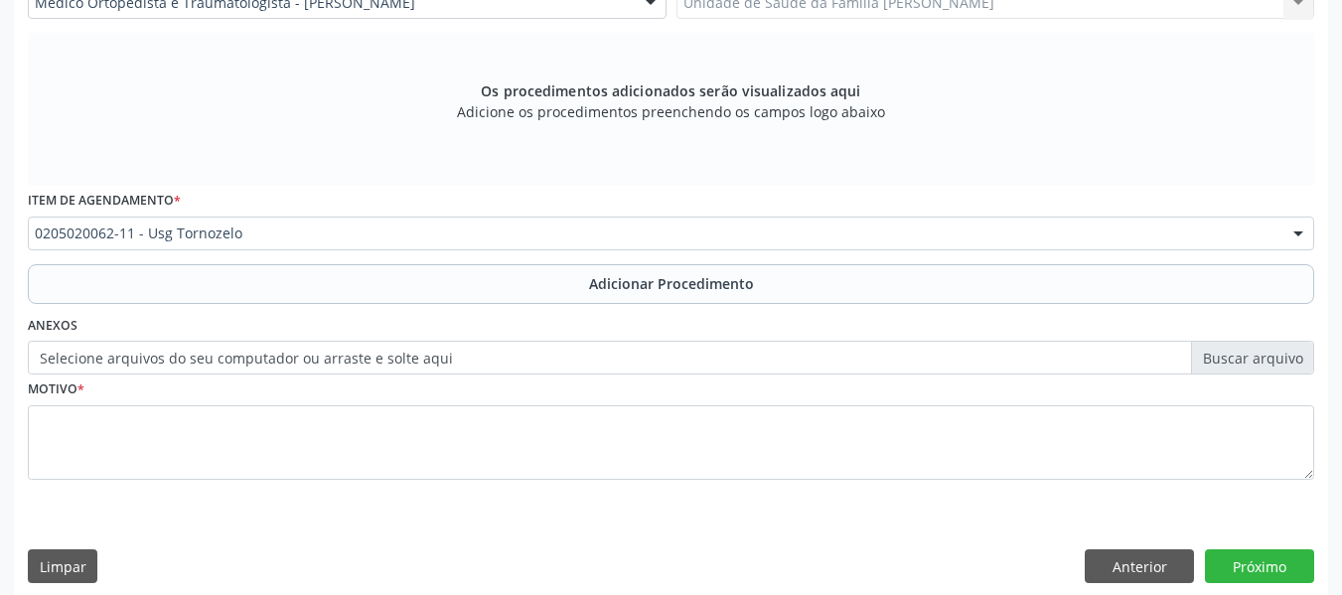
scroll to position [598, 0]
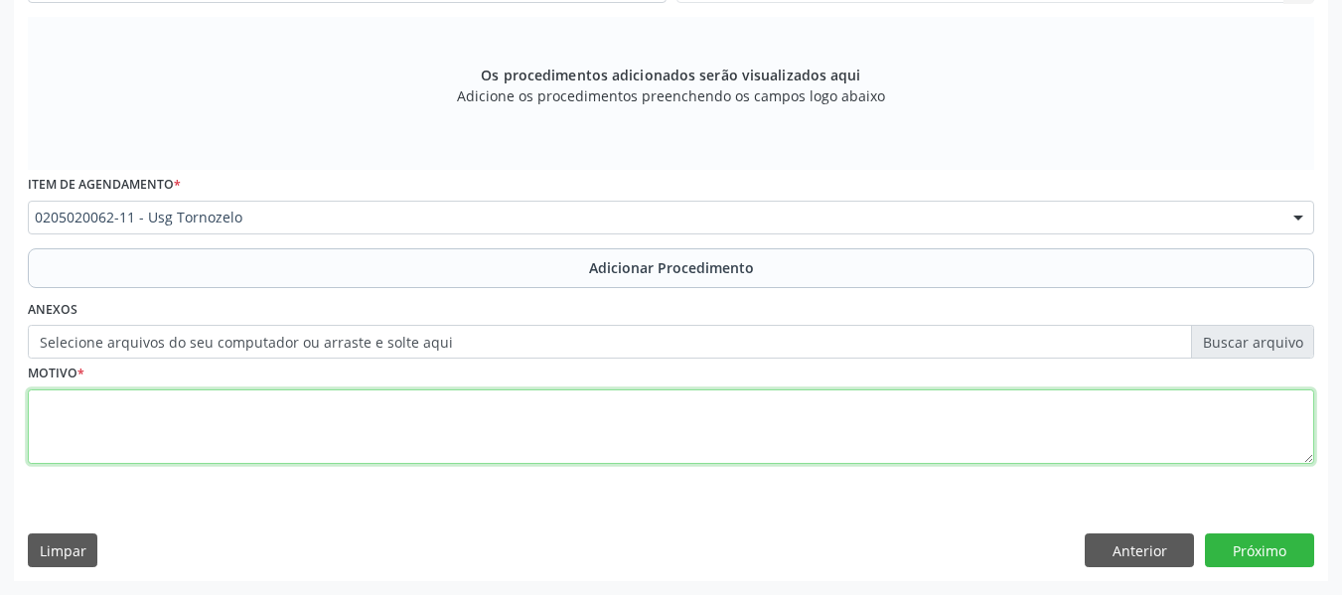
click at [85, 413] on textarea at bounding box center [671, 426] width 1286 height 75
type textarea "t"
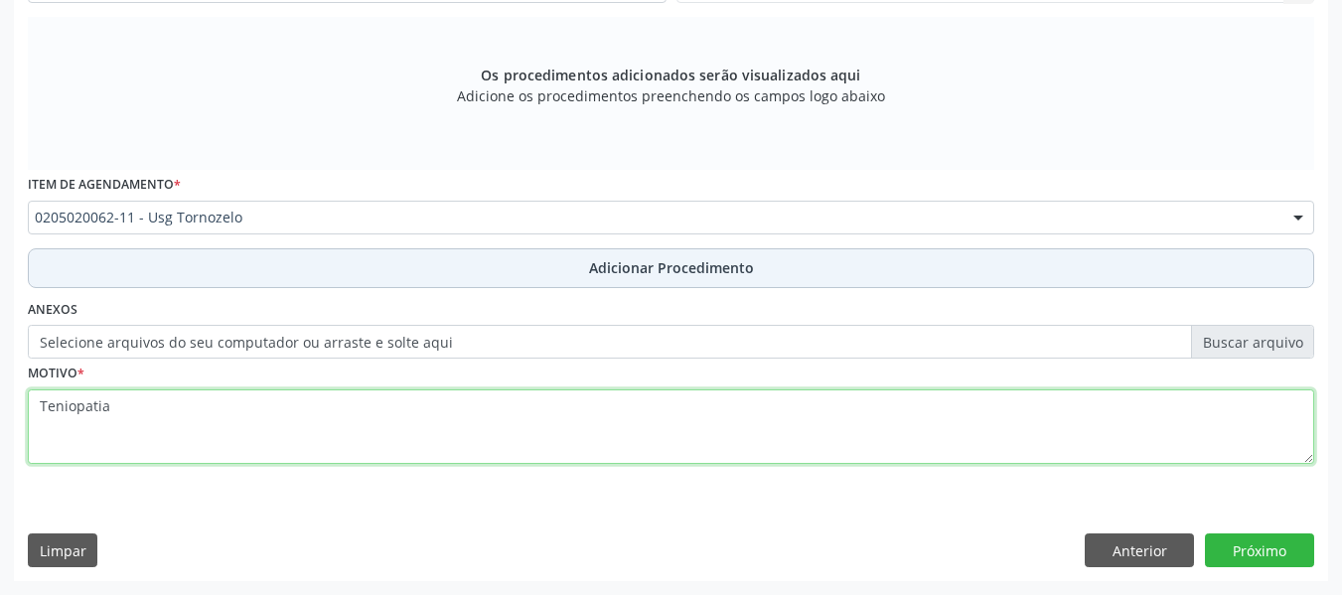
type textarea "Teniopatia"
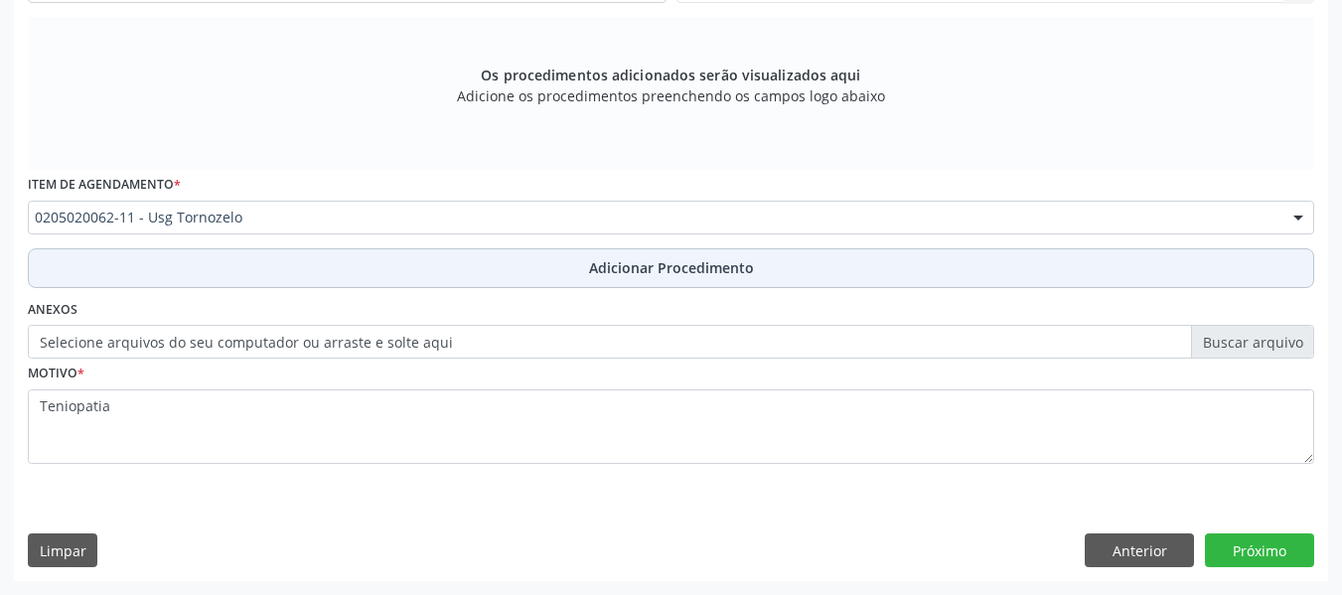
click at [681, 267] on span "Adicionar Procedimento" at bounding box center [671, 267] width 165 height 21
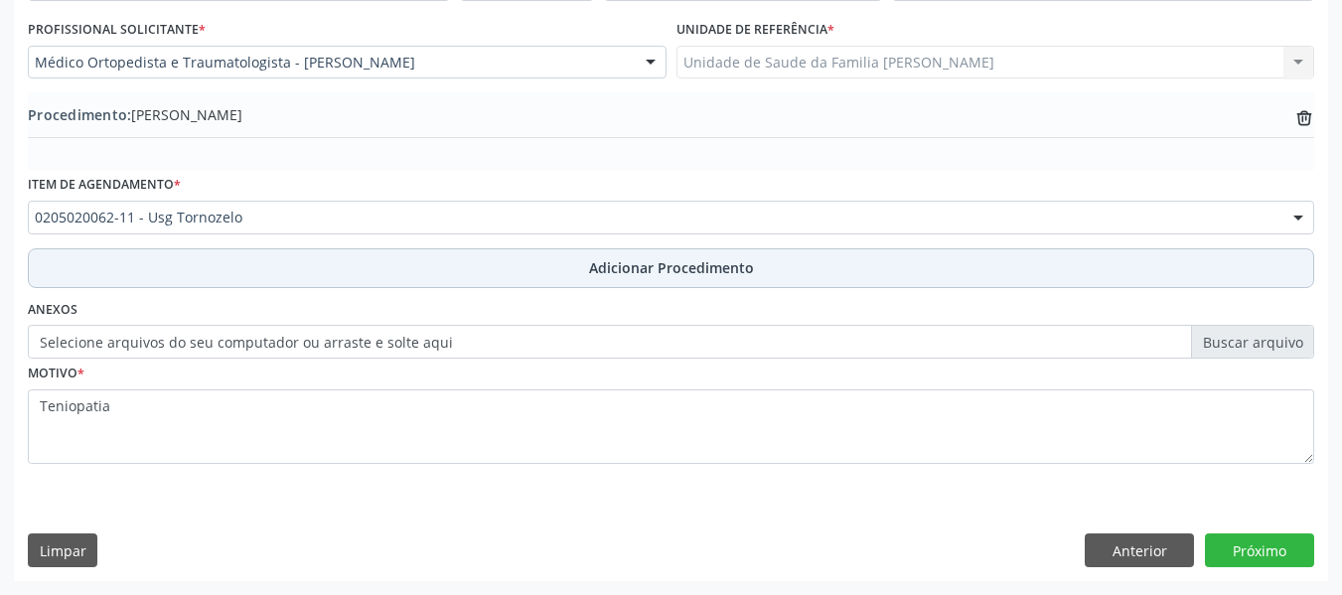
scroll to position [522, 0]
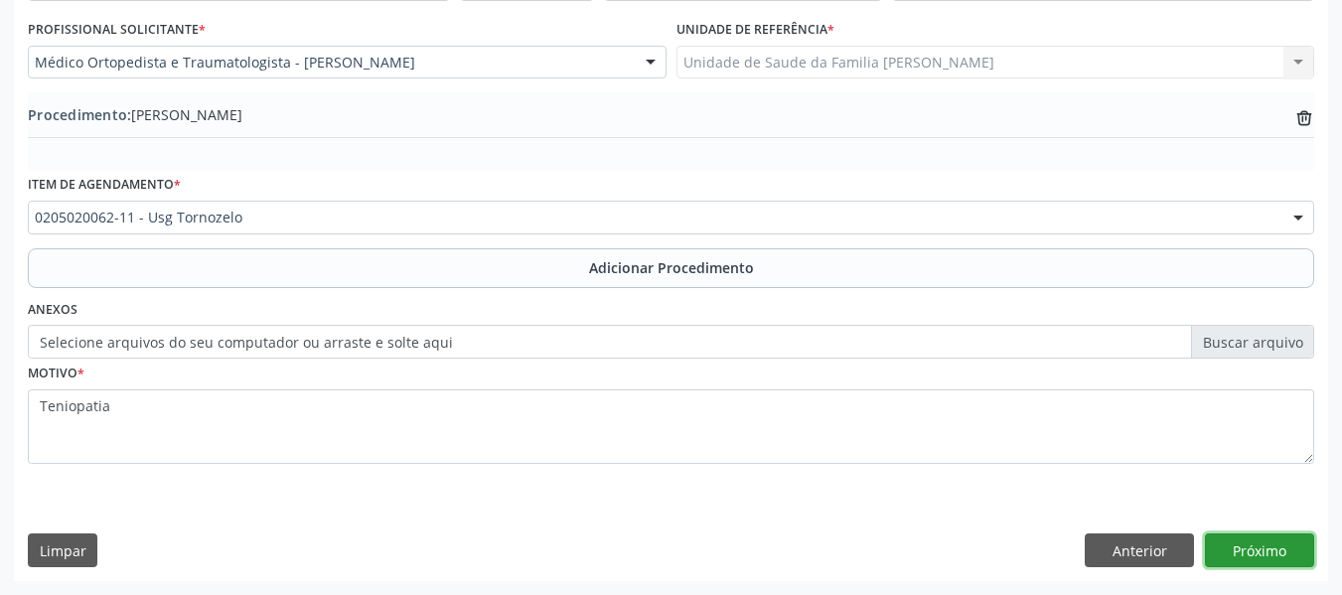
click at [1254, 549] on button "Próximo" at bounding box center [1259, 550] width 109 height 34
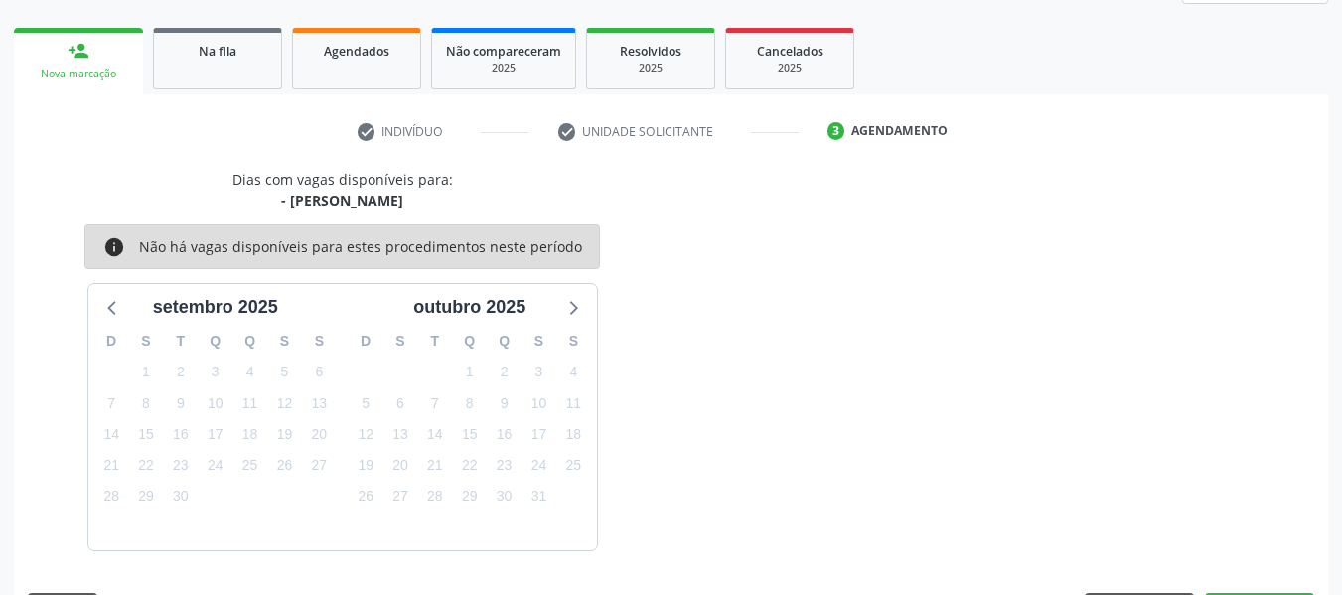
scroll to position [356, 0]
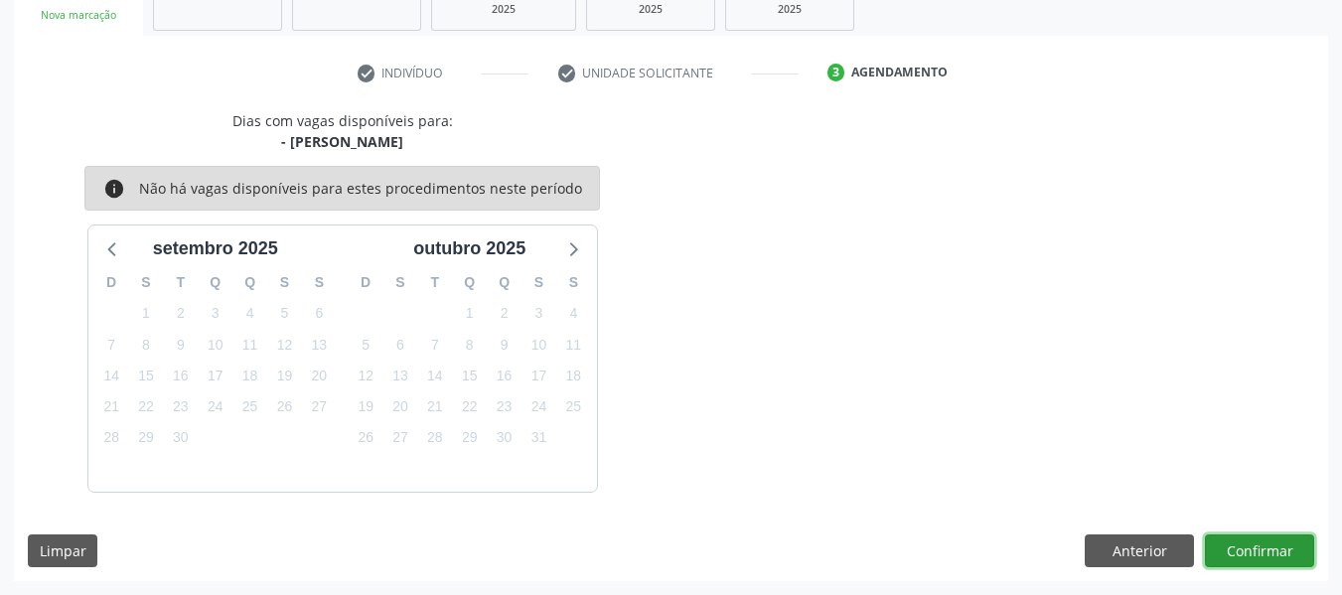
click at [1254, 549] on button "Confirmar" at bounding box center [1259, 551] width 109 height 34
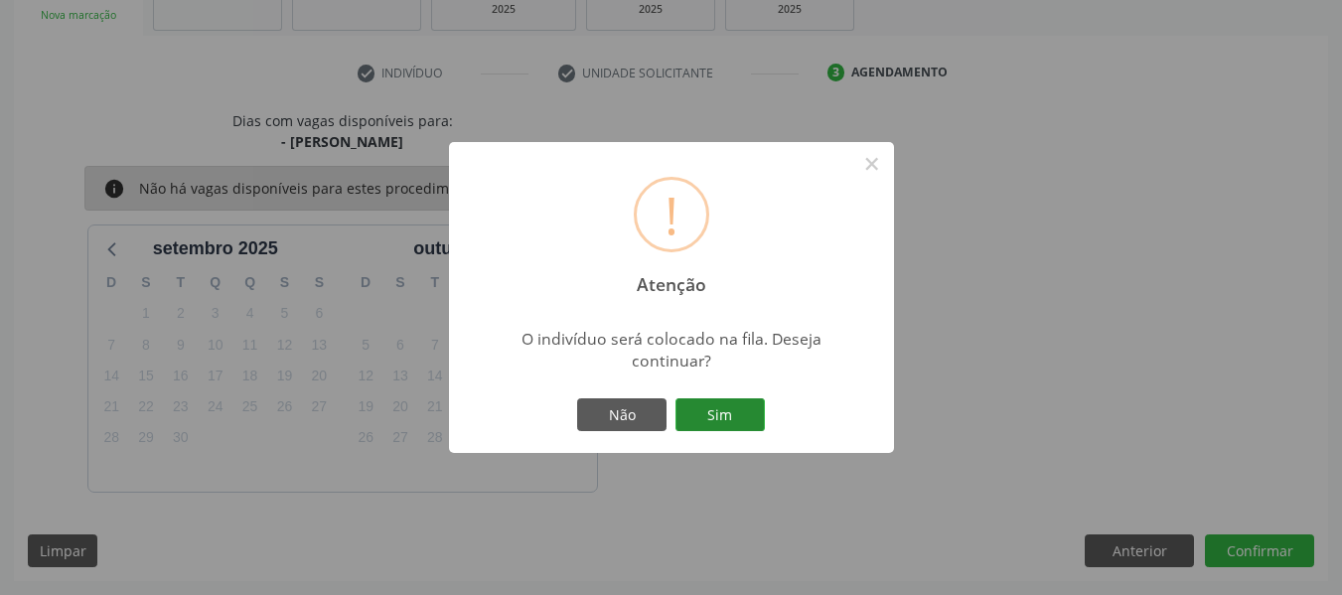
click at [725, 410] on button "Sim" at bounding box center [719, 415] width 89 height 34
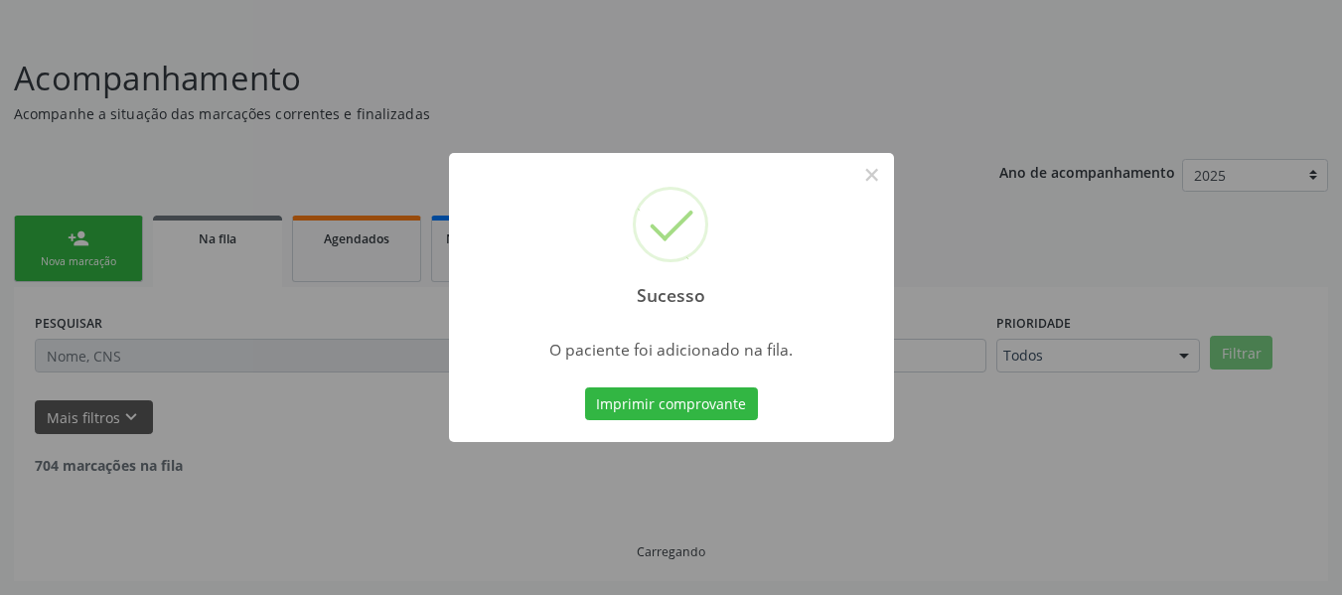
scroll to position [88, 0]
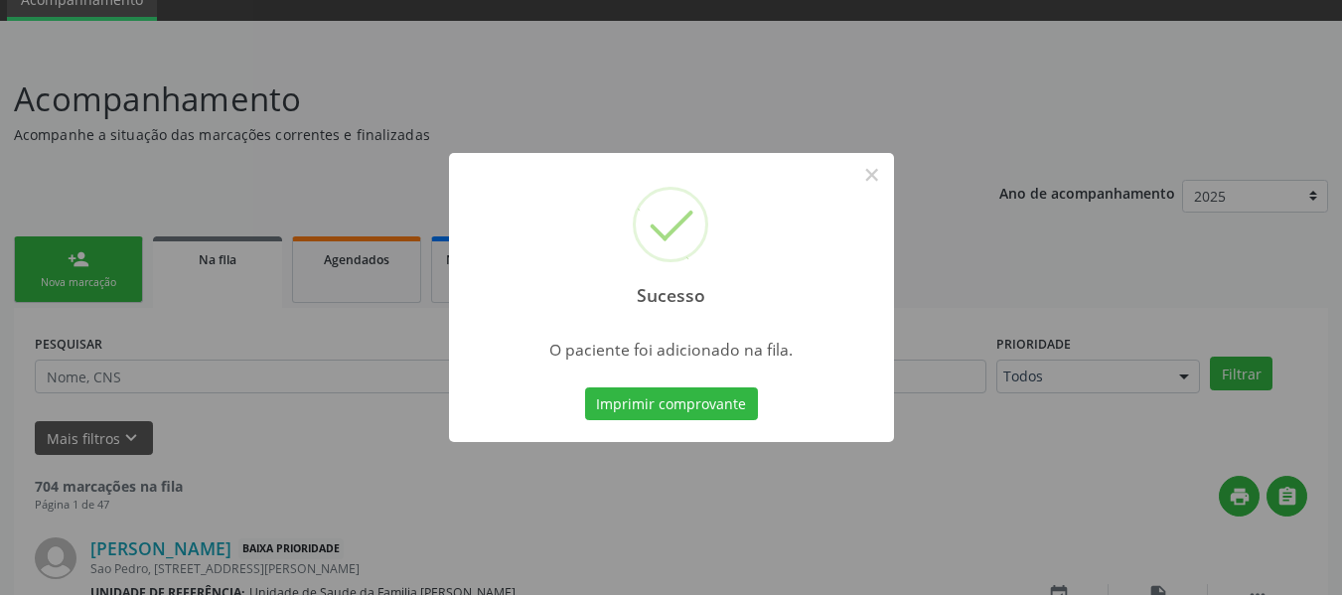
click at [54, 261] on div "Sucesso × O paciente foi adicionado na fila. Imprimir comprovante Cancel" at bounding box center [671, 297] width 1342 height 595
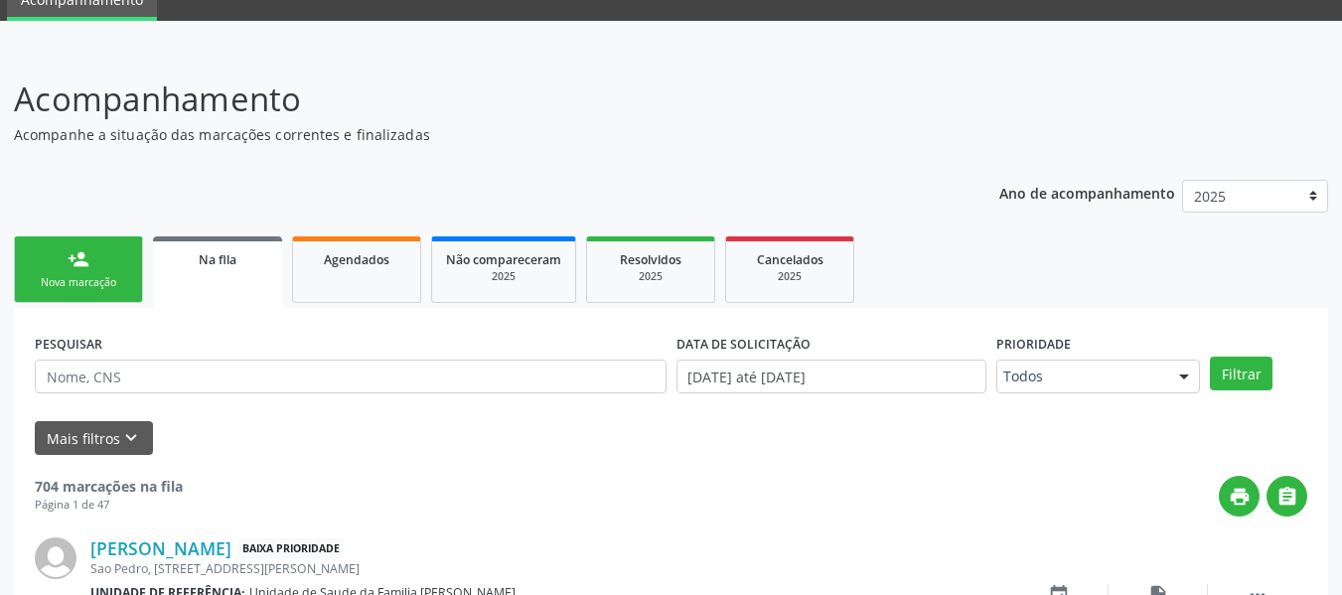
click at [54, 260] on link "person_add Nova marcação" at bounding box center [78, 269] width 129 height 67
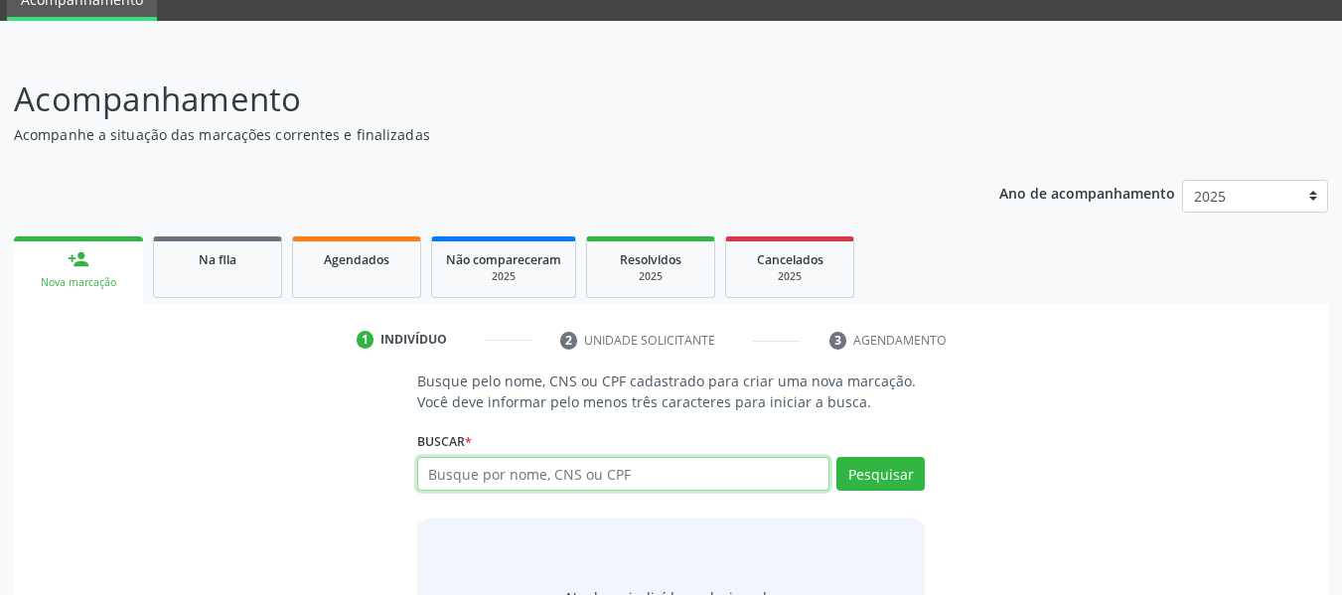
click at [512, 471] on input "text" at bounding box center [623, 474] width 413 height 34
type input "78812267491"
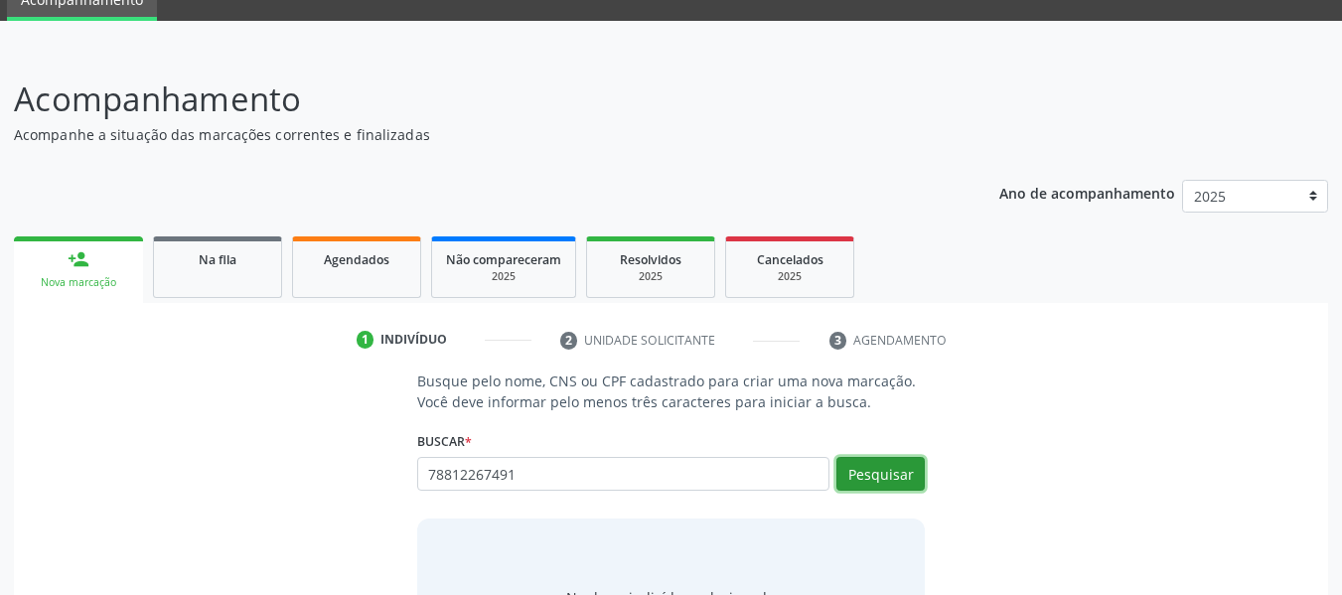
click at [893, 469] on button "Pesquisar" at bounding box center [880, 474] width 88 height 34
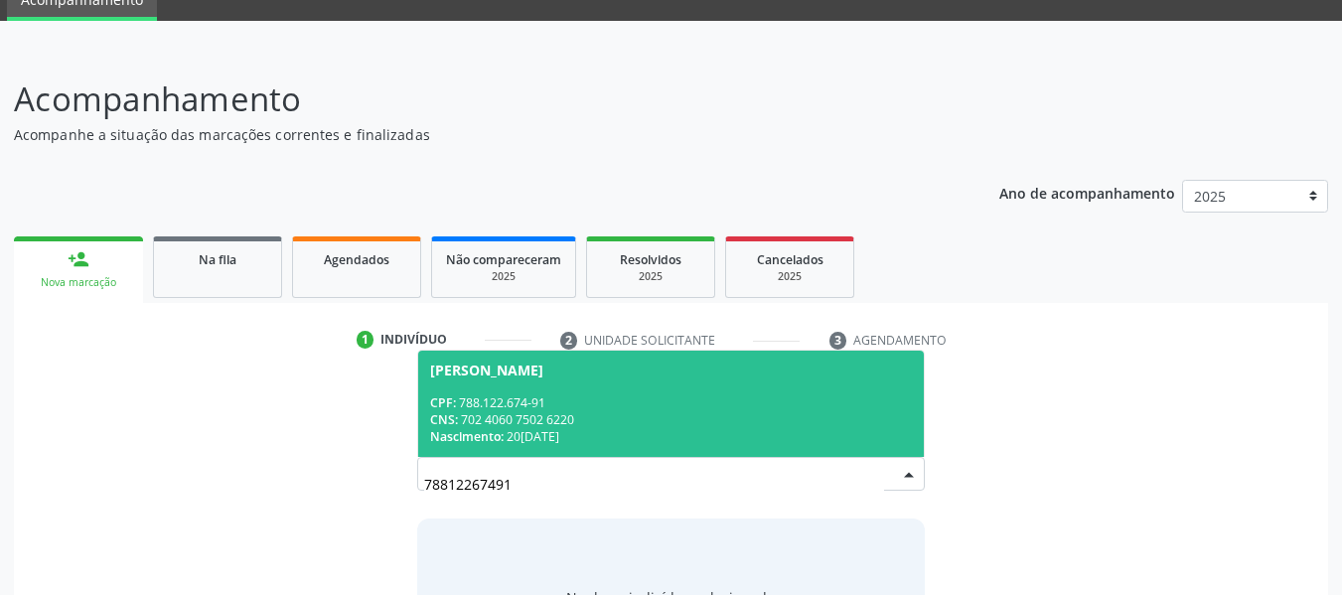
click at [465, 422] on div "CNS: 702 4060 7502 6220" at bounding box center [671, 419] width 483 height 17
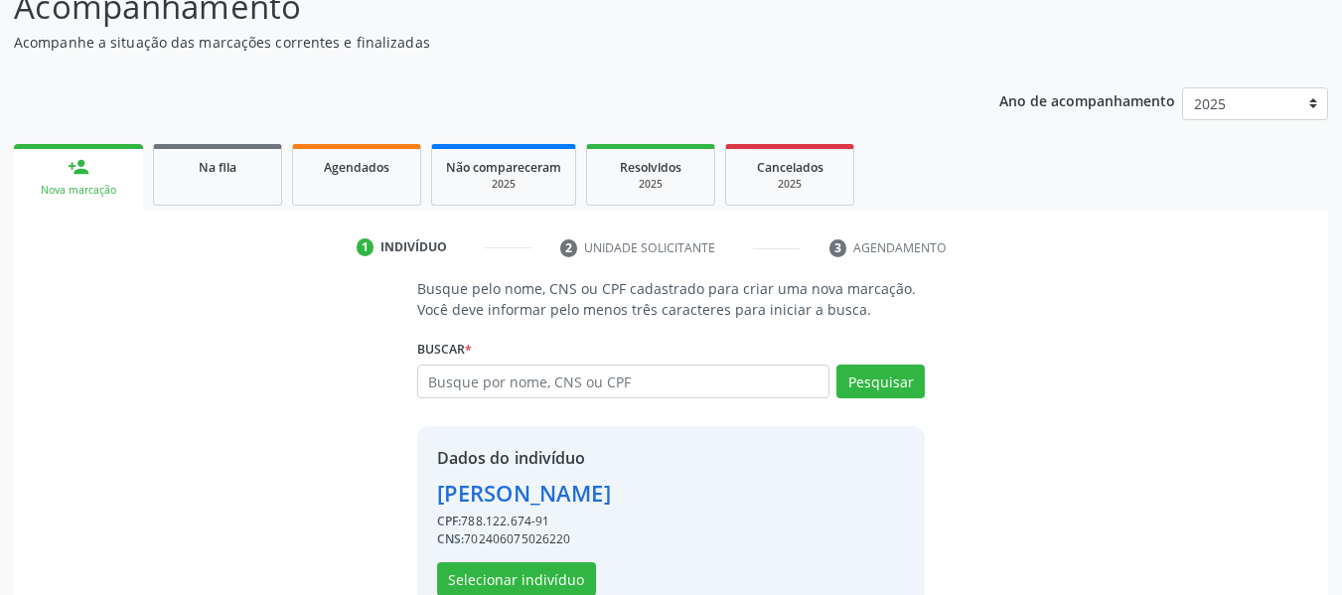
scroll to position [229, 0]
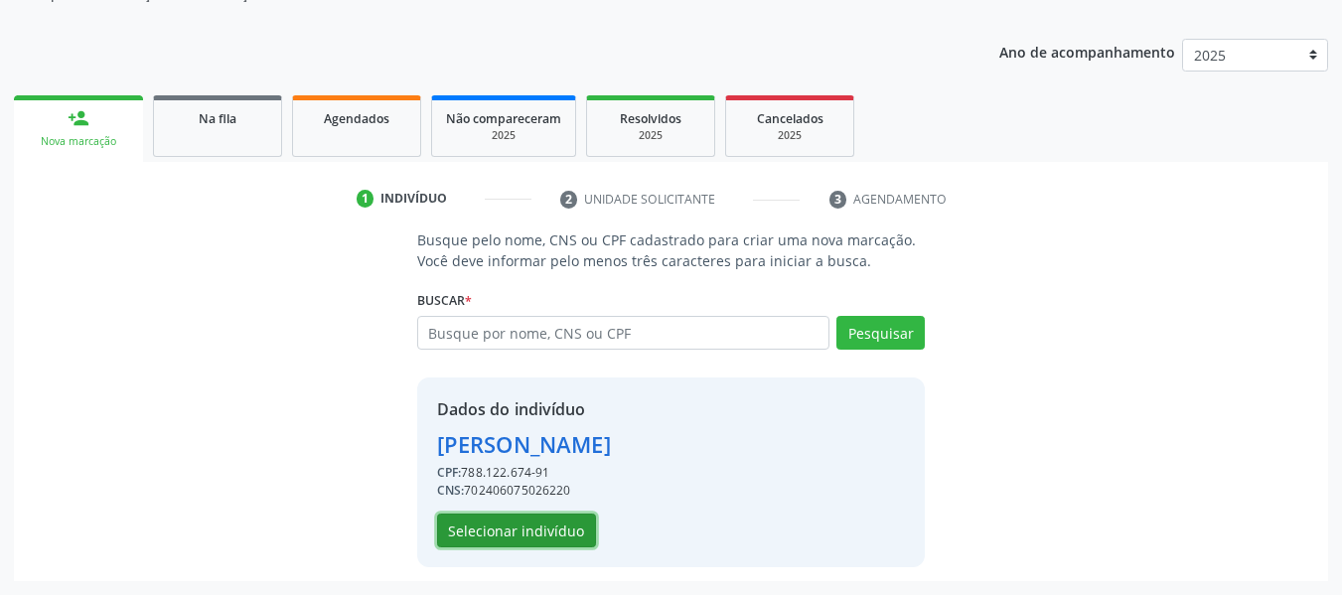
click at [557, 521] on button "Selecionar indivíduo" at bounding box center [516, 531] width 159 height 34
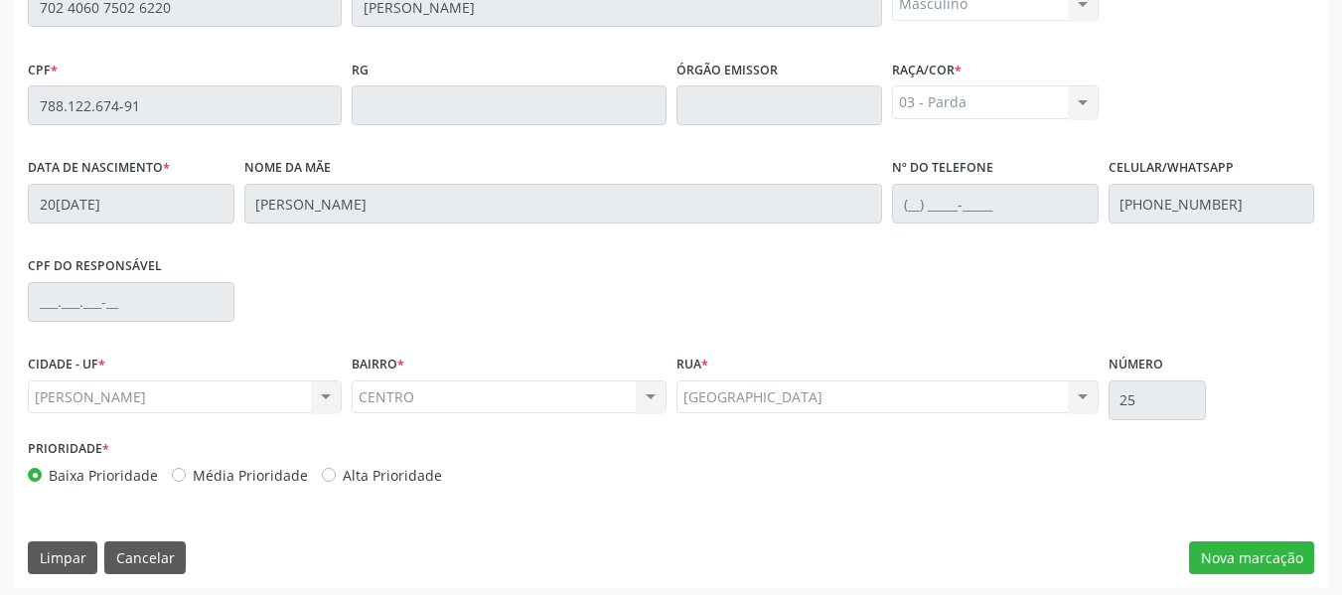
scroll to position [567, 0]
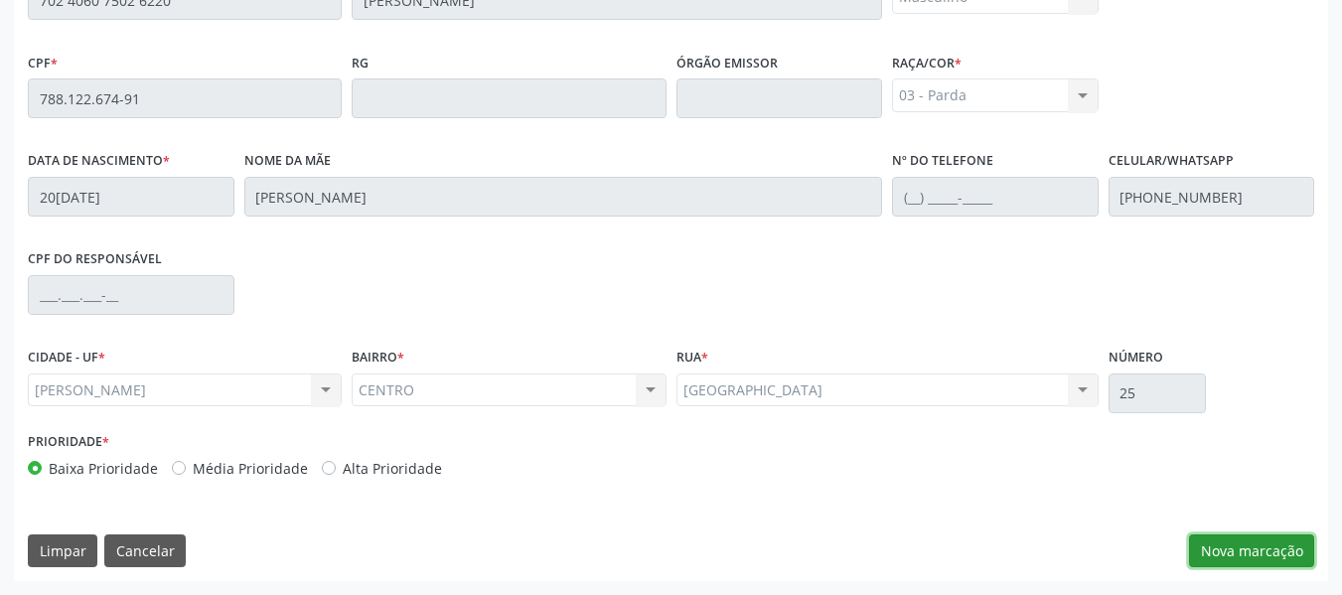
click at [1241, 551] on button "Nova marcação" at bounding box center [1251, 551] width 125 height 34
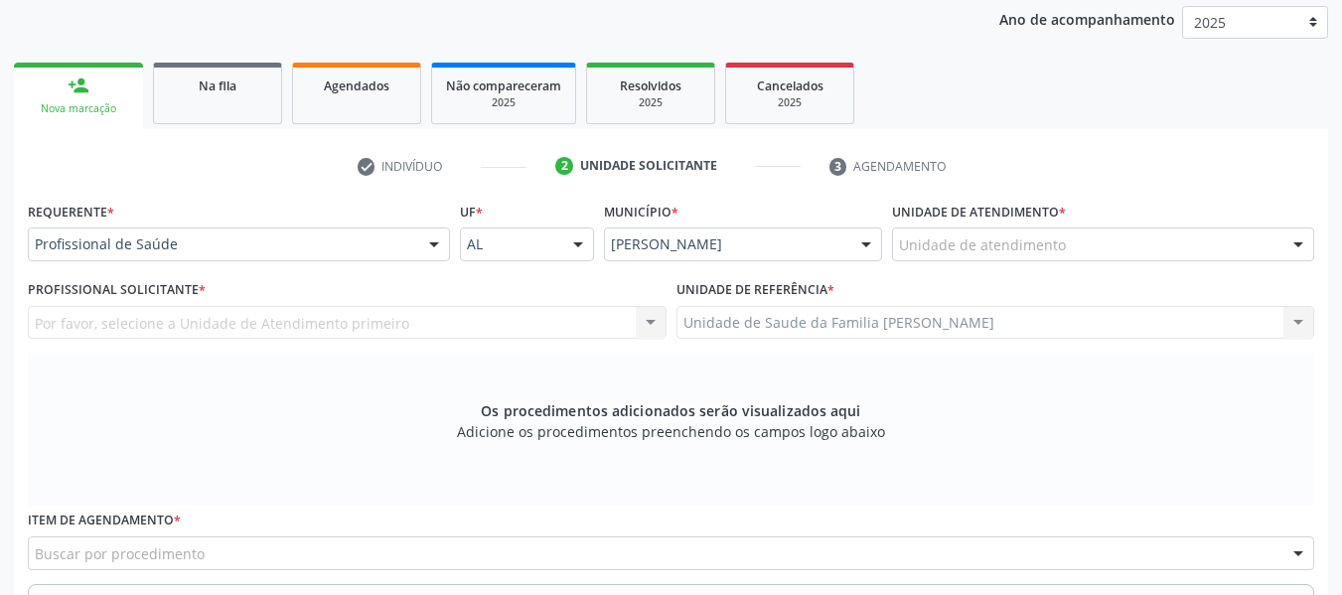
scroll to position [183, 0]
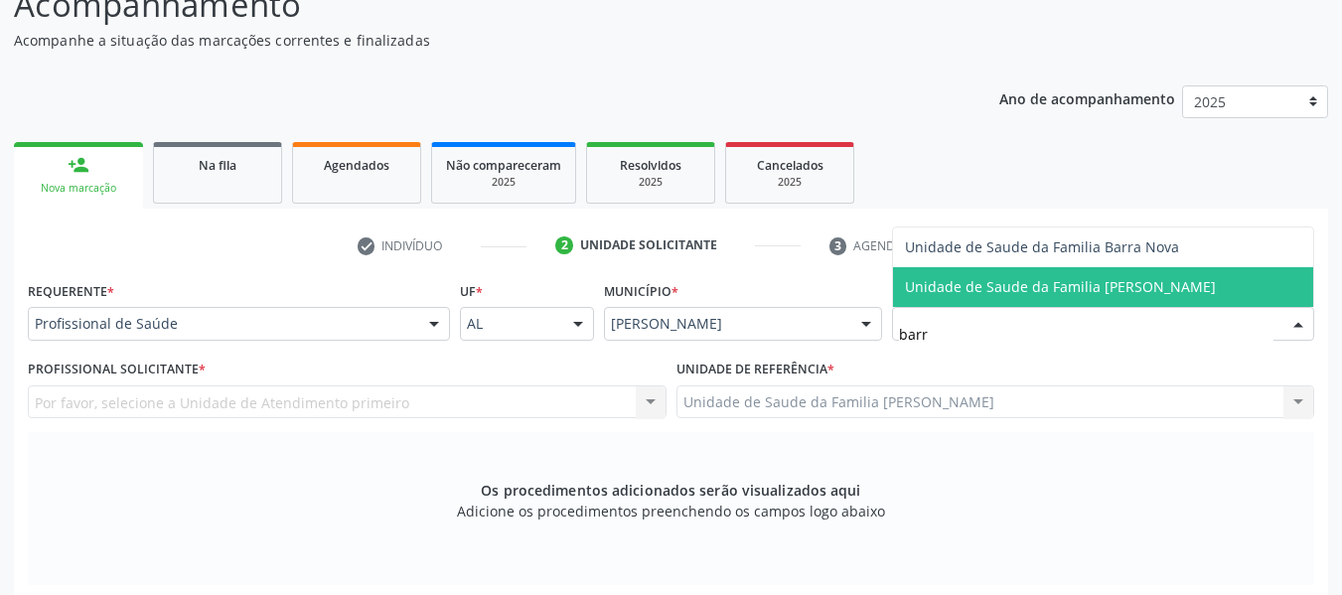
click at [943, 278] on span "Unidade de Saude da Familia [PERSON_NAME]" at bounding box center [1060, 286] width 311 height 19
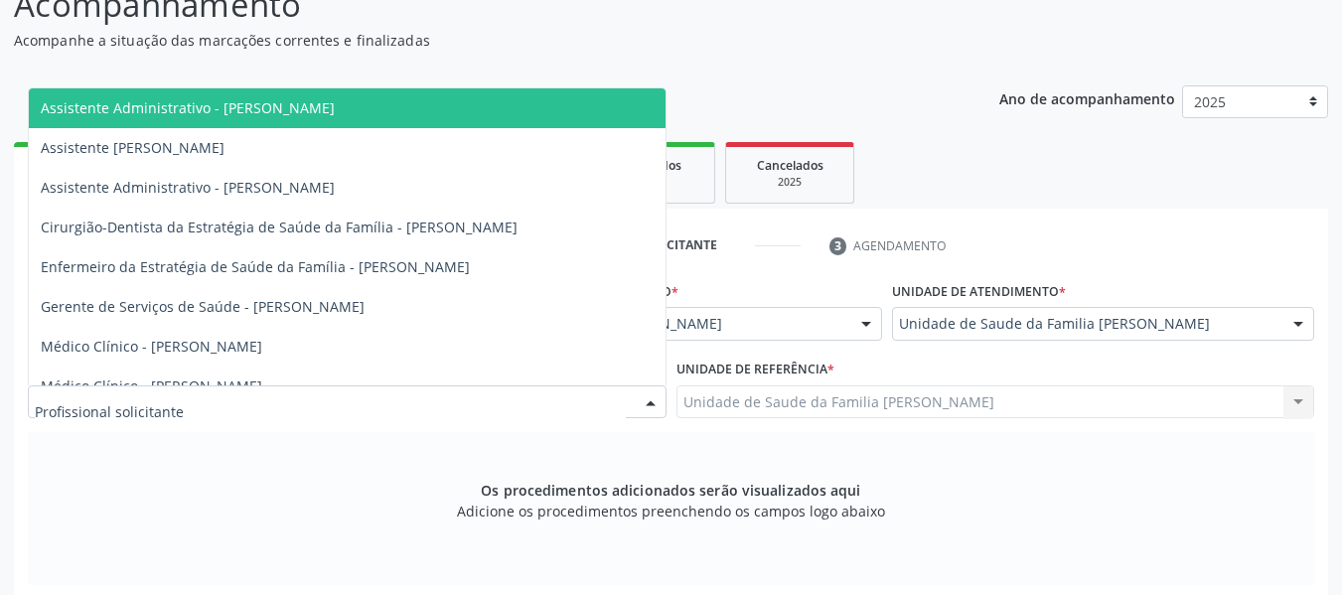
click at [652, 397] on div at bounding box center [651, 403] width 30 height 34
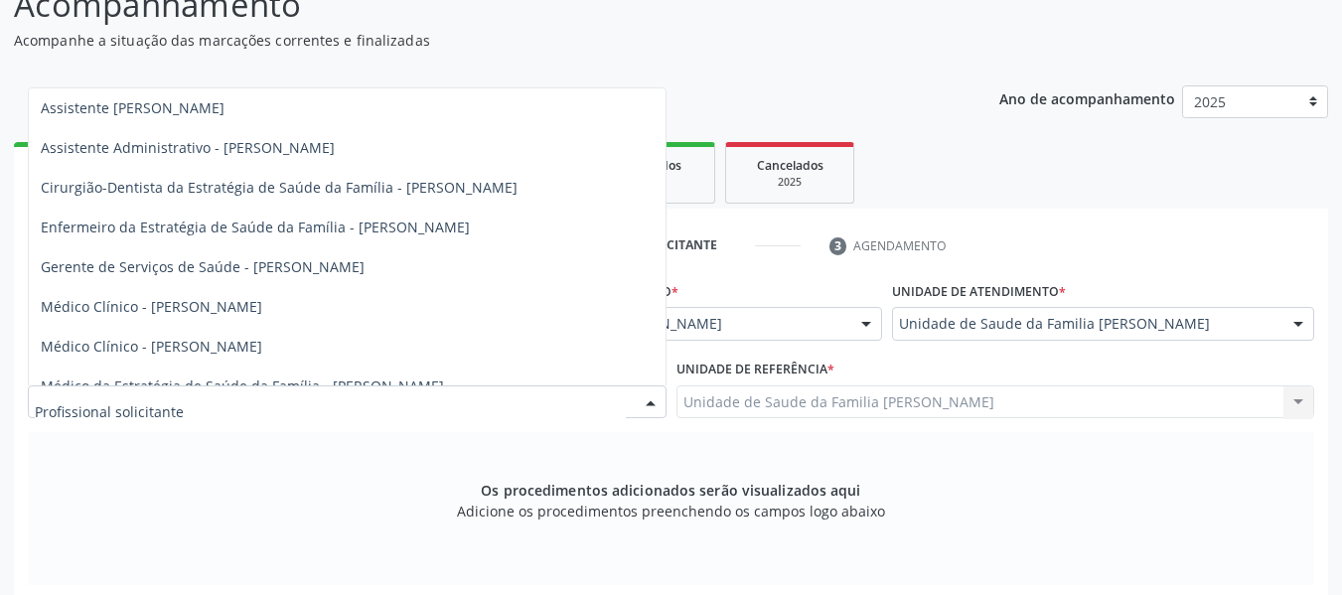
scroll to position [61, 0]
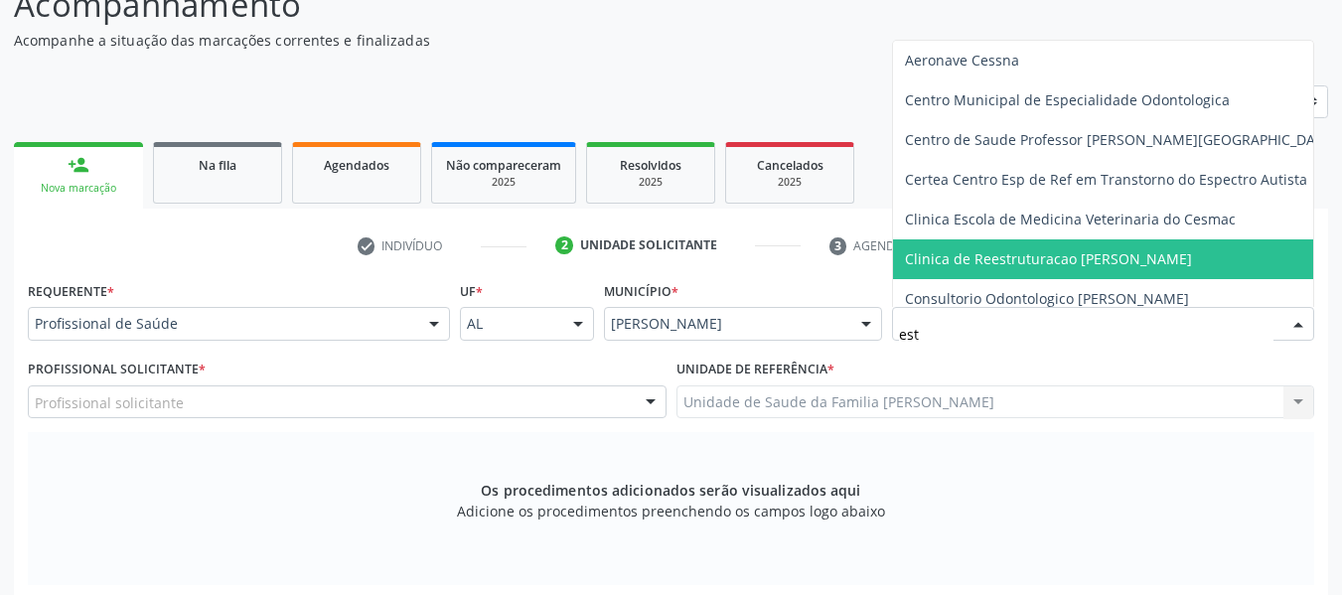
type input "esta"
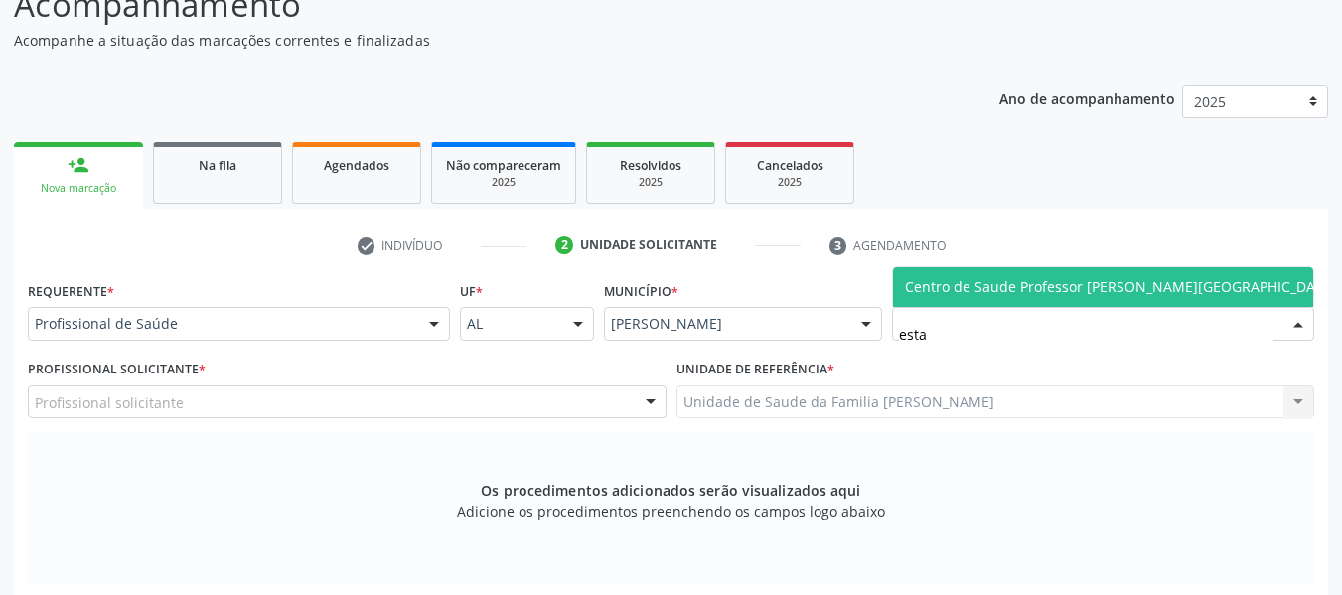
click at [1125, 282] on span "Centro de Saude Professor [PERSON_NAME][GEOGRAPHIC_DATA]" at bounding box center [1121, 286] width 432 height 19
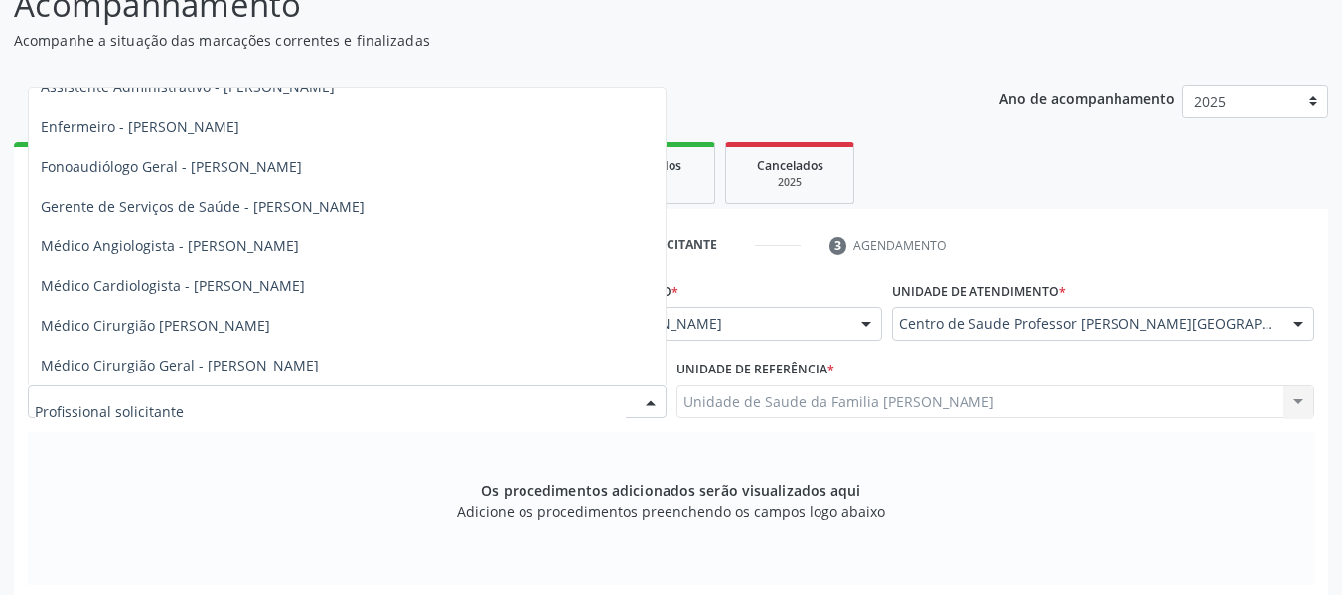
click at [654, 397] on div at bounding box center [651, 403] width 30 height 34
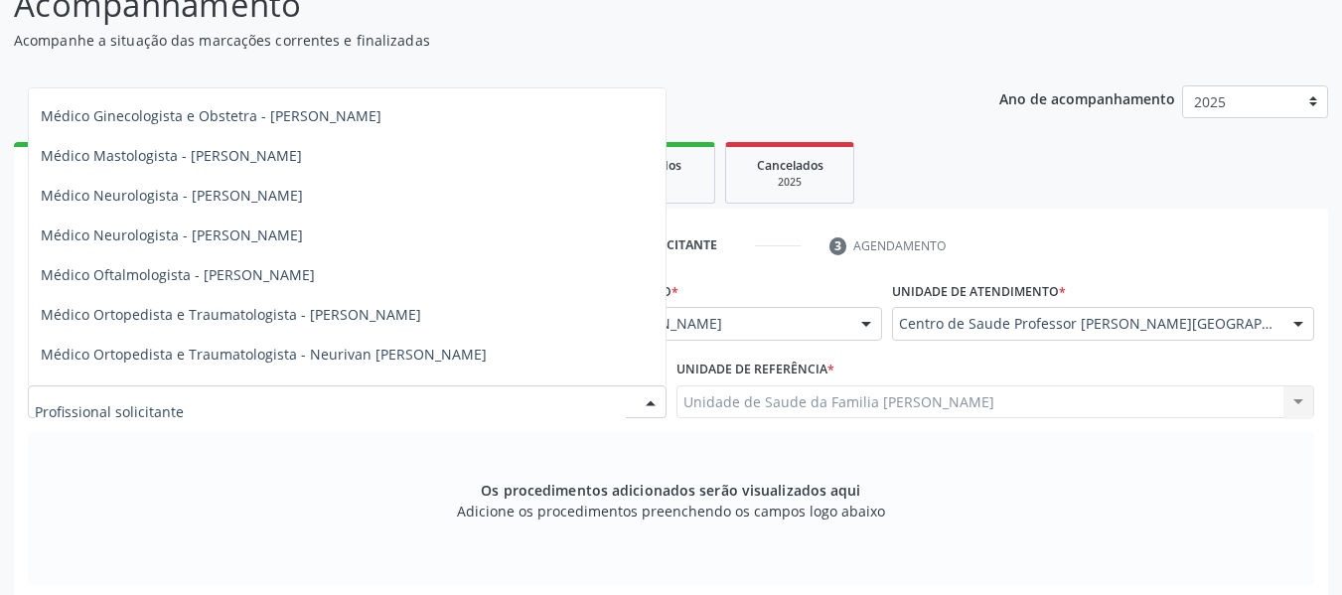
scroll to position [709, 0]
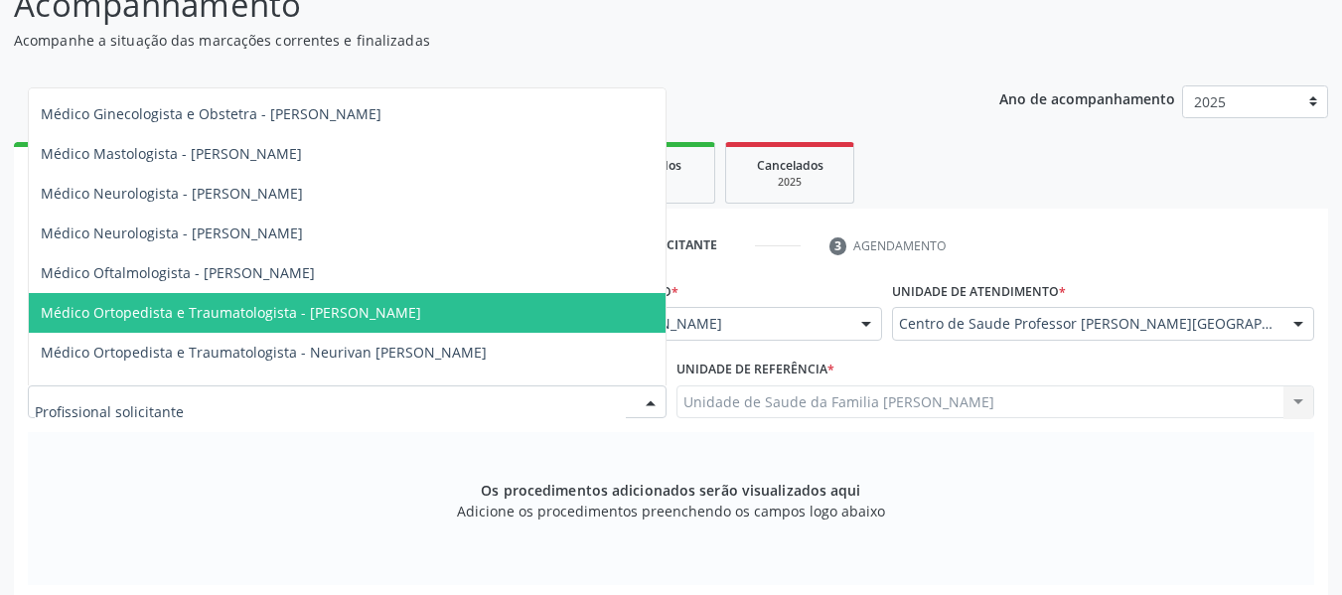
click at [474, 312] on span "Médico Ortopedista e Traumatologista - [PERSON_NAME]" at bounding box center [347, 313] width 637 height 40
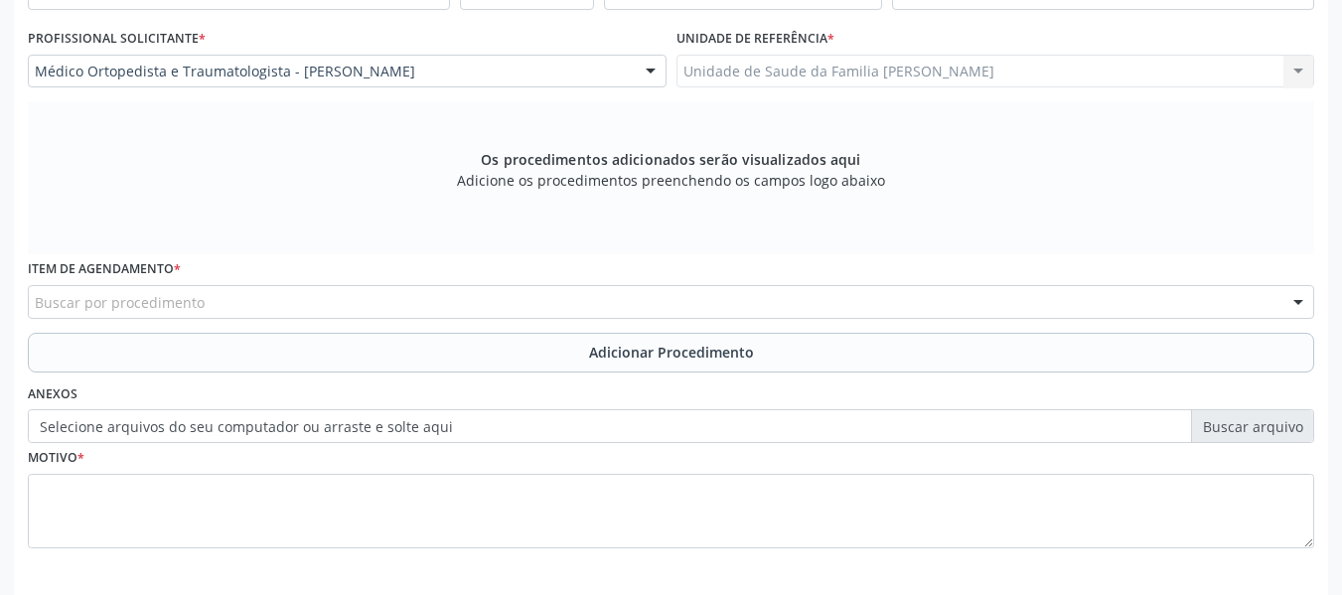
scroll to position [598, 0]
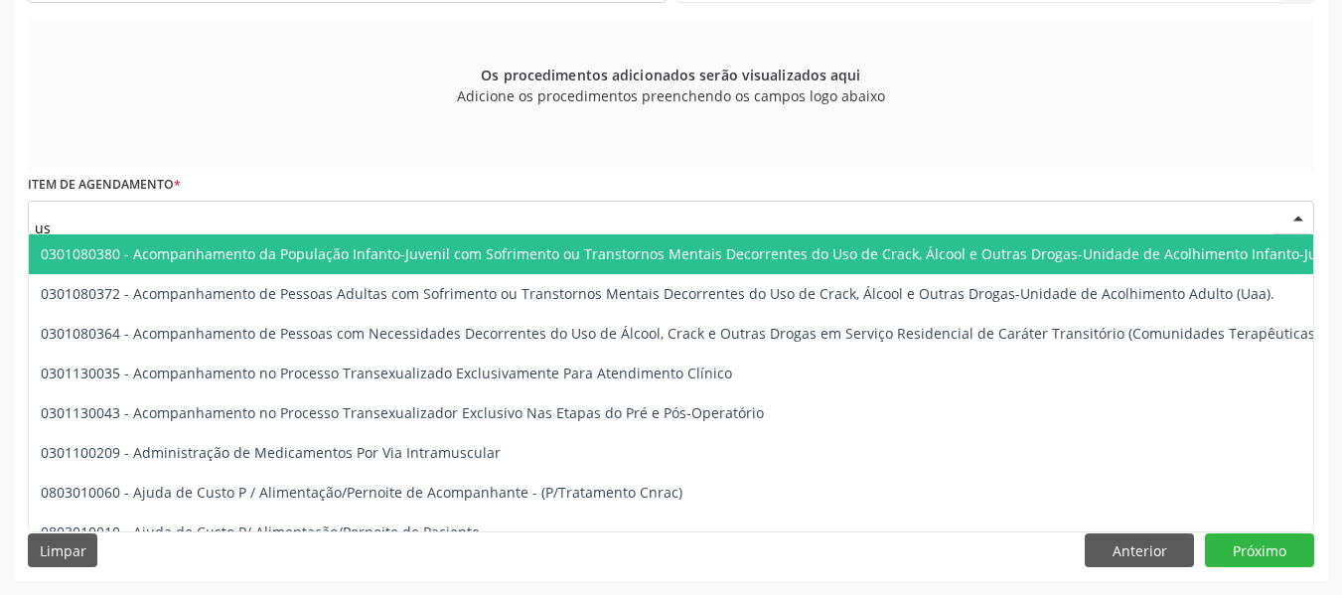
type input "usg"
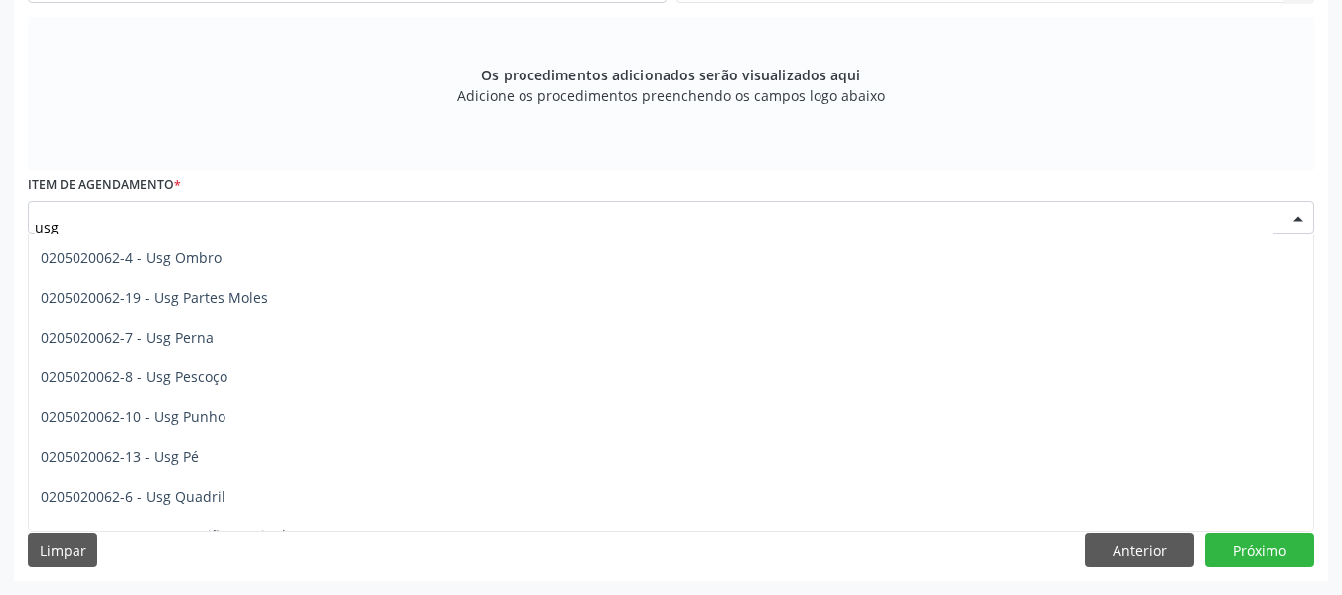
scroll to position [358, 0]
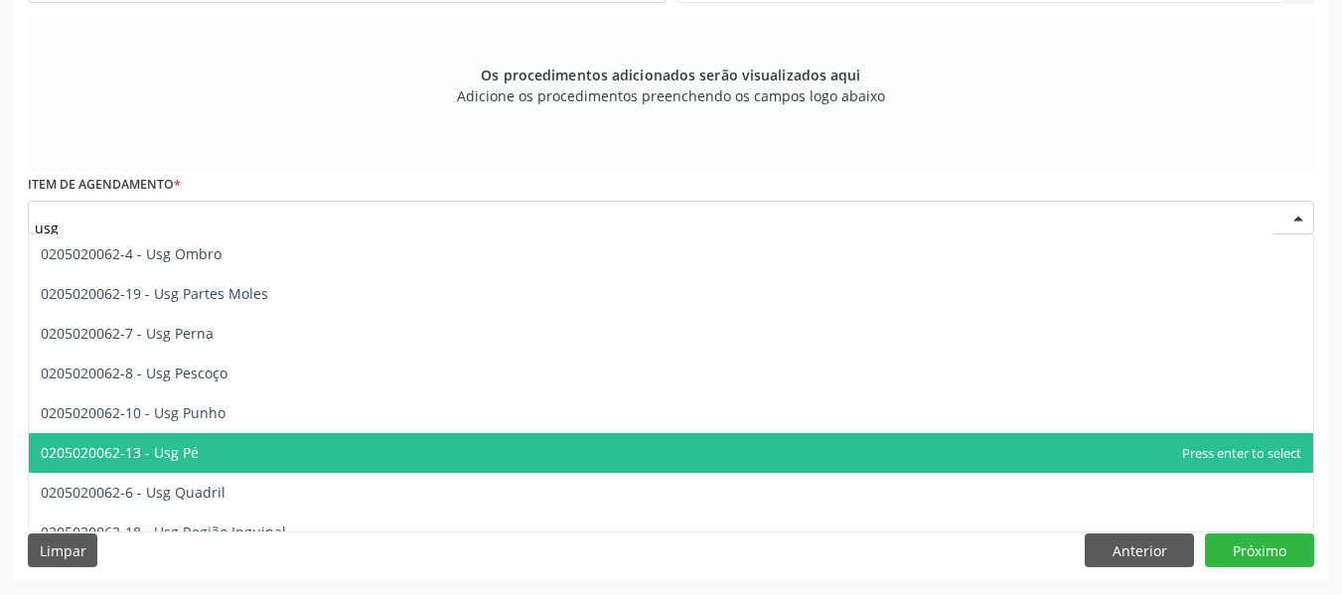
click at [159, 449] on span "0205020062-13 - Usg Pé" at bounding box center [120, 452] width 158 height 19
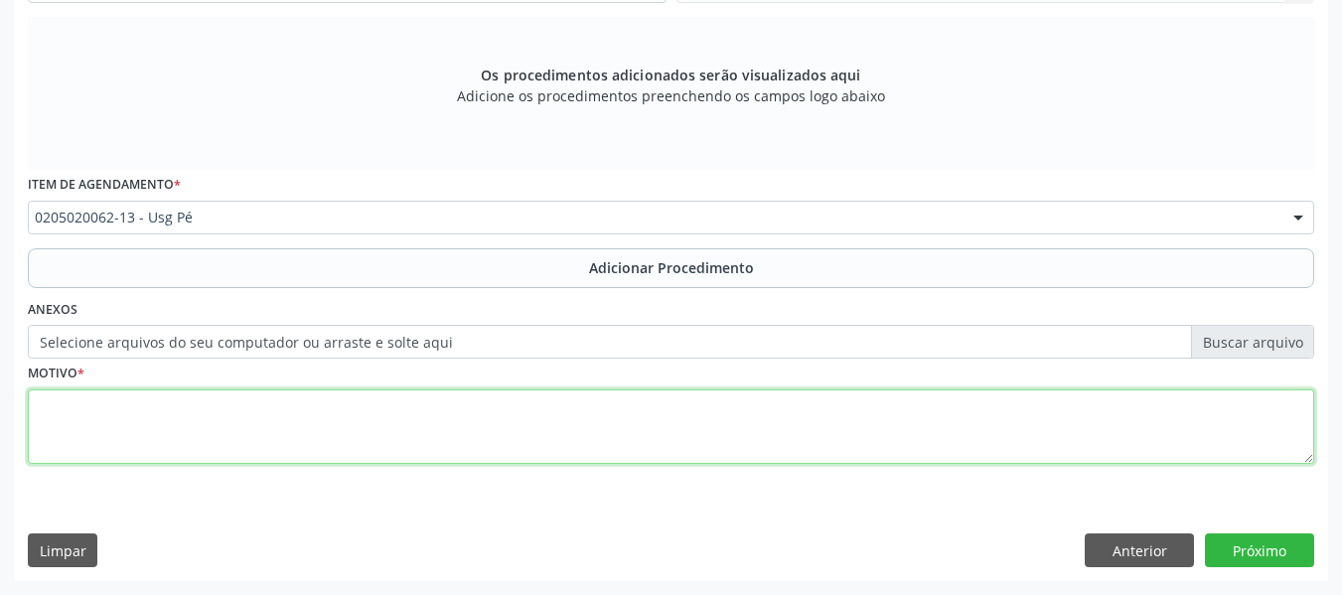
click at [88, 428] on textarea at bounding box center [671, 426] width 1286 height 75
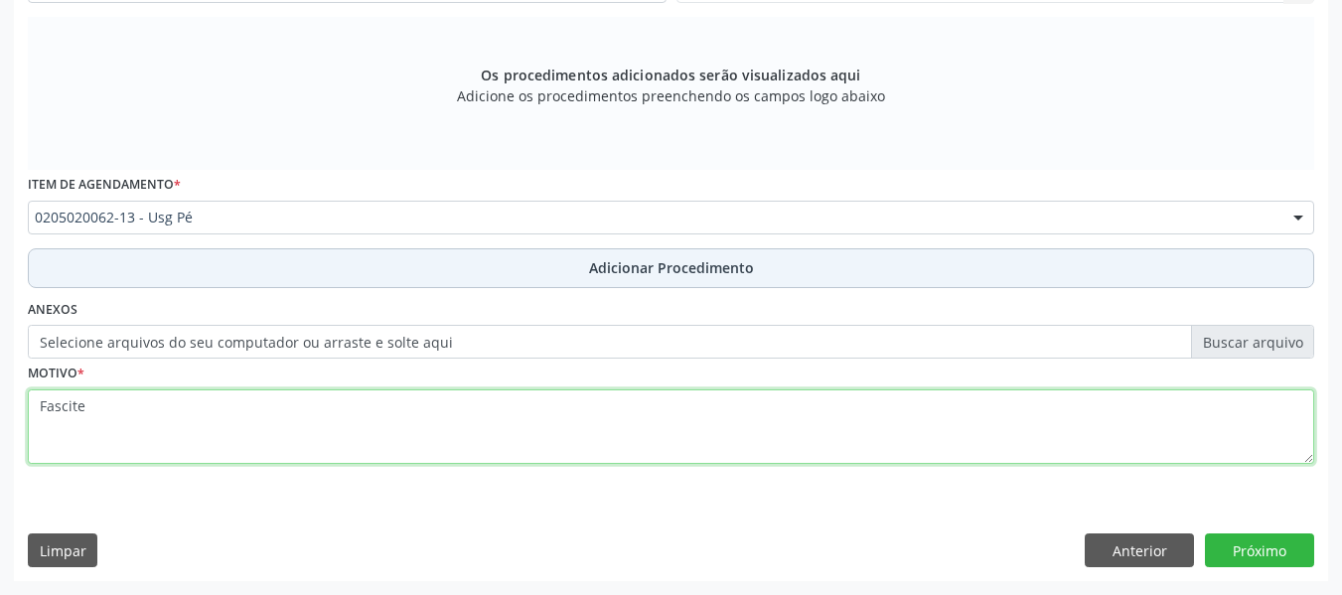
type textarea "Fascite"
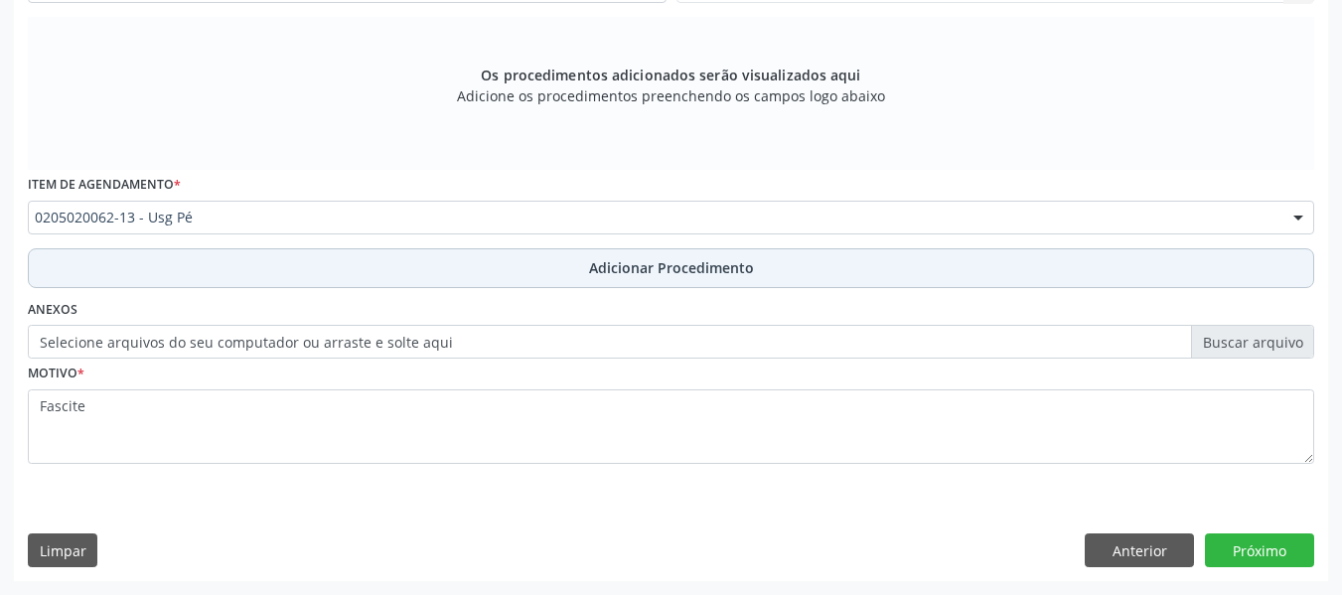
click at [652, 270] on span "Adicionar Procedimento" at bounding box center [671, 267] width 165 height 21
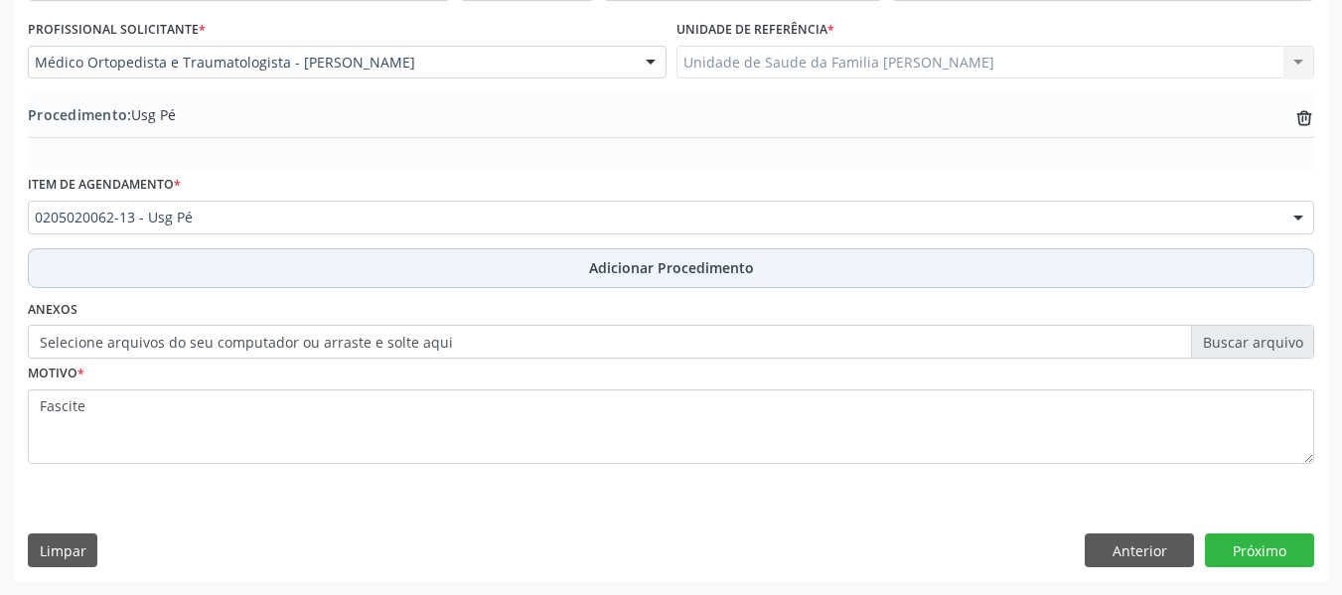
scroll to position [522, 0]
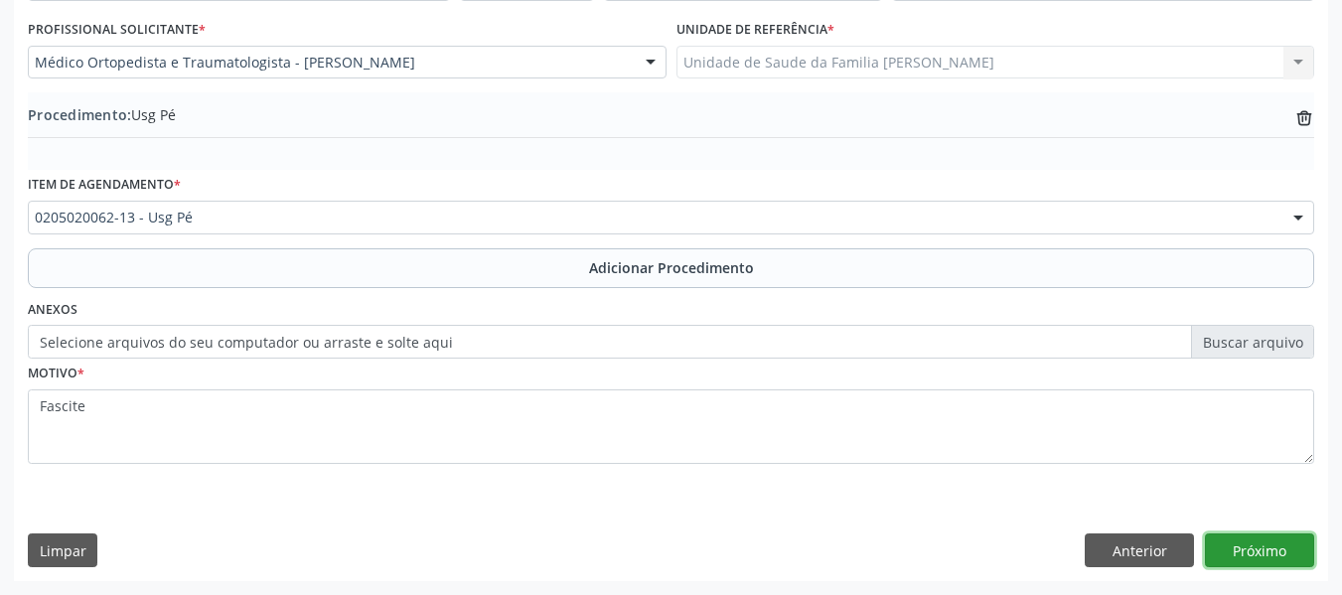
click at [1243, 552] on button "Próximo" at bounding box center [1259, 550] width 109 height 34
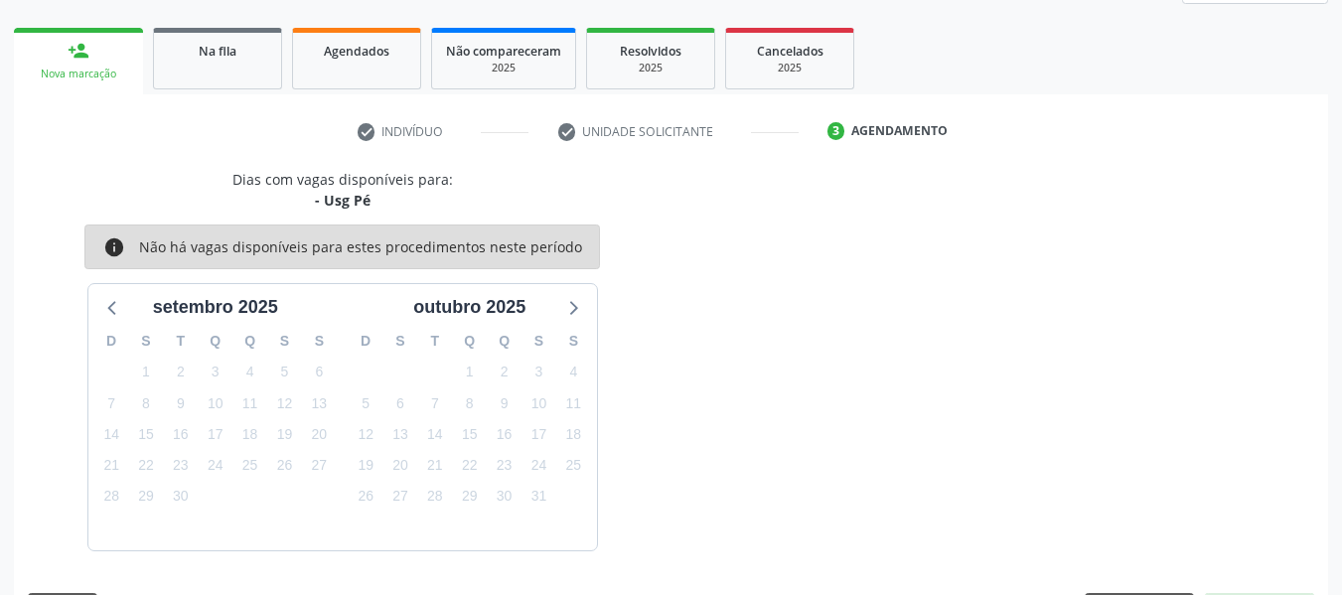
scroll to position [356, 0]
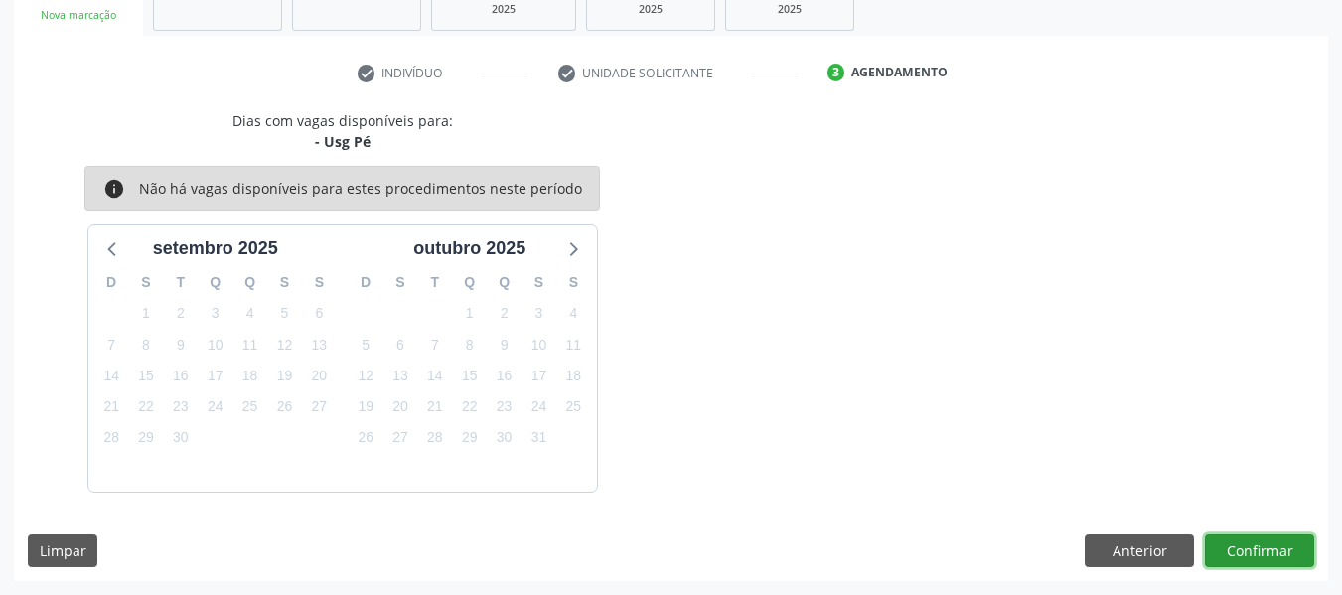
click at [1271, 541] on button "Confirmar" at bounding box center [1259, 551] width 109 height 34
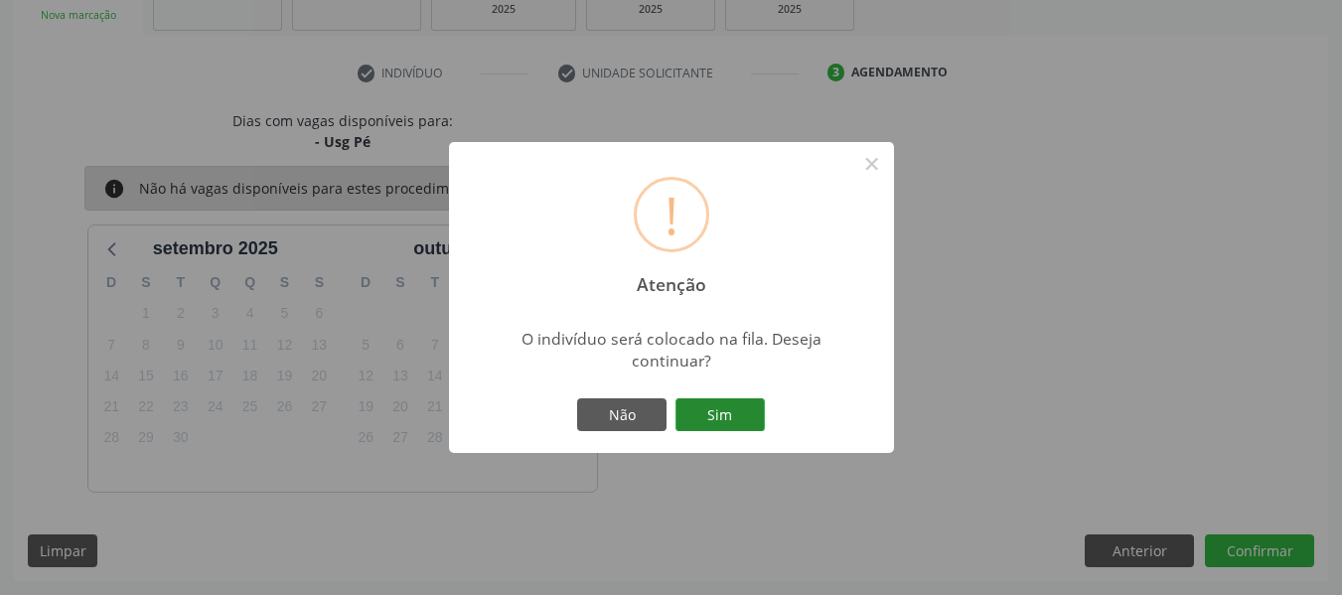
click at [731, 413] on button "Sim" at bounding box center [719, 415] width 89 height 34
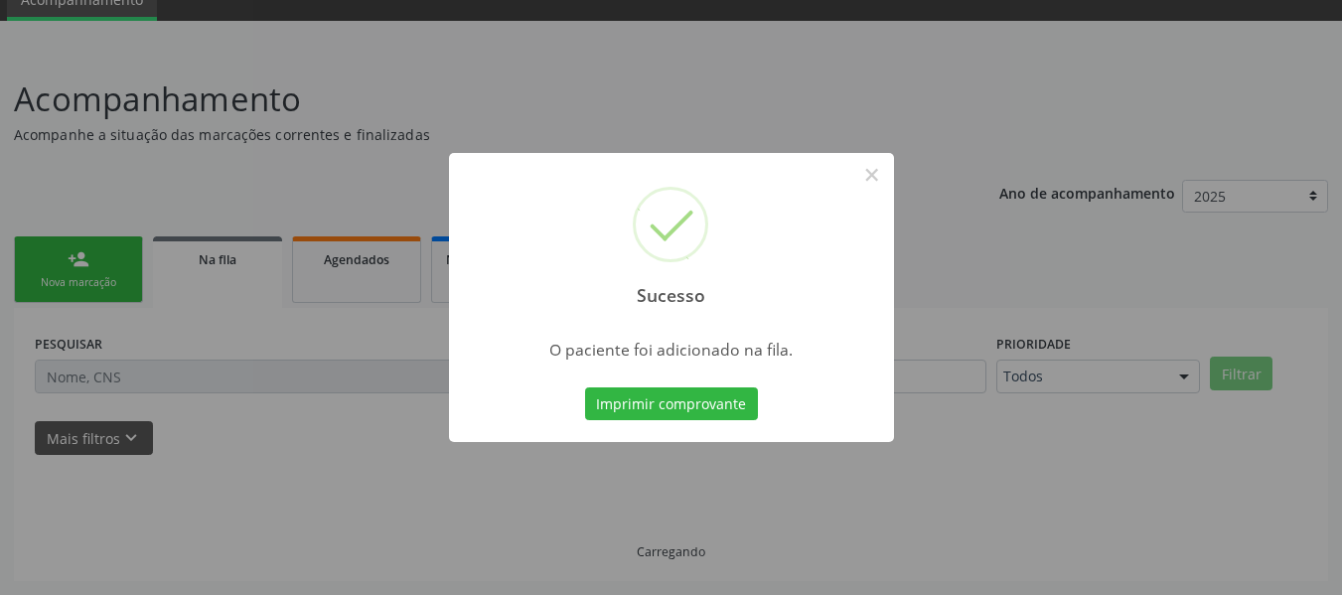
scroll to position [88, 0]
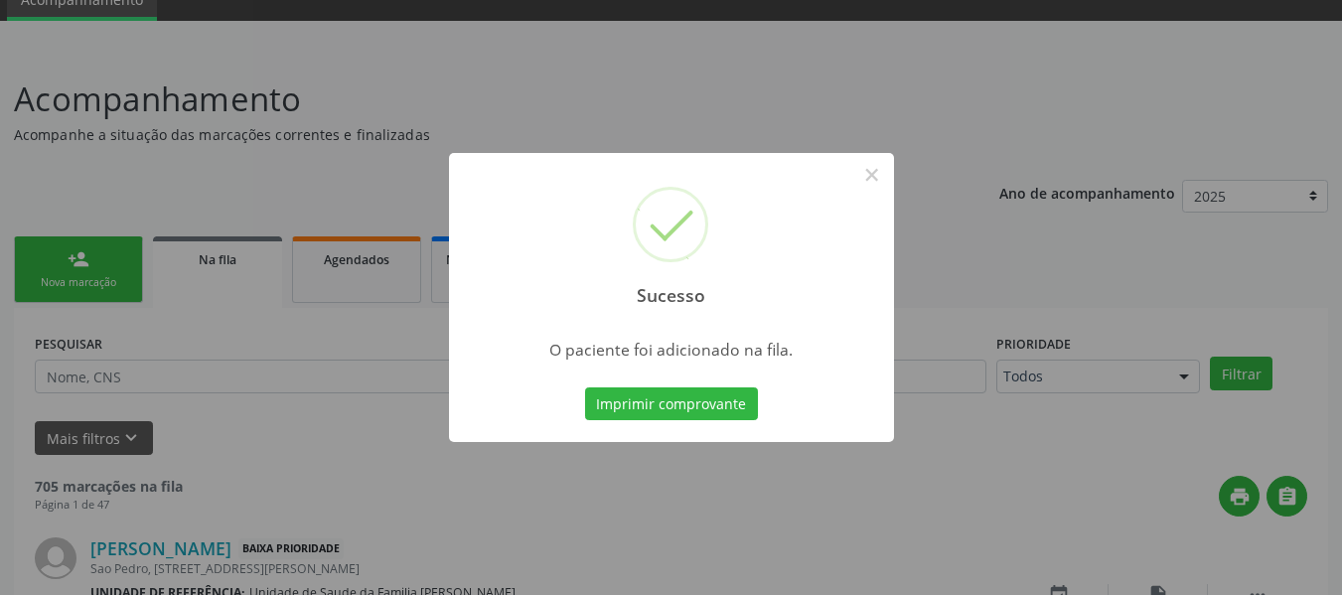
click at [61, 256] on div "Sucesso × O paciente foi adicionado na fila. Imprimir comprovante Cancel" at bounding box center [671, 297] width 1342 height 595
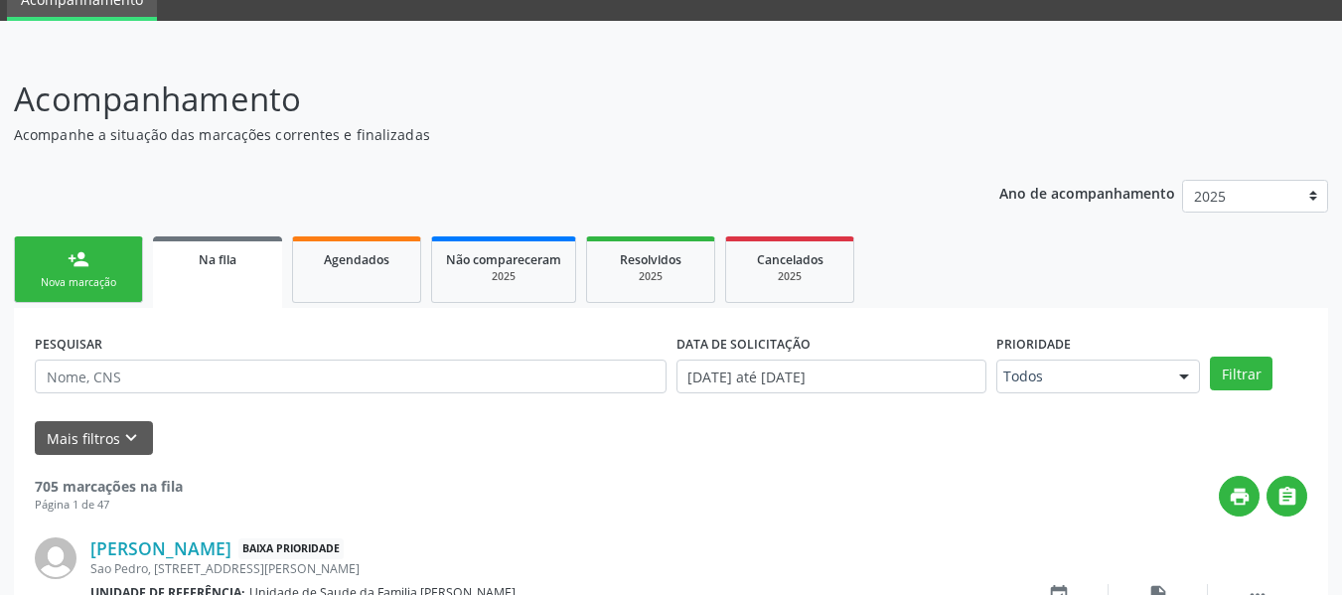
click at [46, 255] on link "person_add Nova marcação" at bounding box center [78, 269] width 129 height 67
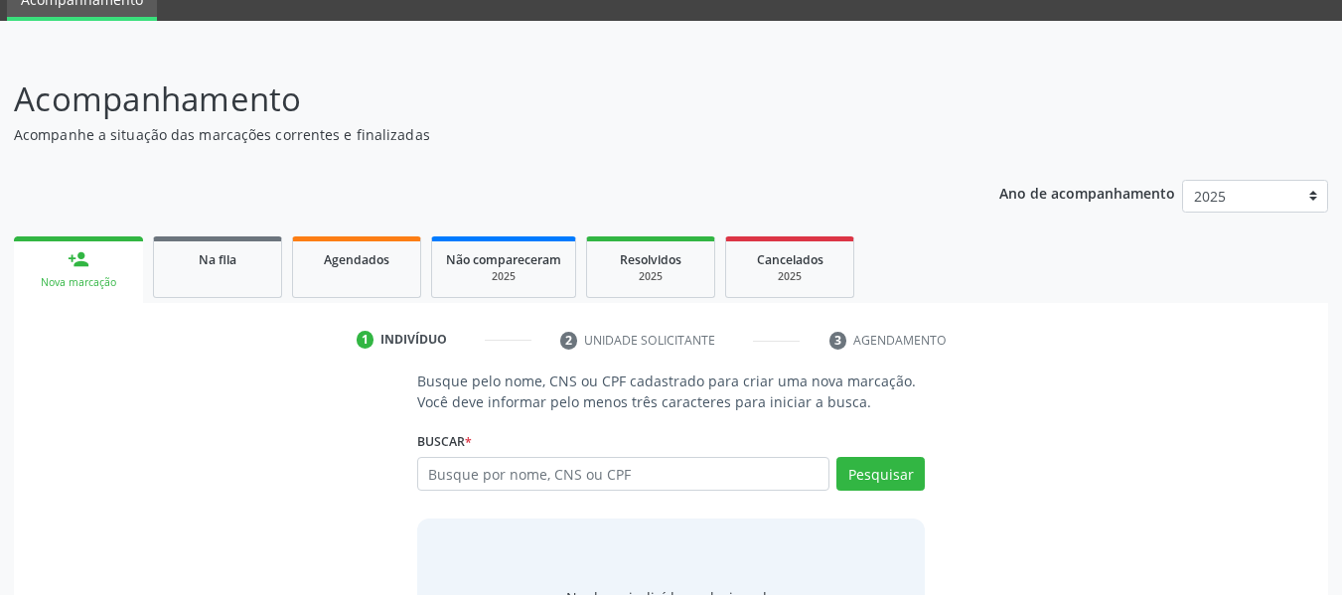
click at [46, 255] on link "person_add Nova marcação" at bounding box center [78, 269] width 129 height 67
click at [677, 476] on input "text" at bounding box center [623, 474] width 413 height 34
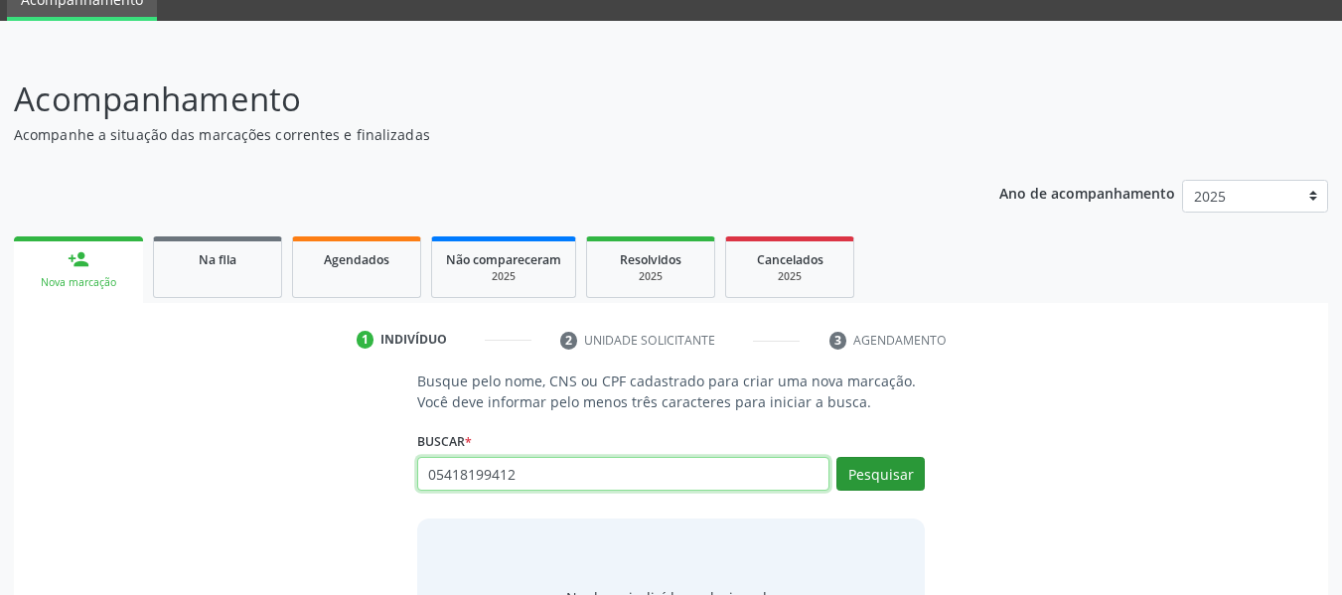
type input "05418199412"
click at [893, 471] on button "Pesquisar" at bounding box center [880, 474] width 88 height 34
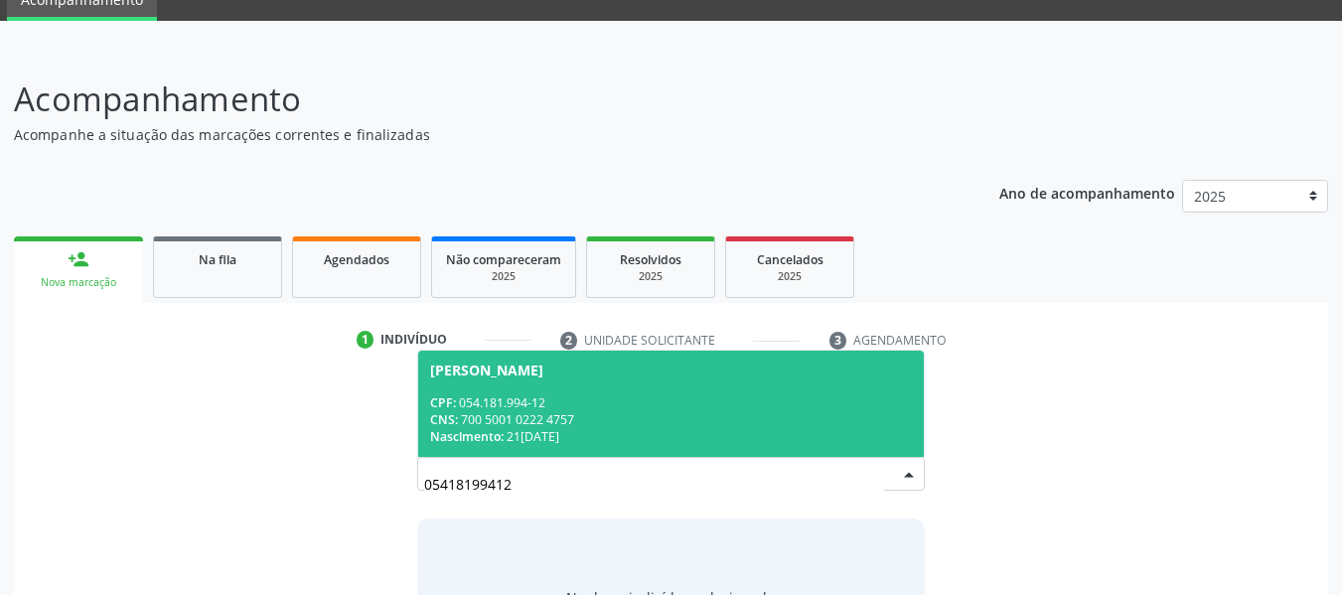
click at [529, 411] on div "CNS: 700 5001 0222 4757" at bounding box center [671, 419] width 483 height 17
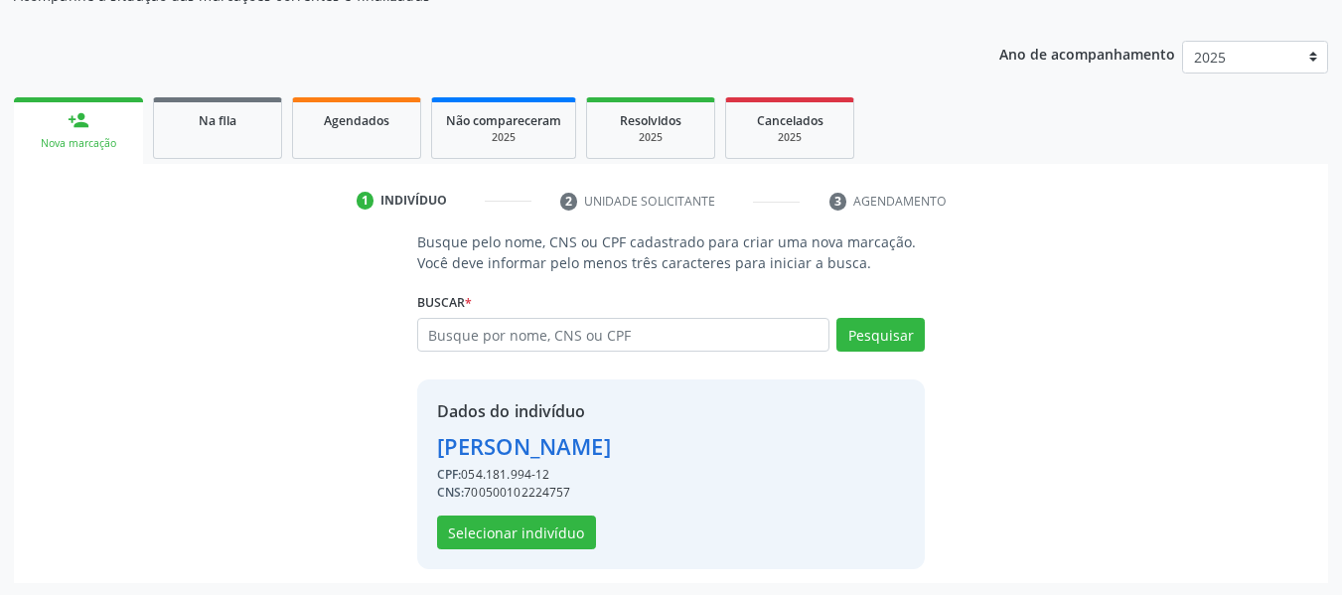
scroll to position [229, 0]
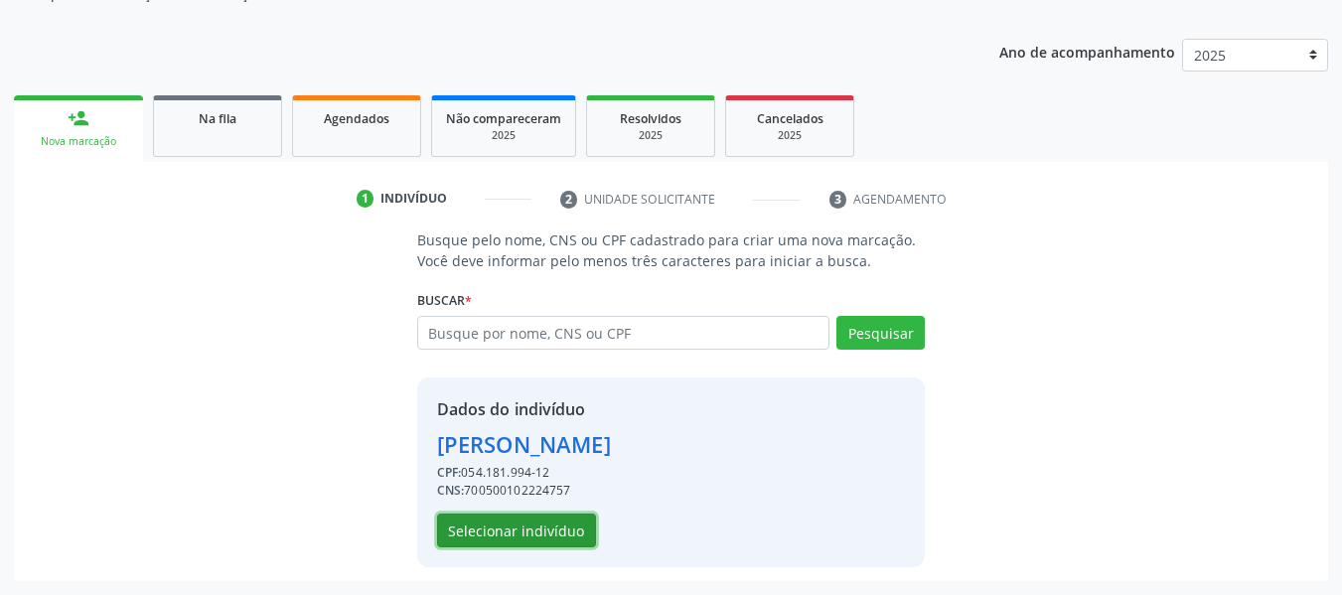
click at [502, 526] on button "Selecionar indivíduo" at bounding box center [516, 531] width 159 height 34
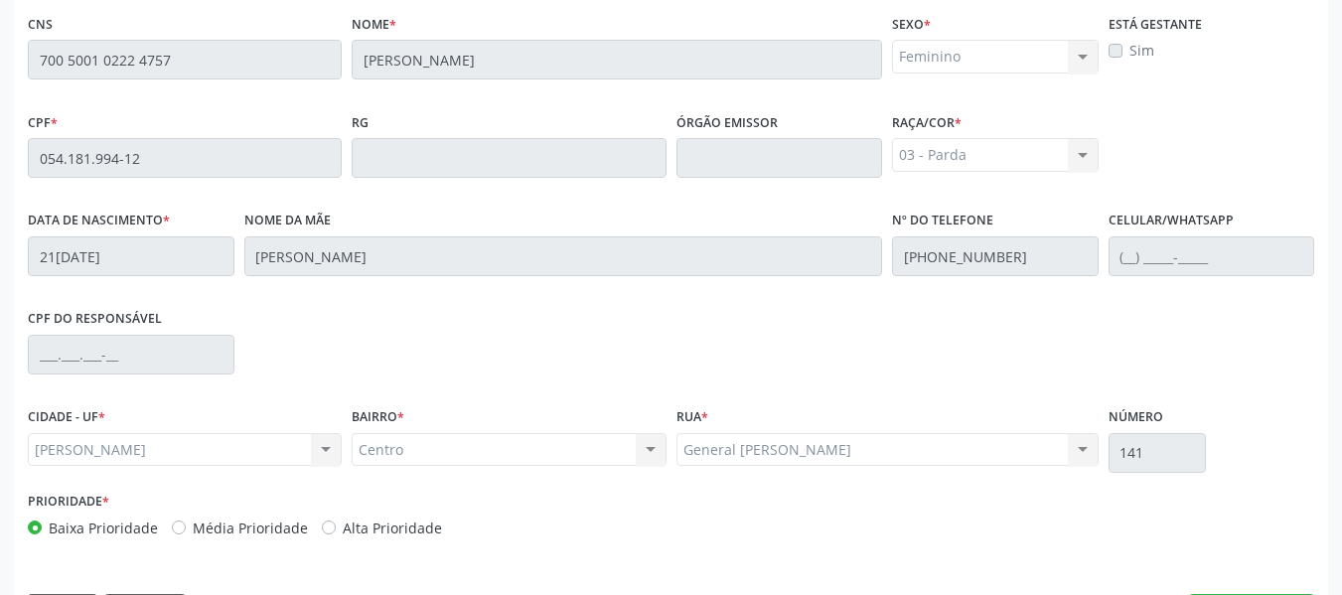
scroll to position [567, 0]
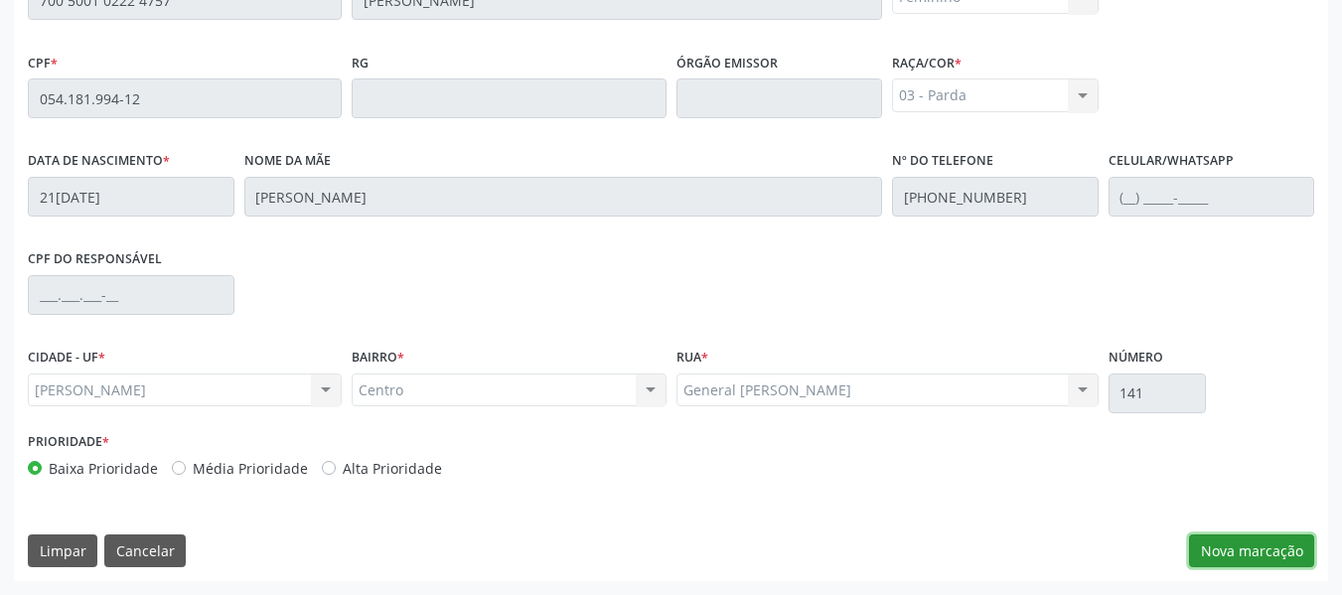
click at [1268, 544] on button "Nova marcação" at bounding box center [1251, 551] width 125 height 34
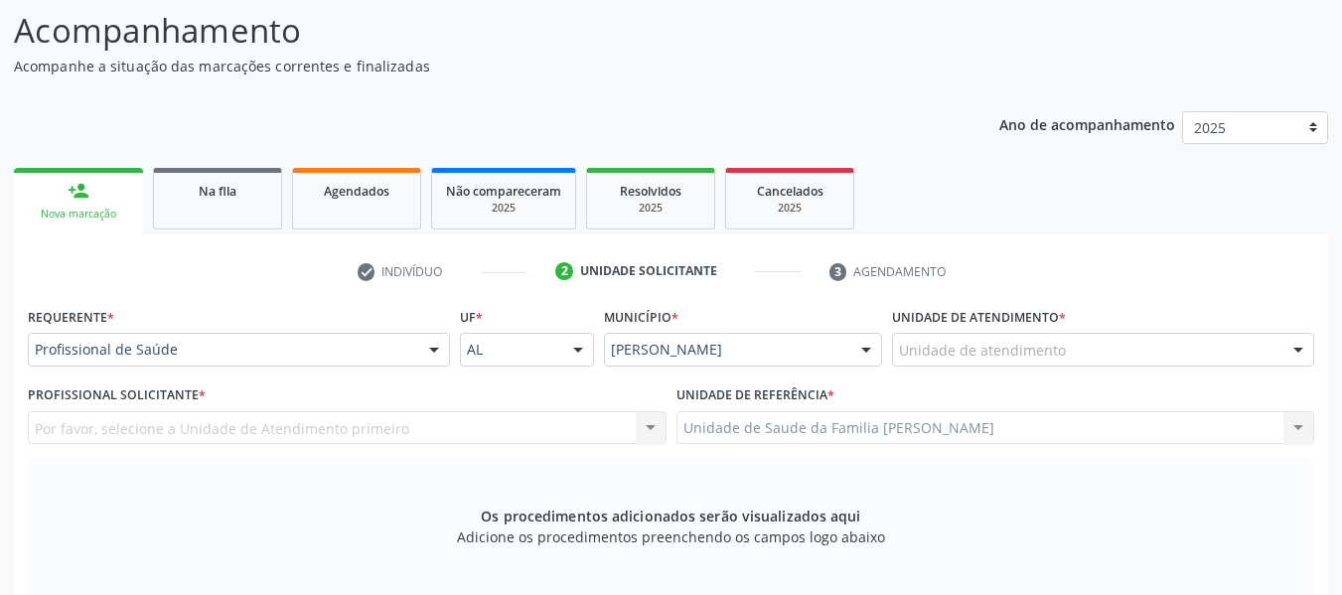
scroll to position [77, 0]
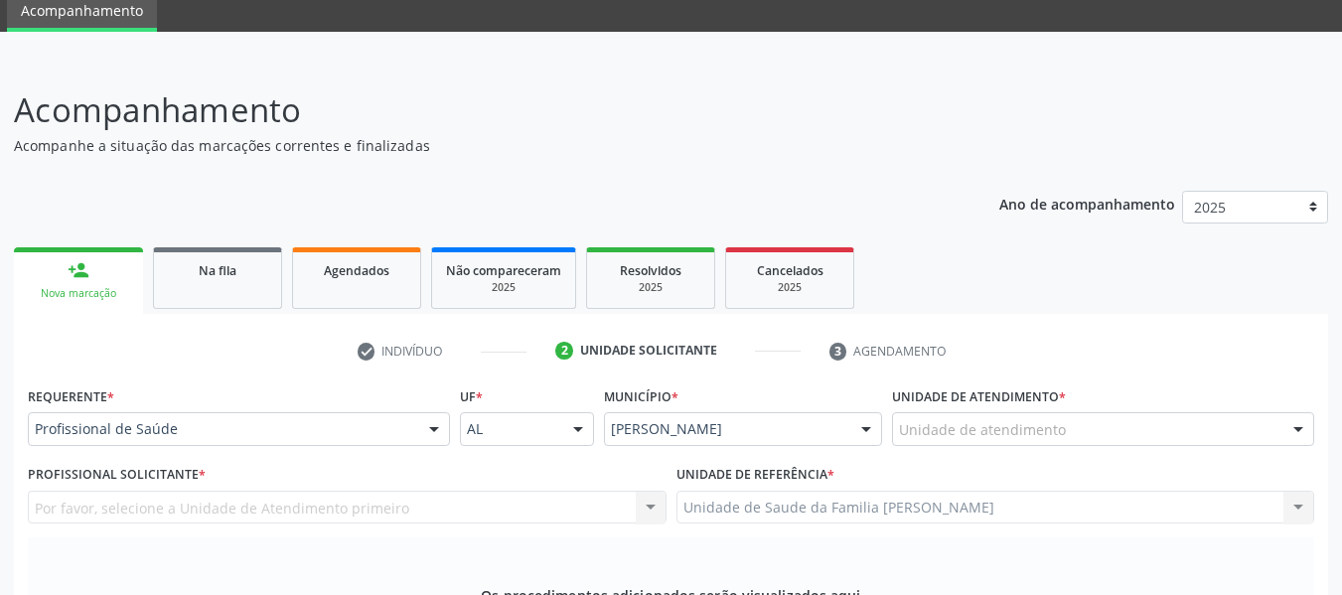
drag, startPoint x: 1293, startPoint y: 426, endPoint x: 810, endPoint y: 385, distance: 485.5
click at [810, 385] on div "Município * [PERSON_NAME] resultado encontrado para: " " Não há nenhuma opção p…" at bounding box center [743, 419] width 288 height 77
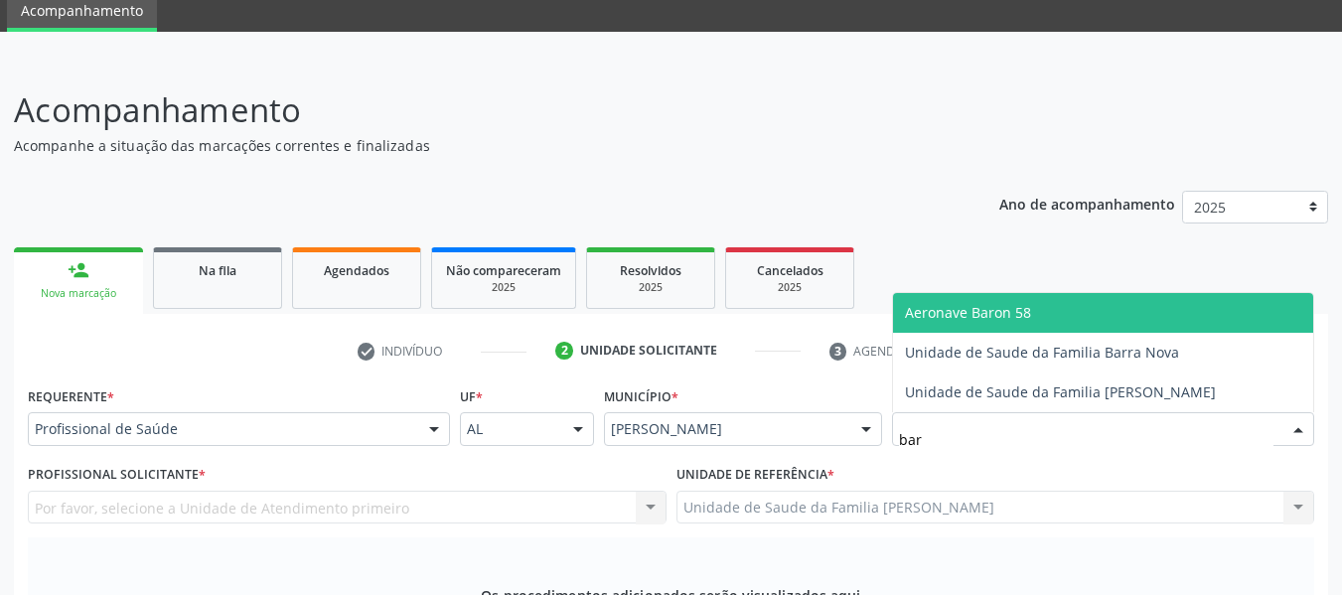
type input "barr"
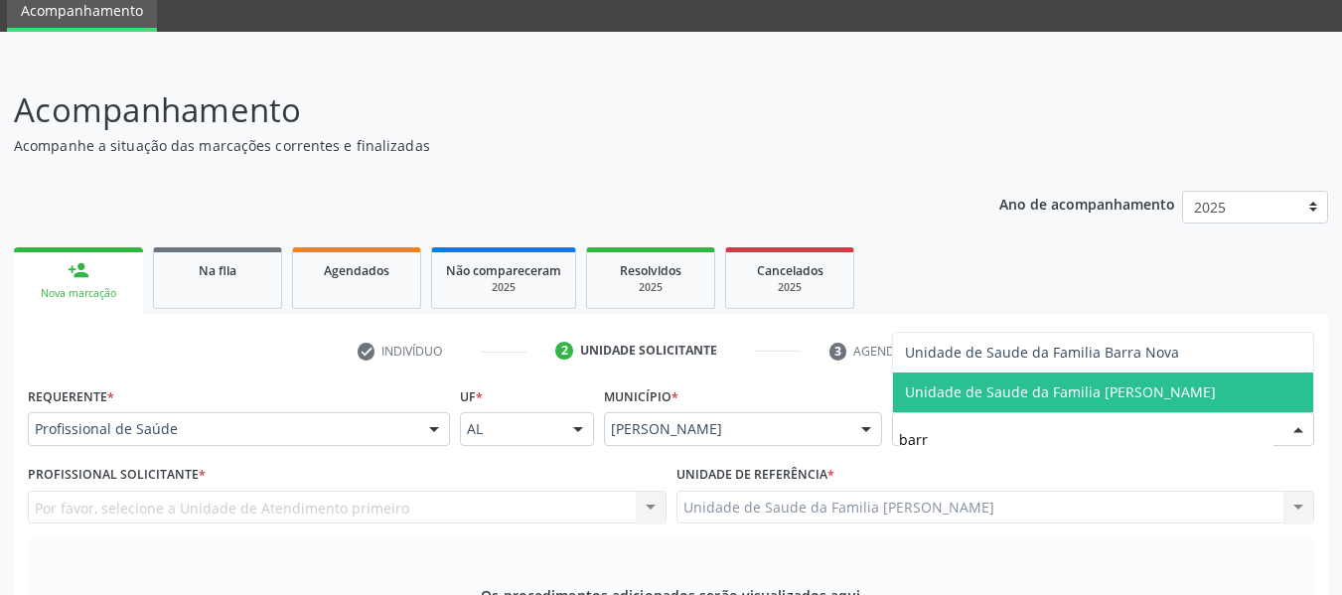
click at [1033, 387] on span "Unidade de Saude da Familia [PERSON_NAME]" at bounding box center [1060, 391] width 311 height 19
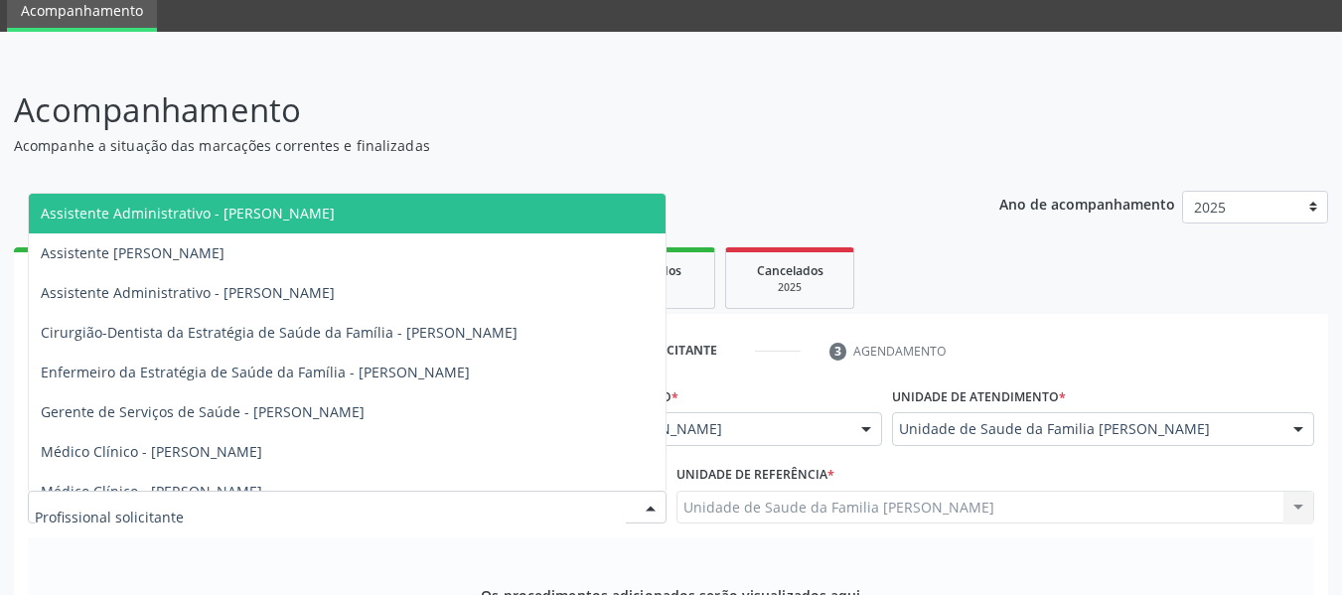
click at [652, 502] on div at bounding box center [651, 509] width 30 height 34
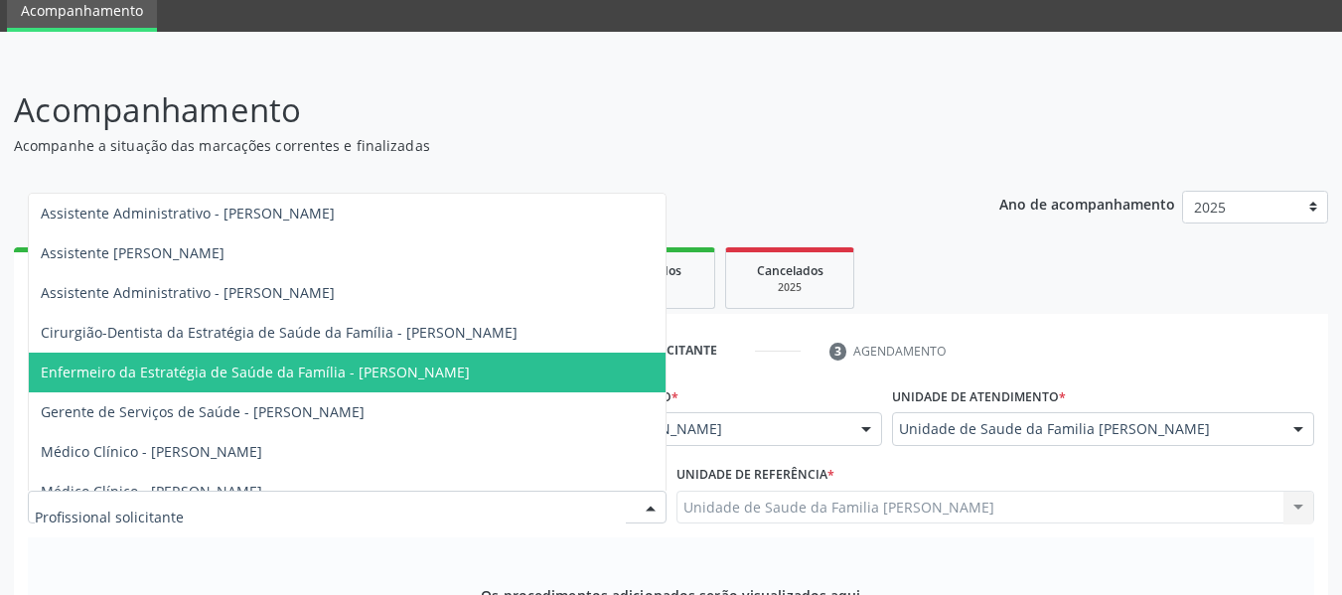
click at [416, 375] on span "Enfermeiro da Estratégia de Saúde da Família - [PERSON_NAME]" at bounding box center [255, 372] width 429 height 19
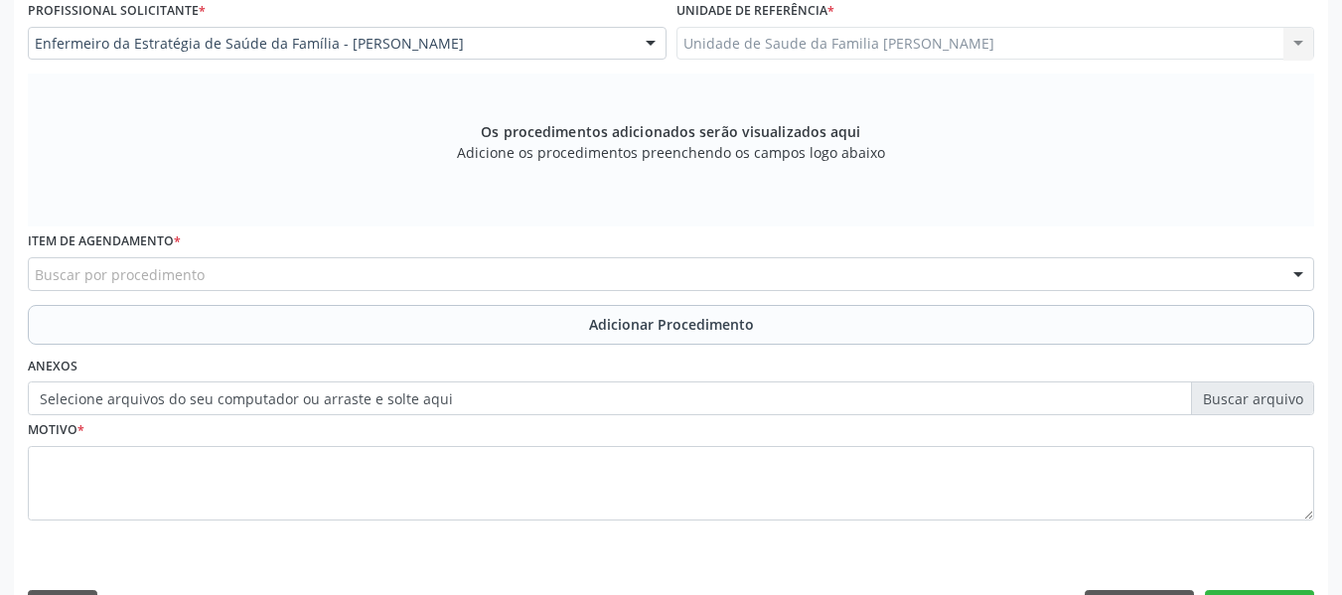
scroll to position [598, 0]
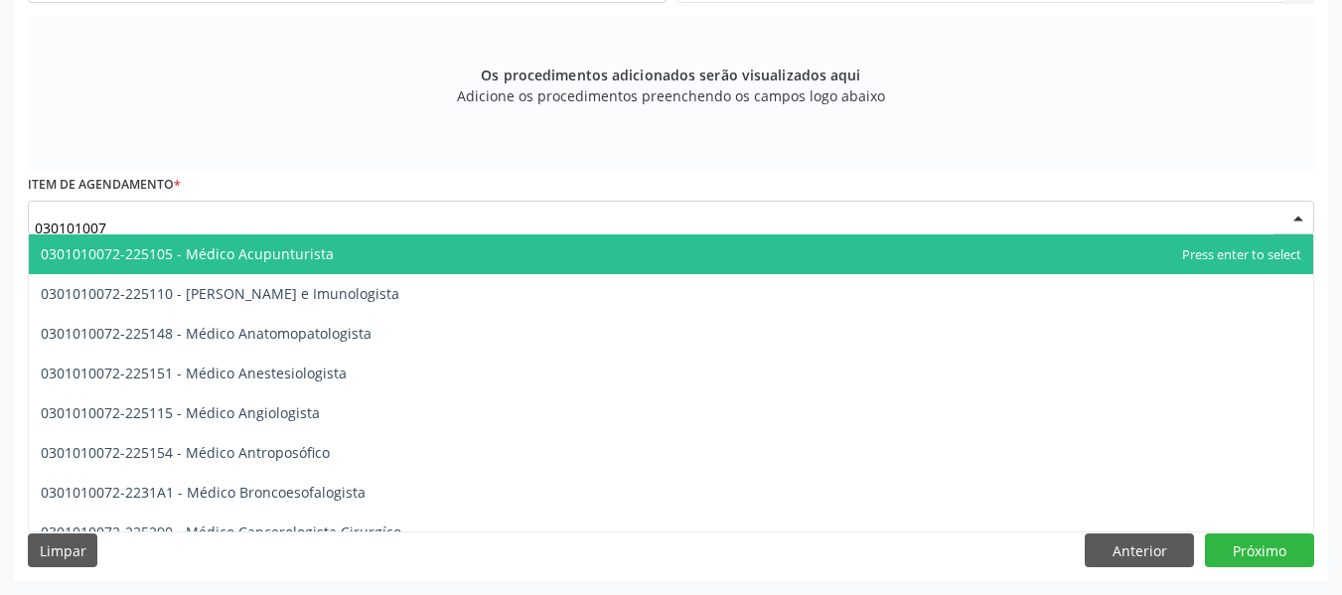
type input "0301010072"
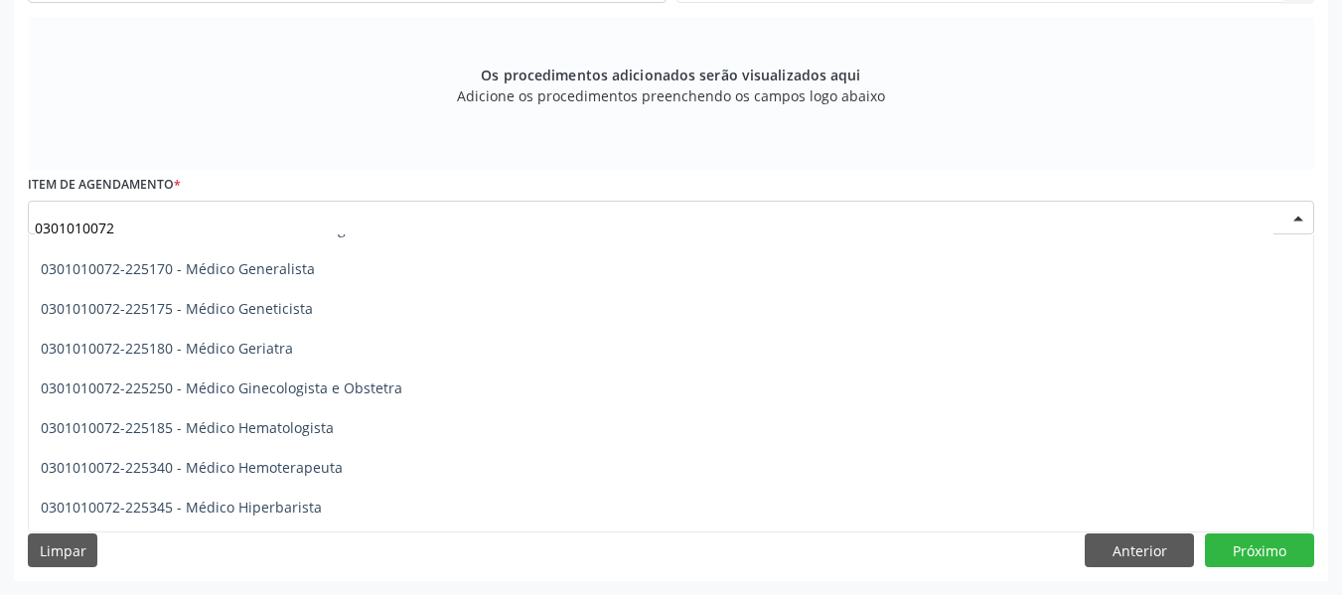
scroll to position [1020, 0]
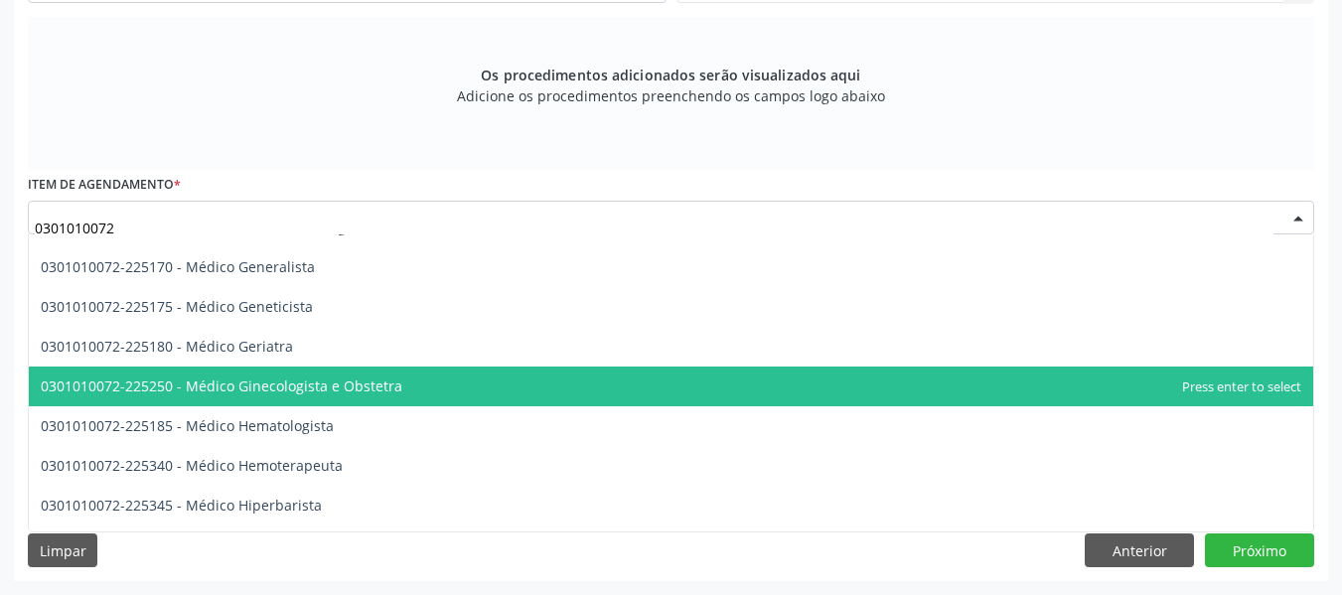
click at [361, 386] on span "0301010072-225250 - Médico Ginecologista e Obstetra" at bounding box center [222, 385] width 362 height 19
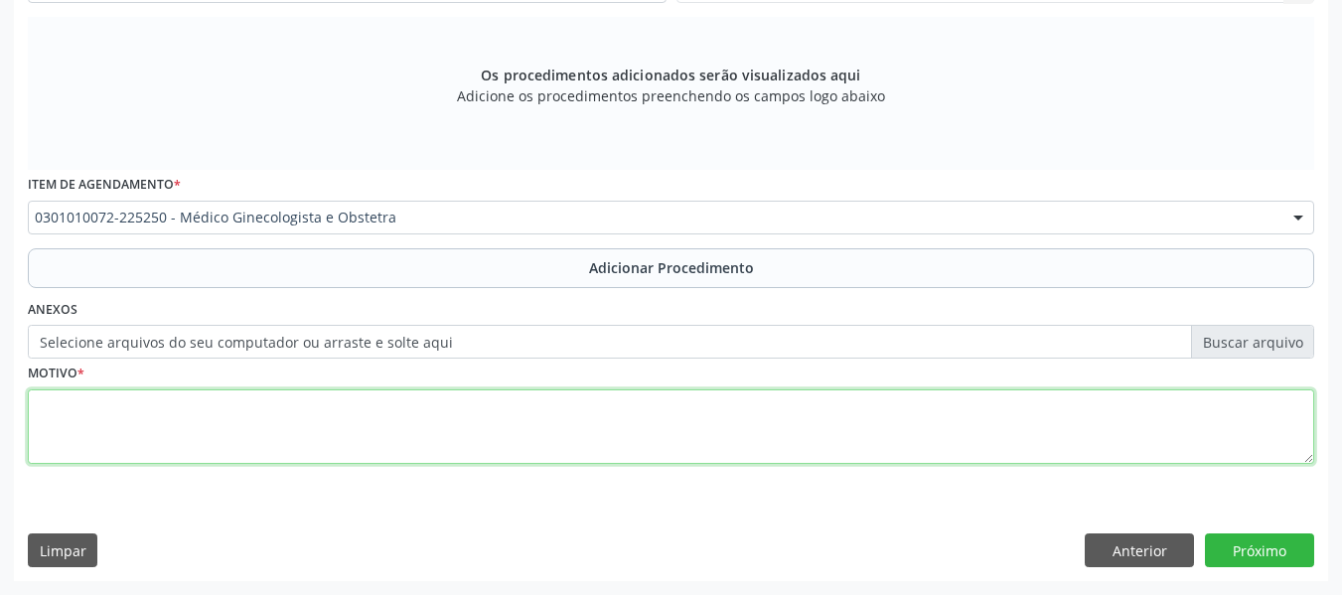
click at [120, 430] on textarea at bounding box center [671, 426] width 1286 height 75
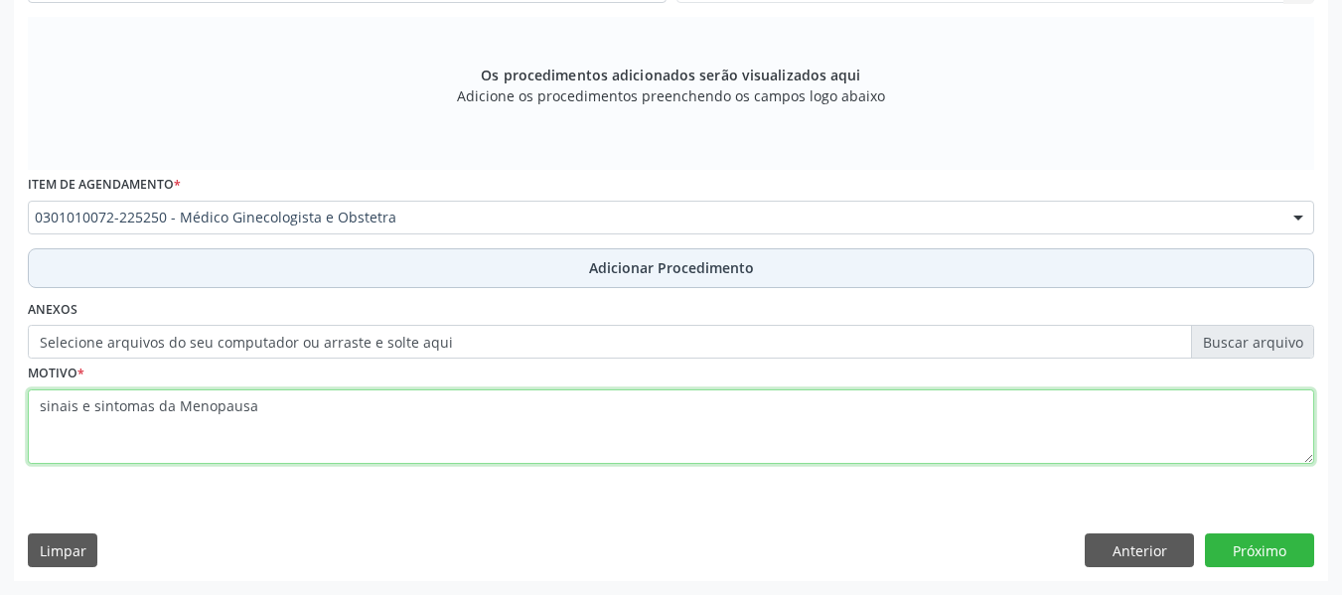
type textarea "sinais e sintomas da Menopausa"
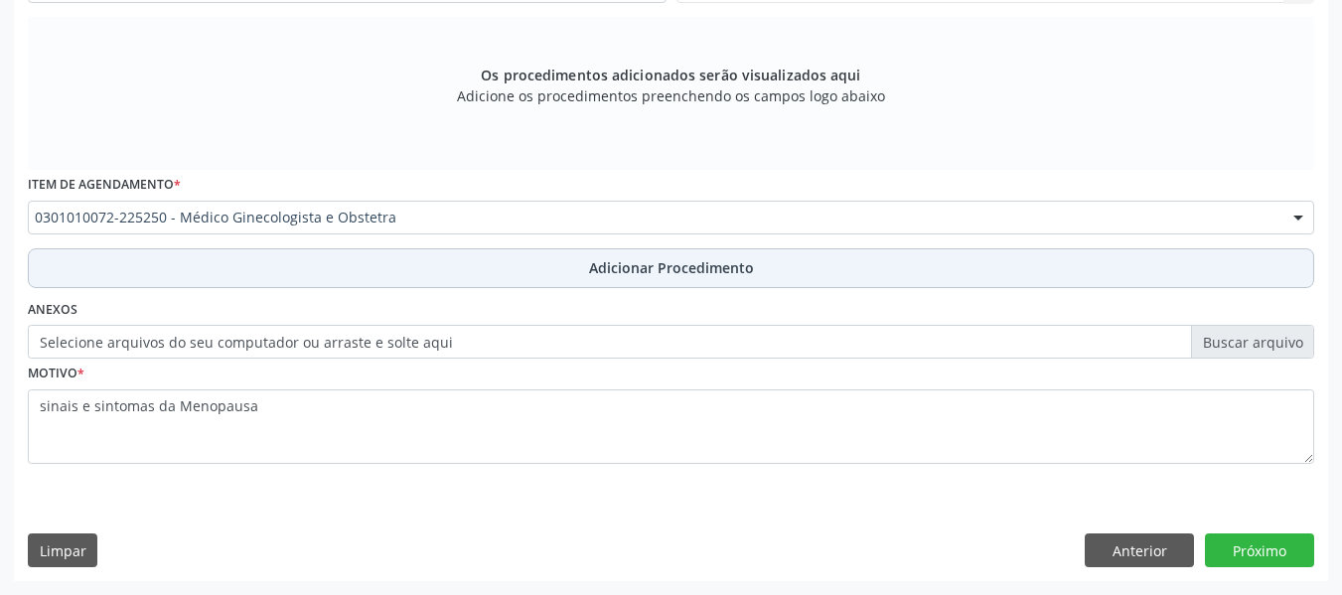
click at [602, 267] on span "Adicionar Procedimento" at bounding box center [671, 267] width 165 height 21
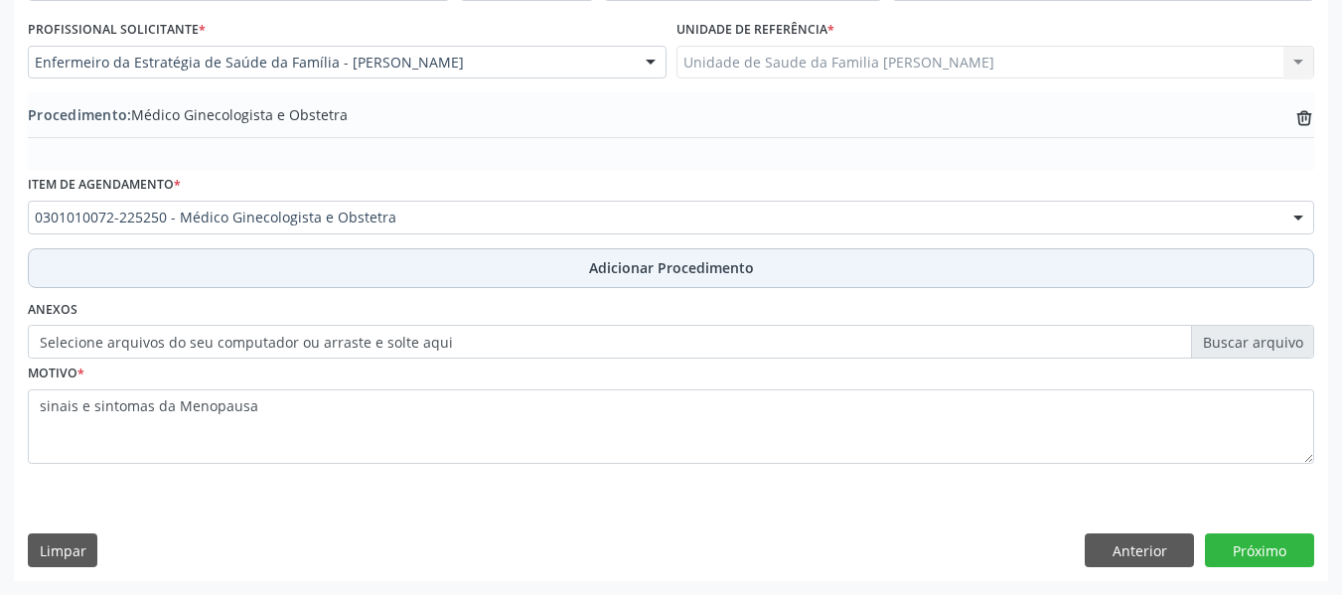
scroll to position [522, 0]
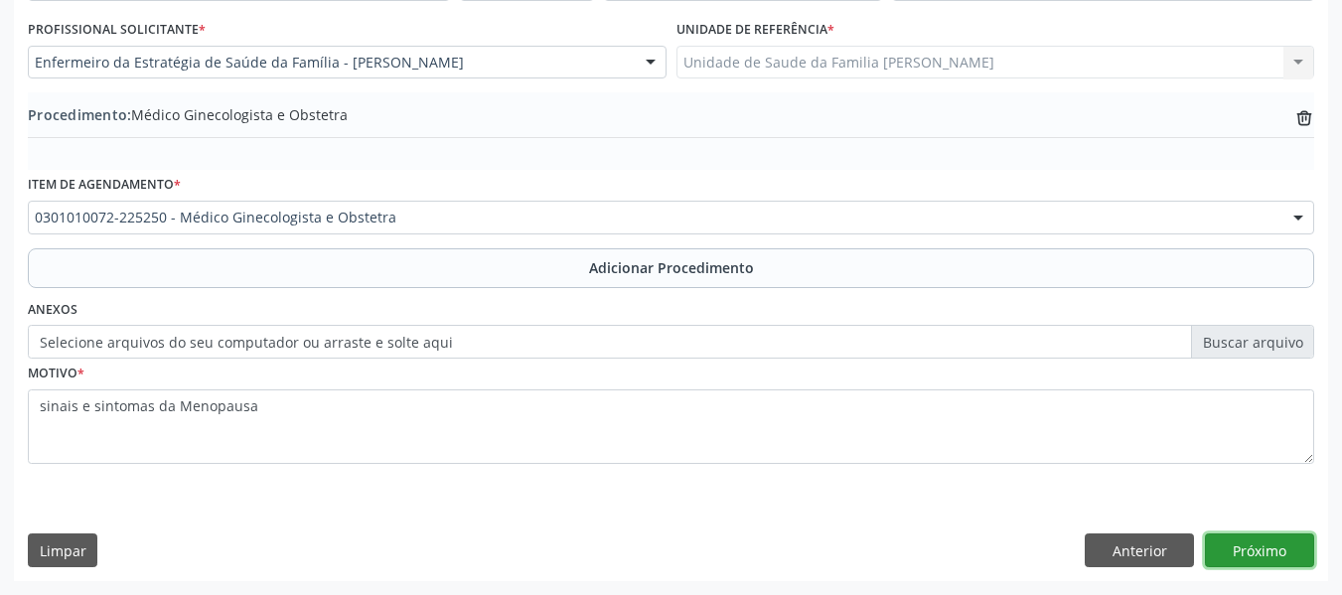
click at [1279, 551] on button "Próximo" at bounding box center [1259, 550] width 109 height 34
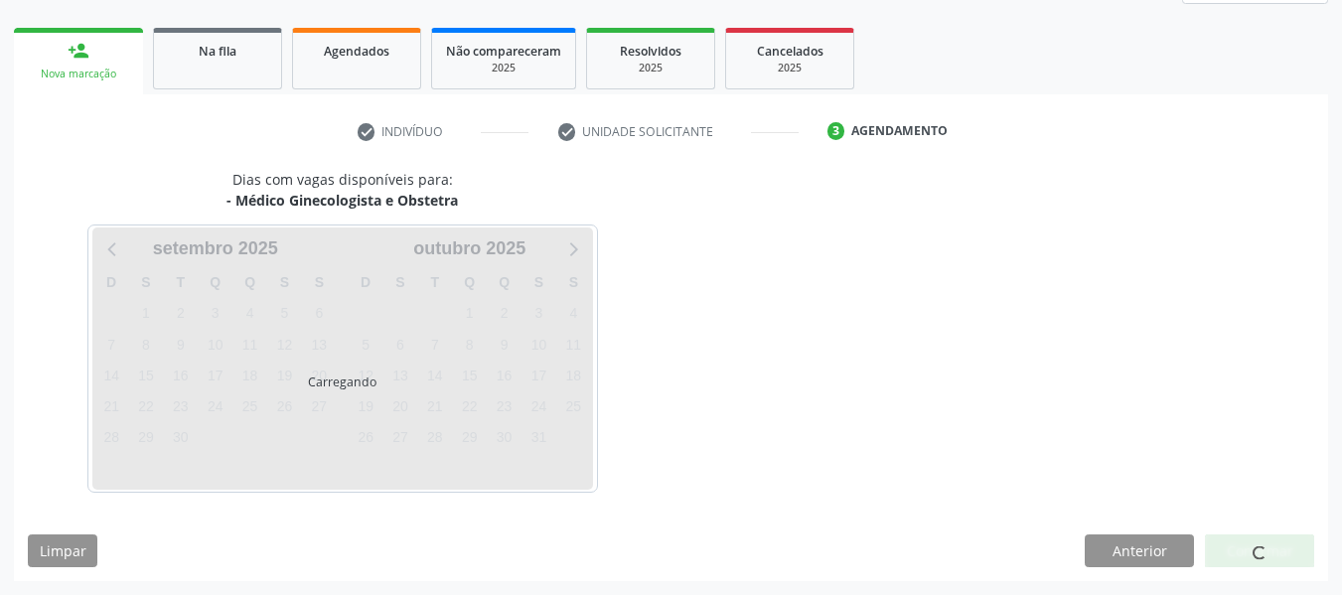
scroll to position [356, 0]
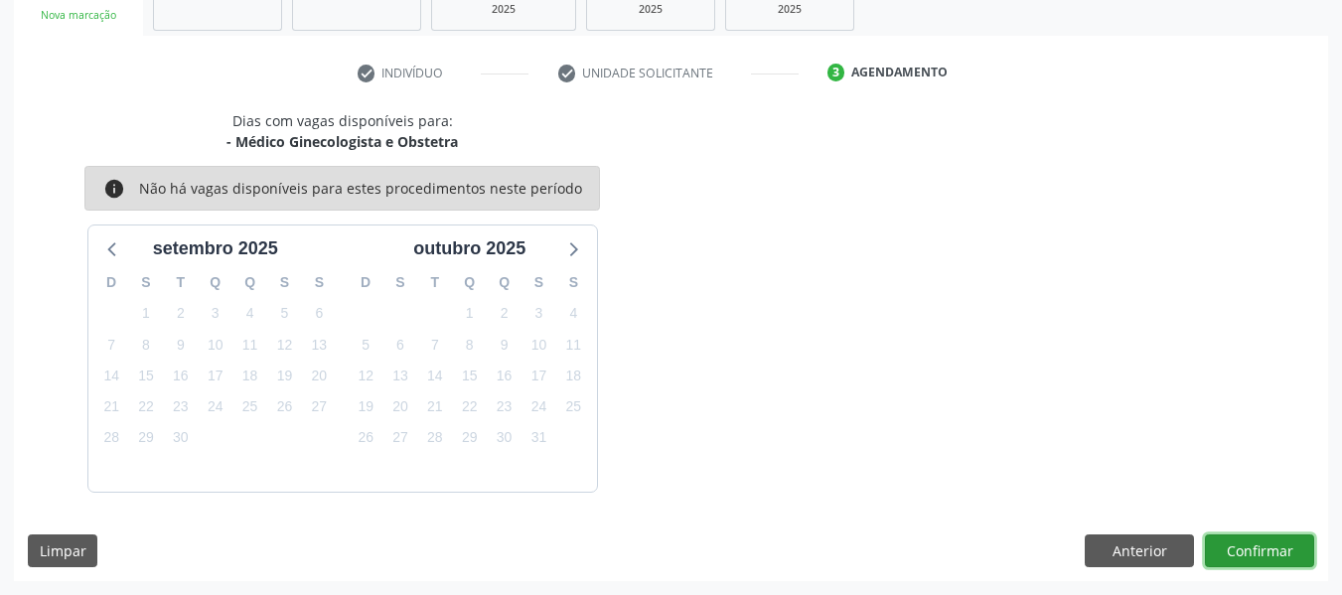
click at [1260, 547] on button "Confirmar" at bounding box center [1259, 551] width 109 height 34
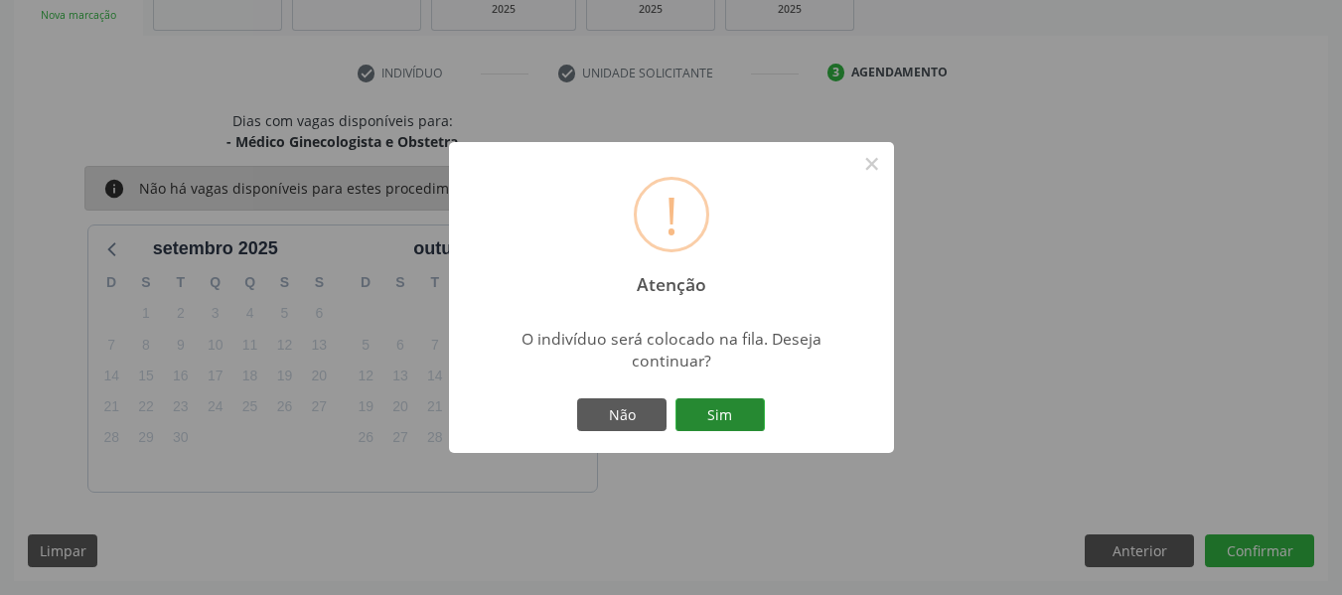
click at [723, 405] on button "Sim" at bounding box center [719, 415] width 89 height 34
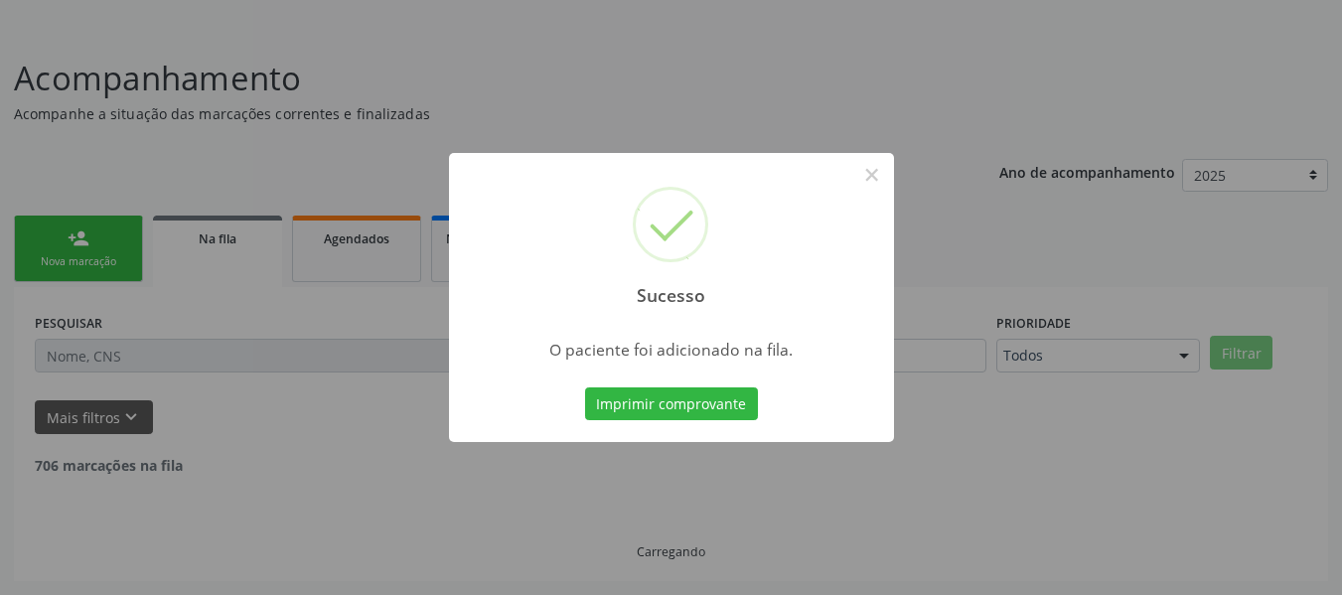
scroll to position [88, 0]
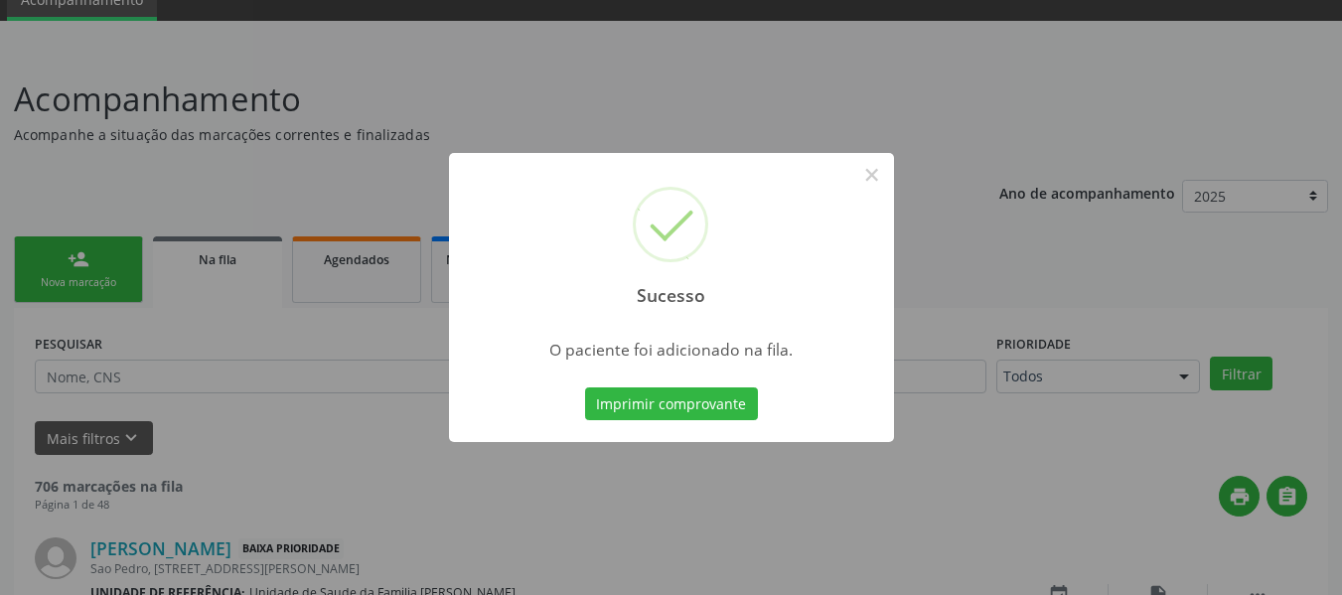
click at [73, 265] on div "Sucesso × O paciente foi adicionado na fila. Imprimir comprovante Cancel" at bounding box center [671, 297] width 1342 height 595
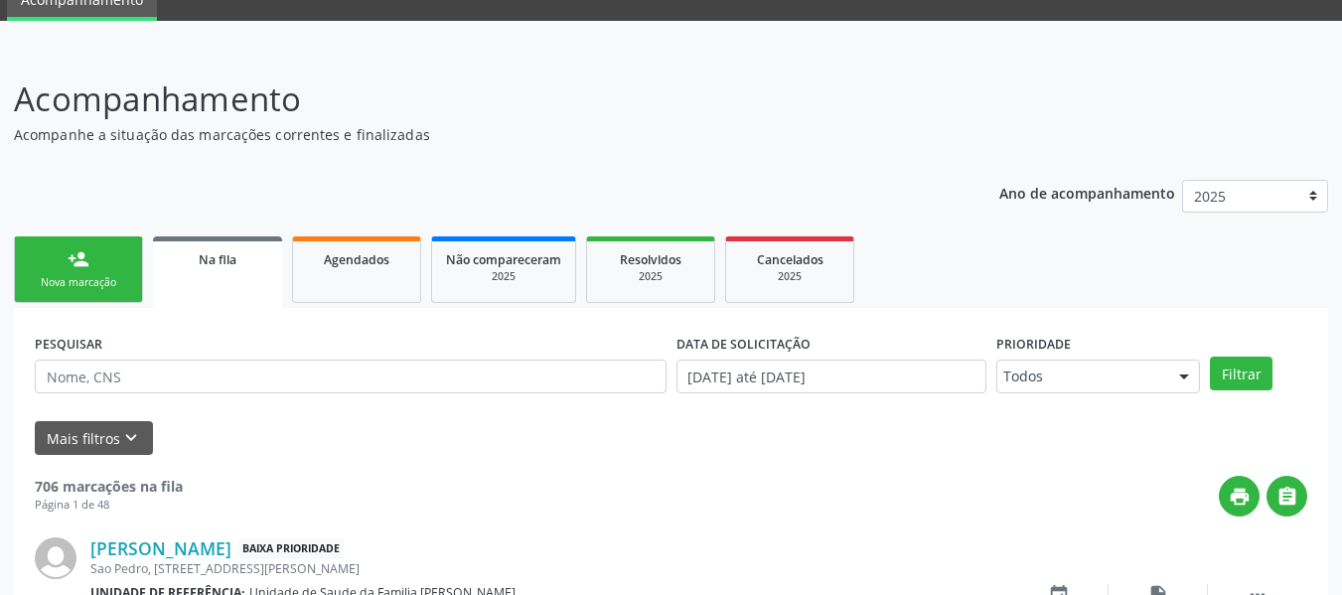
click at [65, 254] on link "person_add Nova marcação" at bounding box center [78, 269] width 129 height 67
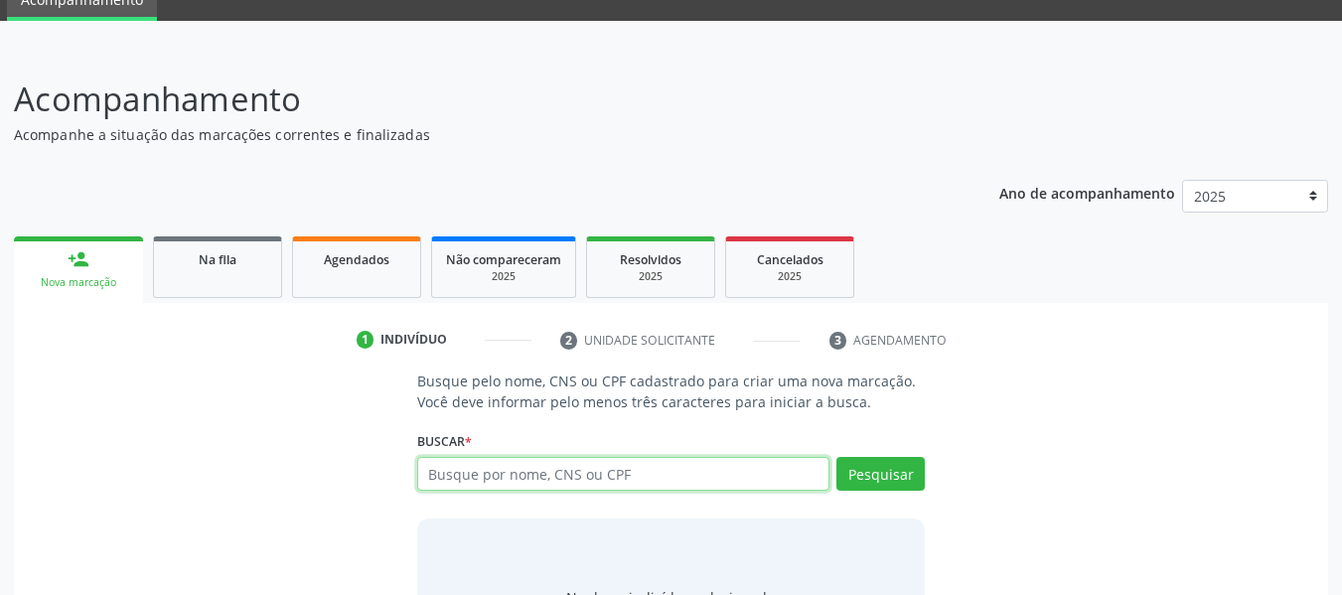
click at [481, 475] on input "text" at bounding box center [623, 474] width 413 height 34
type input "05418199412"
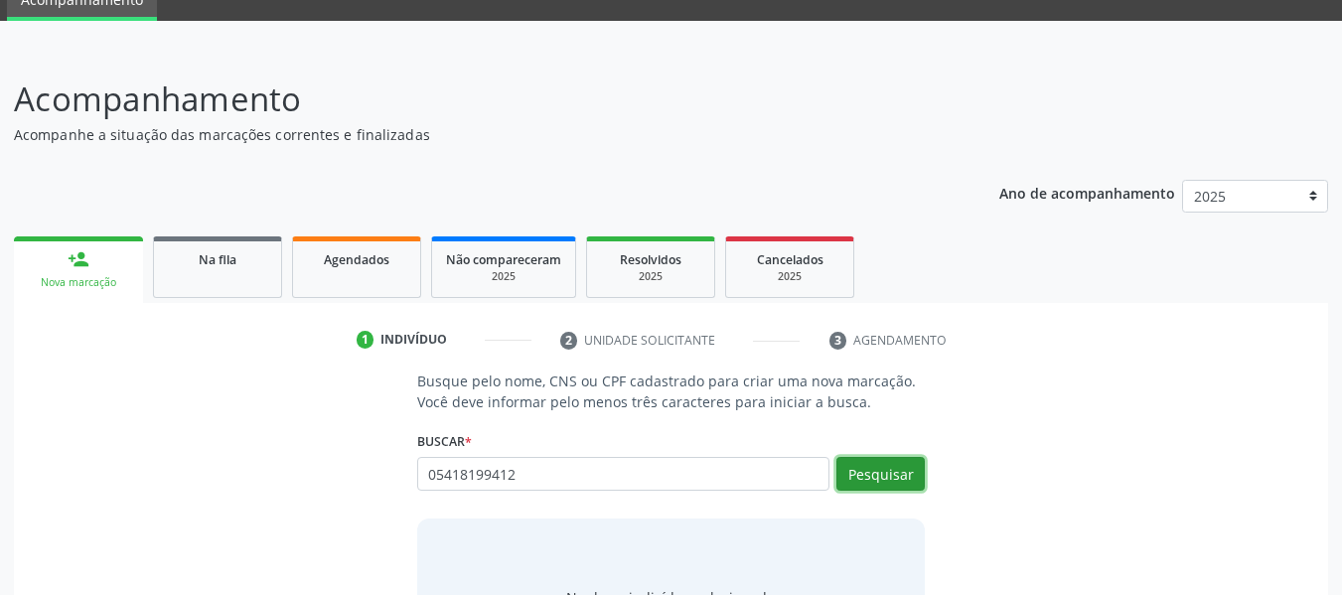
click at [871, 473] on button "Pesquisar" at bounding box center [880, 474] width 88 height 34
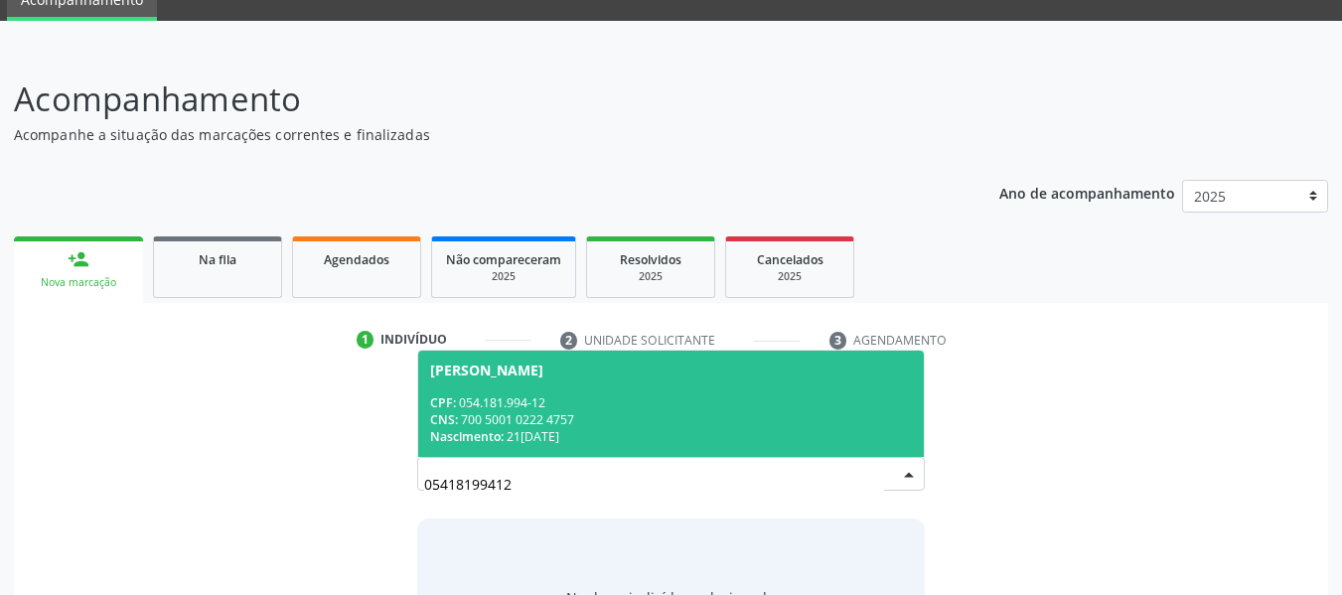
click at [556, 415] on div "CNS: 700 5001 0222 4757" at bounding box center [671, 419] width 483 height 17
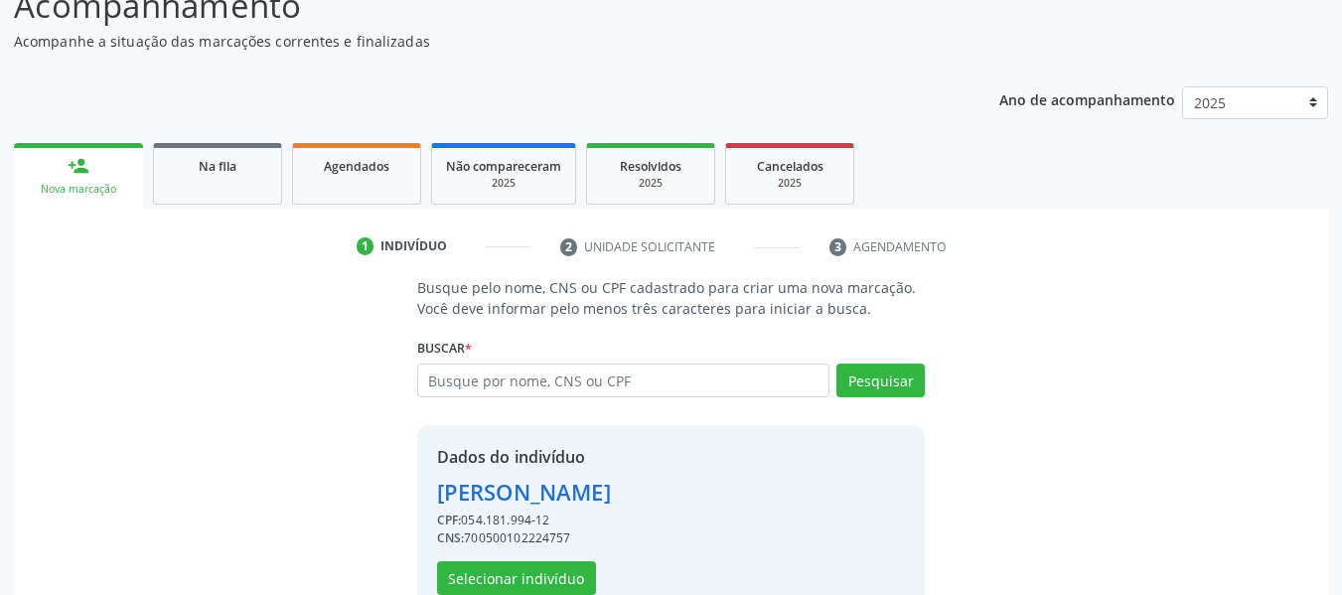
scroll to position [229, 0]
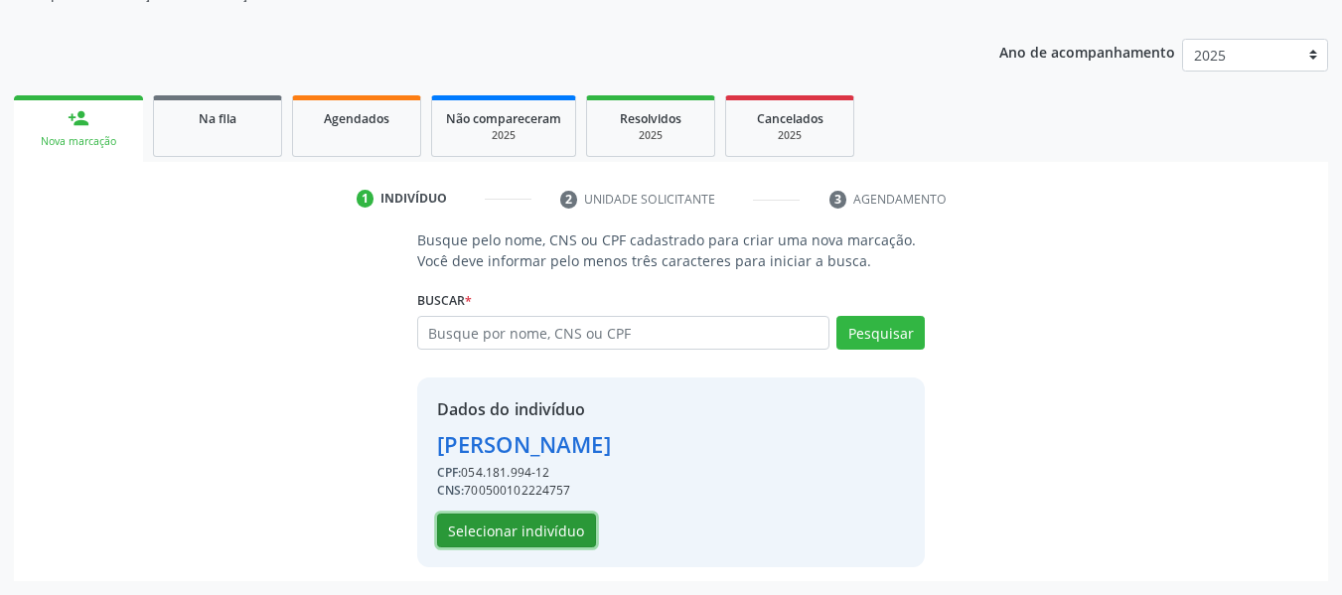
click at [545, 528] on button "Selecionar indivíduo" at bounding box center [516, 531] width 159 height 34
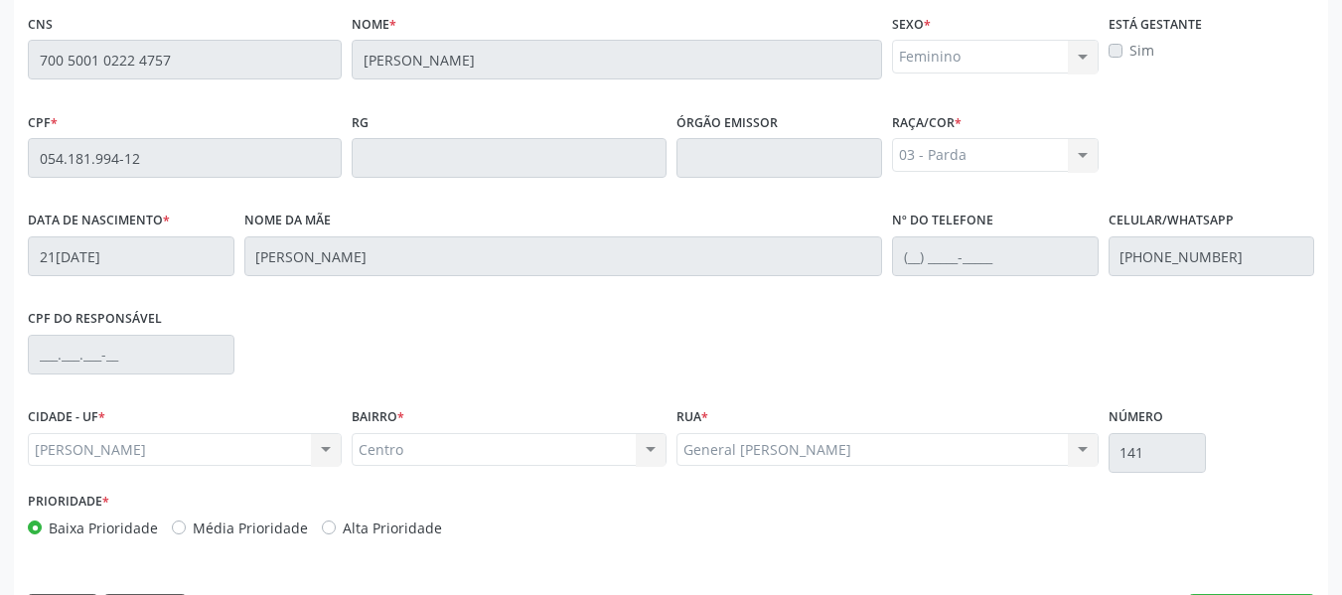
scroll to position [567, 0]
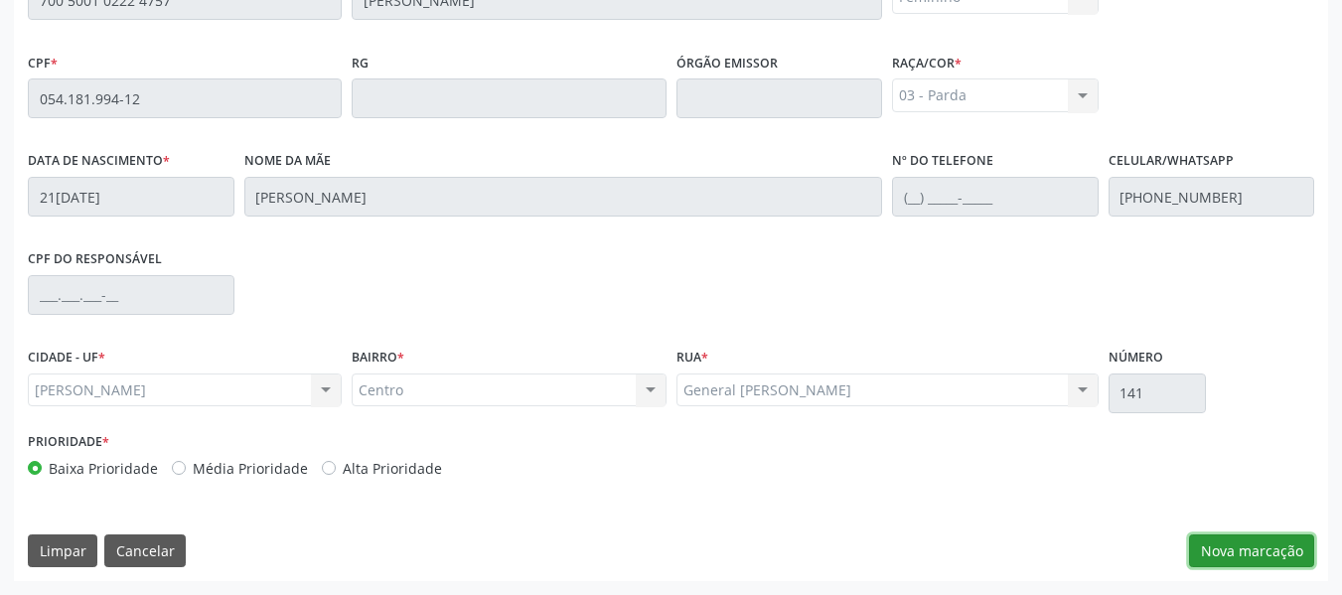
click at [1240, 552] on button "Nova marcação" at bounding box center [1251, 551] width 125 height 34
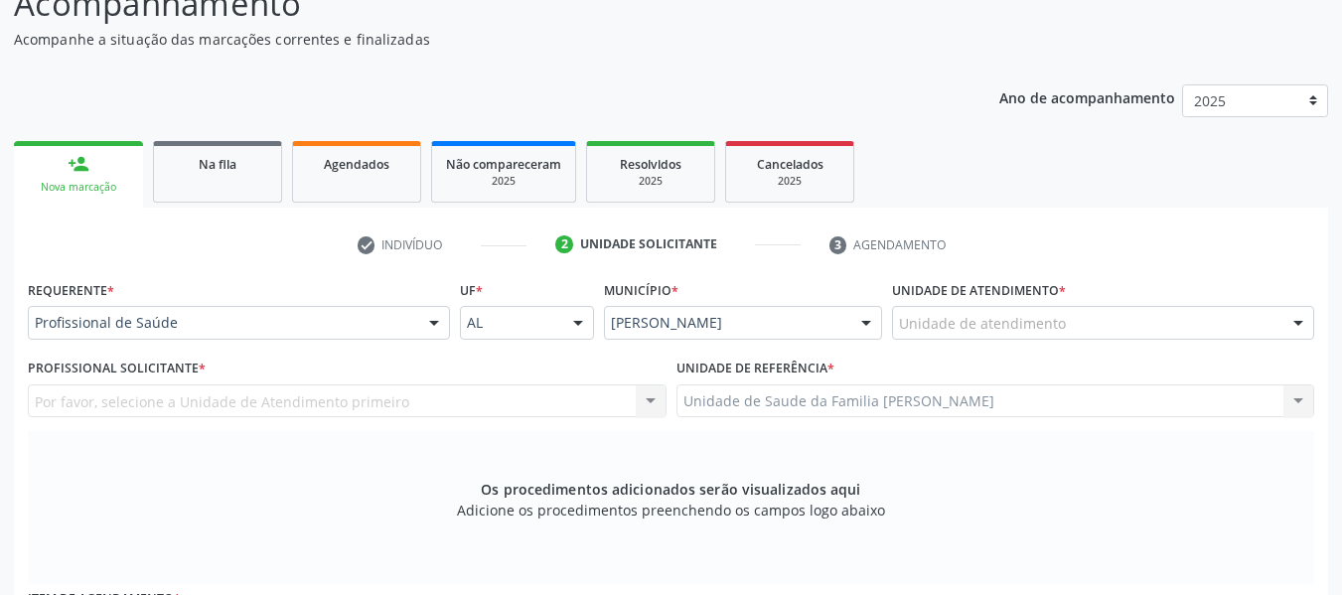
scroll to position [77, 0]
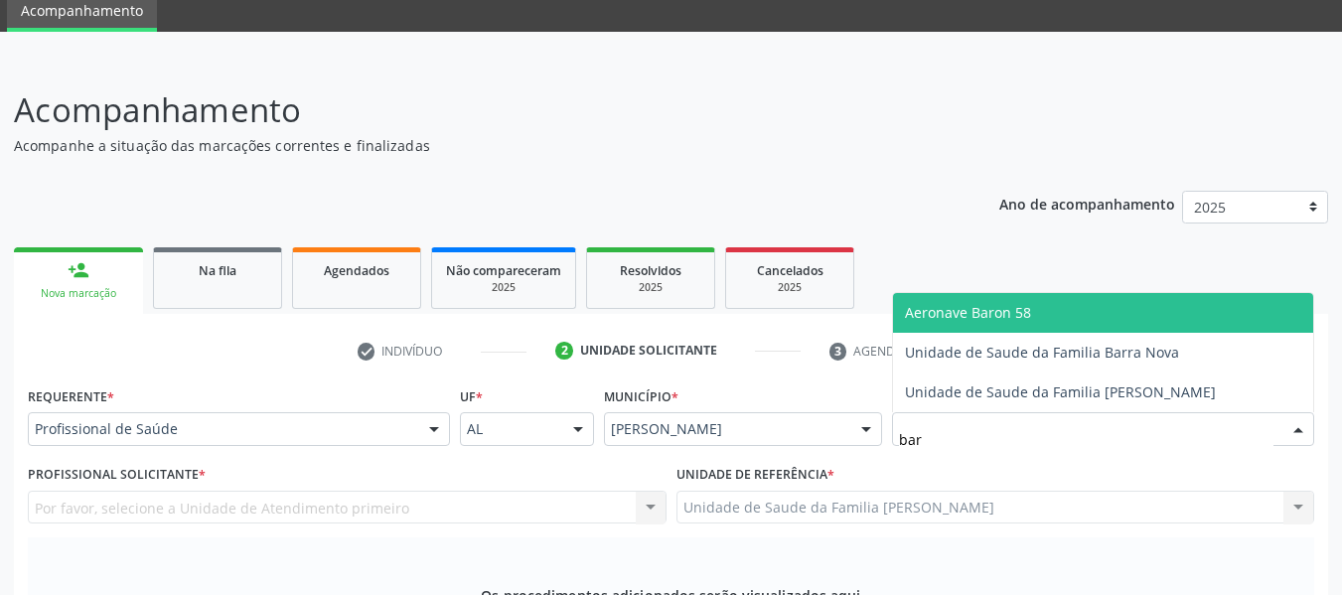
type input "barr"
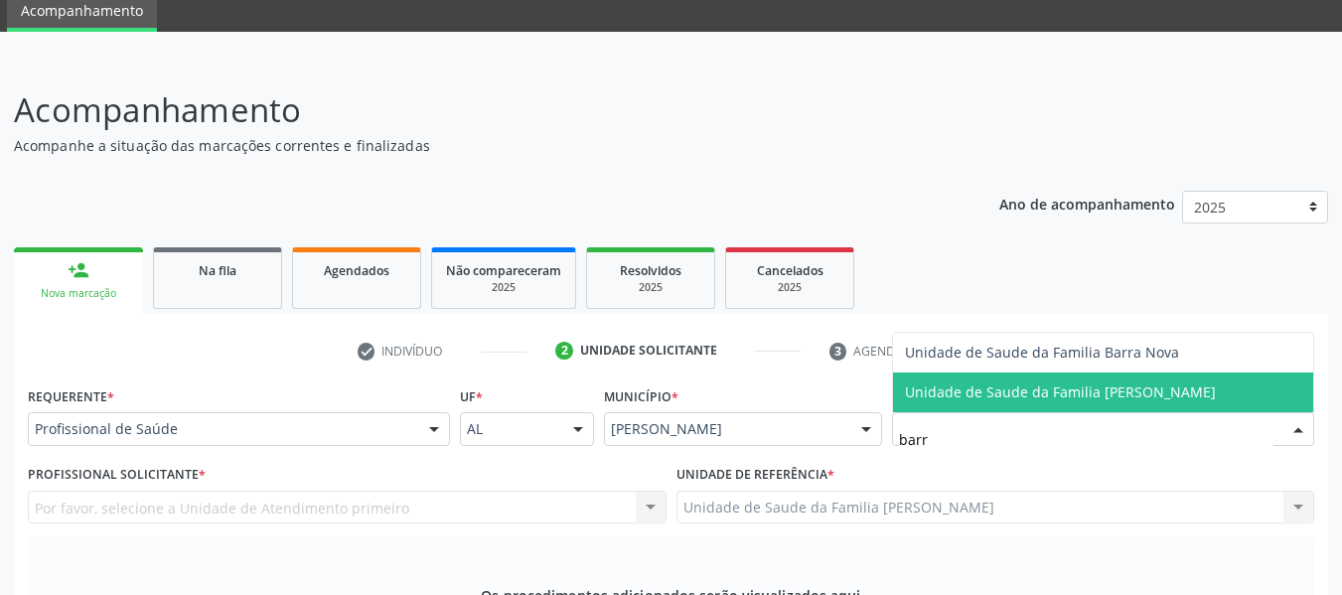
click at [1010, 392] on span "Unidade de Saude da Familia [PERSON_NAME]" at bounding box center [1060, 391] width 311 height 19
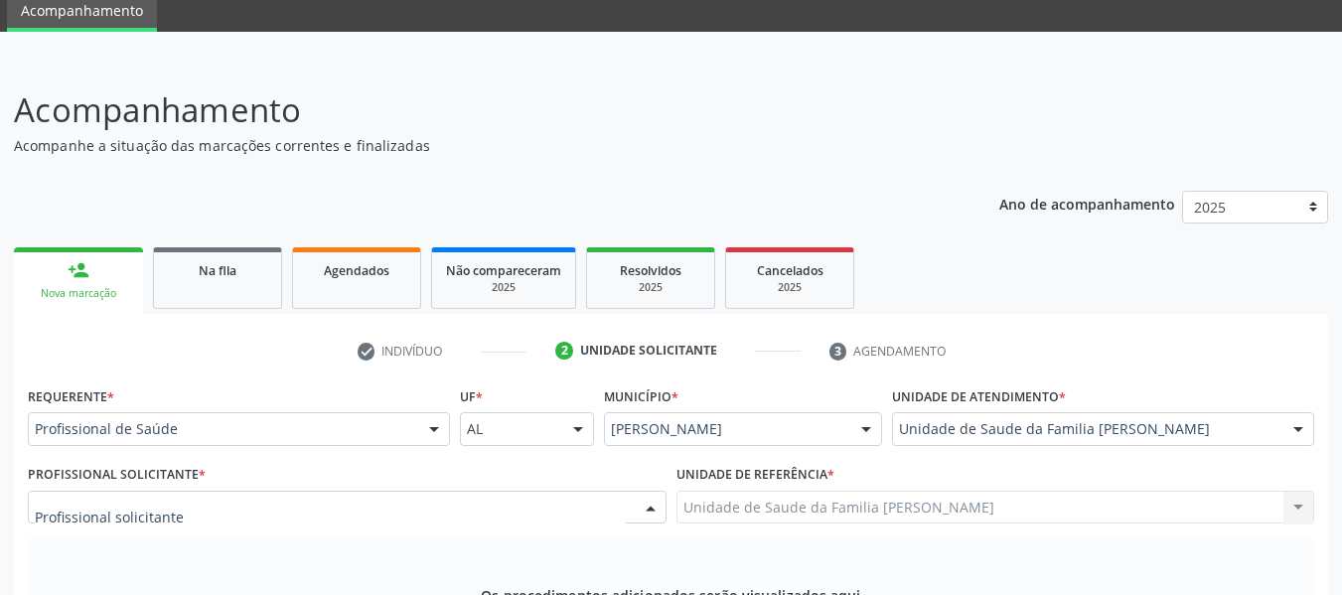
click at [653, 507] on div at bounding box center [651, 509] width 30 height 34
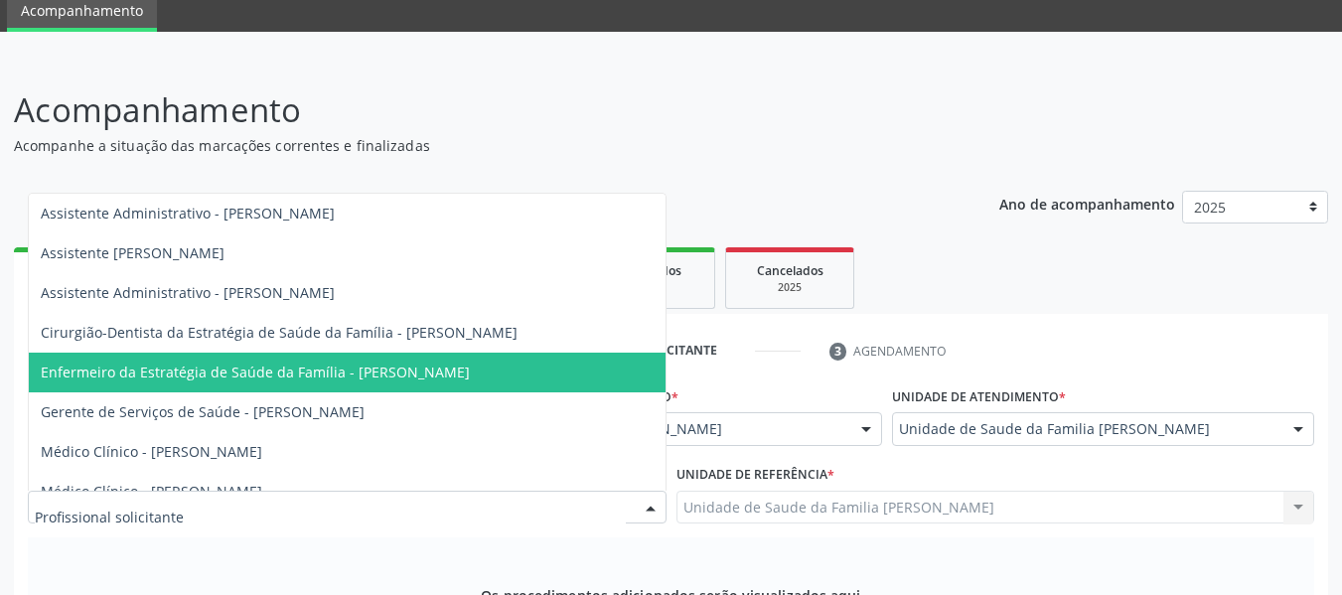
click at [425, 372] on span "Enfermeiro da Estratégia de Saúde da Família - [PERSON_NAME]" at bounding box center [255, 372] width 429 height 19
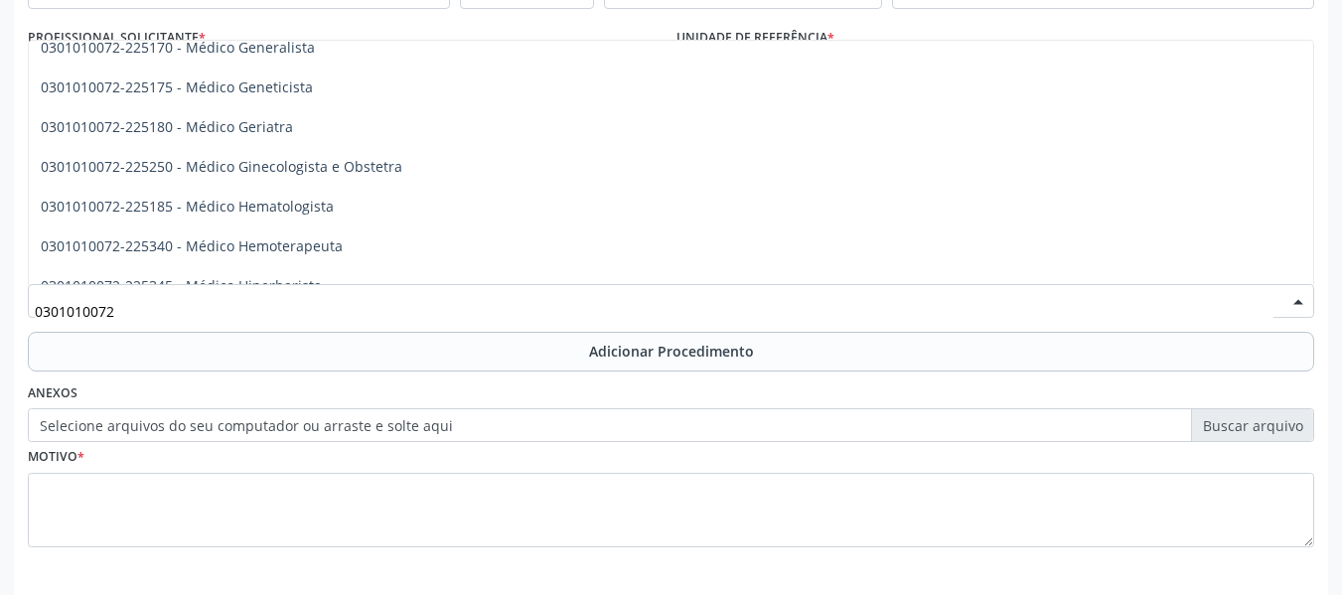
scroll to position [1086, 0]
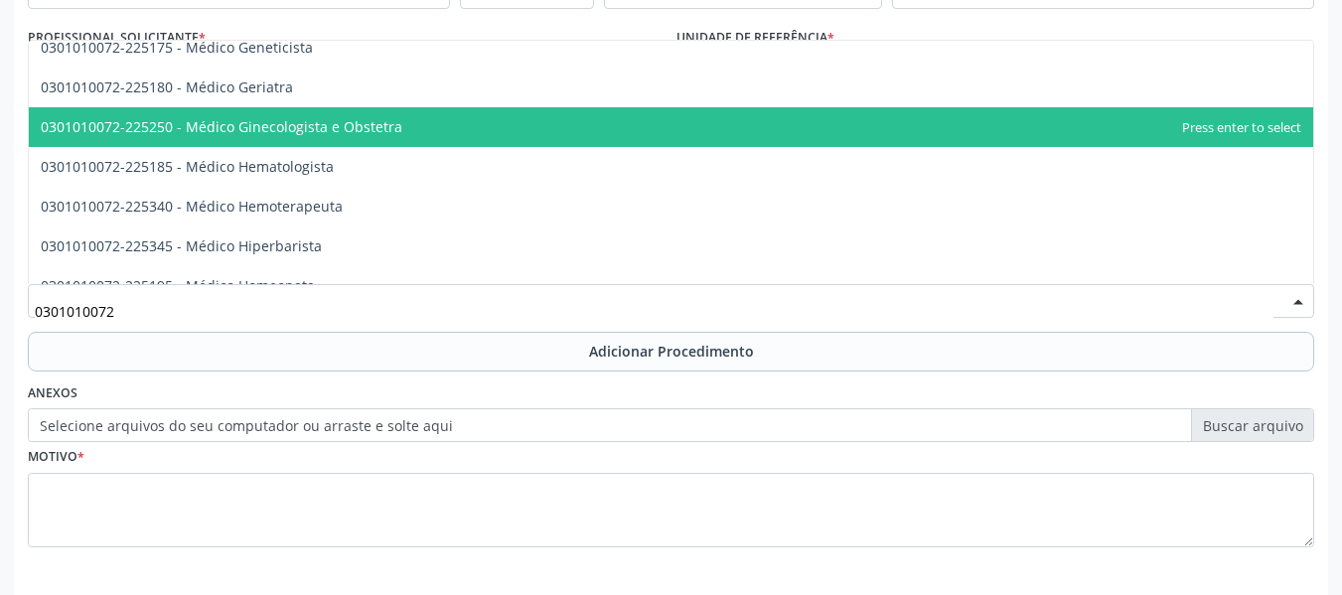
click at [391, 124] on span "0301010072-225250 - Médico Ginecologista e Obstetra" at bounding box center [222, 126] width 362 height 19
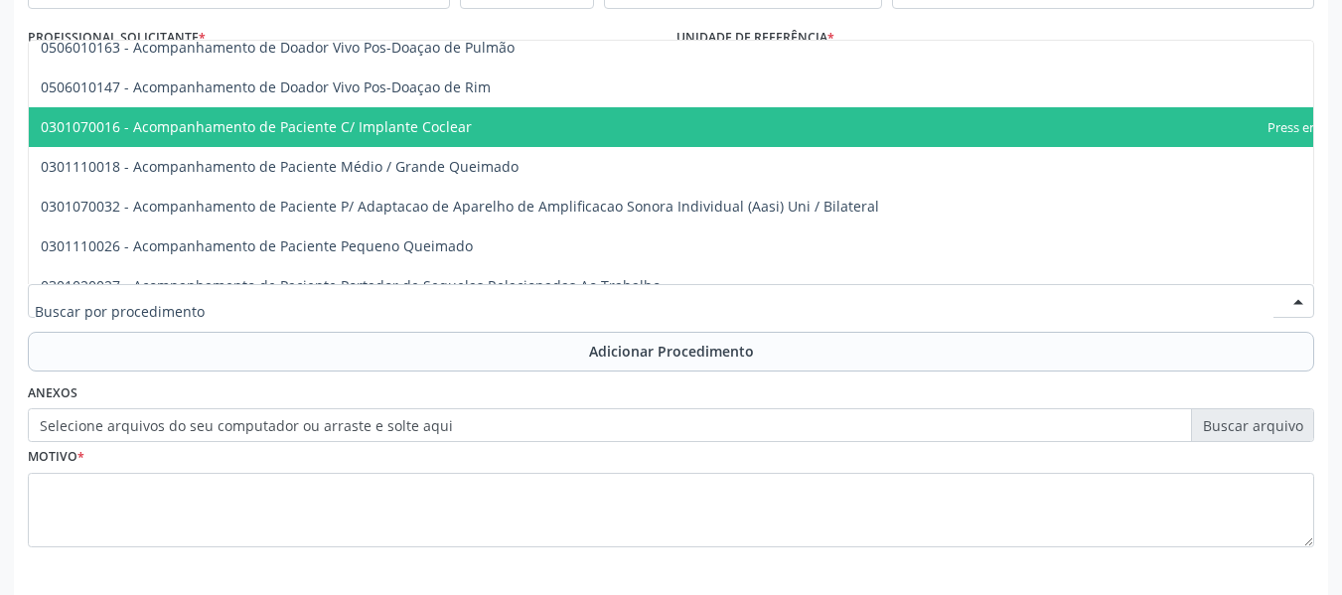
click at [296, 296] on input "text" at bounding box center [654, 311] width 1239 height 40
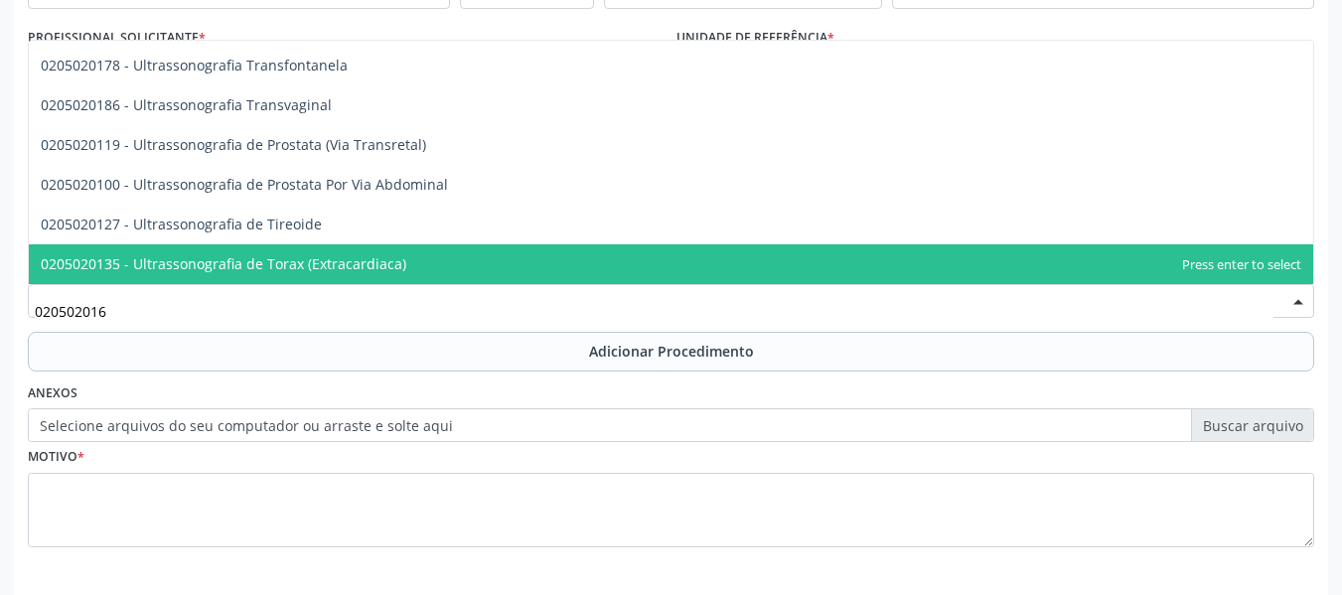
scroll to position [0, 0]
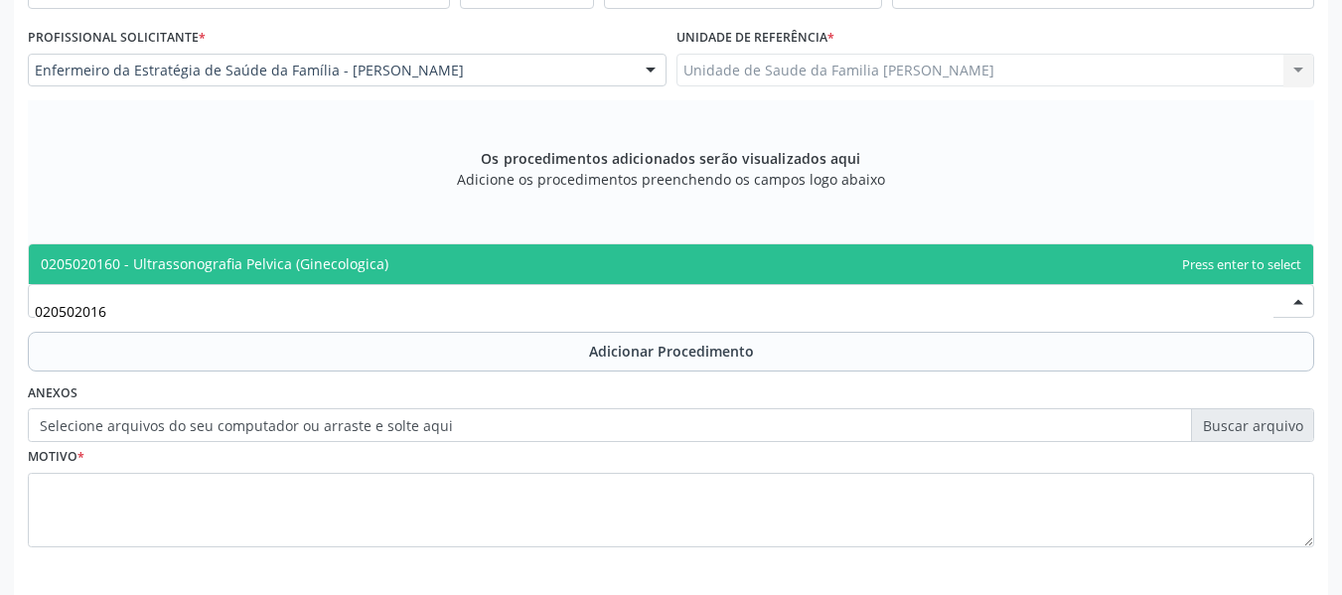
type input "0205020160"
click at [302, 259] on span "0205020160 - Ultrassonografia Pelvica (Ginecologica)" at bounding box center [215, 263] width 348 height 19
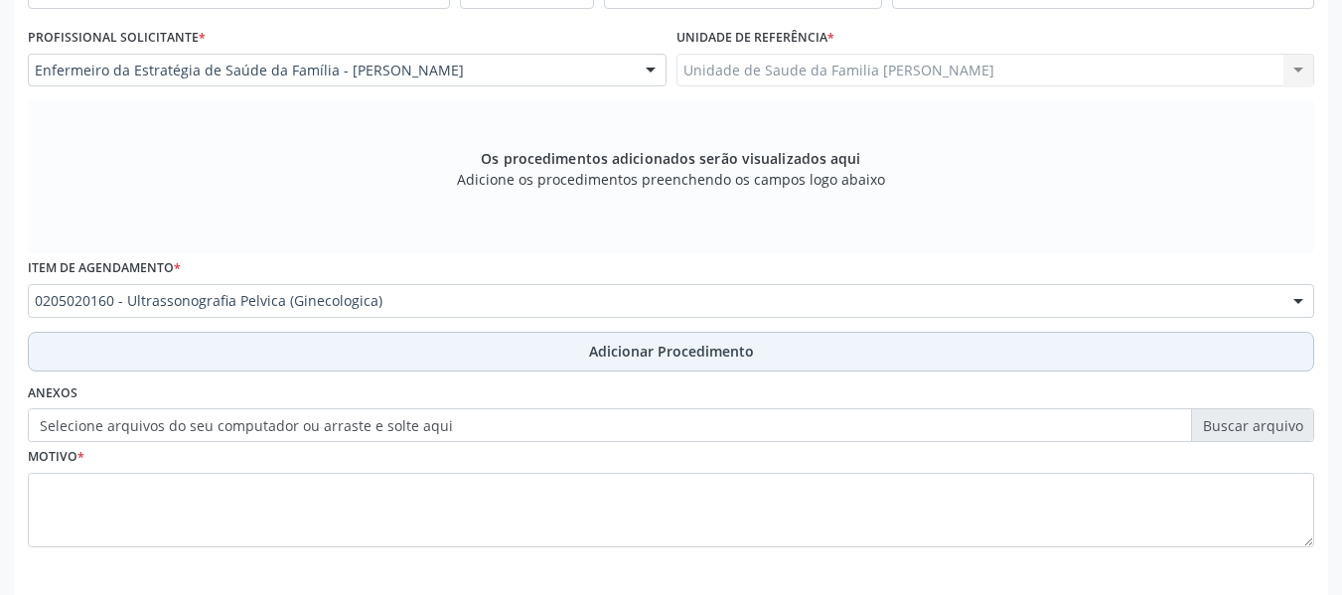
click at [630, 353] on span "Adicionar Procedimento" at bounding box center [671, 351] width 165 height 21
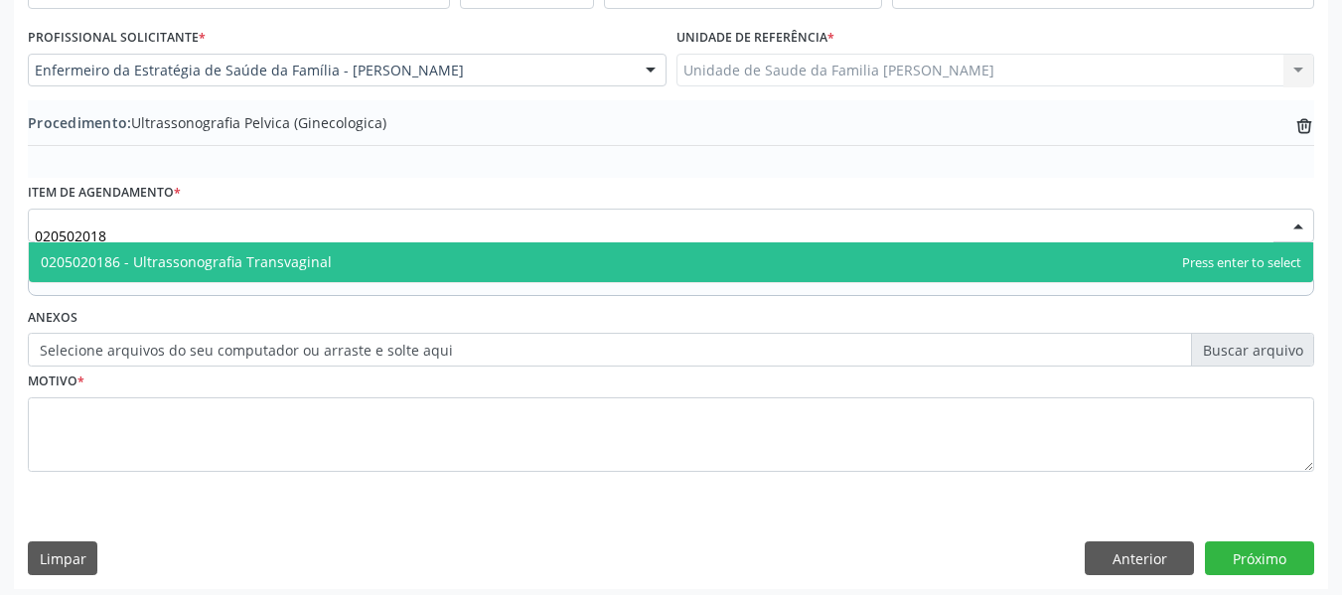
type input "0205020186"
click at [317, 258] on span "0205020186 - Ultrassonografia Transvaginal" at bounding box center [186, 261] width 291 height 19
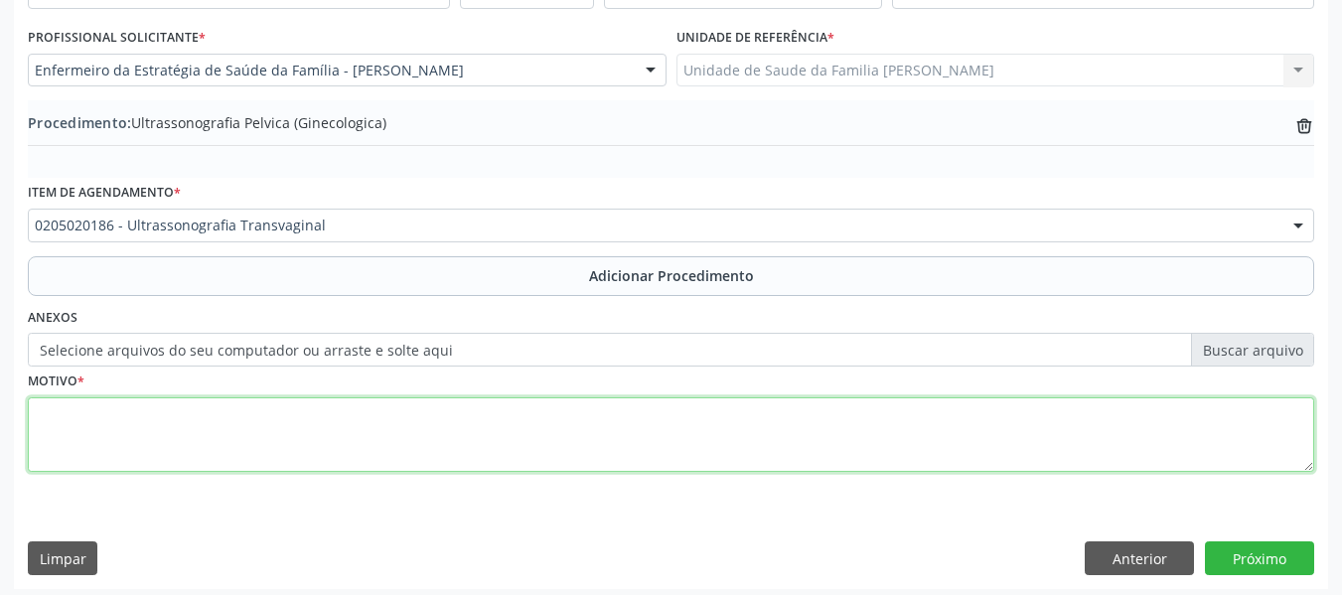
click at [104, 441] on textarea at bounding box center [671, 434] width 1286 height 75
type textarea "s"
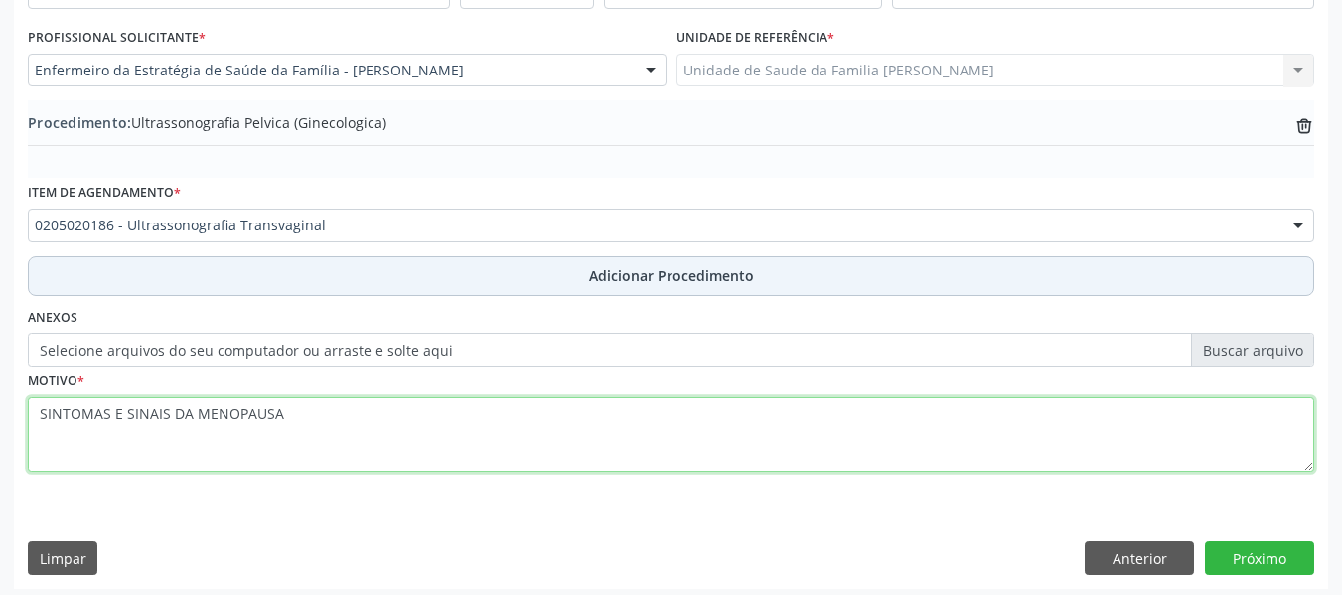
type textarea "SINTOMAS E SINAIS DA MENOPAUSA"
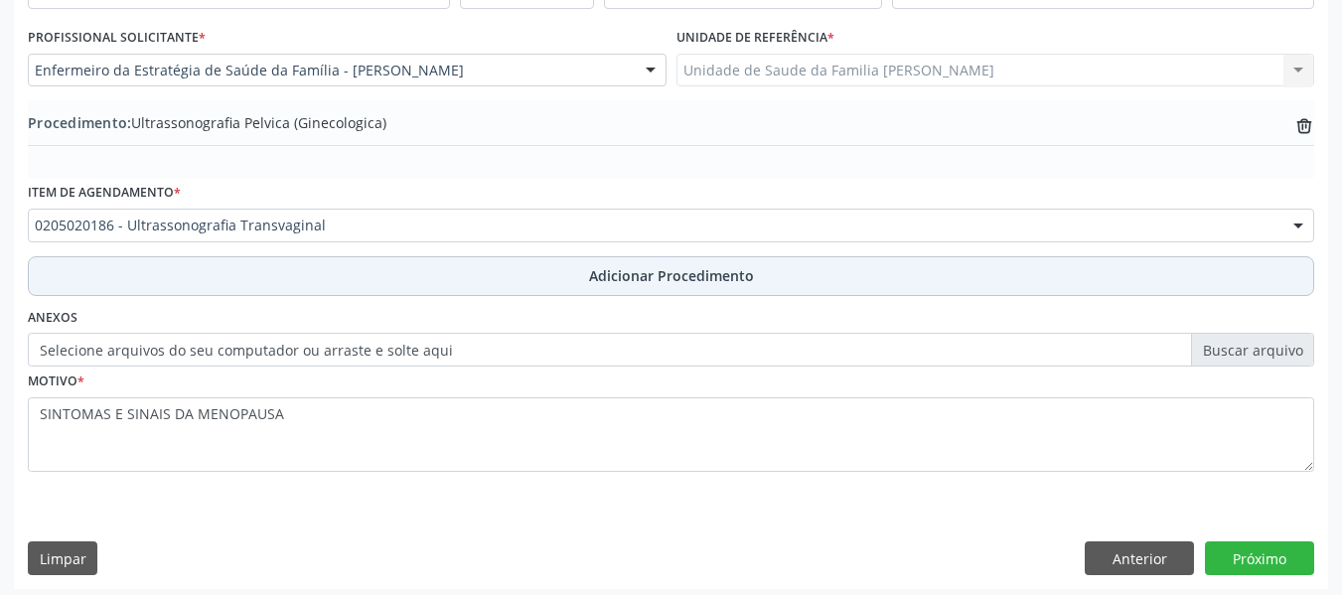
click at [671, 277] on span "Adicionar Procedimento" at bounding box center [671, 275] width 165 height 21
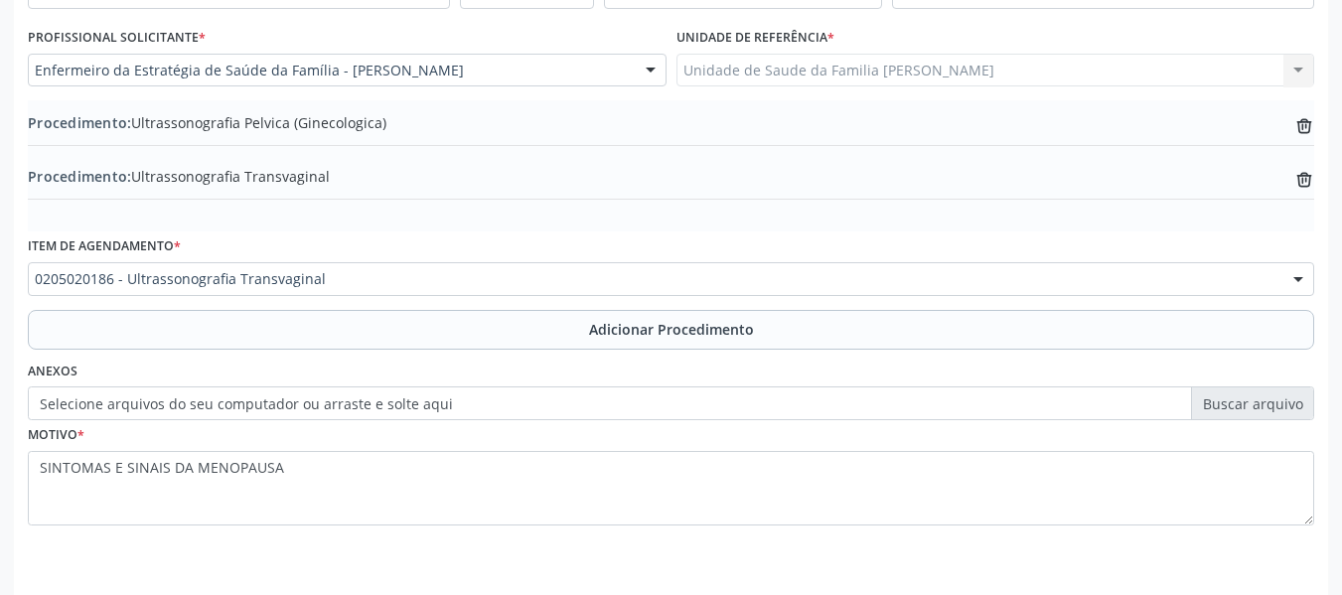
click at [1235, 406] on label "Selecione arquivos do seu computador ou arraste e solte aqui" at bounding box center [671, 403] width 1286 height 34
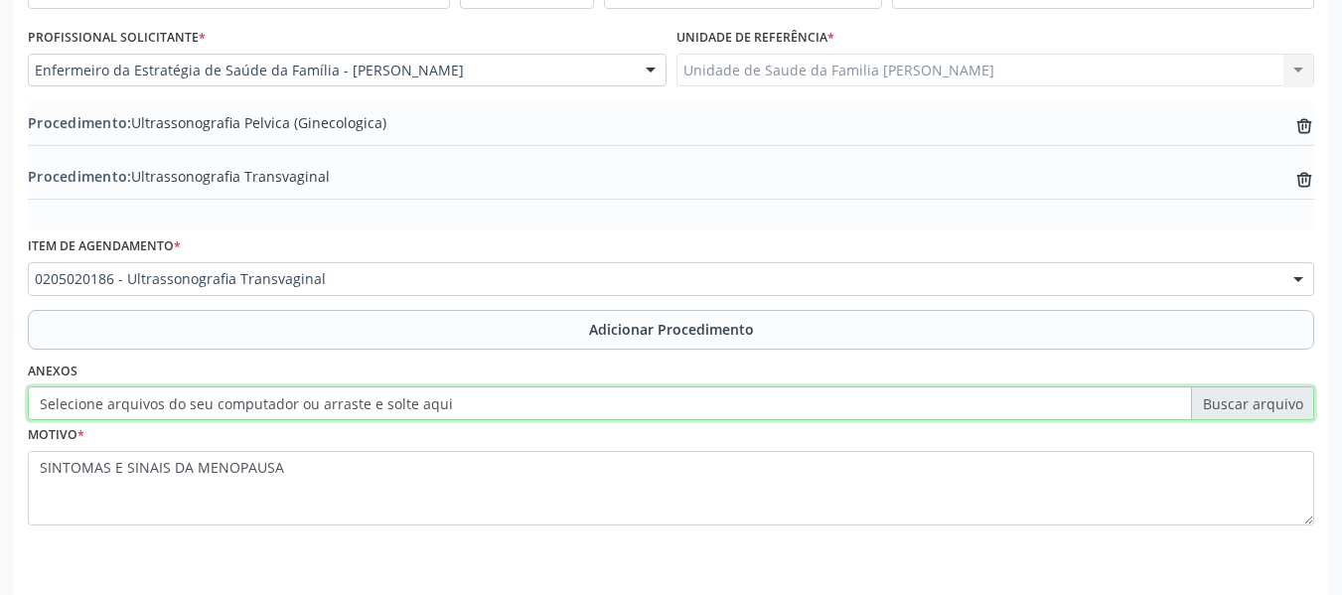
click at [1235, 406] on input "Selecione arquivos do seu computador ou arraste e solte aqui" at bounding box center [671, 403] width 1286 height 34
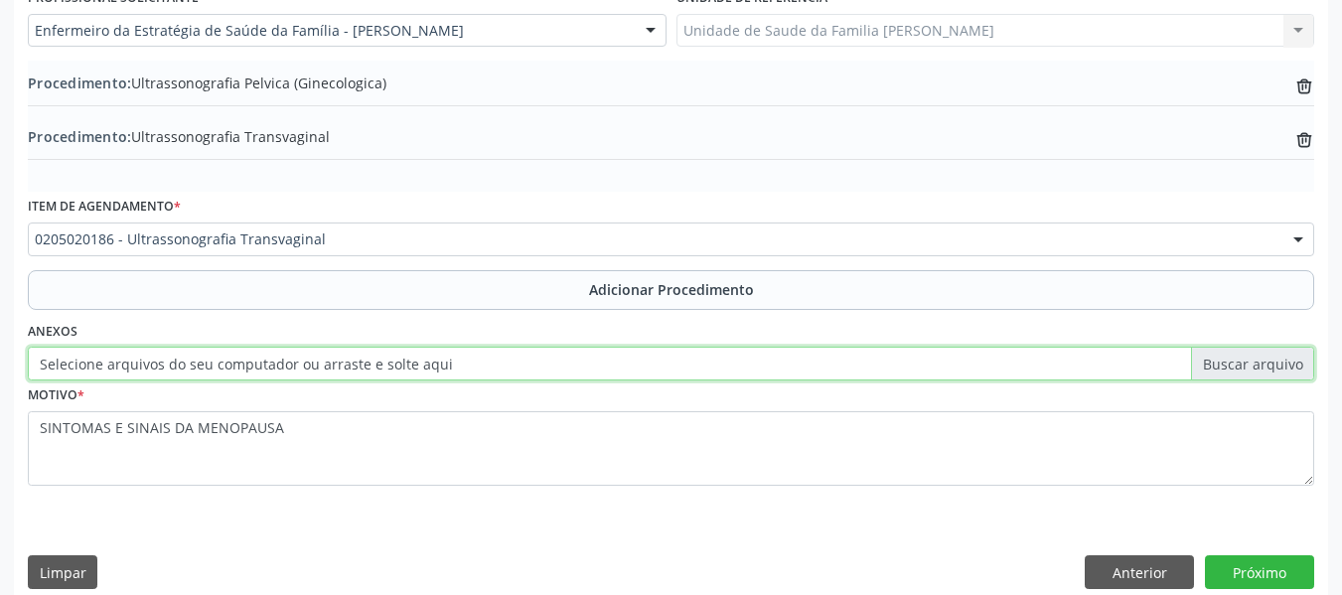
scroll to position [576, 0]
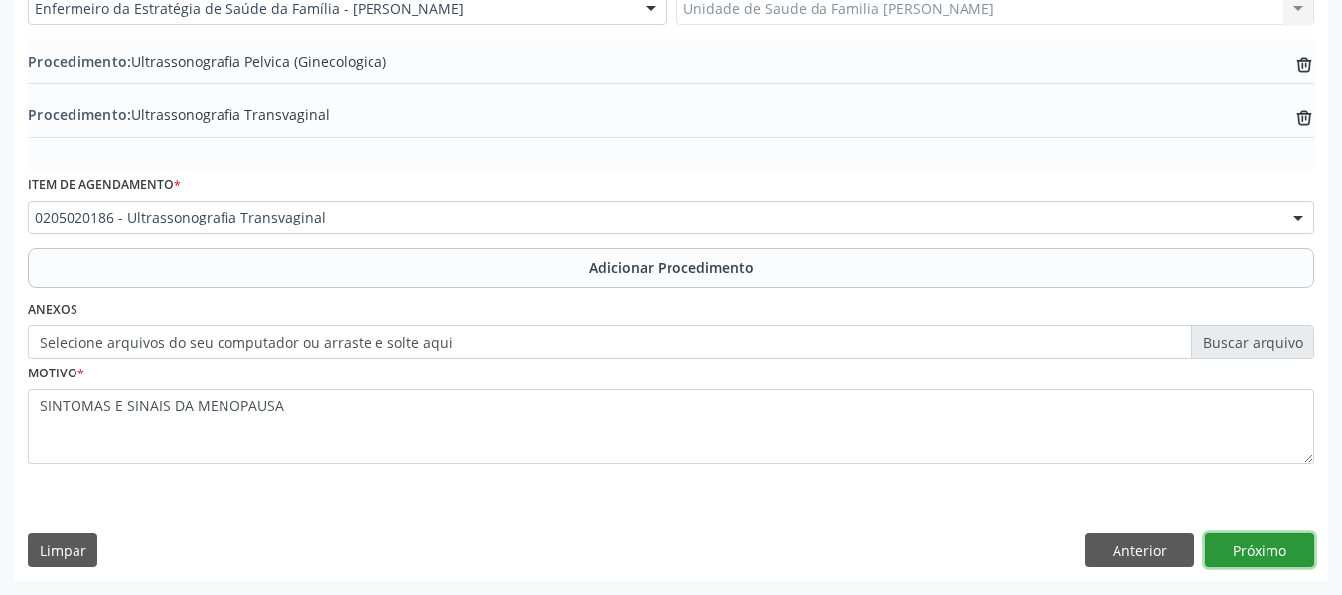
click at [1256, 550] on button "Próximo" at bounding box center [1259, 550] width 109 height 34
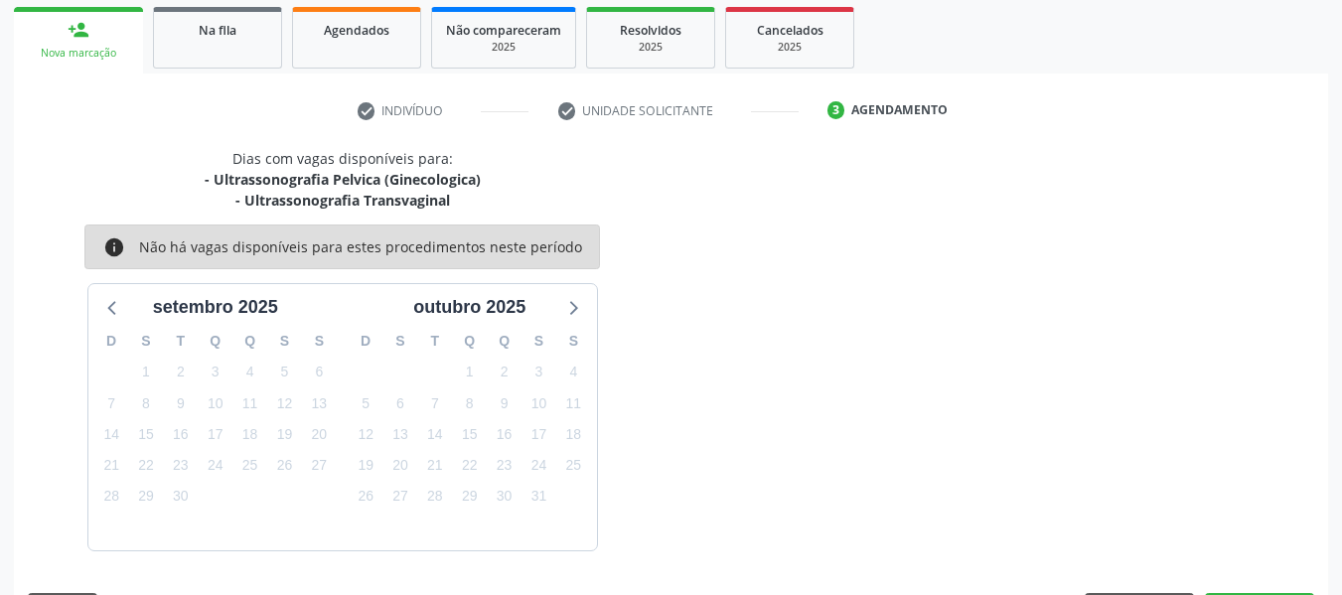
scroll to position [376, 0]
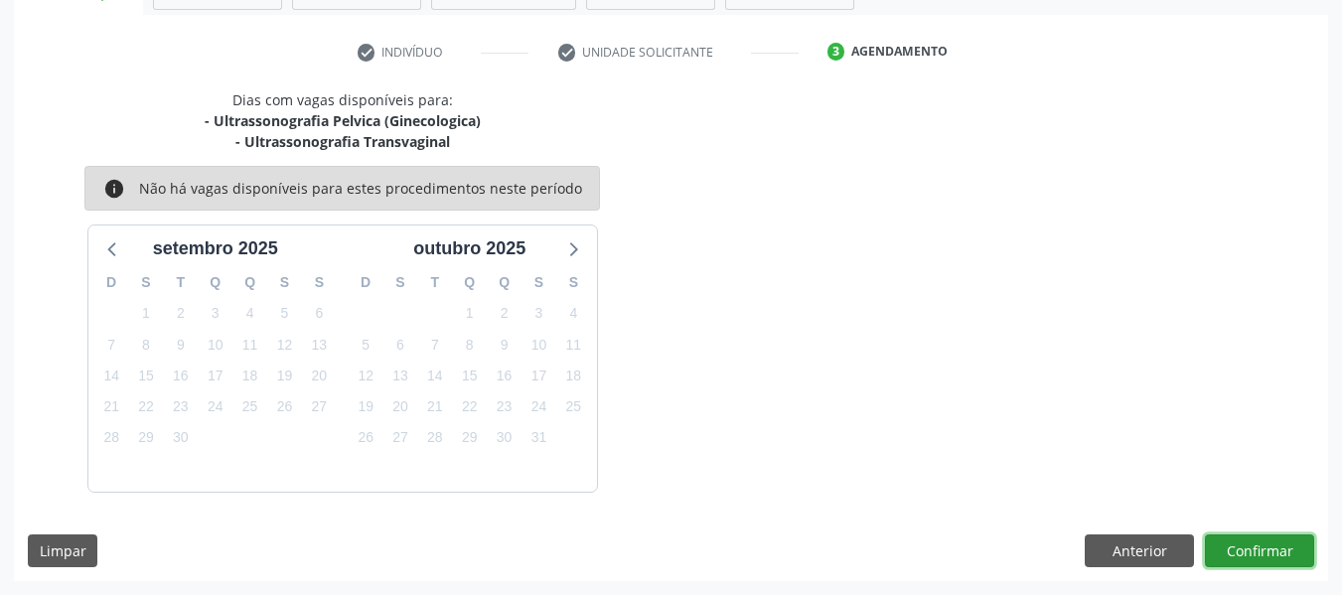
click at [1236, 546] on button "Confirmar" at bounding box center [1259, 551] width 109 height 34
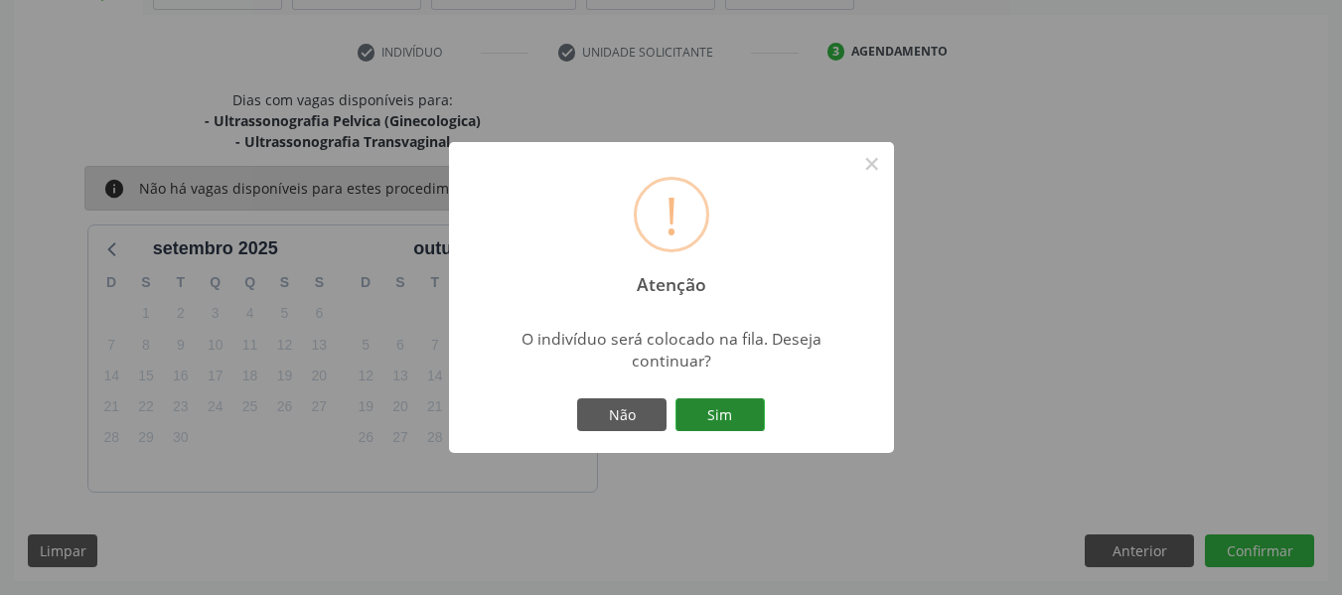
click at [734, 406] on button "Sim" at bounding box center [719, 415] width 89 height 34
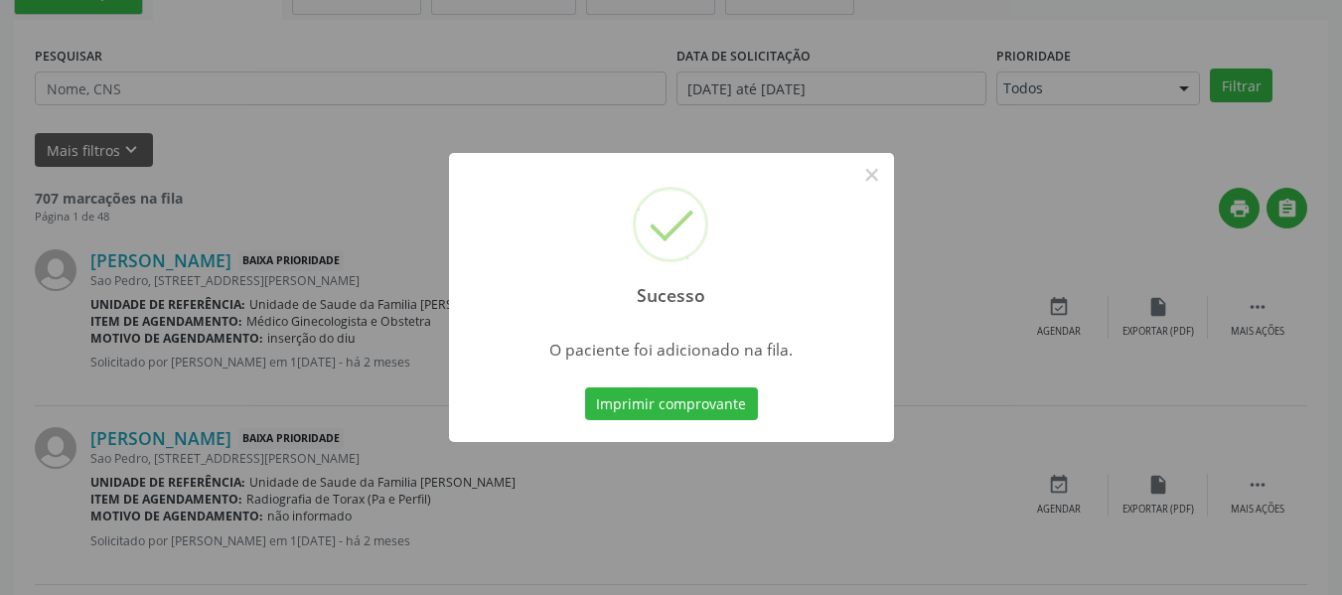
scroll to position [88, 0]
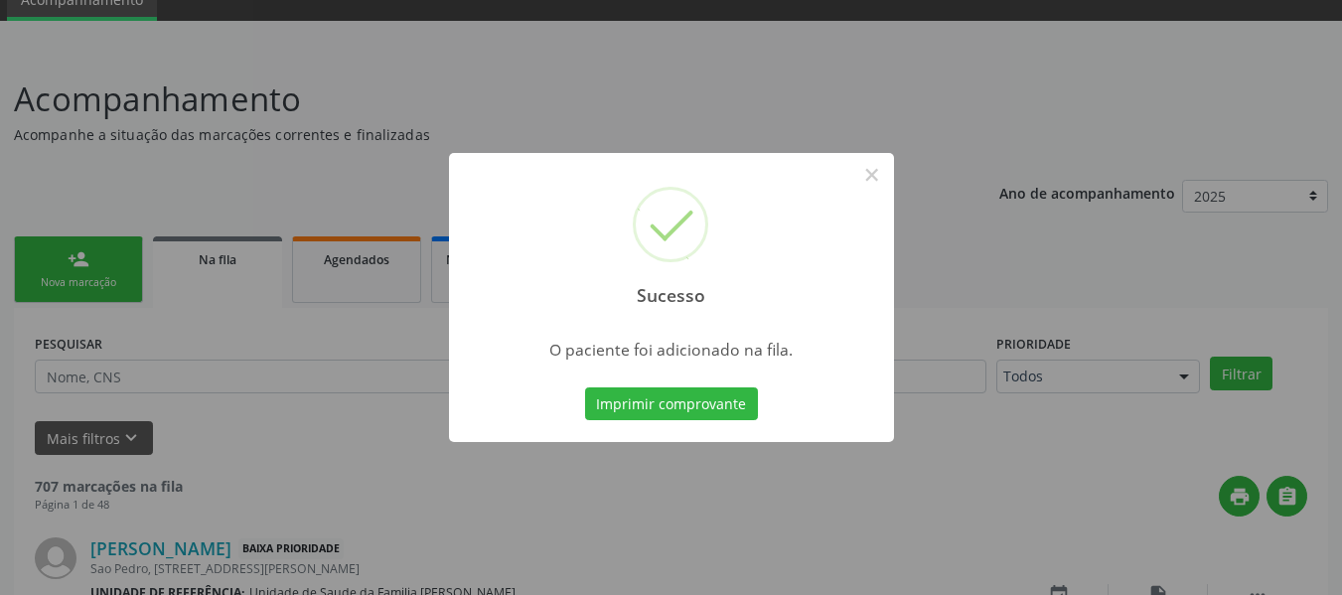
click at [57, 251] on div "Sucesso × O paciente foi adicionado na fila. Imprimir comprovante Cancel" at bounding box center [671, 297] width 1342 height 595
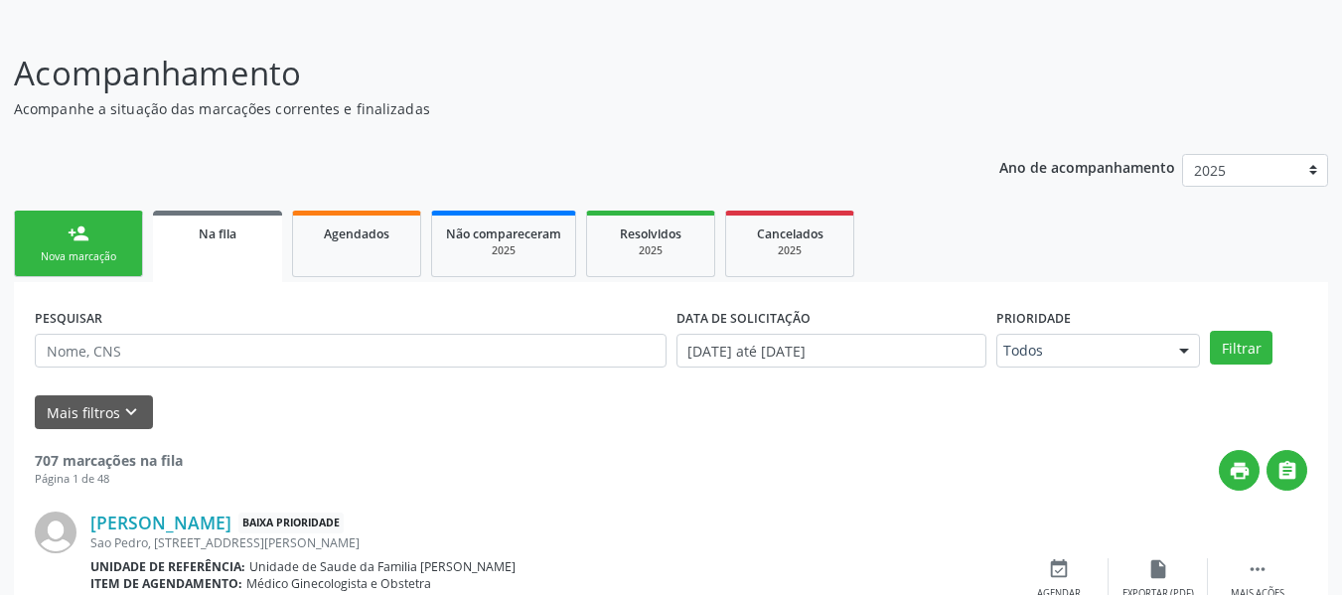
scroll to position [62, 0]
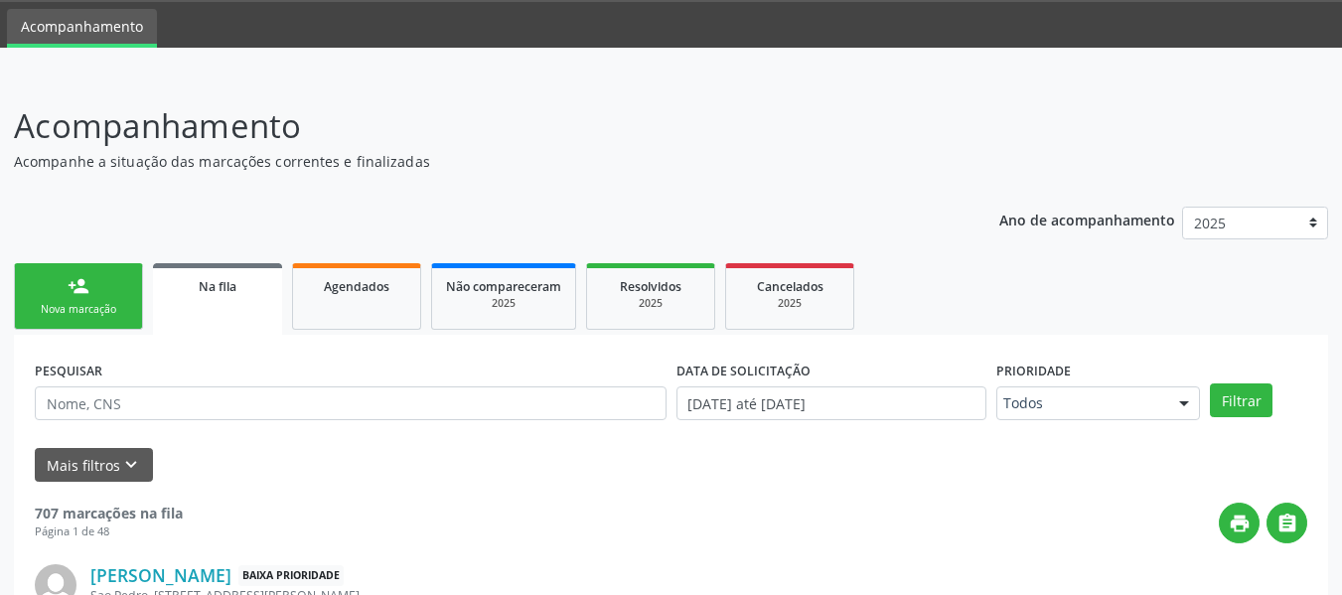
click at [49, 278] on link "person_add Nova marcação" at bounding box center [78, 296] width 129 height 67
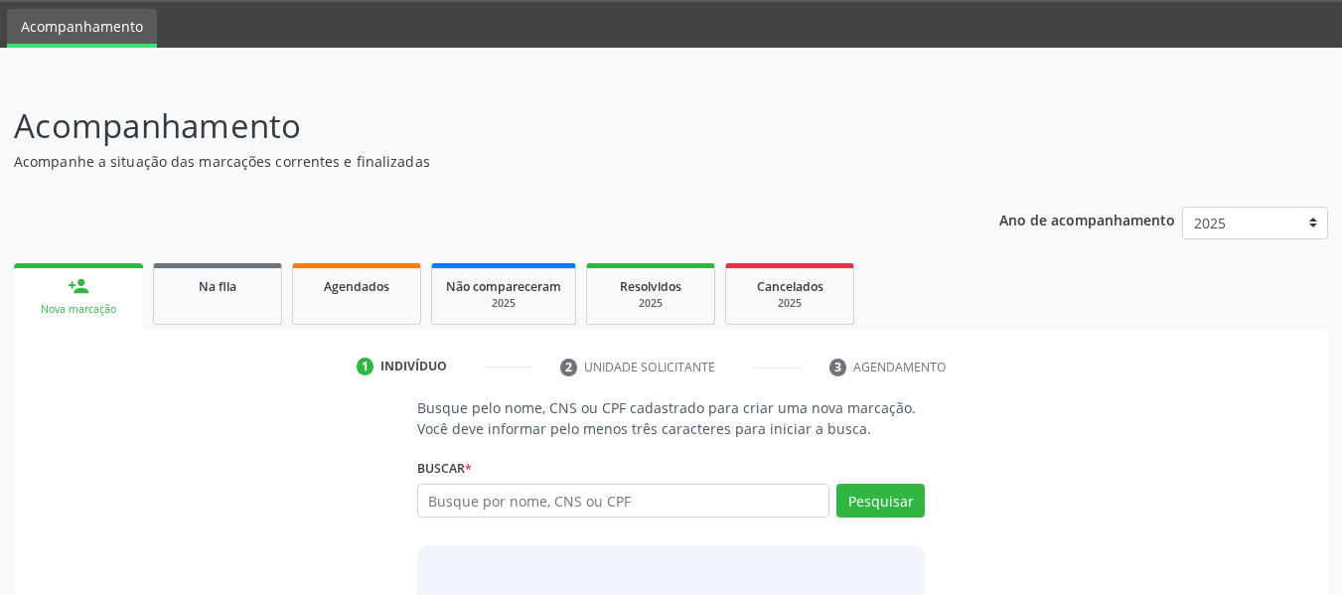
click at [49, 278] on link "person_add Nova marcação" at bounding box center [78, 296] width 129 height 67
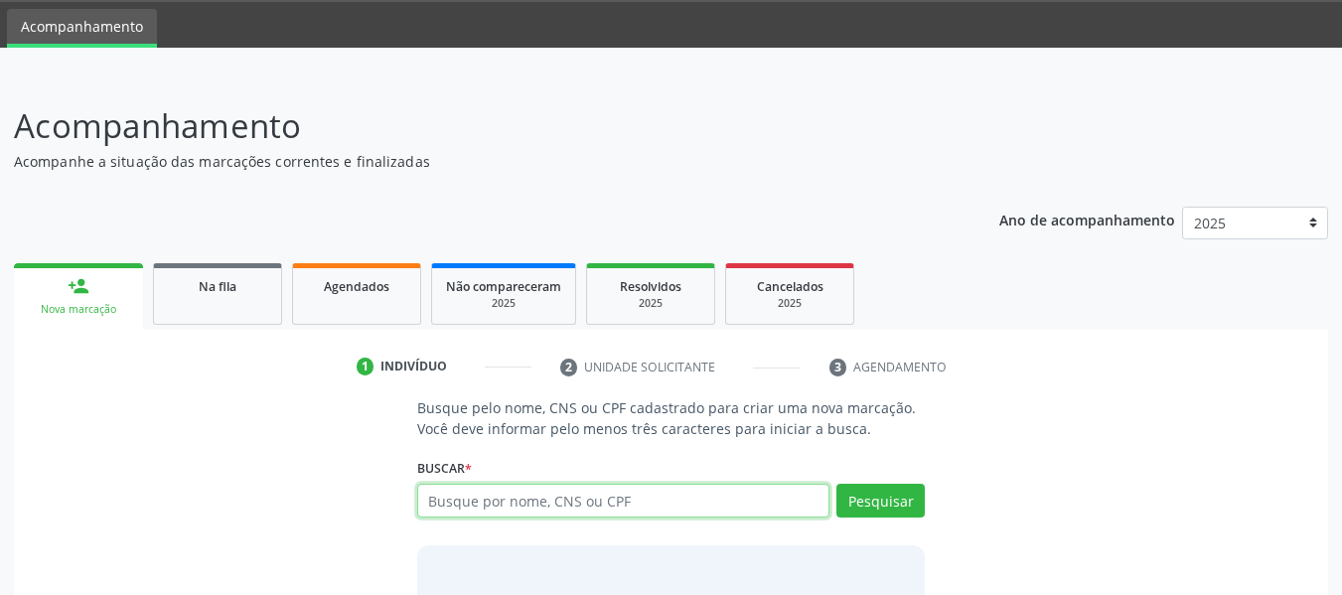
click at [490, 500] on input "text" at bounding box center [623, 501] width 413 height 34
type input "898004069742982"
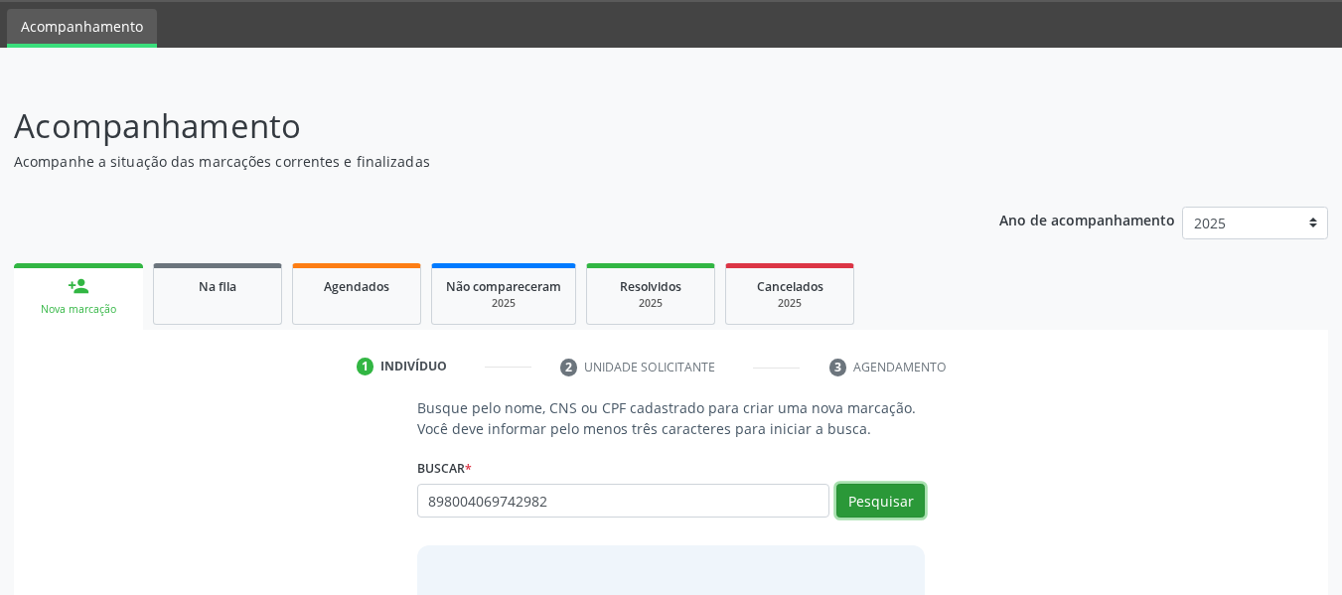
click at [875, 500] on button "Pesquisar" at bounding box center [880, 501] width 88 height 34
type input "898004069742982"
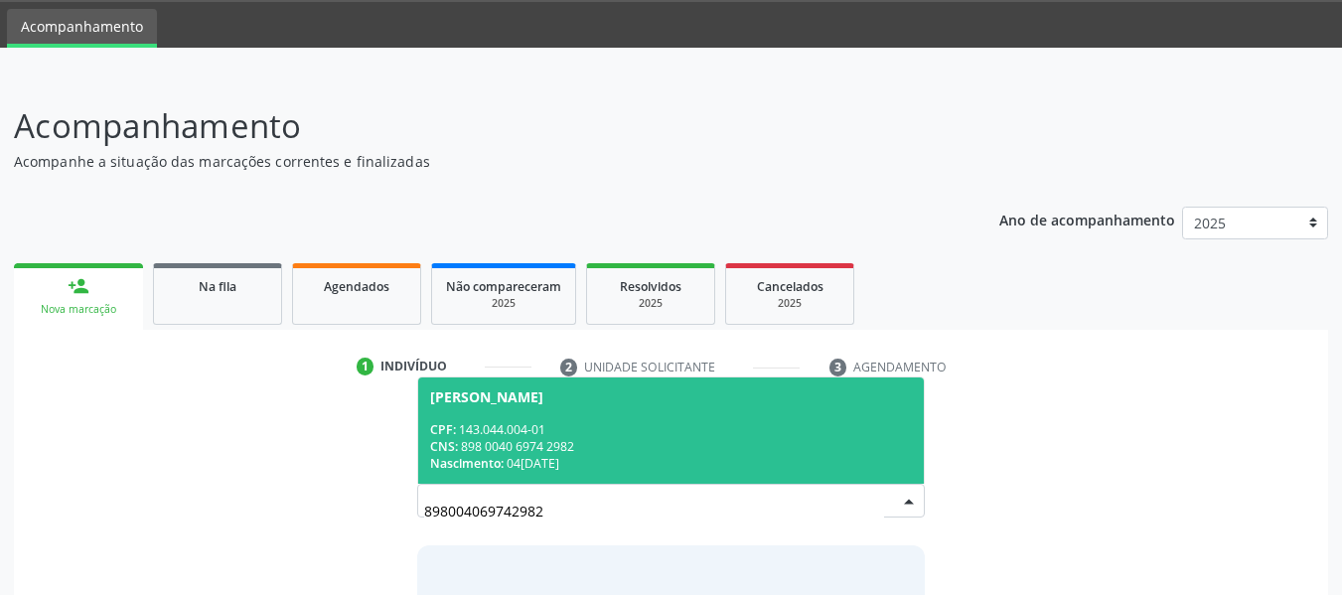
click at [555, 436] on div "CPF: 143.044.004-01" at bounding box center [671, 429] width 483 height 17
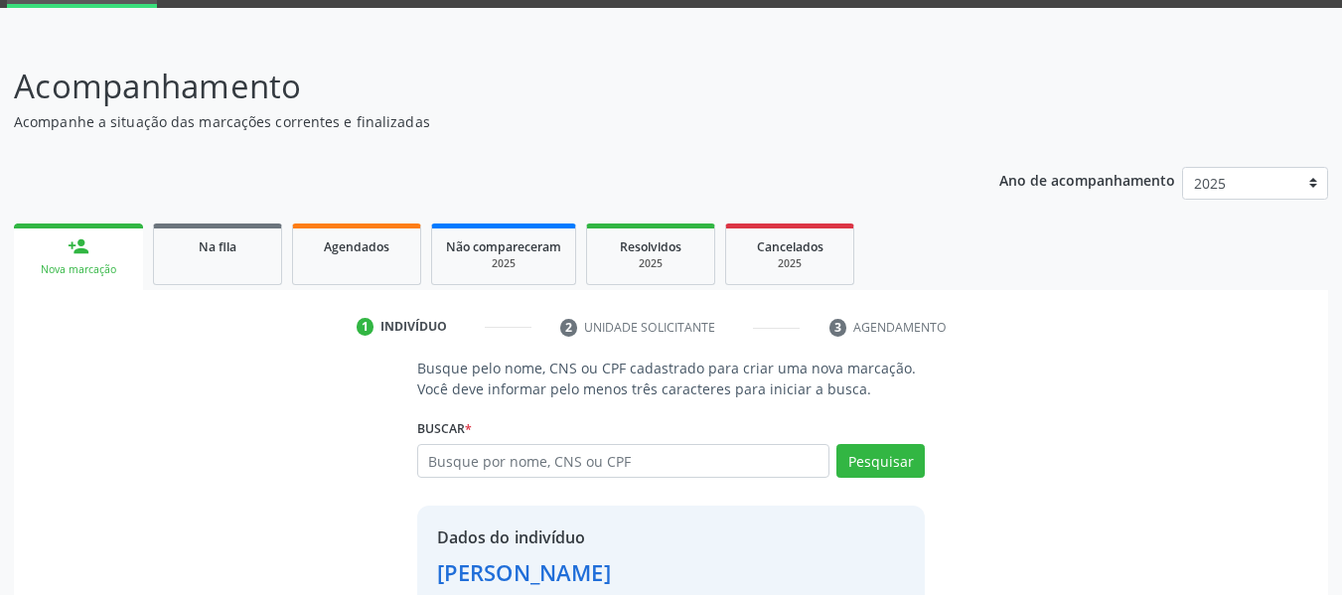
scroll to position [229, 0]
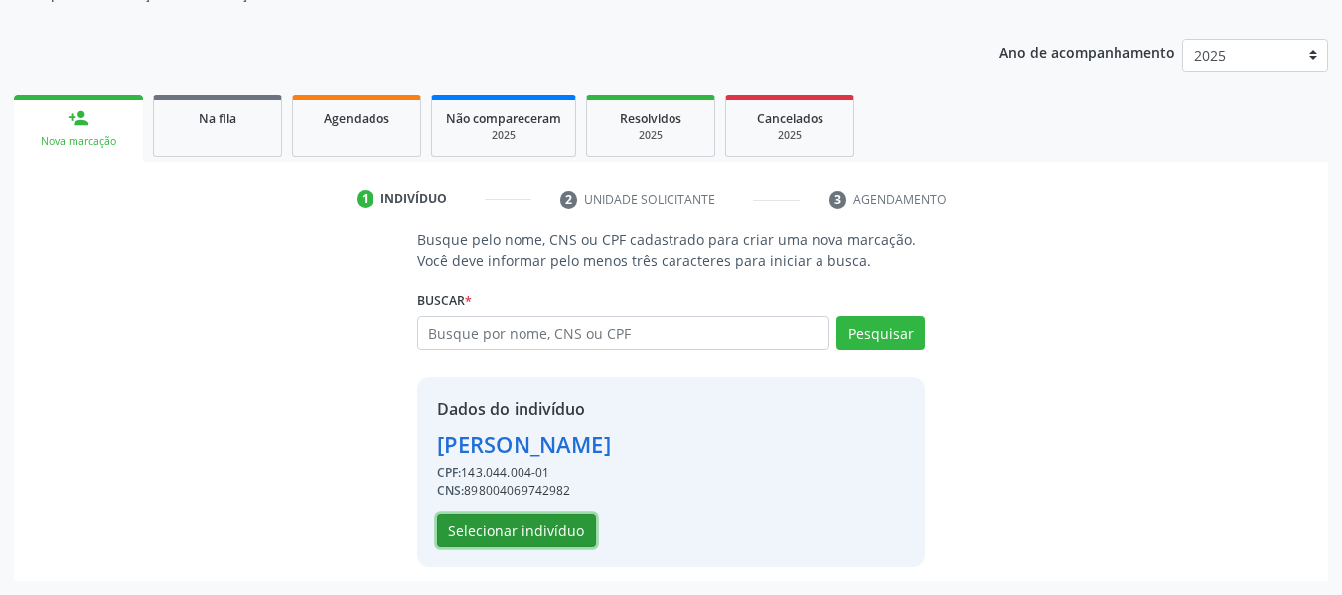
click at [544, 526] on button "Selecionar indivíduo" at bounding box center [516, 531] width 159 height 34
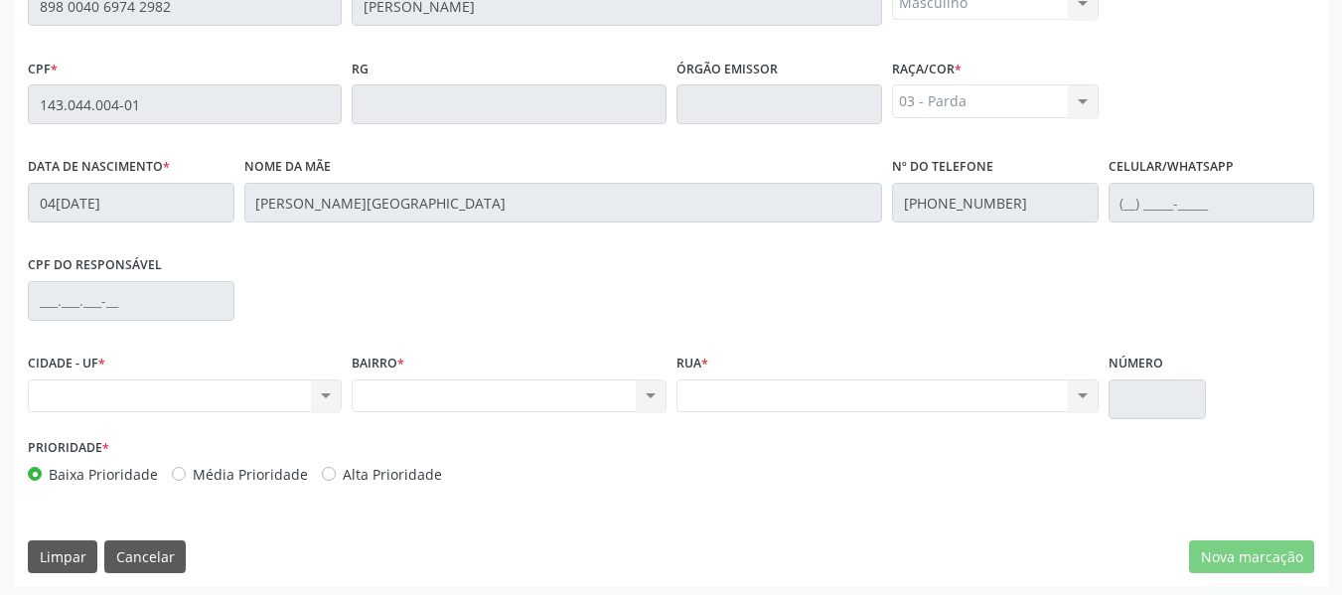
scroll to position [567, 0]
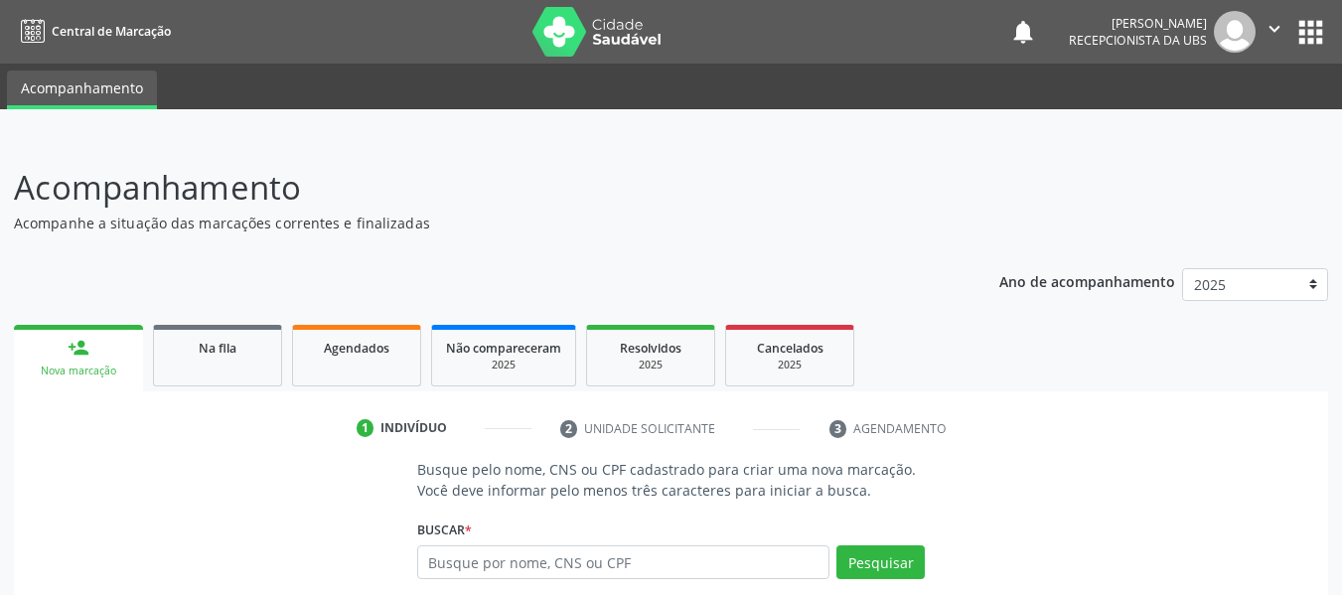
drag, startPoint x: 0, startPoint y: 0, endPoint x: 456, endPoint y: 561, distance: 723.1
click at [456, 561] on input "text" at bounding box center [623, 562] width 413 height 34
type input "704302551945296"
click at [889, 556] on button "Pesquisar" at bounding box center [880, 562] width 88 height 34
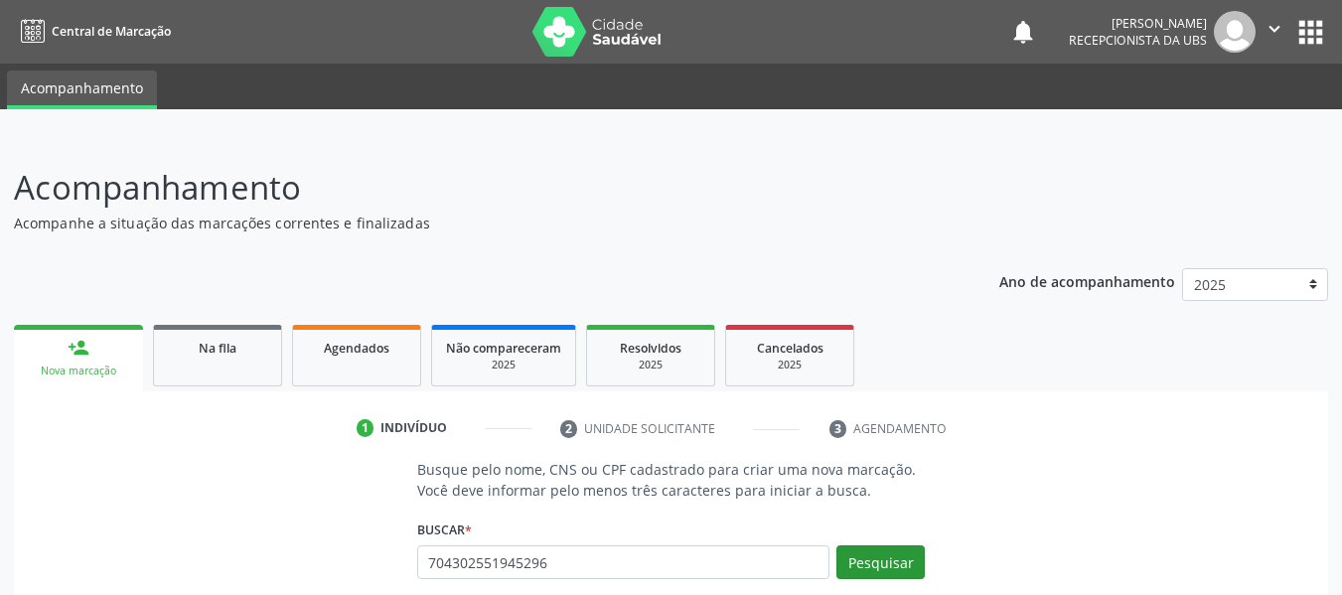
type input "704302551945296"
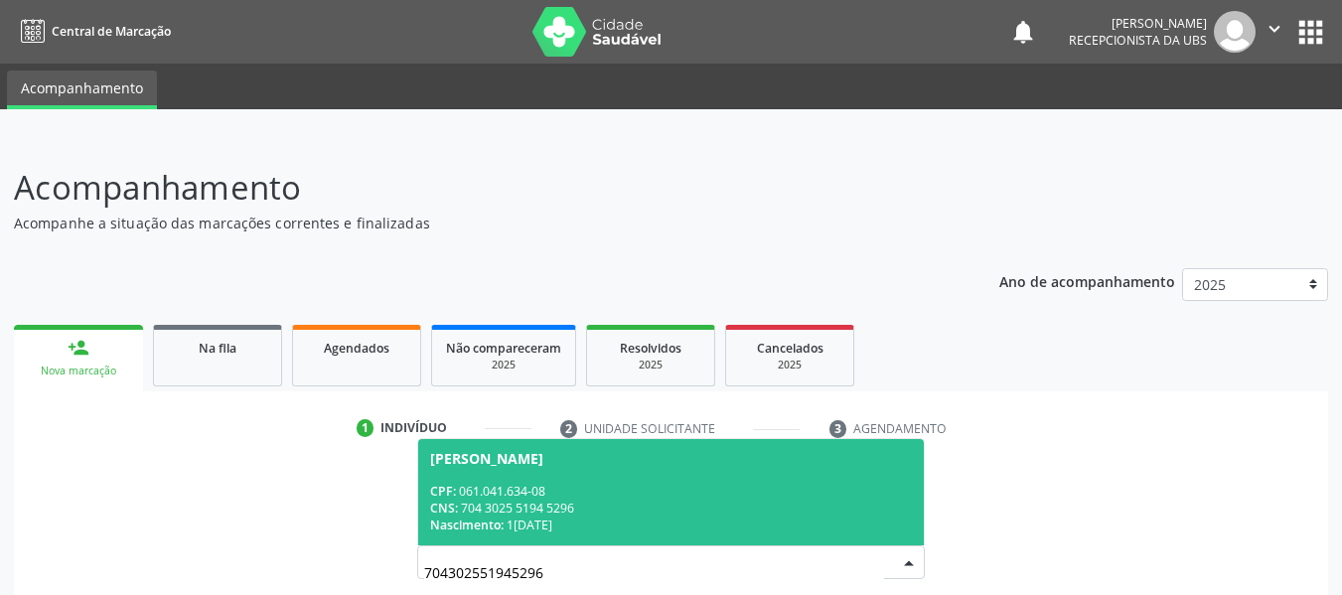
click at [517, 502] on div "CNS: 704 3025 5194 5296" at bounding box center [671, 508] width 483 height 17
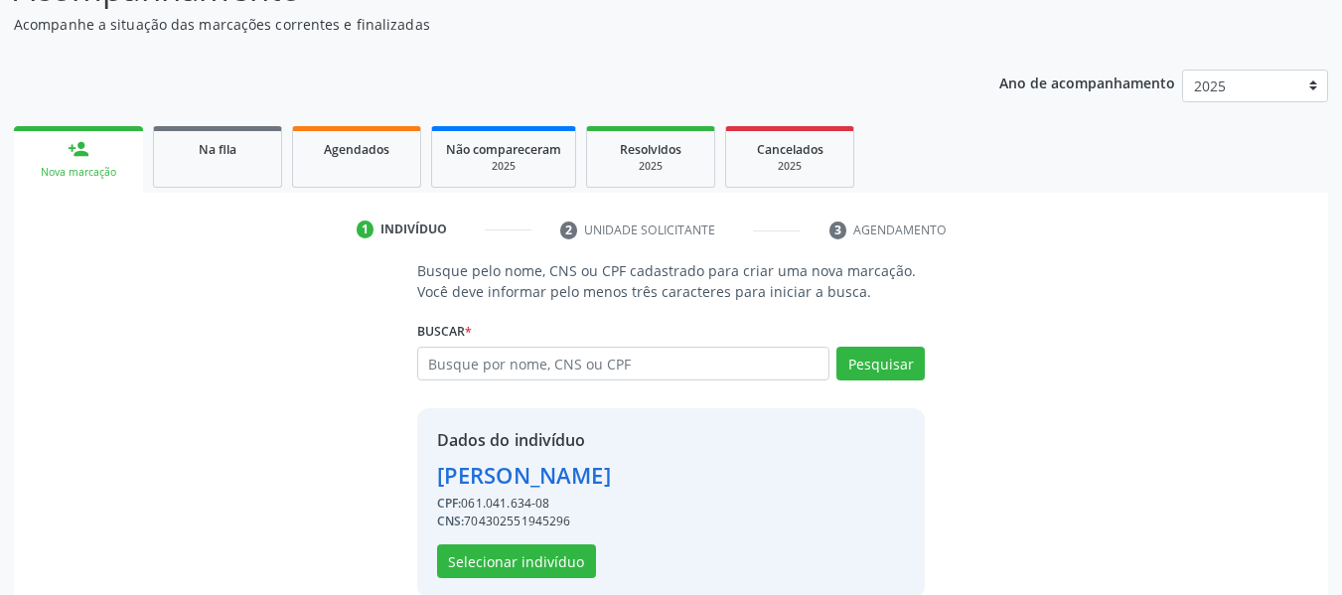
scroll to position [229, 0]
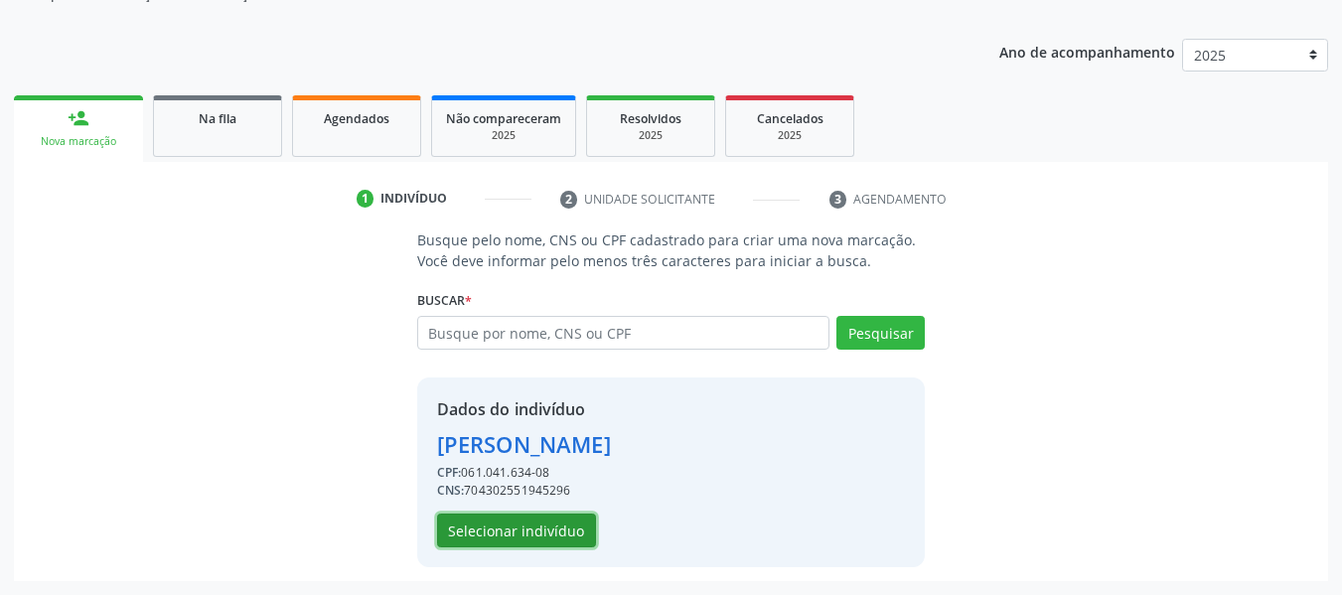
click at [528, 529] on button "Selecionar indivíduo" at bounding box center [516, 531] width 159 height 34
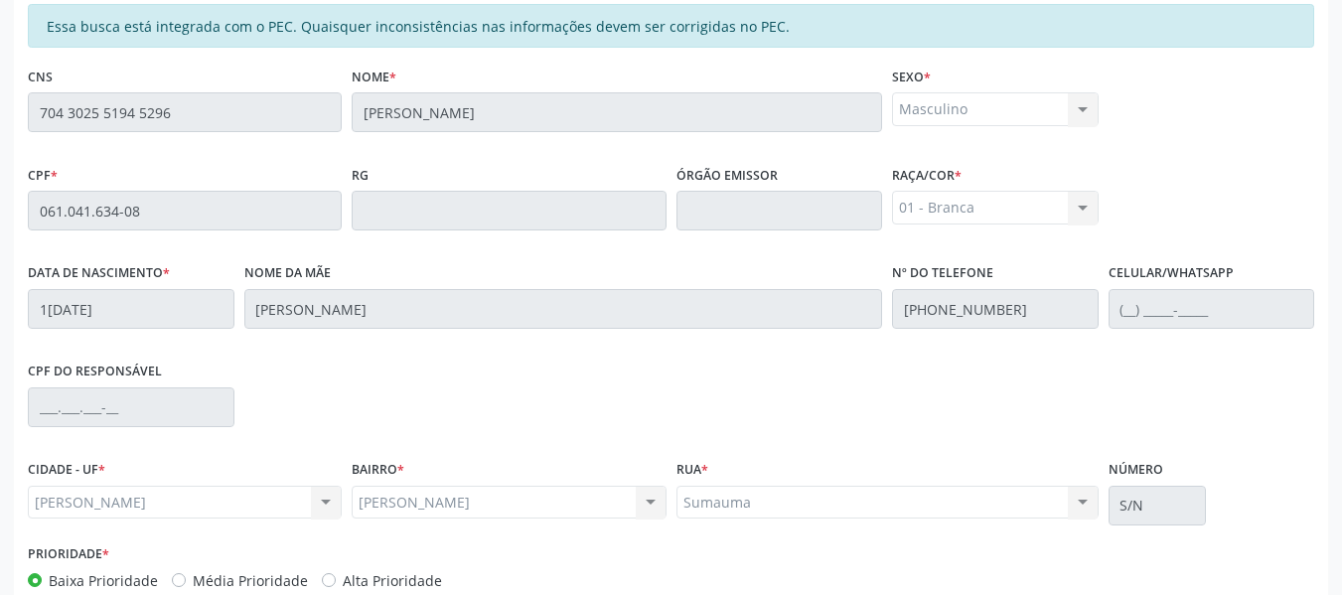
scroll to position [567, 0]
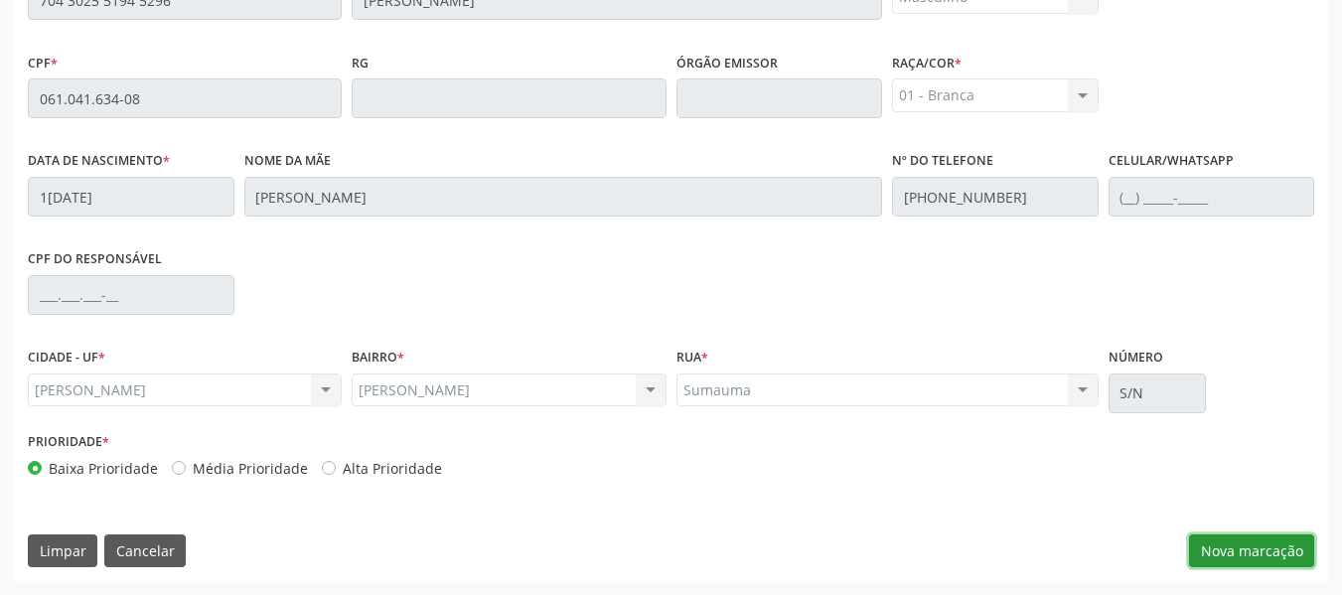
click at [1254, 548] on button "Nova marcação" at bounding box center [1251, 551] width 125 height 34
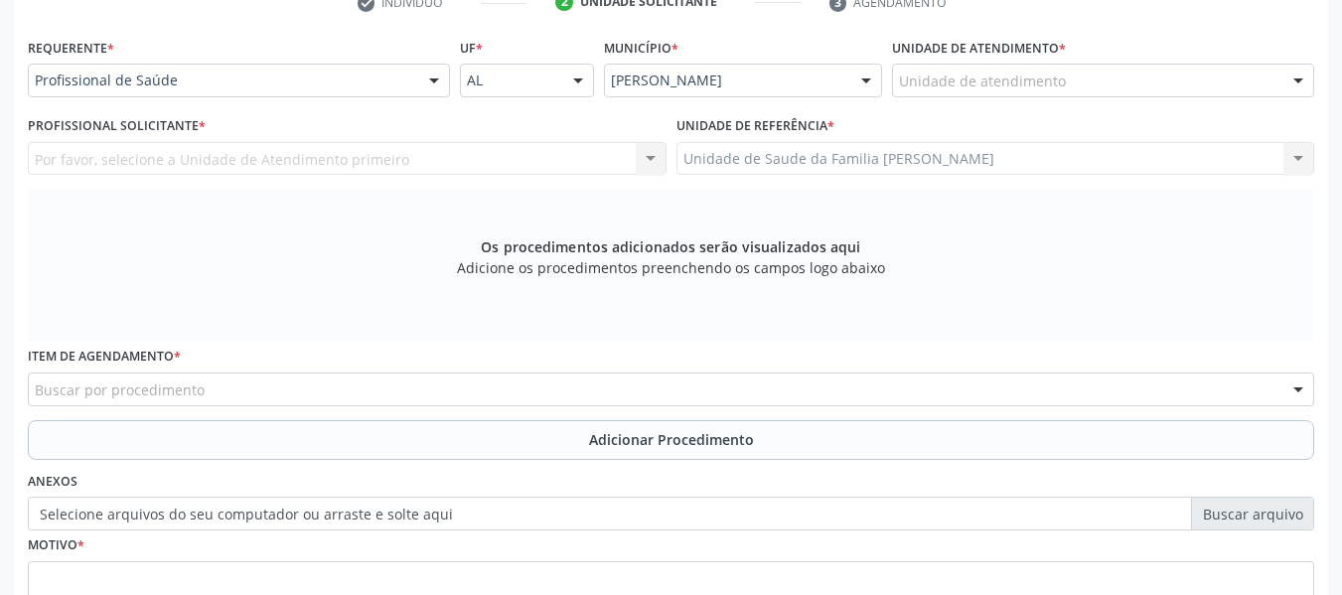
scroll to position [409, 0]
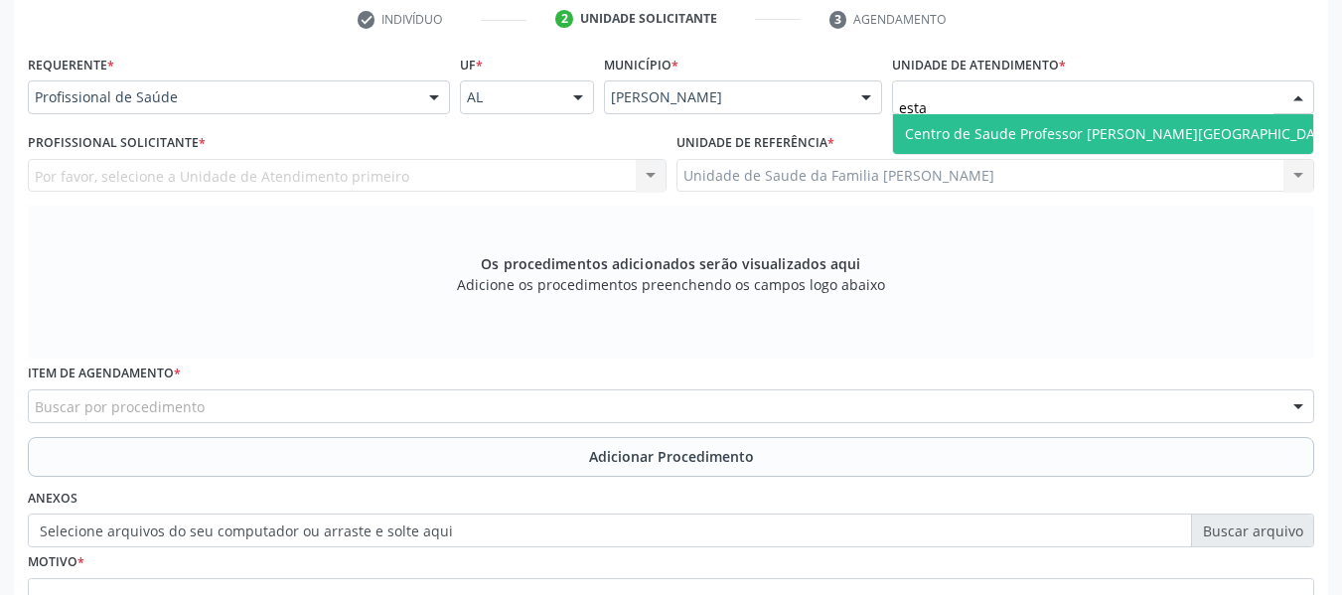
type input "esta"
click at [651, 174] on div "Por favor, selecione a Unidade de Atendimento primeiro Nenhum resultado encontr…" at bounding box center [347, 176] width 639 height 34
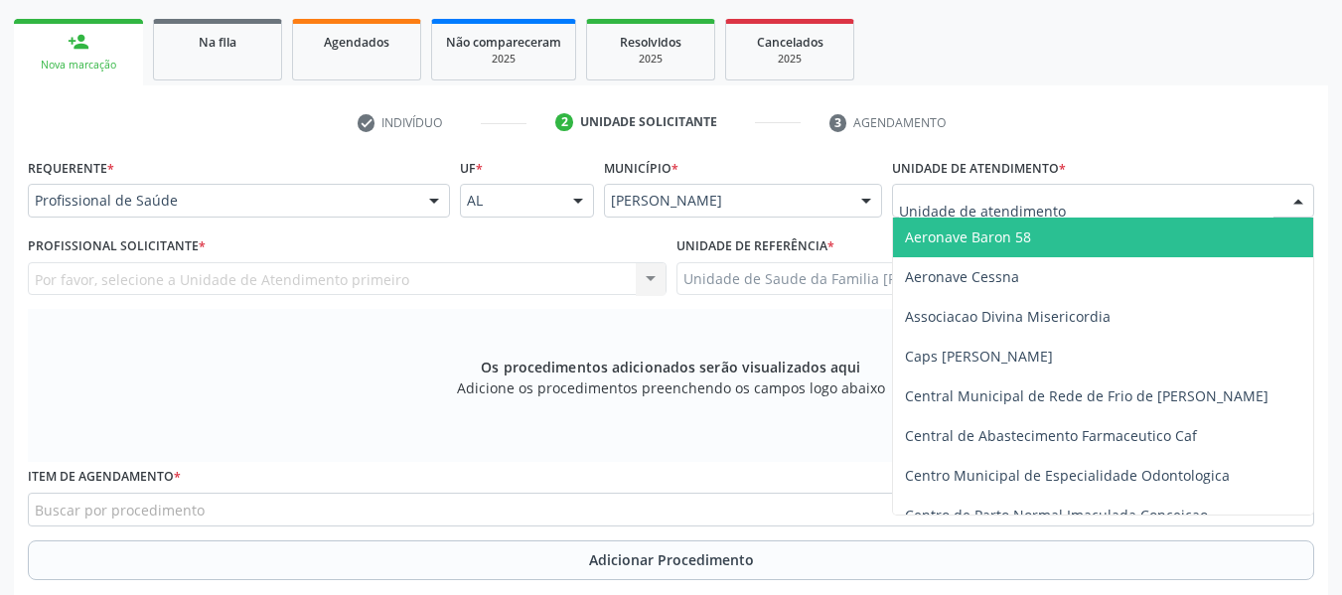
scroll to position [290, 0]
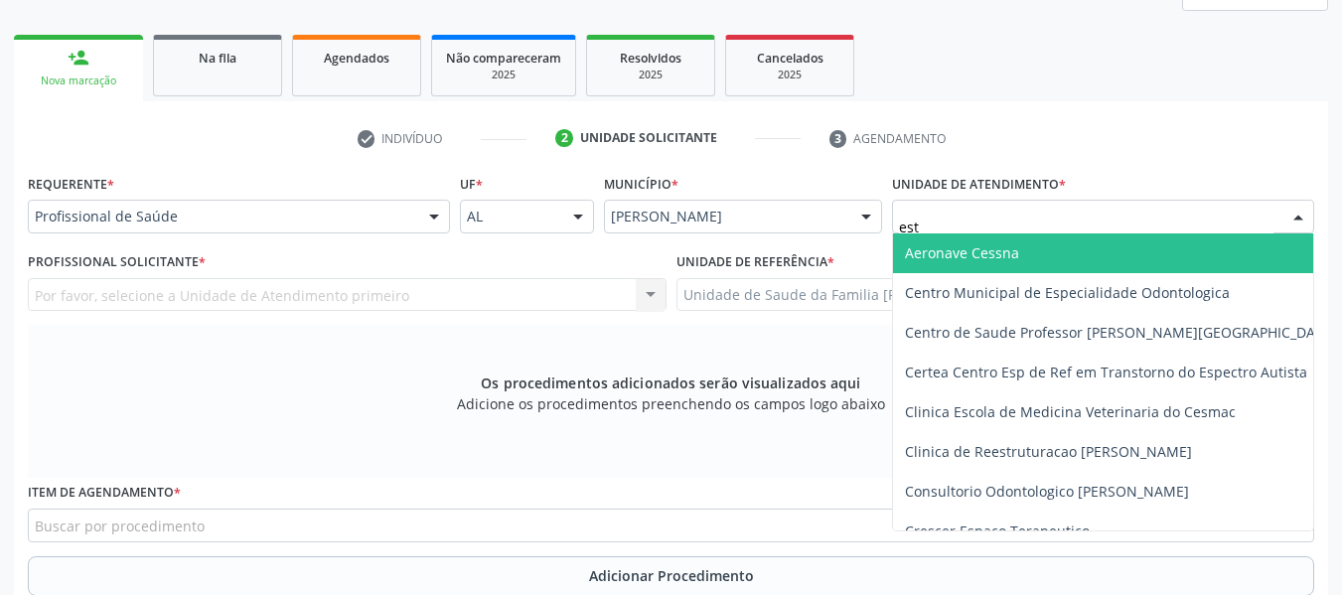
type input "esta"
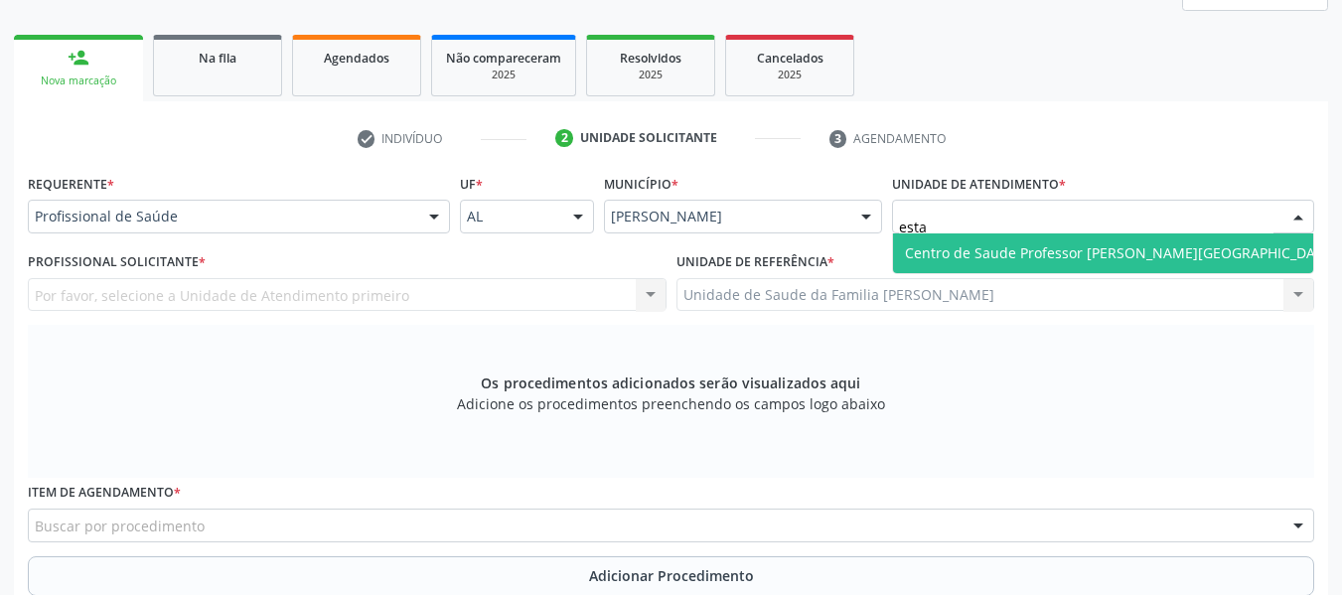
click at [1059, 244] on span "Centro de Saude Professor [PERSON_NAME][GEOGRAPHIC_DATA]" at bounding box center [1121, 252] width 432 height 19
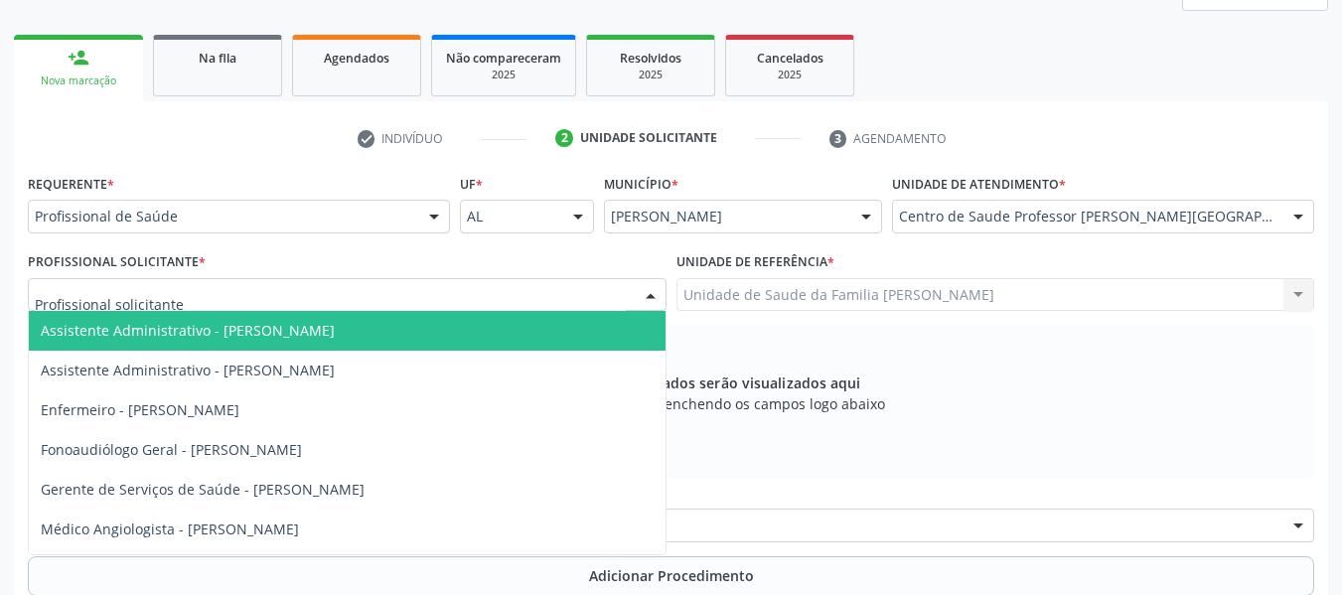
click at [651, 291] on div at bounding box center [651, 296] width 30 height 34
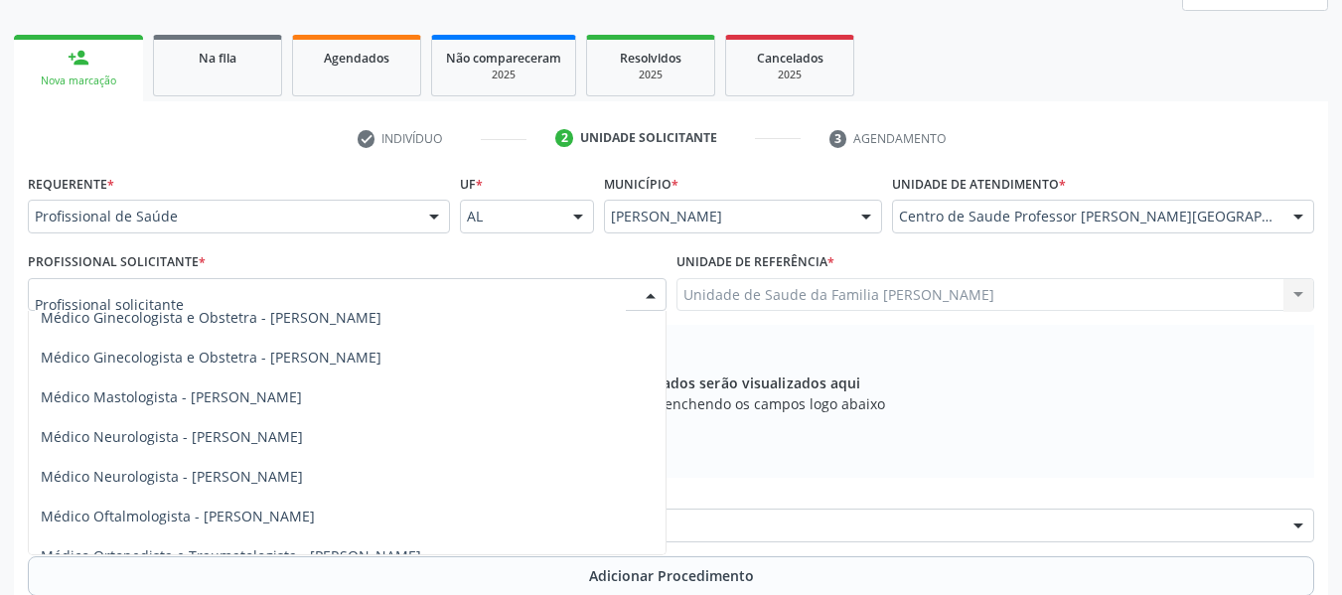
scroll to position [728, 0]
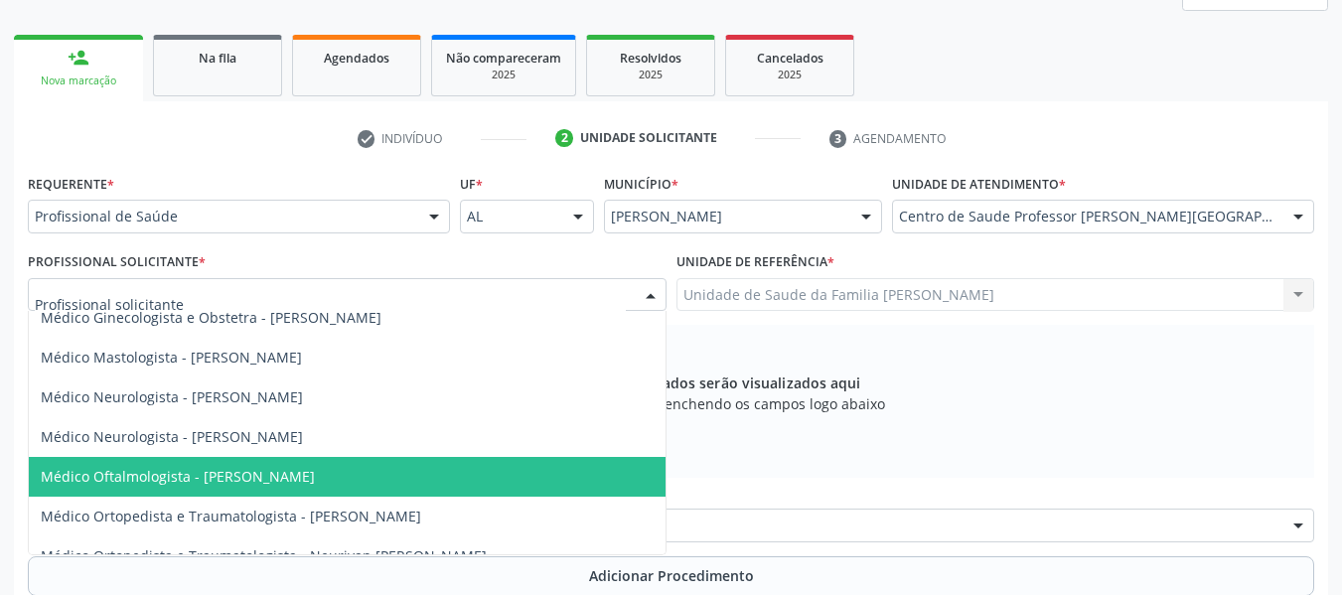
click at [231, 474] on span "Médico Oftalmologista - [PERSON_NAME]" at bounding box center [178, 476] width 274 height 19
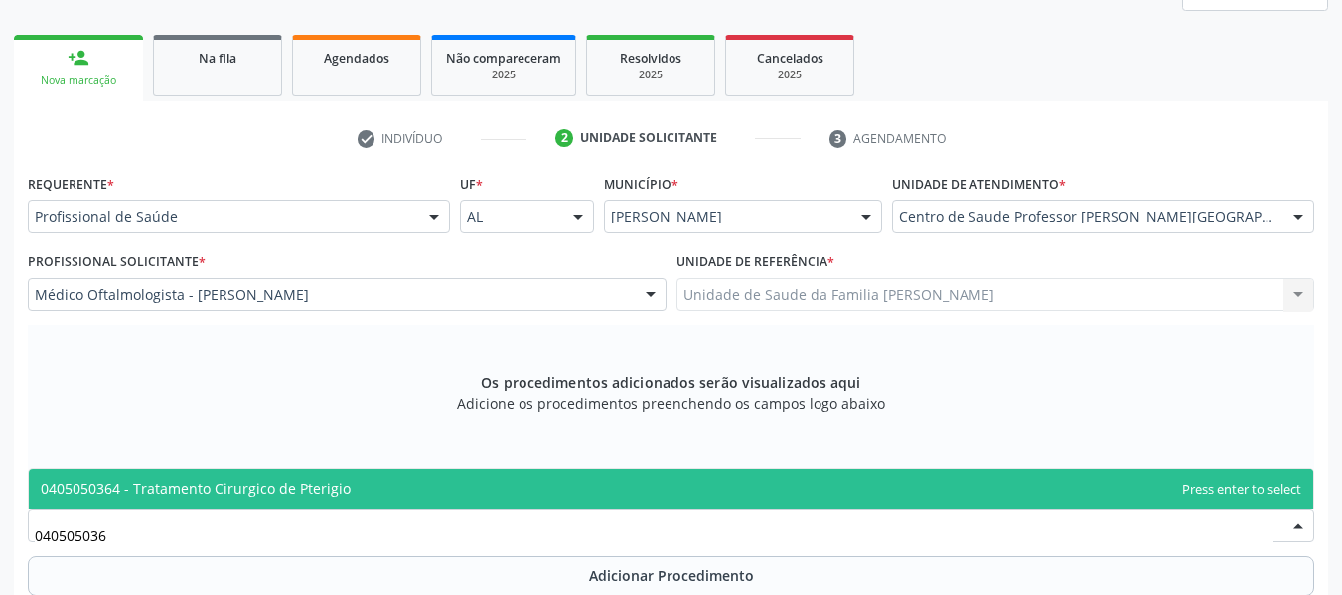
type input "0405050364"
click at [203, 491] on span "0405050364 - Tratamento Cirurgico de Pterigio" at bounding box center [196, 488] width 310 height 19
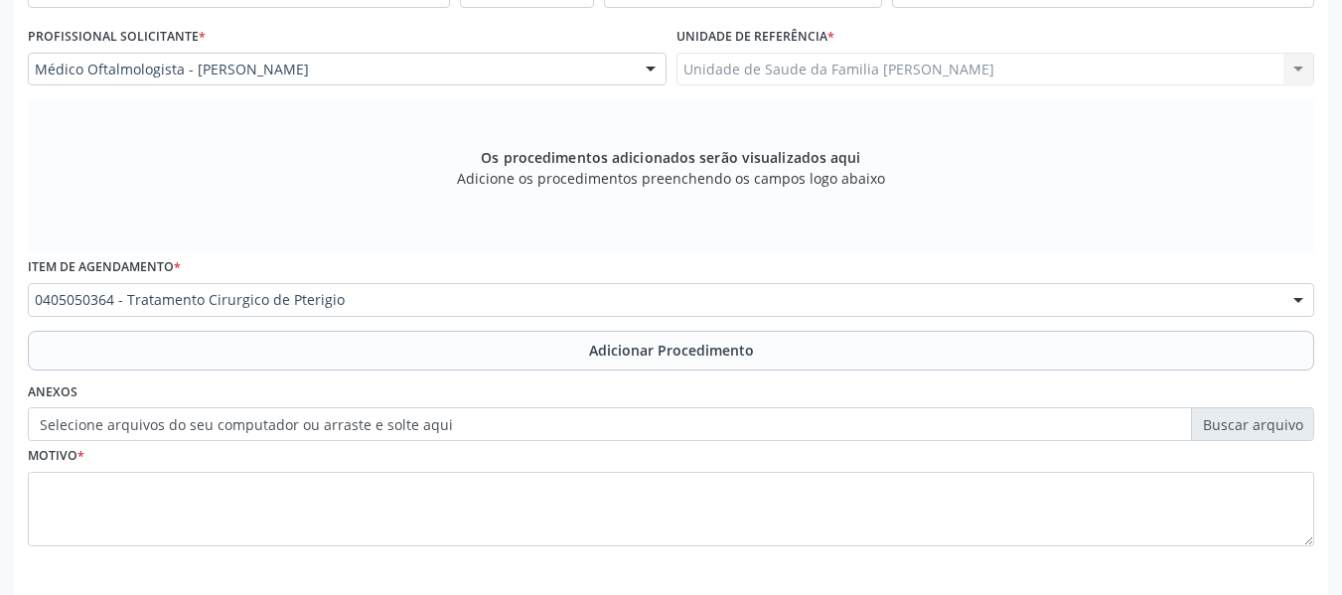
scroll to position [598, 0]
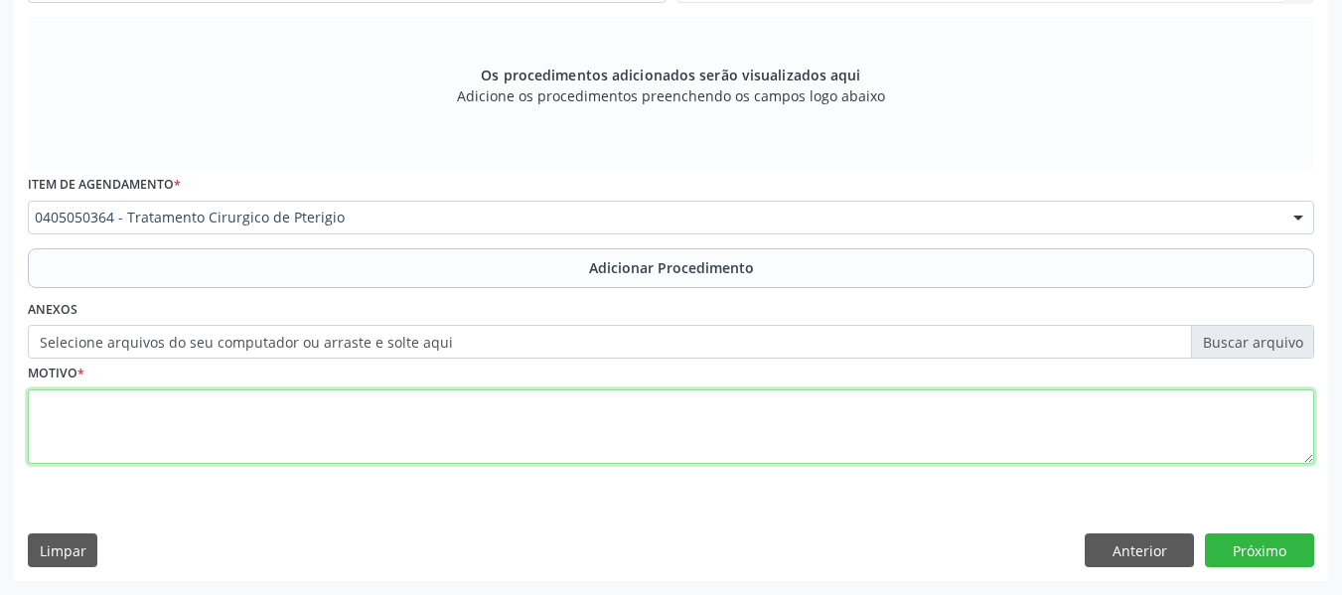
click at [86, 433] on textarea at bounding box center [671, 426] width 1286 height 75
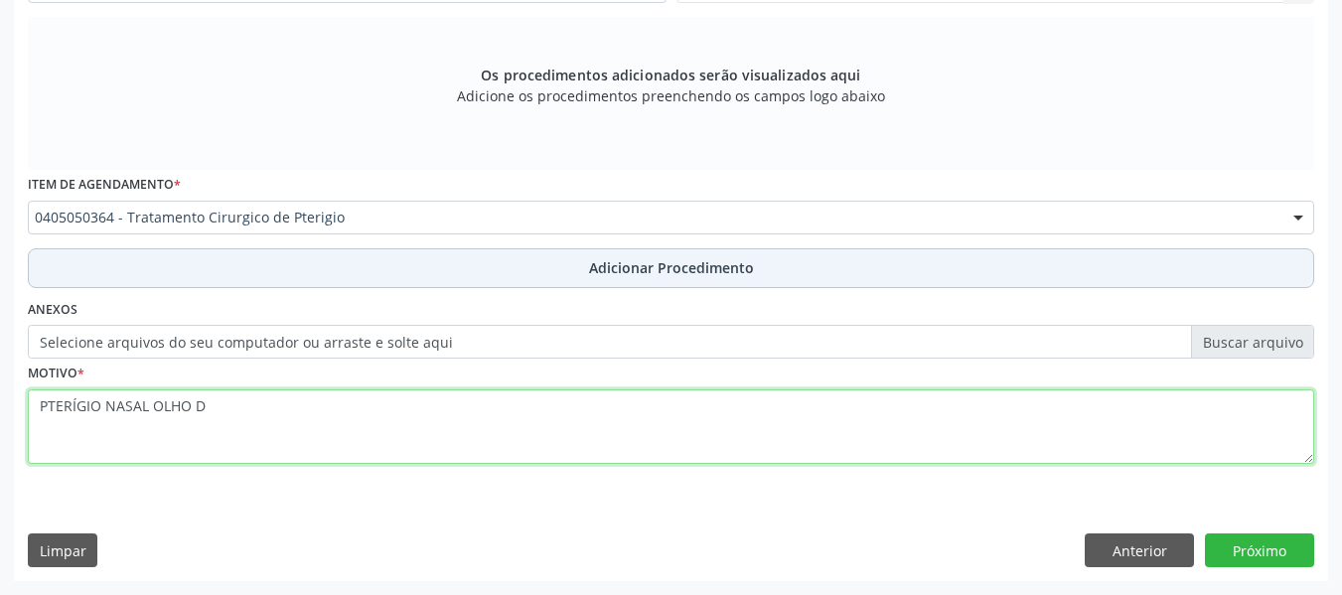
type textarea "PTERÍGIO NASAL OLHO D"
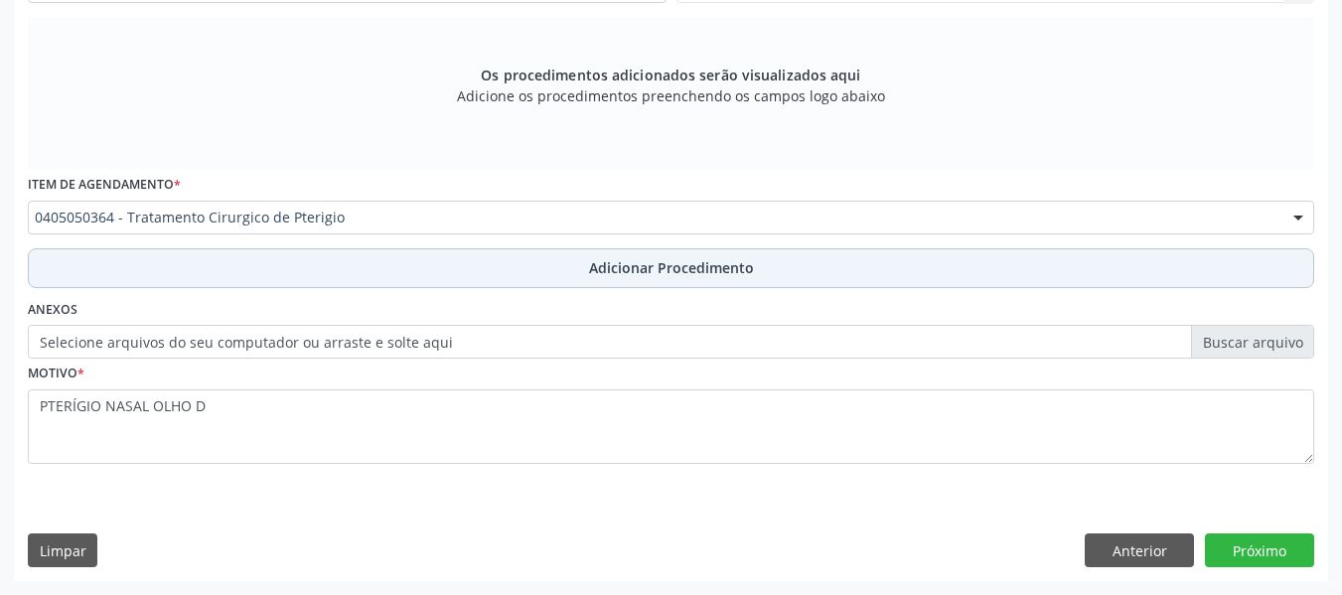
click at [685, 264] on span "Adicionar Procedimento" at bounding box center [671, 267] width 165 height 21
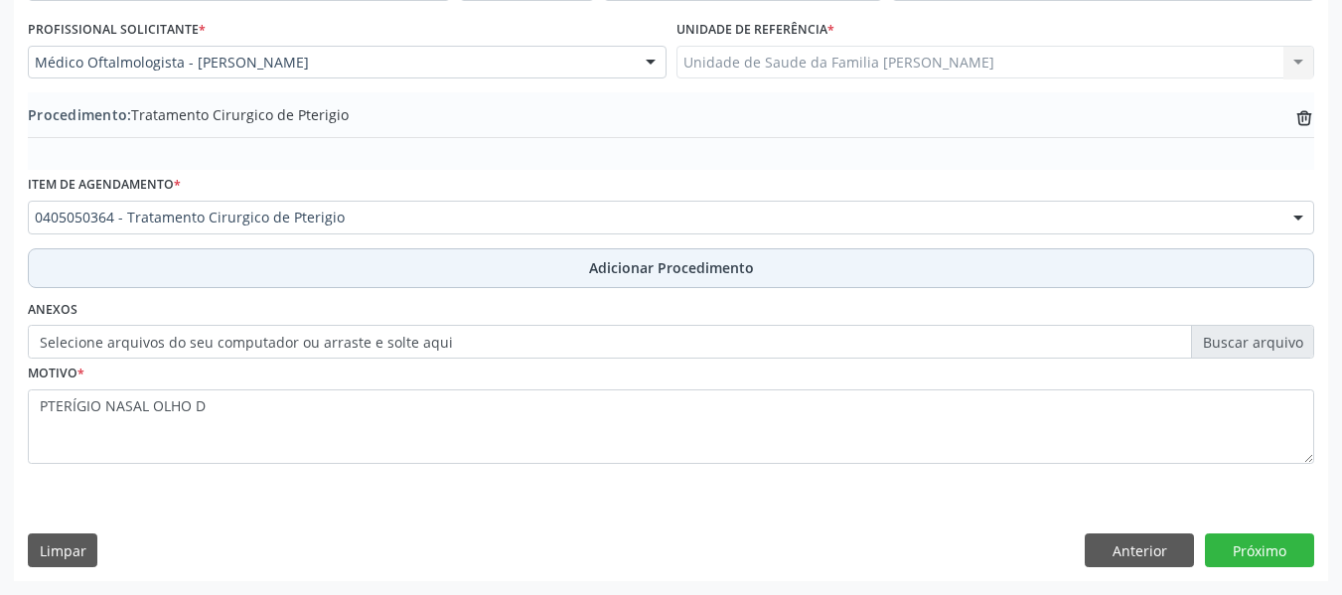
scroll to position [522, 0]
click at [685, 264] on span "Adicionar Procedimento" at bounding box center [671, 267] width 165 height 21
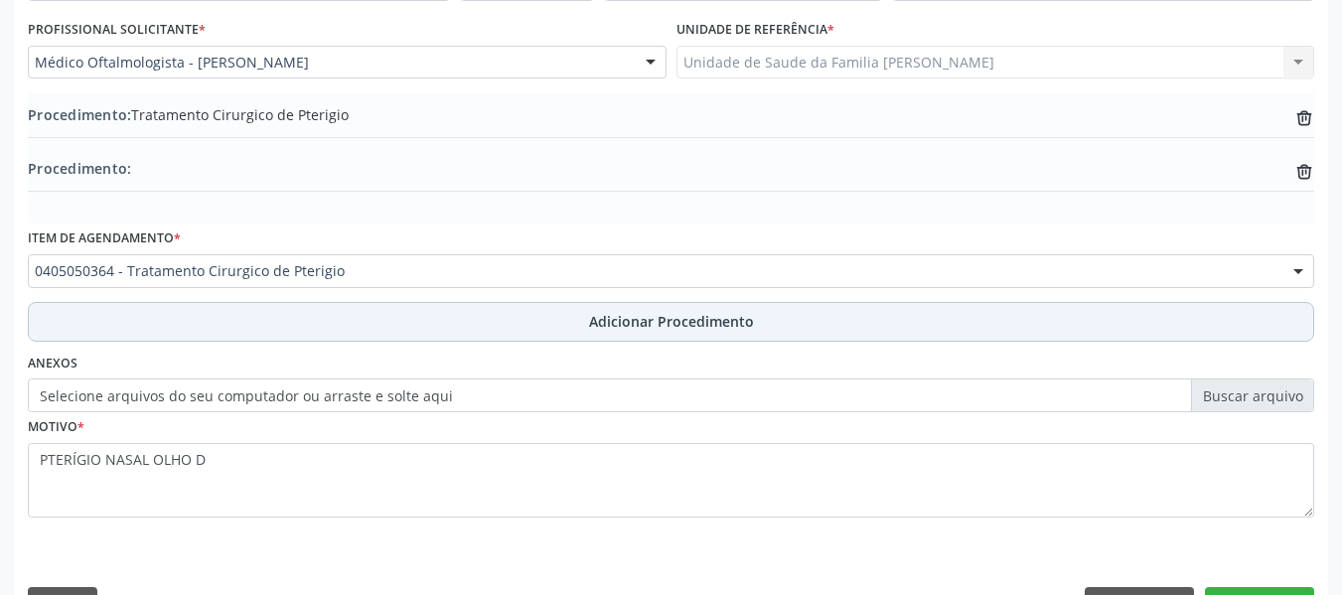
scroll to position [576, 0]
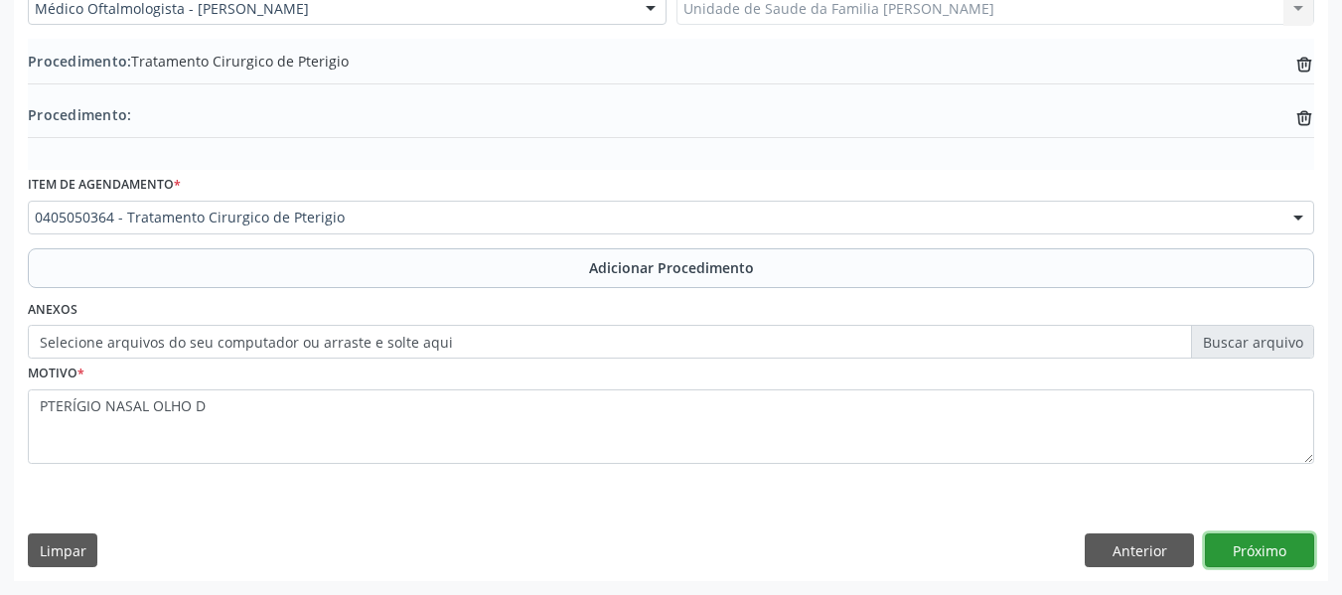
click at [1248, 550] on button "Próximo" at bounding box center [1259, 550] width 109 height 34
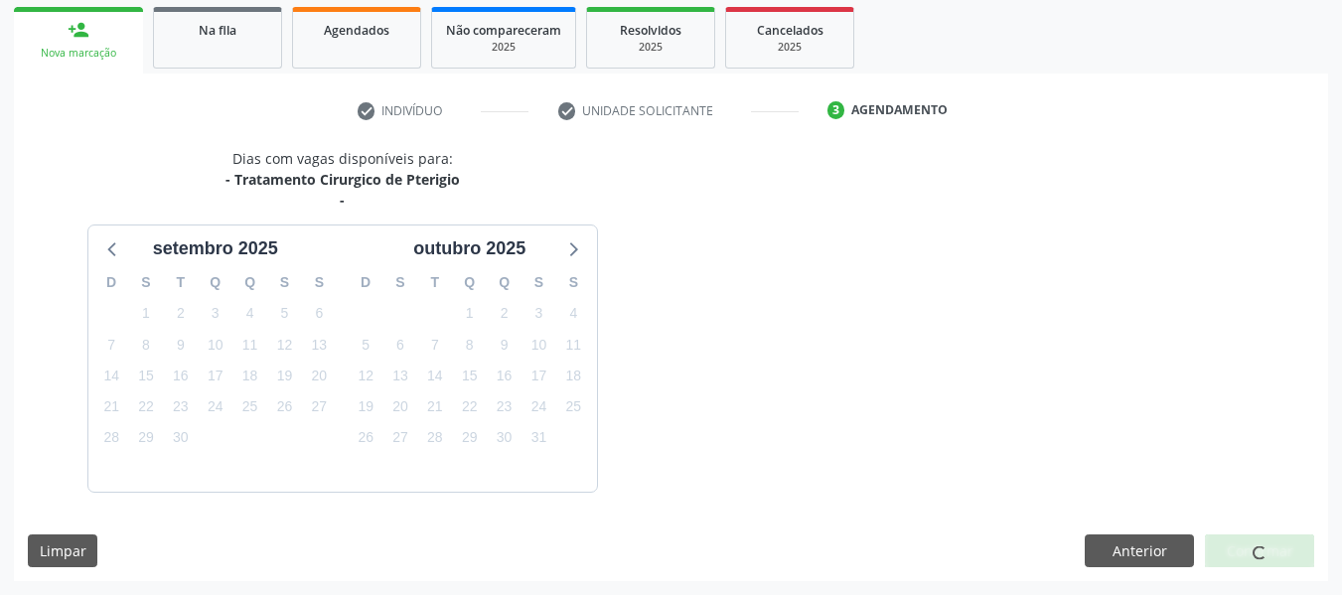
scroll to position [376, 0]
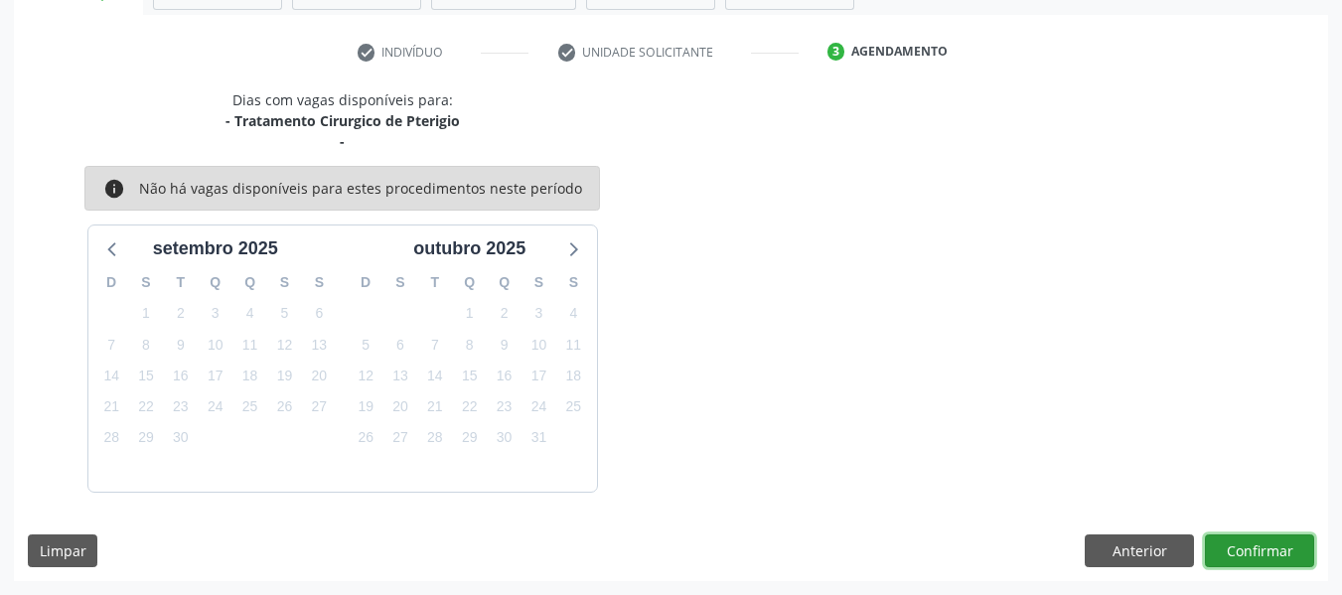
click at [1248, 550] on button "Confirmar" at bounding box center [1259, 551] width 109 height 34
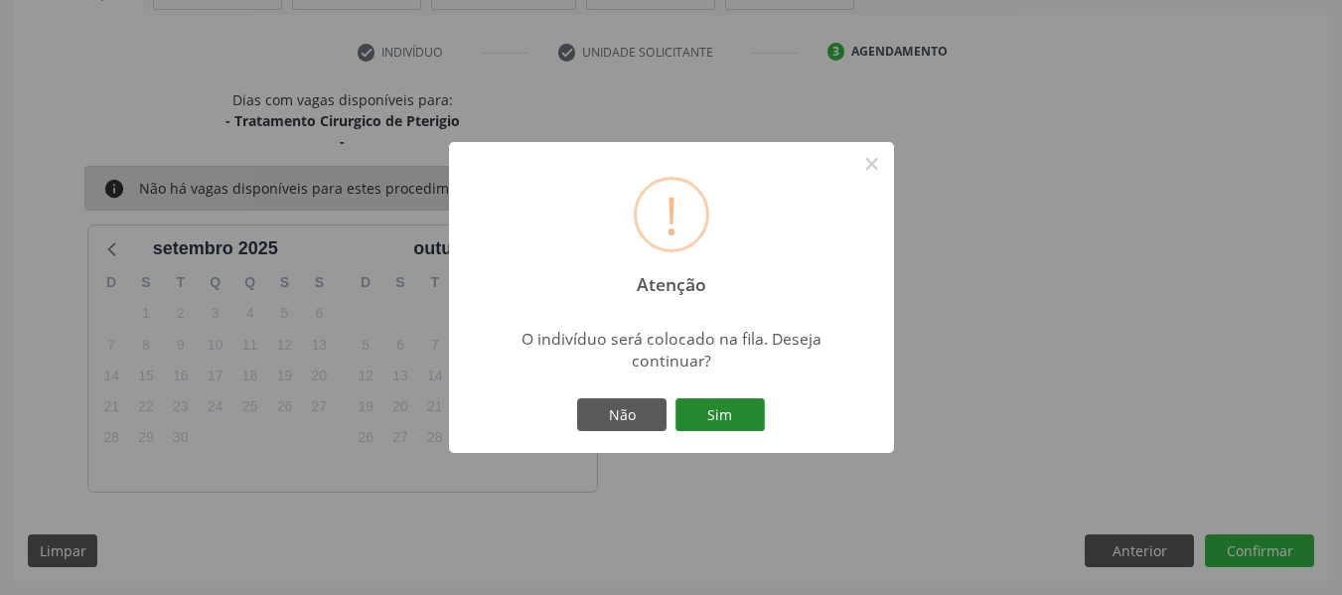
click at [724, 411] on button "Sim" at bounding box center [719, 415] width 89 height 34
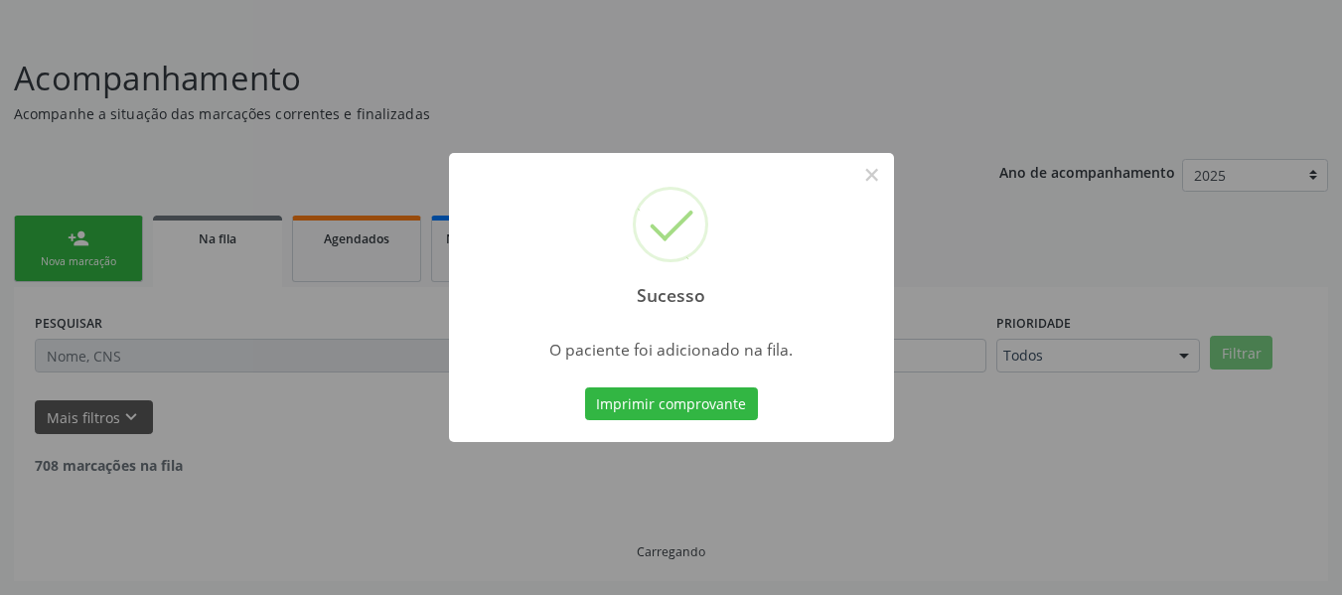
scroll to position [88, 0]
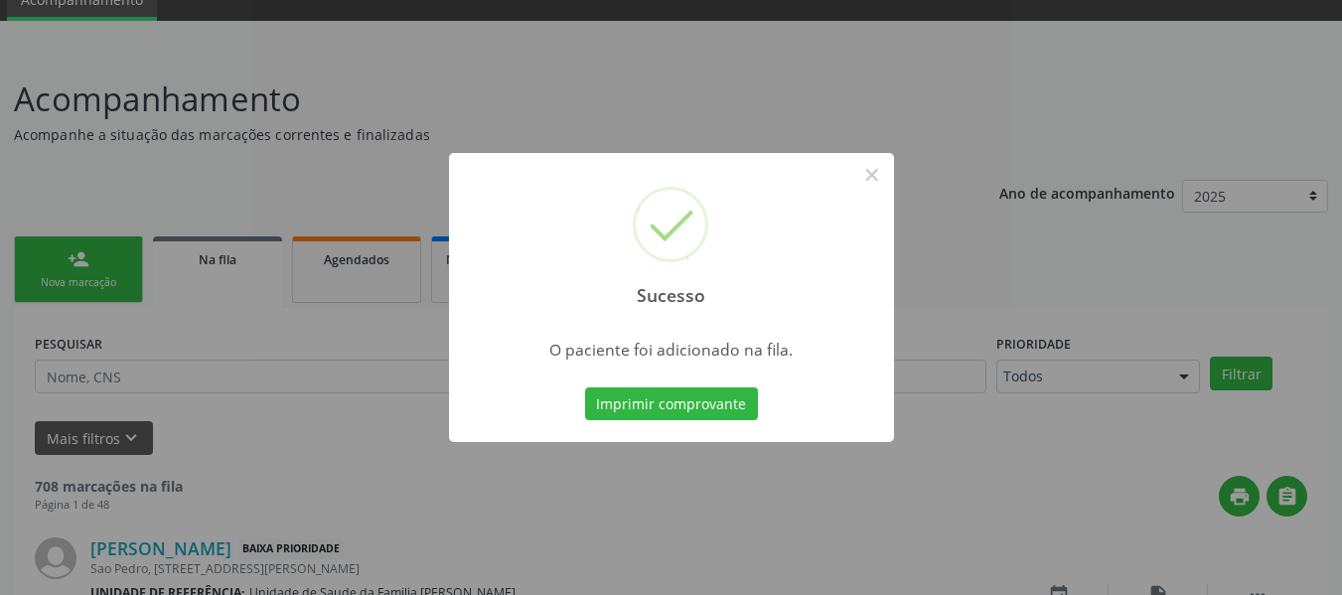
click at [55, 248] on div "Sucesso × O paciente foi adicionado na fila. Imprimir comprovante Cancel" at bounding box center [671, 297] width 1342 height 595
